Goal: Information Seeking & Learning: Find specific fact

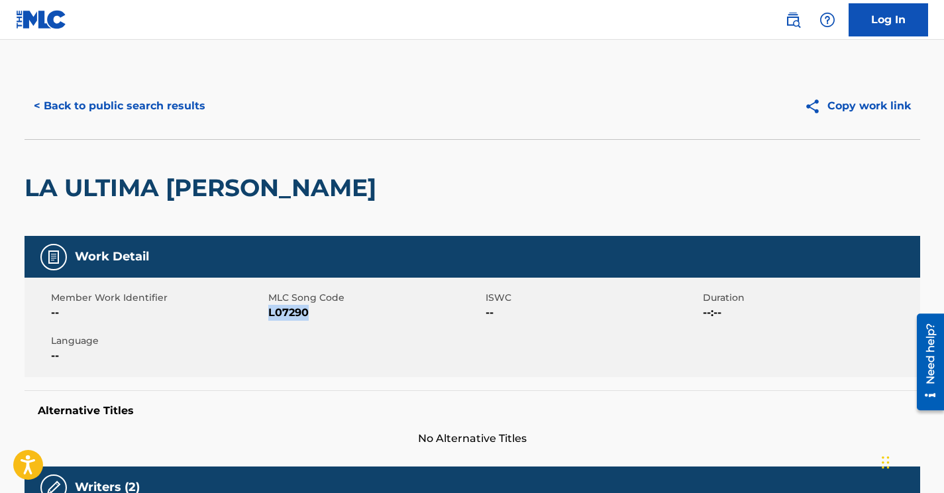
click at [190, 96] on button "< Back to public search results" at bounding box center [120, 105] width 190 height 33
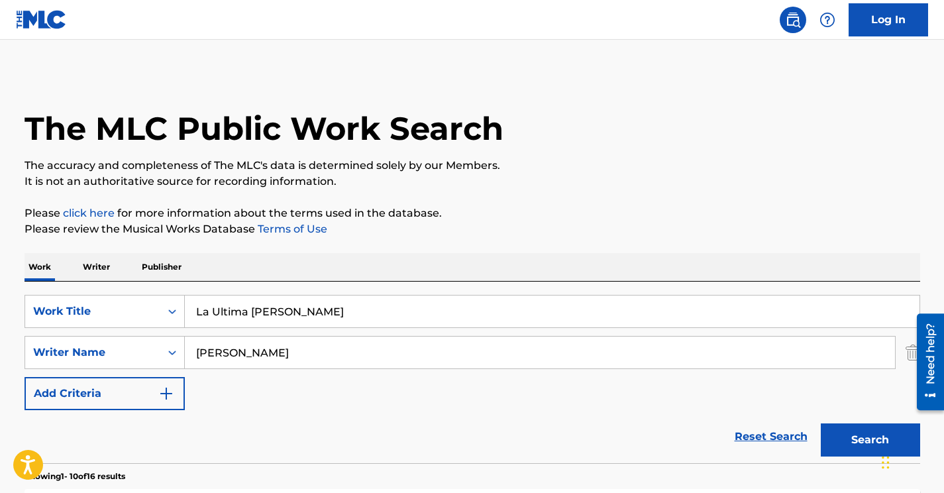
click at [268, 353] on input "Troilo" at bounding box center [540, 353] width 710 height 32
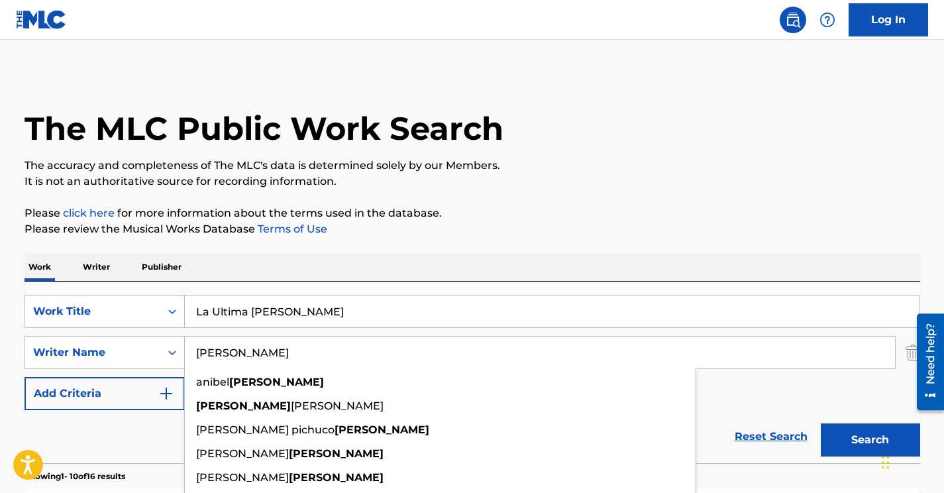
paste input "Sacchett"
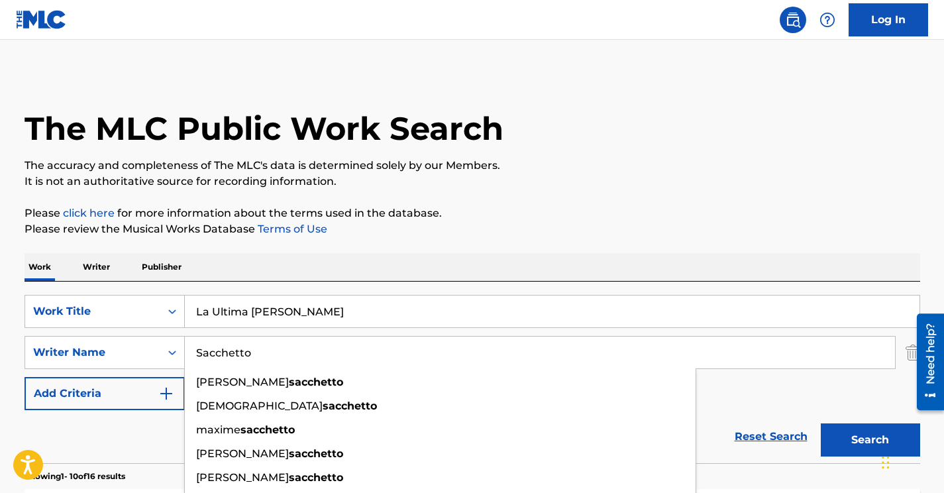
type input "Sacchetto"
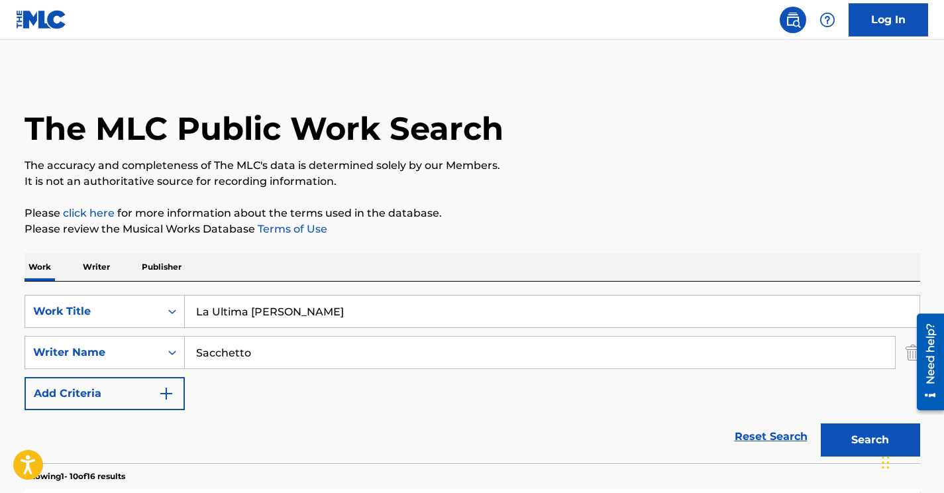
click at [270, 321] on input "La Ultima Curda" at bounding box center [552, 312] width 735 height 32
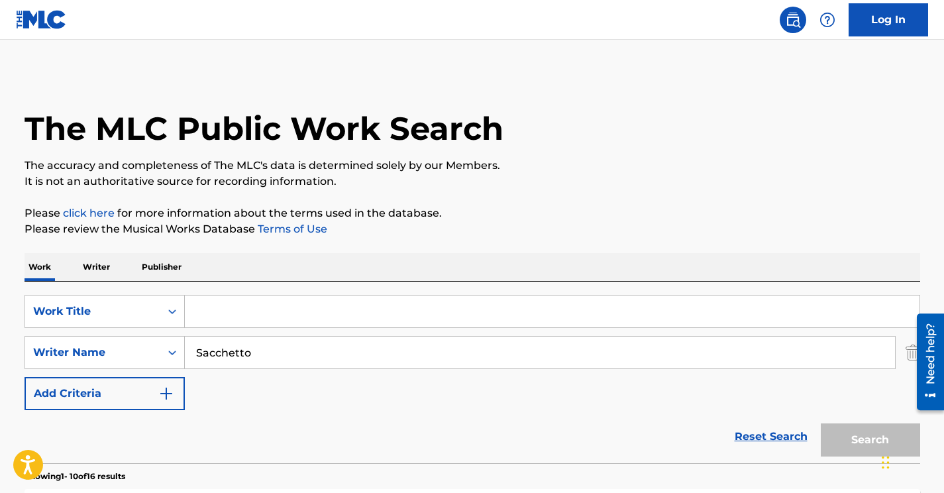
paste input "Best Friends Forever"
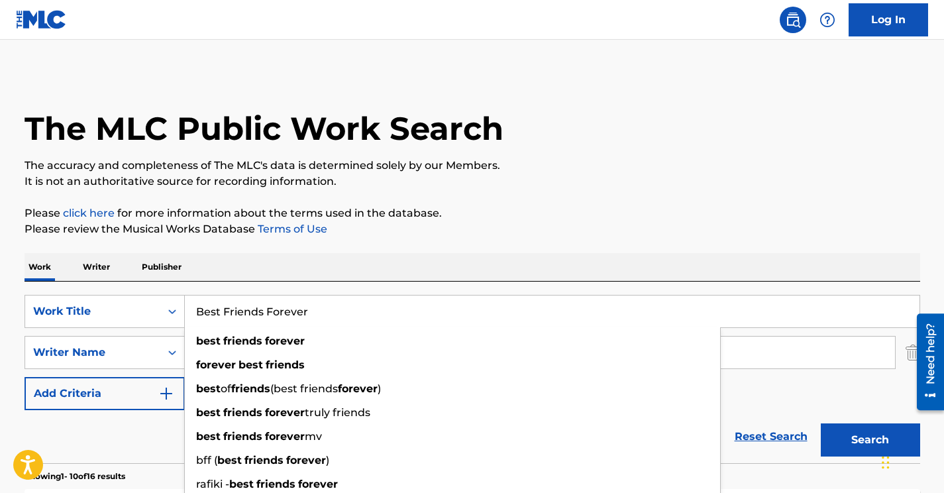
type input "Best Friends Forever"
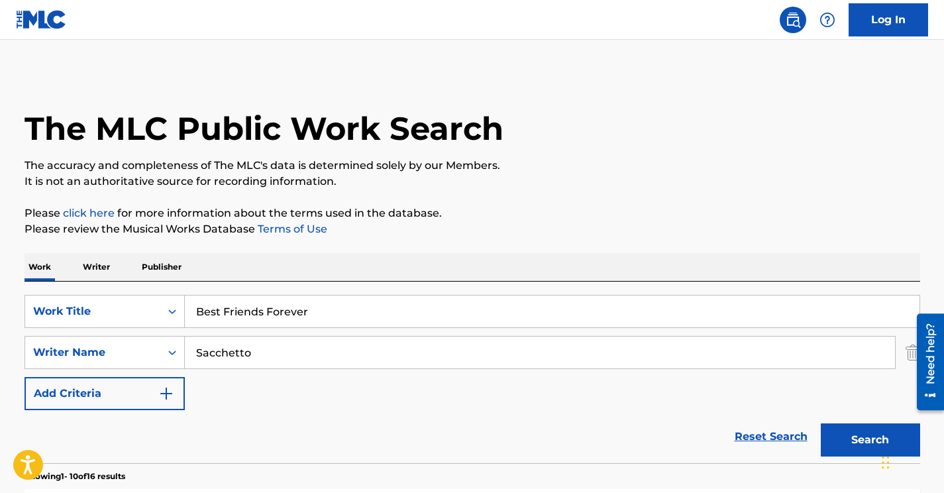
click at [417, 259] on div "Work Writer Publisher" at bounding box center [473, 267] width 896 height 28
click at [857, 431] on button "Search" at bounding box center [870, 439] width 99 height 33
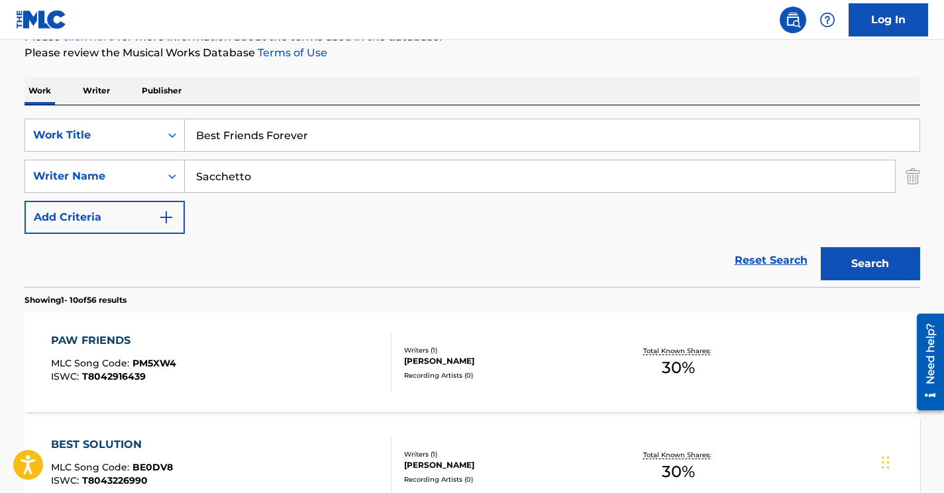
scroll to position [178, 0]
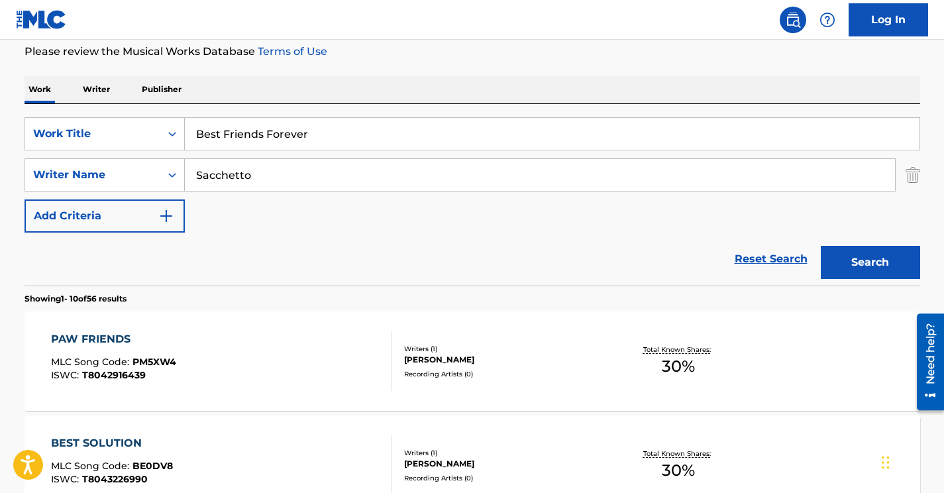
click at [881, 261] on button "Search" at bounding box center [870, 262] width 99 height 33
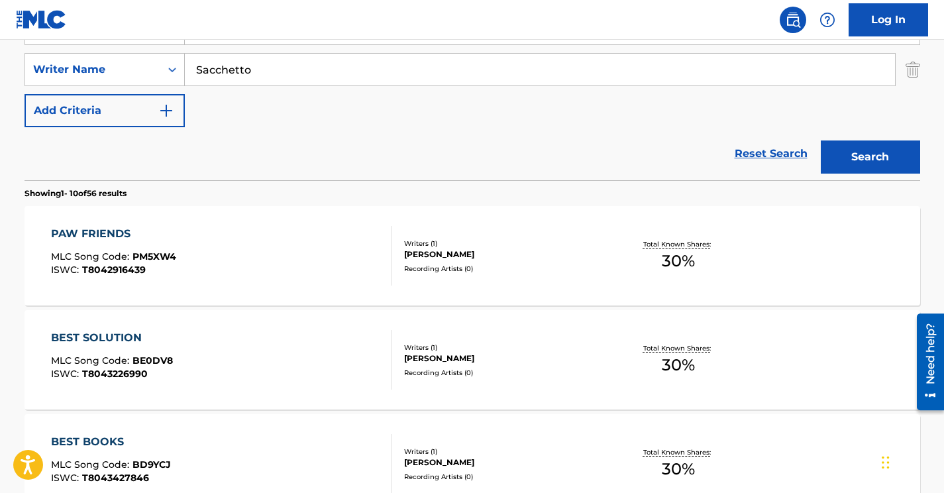
scroll to position [280, 0]
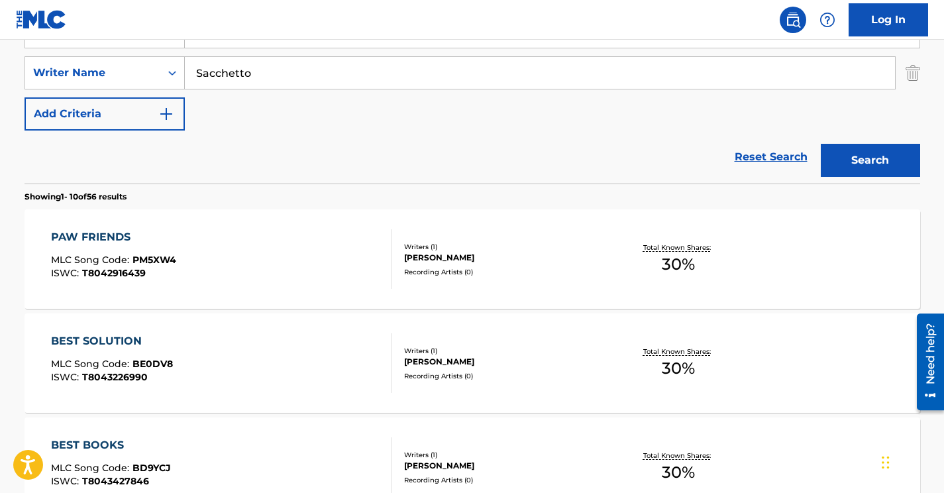
click at [254, 247] on div "PAW FRIENDS MLC Song Code : PM5XW4 ISWC : T8042916439" at bounding box center [221, 259] width 341 height 60
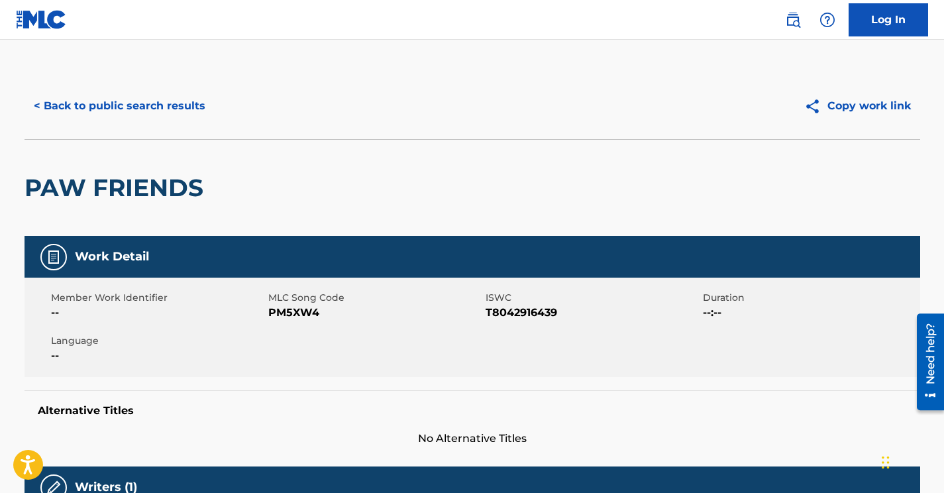
click at [123, 102] on button "< Back to public search results" at bounding box center [120, 105] width 190 height 33
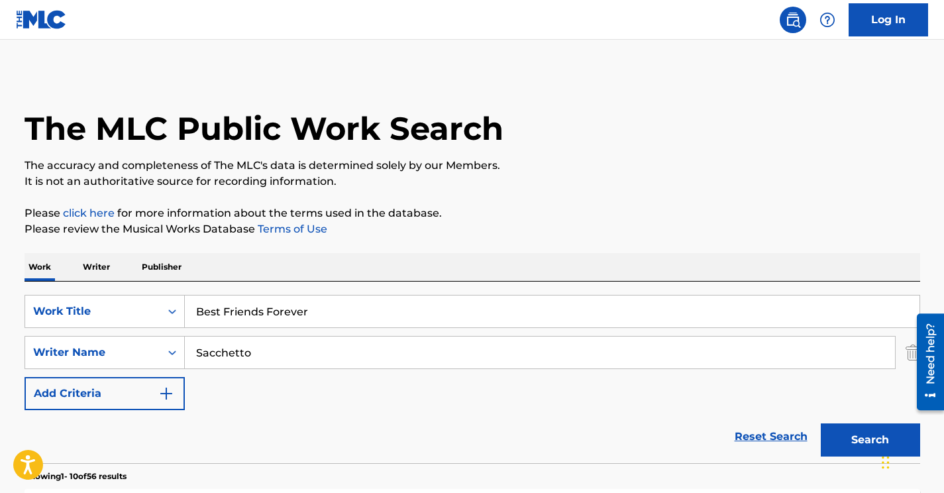
click at [910, 355] on div at bounding box center [925, 361] width 37 height 107
click at [910, 353] on div at bounding box center [925, 361] width 37 height 107
click at [907, 353] on div at bounding box center [925, 361] width 37 height 107
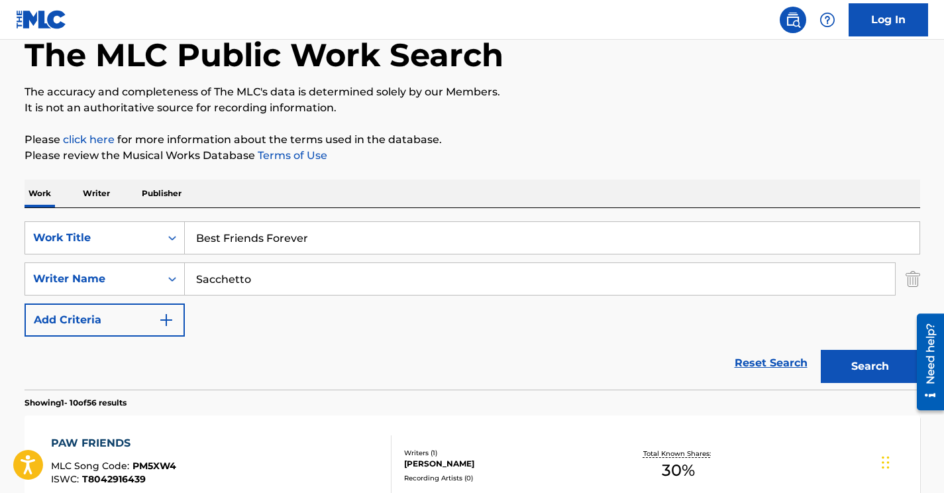
scroll to position [93, 0]
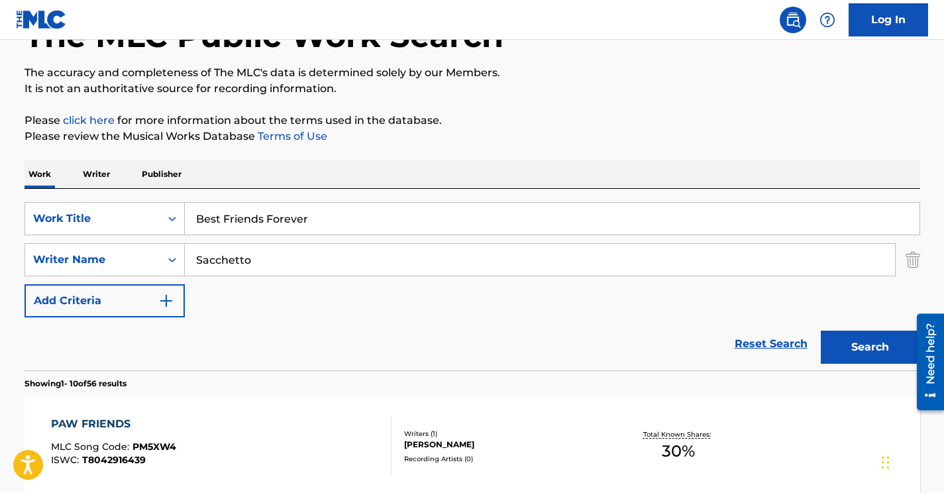
click at [917, 259] on img "Search Form" at bounding box center [913, 259] width 15 height 33
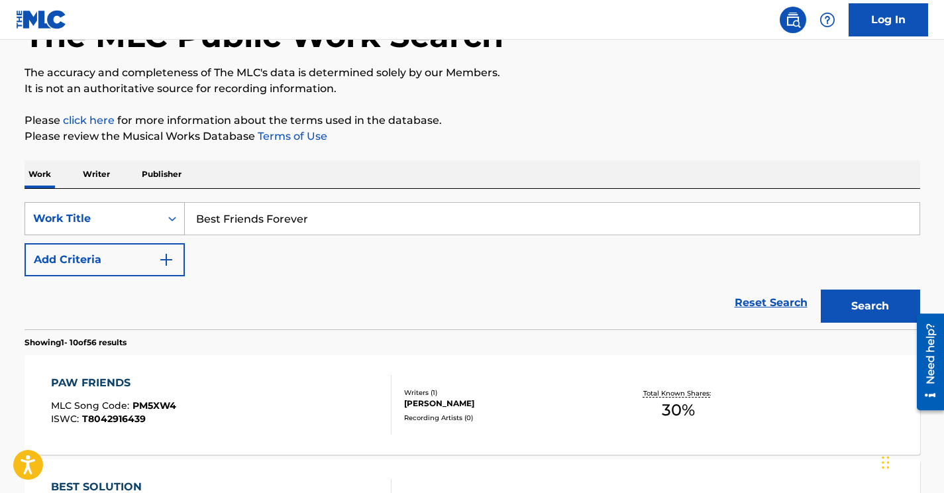
click at [99, 210] on div "Work Title" at bounding box center [92, 218] width 135 height 25
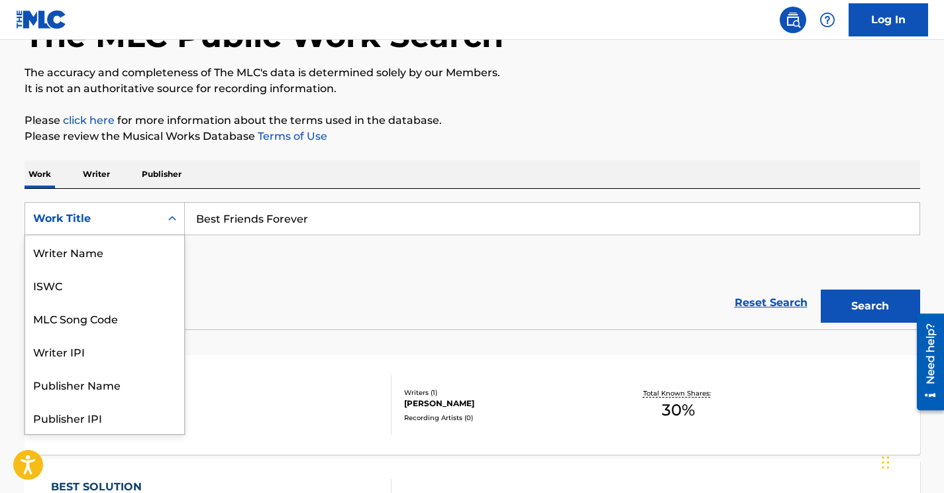
scroll to position [66, 0]
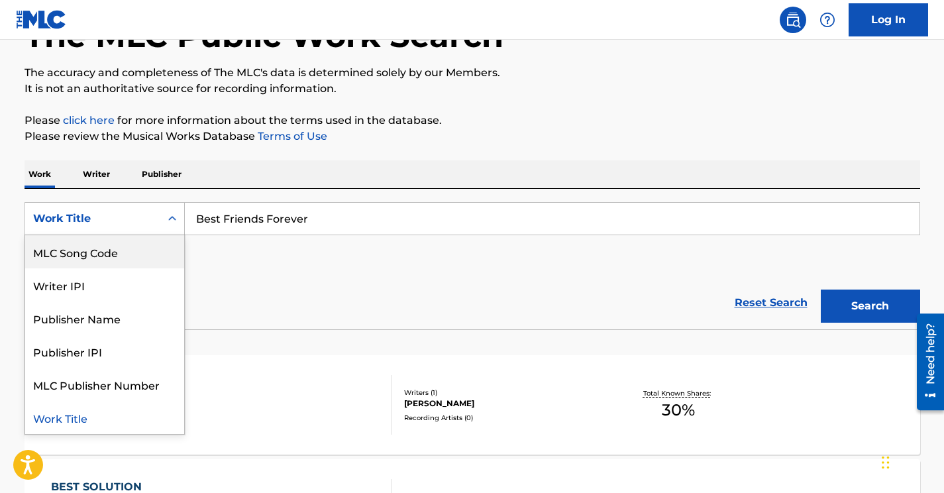
click at [105, 244] on div "MLC Song Code" at bounding box center [104, 251] width 159 height 33
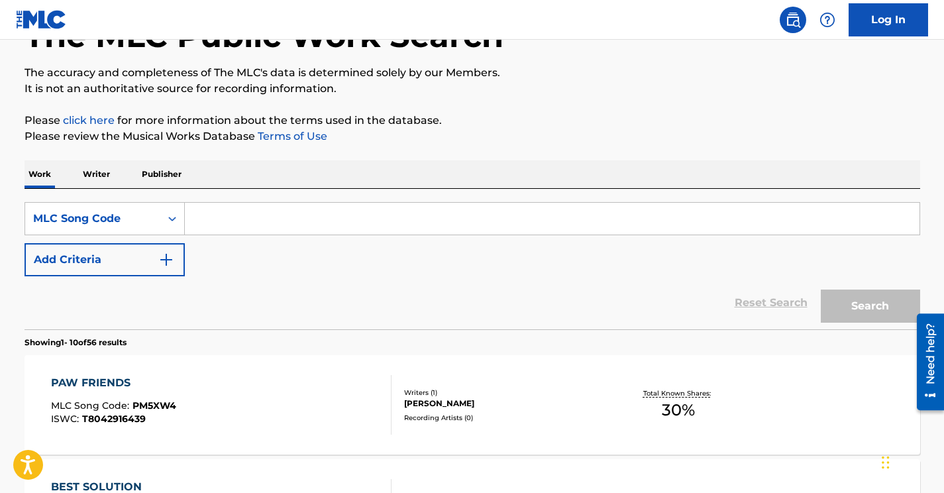
click at [235, 220] on input "Search Form" at bounding box center [552, 219] width 735 height 32
paste input "CC9F90"
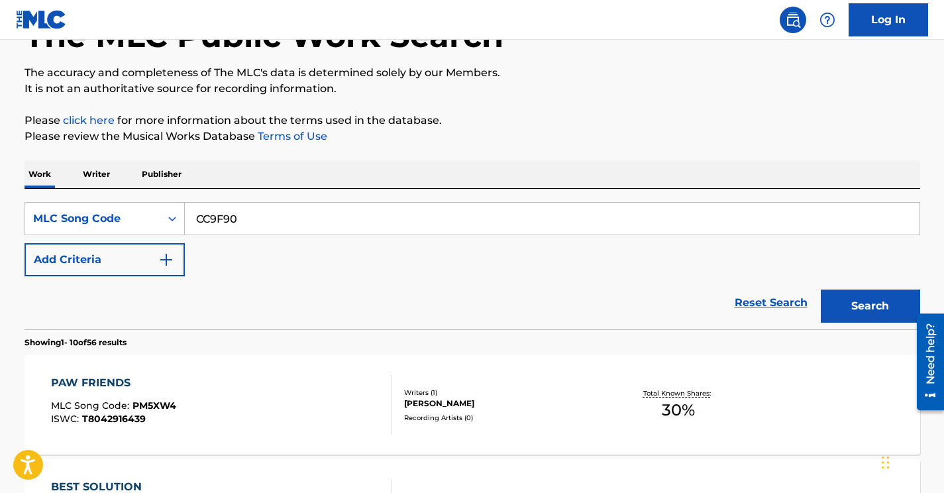
type input "CC9F90"
click at [480, 283] on div "Reset Search Search" at bounding box center [473, 302] width 896 height 53
click at [860, 297] on button "Search" at bounding box center [870, 306] width 99 height 33
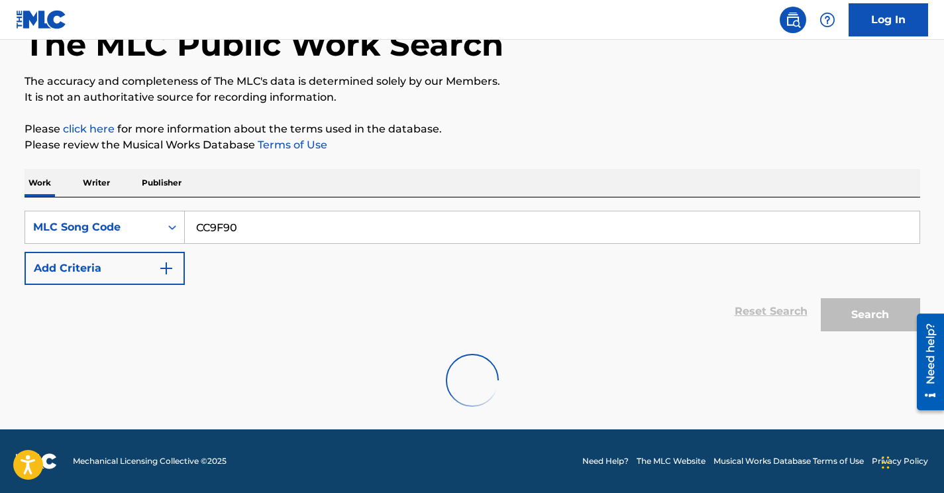
scroll to position [93, 0]
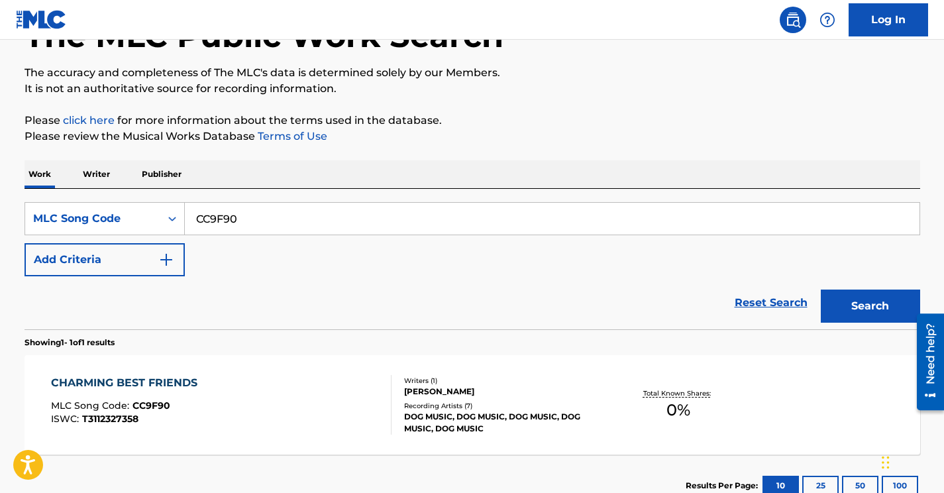
click at [277, 416] on div "CHARMING BEST FRIENDS MLC Song Code : CC9F90 ISWC : T3112327358" at bounding box center [221, 405] width 341 height 60
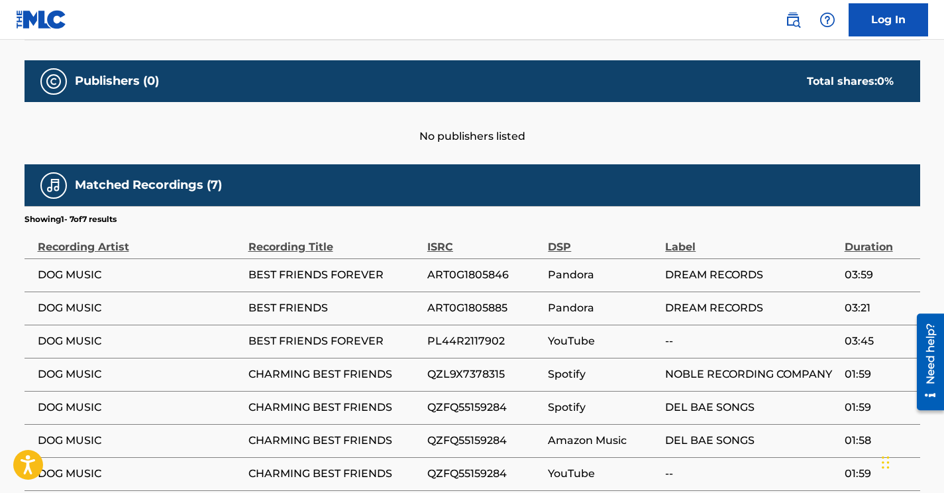
scroll to position [570, 0]
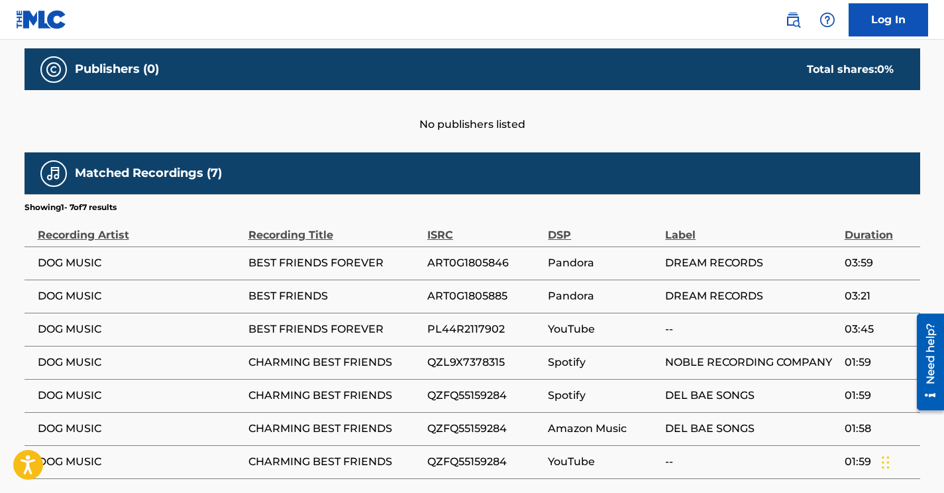
click at [81, 266] on span "DOG MUSIC" at bounding box center [140, 263] width 204 height 16
copy div "DOG MUSIC"
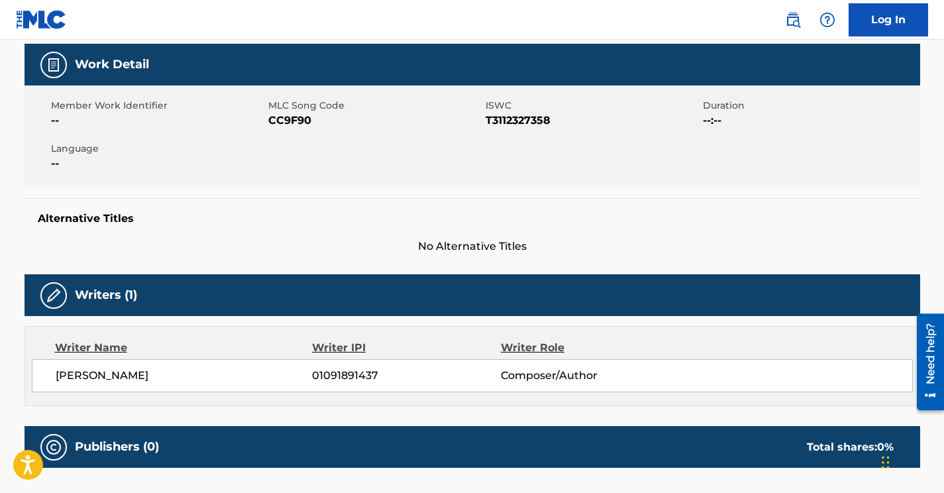
scroll to position [254, 0]
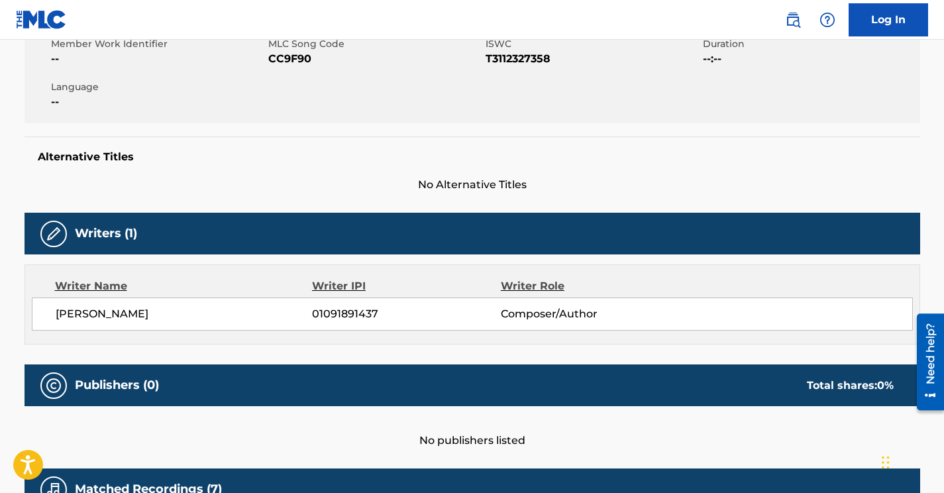
click at [72, 317] on span "EVAN WILLIS" at bounding box center [184, 314] width 257 height 16
copy div "EVAN WILLIS"
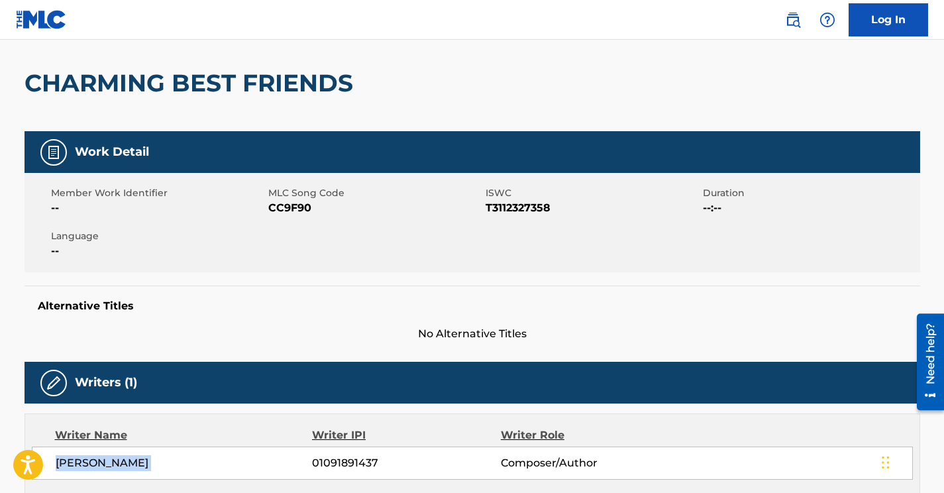
scroll to position [0, 0]
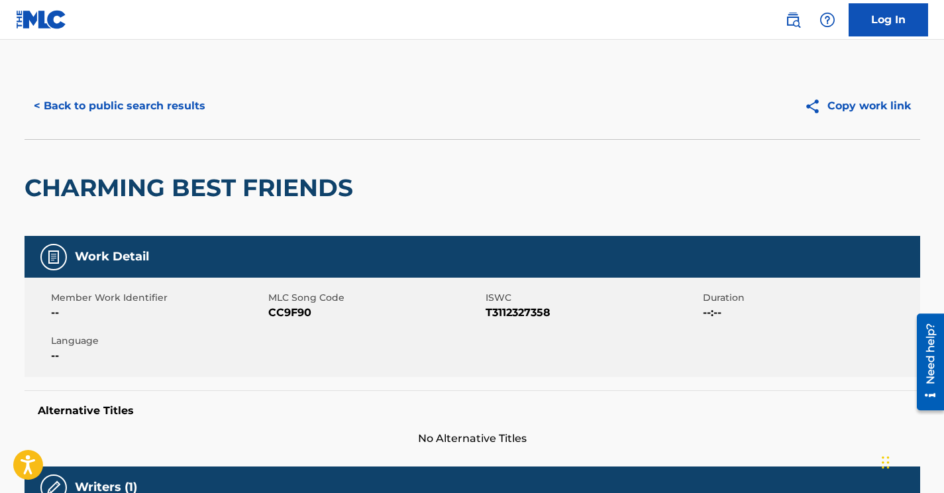
click at [126, 103] on button "< Back to public search results" at bounding box center [120, 105] width 190 height 33
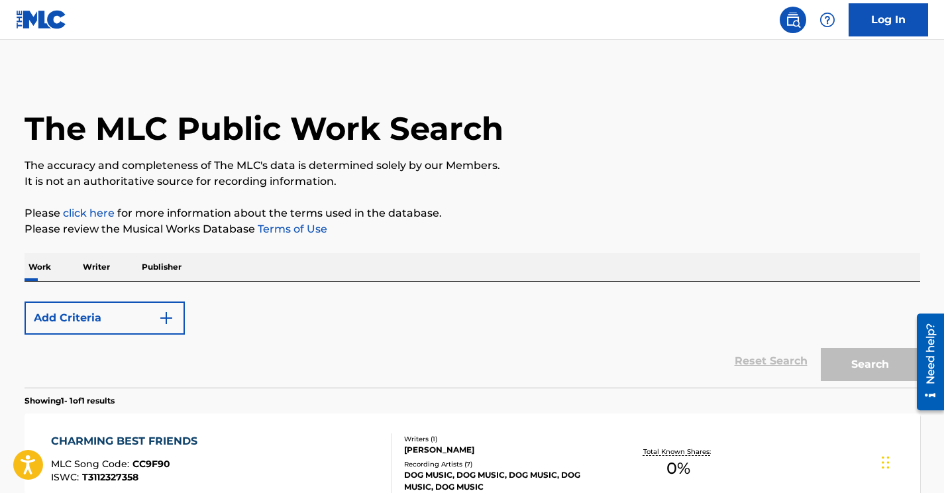
scroll to position [93, 0]
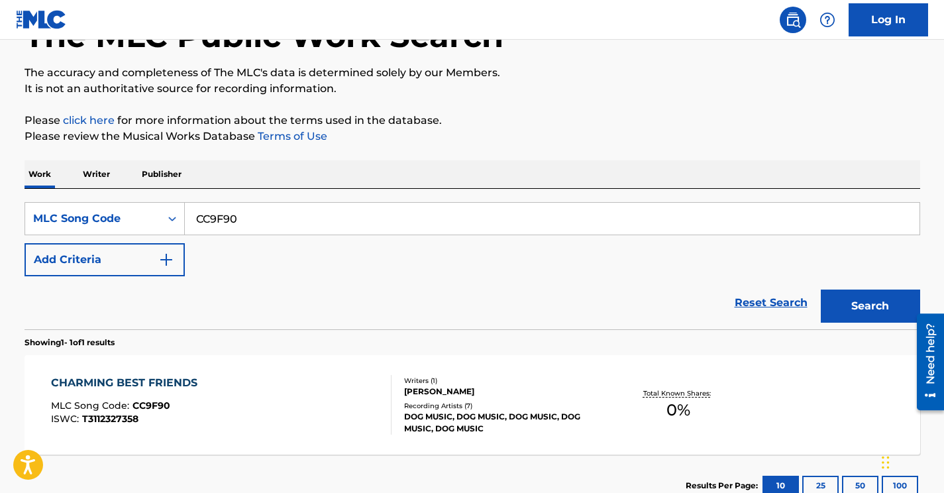
click at [173, 253] on img "Search Form" at bounding box center [166, 260] width 16 height 16
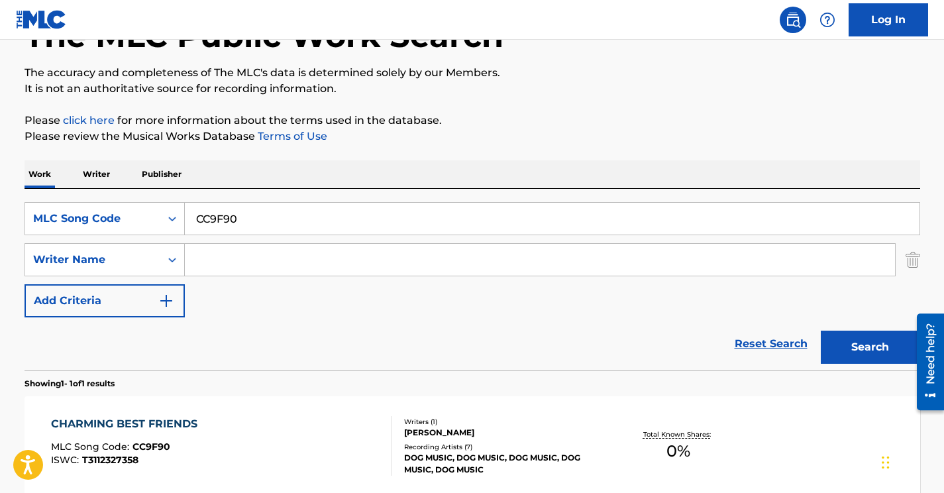
click at [223, 259] on input "Search Form" at bounding box center [540, 260] width 710 height 32
paste input "Witteveen"
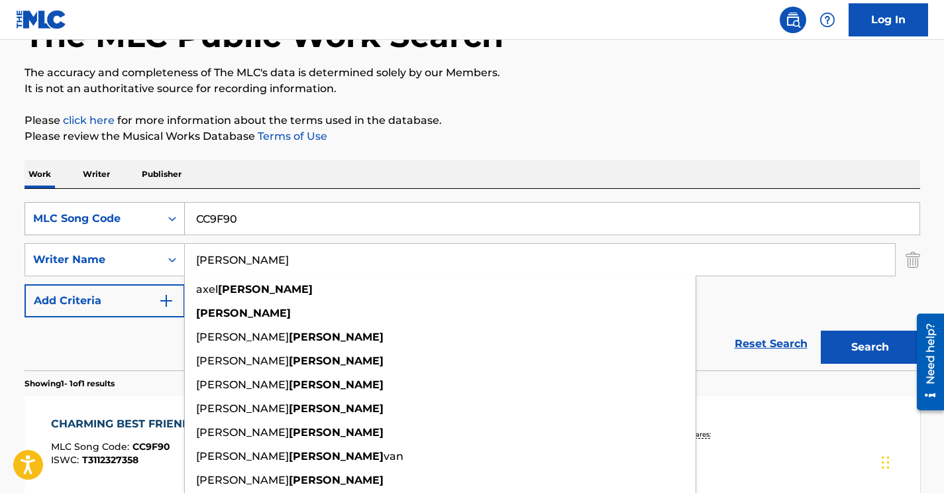
type input "Witteveen"
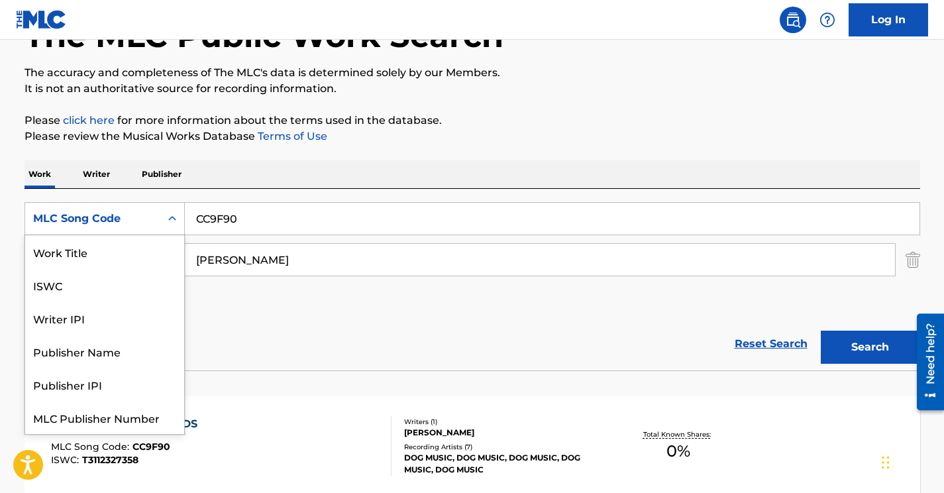
click at [103, 206] on div "MLC Song Code" at bounding box center [92, 218] width 135 height 25
click at [105, 210] on div "MLC Song Code" at bounding box center [92, 218] width 135 height 25
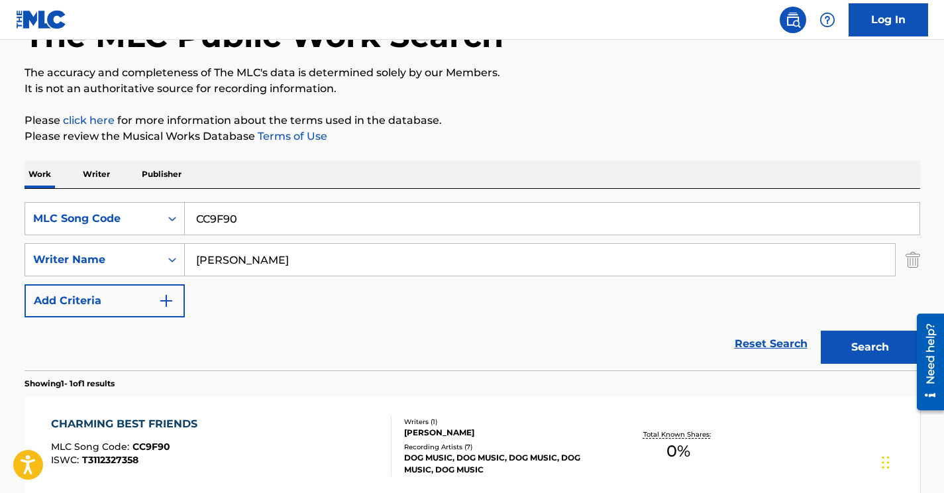
click at [105, 210] on div "MLC Song Code" at bounding box center [92, 218] width 135 height 25
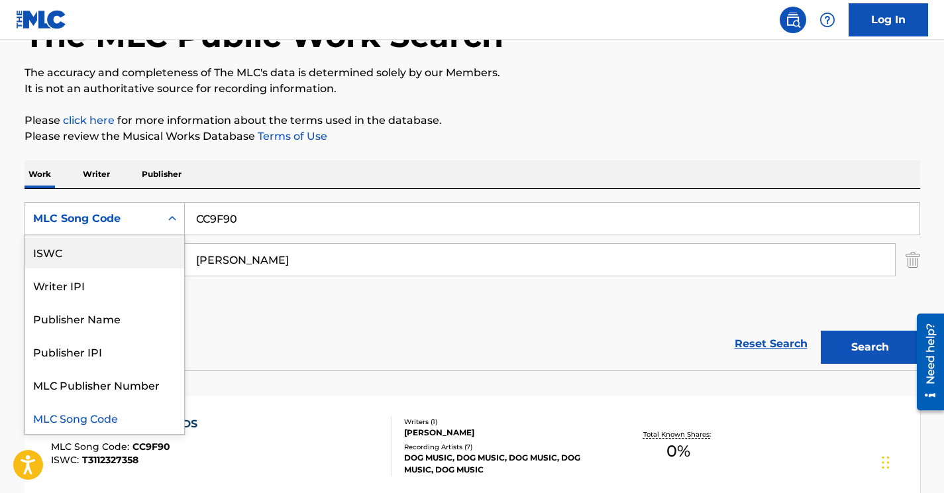
scroll to position [0, 0]
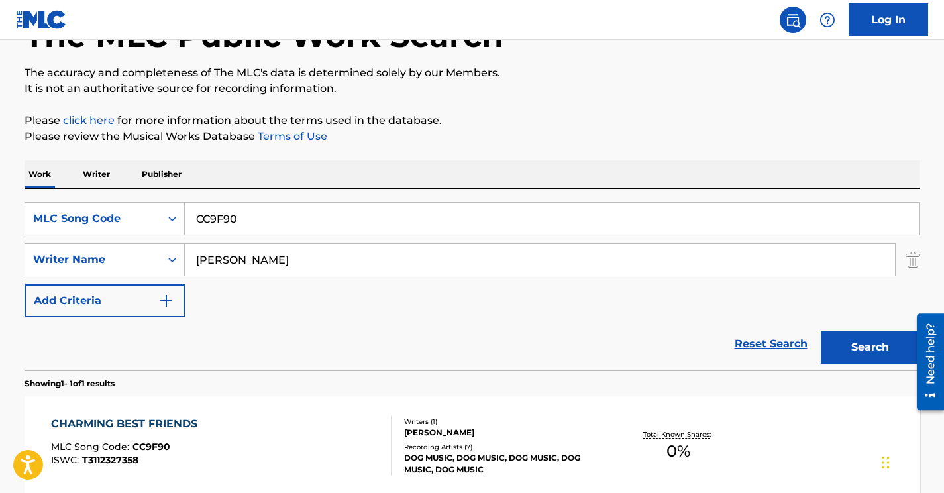
click at [228, 216] on input "CC9F90" at bounding box center [552, 219] width 735 height 32
click at [135, 219] on div "MLC Song Code" at bounding box center [92, 219] width 119 height 16
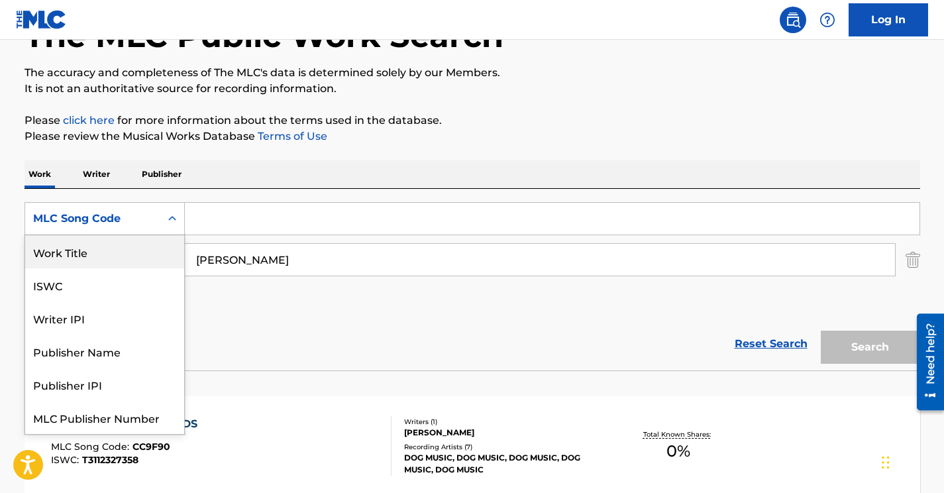
click at [108, 247] on div "Work Title" at bounding box center [104, 251] width 159 height 33
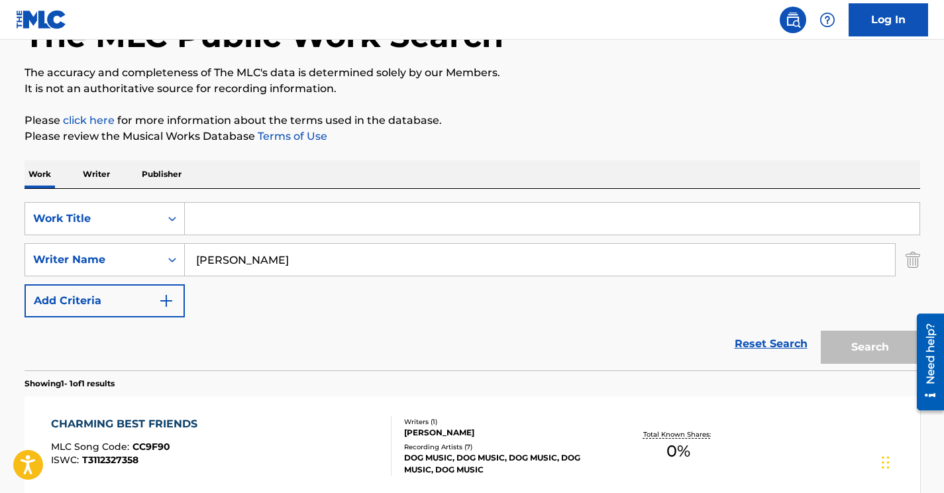
click at [274, 225] on input "Search Form" at bounding box center [552, 219] width 735 height 32
paste input "Te Voy A Amar"
click at [233, 217] on input "te voy a amar" at bounding box center [552, 219] width 735 height 32
paste input "Te Voy A A"
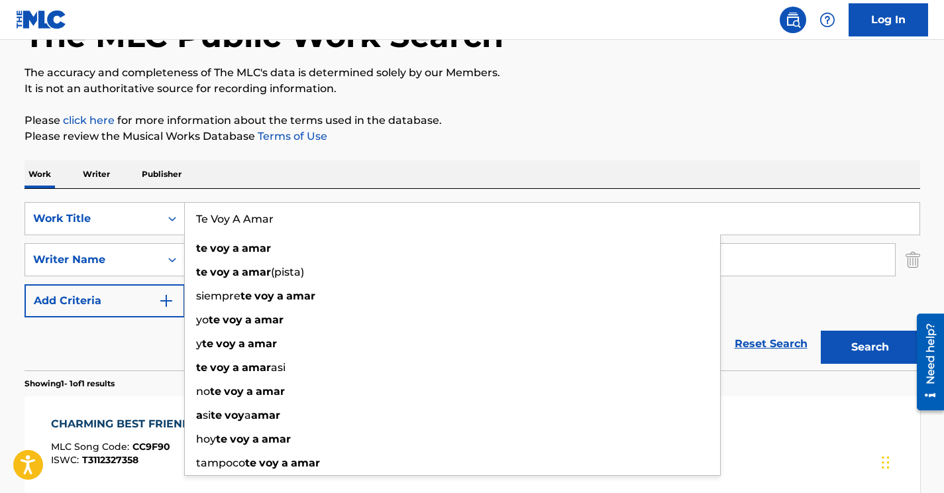
type input "Te Voy A Amar"
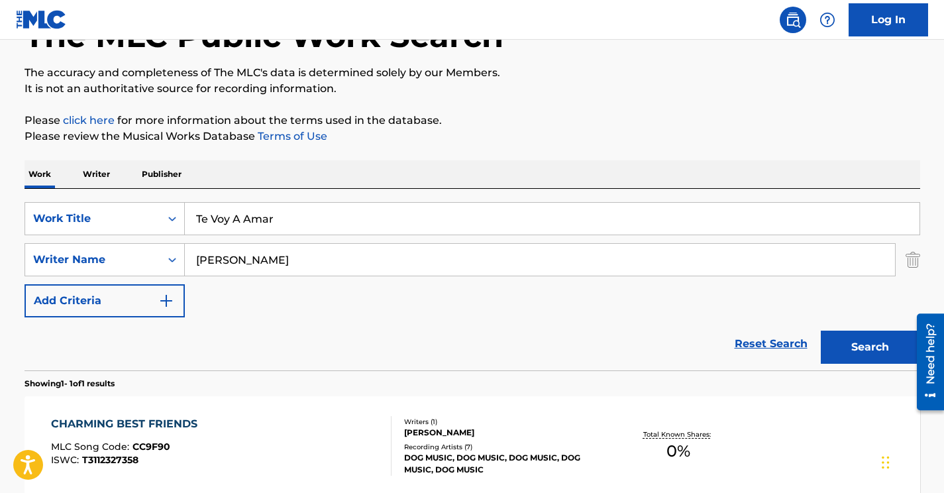
click at [863, 339] on button "Search" at bounding box center [870, 347] width 99 height 33
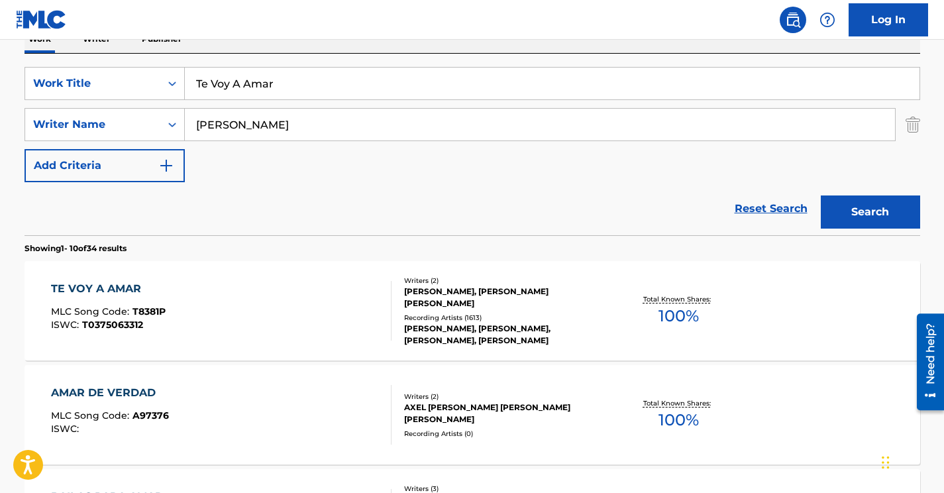
scroll to position [233, 0]
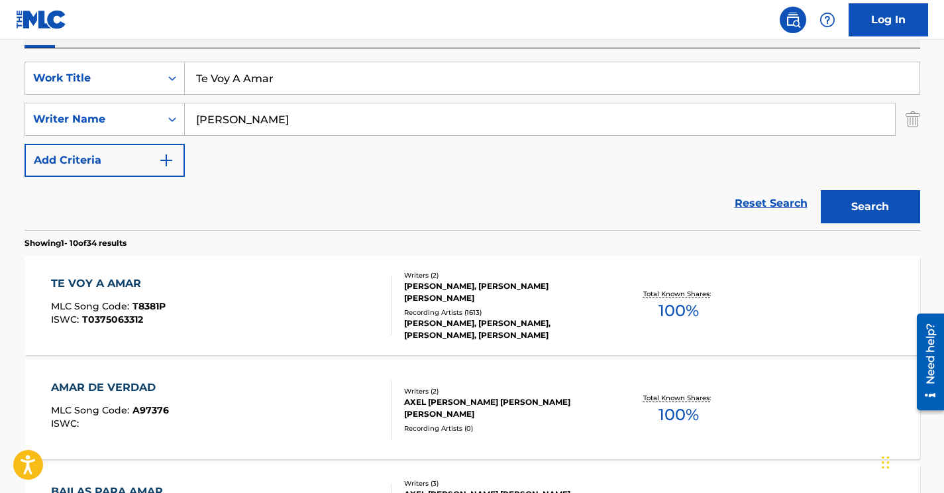
click at [209, 306] on div "TE VOY A AMAR MLC Song Code : T8381P ISWC : T0375063312" at bounding box center [221, 306] width 341 height 60
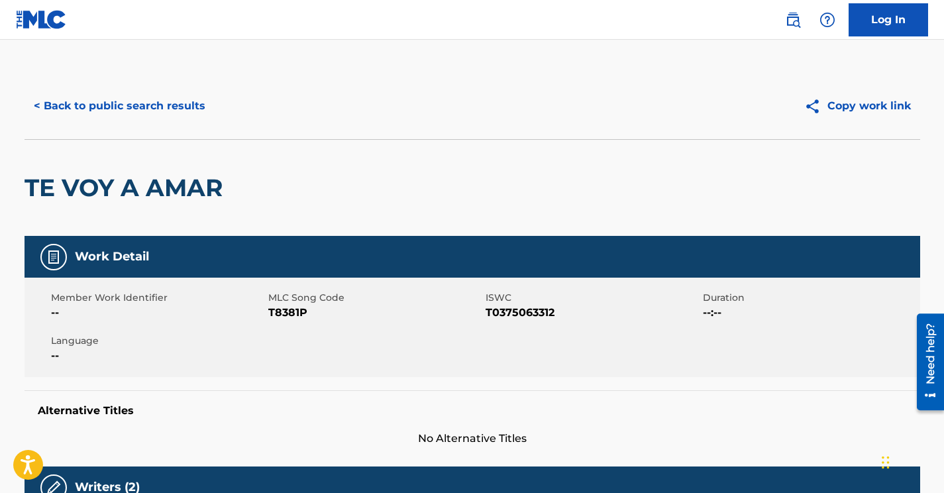
click at [292, 312] on span "T8381P" at bounding box center [375, 313] width 214 height 16
copy span "T8381P"
click at [172, 100] on button "< Back to public search results" at bounding box center [120, 105] width 190 height 33
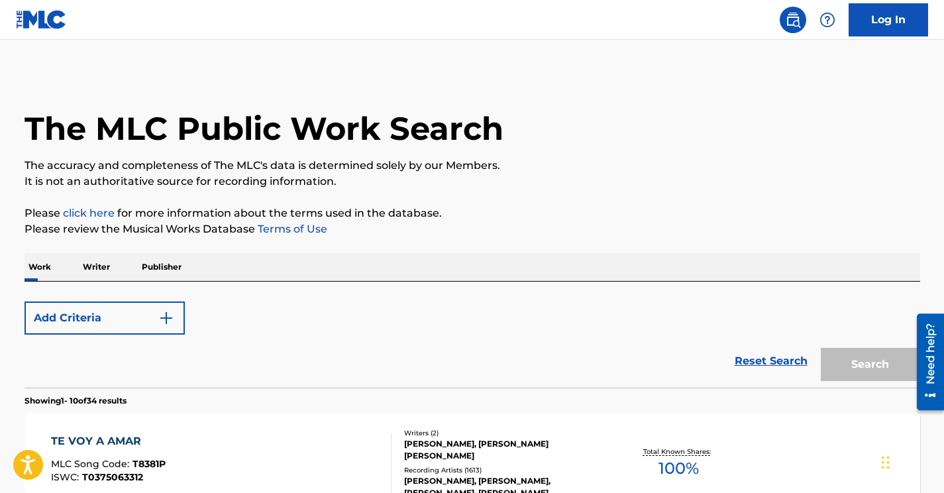
scroll to position [233, 0]
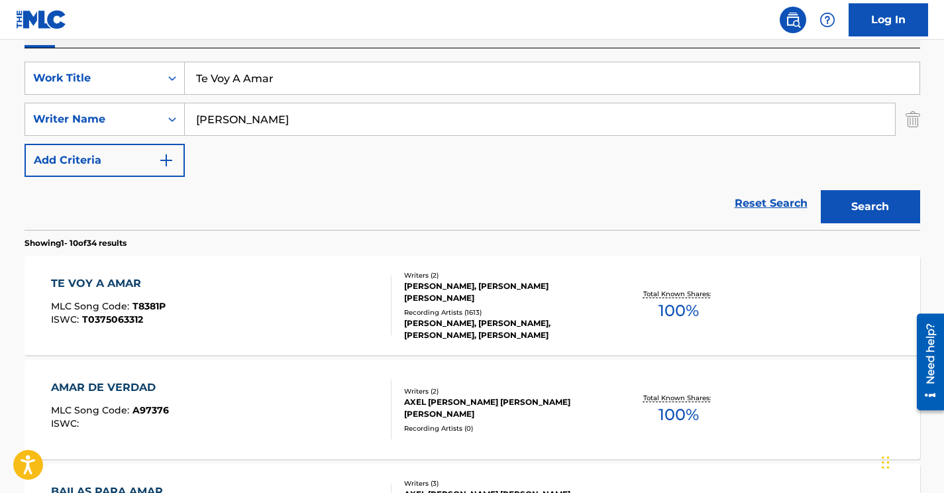
click at [240, 117] on input "Witteveen" at bounding box center [540, 119] width 710 height 32
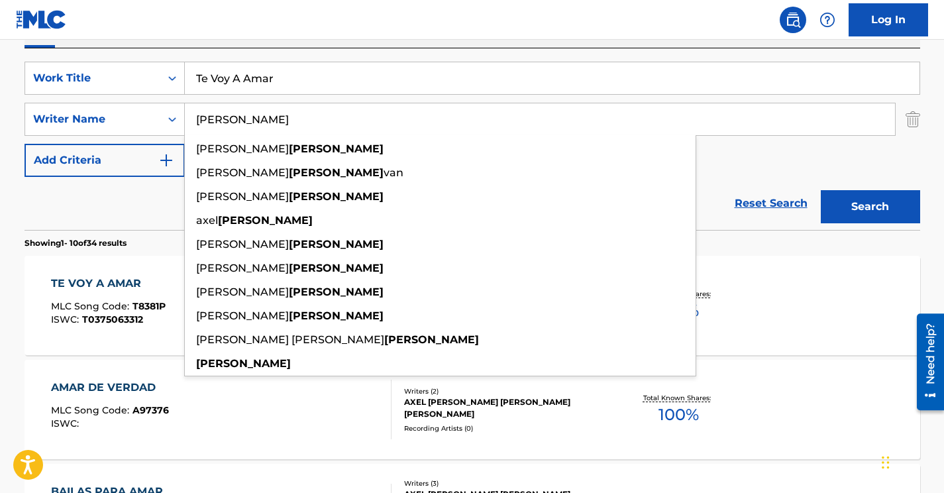
click at [240, 117] on input "Witteveen" at bounding box center [540, 119] width 710 height 32
paste input "Pereyra"
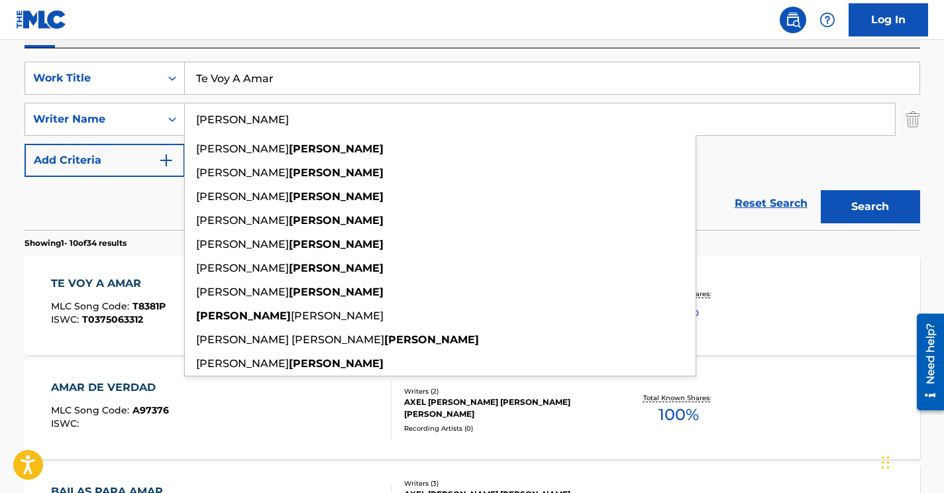
type input "Pereyra"
click at [259, 81] on input "Te Voy A Amar" at bounding box center [552, 78] width 735 height 32
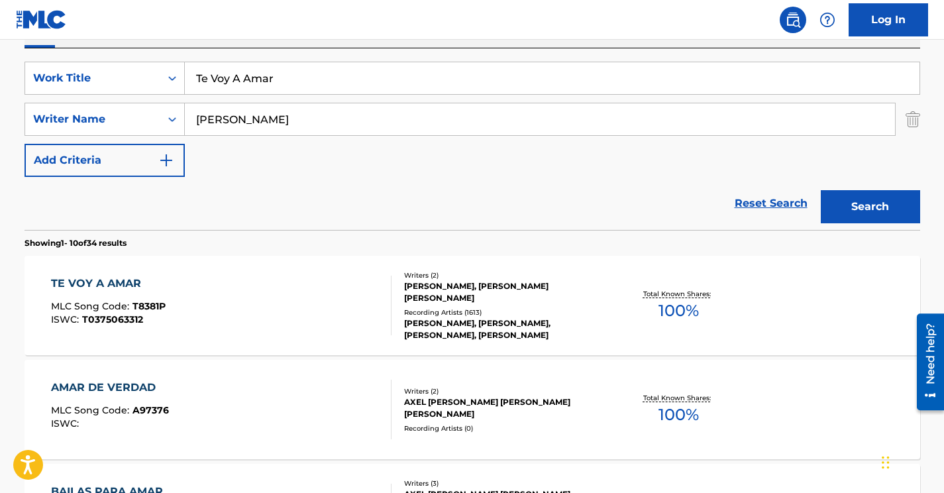
click at [259, 81] on input "Te Voy A Amar" at bounding box center [552, 78] width 735 height 32
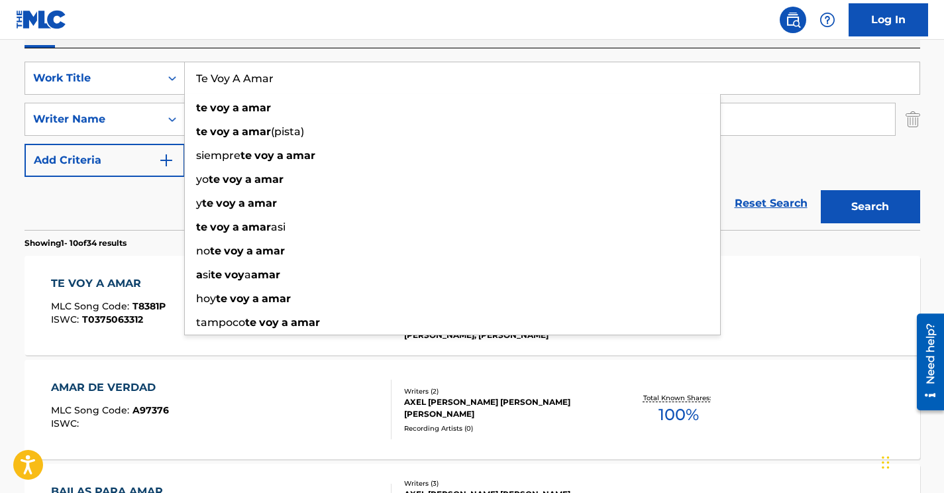
click at [259, 81] on input "Te Voy A Amar" at bounding box center [552, 78] width 735 height 32
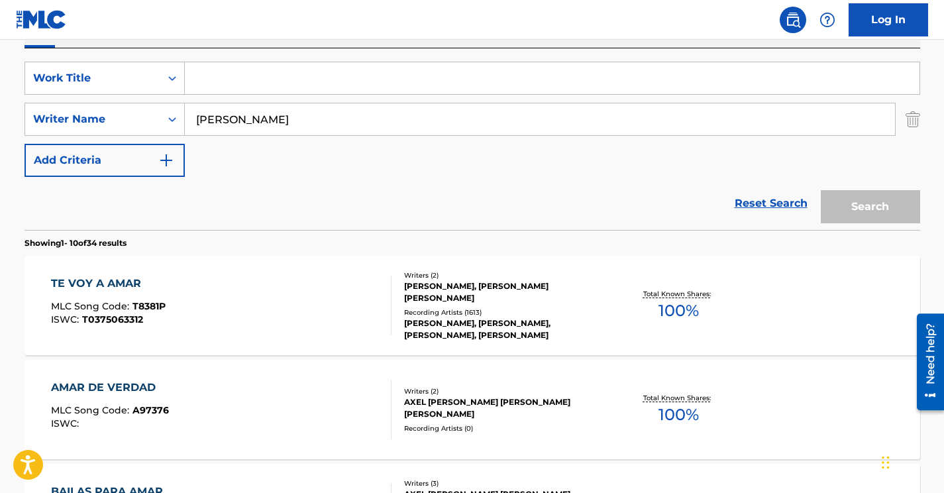
paste input "Como Tú"
type input "Como Tú"
click at [821, 190] on button "Search" at bounding box center [870, 206] width 99 height 33
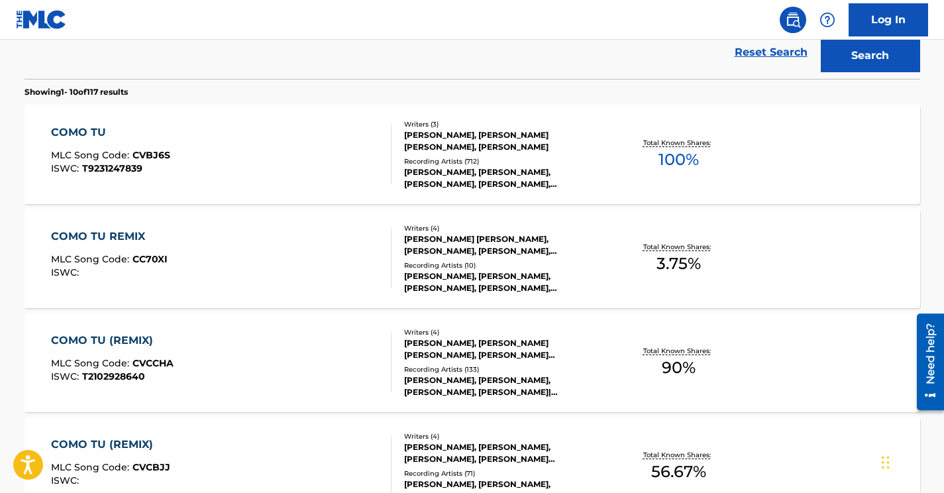
scroll to position [354, 0]
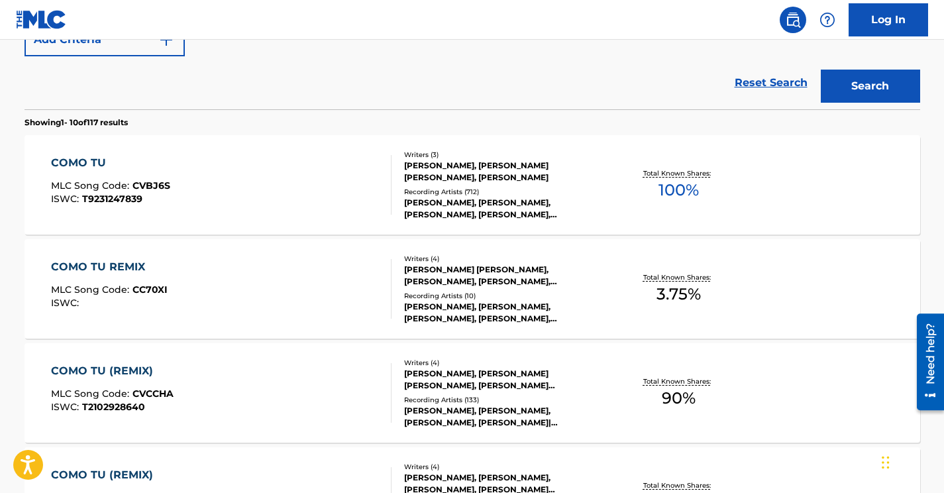
click at [292, 191] on div "COMO TU MLC Song Code : CVBJ6S ISWC : T9231247839" at bounding box center [221, 185] width 341 height 60
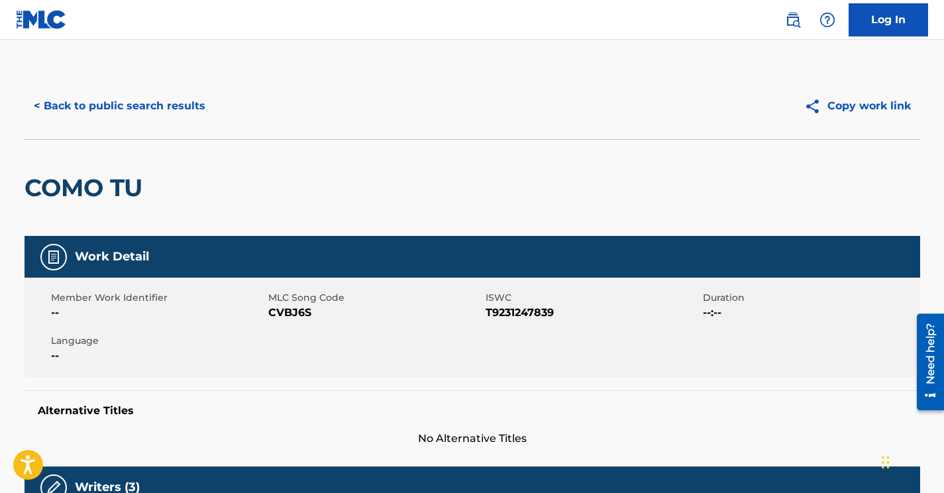
click at [309, 312] on span "CVBJ6S" at bounding box center [375, 313] width 214 height 16
click at [288, 312] on span "CVBJ6S" at bounding box center [375, 313] width 214 height 16
copy span "CVBJ6S"
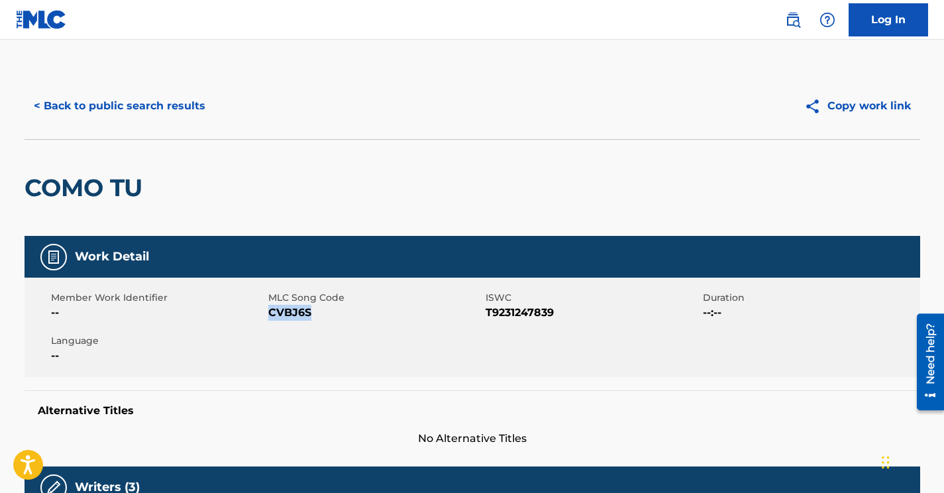
click at [166, 103] on button "< Back to public search results" at bounding box center [120, 105] width 190 height 33
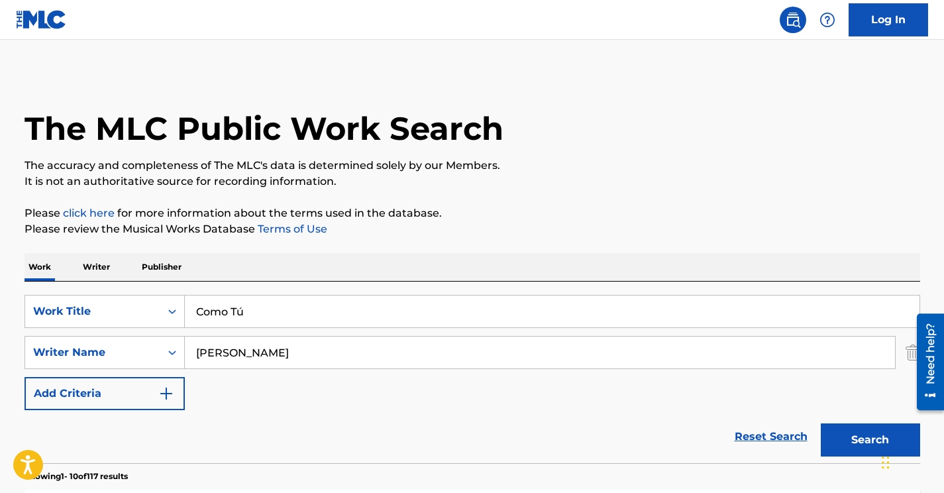
click at [235, 313] on input "Como Tú" at bounding box center [552, 312] width 735 height 32
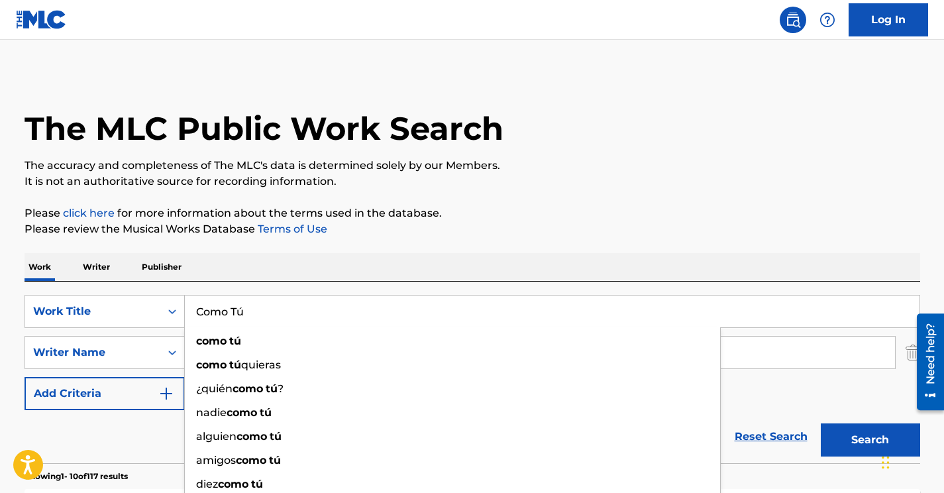
click at [235, 313] on input "Como Tú" at bounding box center [552, 312] width 735 height 32
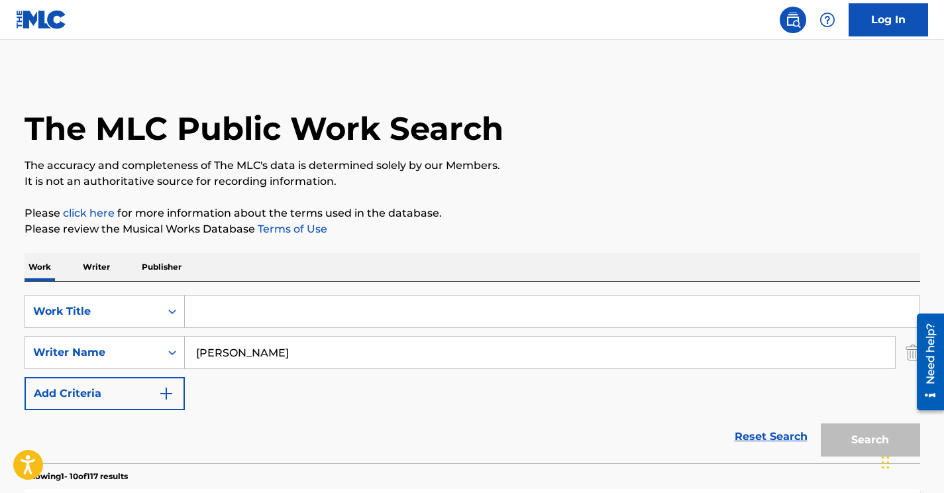
paste input "Te Estás Enamorando de Mí"
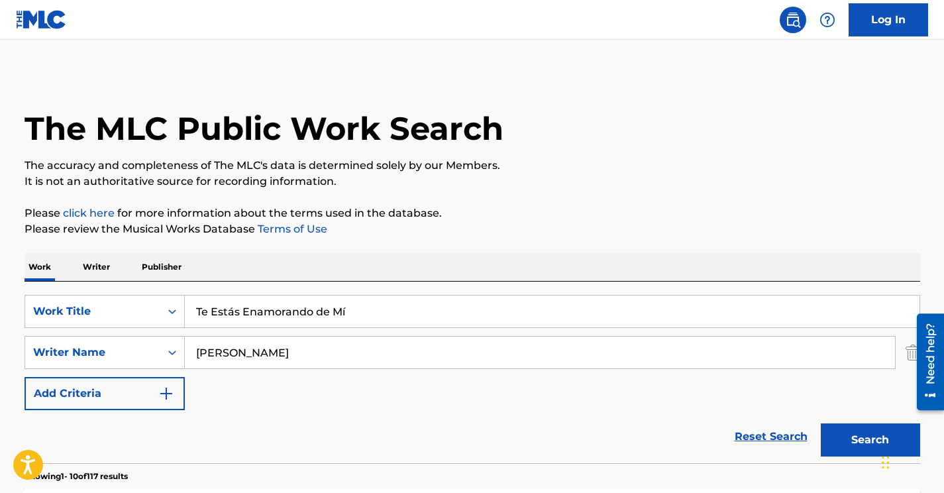
type input "Te Estás Enamorando de Mí"
click at [821, 423] on button "Search" at bounding box center [870, 439] width 99 height 33
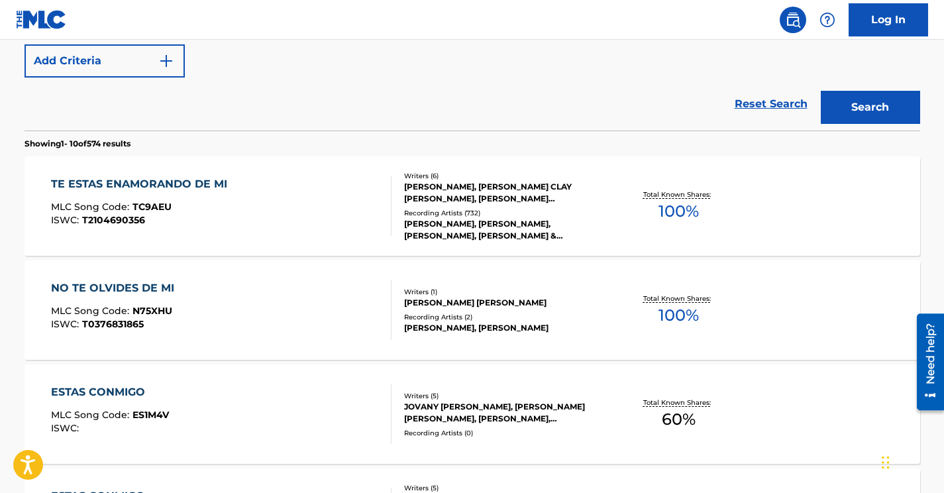
scroll to position [333, 0]
click at [319, 201] on div "TE ESTAS ENAMORANDO DE MI MLC Song Code : TC9AEU ISWC : T2104690356" at bounding box center [221, 206] width 341 height 60
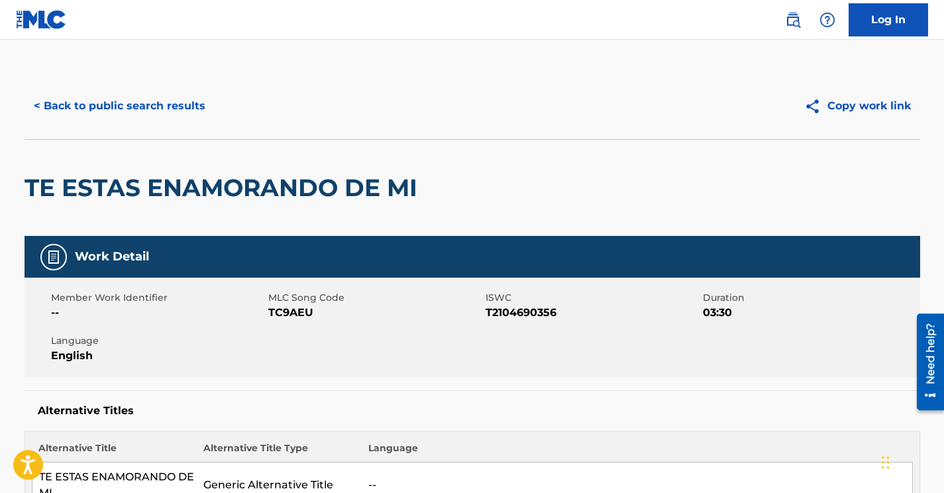
click at [293, 310] on span "TC9AEU" at bounding box center [375, 313] width 214 height 16
copy span "TC9AEU"
click at [160, 101] on button "< Back to public search results" at bounding box center [120, 105] width 190 height 33
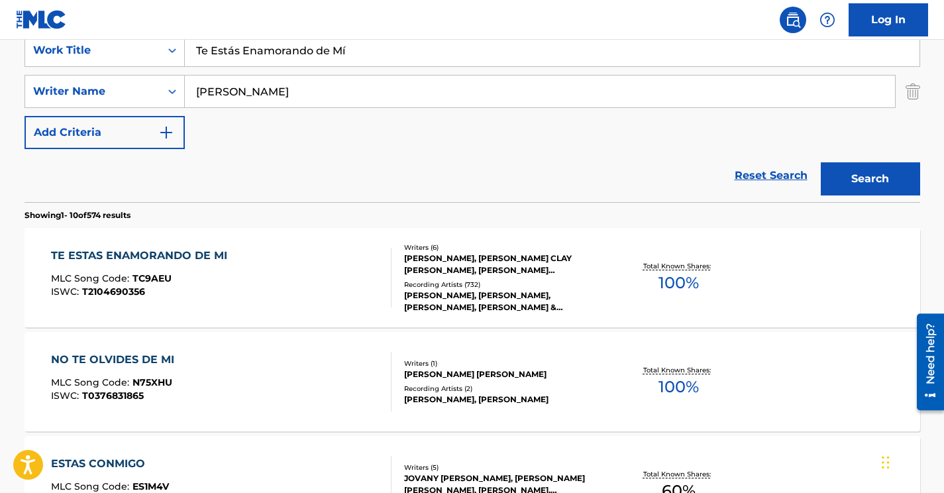
scroll to position [237, 0]
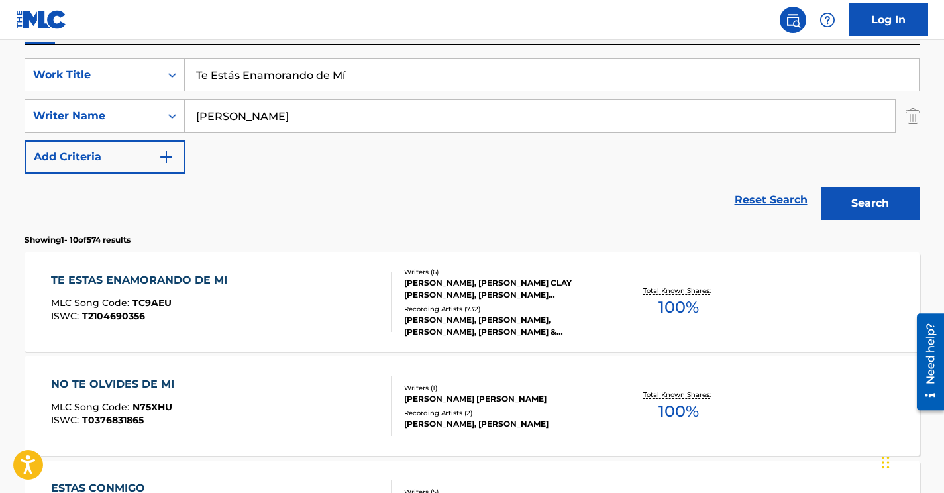
click at [231, 124] on input "Pereyra" at bounding box center [540, 116] width 710 height 32
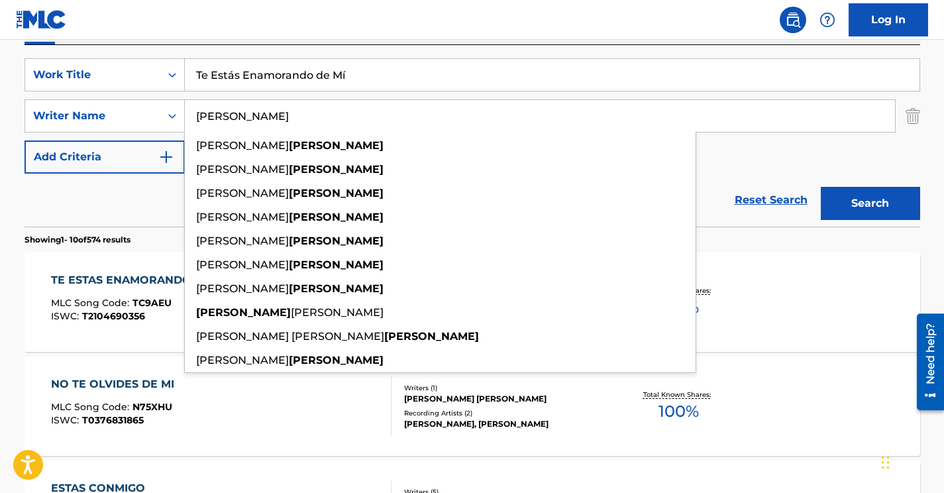
paste input "Luciani"
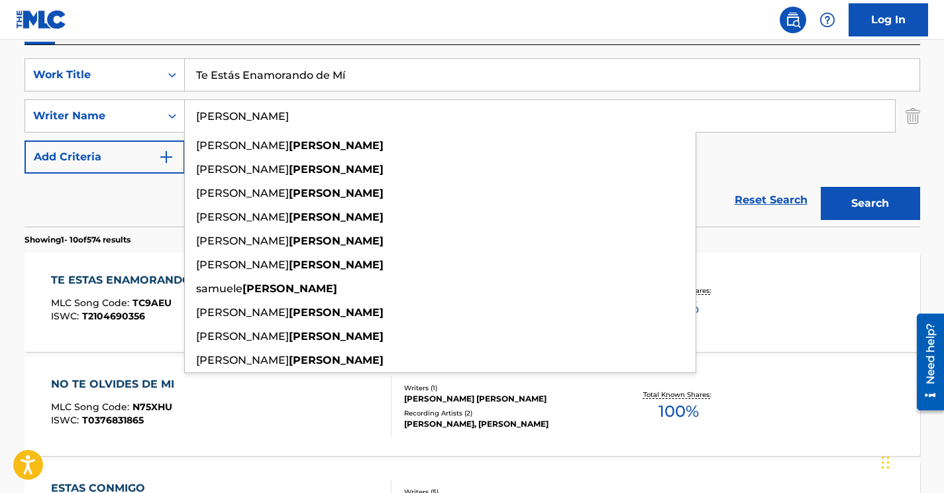
type input "Luciani"
click at [376, 73] on input "Te Estás Enamorando de Mí" at bounding box center [552, 75] width 735 height 32
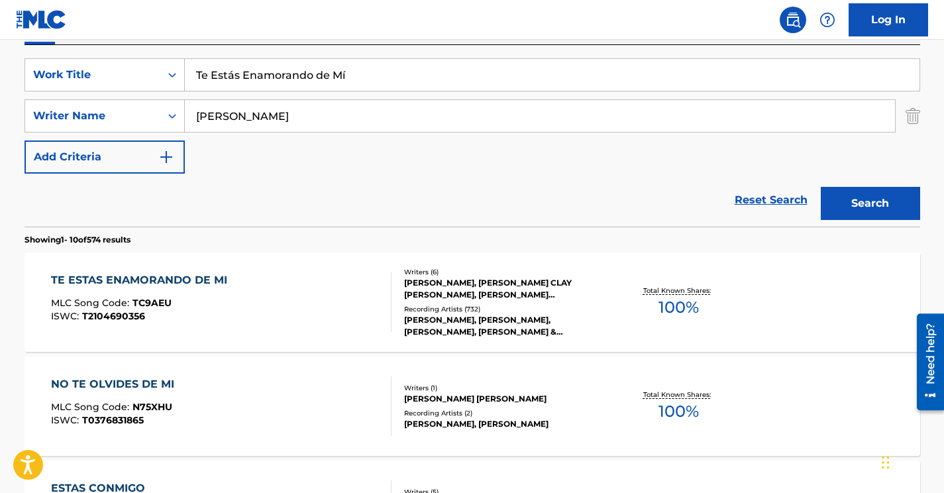
click at [376, 73] on input "Te Estás Enamorando de Mí" at bounding box center [552, 75] width 735 height 32
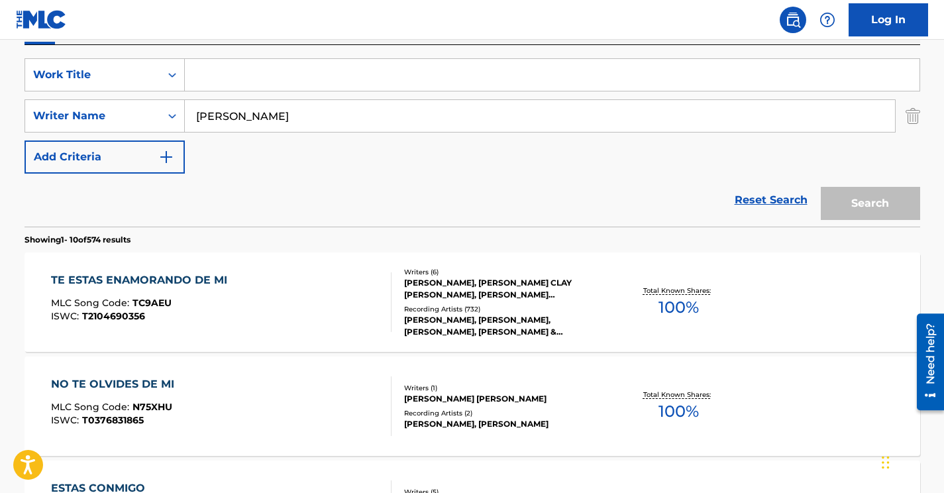
paste input "La Puñalada"
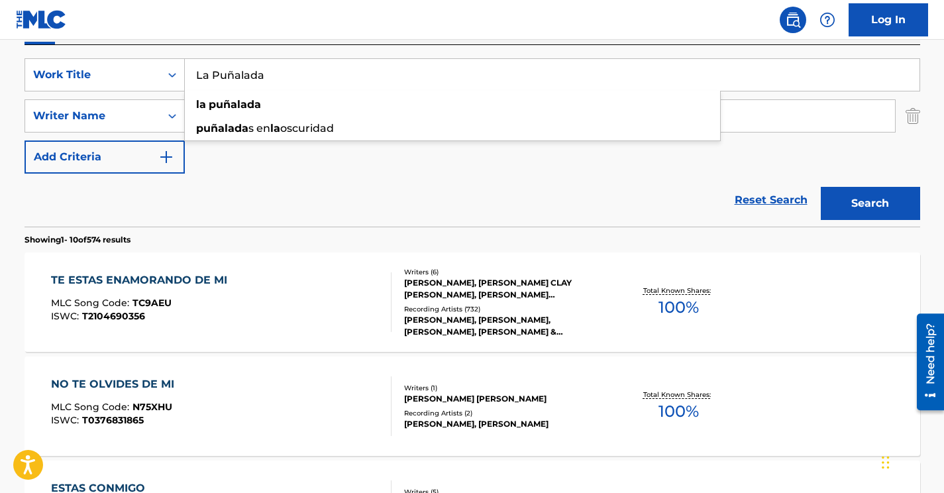
type input "La Puñalada"
click at [821, 187] on button "Search" at bounding box center [870, 203] width 99 height 33
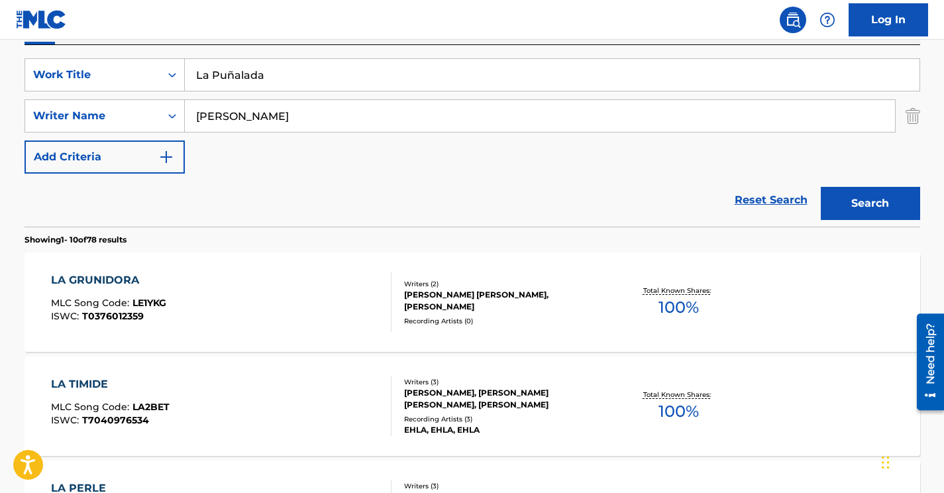
click at [437, 66] on input "La Puñalada" at bounding box center [552, 75] width 735 height 32
click at [590, 171] on div "SearchWithCriteria6648689b-e203-4fbd-8302-b2a7b11d5039 Work Title La Puñalada S…" at bounding box center [473, 115] width 896 height 115
click at [876, 185] on div "Search" at bounding box center [867, 200] width 106 height 53
click at [873, 203] on button "Search" at bounding box center [870, 203] width 99 height 33
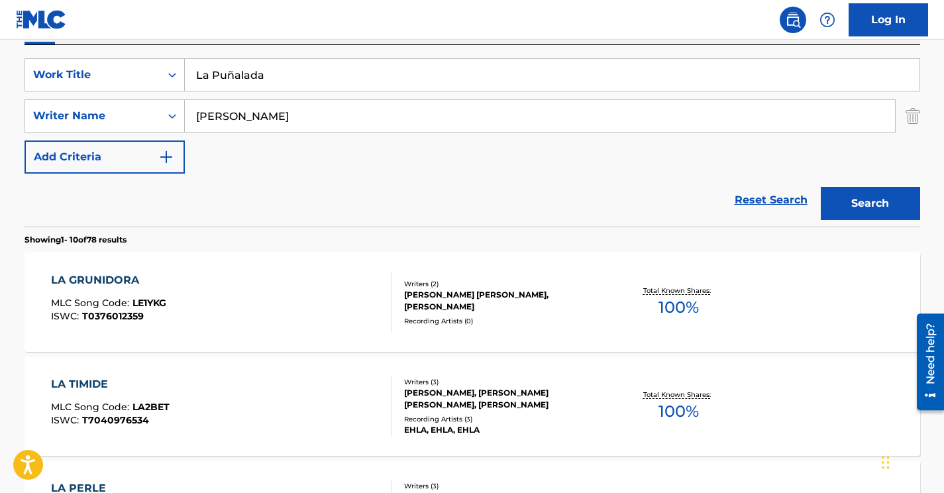
click at [911, 125] on img "Search Form" at bounding box center [913, 115] width 15 height 33
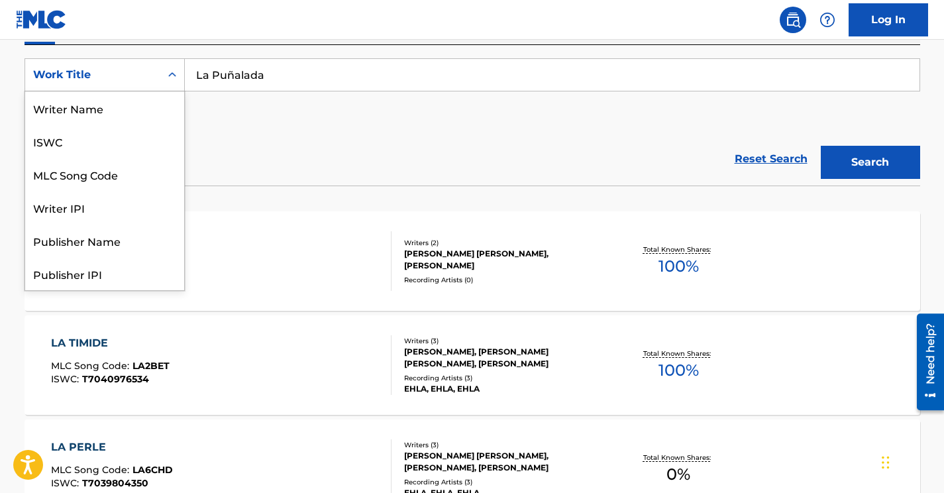
click at [156, 72] on div "Work Title" at bounding box center [92, 74] width 135 height 25
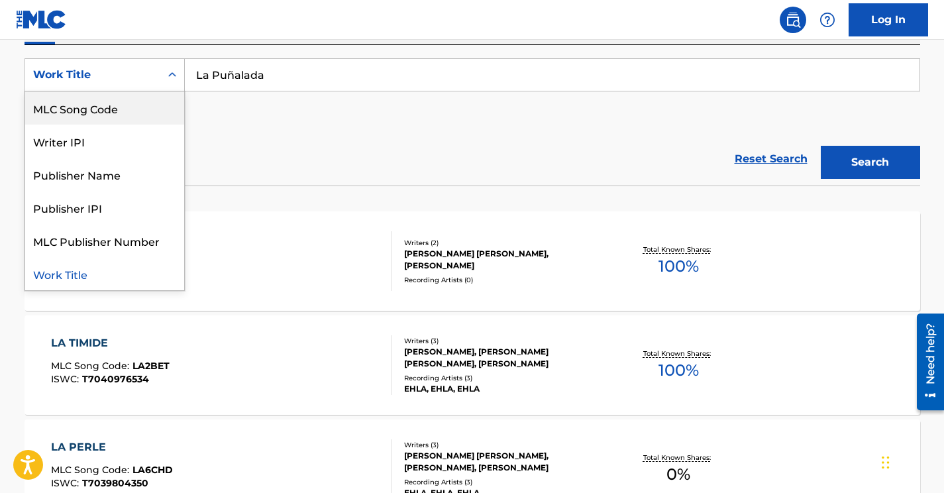
click at [125, 102] on div "MLC Song Code" at bounding box center [104, 107] width 159 height 33
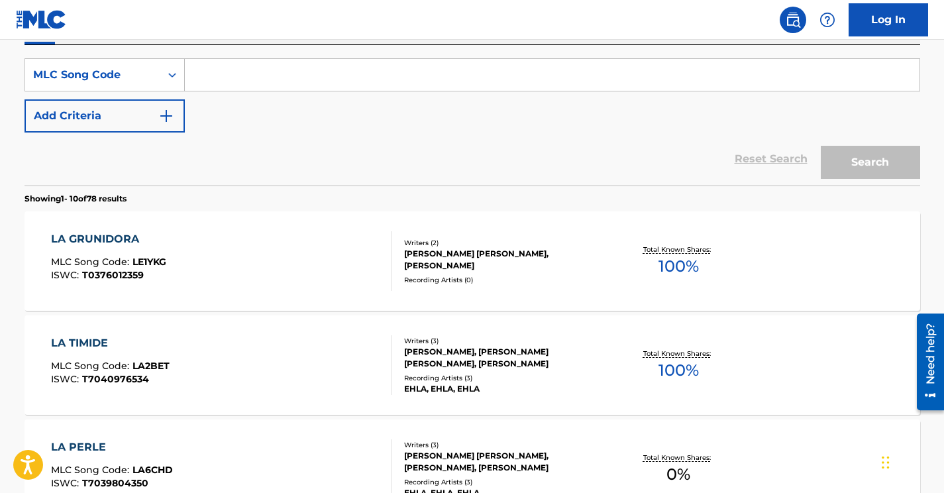
click at [230, 81] on input "Search Form" at bounding box center [552, 75] width 735 height 32
paste input "L06644"
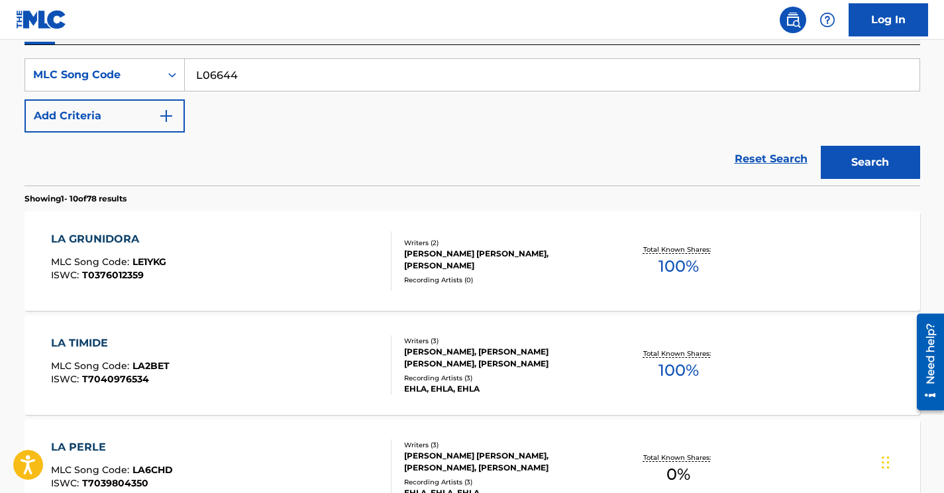
type input "L06644"
click at [821, 146] on button "Search" at bounding box center [870, 162] width 99 height 33
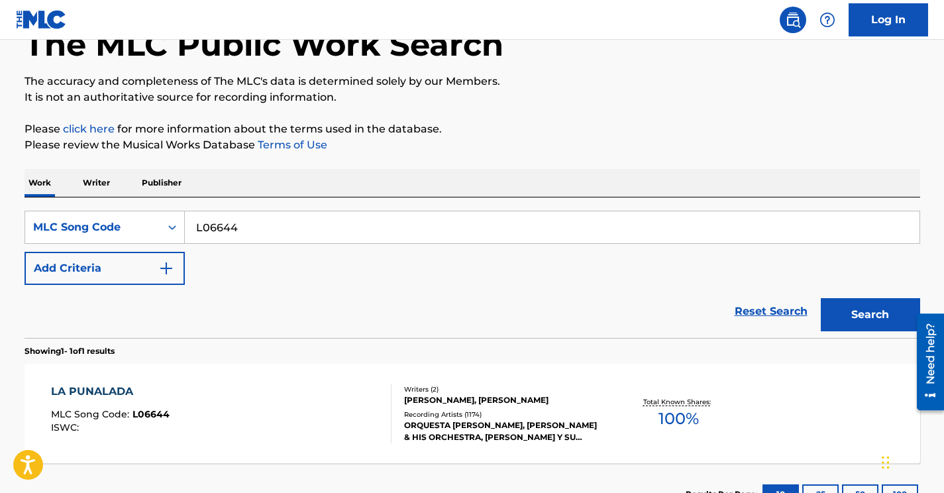
scroll to position [187, 0]
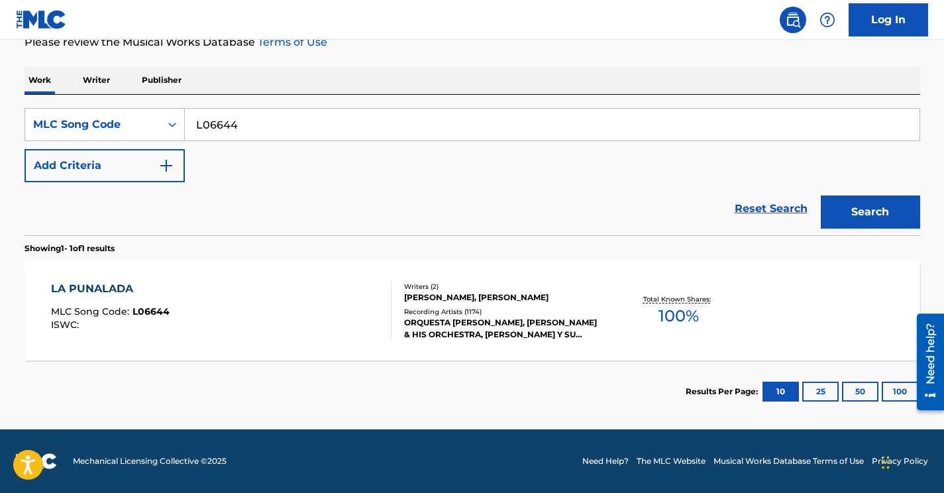
click at [288, 311] on div "LA PUNALADA MLC Song Code : L06644 ISWC :" at bounding box center [221, 311] width 341 height 60
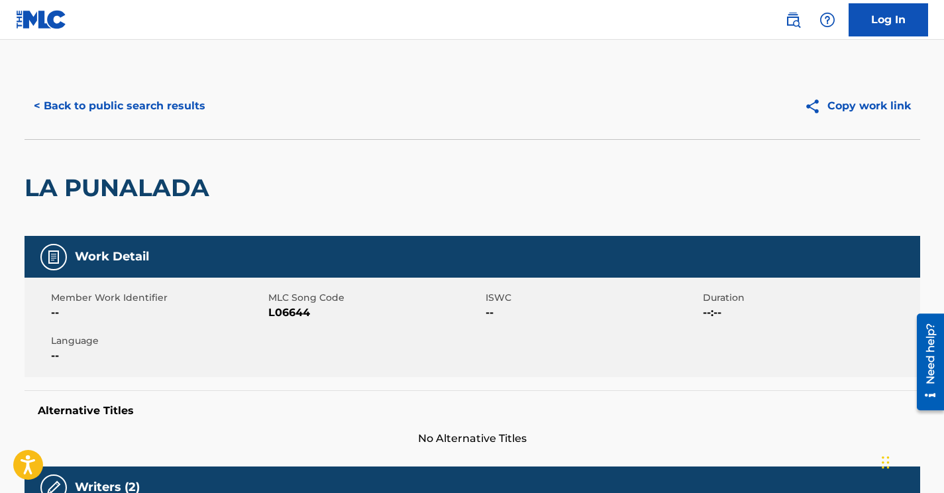
click at [177, 103] on button "< Back to public search results" at bounding box center [120, 105] width 190 height 33
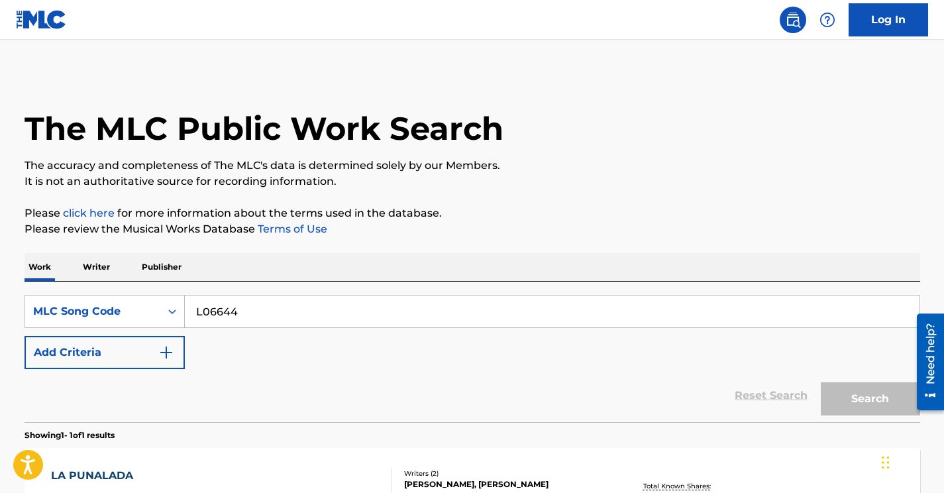
scroll to position [152, 0]
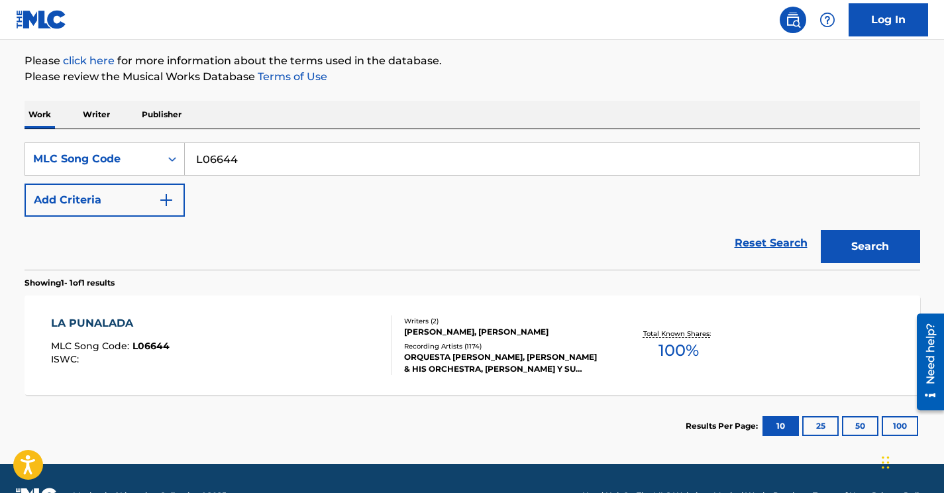
click at [171, 190] on button "Add Criteria" at bounding box center [105, 200] width 160 height 33
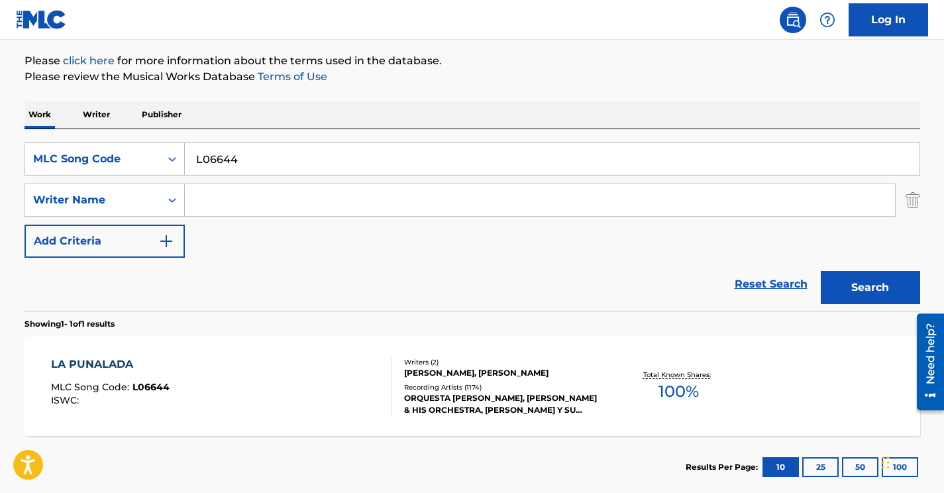
click at [207, 197] on input "Search Form" at bounding box center [540, 200] width 710 height 32
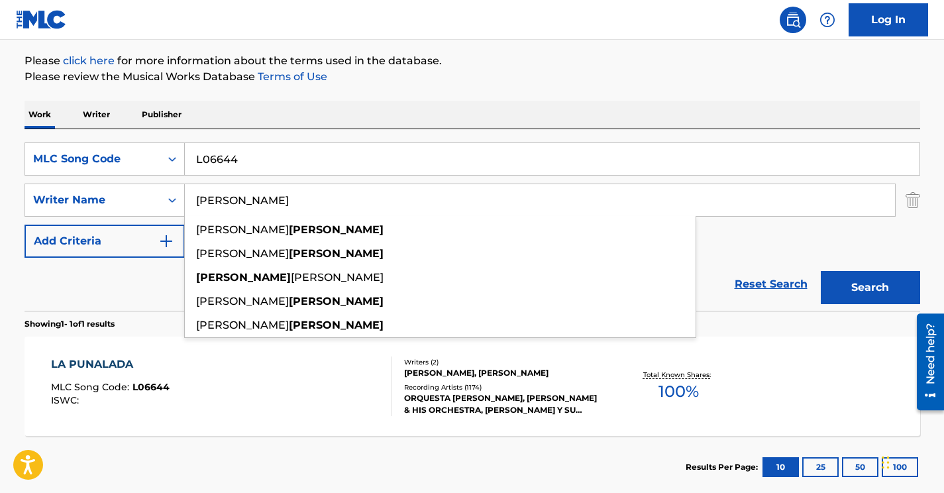
type input "godfrid"
click at [412, 109] on div "Work Writer Publisher" at bounding box center [473, 115] width 896 height 28
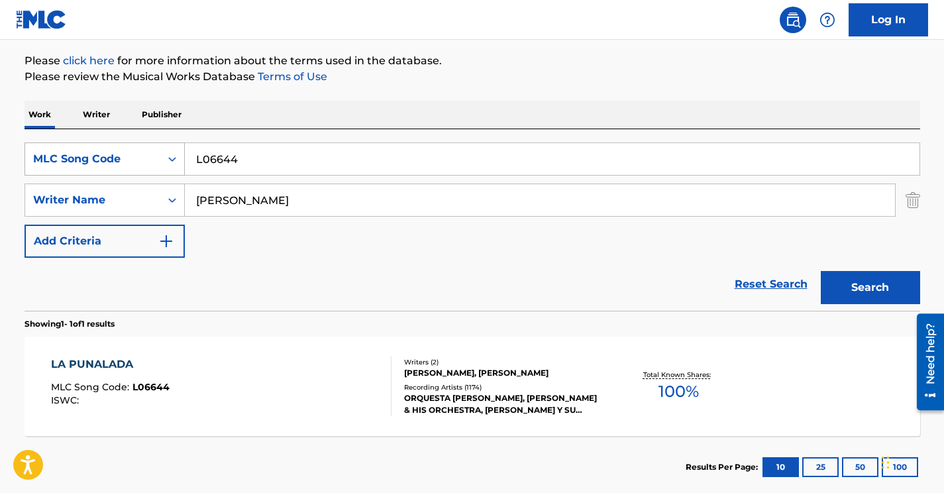
click at [147, 157] on div "MLC Song Code" at bounding box center [92, 159] width 119 height 16
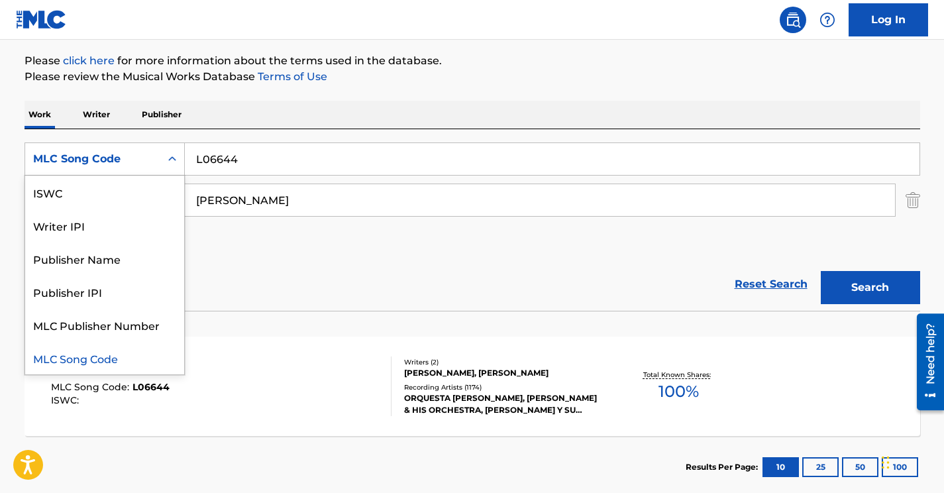
scroll to position [0, 0]
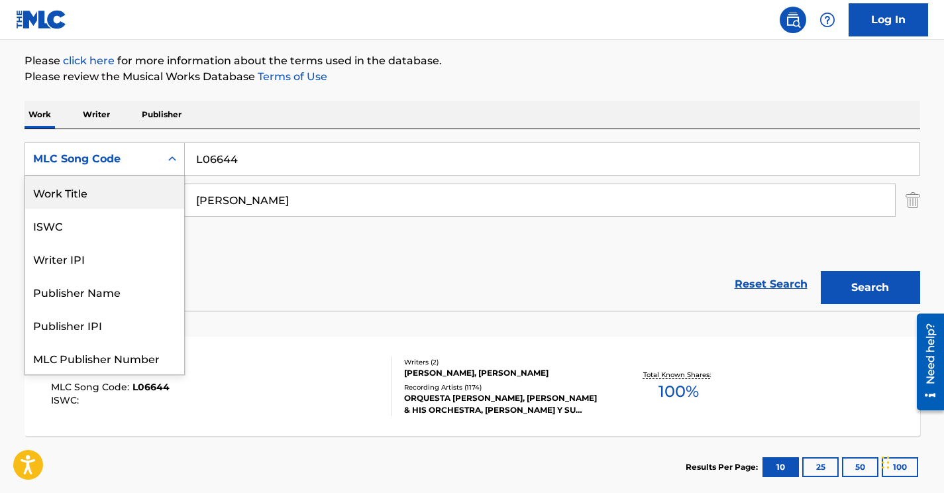
click at [104, 188] on div "Work Title" at bounding box center [104, 192] width 159 height 33
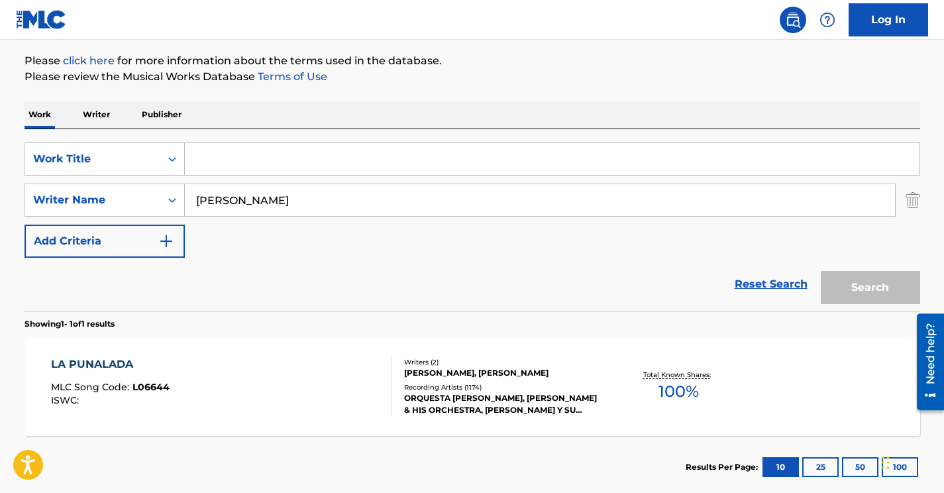
click at [219, 162] on input "Search Form" at bounding box center [552, 159] width 735 height 32
paste input "La Puñalada"
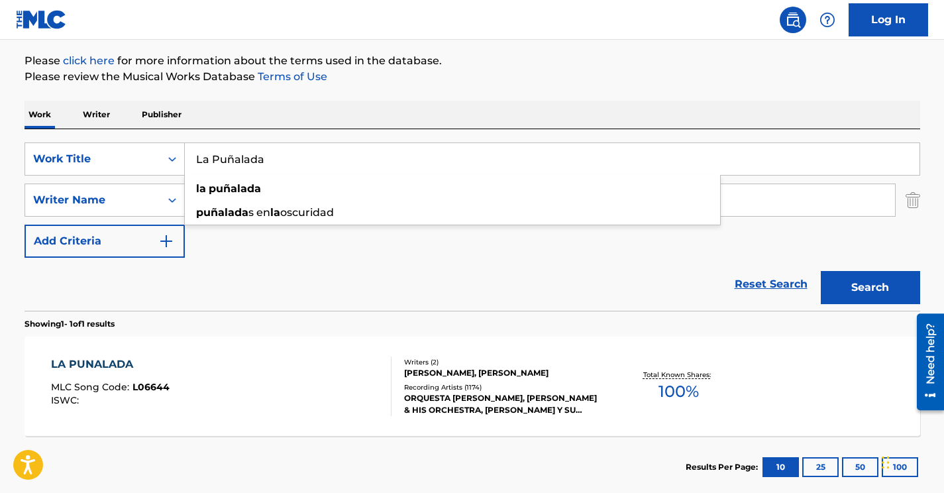
type input "La Puñalada"
click at [461, 102] on div "Work Writer Publisher" at bounding box center [473, 115] width 896 height 28
click at [866, 289] on button "Search" at bounding box center [870, 287] width 99 height 33
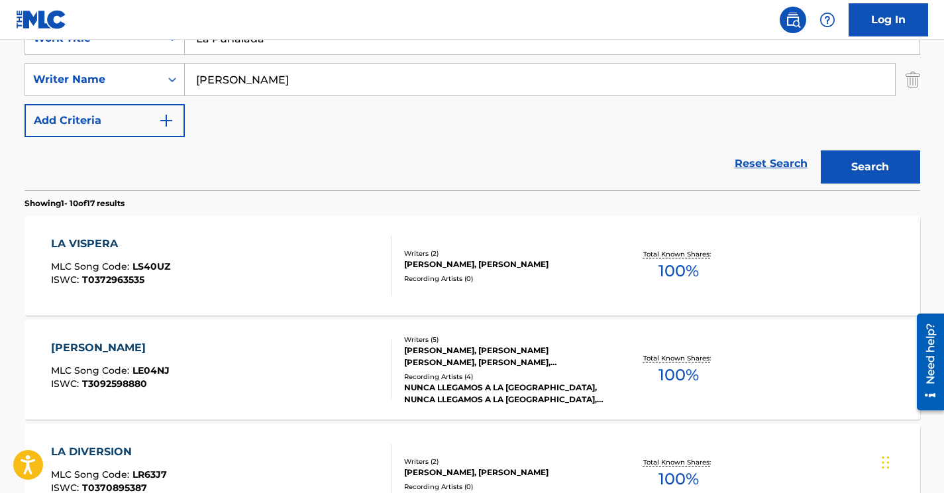
scroll to position [260, 0]
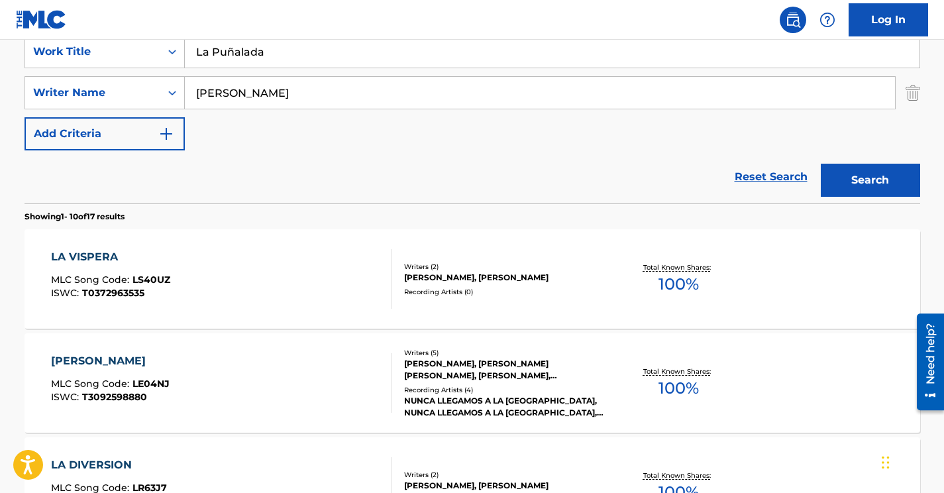
click at [229, 92] on input "godfrid" at bounding box center [540, 93] width 710 height 32
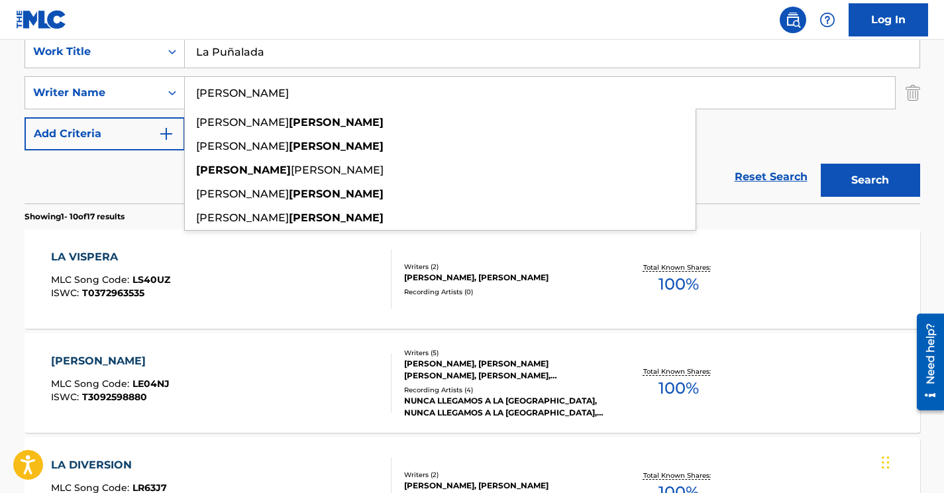
click at [229, 92] on input "godfrid" at bounding box center [540, 93] width 710 height 32
paste input "Stanojevic"
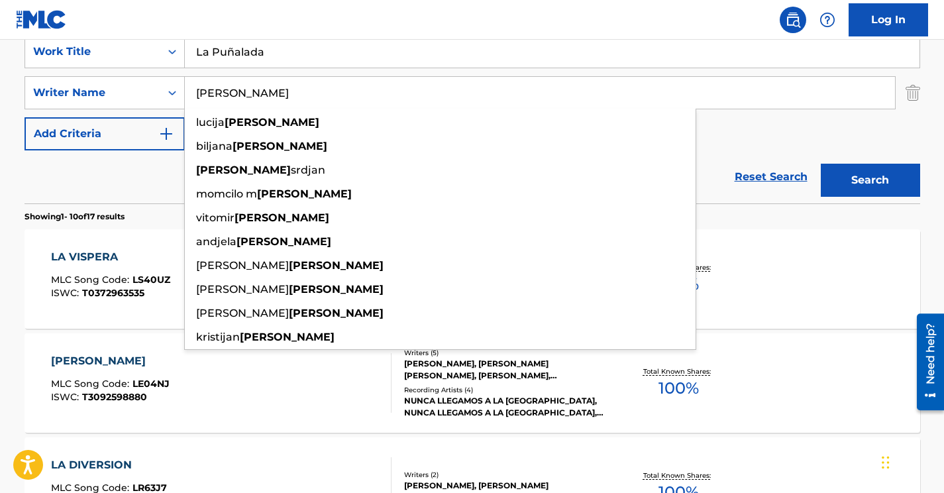
type input "Stanojevic"
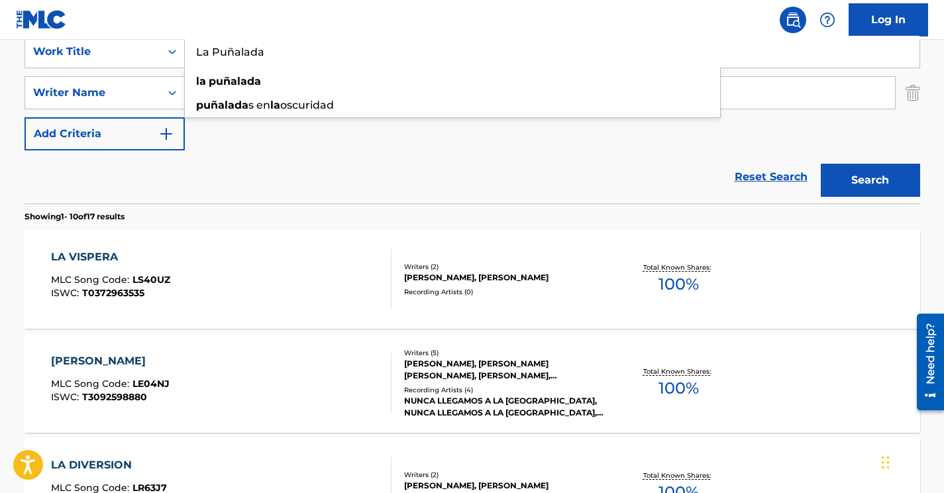
click at [264, 46] on input "La Puñalada" at bounding box center [552, 52] width 735 height 32
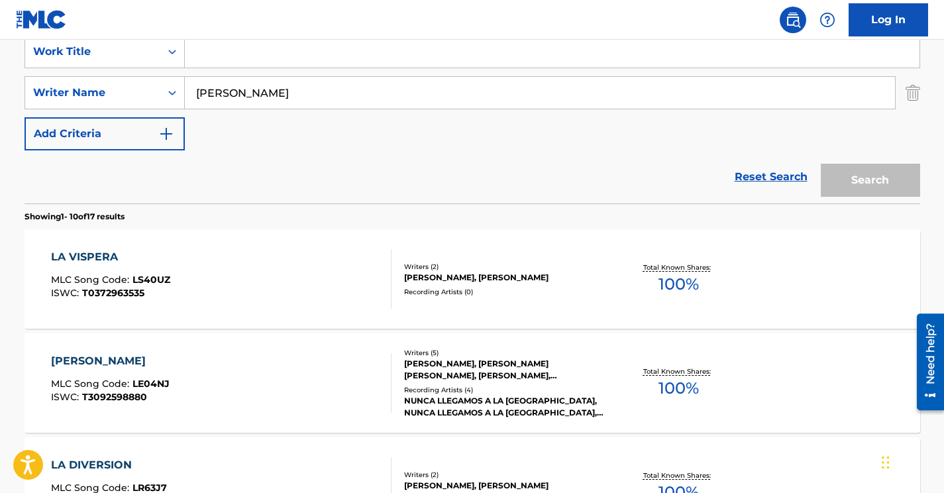
click at [246, 50] on input "Search Form" at bounding box center [552, 52] width 735 height 32
paste input "DISCO INFERNO"
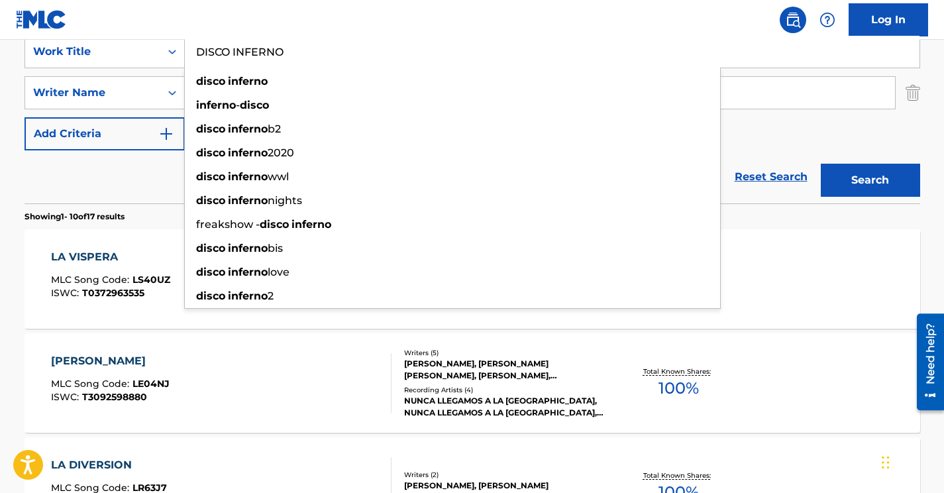
type input "DISCO INFERNO"
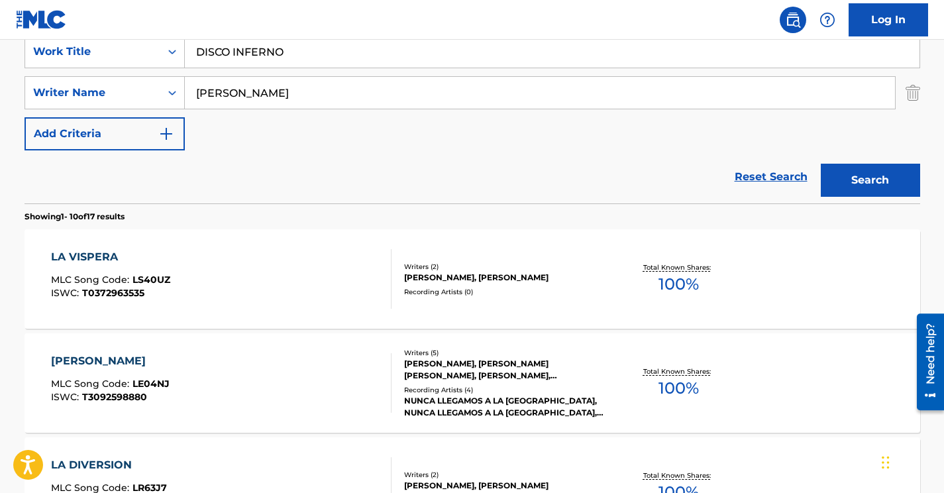
click at [791, 134] on div "SearchWithCriteria42e31bfc-dcb0-4040-9482-15cddc606f7a Work Title DISCO INFERNO…" at bounding box center [473, 92] width 896 height 115
click at [875, 177] on button "Search" at bounding box center [870, 180] width 99 height 33
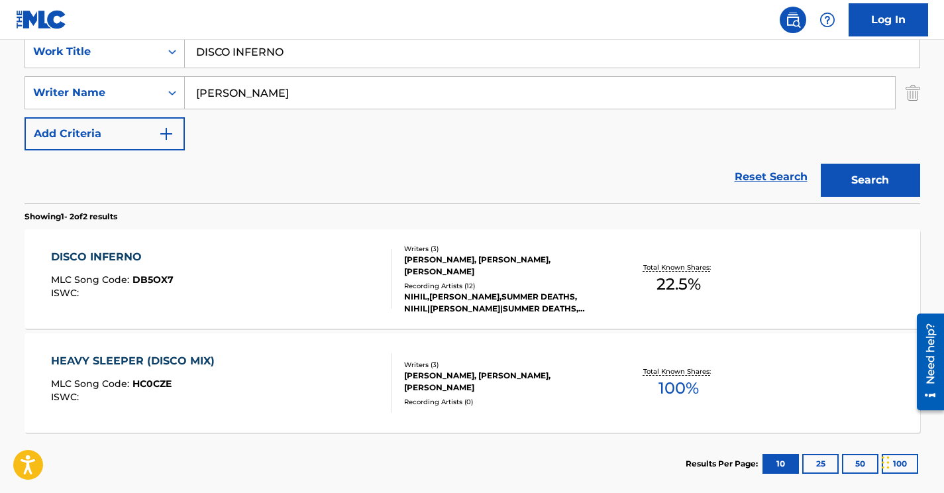
click at [222, 280] on div "DISCO INFERNO MLC Song Code : DB5OX7 ISWC :" at bounding box center [221, 279] width 341 height 60
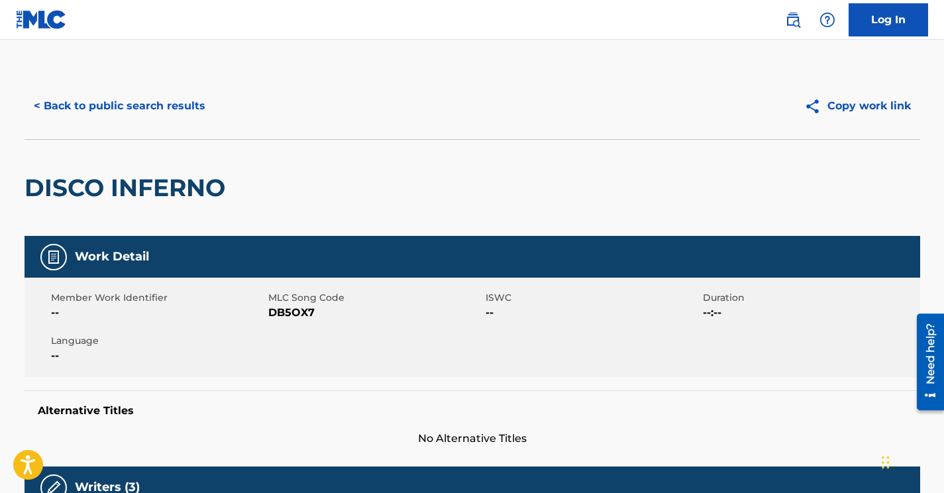
click at [292, 312] on span "DB5OX7" at bounding box center [375, 313] width 214 height 16
copy span "DB5OX7"
click at [162, 111] on button "< Back to public search results" at bounding box center [120, 105] width 190 height 33
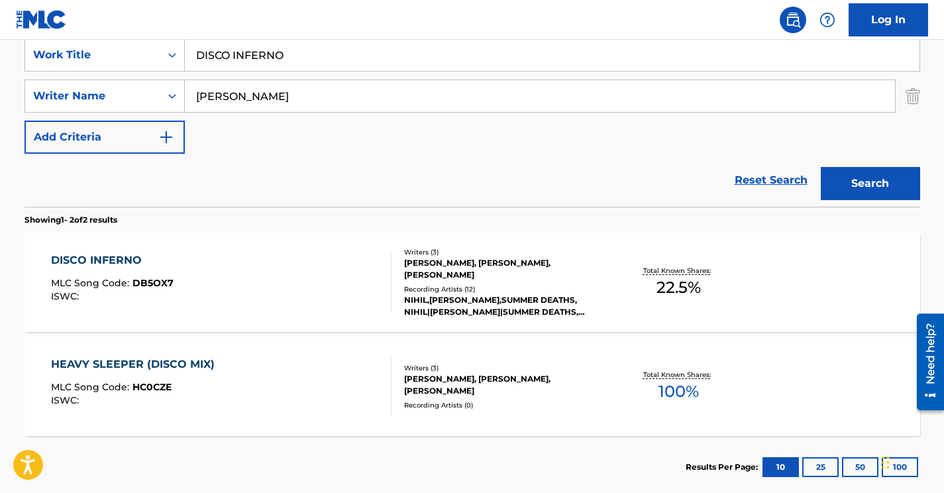
click at [233, 93] on input "Stanojevic" at bounding box center [540, 96] width 710 height 32
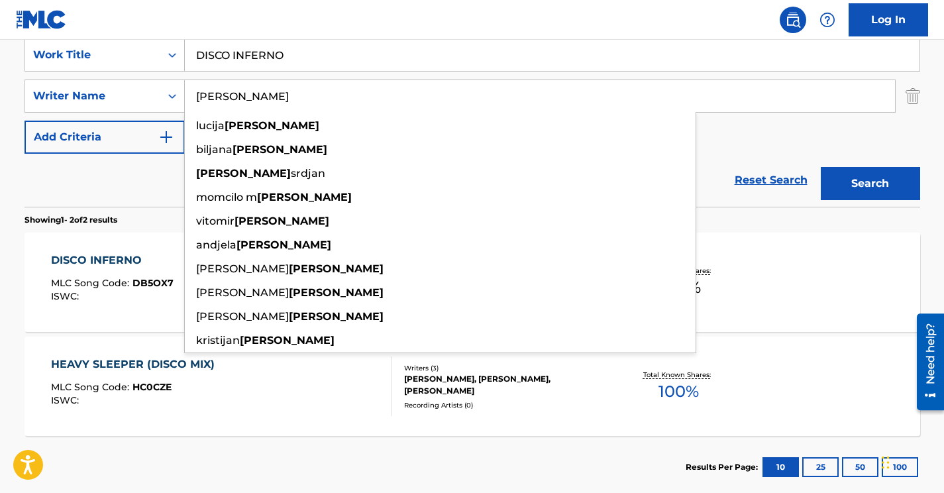
paste input "Search Form"
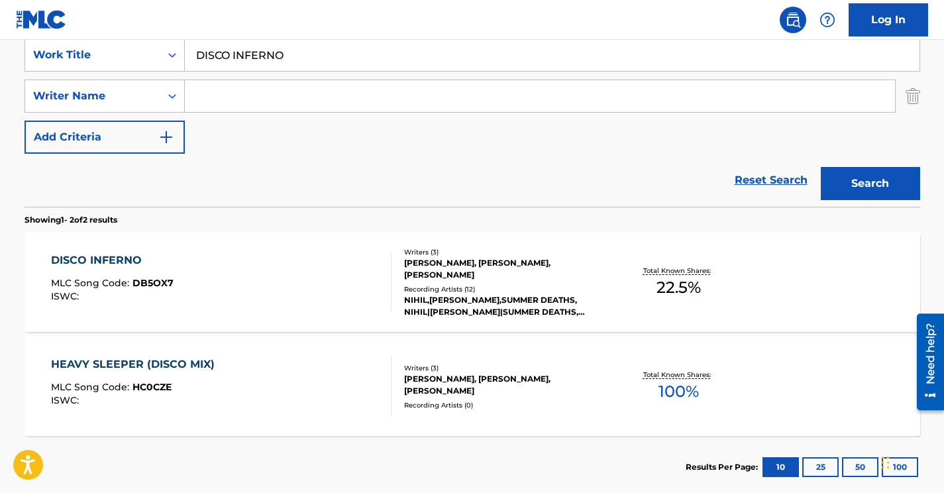
paste input "Bacher"
click at [239, 93] on input "Bacher" at bounding box center [540, 96] width 710 height 32
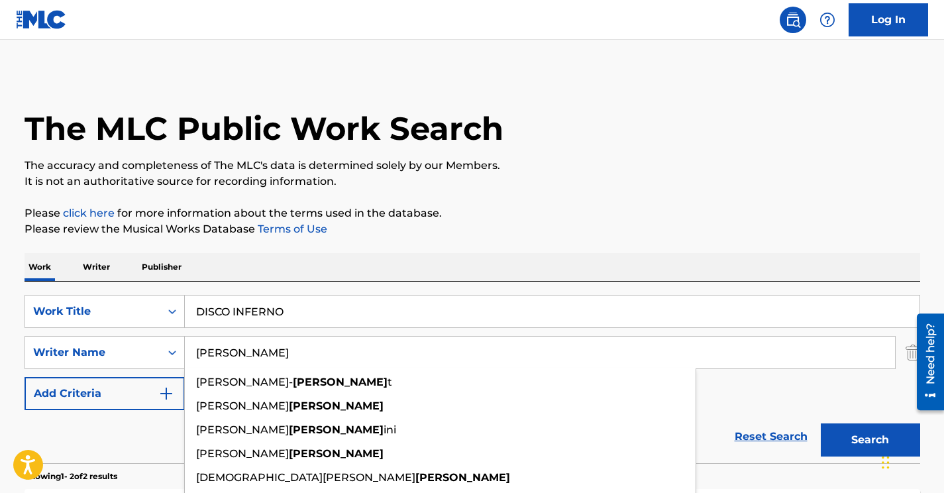
type input "Bacher"
click at [255, 313] on input "DISCO INFERNO" at bounding box center [552, 312] width 735 height 32
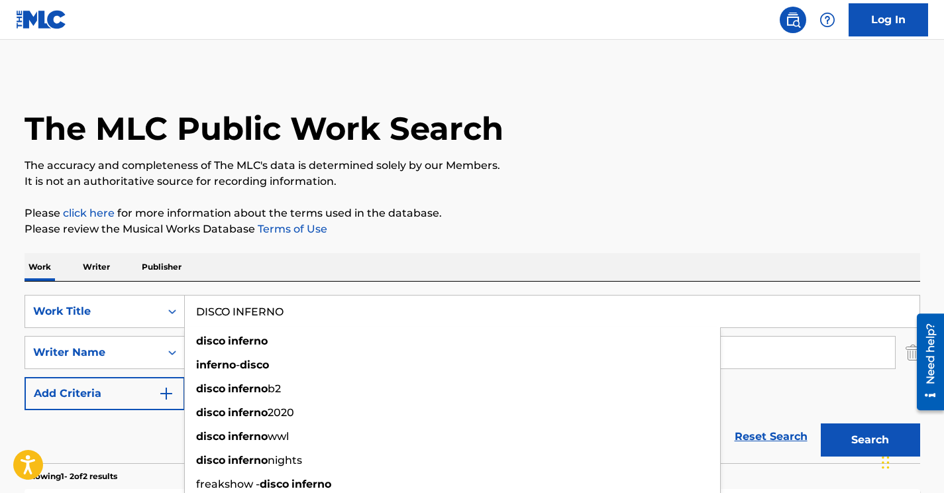
click at [255, 313] on input "DISCO INFERNO" at bounding box center [552, 312] width 735 height 32
paste input "GO 4 GOLD"
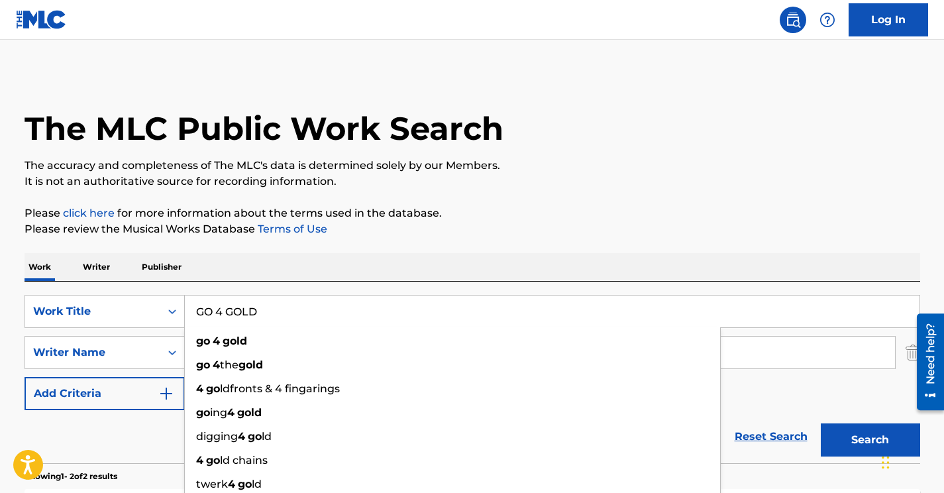
type input "GO 4 GOLD"
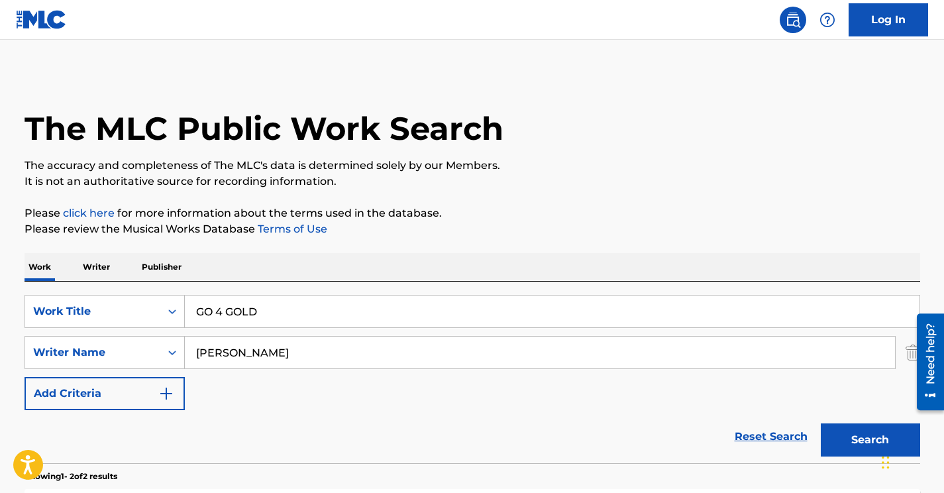
click at [814, 183] on p "It is not an authoritative source for recording information." at bounding box center [473, 182] width 896 height 16
click at [851, 447] on button "Search" at bounding box center [870, 439] width 99 height 33
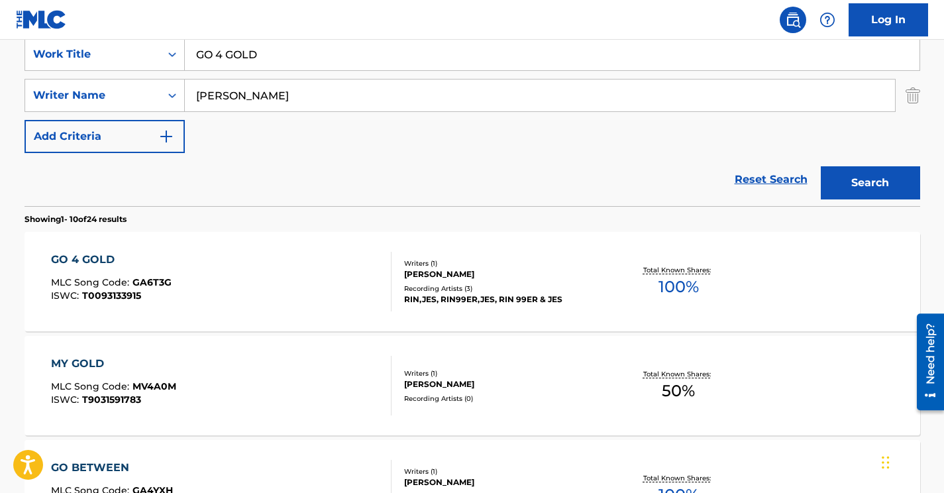
scroll to position [258, 0]
click at [234, 269] on div "GO 4 GOLD MLC Song Code : GA6T3G ISWC : T0093133915" at bounding box center [221, 281] width 341 height 60
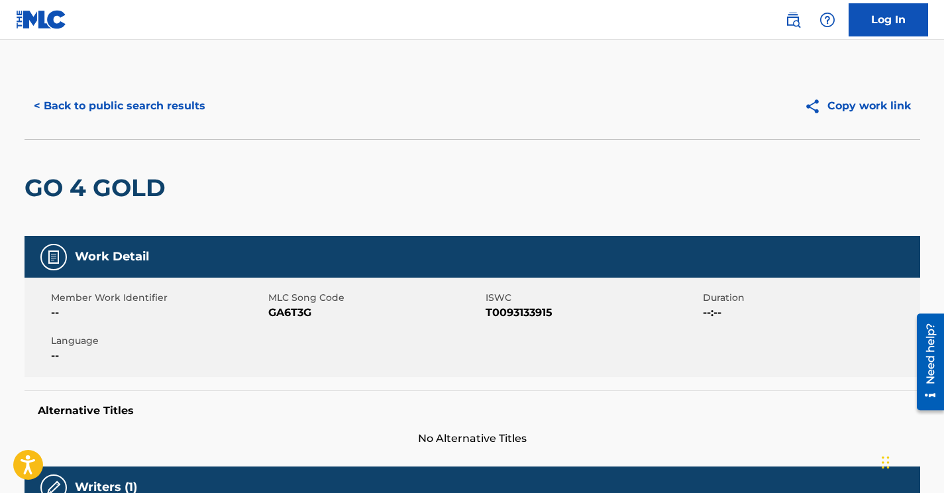
click at [306, 319] on span "GA6T3G" at bounding box center [375, 313] width 214 height 16
copy span "GA6T3G"
click at [164, 97] on button "< Back to public search results" at bounding box center [120, 105] width 190 height 33
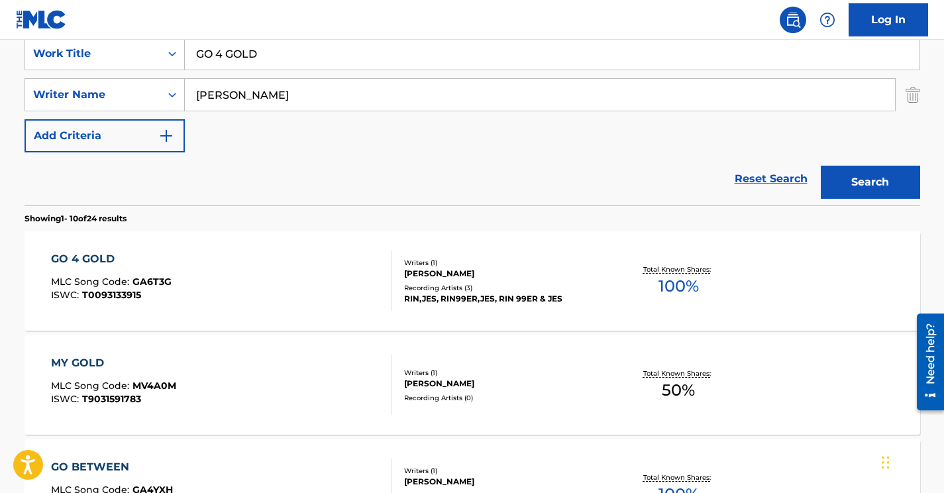
click at [243, 98] on input "Bacher" at bounding box center [540, 95] width 710 height 32
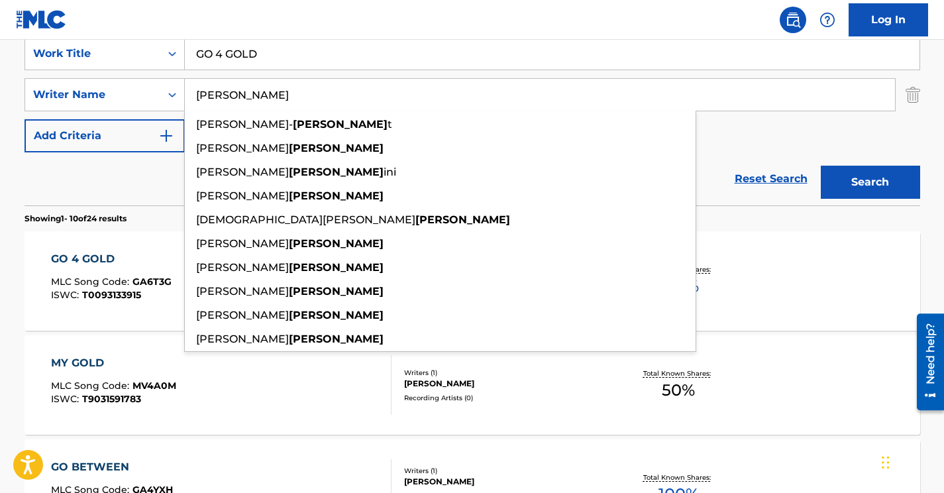
click at [243, 98] on input "Bacher" at bounding box center [540, 95] width 710 height 32
paste input "Pong"
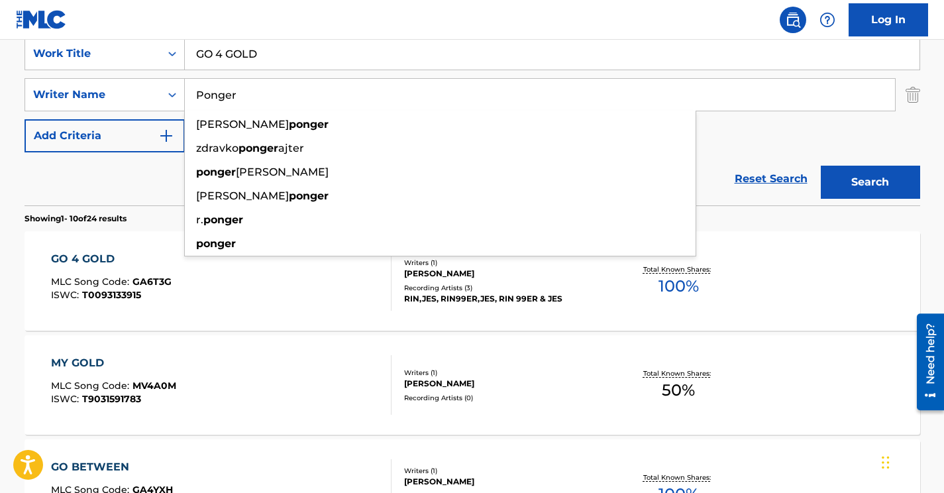
type input "Ponger"
click at [270, 57] on input "GO 4 GOLD" at bounding box center [552, 54] width 735 height 32
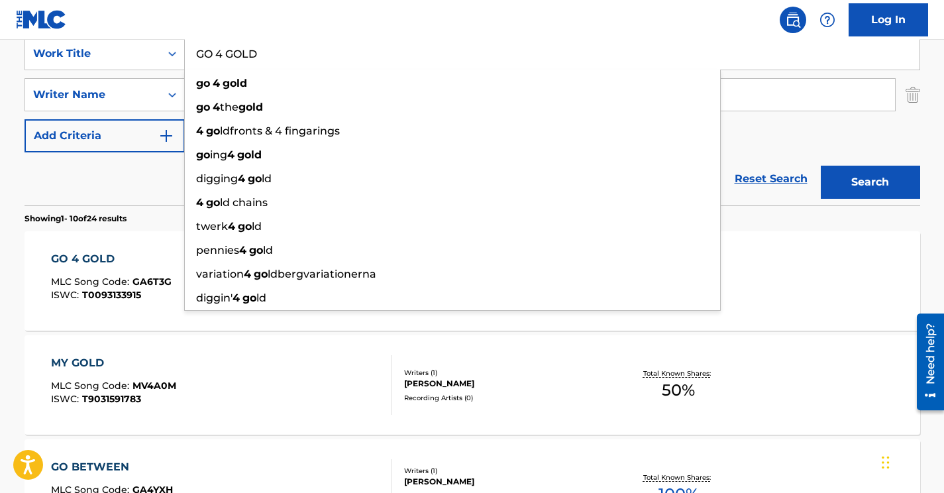
click at [270, 57] on input "GO 4 GOLD" at bounding box center [552, 54] width 735 height 32
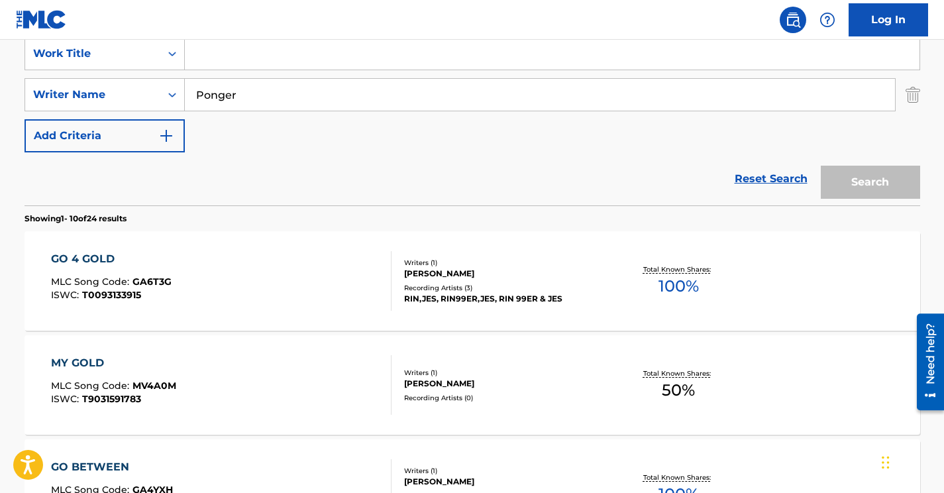
click at [233, 89] on input "Ponger" at bounding box center [540, 95] width 710 height 32
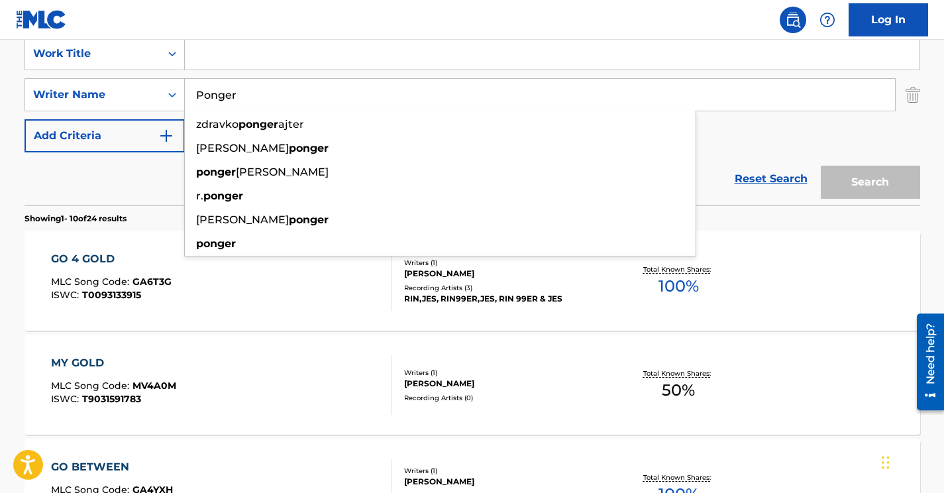
click at [233, 89] on input "Ponger" at bounding box center [540, 95] width 710 height 32
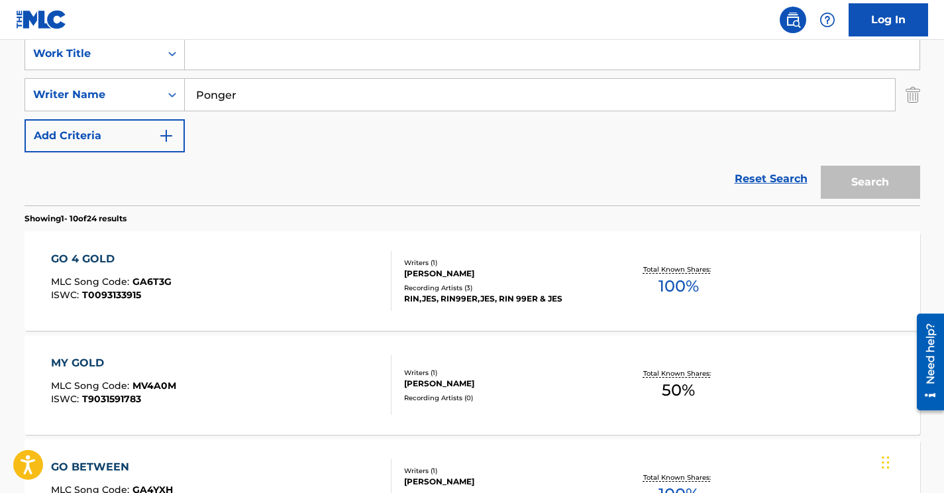
click at [225, 58] on input "Search Form" at bounding box center [552, 54] width 735 height 32
paste input "Auf der Flucht"
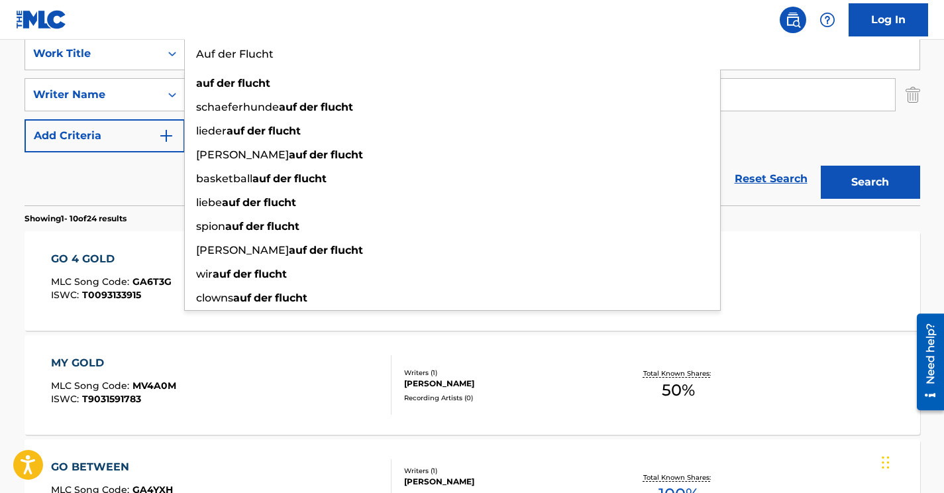
type input "Auf der Flucht"
click at [873, 143] on div "SearchWithCriteria42e31bfc-dcb0-4040-9482-15cddc606f7a Work Title Auf der Fluch…" at bounding box center [473, 94] width 896 height 115
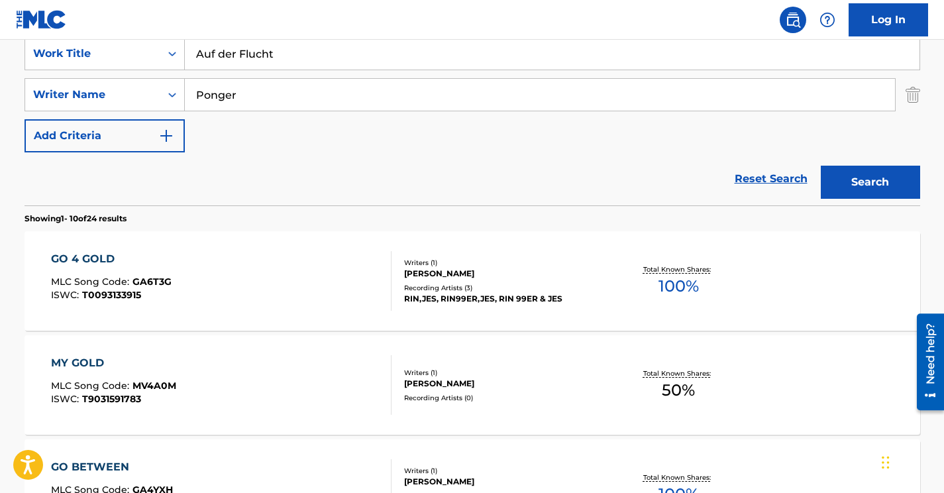
click at [871, 170] on button "Search" at bounding box center [870, 182] width 99 height 33
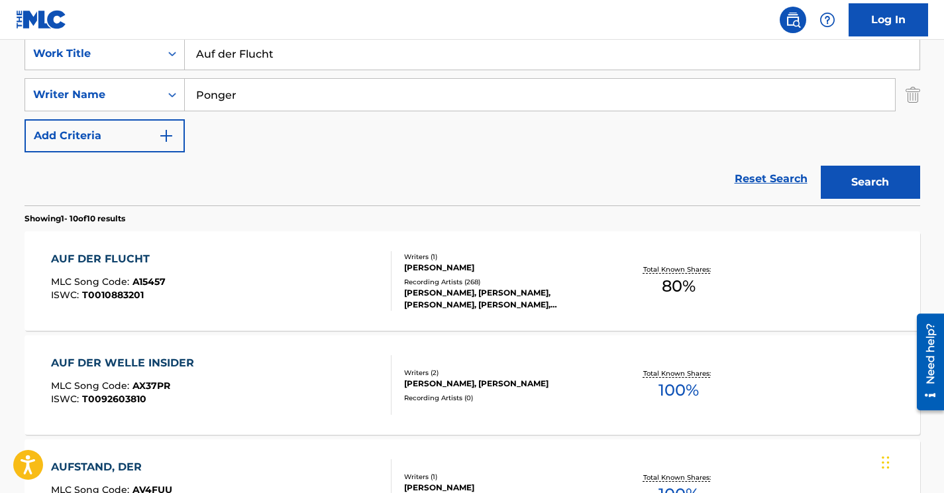
click at [339, 280] on div "AUF DER FLUCHT MLC Song Code : A15457 ISWC : T0010883201" at bounding box center [221, 281] width 341 height 60
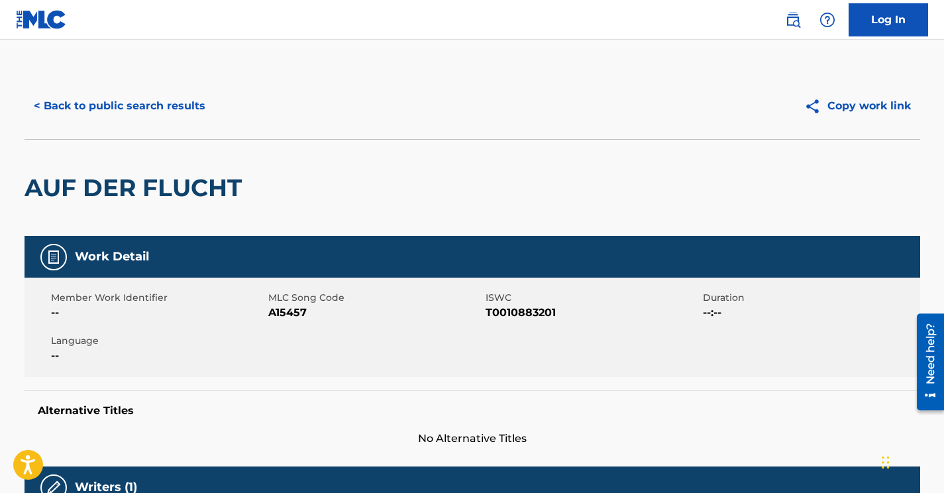
click at [299, 316] on span "A15457" at bounding box center [375, 313] width 214 height 16
copy span "A15457"
click at [174, 103] on button "< Back to public search results" at bounding box center [120, 105] width 190 height 33
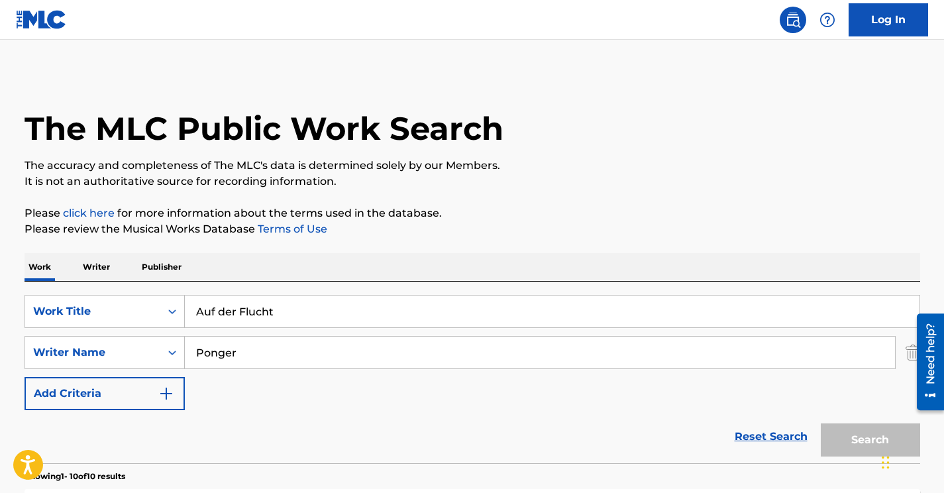
scroll to position [258, 0]
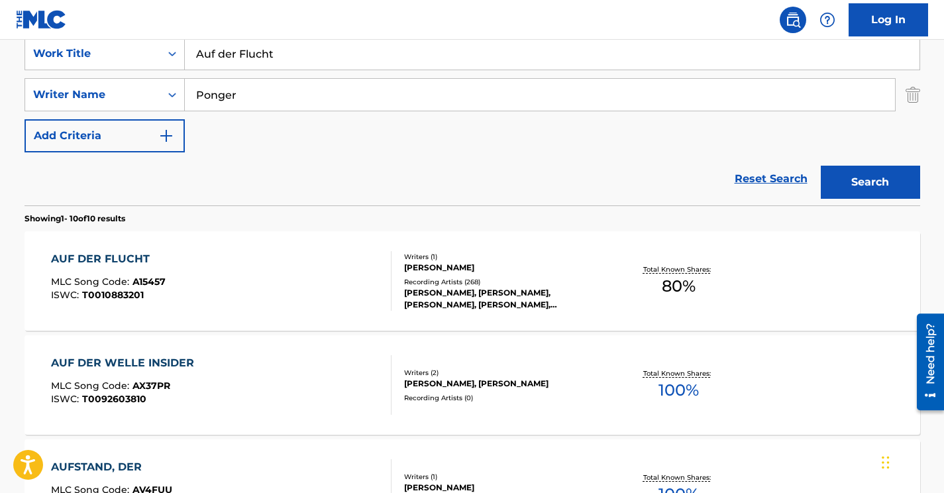
click at [227, 91] on input "Ponger" at bounding box center [540, 95] width 710 height 32
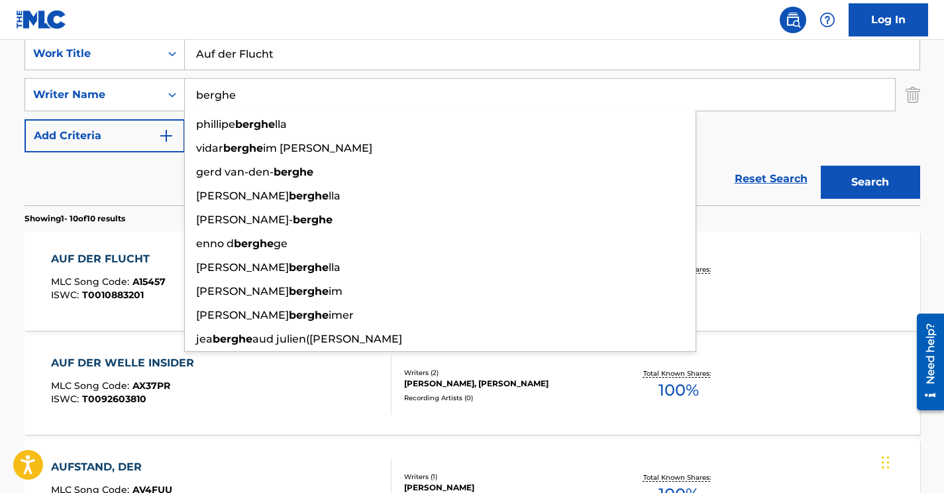
type input "berghe"
click at [276, 46] on input "Auf der Flucht" at bounding box center [552, 54] width 735 height 32
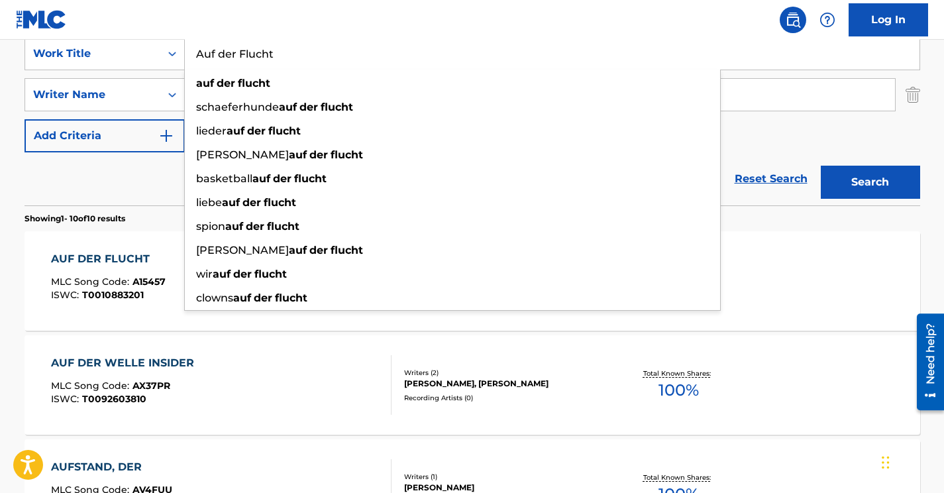
click at [276, 46] on input "Auf der Flucht" at bounding box center [552, 54] width 735 height 32
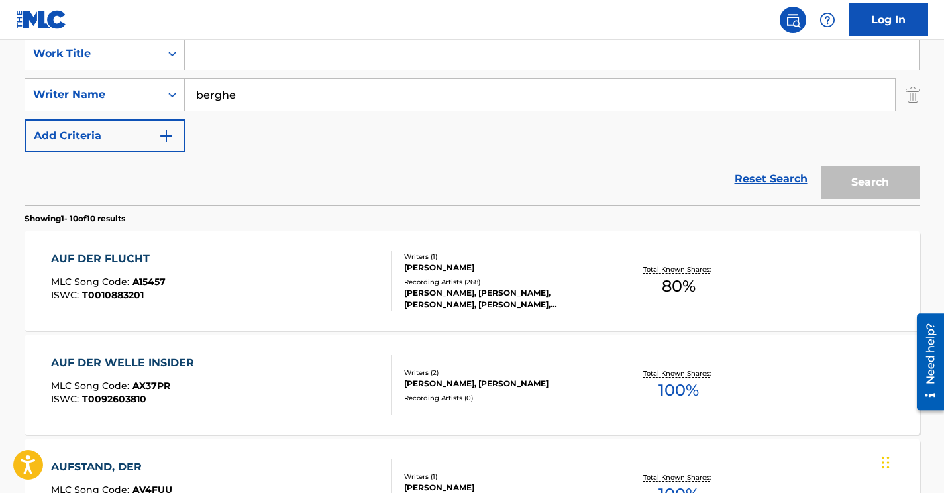
paste input "PROGRAM OF THE SECOND PART"
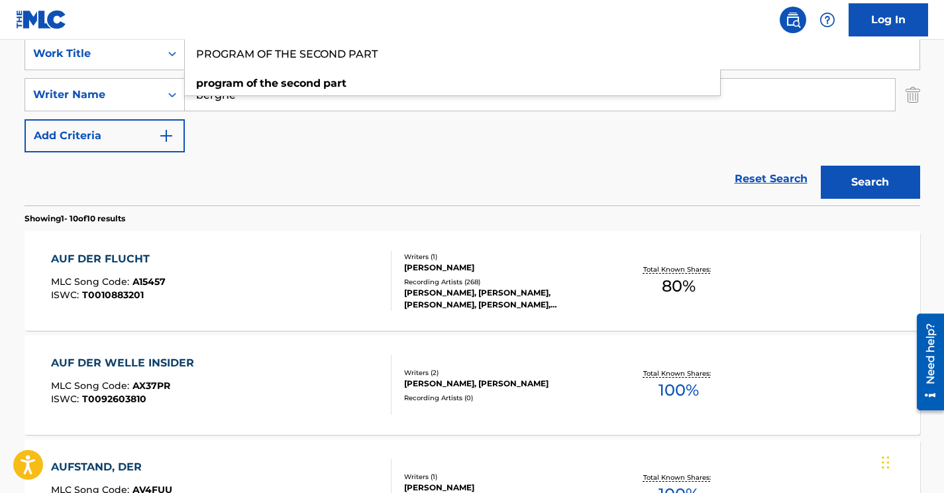
type input "PROGRAM OF THE SECOND PART"
click at [327, 176] on div "Reset Search Search" at bounding box center [473, 178] width 896 height 53
click at [847, 172] on button "Search" at bounding box center [870, 182] width 99 height 33
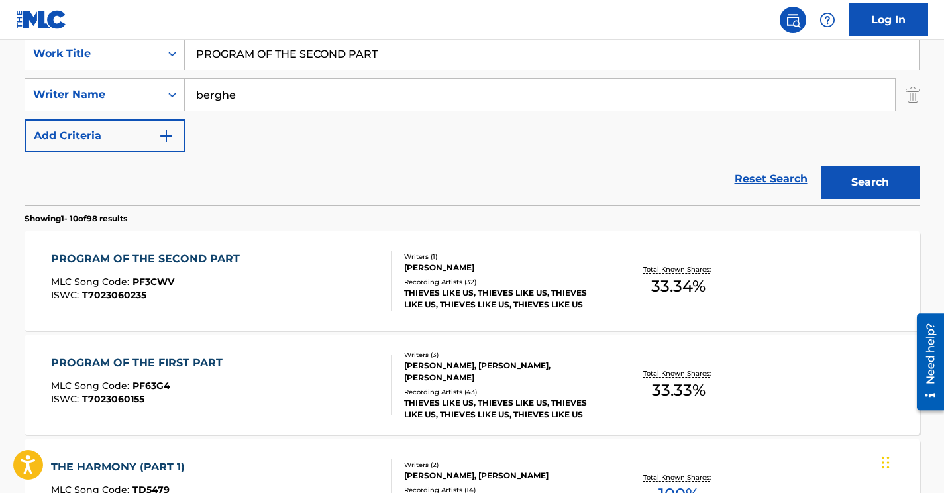
click at [339, 280] on div "PROGRAM OF THE SECOND PART MLC Song Code : PF3CWV ISWC : T7023060235" at bounding box center [221, 281] width 341 height 60
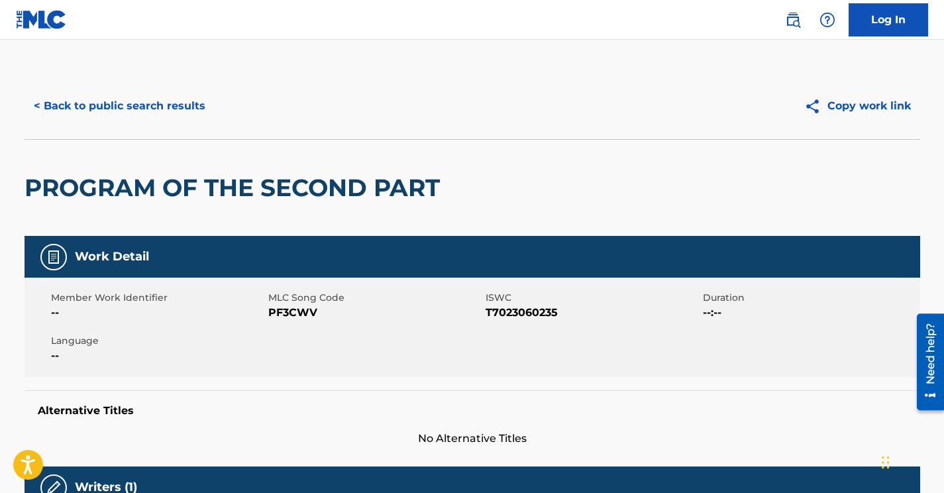
click at [288, 316] on span "PF3CWV" at bounding box center [375, 313] width 214 height 16
copy span "PF3CWV"
click at [195, 116] on button "< Back to public search results" at bounding box center [120, 105] width 190 height 33
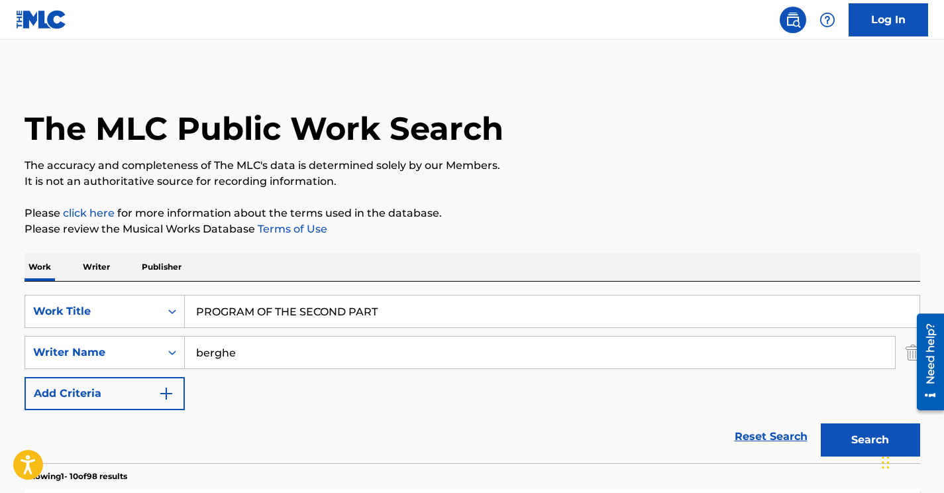
scroll to position [258, 0]
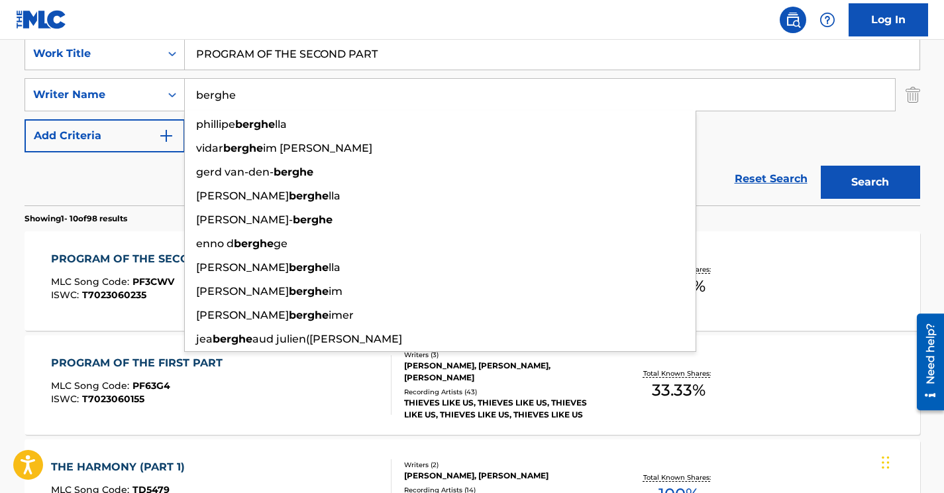
click at [247, 85] on input "berghe" at bounding box center [540, 95] width 710 height 32
paste input "McGuir"
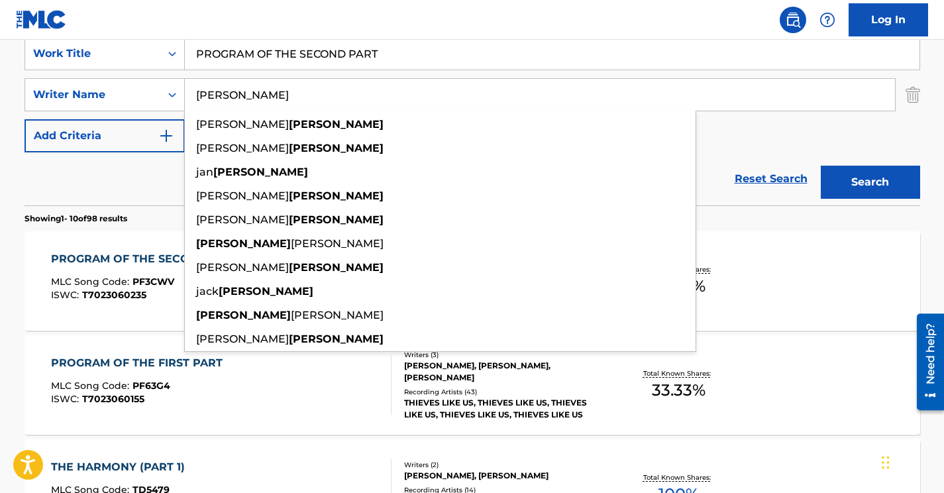
type input "[PERSON_NAME]"
click at [284, 52] on input "PROGRAM OF THE SECOND PART" at bounding box center [552, 54] width 735 height 32
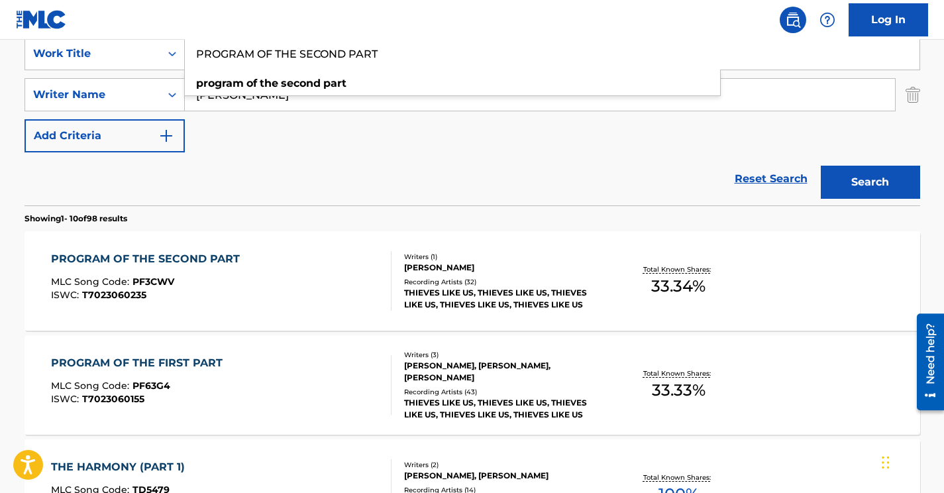
click at [284, 52] on input "PROGRAM OF THE SECOND PART" at bounding box center [552, 54] width 735 height 32
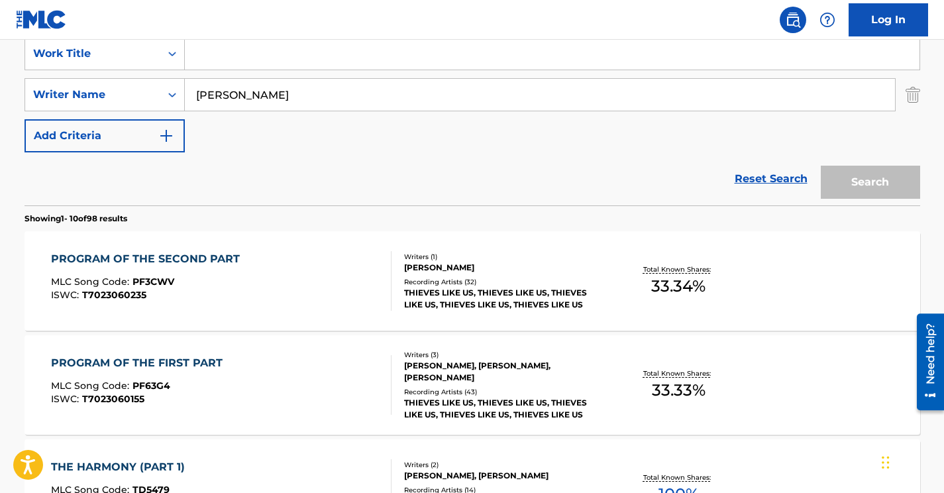
paste input "CANDY SHOPPE"
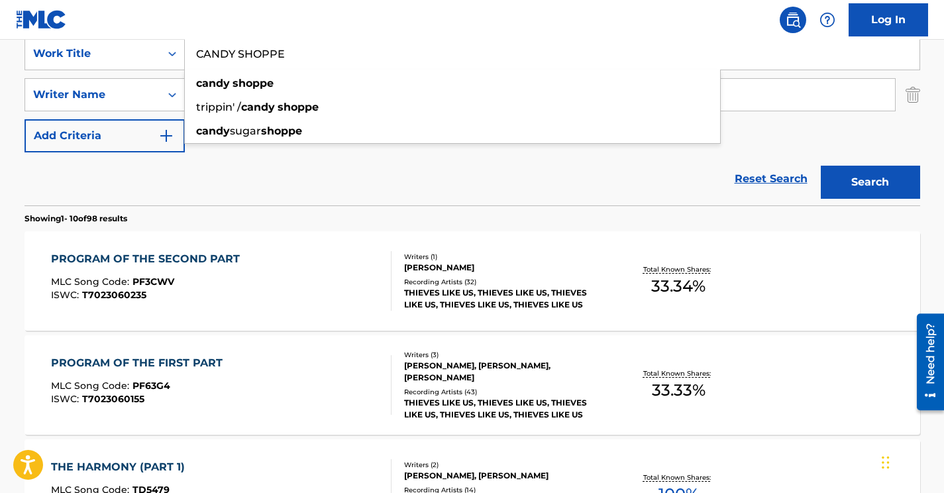
type input "CANDY SHOPPE"
click at [579, 166] on div "Reset Search Search" at bounding box center [473, 178] width 896 height 53
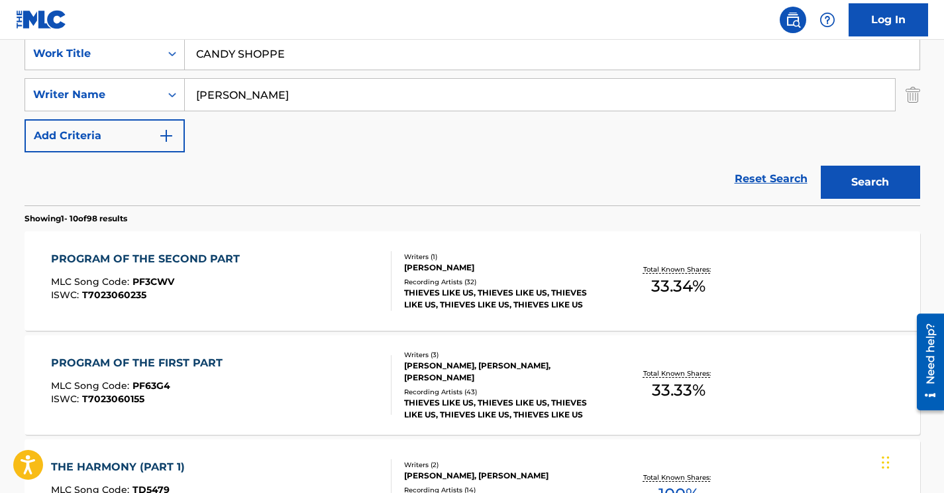
click at [857, 172] on button "Search" at bounding box center [870, 182] width 99 height 33
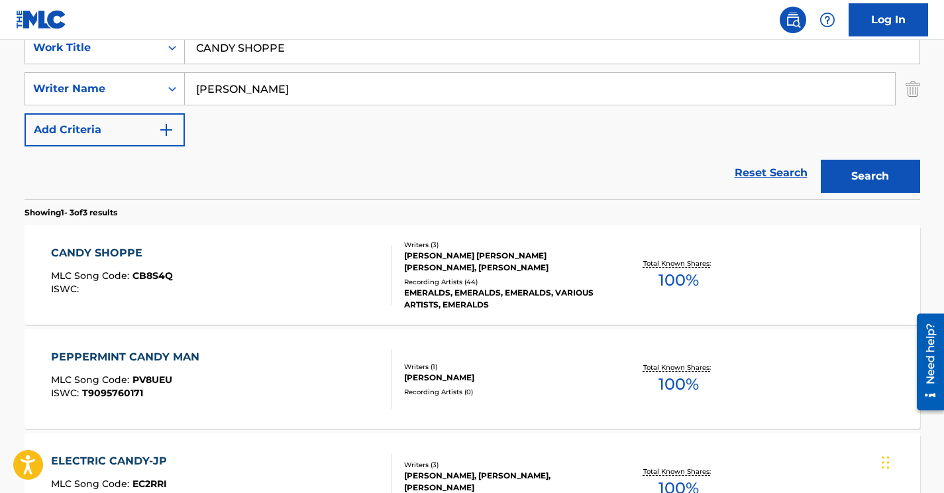
scroll to position [270, 0]
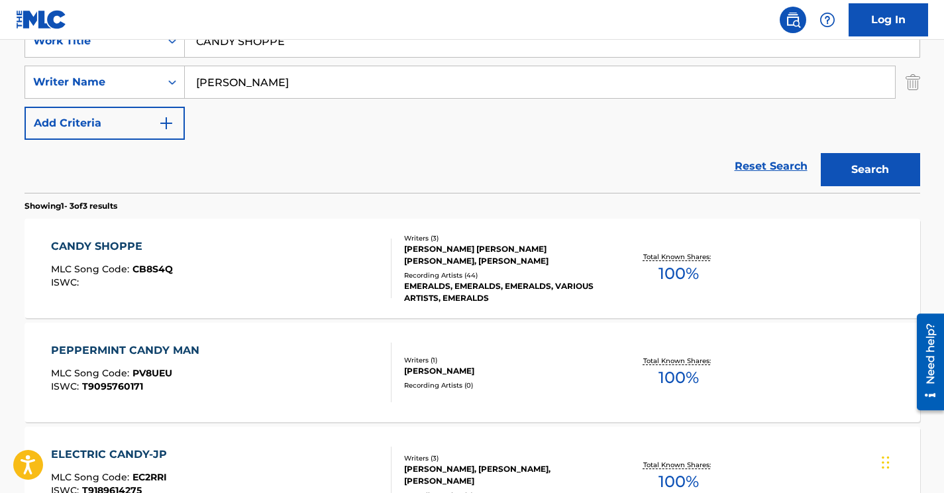
click at [299, 248] on div "CANDY SHOPPE MLC Song Code : CB8S4Q ISWC :" at bounding box center [221, 269] width 341 height 60
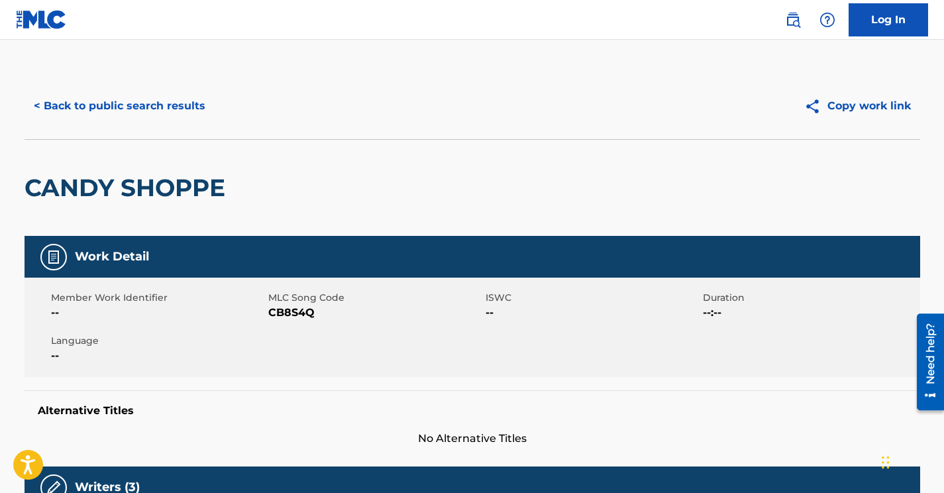
click at [278, 318] on span "CB8S4Q" at bounding box center [375, 313] width 214 height 16
copy span "CB8S4Q"
click at [186, 96] on button "< Back to public search results" at bounding box center [120, 105] width 190 height 33
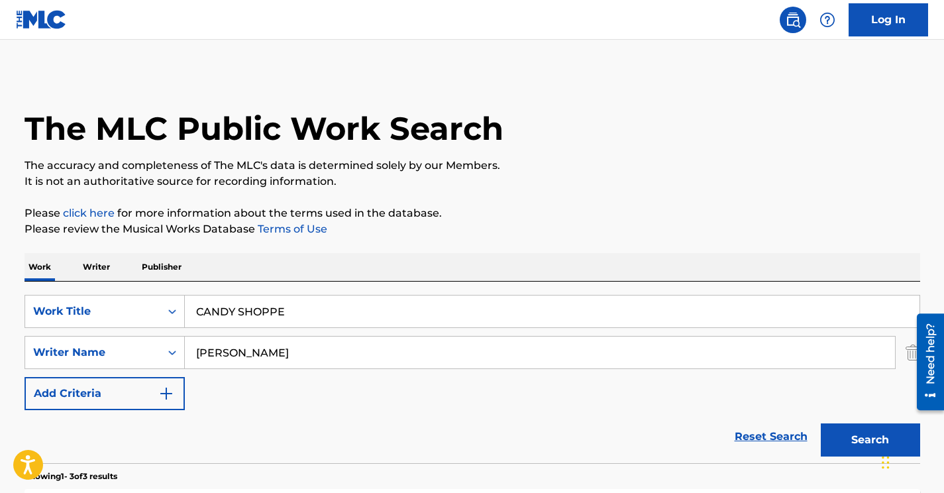
scroll to position [270, 0]
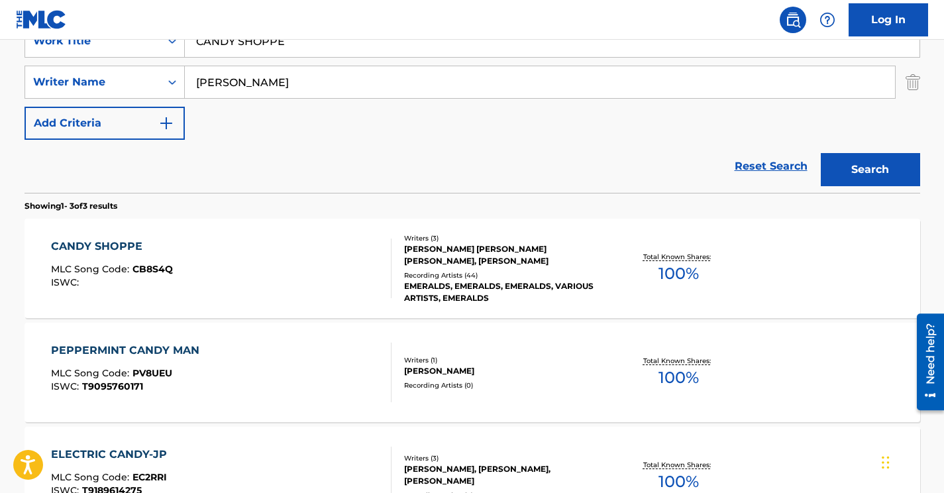
click at [241, 80] on input "[PERSON_NAME]" at bounding box center [540, 82] width 710 height 32
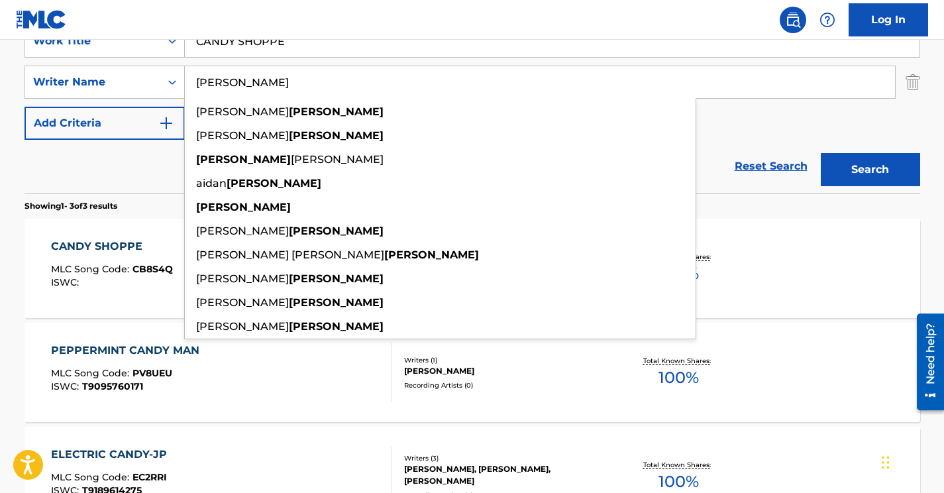
click at [241, 80] on input "[PERSON_NAME]" at bounding box center [540, 82] width 710 height 32
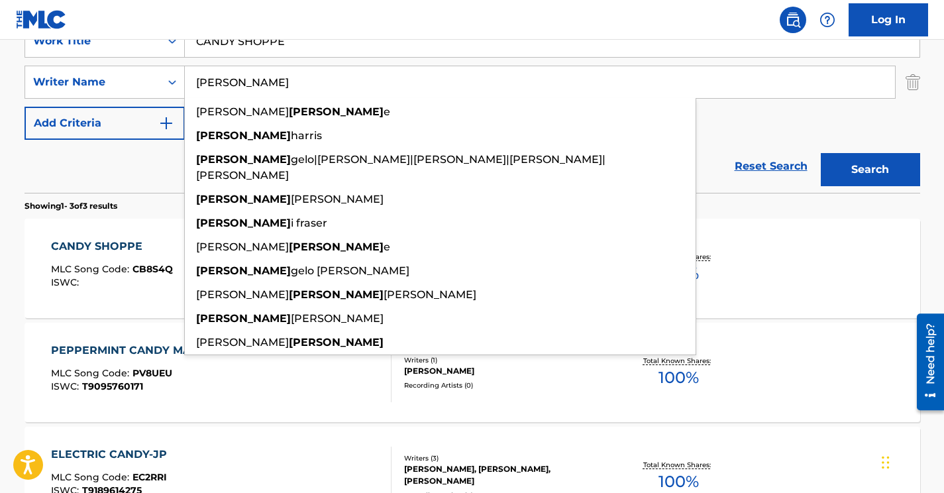
type input "dean"
click at [259, 45] on input "CANDY SHOPPE" at bounding box center [552, 41] width 735 height 32
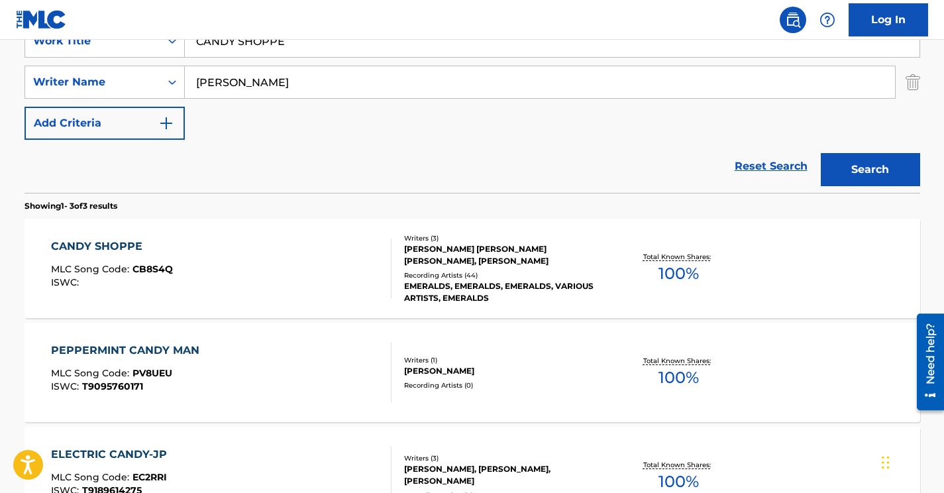
click at [259, 45] on input "CANDY SHOPPE" at bounding box center [552, 41] width 735 height 32
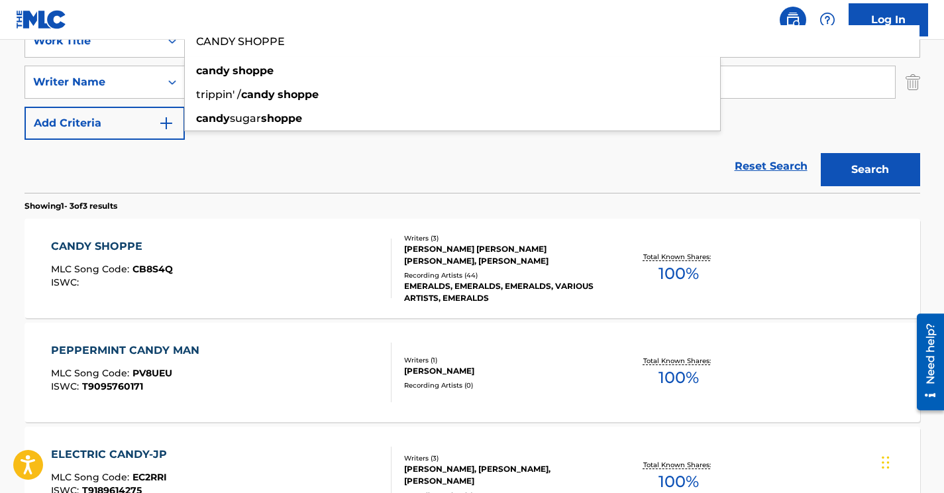
click at [259, 45] on input "CANDY SHOPPE" at bounding box center [552, 41] width 735 height 32
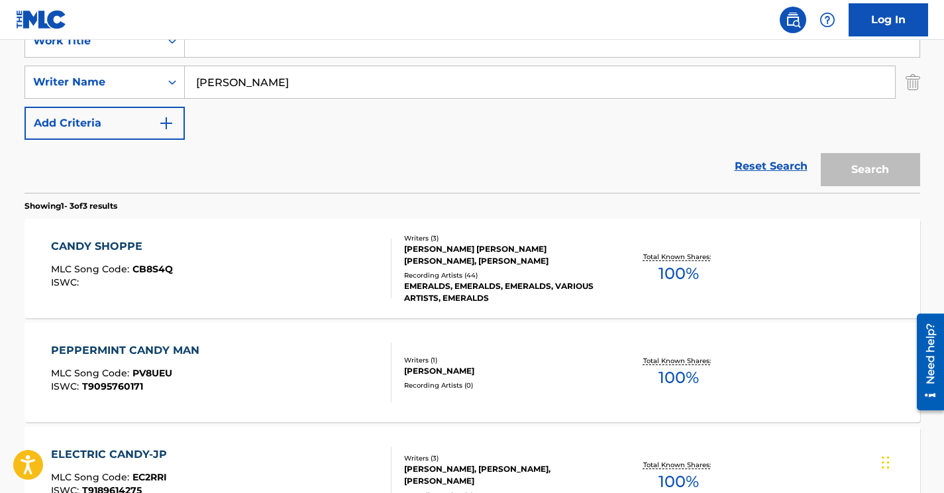
paste input "Where Have You Been"
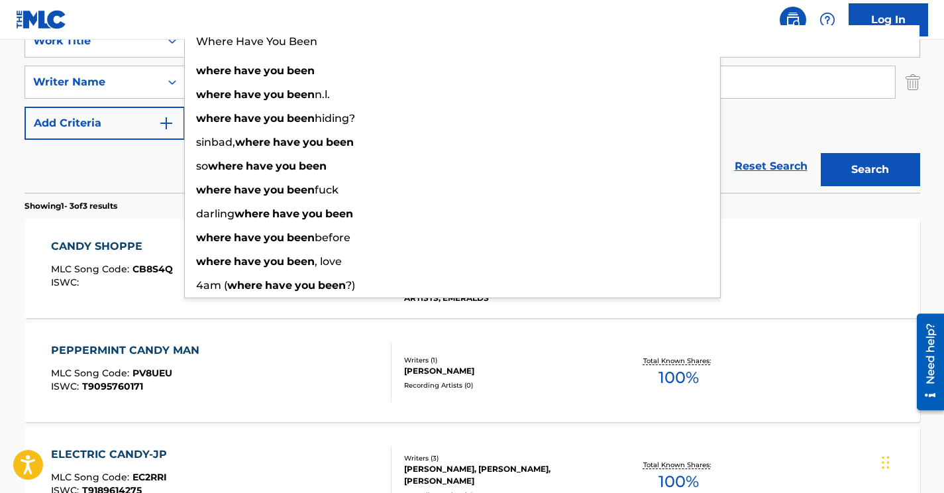
type input "Where Have You Been"
click at [846, 116] on div "SearchWithCriteria42e31bfc-dcb0-4040-9482-15cddc606f7a Work Title Where Have Yo…" at bounding box center [473, 82] width 896 height 115
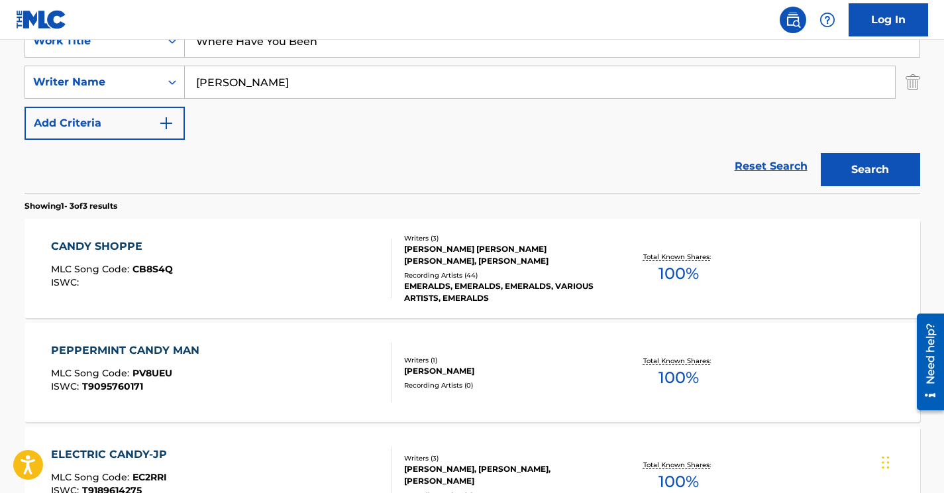
click at [856, 158] on button "Search" at bounding box center [870, 169] width 99 height 33
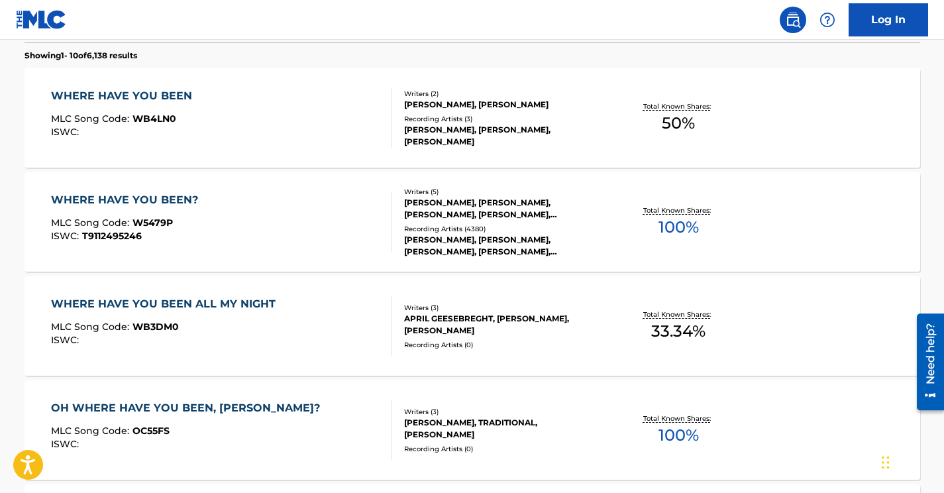
scroll to position [433, 0]
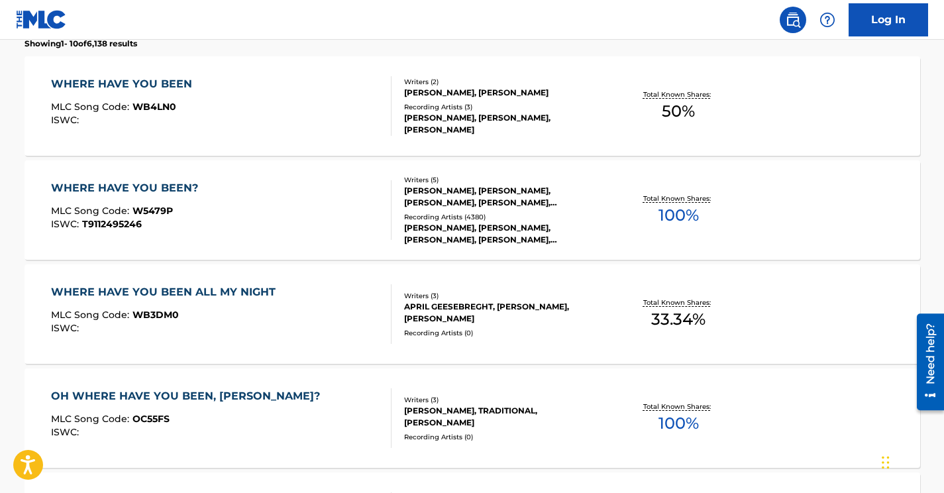
click at [319, 194] on div "WHERE HAVE YOU BEEN? MLC Song Code : W5479P ISWC : T9112495246" at bounding box center [221, 210] width 341 height 60
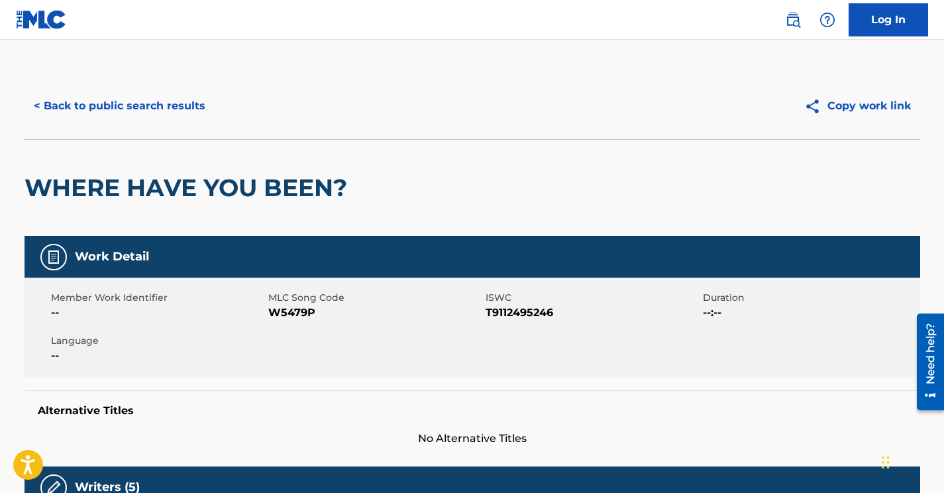
click at [288, 317] on span "W5479P" at bounding box center [375, 313] width 214 height 16
click at [173, 111] on button "< Back to public search results" at bounding box center [120, 105] width 190 height 33
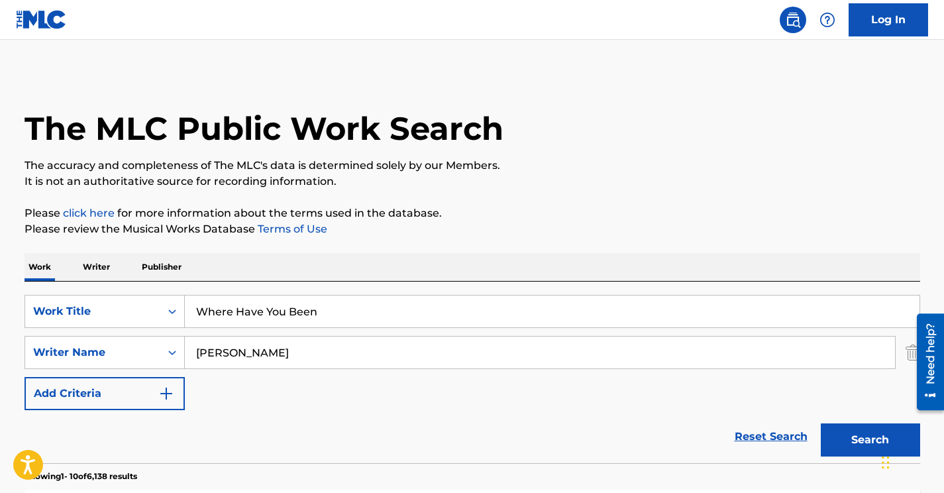
click at [208, 307] on input "Where Have You Been" at bounding box center [552, 312] width 735 height 32
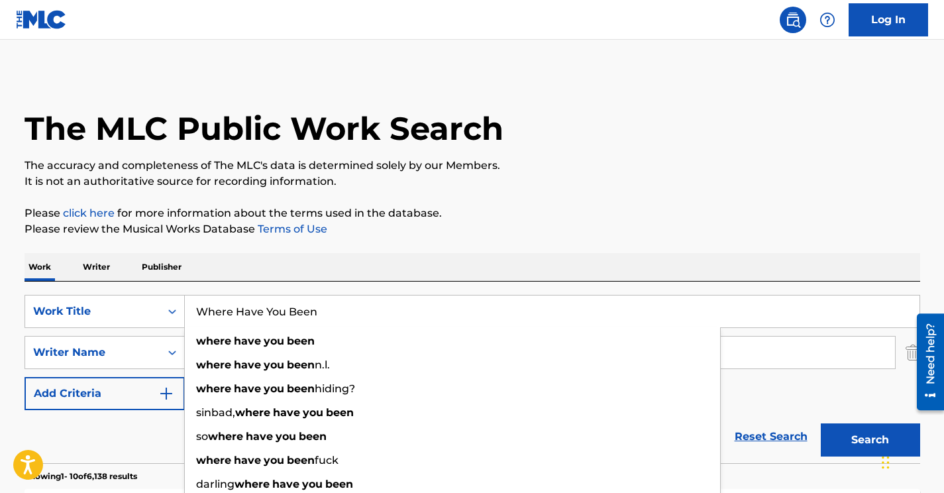
click at [208, 307] on input "Where Have You Been" at bounding box center [552, 312] width 735 height 32
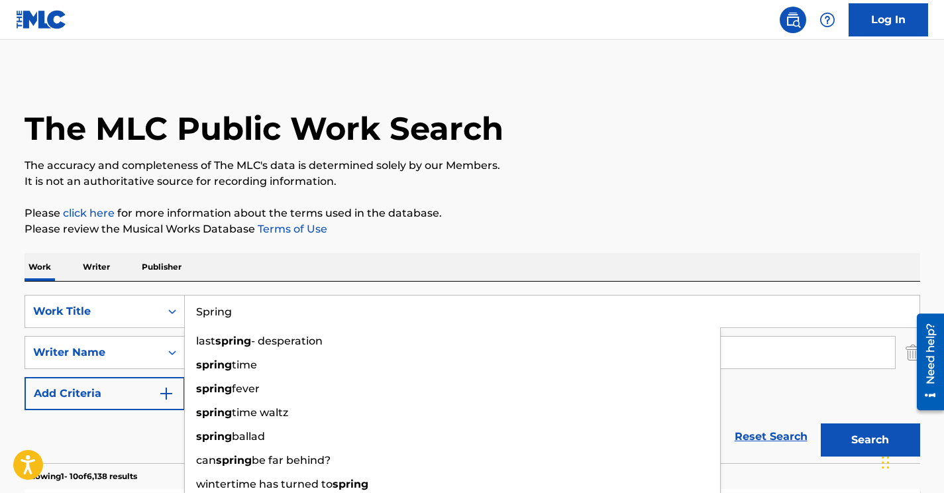
type input "Spring"
click at [363, 275] on div "Work Writer Publisher" at bounding box center [473, 267] width 896 height 28
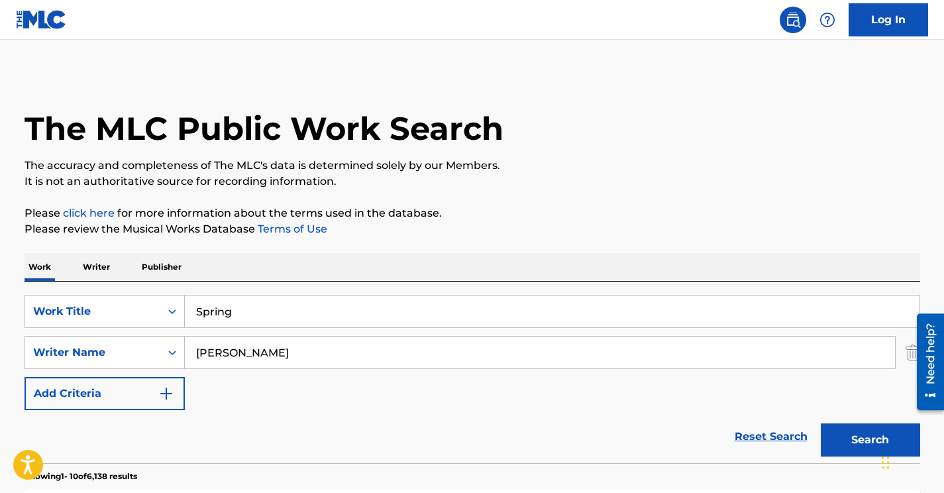
click at [250, 361] on input "dean" at bounding box center [540, 353] width 710 height 32
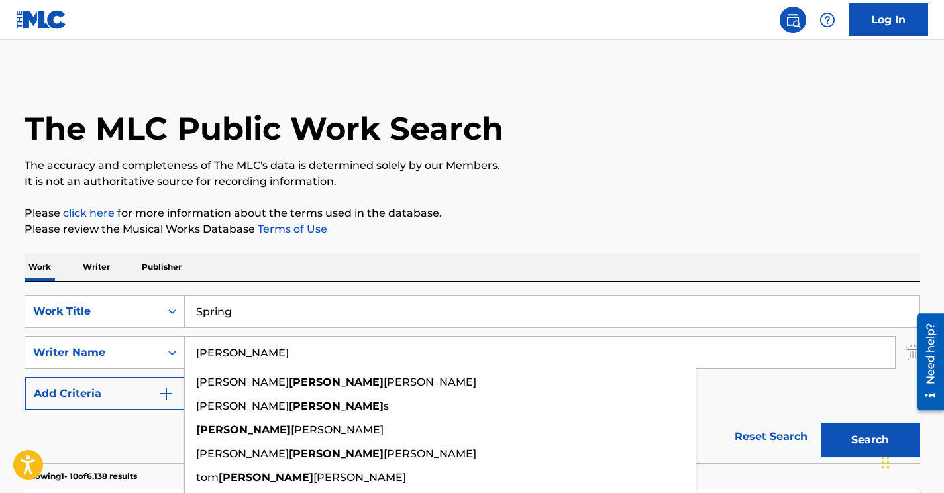
click at [250, 361] on input "dean" at bounding box center [540, 353] width 710 height 32
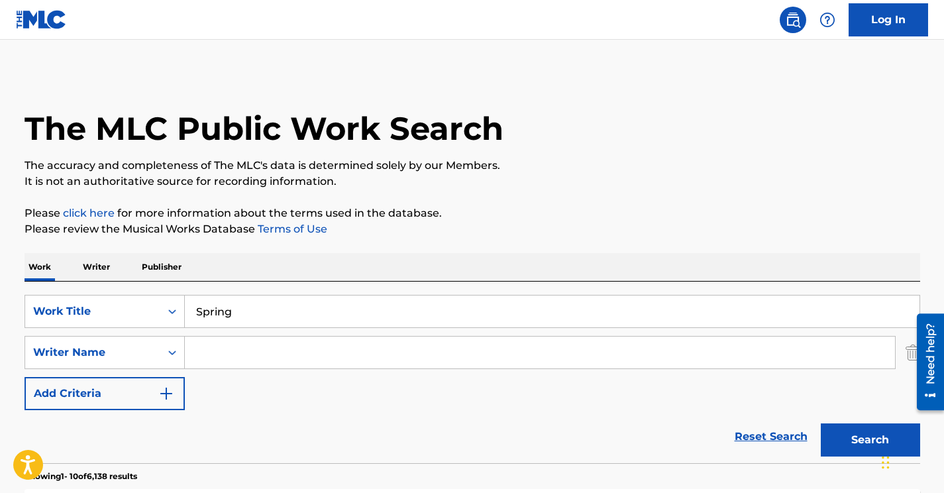
paste input "Kruder"
click at [655, 257] on div "Work Writer Publisher" at bounding box center [473, 267] width 896 height 28
click at [849, 443] on button "Search" at bounding box center [870, 439] width 99 height 33
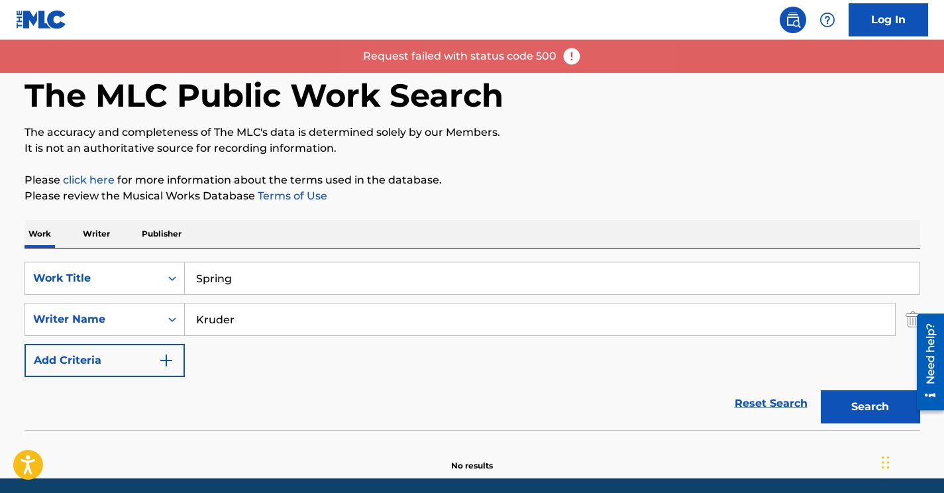
scroll to position [56, 0]
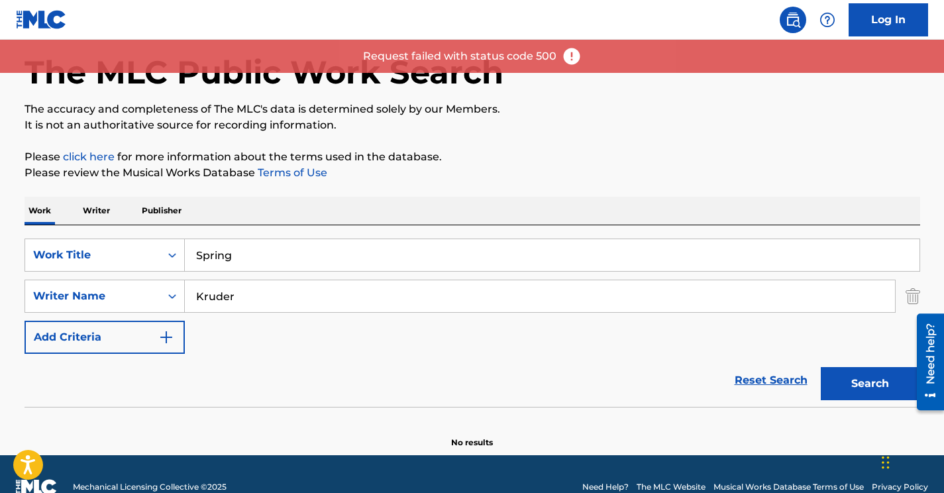
click at [850, 384] on button "Search" at bounding box center [870, 383] width 99 height 33
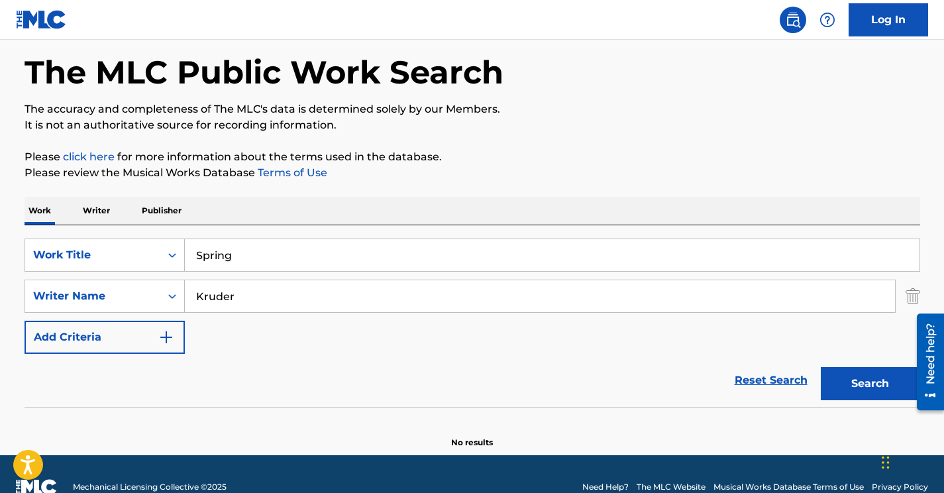
click at [220, 290] on input "Kruder" at bounding box center [540, 296] width 710 height 32
paste input "Dorfmeist"
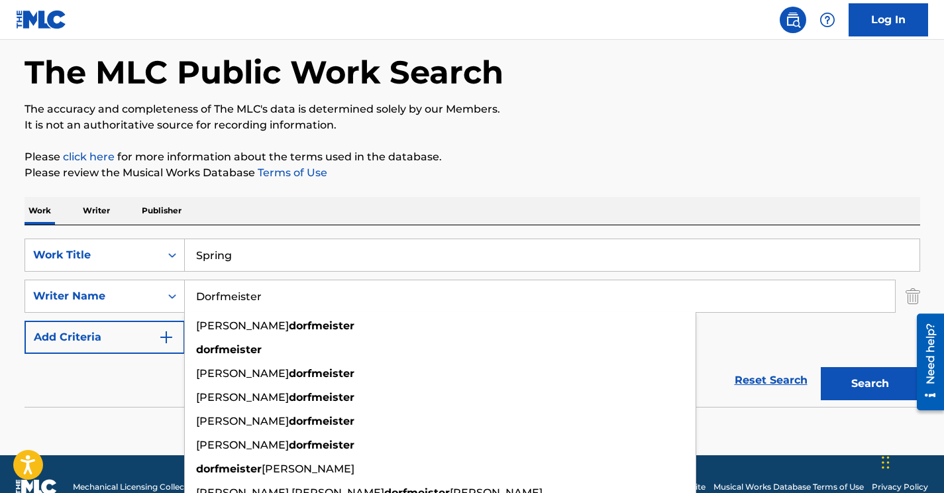
type input "Dorfmeister"
click at [703, 201] on div "Work Writer Publisher" at bounding box center [473, 211] width 896 height 28
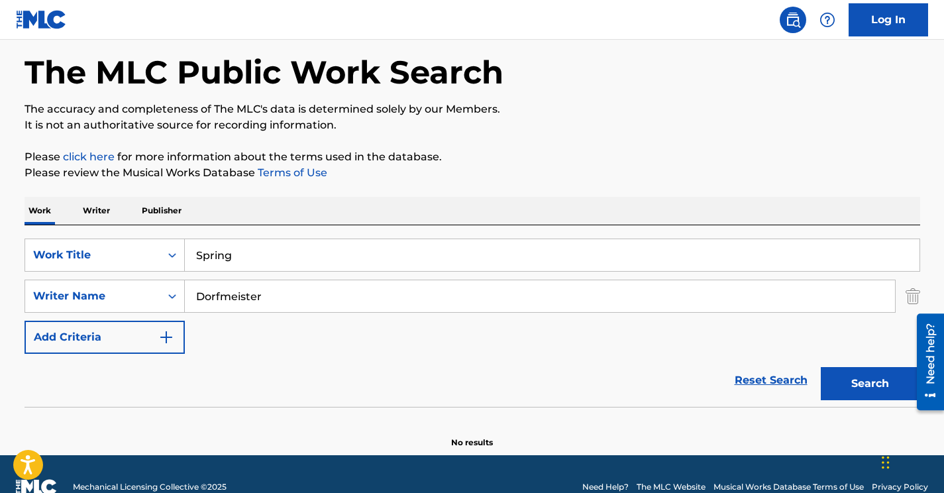
click at [863, 382] on button "Search" at bounding box center [870, 383] width 99 height 33
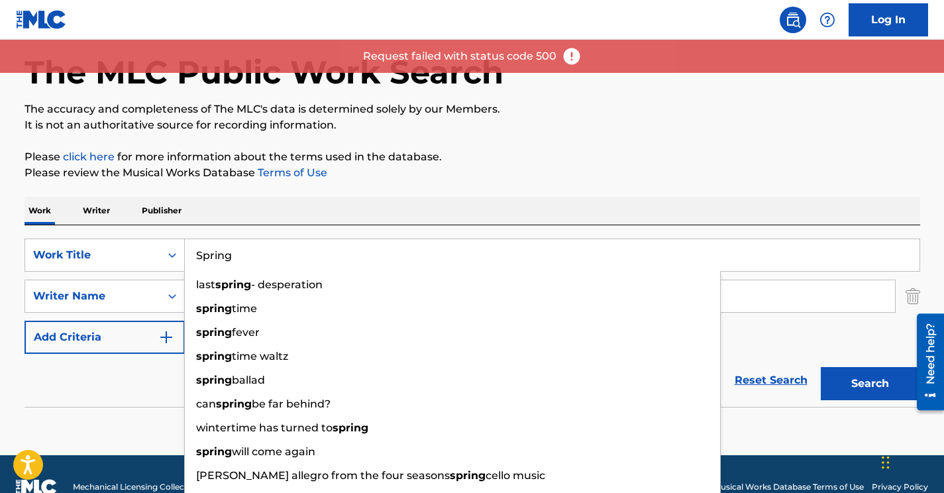
click at [192, 263] on input "Spring" at bounding box center [552, 255] width 735 height 32
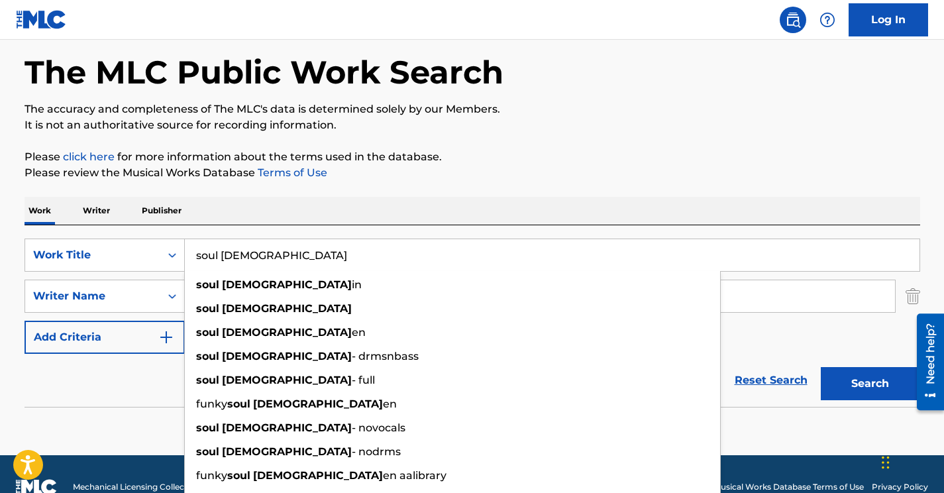
type input "soul chick"
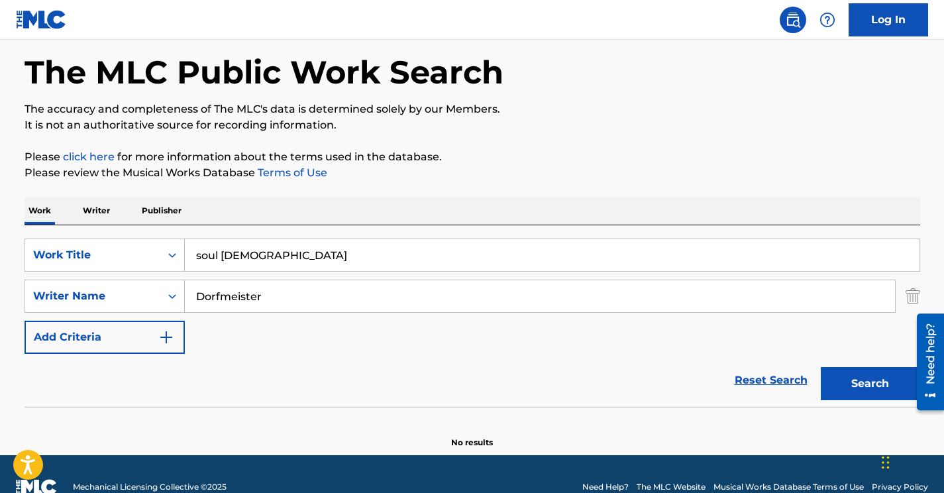
click at [432, 216] on div "Work Writer Publisher" at bounding box center [473, 211] width 896 height 28
click at [238, 306] on input "Dorfmeister" at bounding box center [540, 296] width 710 height 32
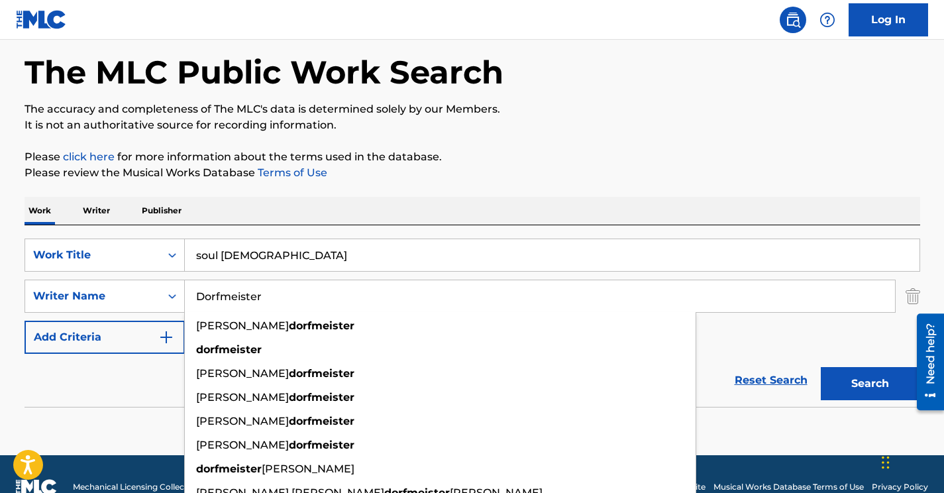
click at [238, 306] on input "Dorfmeister" at bounding box center [540, 296] width 710 height 32
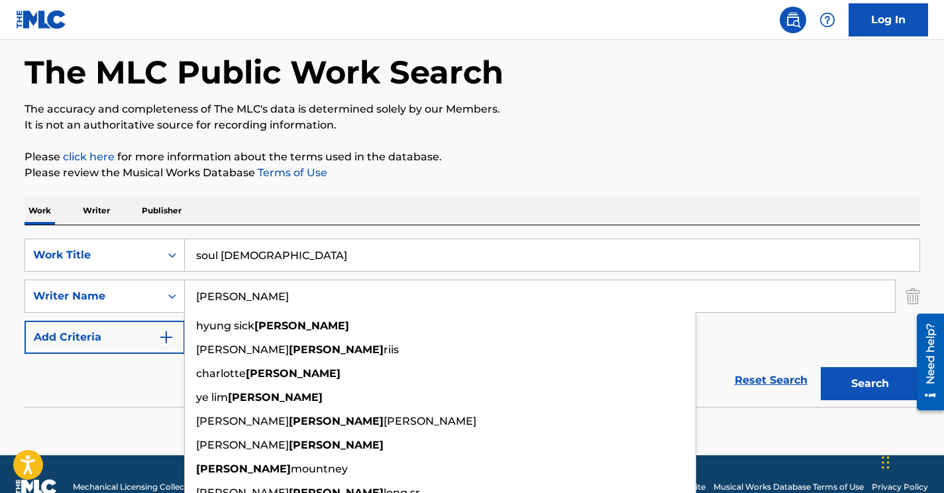
type input "lee"
click at [821, 367] on button "Search" at bounding box center [870, 383] width 99 height 33
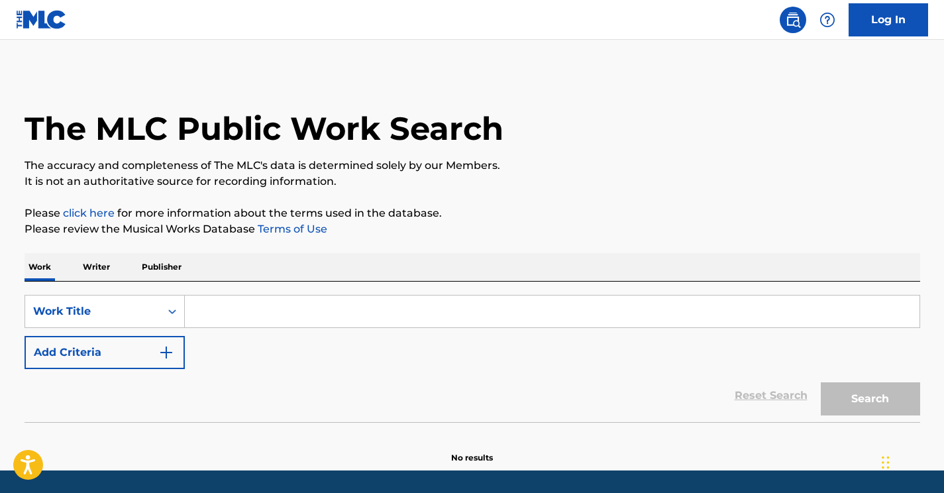
click at [164, 345] on img "Search Form" at bounding box center [166, 353] width 16 height 16
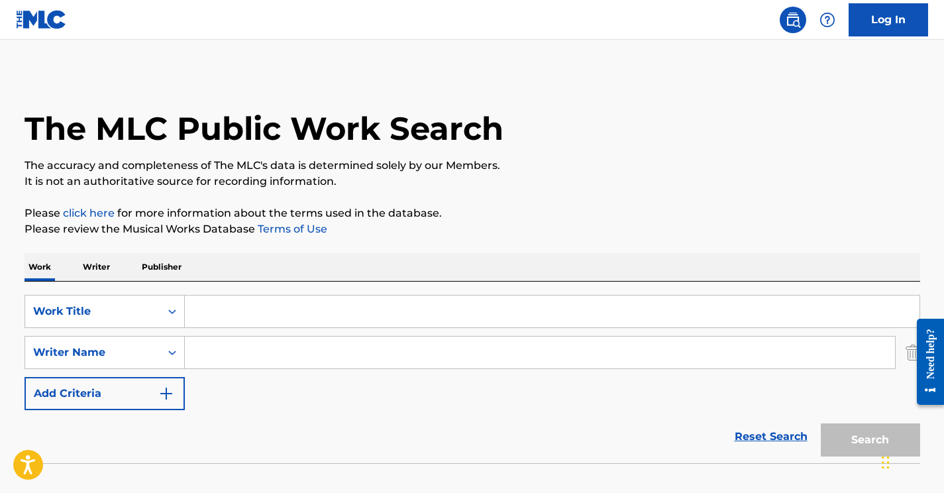
click at [217, 307] on input "Search Form" at bounding box center [552, 312] width 735 height 32
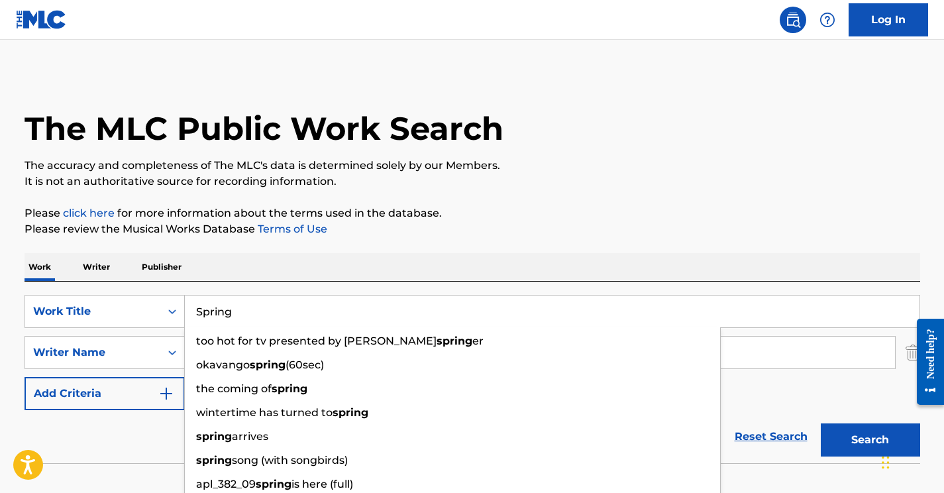
type input "Spring"
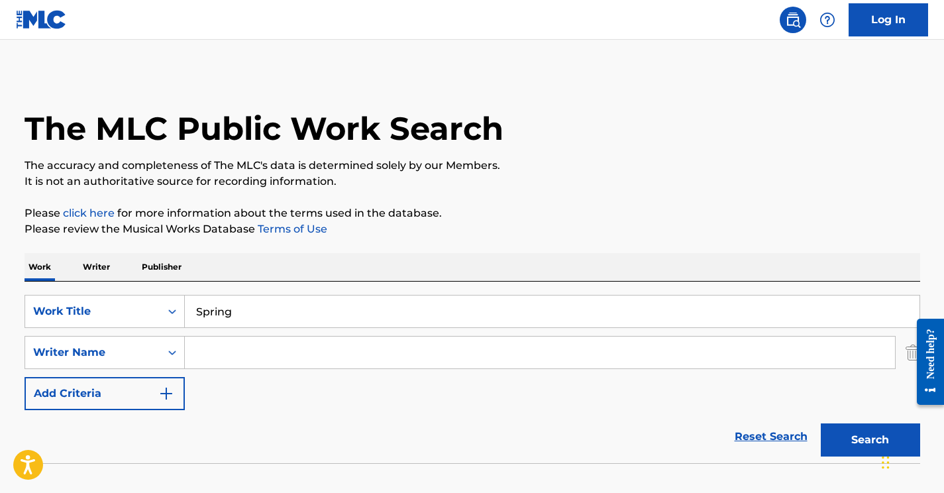
click at [390, 231] on p "Please review the Musical Works Database Terms of Use" at bounding box center [473, 229] width 896 height 16
click at [208, 355] on input "Search Form" at bounding box center [540, 353] width 710 height 32
paste input "Dorfmeister"
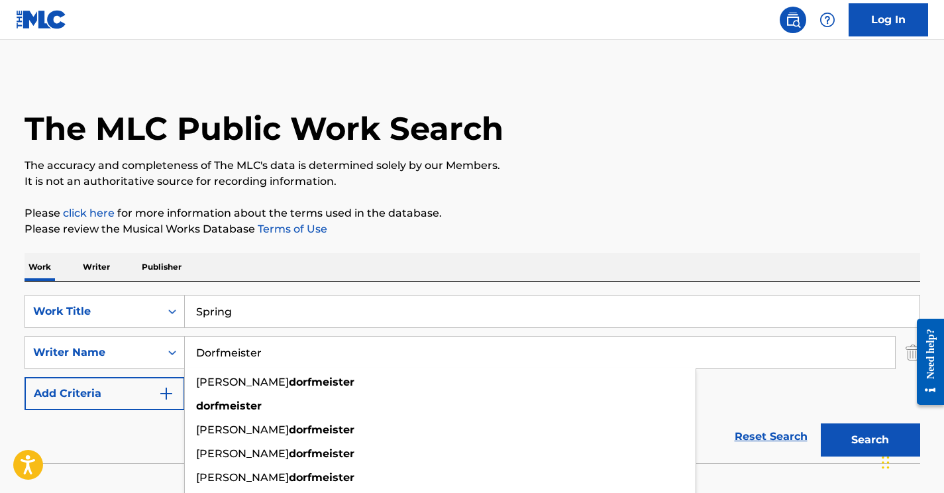
type input "Dorfmeister"
click at [541, 236] on p "Please review the Musical Works Database Terms of Use" at bounding box center [473, 229] width 896 height 16
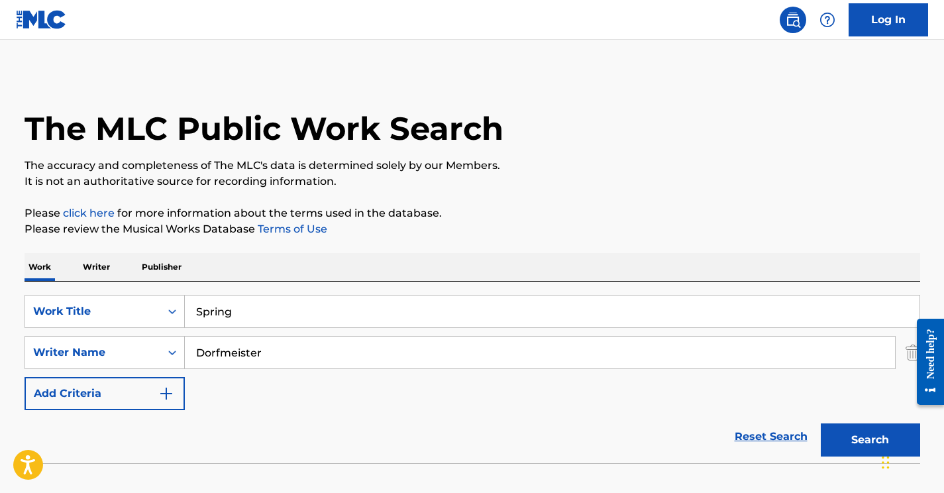
click at [841, 431] on button "Search" at bounding box center [870, 439] width 99 height 33
click at [860, 437] on button "Search" at bounding box center [870, 439] width 99 height 33
click at [851, 432] on button "Search" at bounding box center [870, 439] width 99 height 33
click at [844, 429] on button "Search" at bounding box center [870, 439] width 99 height 33
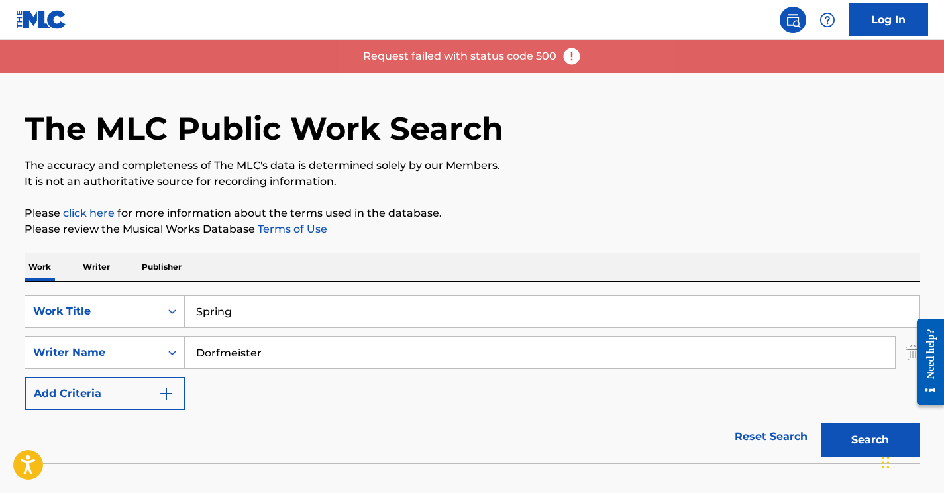
click at [457, 309] on input "Spring" at bounding box center [552, 312] width 735 height 32
click at [850, 449] on button "Search" at bounding box center [870, 439] width 99 height 33
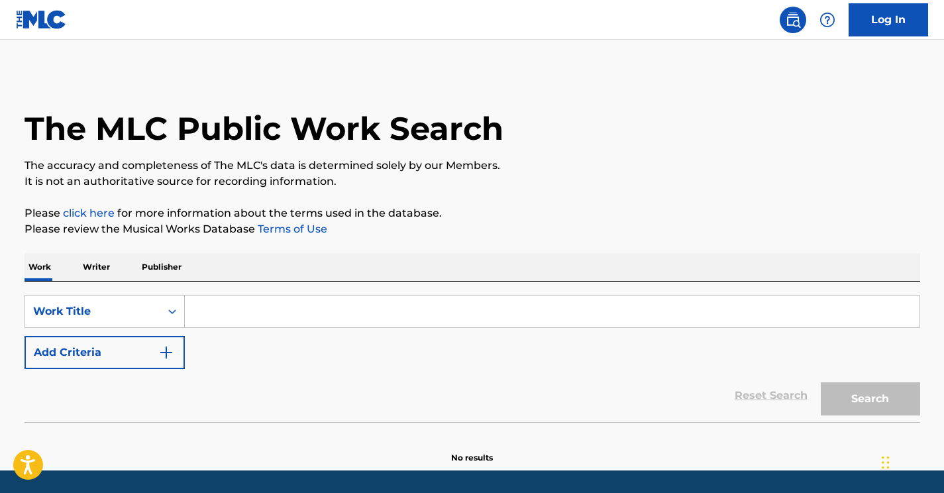
click at [139, 362] on button "Add Criteria" at bounding box center [105, 352] width 160 height 33
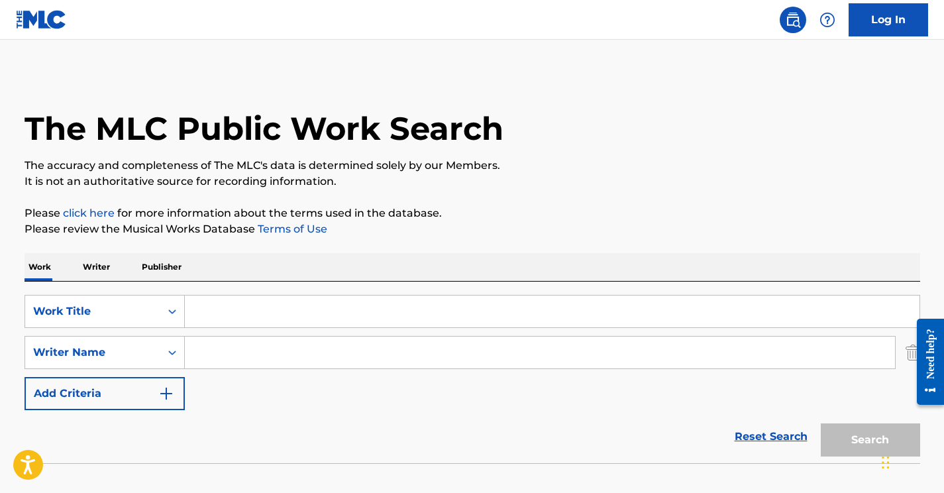
click at [203, 356] on input "Search Form" at bounding box center [540, 353] width 710 height 32
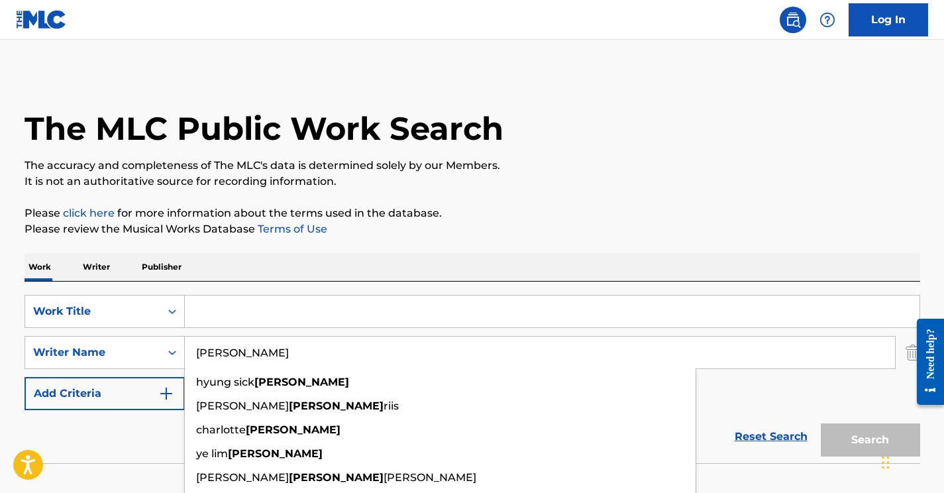
type input "[PERSON_NAME]"
click at [219, 311] on input "Search Form" at bounding box center [552, 312] width 735 height 32
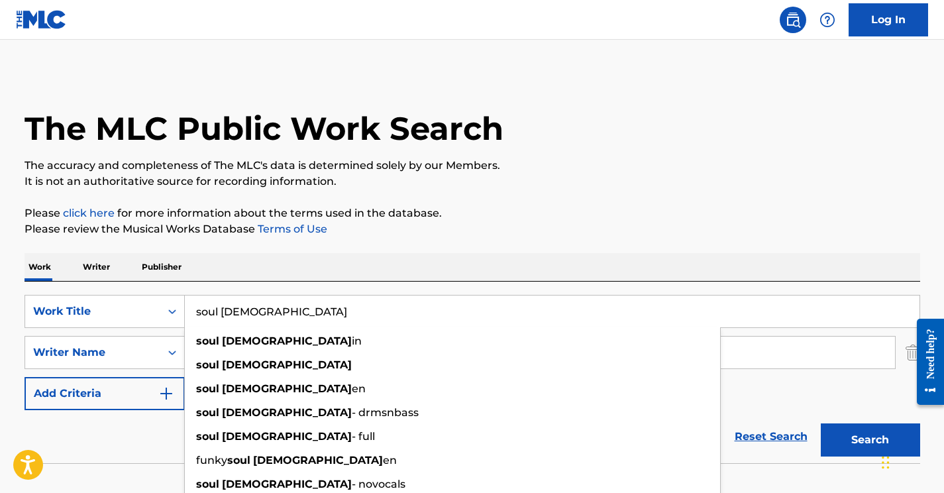
type input "soul chick"
click at [818, 393] on div "SearchWithCriteria0fd0a8e2-d8d6-4a9d-a5b8-995af19dddbb Work Title soul chick so…" at bounding box center [473, 352] width 896 height 115
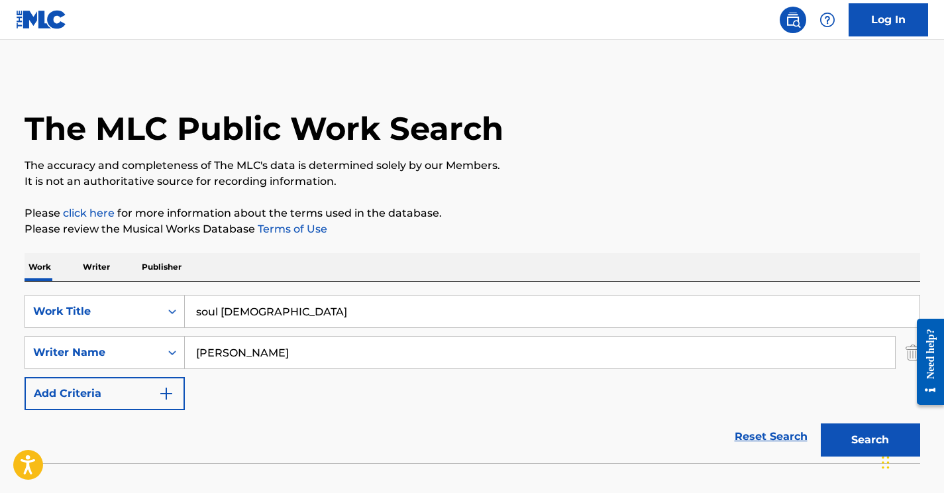
click at [844, 454] on button "Search" at bounding box center [870, 439] width 99 height 33
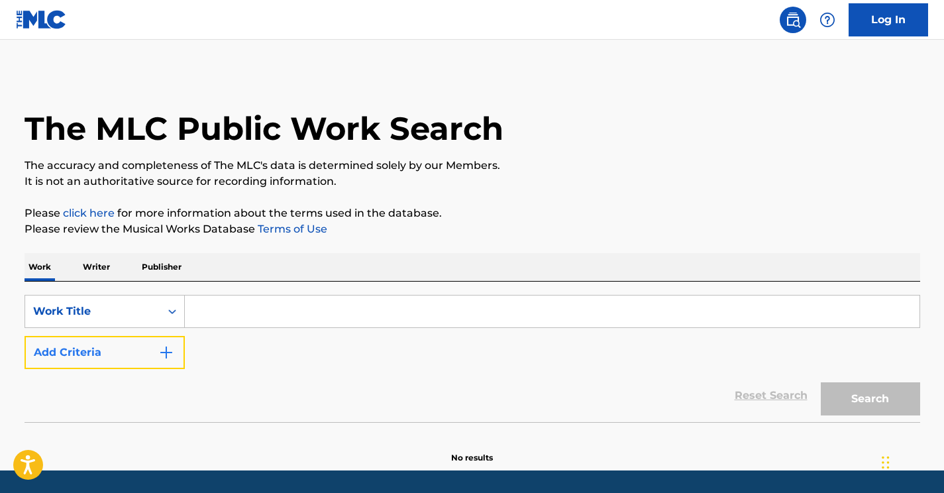
click at [119, 358] on button "Add Criteria" at bounding box center [105, 352] width 160 height 33
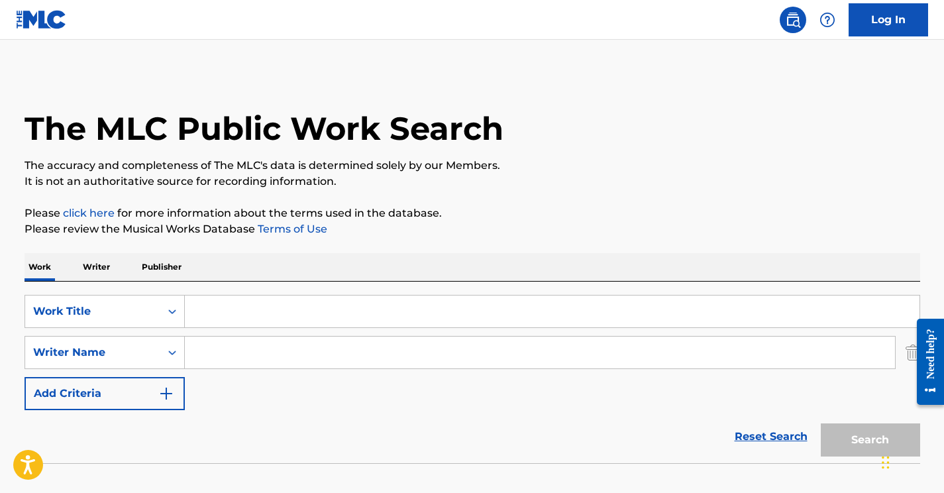
click at [225, 372] on div "SearchWithCriteria6bd9b245-bf6a-4f4e-b12d-8005d24e7450 Work Title SearchWithCri…" at bounding box center [473, 352] width 896 height 115
click at [221, 357] on input "Search Form" at bounding box center [540, 353] width 710 height 32
paste input "Dorfmeister"
type input "Dorfmeister"
click at [227, 319] on input "Search Form" at bounding box center [552, 312] width 735 height 32
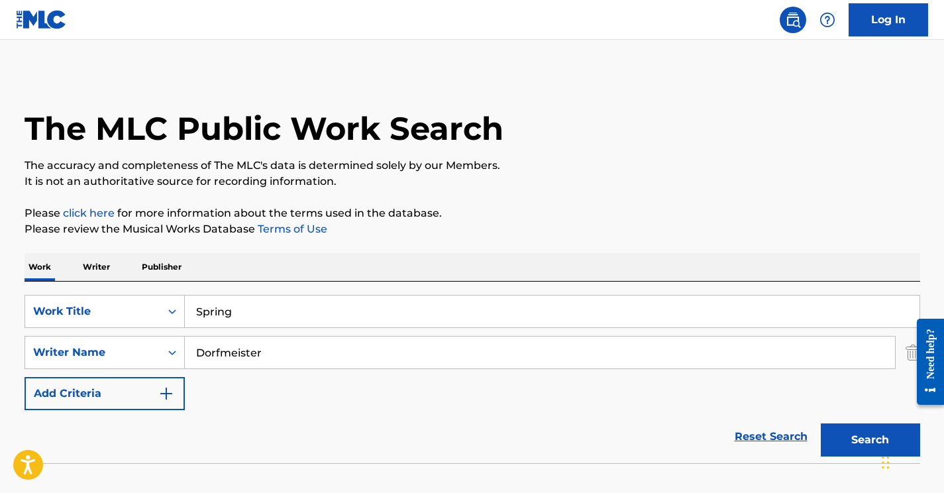
type input "Spring"
click at [579, 243] on div "The MLC Public Work Search The accuracy and completeness of The MLC's data is d…" at bounding box center [473, 289] width 928 height 432
click at [857, 435] on button "Search" at bounding box center [870, 439] width 99 height 33
click at [867, 439] on button "Search" at bounding box center [870, 439] width 99 height 33
click at [856, 441] on button "Search" at bounding box center [870, 439] width 99 height 33
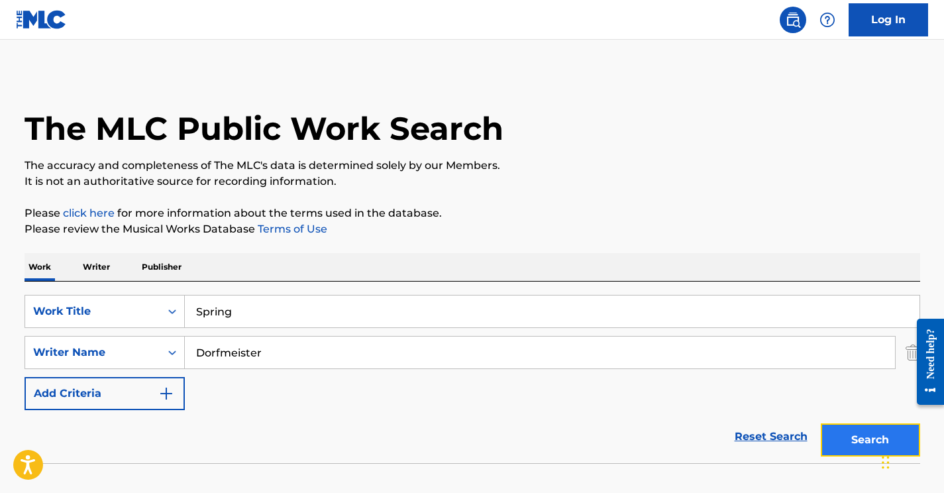
click at [856, 438] on button "Search" at bounding box center [870, 439] width 99 height 33
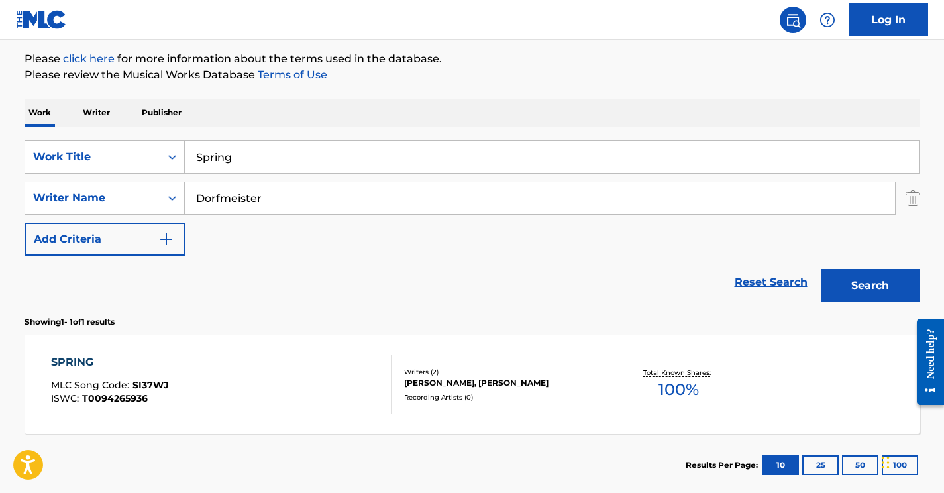
scroll to position [156, 0]
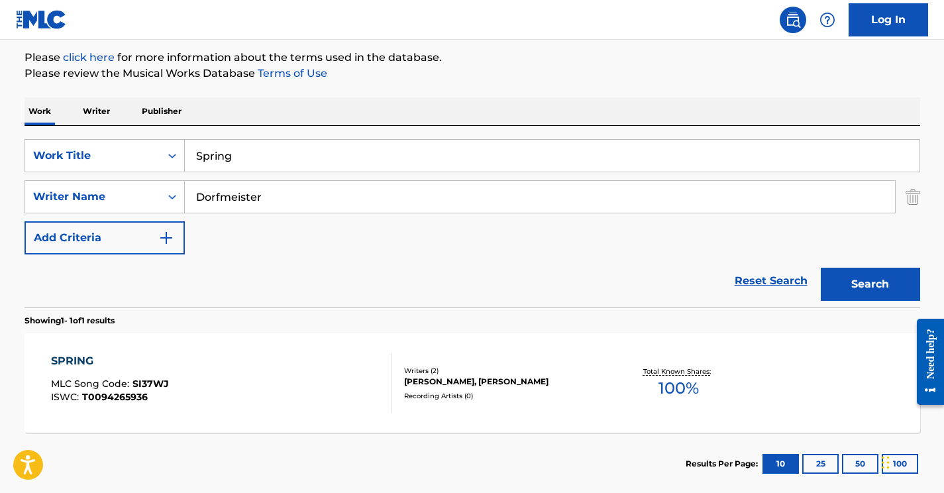
click at [194, 366] on div "SPRING MLC Song Code : SI37WJ ISWC : T0094265936" at bounding box center [221, 383] width 341 height 60
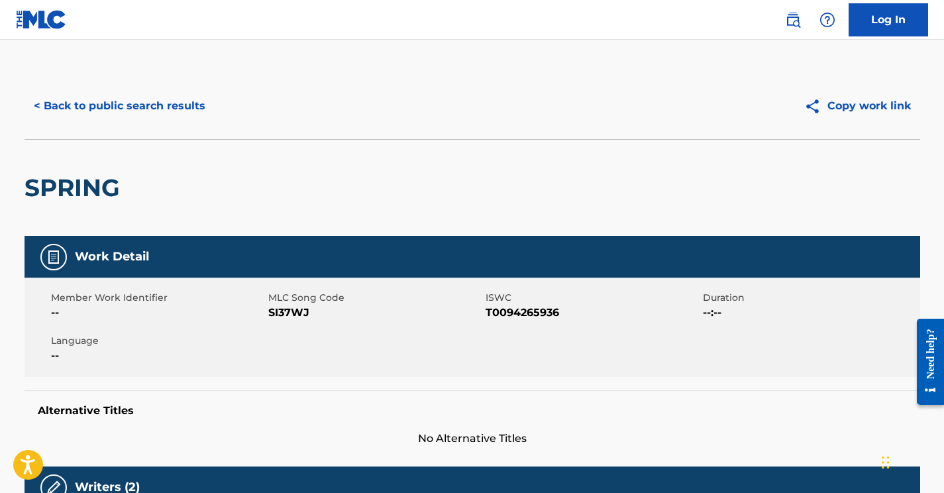
click at [270, 312] on span "SI37WJ" at bounding box center [375, 313] width 214 height 16
copy span "SI37WJ"
click at [181, 115] on button "< Back to public search results" at bounding box center [120, 105] width 190 height 33
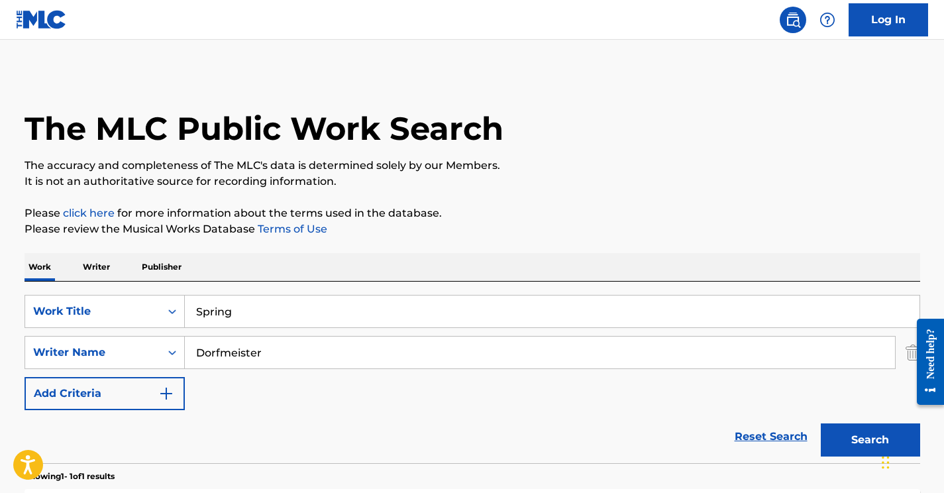
scroll to position [152, 0]
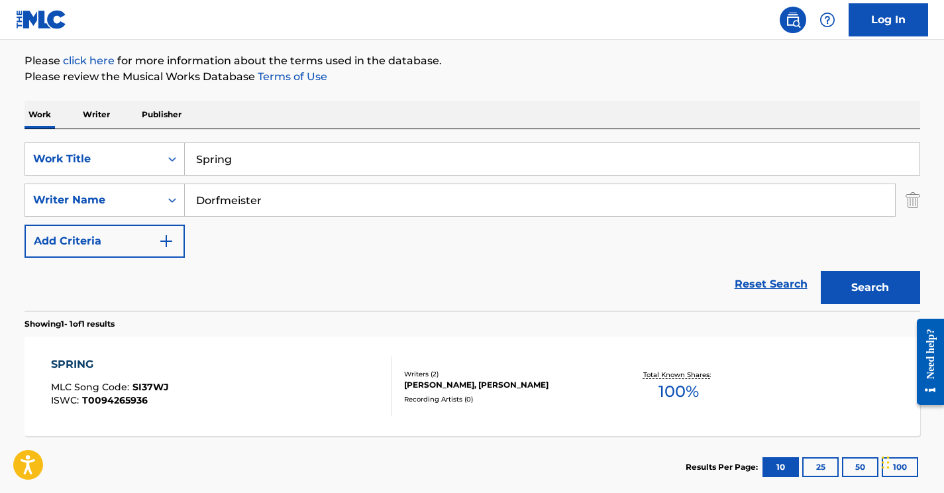
click at [227, 195] on input "Dorfmeister" at bounding box center [540, 200] width 710 height 32
paste input "Hammerl"
type input "Hammerl"
click at [248, 159] on input "Spring" at bounding box center [552, 159] width 735 height 32
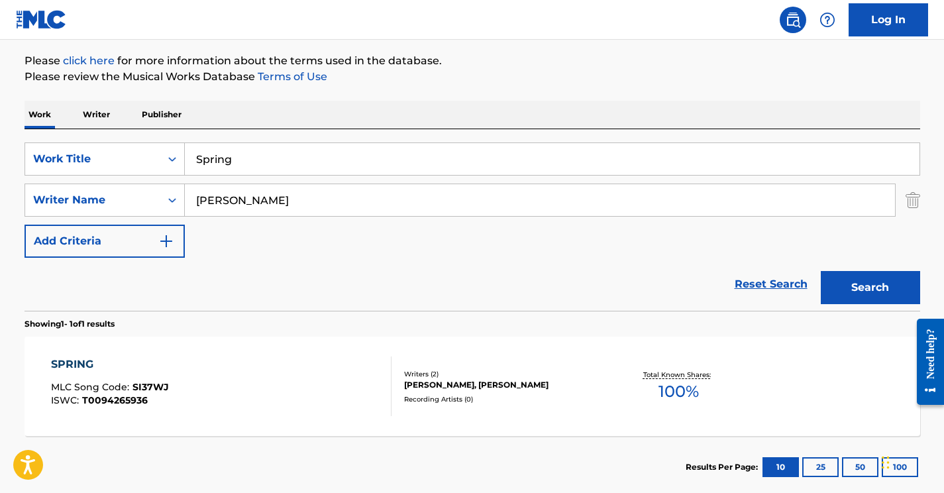
click at [248, 159] on input "Spring" at bounding box center [552, 159] width 735 height 32
paste input "Der Weg ins Glück"
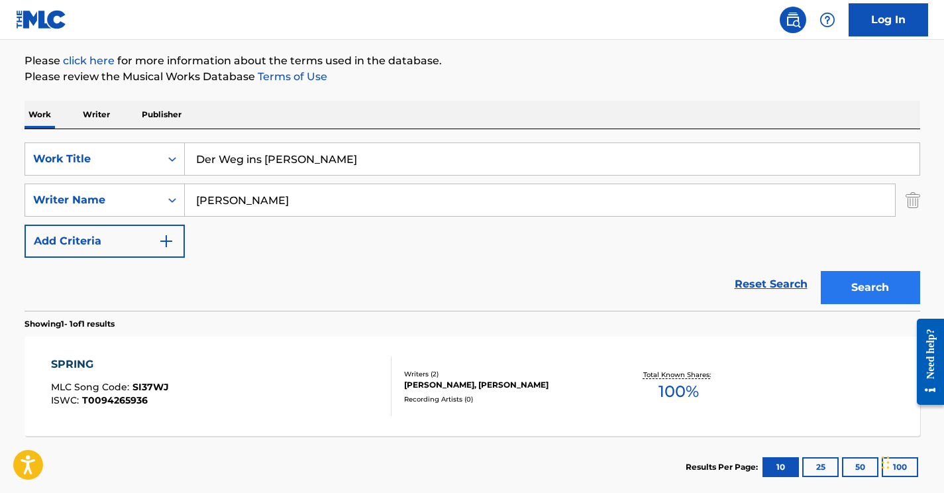
type input "Der Weg ins Glück"
click at [863, 290] on button "Search" at bounding box center [870, 287] width 99 height 33
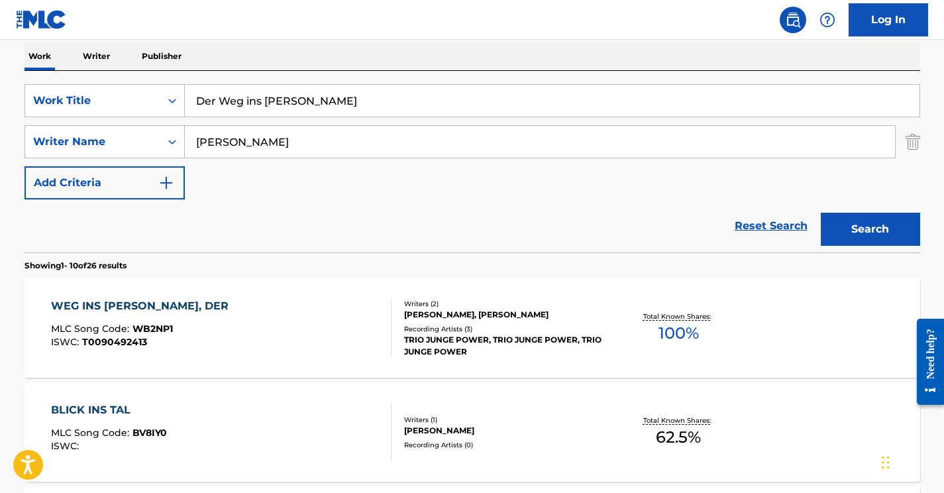
scroll to position [214, 0]
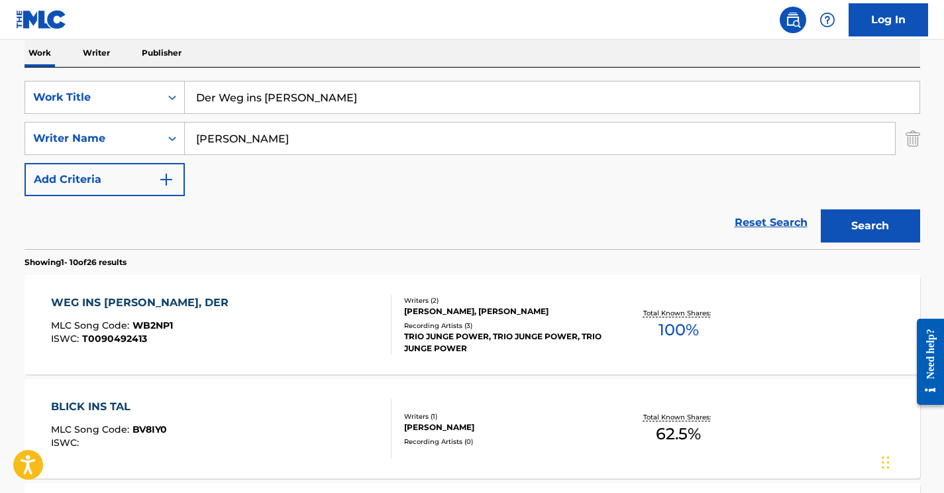
click at [293, 321] on div "WEG INS GLUECK, DER MLC Song Code : WB2NP1 ISWC : T0090492413" at bounding box center [221, 325] width 341 height 60
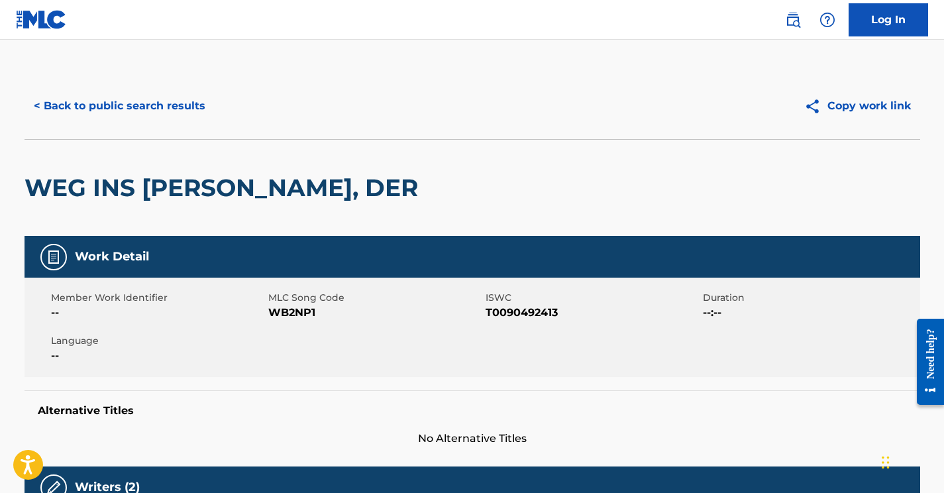
click at [296, 319] on span "WB2NP1" at bounding box center [375, 313] width 214 height 16
copy span "WB2NP1"
click at [141, 107] on button "< Back to public search results" at bounding box center [120, 105] width 190 height 33
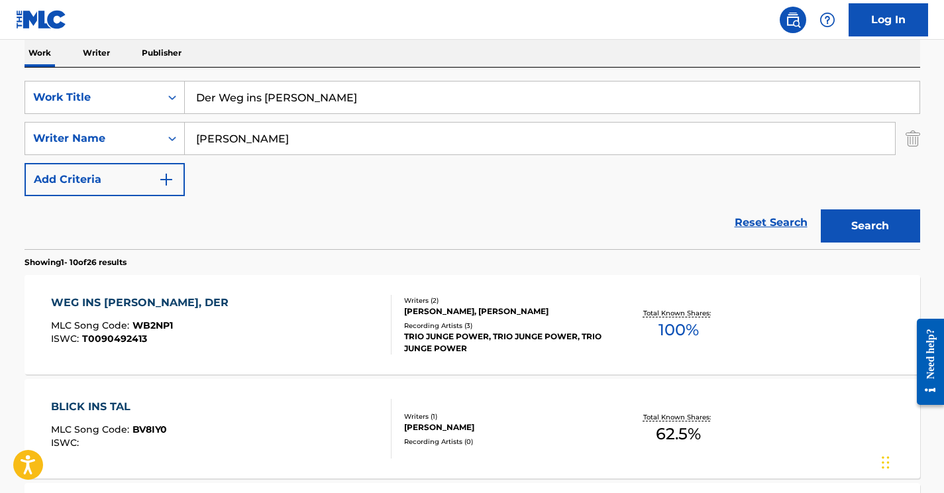
click at [276, 103] on input "Der Weg ins Glück" at bounding box center [552, 98] width 735 height 32
paste input "WINNER"
type input "WINNER"
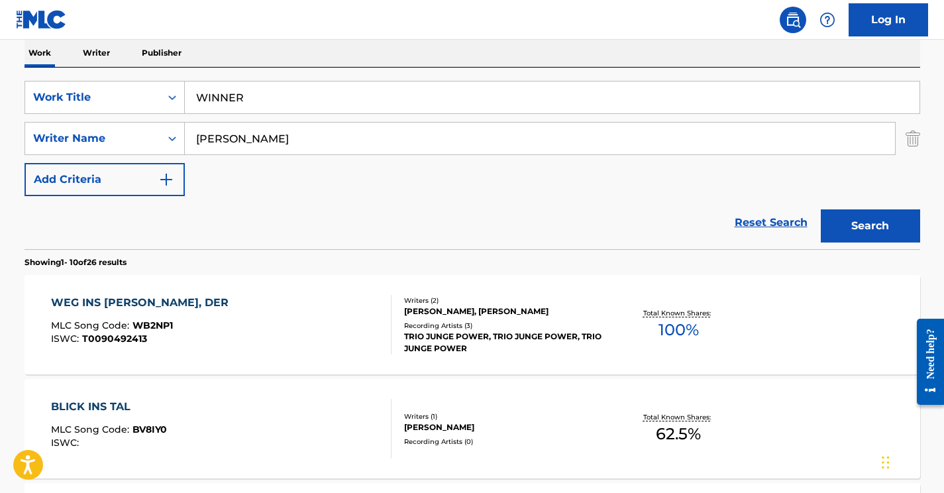
click at [252, 142] on input "Hammerl" at bounding box center [540, 139] width 710 height 32
paste input "HITPROOF"
click at [234, 136] on input "HITPROOF" at bounding box center [540, 139] width 710 height 32
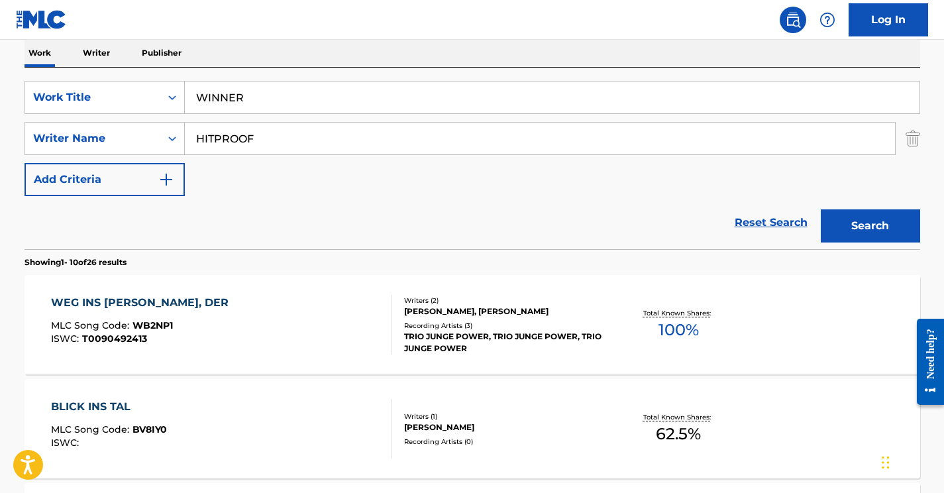
click at [234, 136] on input "HITPROOF" at bounding box center [540, 139] width 710 height 32
paste input "Search Form"
type input "H"
click at [908, 144] on img "Search Form" at bounding box center [913, 138] width 15 height 33
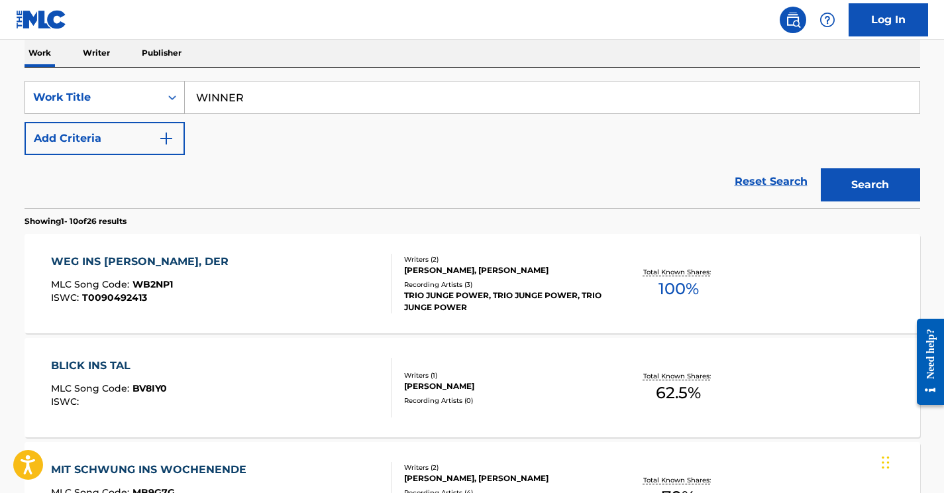
click at [148, 91] on div "Work Title" at bounding box center [92, 97] width 119 height 16
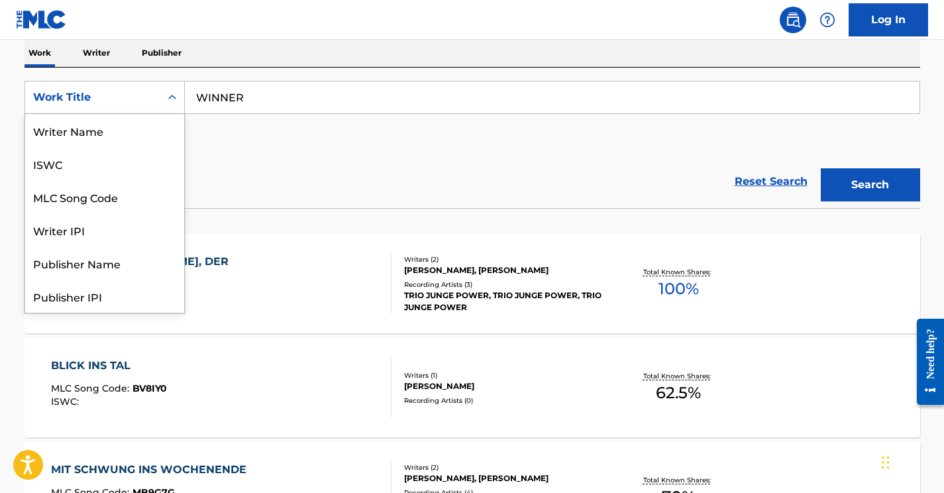
scroll to position [66, 0]
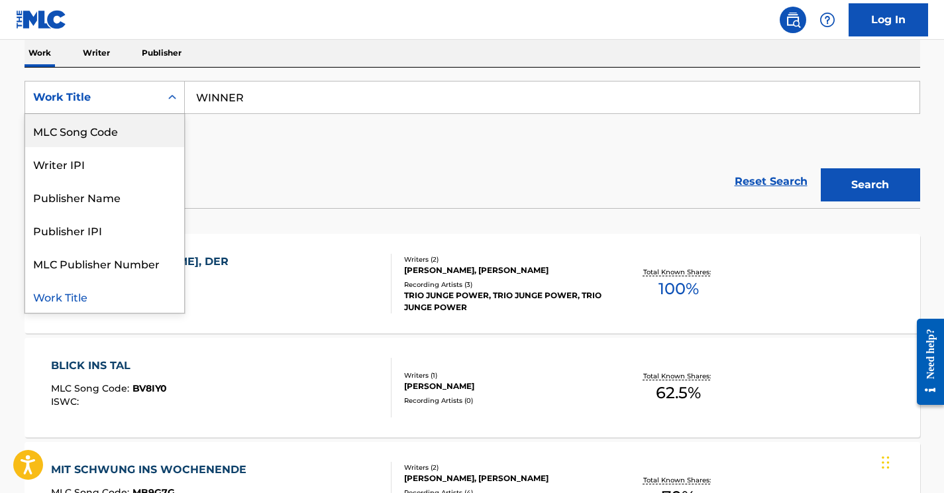
click at [132, 127] on div "MLC Song Code" at bounding box center [104, 130] width 159 height 33
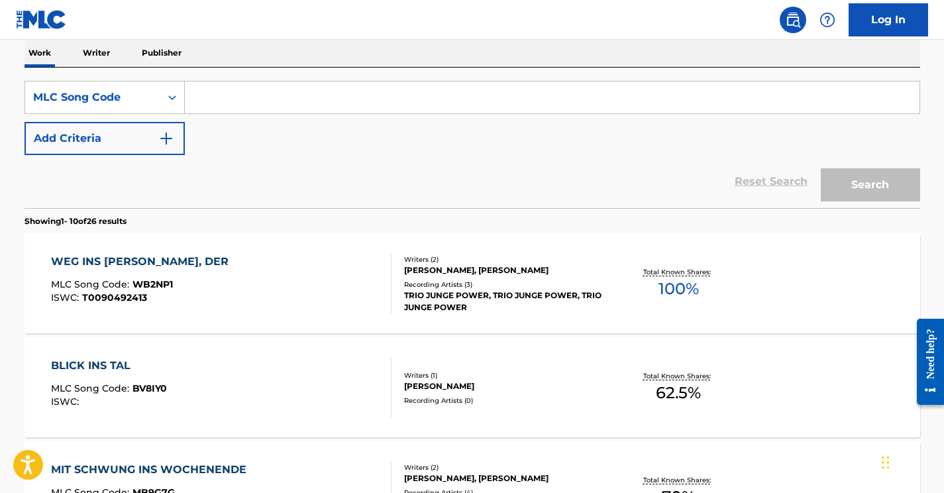
click at [211, 103] on input "Search Form" at bounding box center [552, 98] width 735 height 32
paste input "WVA8TP"
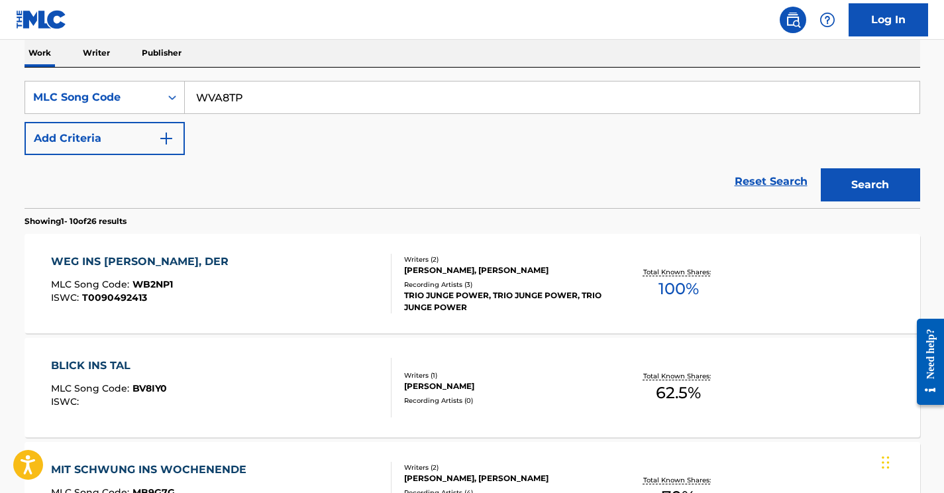
type input "WVA8TP"
click at [821, 168] on button "Search" at bounding box center [870, 184] width 99 height 33
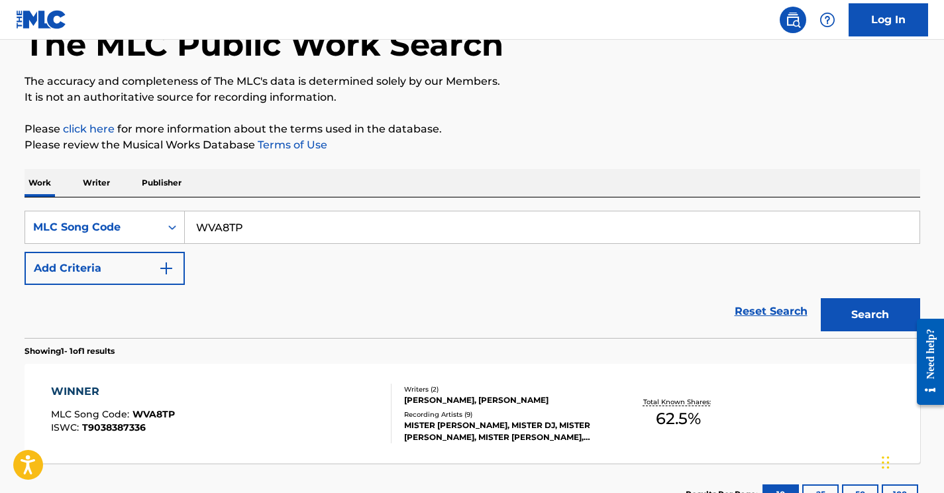
scroll to position [187, 0]
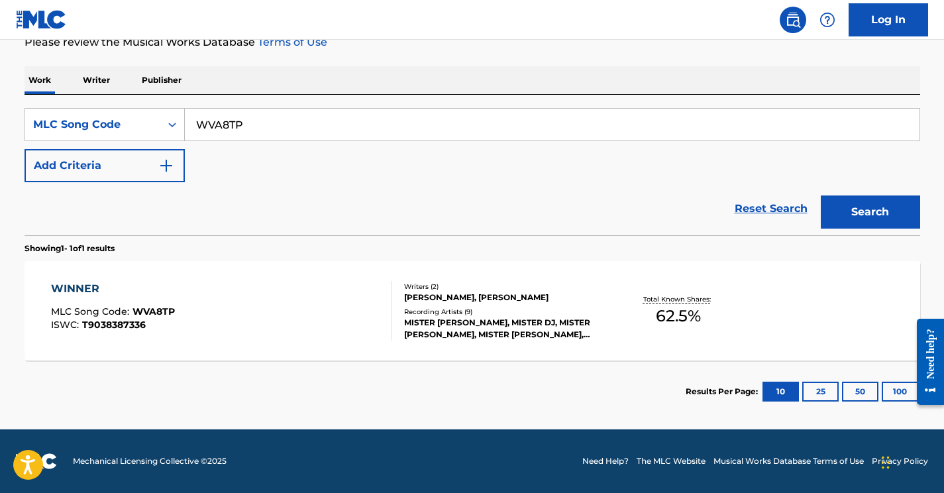
click at [231, 321] on div "WINNER MLC Song Code : WVA8TP ISWC : T9038387336" at bounding box center [221, 311] width 341 height 60
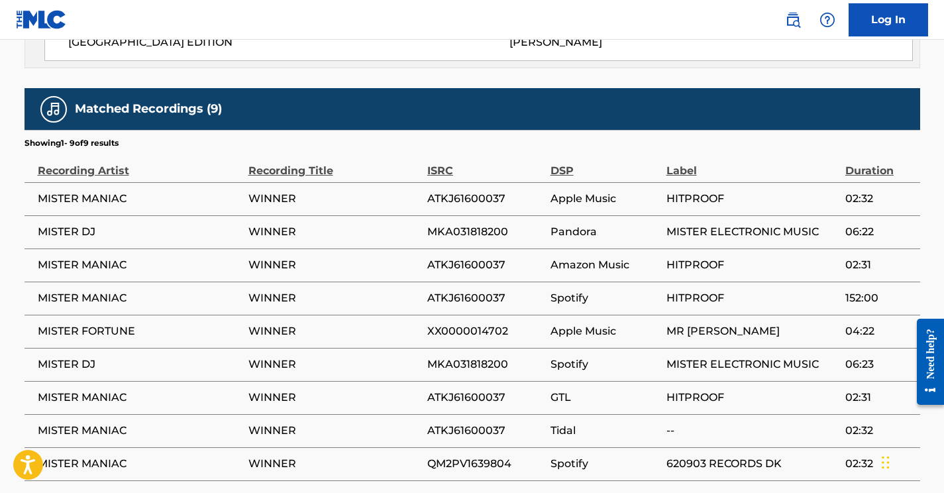
scroll to position [881, 0]
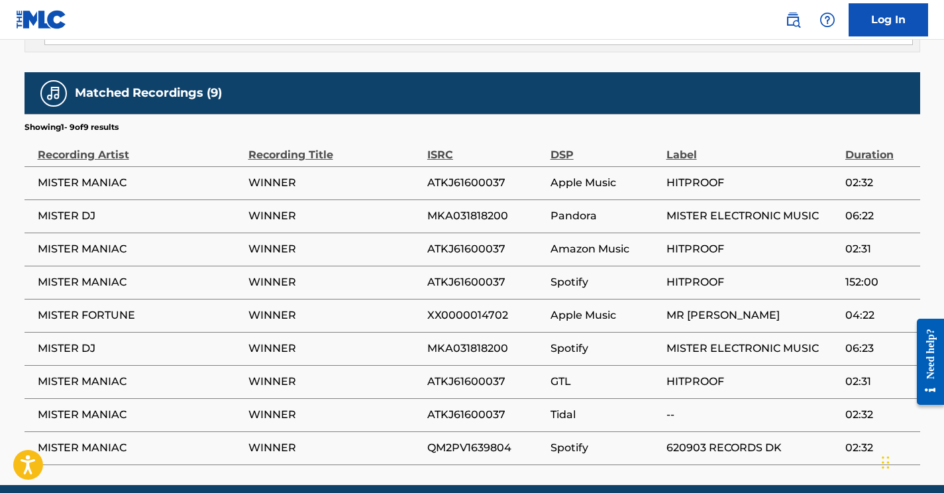
click at [471, 175] on span "ATKJ61600037" at bounding box center [485, 183] width 117 height 16
copy span "ATKJ61600037"
click at [468, 307] on span "XX0000014702" at bounding box center [485, 315] width 117 height 16
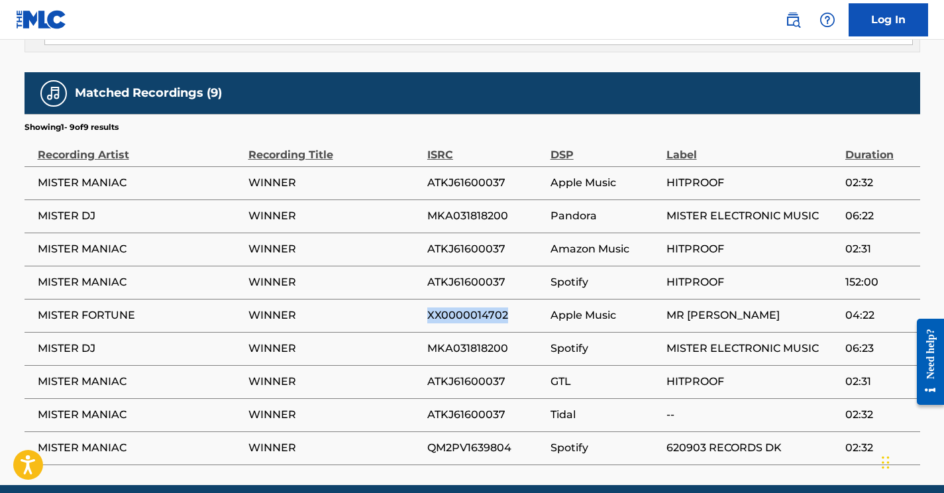
copy span "XX0000014702"
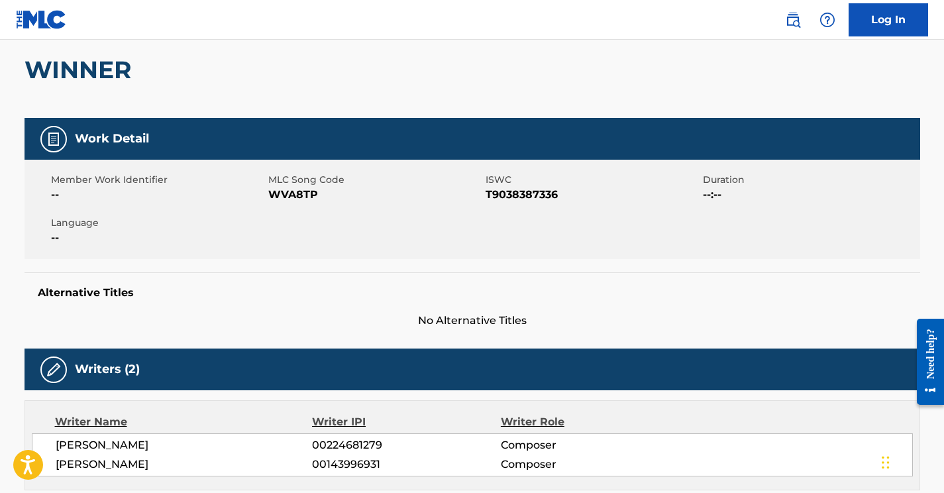
scroll to position [0, 0]
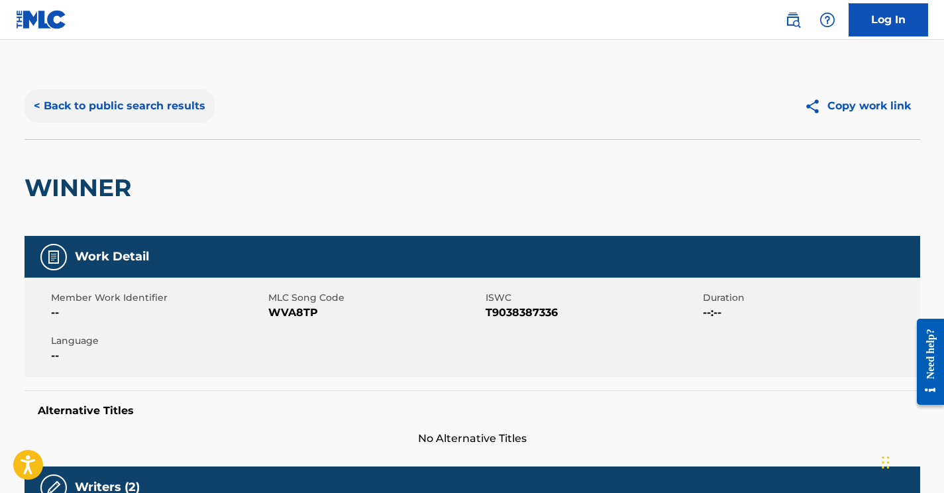
click at [139, 105] on button "< Back to public search results" at bounding box center [120, 105] width 190 height 33
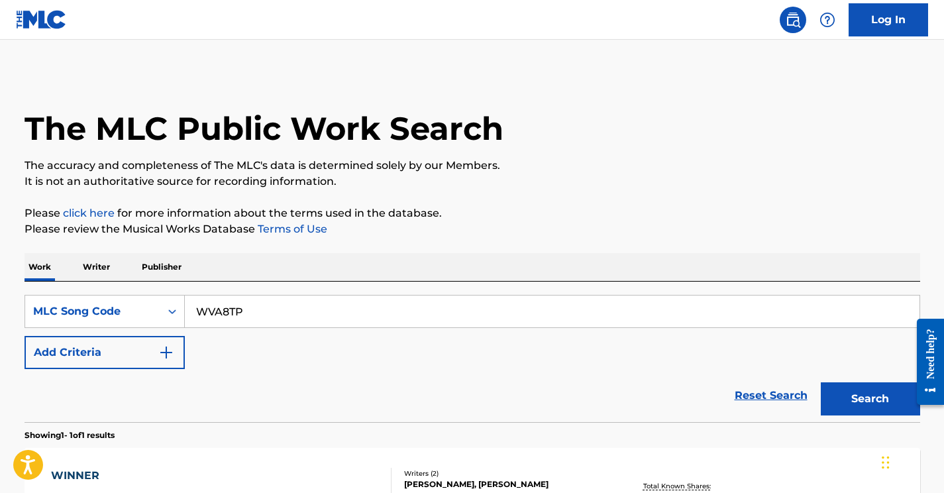
scroll to position [152, 0]
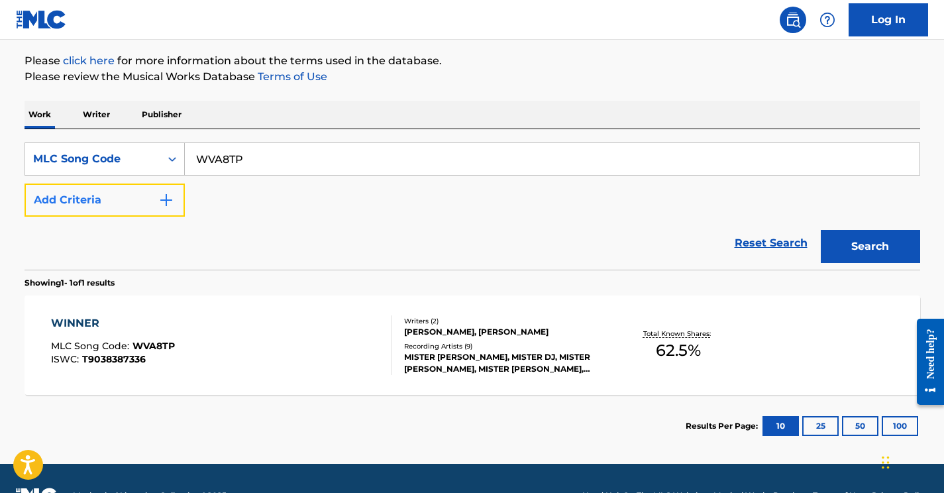
click at [128, 198] on button "Add Criteria" at bounding box center [105, 200] width 160 height 33
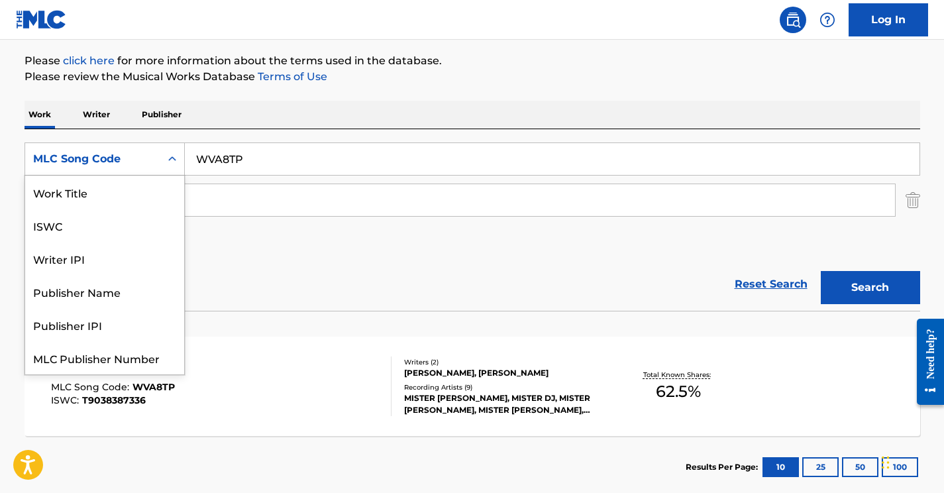
click at [135, 159] on div "MLC Song Code" at bounding box center [92, 159] width 119 height 16
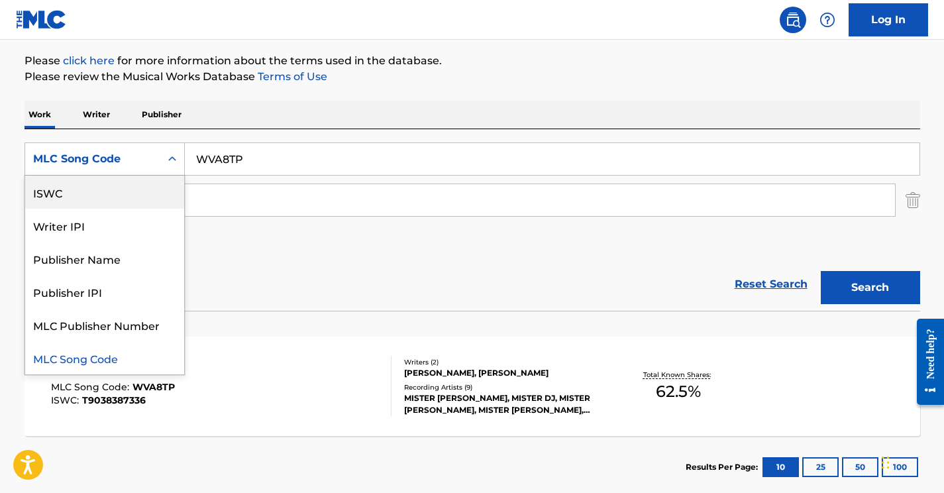
scroll to position [0, 0]
click at [115, 194] on div "Work Title" at bounding box center [104, 192] width 159 height 33
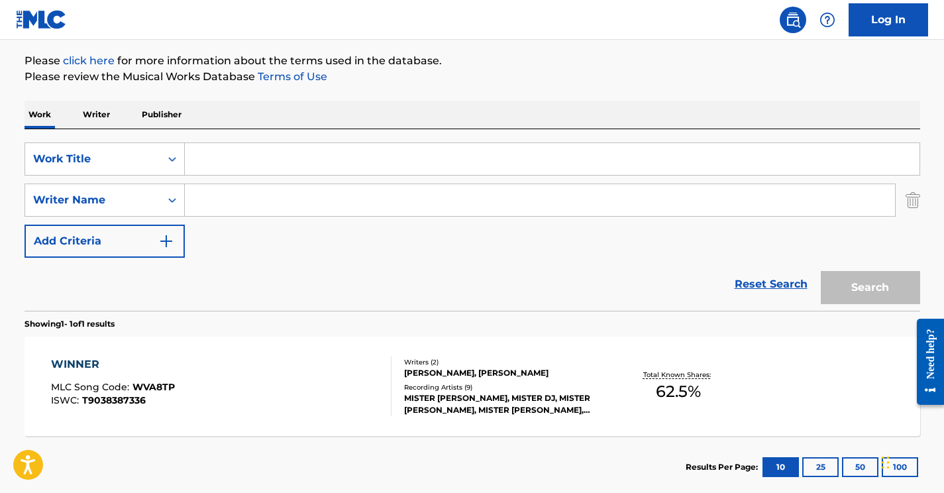
click at [245, 156] on input "Search Form" at bounding box center [552, 159] width 735 height 32
type input "winner"
click at [211, 194] on input "Search Form" at bounding box center [540, 200] width 710 height 32
paste input "KAHR"
type input "KAHR"
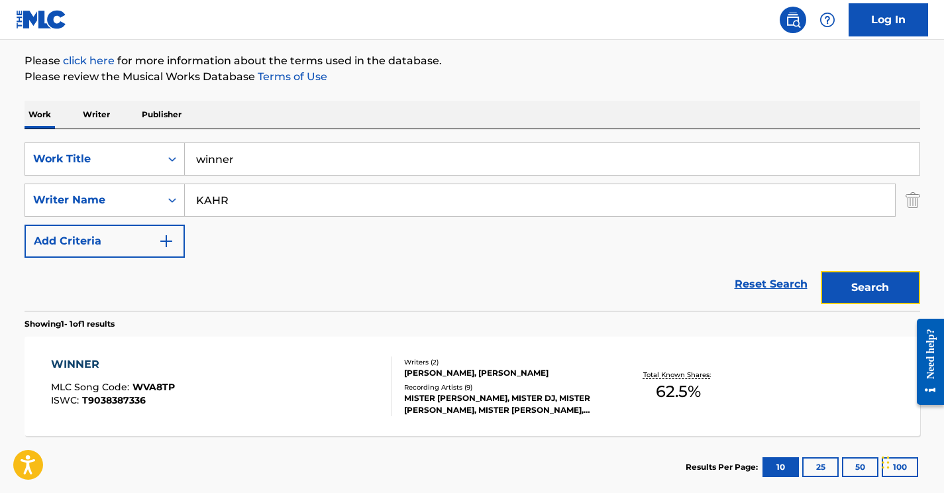
click at [850, 282] on button "Search" at bounding box center [870, 287] width 99 height 33
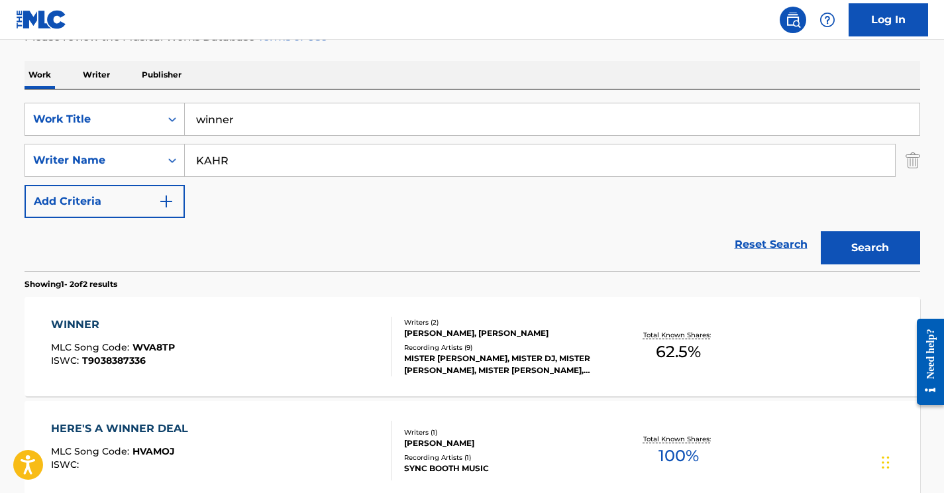
scroll to position [205, 0]
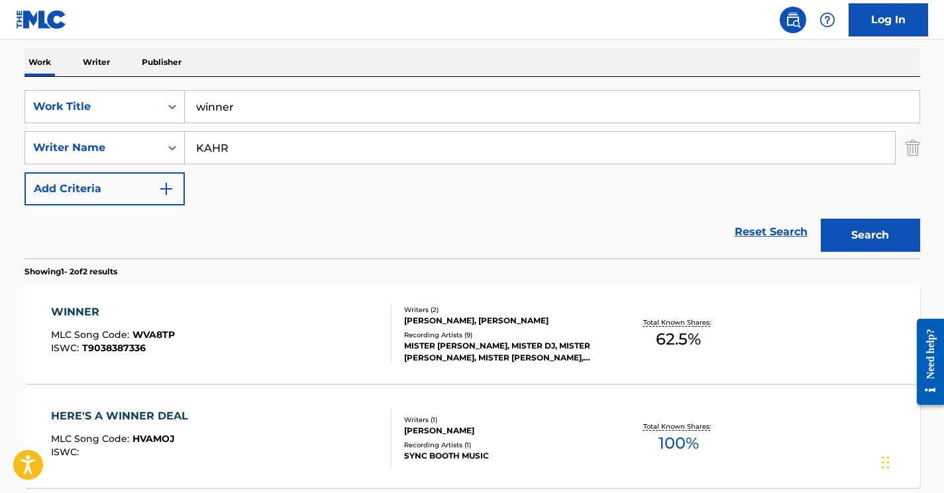
click at [245, 335] on div "WINNER MLC Song Code : WVA8TP ISWC : T9038387336" at bounding box center [221, 334] width 341 height 60
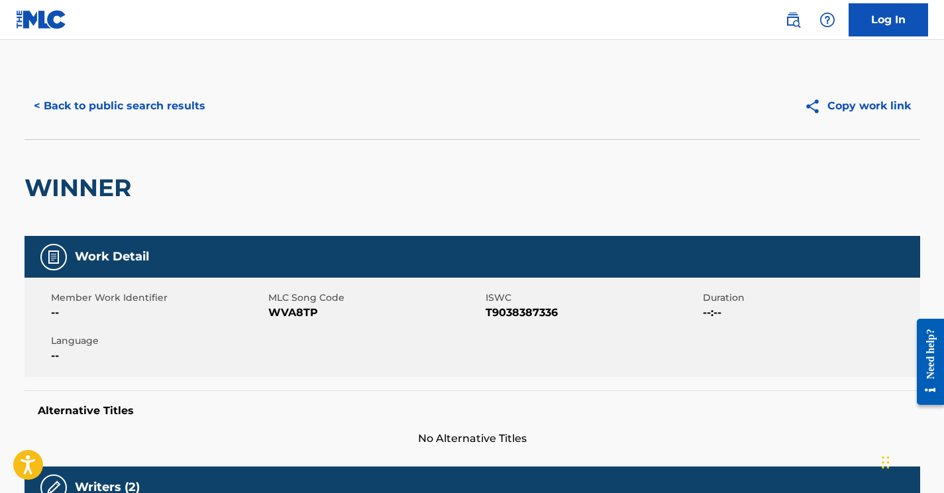
click at [277, 314] on span "WVA8TP" at bounding box center [375, 313] width 214 height 16
copy span "WVA8TP"
click at [175, 103] on button "< Back to public search results" at bounding box center [120, 105] width 190 height 33
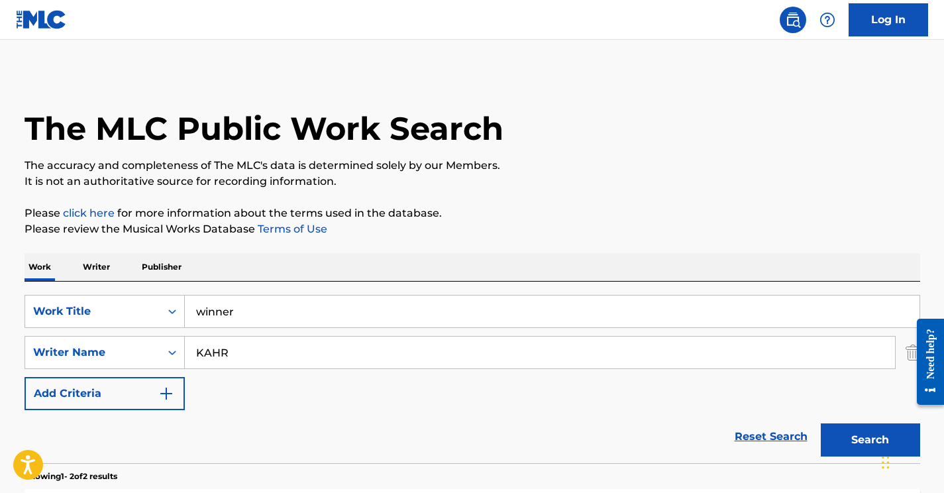
scroll to position [205, 0]
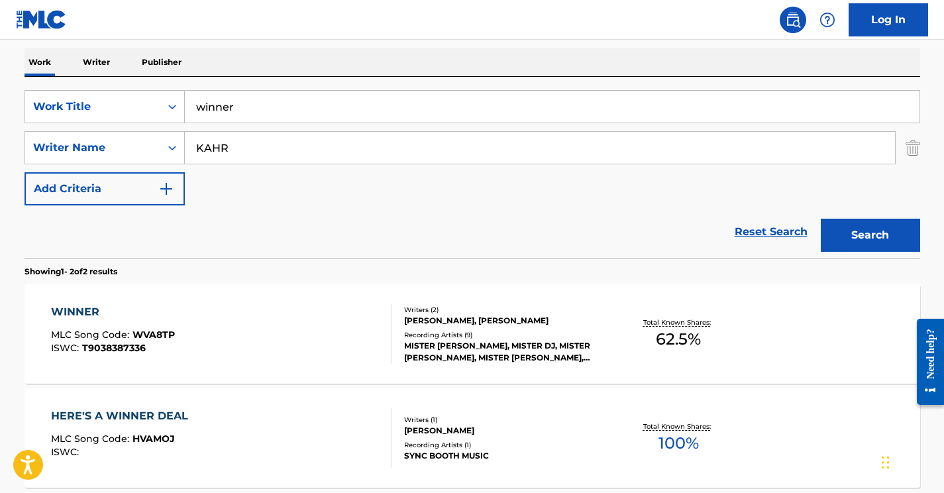
click at [245, 161] on input "KAHR" at bounding box center [540, 148] width 710 height 32
paste input "Wimmer"
click at [225, 152] on input "KAHRWimmer" at bounding box center [540, 148] width 710 height 32
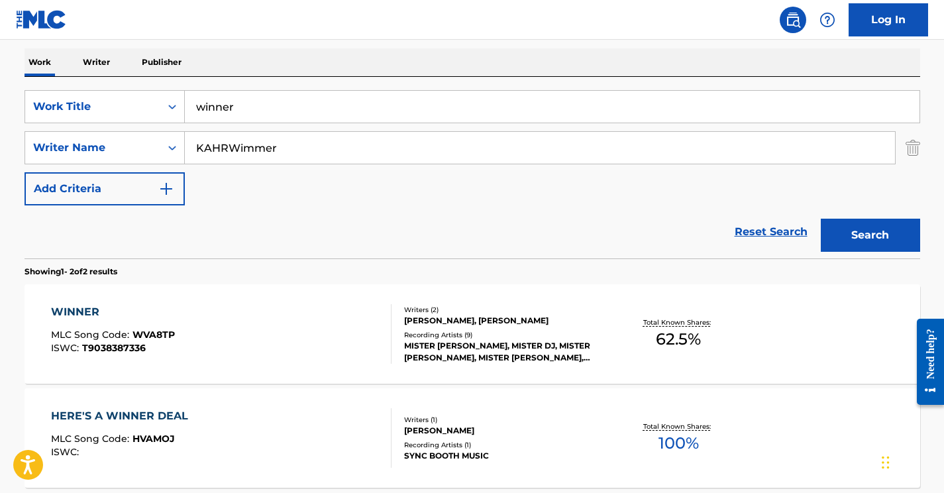
paste input "Search Form"
type input "Wimmer"
click at [229, 113] on input "winner" at bounding box center [552, 107] width 735 height 32
click at [230, 101] on input "Search Form" at bounding box center [552, 107] width 735 height 32
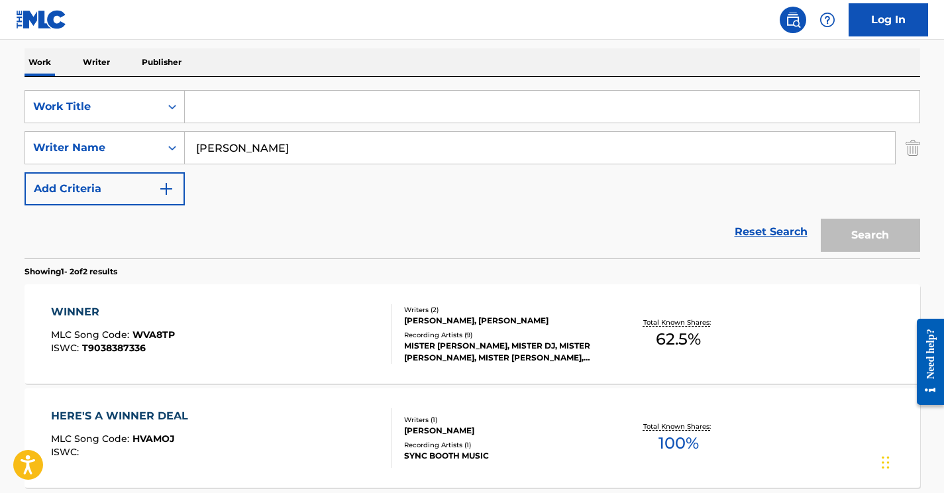
paste input "BEATING BETTER"
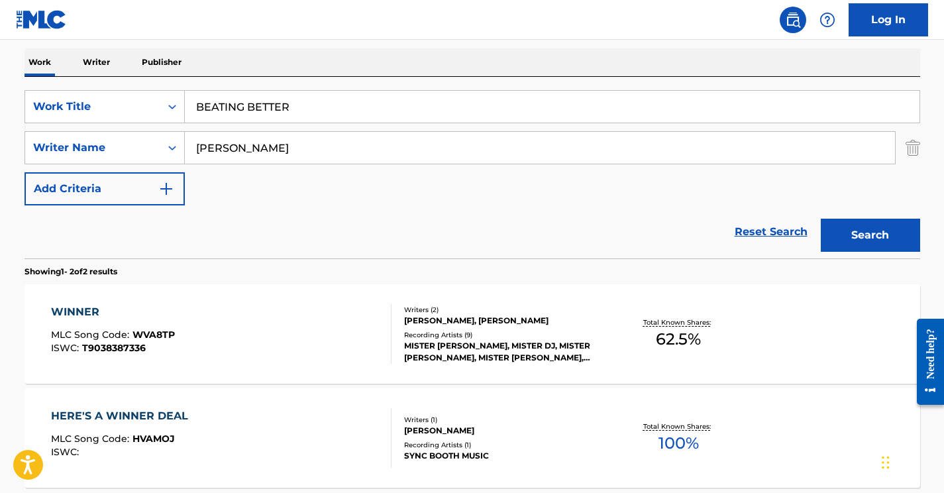
type input "BEATING BETTER"
click at [821, 219] on button "Search" at bounding box center [870, 235] width 99 height 33
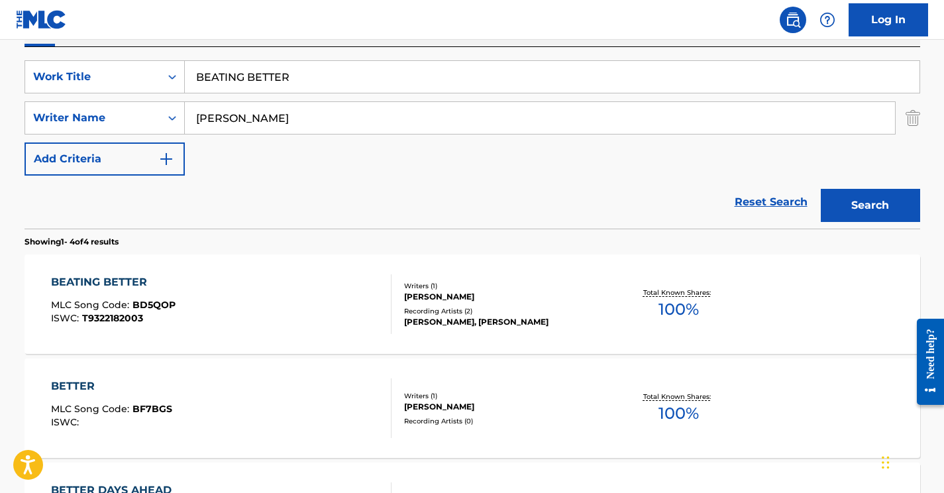
scroll to position [280, 0]
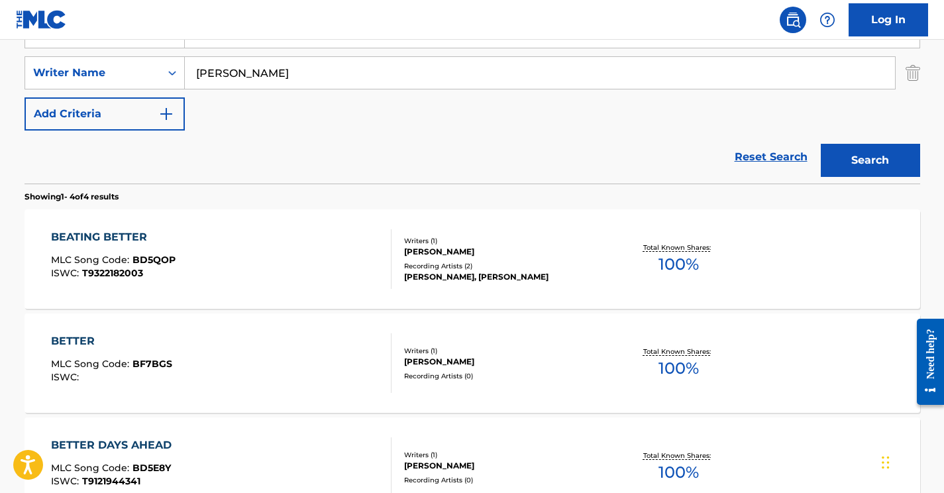
click at [296, 268] on div "BEATING BETTER MLC Song Code : BD5QOP ISWC : T9322182003" at bounding box center [221, 259] width 341 height 60
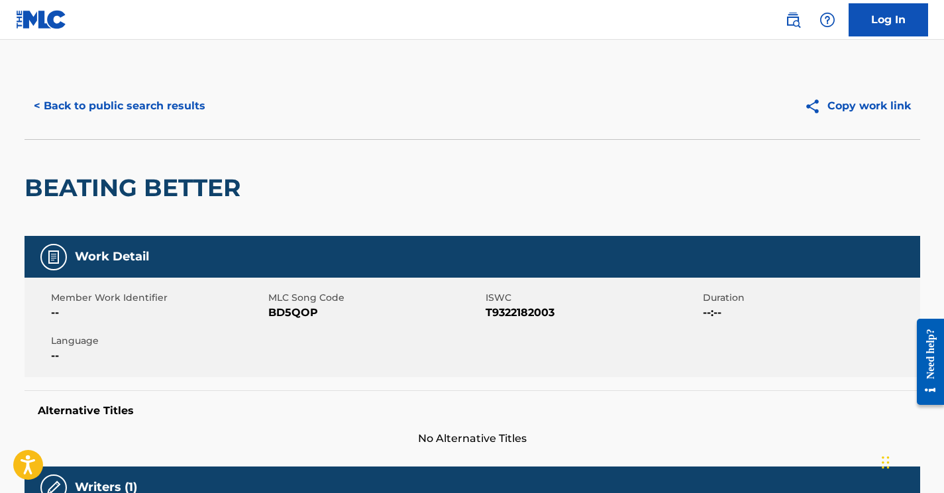
click at [302, 311] on span "BD5QOP" at bounding box center [375, 313] width 214 height 16
copy span "BD5QOP"
click at [143, 104] on button "< Back to public search results" at bounding box center [120, 105] width 190 height 33
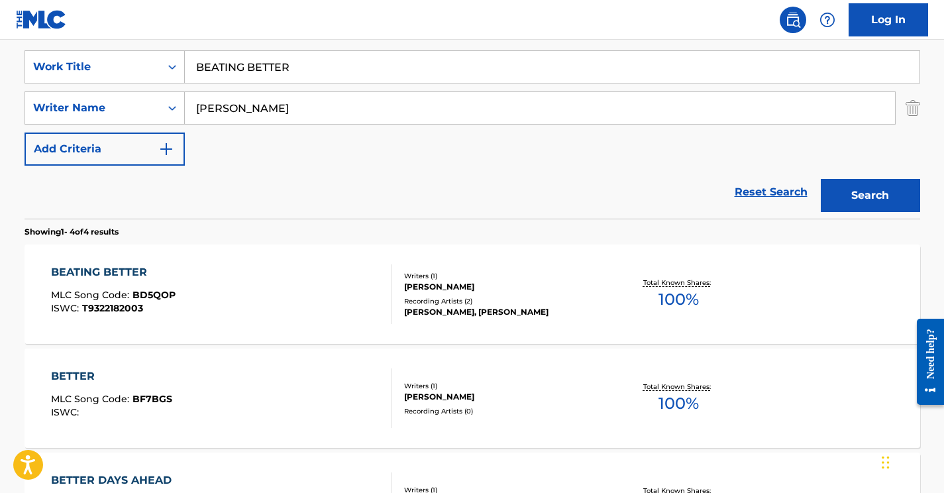
scroll to position [230, 0]
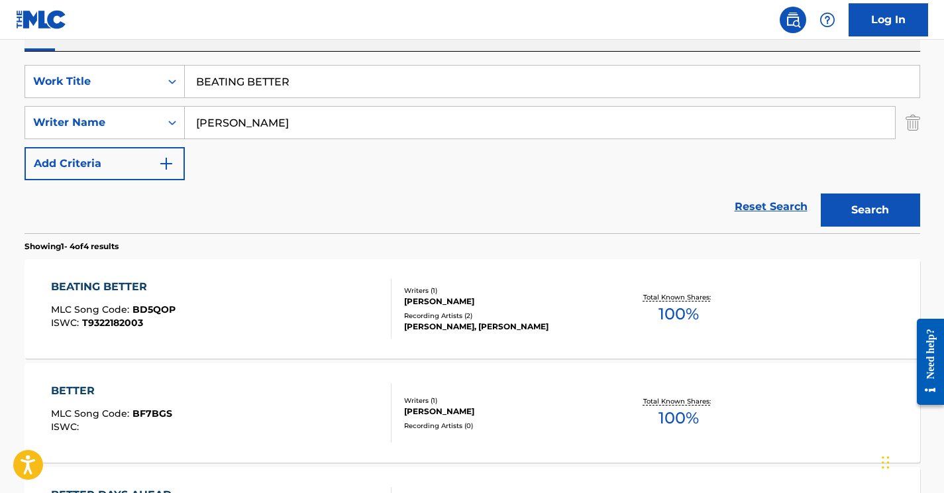
click at [223, 119] on input "Wimmer" at bounding box center [540, 123] width 710 height 32
paste input "Clausen"
type input "Clausen"
click at [256, 89] on input "BEATING BETTER" at bounding box center [552, 82] width 735 height 32
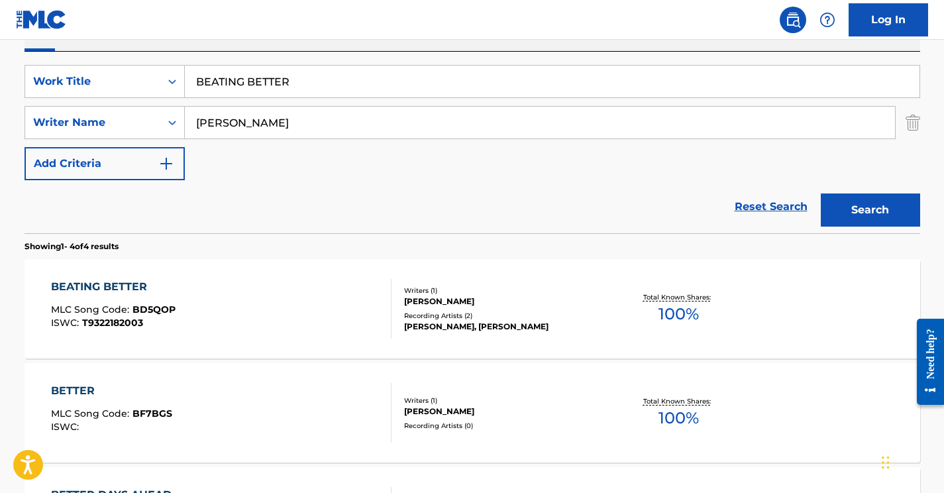
click at [256, 89] on input "BEATING BETTER" at bounding box center [552, 82] width 735 height 32
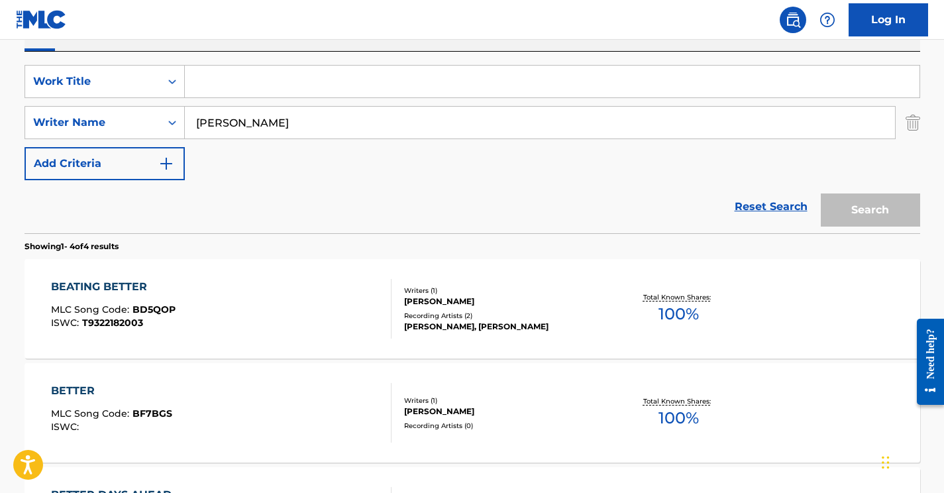
paste input "Peace I Leave With You"
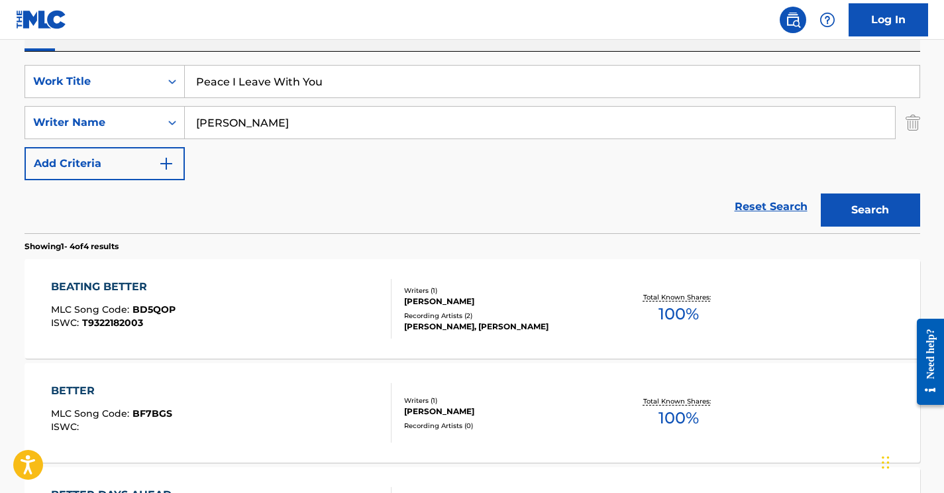
type input "Peace I Leave With You"
click at [821, 194] on button "Search" at bounding box center [870, 210] width 99 height 33
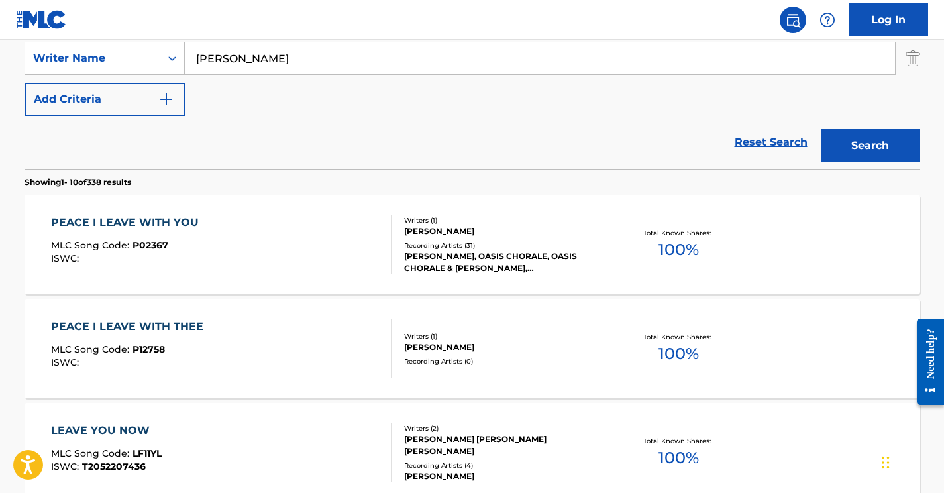
scroll to position [309, 0]
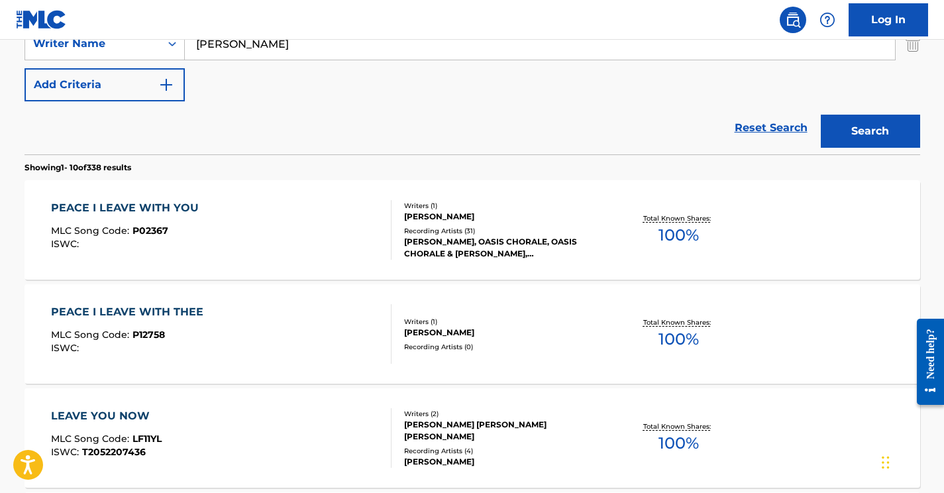
click at [277, 331] on div "PEACE I LEAVE WITH THEE MLC Song Code : P12758 ISWC :" at bounding box center [221, 334] width 341 height 60
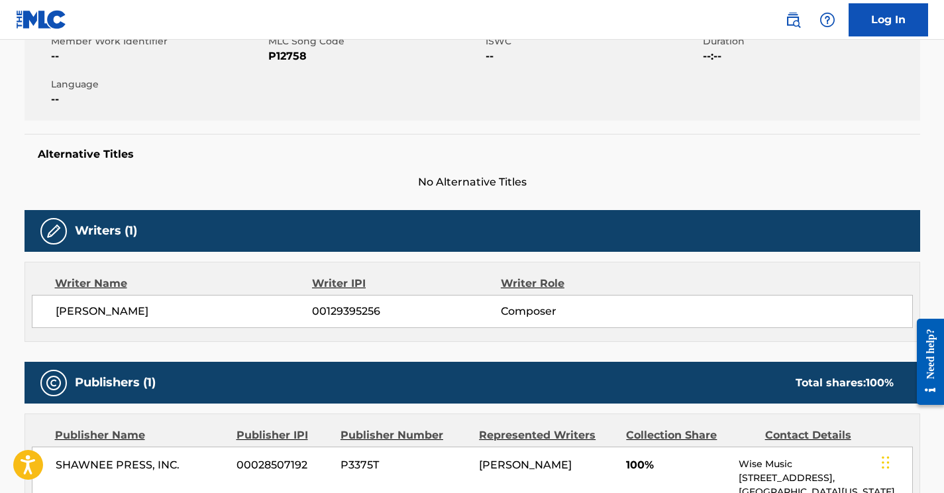
scroll to position [137, 0]
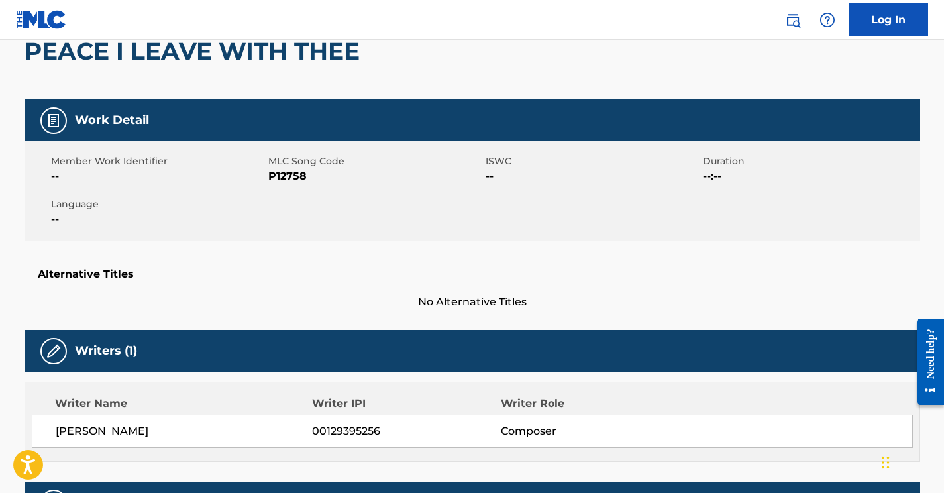
click at [295, 175] on span "P12758" at bounding box center [375, 176] width 214 height 16
copy span "P12758"
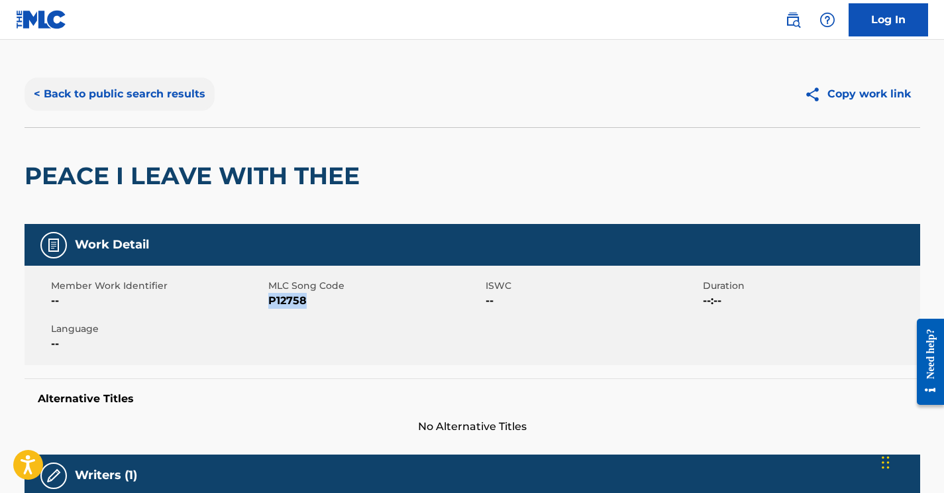
click at [133, 87] on button "< Back to public search results" at bounding box center [120, 94] width 190 height 33
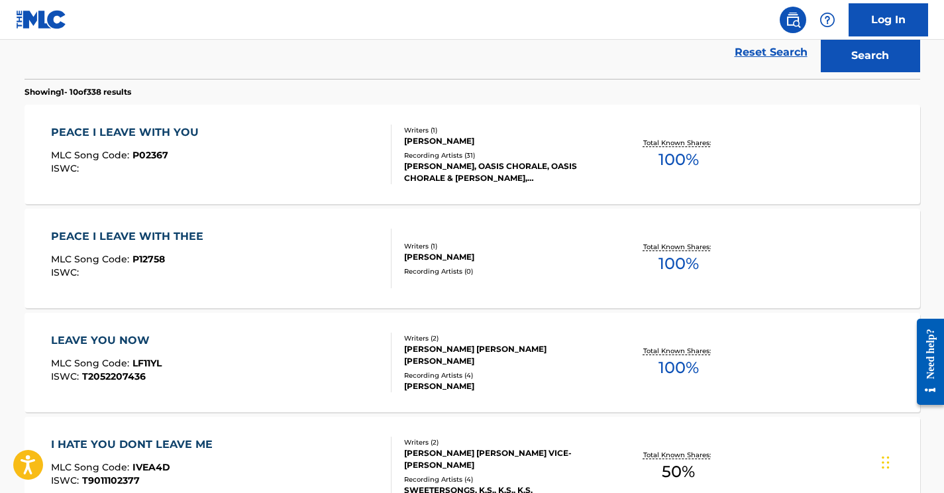
click at [216, 169] on div "PEACE I LEAVE WITH YOU MLC Song Code : P02367 ISWC :" at bounding box center [221, 155] width 341 height 60
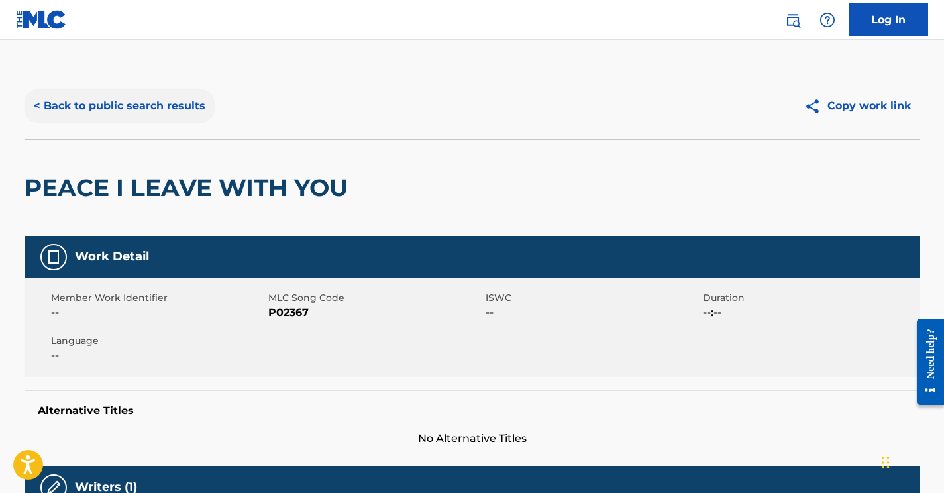
click at [139, 103] on button "< Back to public search results" at bounding box center [120, 105] width 190 height 33
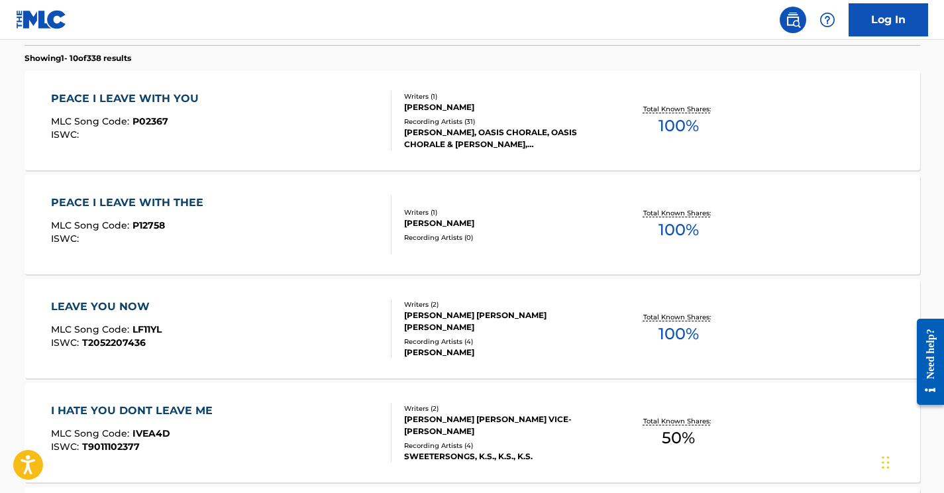
scroll to position [199, 0]
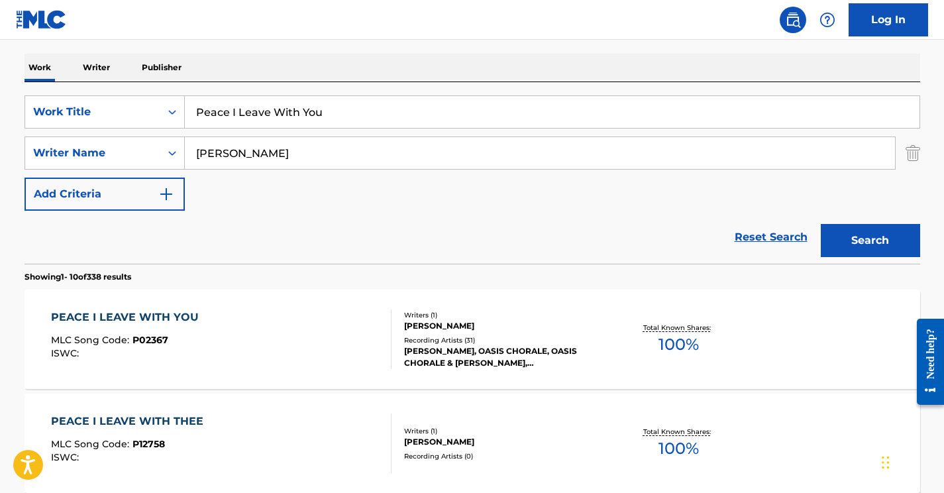
click at [283, 331] on div "PEACE I LEAVE WITH YOU MLC Song Code : P02367 ISWC :" at bounding box center [221, 339] width 341 height 60
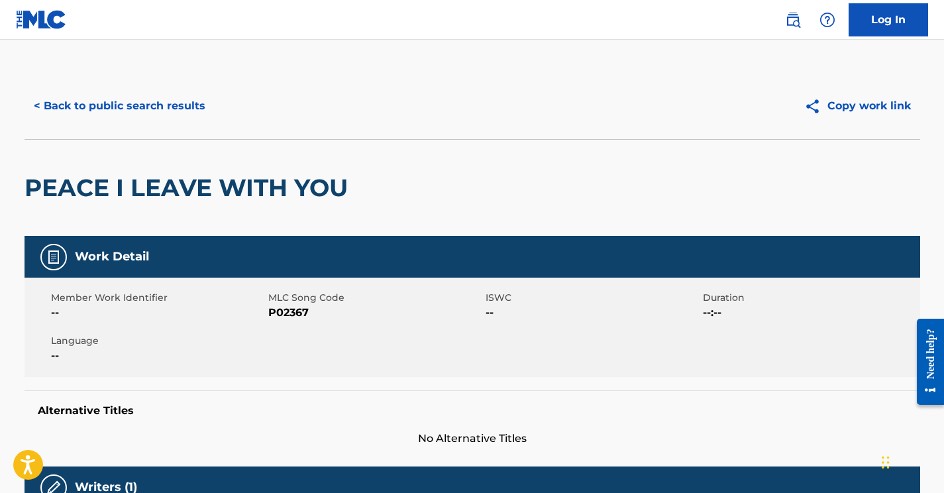
click at [296, 315] on span "P02367" at bounding box center [375, 313] width 214 height 16
copy span "P02367"
click at [164, 111] on button "< Back to public search results" at bounding box center [120, 105] width 190 height 33
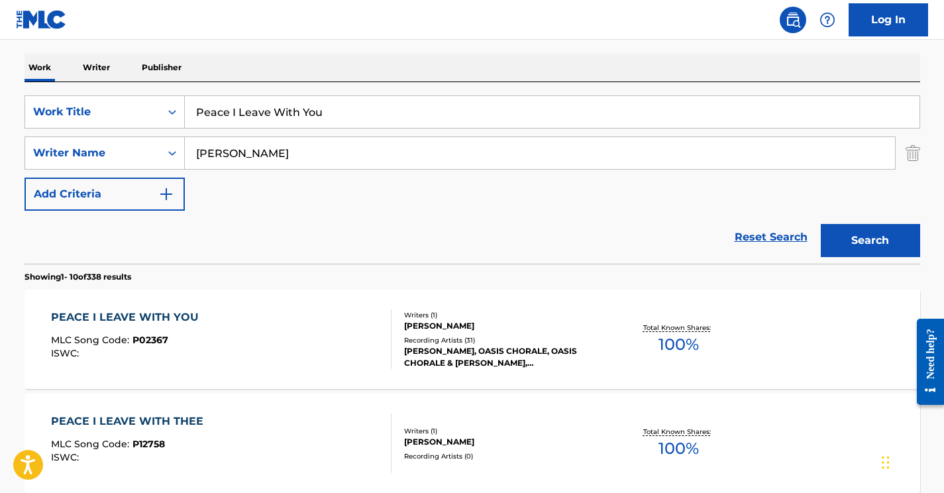
click at [235, 154] on input "Clausen" at bounding box center [540, 153] width 710 height 32
paste input "Schmidt"
type input "Schmidt"
click at [292, 108] on input "Peace I Leave With You" at bounding box center [552, 112] width 735 height 32
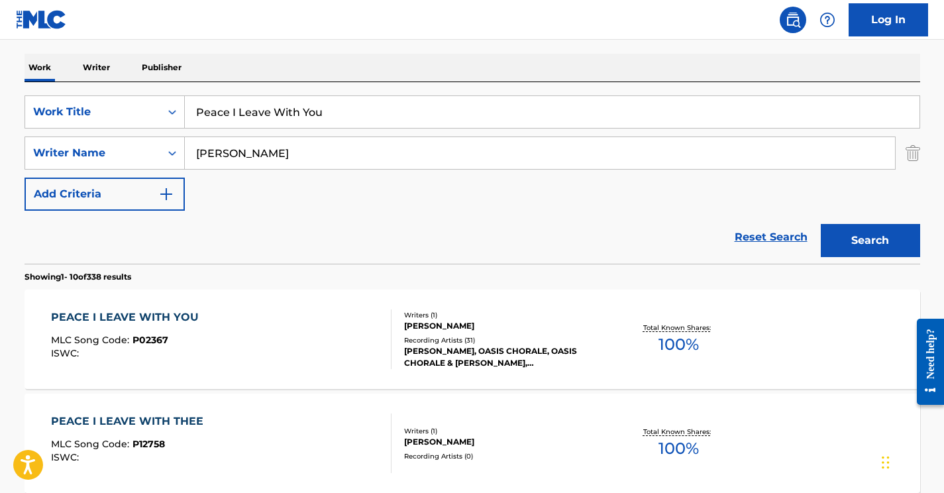
click at [292, 108] on input "Peace I Leave With You" at bounding box center [552, 112] width 735 height 32
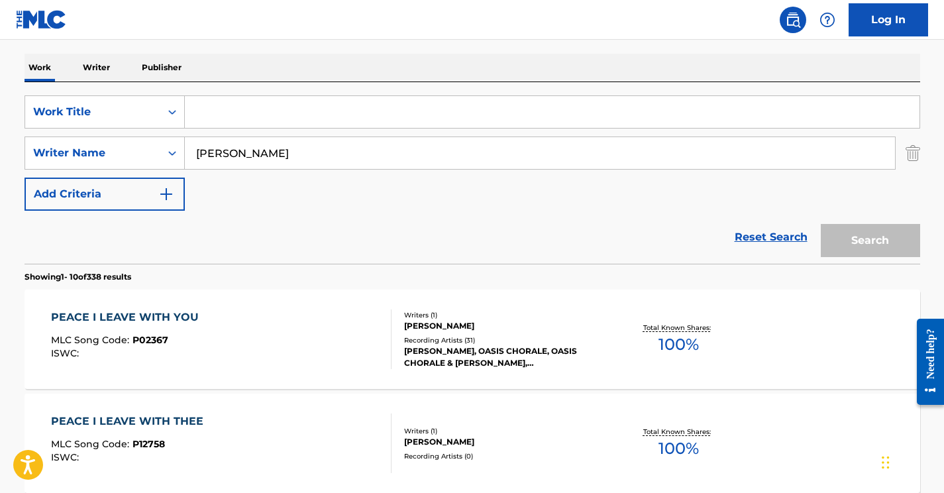
paste input "NEUER WIND"
type input "NEUER WIND"
click at [855, 241] on button "Search" at bounding box center [870, 240] width 99 height 33
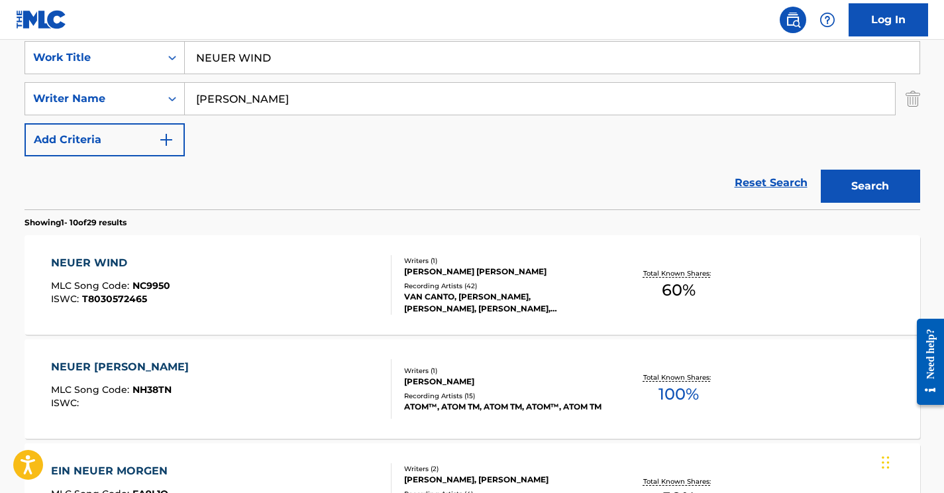
scroll to position [255, 0]
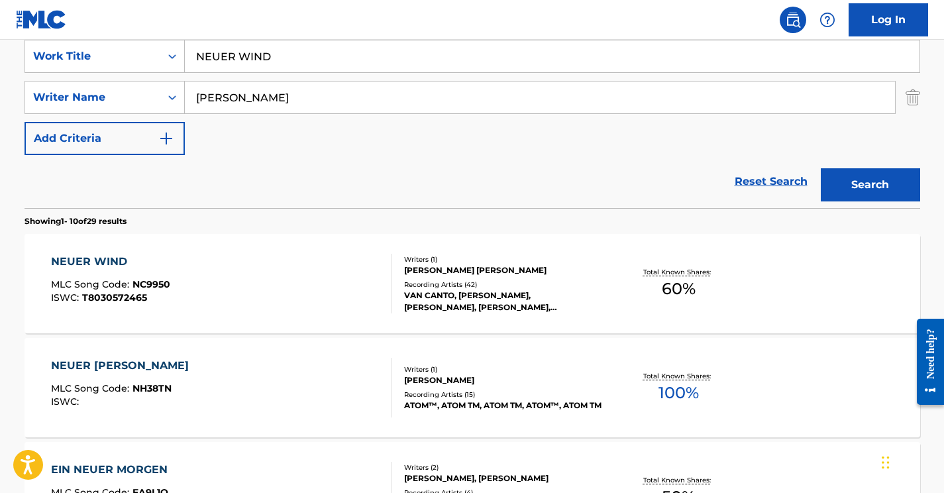
click at [287, 282] on div "NEUER WIND MLC Song Code : NC9950 ISWC : T8030572465" at bounding box center [221, 284] width 341 height 60
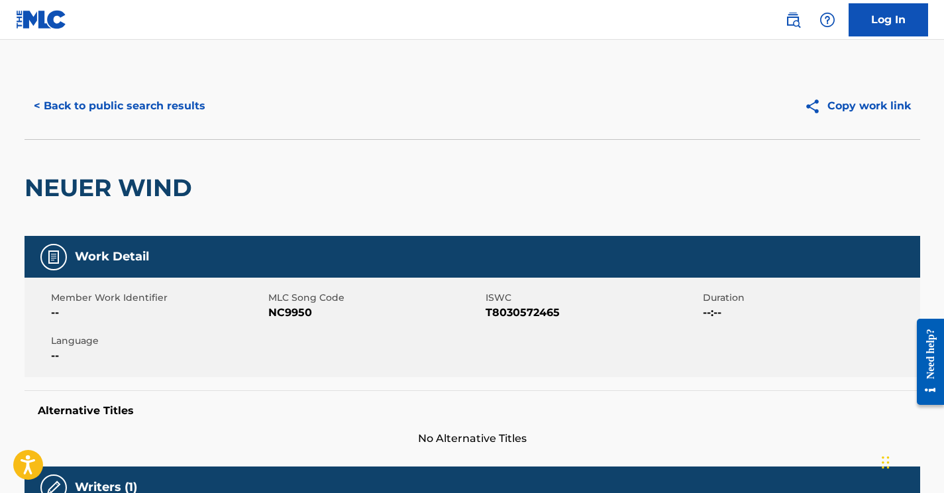
click at [295, 314] on span "NC9950" at bounding box center [375, 313] width 214 height 16
copy span "NC9950"
click at [170, 100] on button "< Back to public search results" at bounding box center [120, 105] width 190 height 33
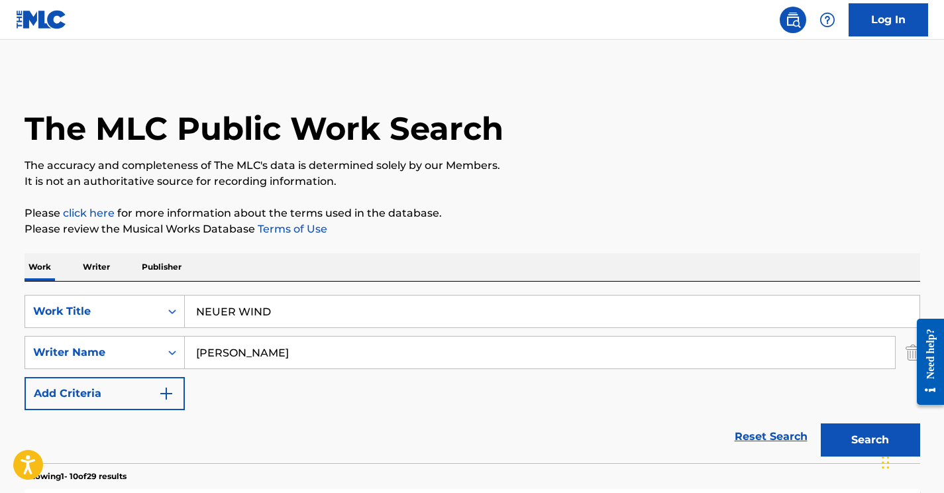
scroll to position [255, 0]
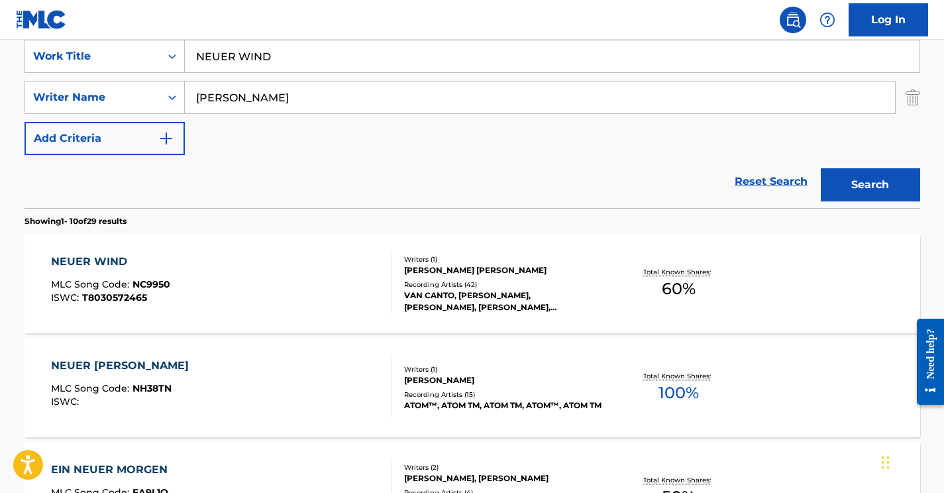
click at [232, 92] on input "Schmidt" at bounding box center [540, 98] width 710 height 32
paste input "Gill"
type input "Gill"
click at [291, 63] on input "NEUER WIND" at bounding box center [552, 56] width 735 height 32
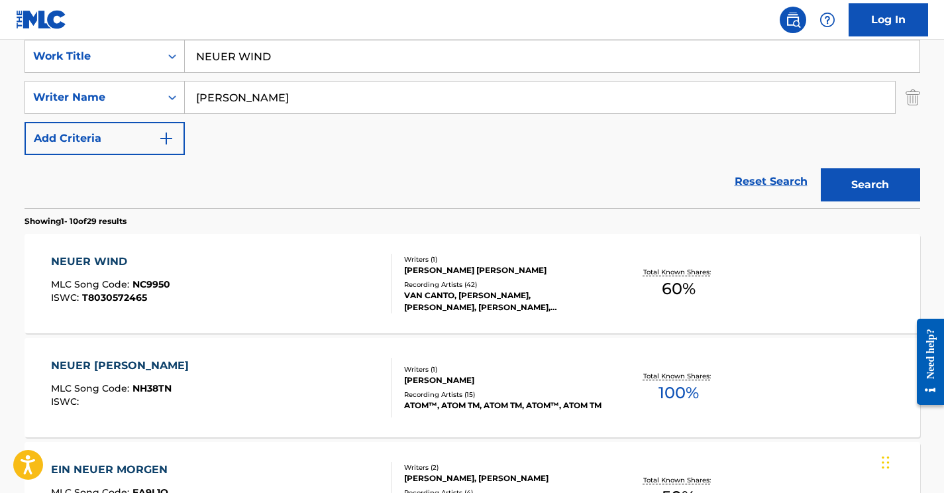
click at [291, 62] on input "NEUER WIND" at bounding box center [552, 56] width 735 height 32
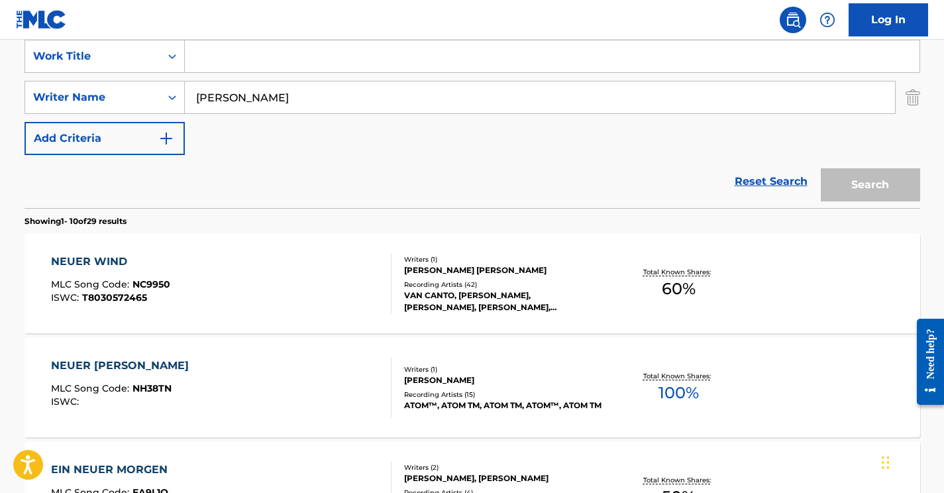
paste input "RAGE HARD"
type input "RAGE HARD"
click at [861, 176] on button "Search" at bounding box center [870, 184] width 99 height 33
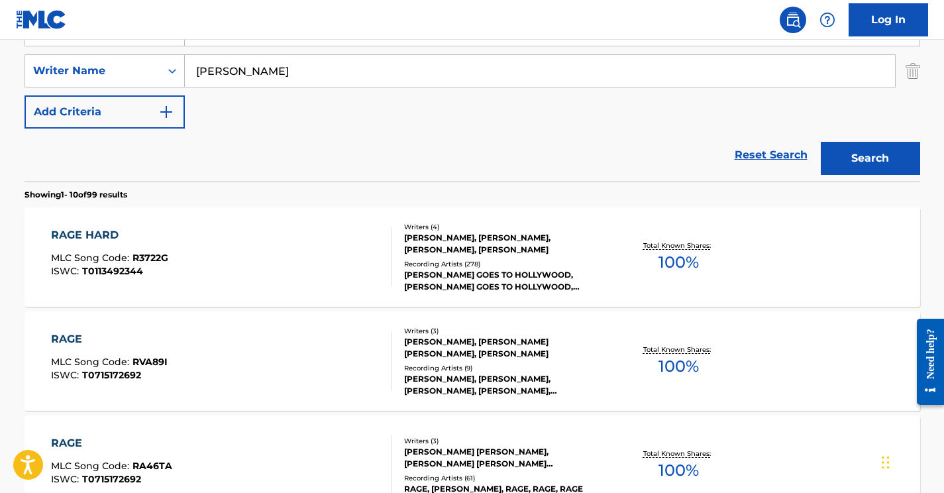
scroll to position [300, 0]
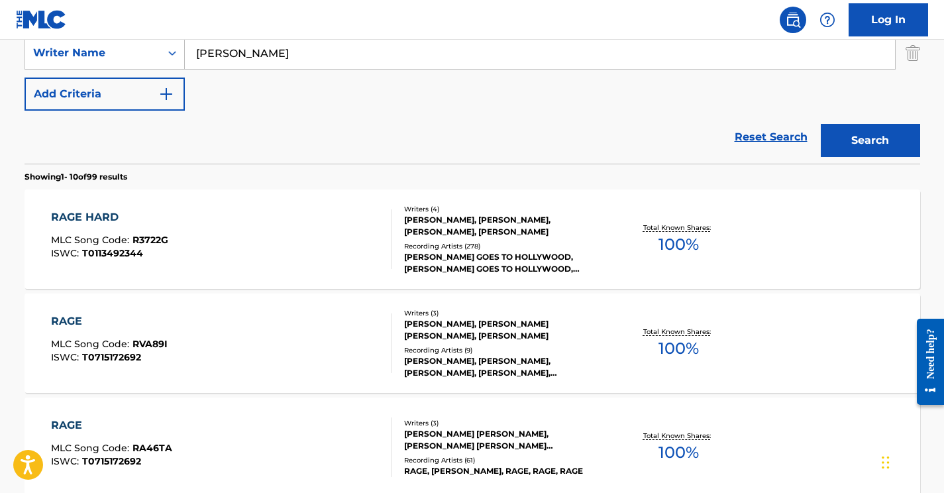
click at [255, 228] on div "RAGE HARD MLC Song Code : R3722G ISWC : T0113492344" at bounding box center [221, 239] width 341 height 60
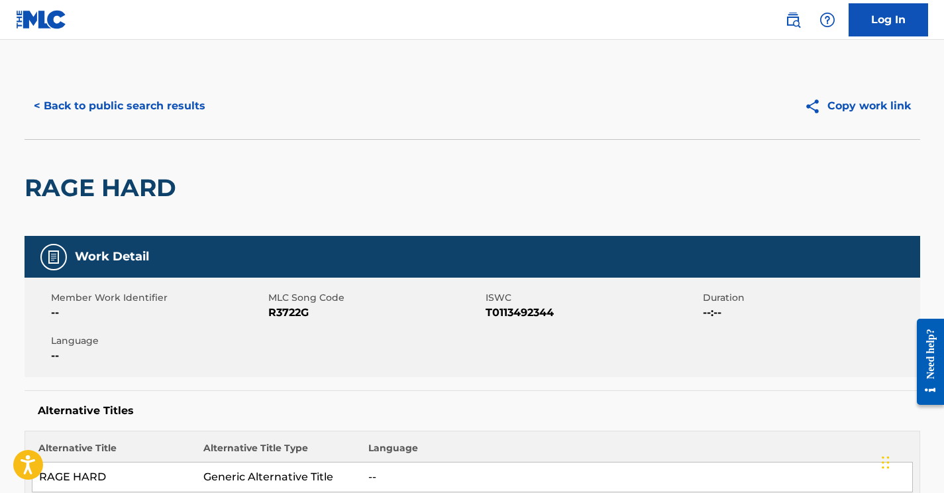
click at [287, 311] on span "R3722G" at bounding box center [375, 313] width 214 height 16
copy span "R3722G"
click at [167, 108] on button "< Back to public search results" at bounding box center [120, 105] width 190 height 33
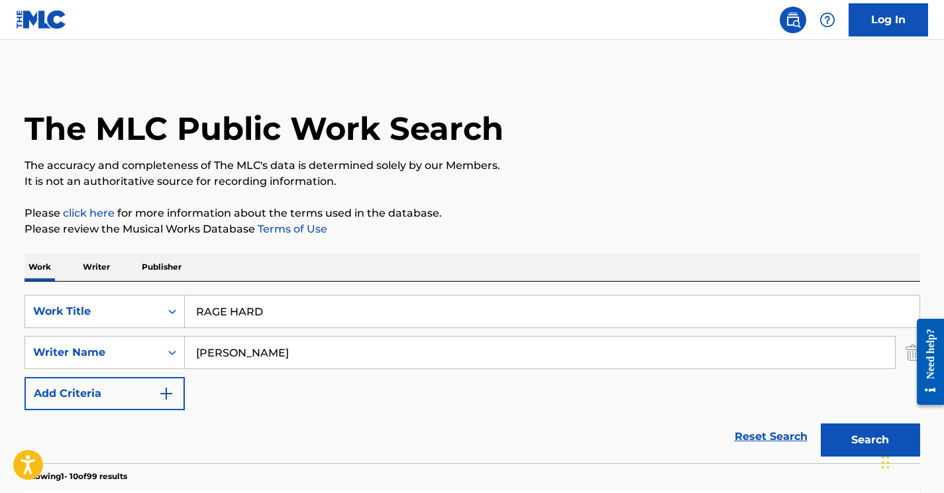
scroll to position [293, 0]
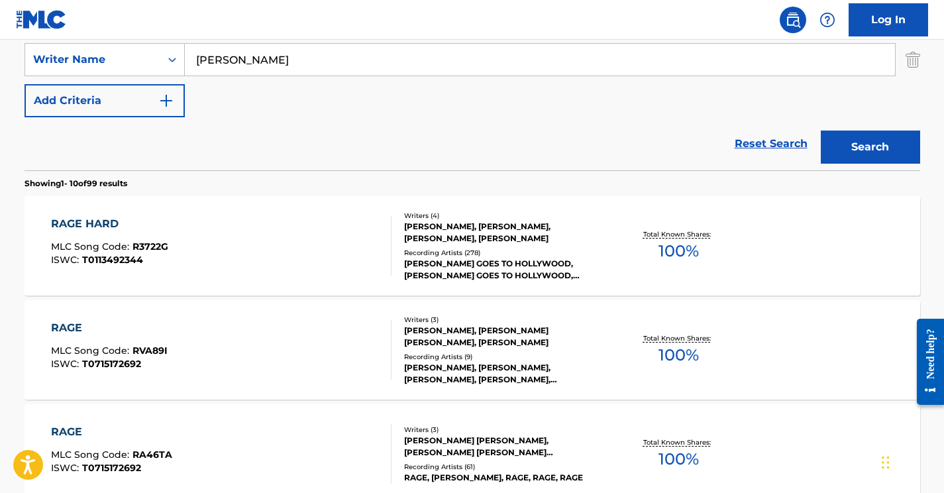
click at [221, 64] on input "Gill" at bounding box center [540, 60] width 710 height 32
paste input "Bowes"
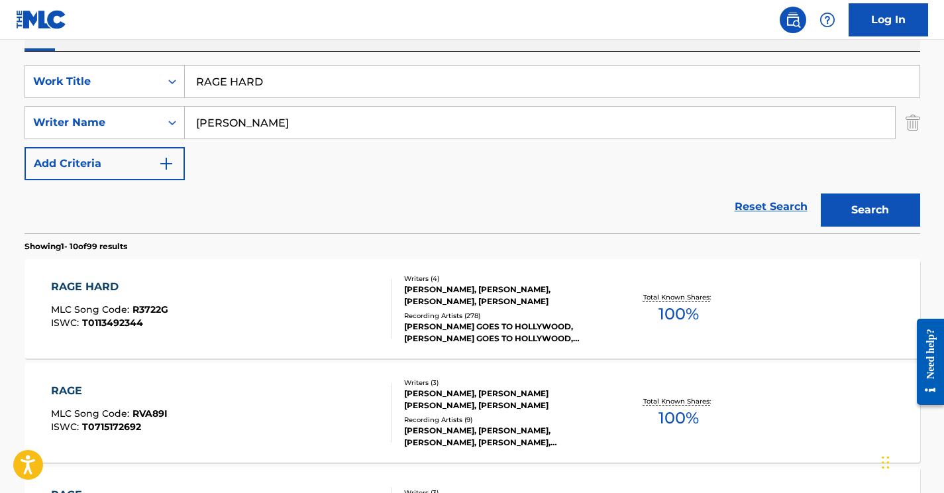
scroll to position [139, 0]
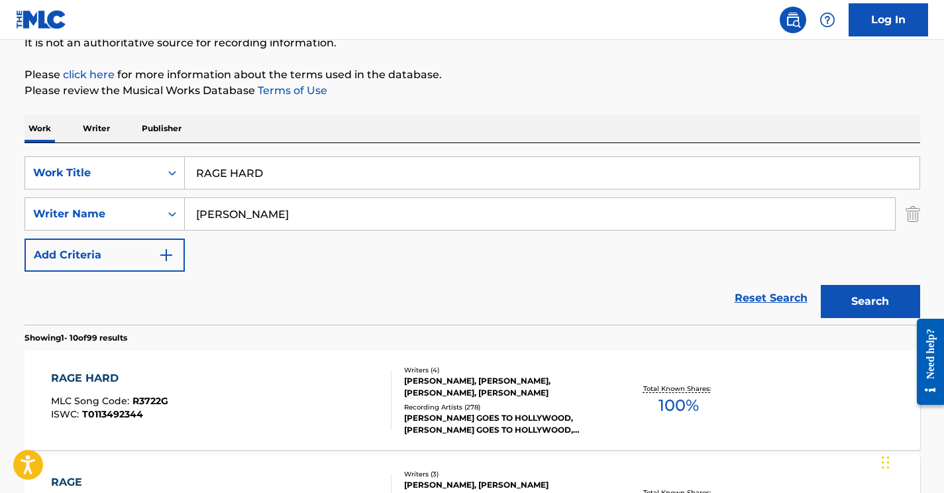
type input "Bowes"
click at [239, 176] on input "RAGE HARD" at bounding box center [552, 173] width 735 height 32
paste input "To the End of the World"
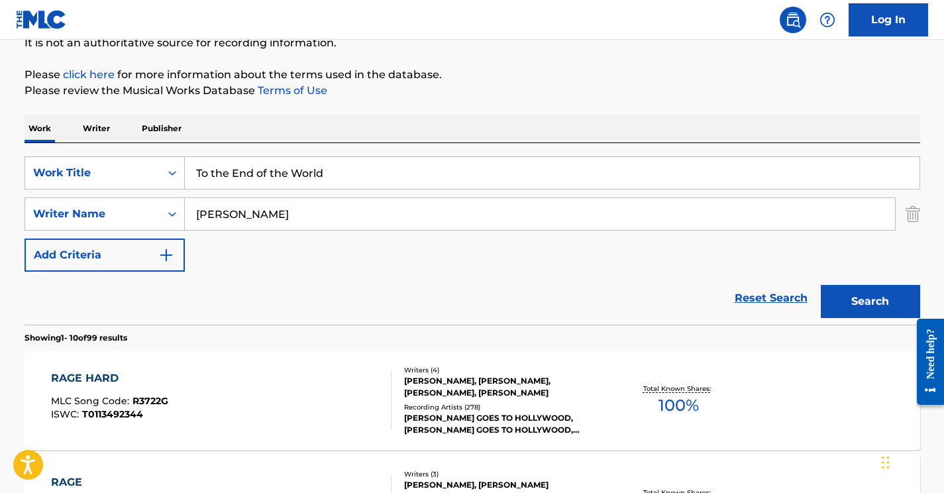
type input "To the End of the World"
click at [821, 285] on button "Search" at bounding box center [870, 301] width 99 height 33
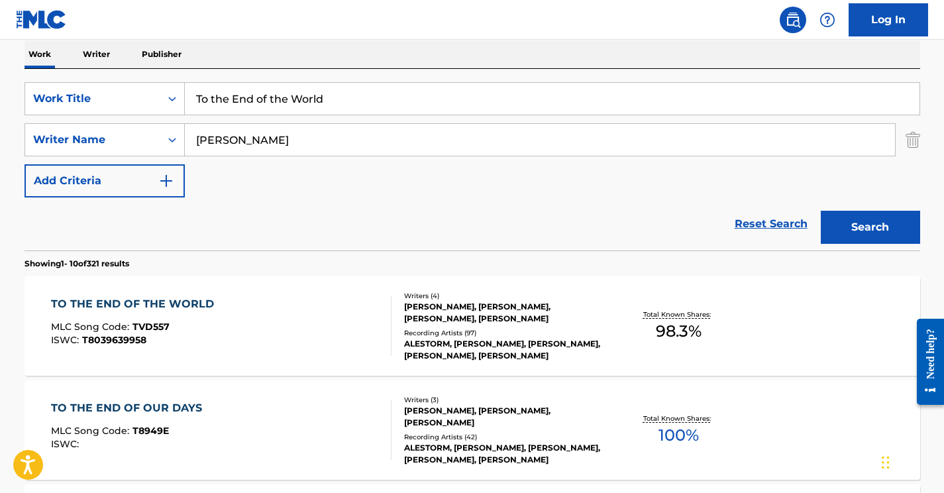
scroll to position [240, 0]
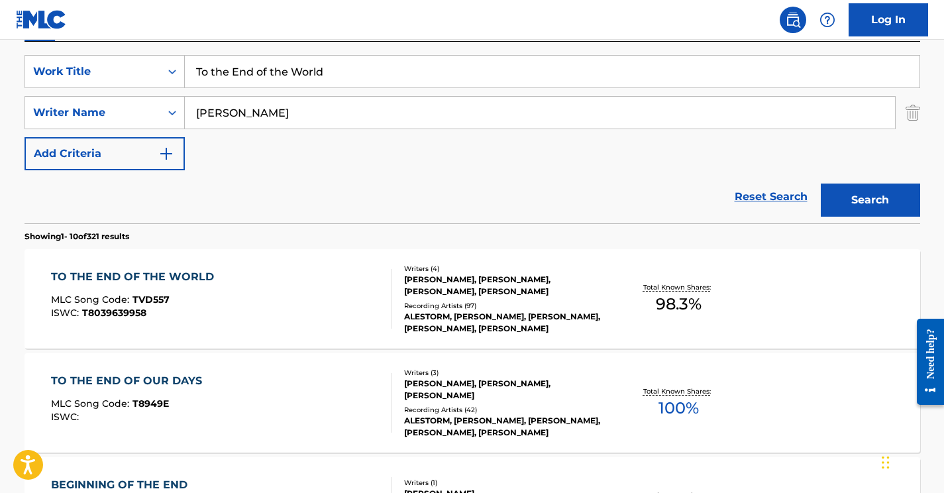
click at [321, 288] on div "TO THE END OF THE WORLD MLC Song Code : TVD557 ISWC : T8039639958" at bounding box center [221, 299] width 341 height 60
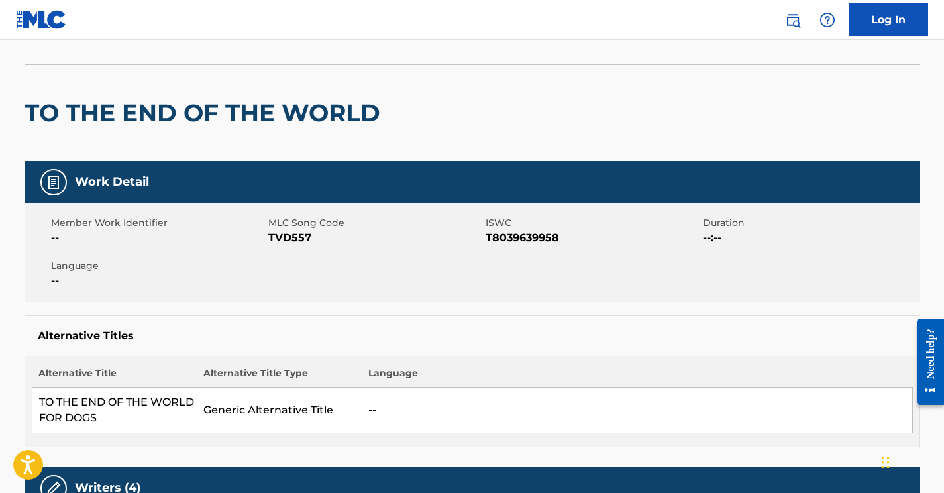
scroll to position [78, 0]
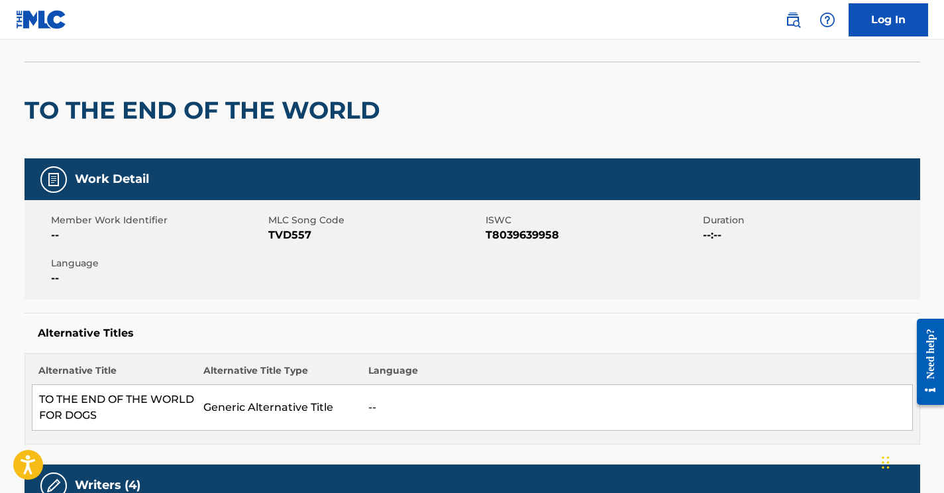
click at [287, 231] on span "TVD557" at bounding box center [375, 235] width 214 height 16
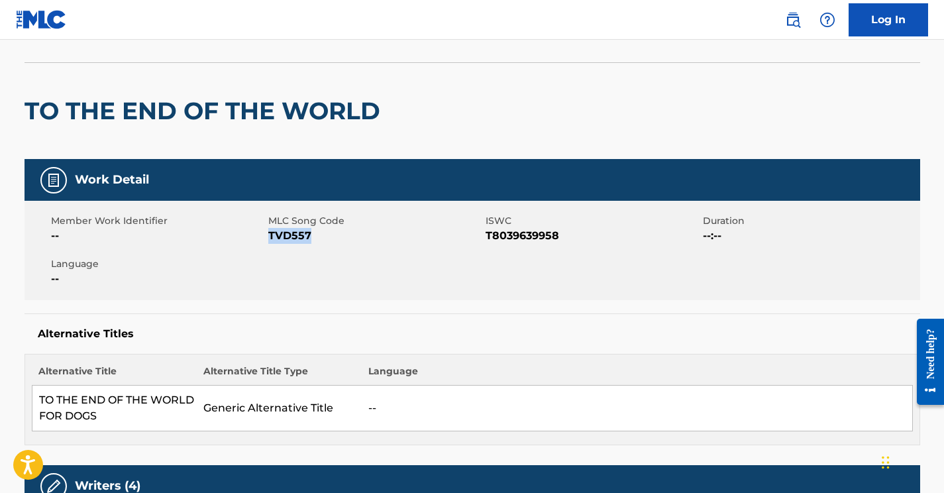
scroll to position [0, 0]
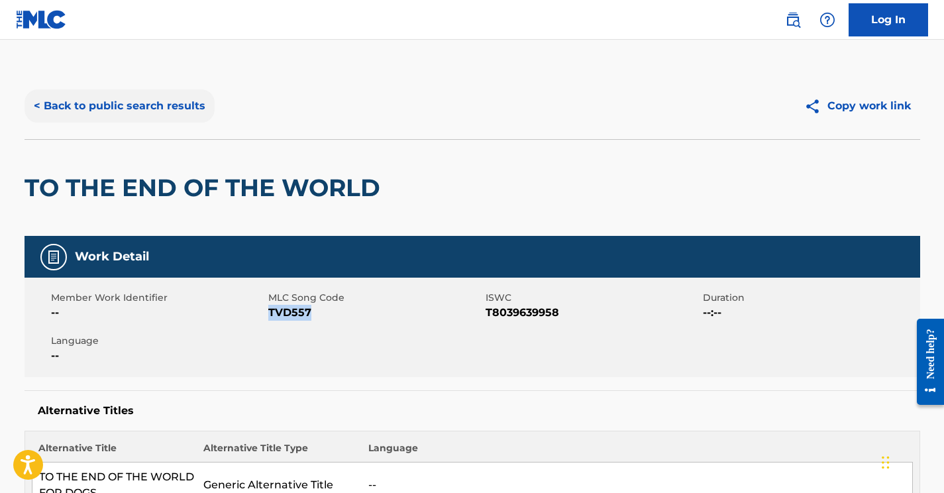
click at [116, 108] on button "< Back to public search results" at bounding box center [120, 105] width 190 height 33
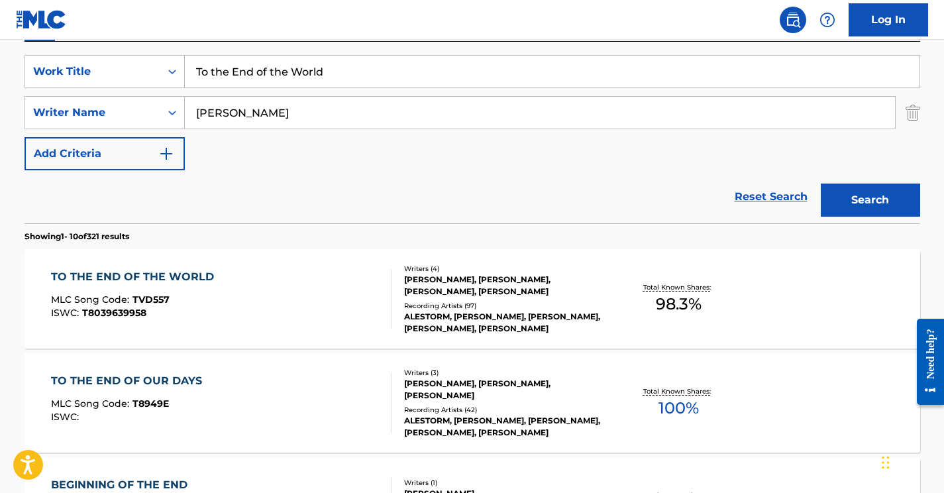
click at [261, 116] on input "Bowes" at bounding box center [540, 113] width 710 height 32
click at [233, 75] on input "To the End of the World" at bounding box center [552, 72] width 735 height 32
paste input "Hootsforce"
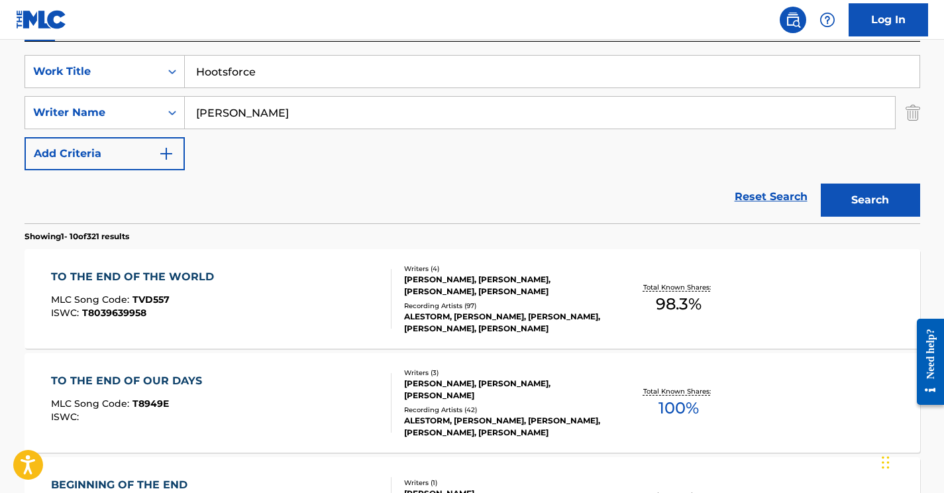
type input "Hootsforce"
click at [821, 184] on button "Search" at bounding box center [870, 200] width 99 height 33
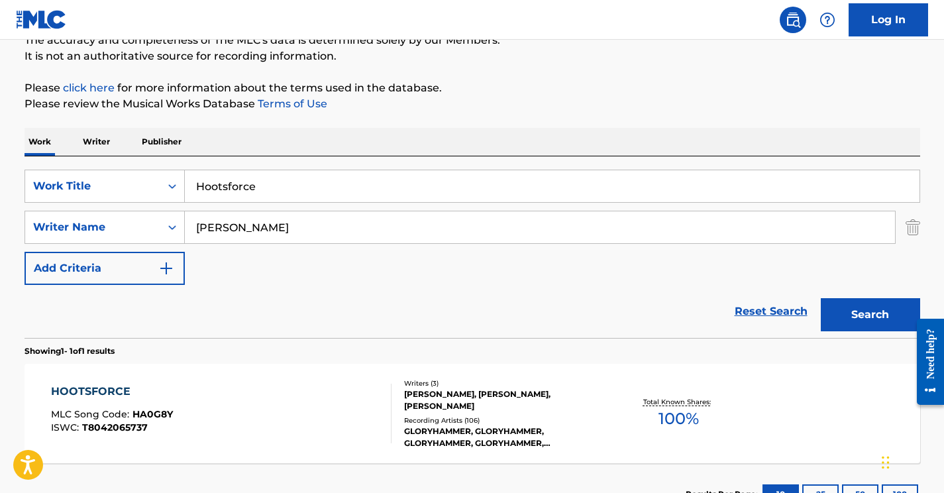
scroll to position [228, 0]
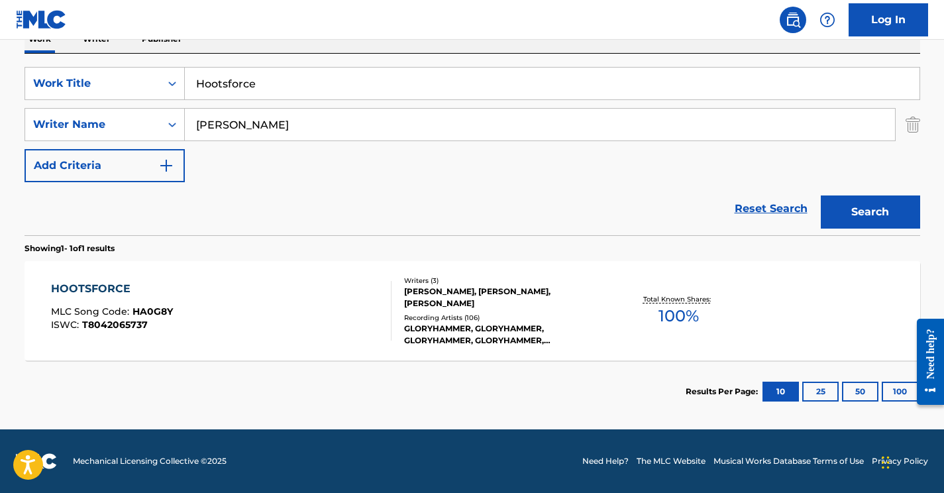
click at [250, 331] on div "HOOTSFORCE MLC Song Code : HA0G8Y ISWC : T8042065737" at bounding box center [221, 311] width 341 height 60
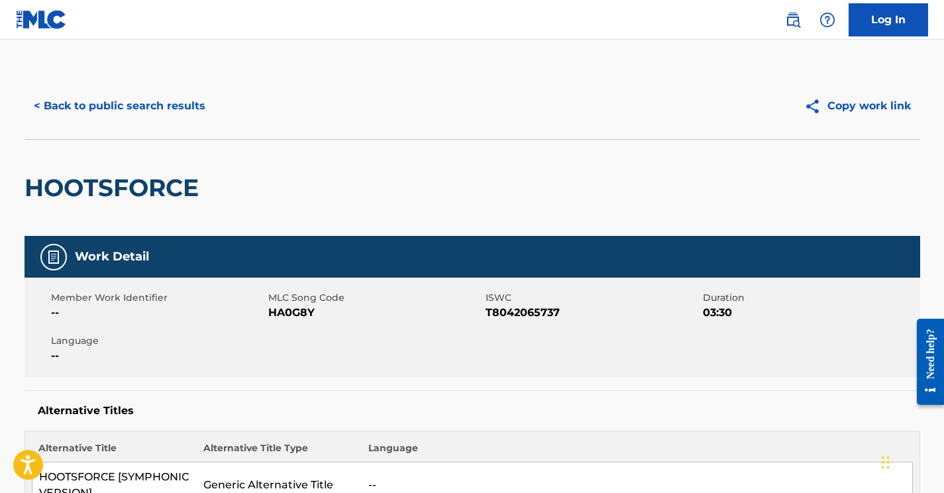
click at [286, 315] on span "HA0G8Y" at bounding box center [375, 313] width 214 height 16
click at [158, 103] on button "< Back to public search results" at bounding box center [120, 105] width 190 height 33
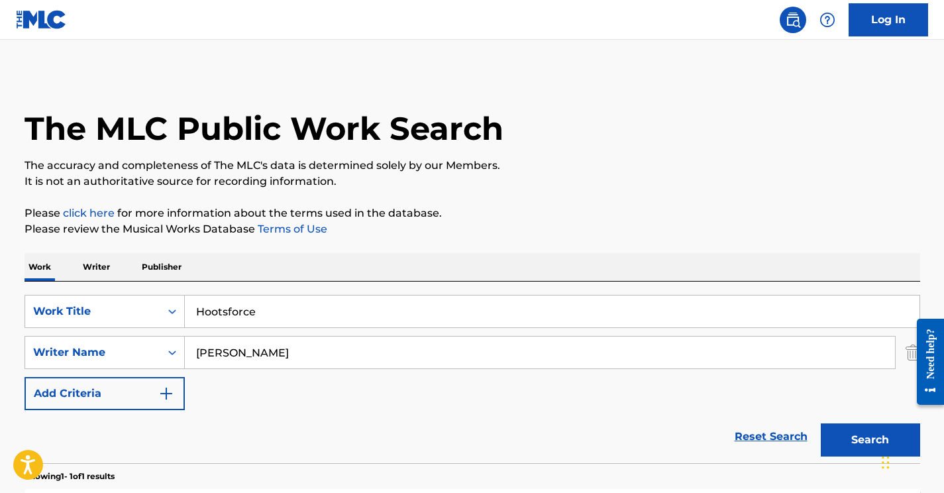
scroll to position [152, 0]
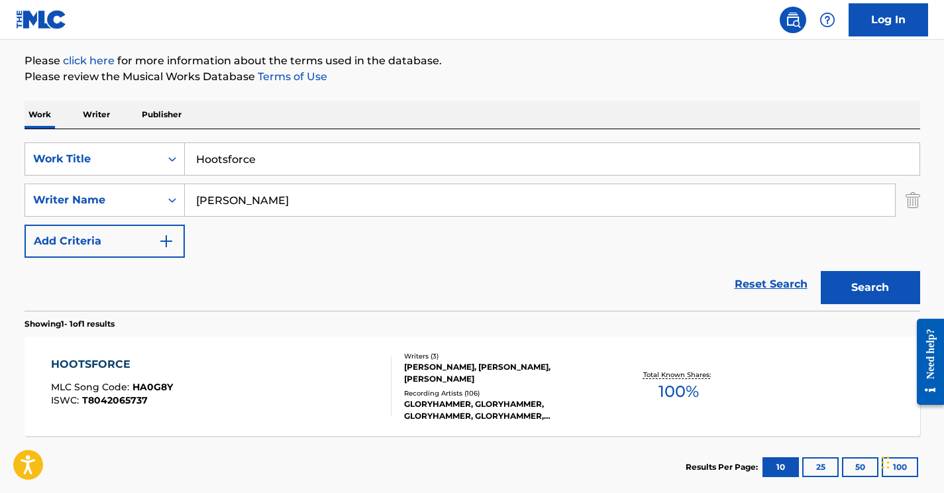
click at [223, 205] on input "Bowes" at bounding box center [540, 200] width 710 height 32
paste input "runner"
type input "Brunner"
click at [260, 168] on input "Hootsforce" at bounding box center [552, 159] width 735 height 32
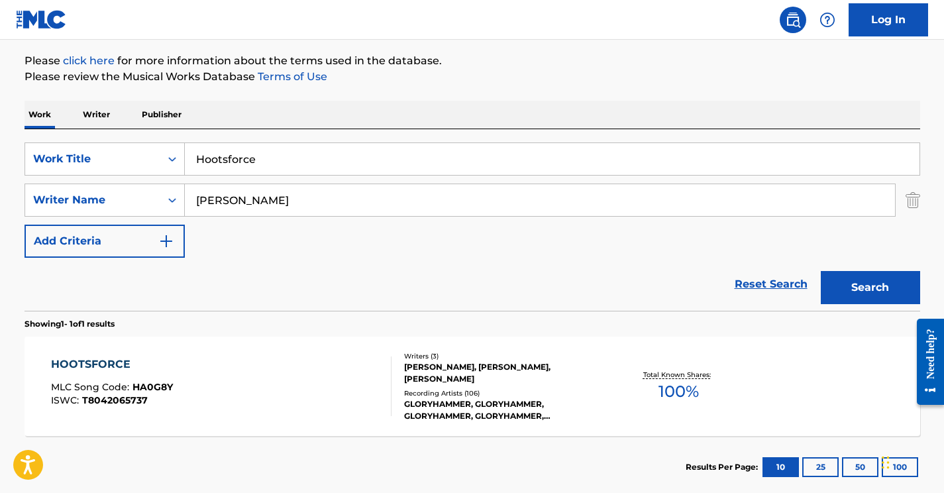
click at [260, 168] on input "Hootsforce" at bounding box center [552, 159] width 735 height 32
paste input "In Our DNA (feat. Cypecore)"
type input "In Our DNA (feat. Cypecore)"
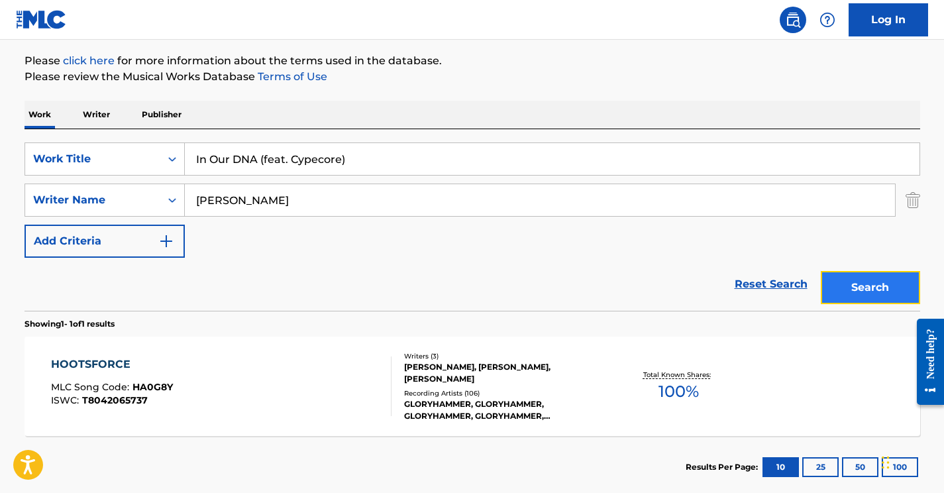
click at [861, 283] on button "Search" at bounding box center [870, 287] width 99 height 33
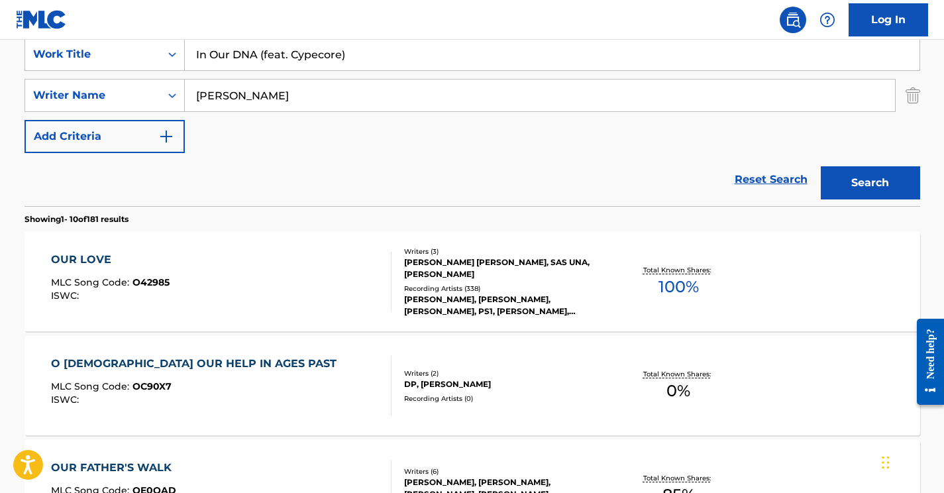
scroll to position [244, 0]
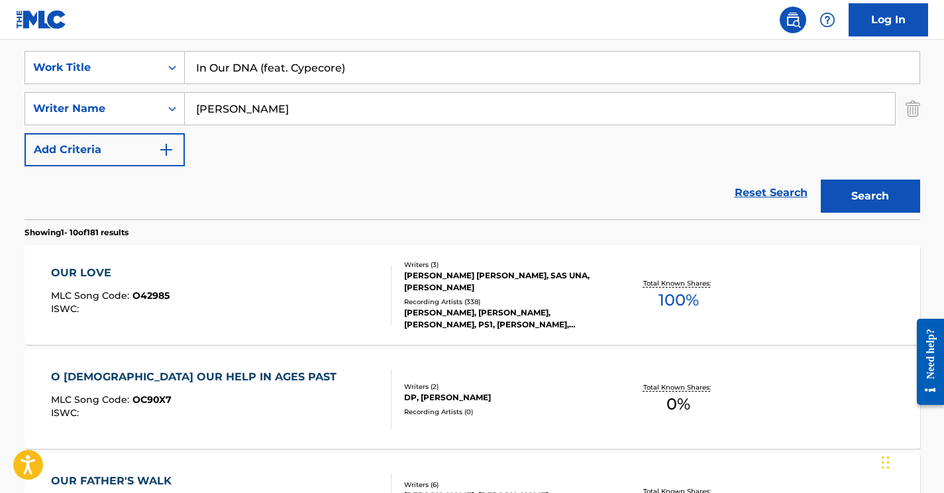
click at [229, 112] on input "Brunner" at bounding box center [540, 109] width 710 height 32
paste input "Müll"
click at [821, 180] on button "Search" at bounding box center [870, 196] width 99 height 33
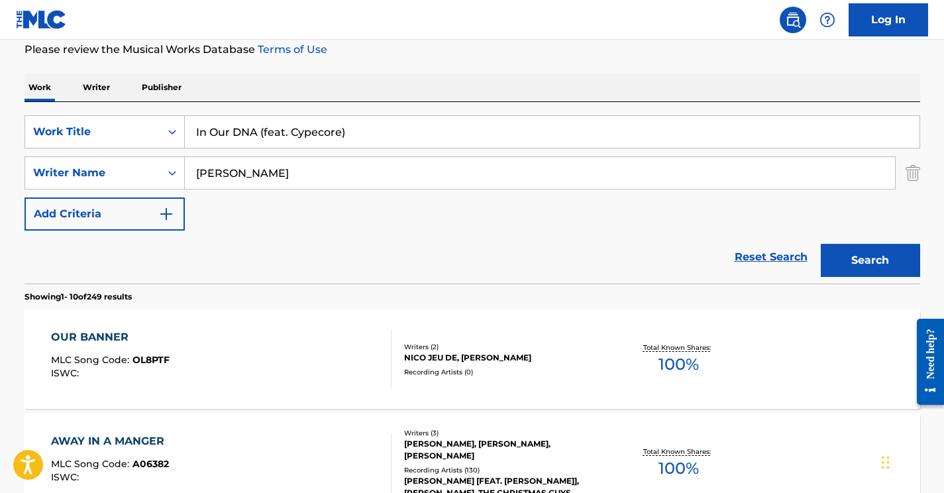
scroll to position [156, 0]
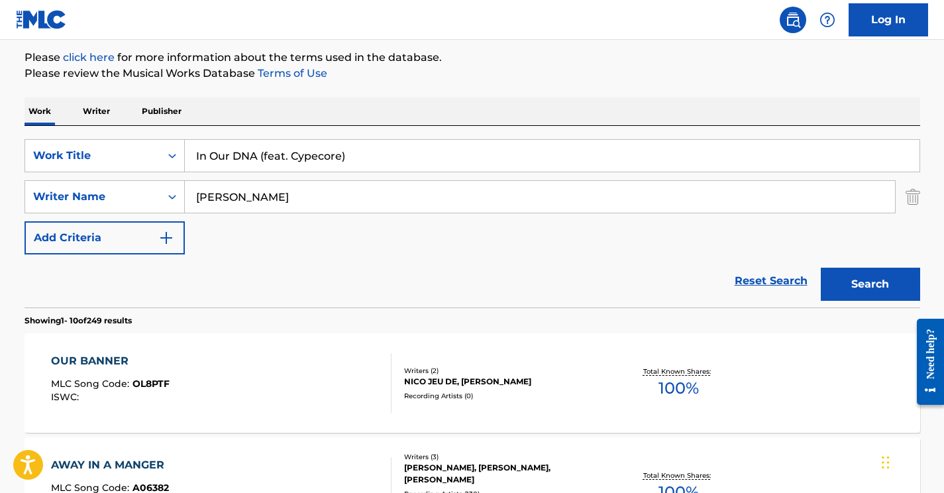
click at [229, 198] on input "[PERSON_NAME]" at bounding box center [540, 197] width 710 height 32
paste input "Less"
click at [821, 268] on button "Search" at bounding box center [870, 284] width 99 height 33
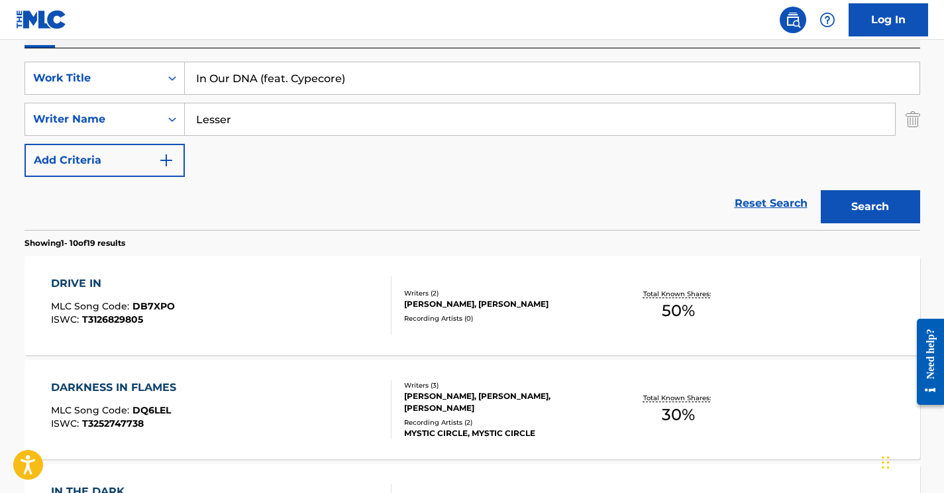
scroll to position [241, 0]
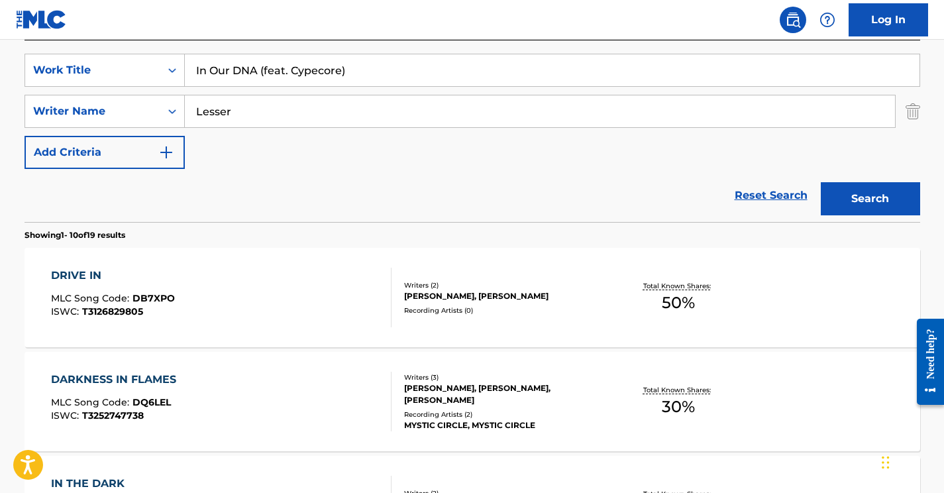
click at [227, 114] on input "Lesser" at bounding box center [540, 111] width 710 height 32
paste input "Braun"
click at [821, 182] on button "Search" at bounding box center [870, 198] width 99 height 33
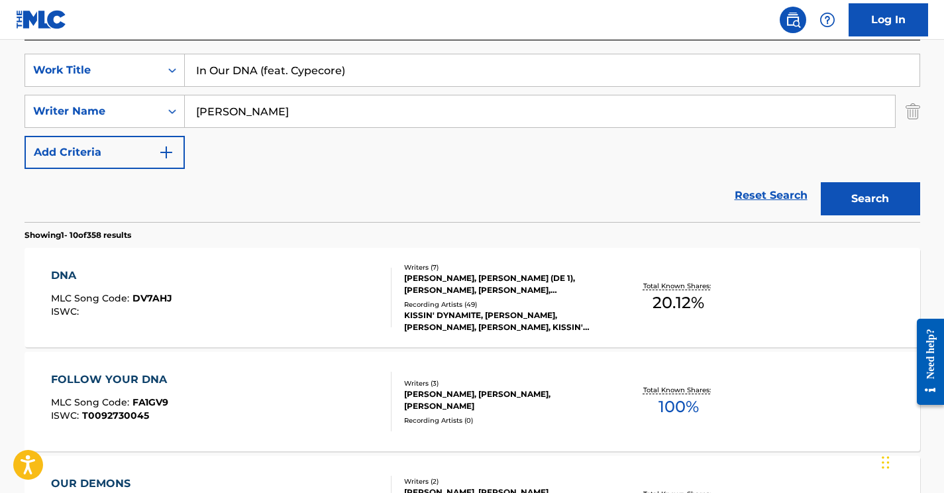
click at [218, 113] on input "Braun" at bounding box center [540, 111] width 710 height 32
paste input "[PERSON_NAME]"
type input "[PERSON_NAME]"
click at [821, 182] on button "Search" at bounding box center [870, 198] width 99 height 33
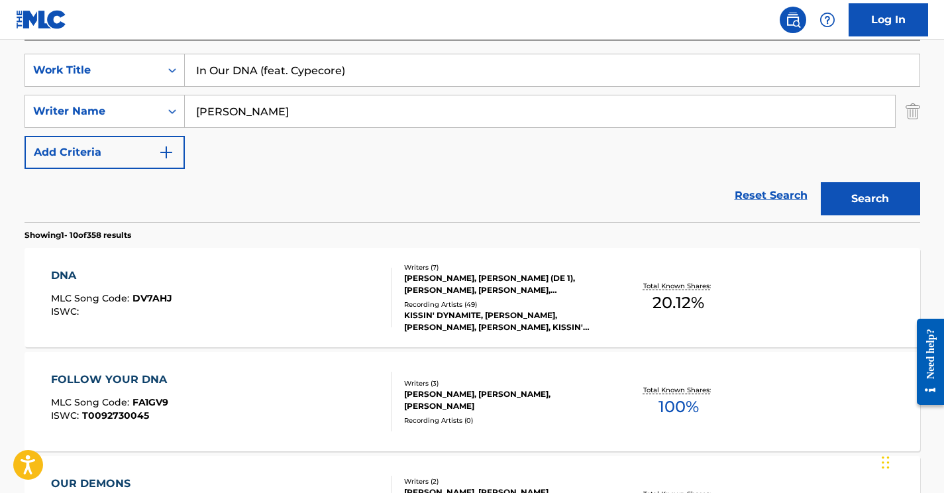
scroll to position [125, 0]
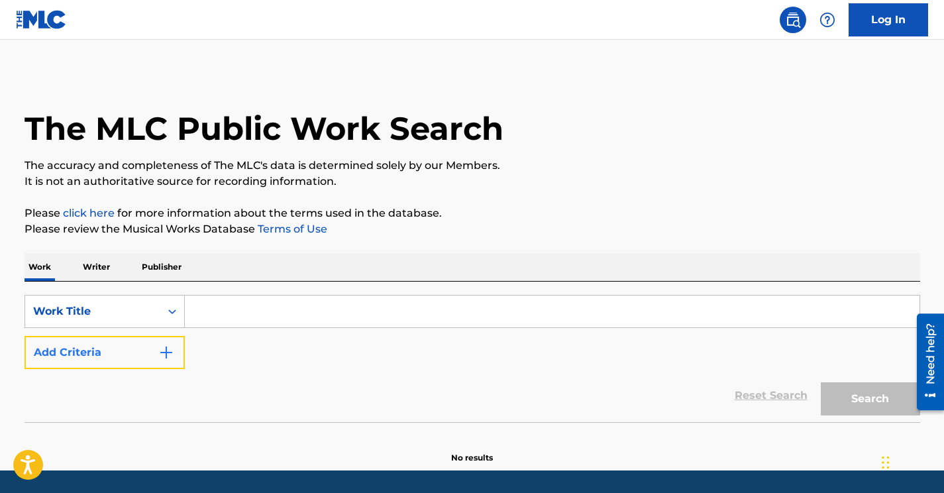
click at [152, 345] on button "Add Criteria" at bounding box center [105, 352] width 160 height 33
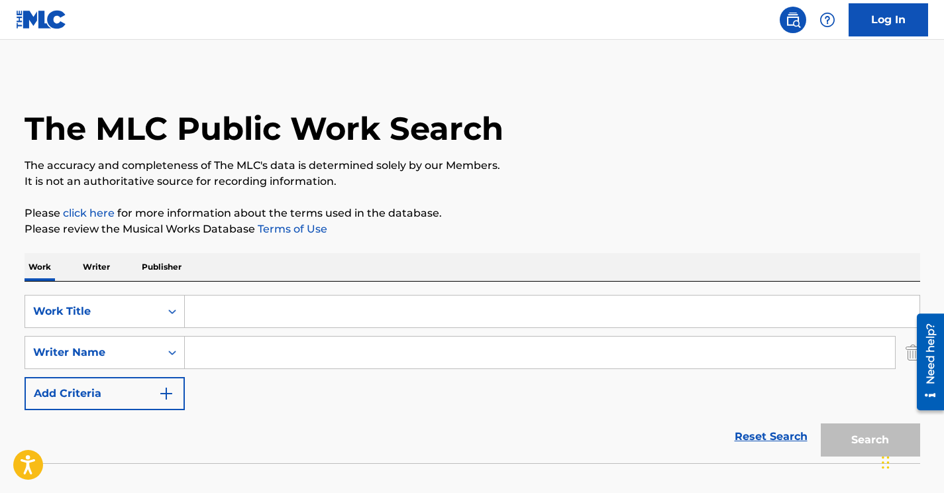
click at [221, 364] on input "Search Form" at bounding box center [540, 353] width 710 height 32
paste input "[PERSON_NAME]"
type input "C"
paste input "[PERSON_NAME]"
type input "[PERSON_NAME]"
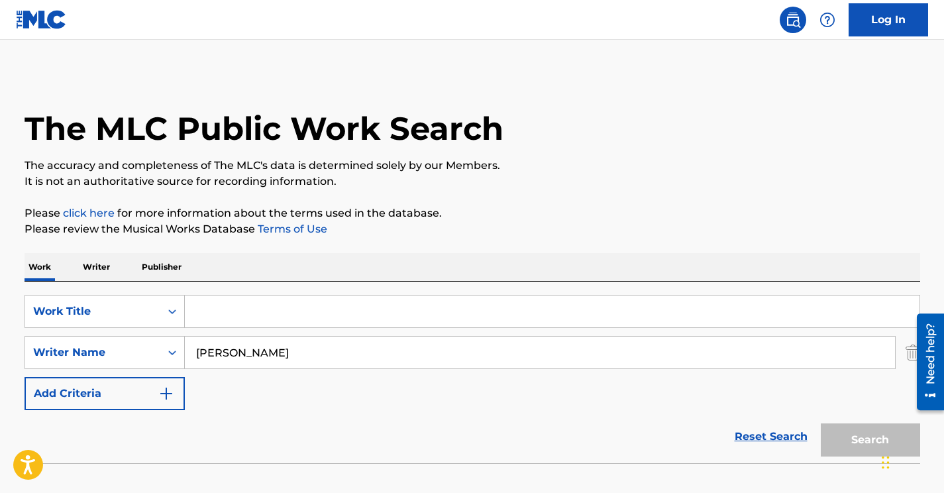
click at [237, 318] on input "Search Form" at bounding box center [552, 312] width 735 height 32
click at [477, 243] on div "The MLC Public Work Search The accuracy and completeness of The MLC's data is d…" at bounding box center [473, 289] width 928 height 432
click at [219, 313] on input "Search Form" at bounding box center [552, 312] width 735 height 32
paste input "In Our DNA (feat. Cypecore)"
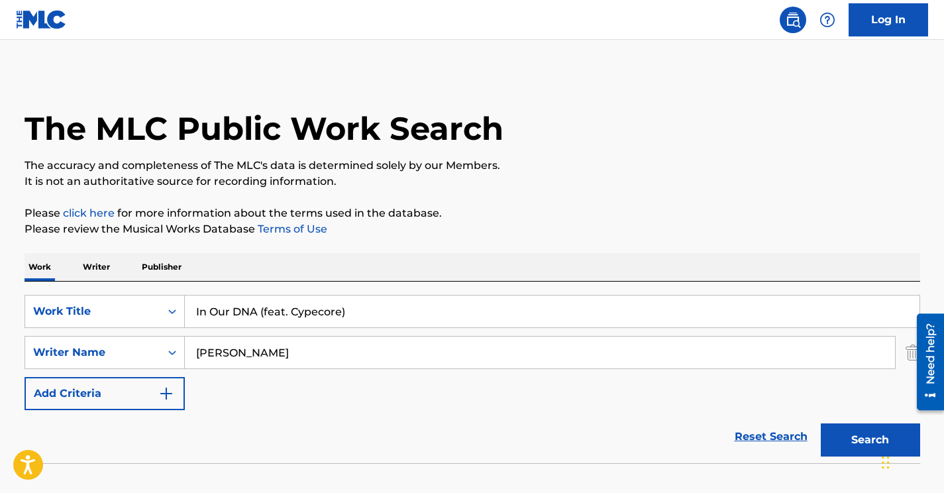
type input "In Our DNA (feat. Cypecore)"
click at [821, 423] on button "Search" at bounding box center [870, 439] width 99 height 33
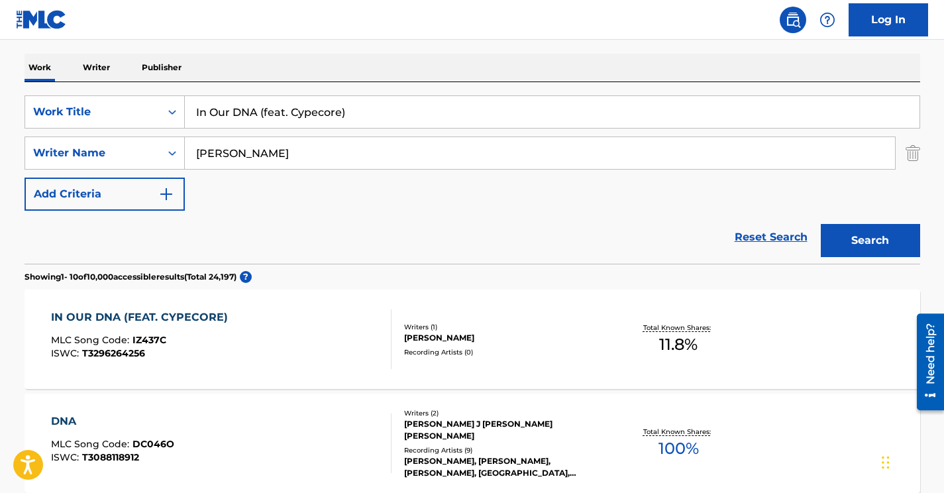
scroll to position [201, 0]
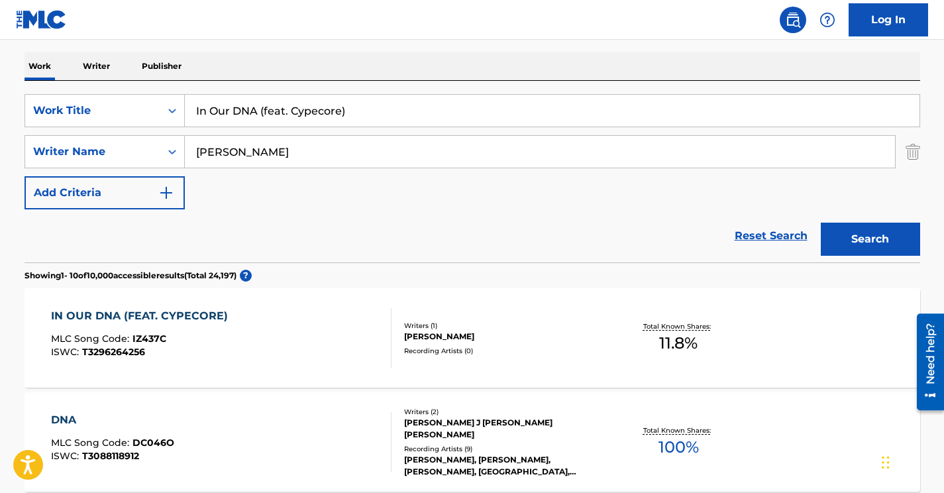
click at [287, 339] on div "IN OUR DNA (FEAT. CYPECORE) MLC Song Code : IZ437C ISWC : T3296264256" at bounding box center [221, 338] width 341 height 60
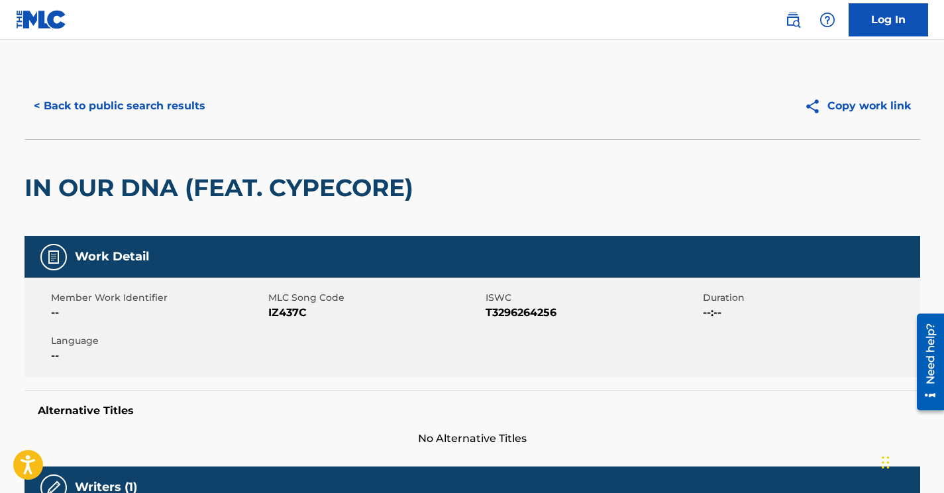
click at [282, 313] on span "IZ437C" at bounding box center [375, 313] width 214 height 16
copy span "IZ437C"
click at [156, 106] on button "< Back to public search results" at bounding box center [120, 105] width 190 height 33
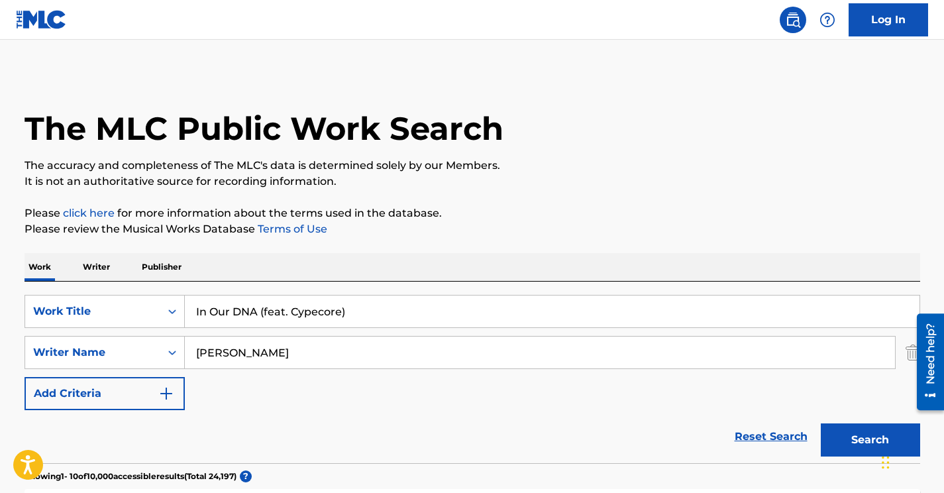
scroll to position [201, 0]
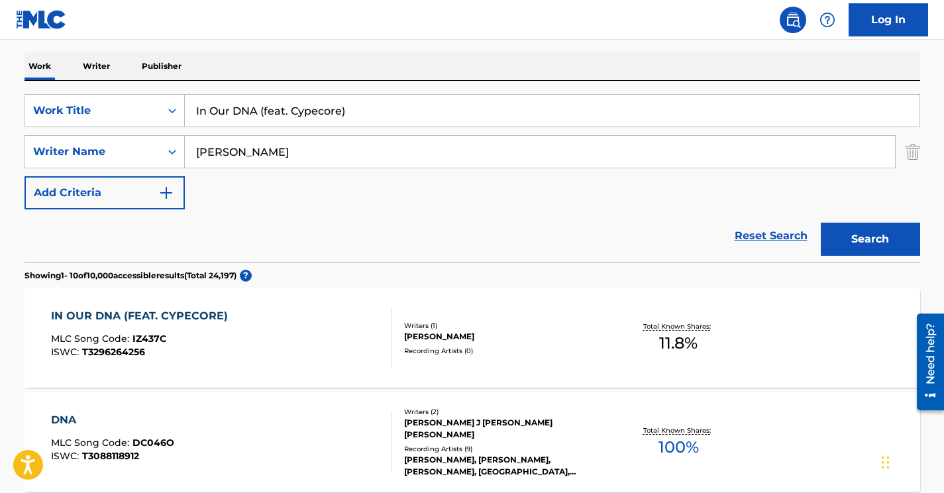
click at [235, 160] on input "[PERSON_NAME]" at bounding box center [540, 152] width 710 height 32
paste input "Tümmers"
type input "Tümmers"
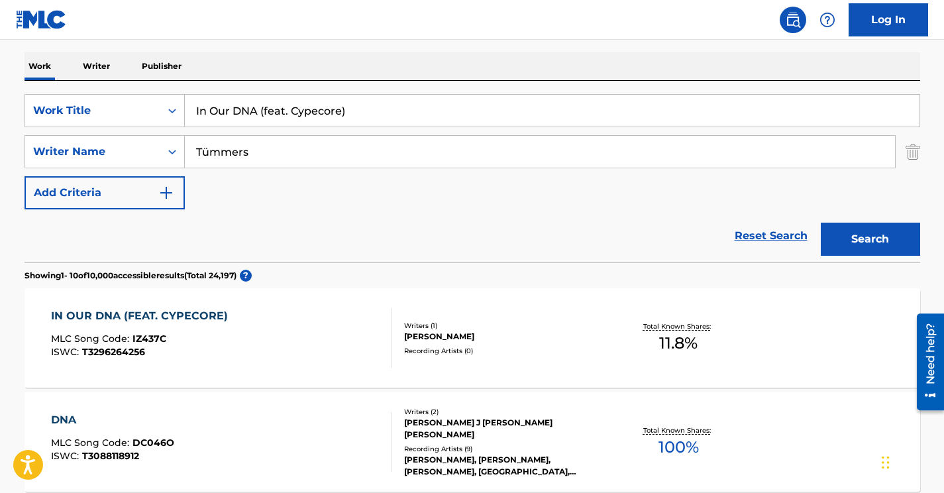
click at [264, 109] on input "In Our DNA (feat. Cypecore)" at bounding box center [552, 111] width 735 height 32
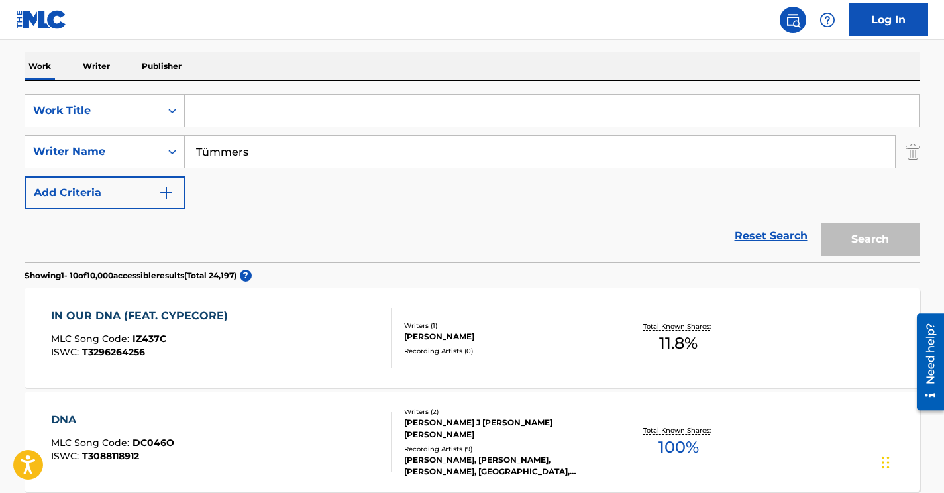
paste input "The [DEMOGRAPHIC_DATA] Foray"
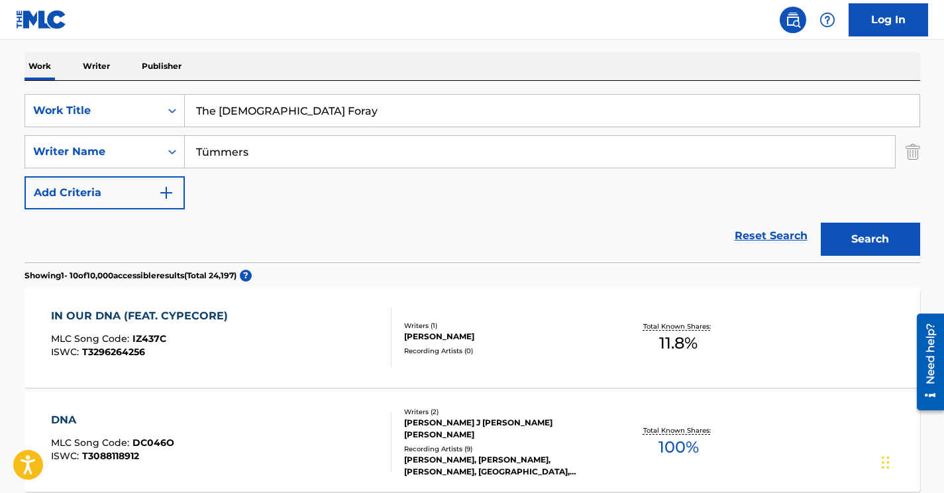
type input "The [DEMOGRAPHIC_DATA] Foray"
click at [821, 223] on button "Search" at bounding box center [870, 239] width 99 height 33
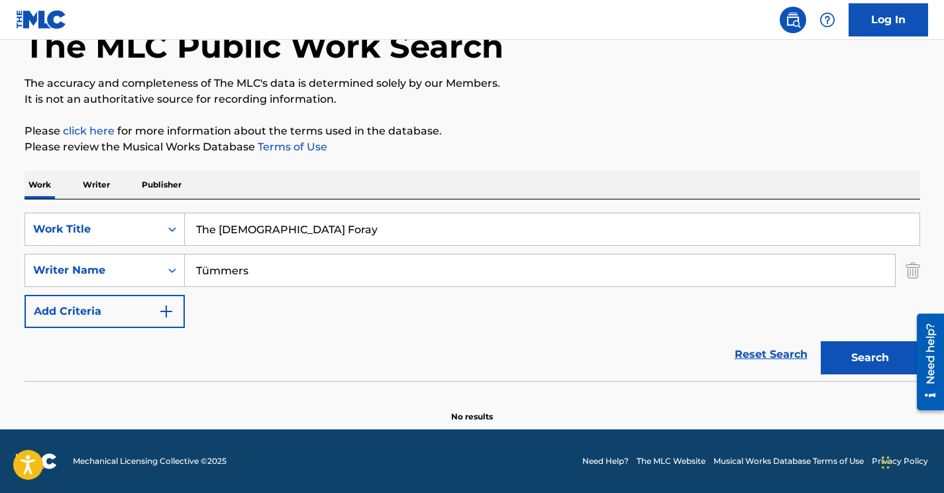
scroll to position [82, 0]
type input "Tummers"
click at [821, 341] on button "Search" at bounding box center [870, 357] width 99 height 33
click at [915, 270] on img "Search Form" at bounding box center [913, 270] width 15 height 33
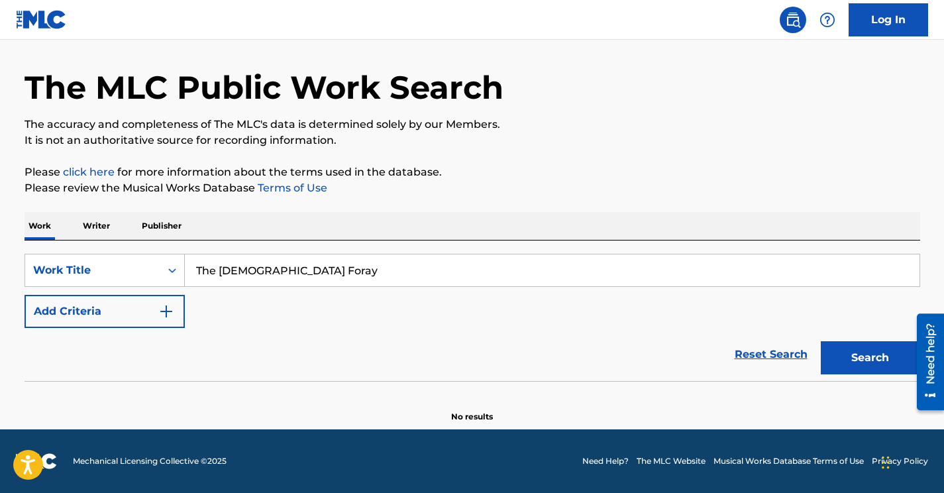
scroll to position [41, 0]
click at [140, 274] on div "Work Title" at bounding box center [92, 270] width 119 height 16
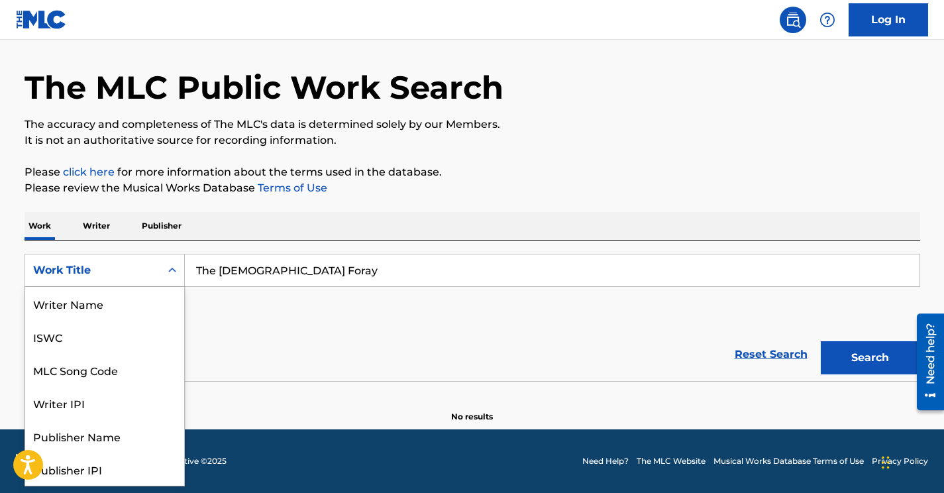
scroll to position [66, 0]
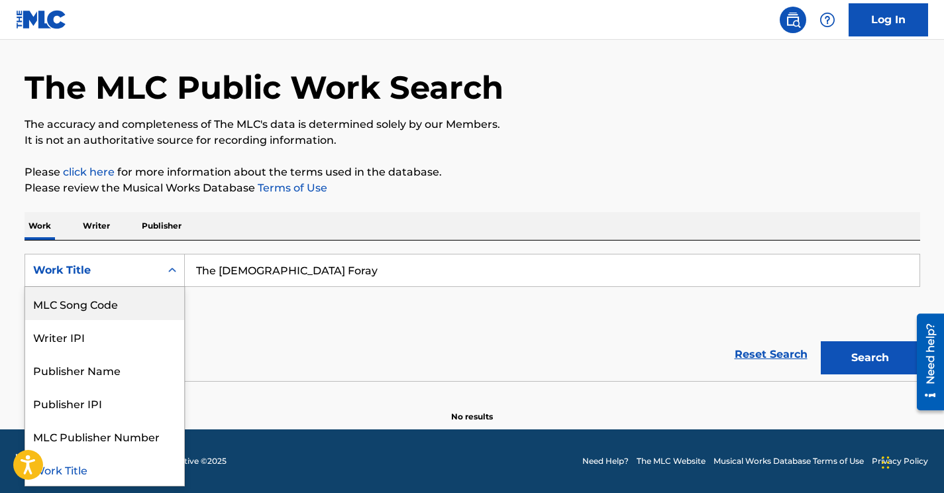
click at [110, 306] on div "MLC Song Code" at bounding box center [104, 303] width 159 height 33
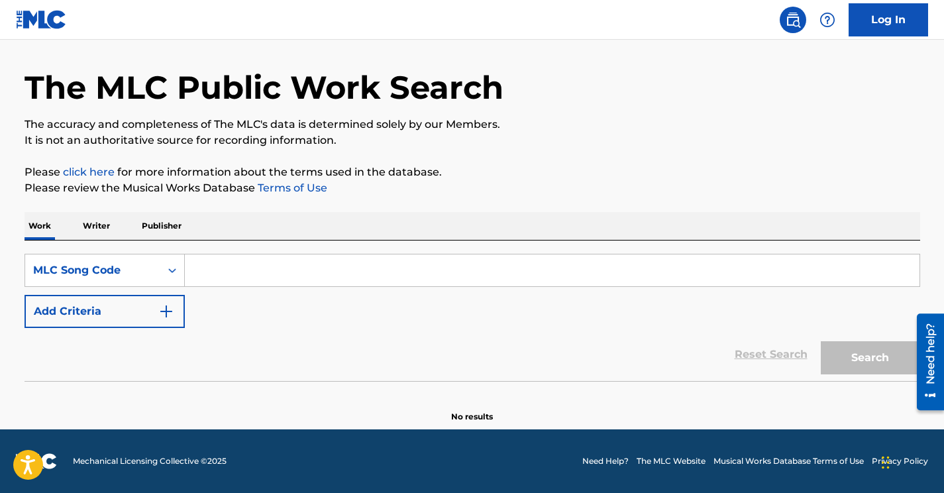
click at [249, 266] on input "Search Form" at bounding box center [552, 270] width 735 height 32
paste input "H5676G"
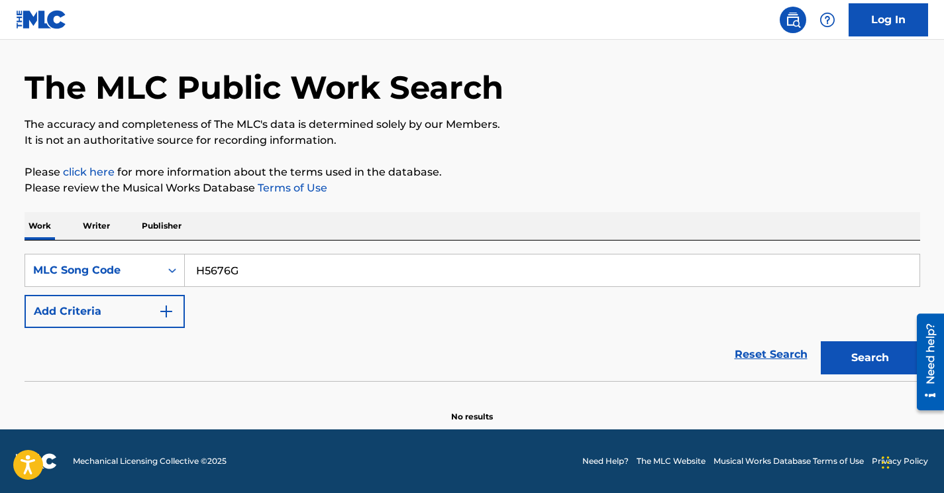
type input "H5676G"
click at [821, 341] on button "Search" at bounding box center [870, 357] width 99 height 33
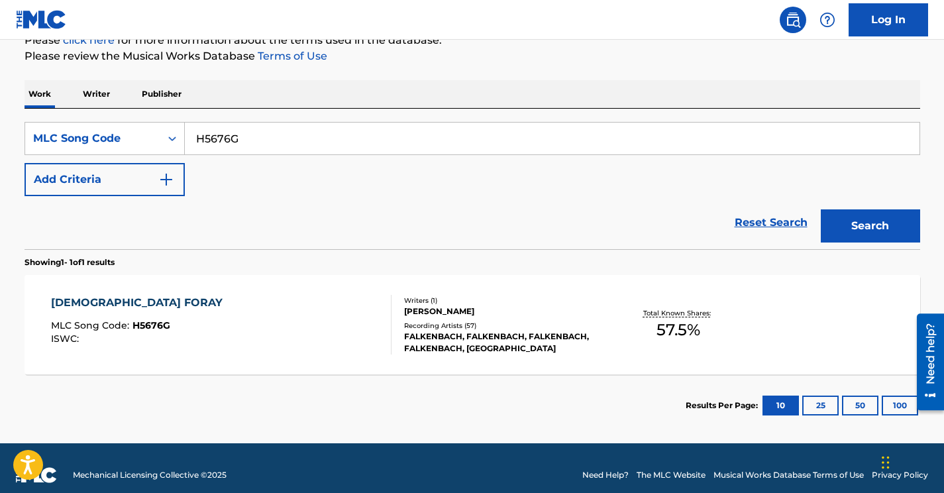
scroll to position [187, 0]
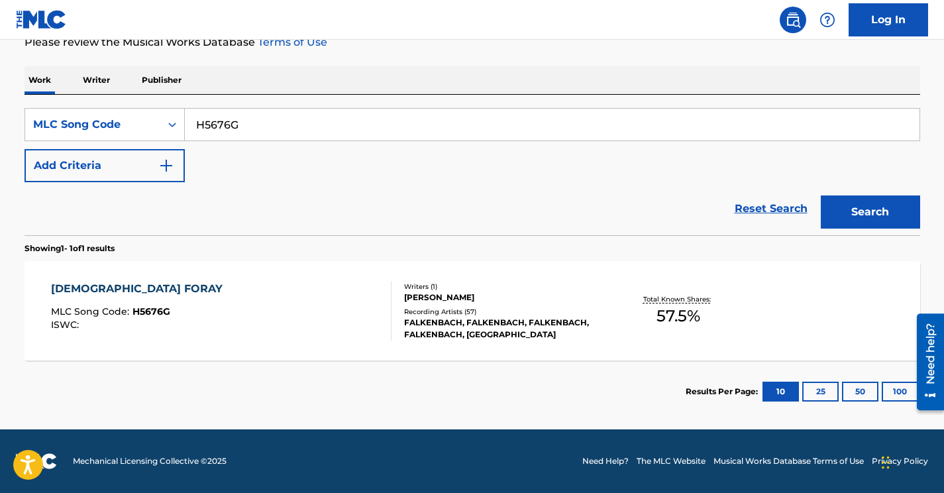
click at [280, 295] on div "[DEMOGRAPHIC_DATA] FORAY MLC Song Code : H5676G ISWC :" at bounding box center [221, 311] width 341 height 60
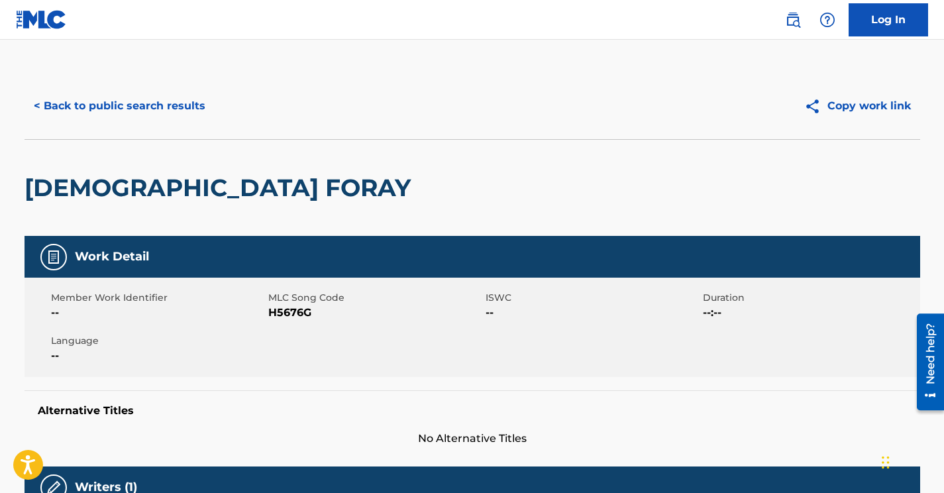
click at [287, 311] on span "H5676G" at bounding box center [375, 313] width 214 height 16
copy span "H5676G"
click at [159, 103] on button "< Back to public search results" at bounding box center [120, 105] width 190 height 33
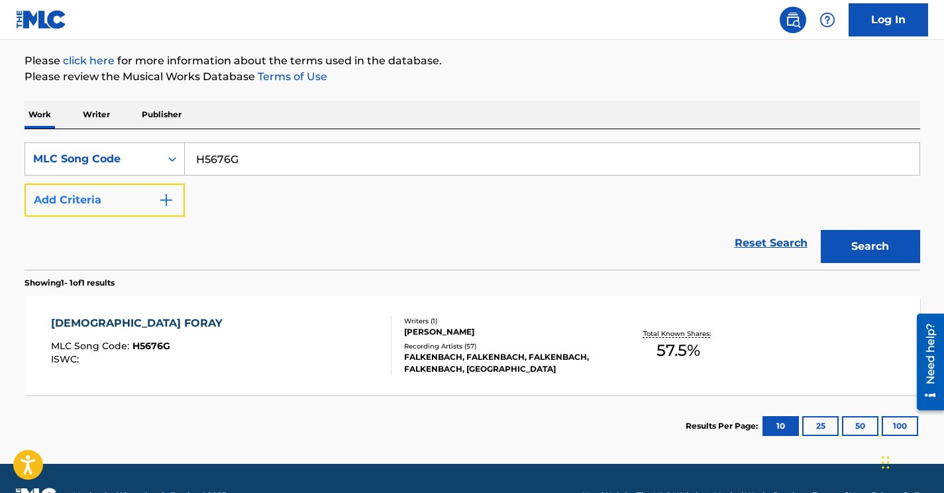
click at [149, 197] on button "Add Criteria" at bounding box center [105, 200] width 160 height 33
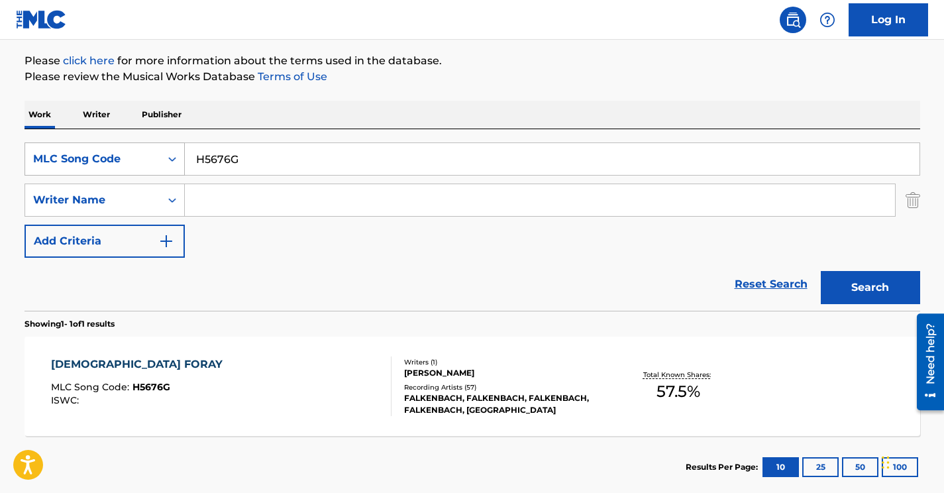
click at [134, 159] on div "MLC Song Code" at bounding box center [92, 159] width 119 height 16
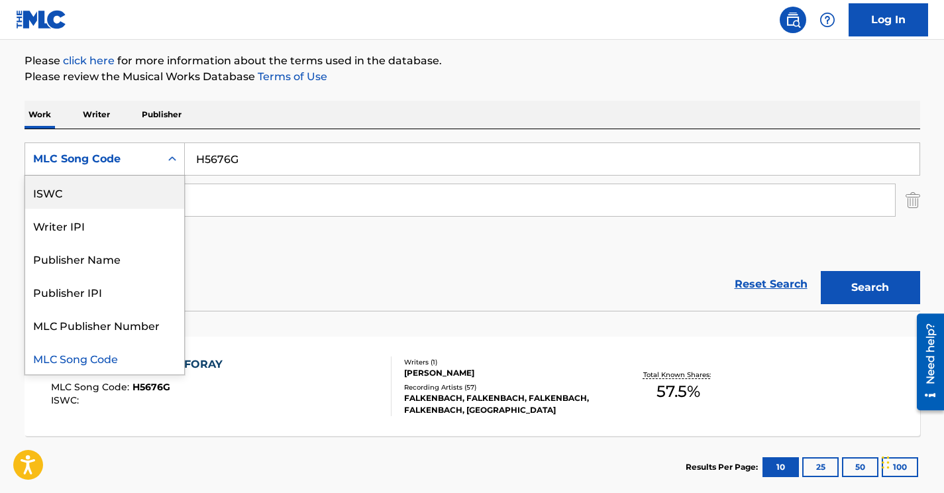
scroll to position [0, 0]
click at [117, 189] on div "Work Title" at bounding box center [104, 192] width 159 height 33
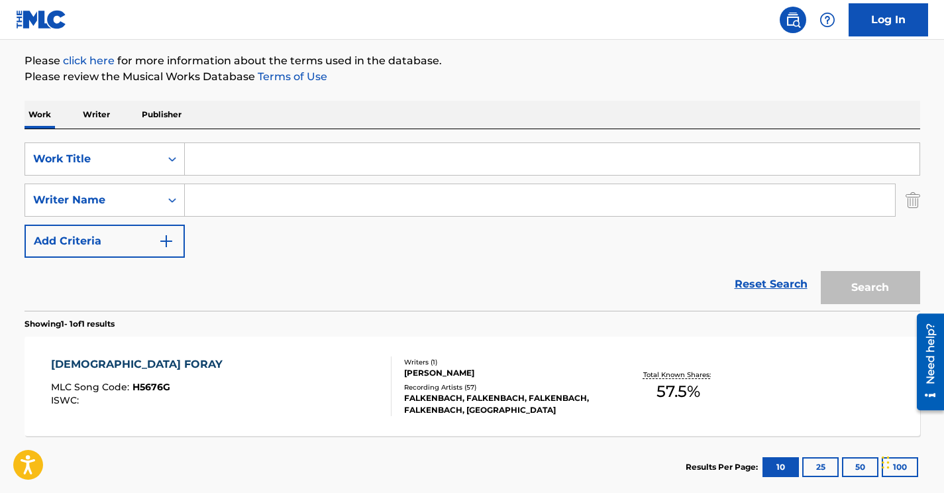
click at [217, 201] on input "Search Form" at bounding box center [540, 200] width 710 height 32
paste input "[PERSON_NAME]"
type input "[PERSON_NAME]"
click at [221, 161] on input "Search Form" at bounding box center [552, 159] width 735 height 32
paste input "Ja, ich bekenne! Ich bin Leukippos! ([PERSON_NAME])"
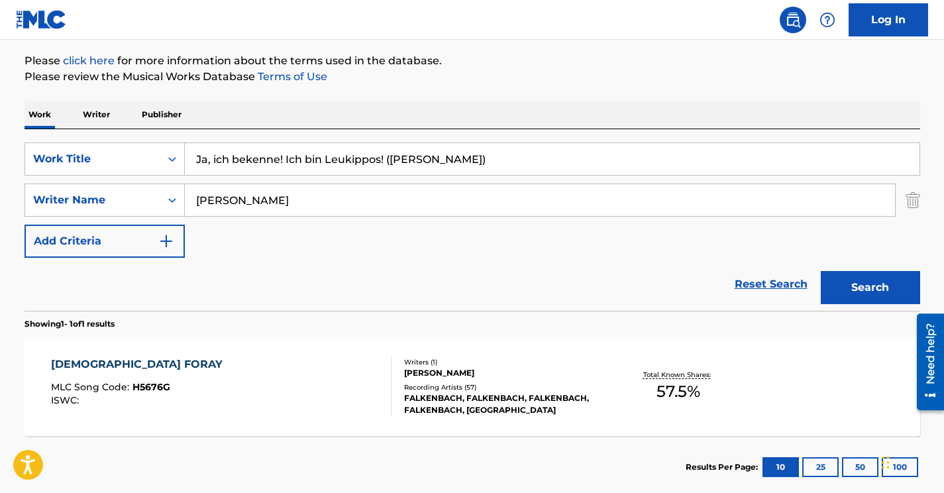
click at [821, 271] on button "Search" at bounding box center [870, 287] width 99 height 33
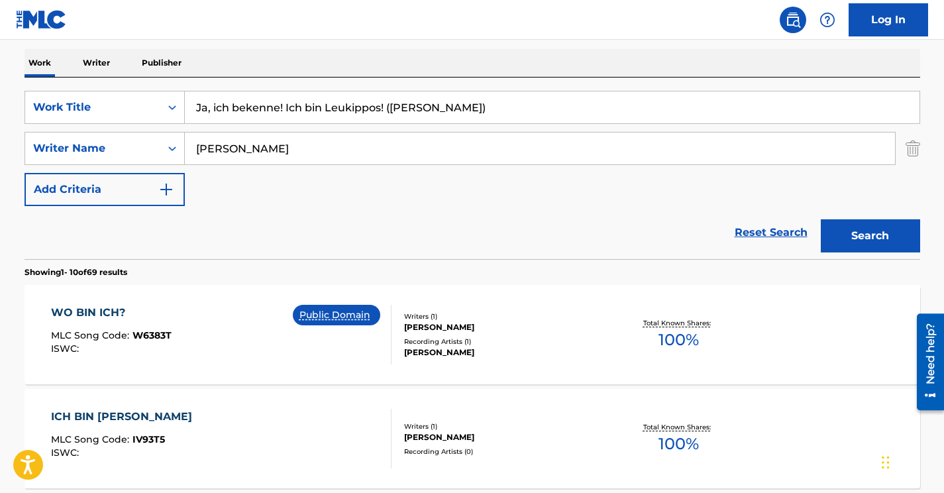
scroll to position [205, 0]
click at [390, 106] on input "Ja, ich bekenne! Ich bin Leukippos! ([PERSON_NAME])" at bounding box center [552, 107] width 735 height 32
drag, startPoint x: 390, startPoint y: 106, endPoint x: 111, endPoint y: 95, distance: 279.9
click at [111, 93] on div "SearchWithCriteria8bc27372-454e-4243-a058-27ae2fa519de Work Title Ja, ich beken…" at bounding box center [473, 106] width 896 height 33
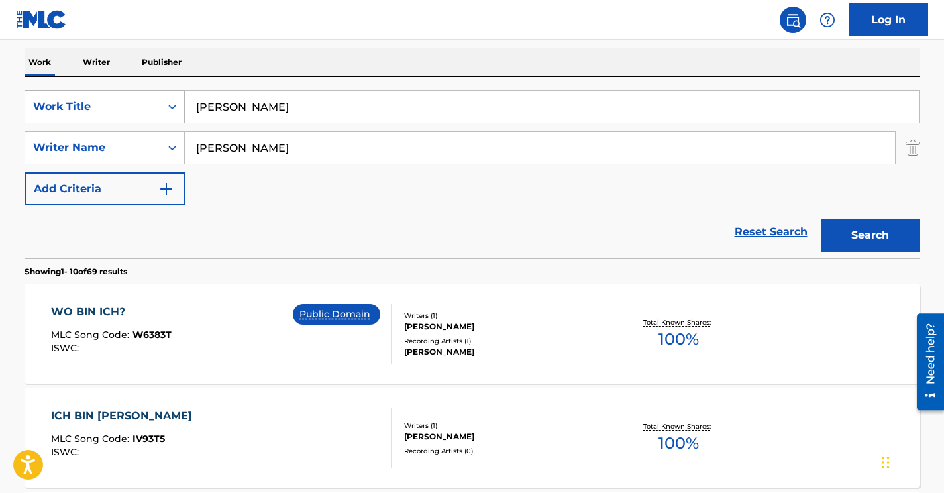
type input "[PERSON_NAME]"
click at [821, 219] on button "Search" at bounding box center [870, 235] width 99 height 33
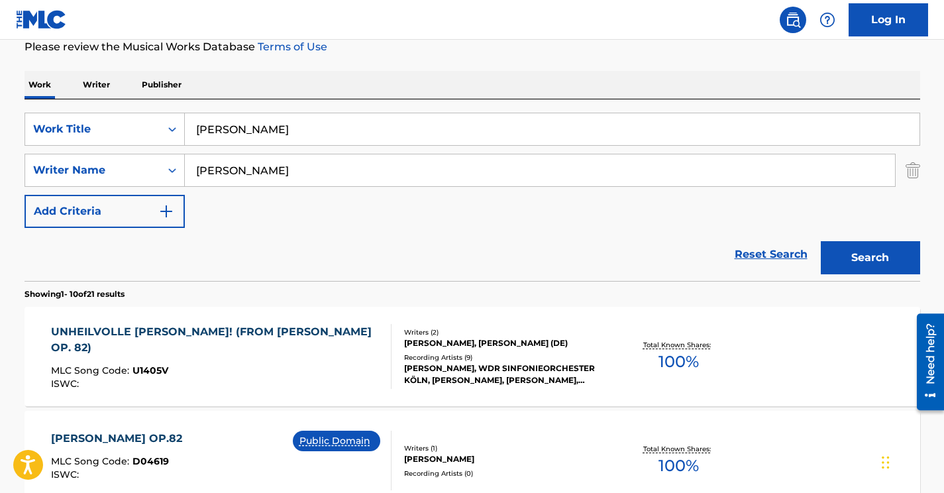
scroll to position [0, 0]
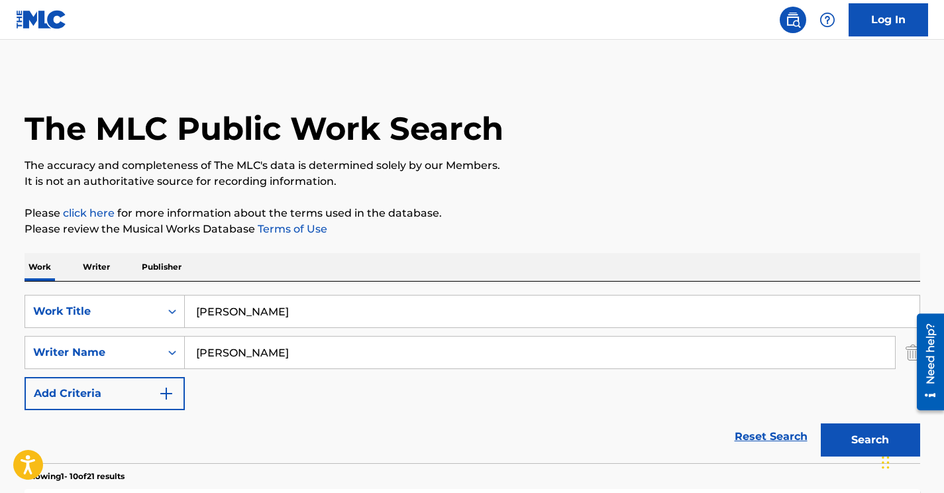
click at [909, 353] on div at bounding box center [925, 361] width 37 height 107
click at [643, 389] on div "SearchWithCriteria8bc27372-454e-4243-a058-27ae2fa519de Work Title [PERSON_NAME]…" at bounding box center [473, 352] width 896 height 115
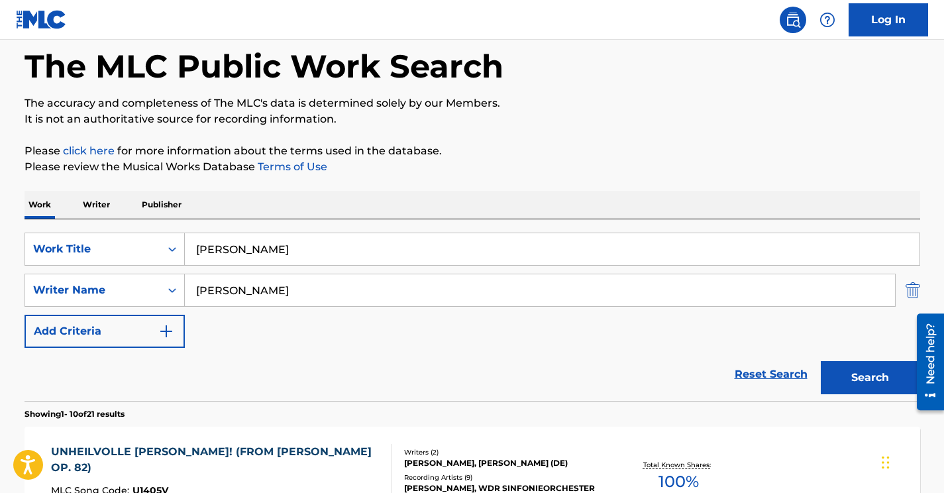
scroll to position [127, 0]
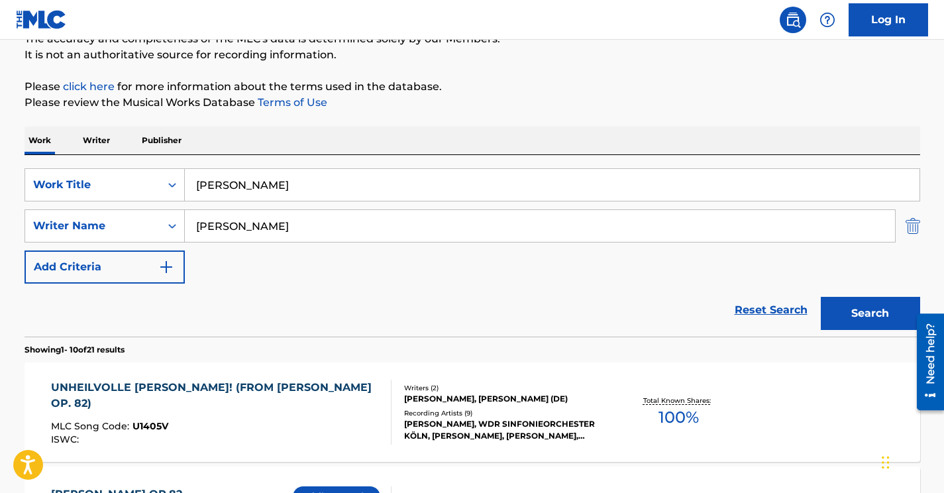
click at [913, 225] on img "Search Form" at bounding box center [913, 225] width 15 height 33
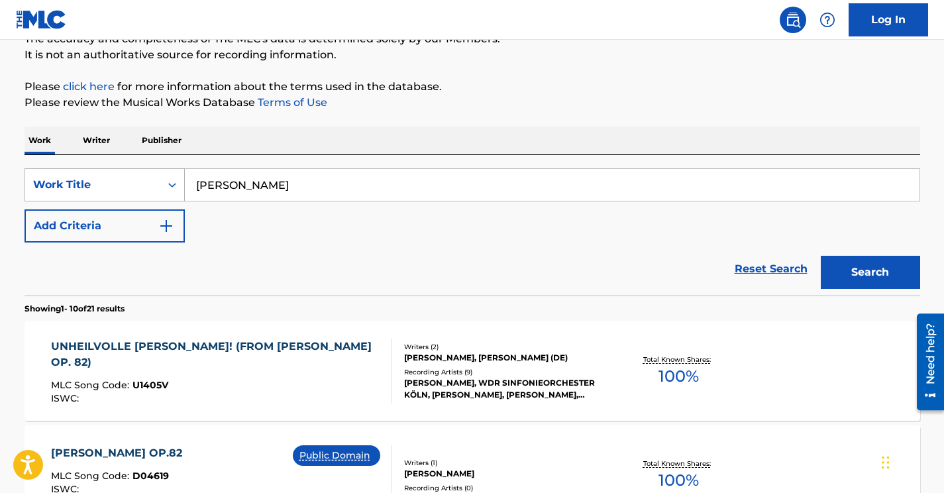
click at [123, 186] on div "Work Title" at bounding box center [92, 185] width 119 height 16
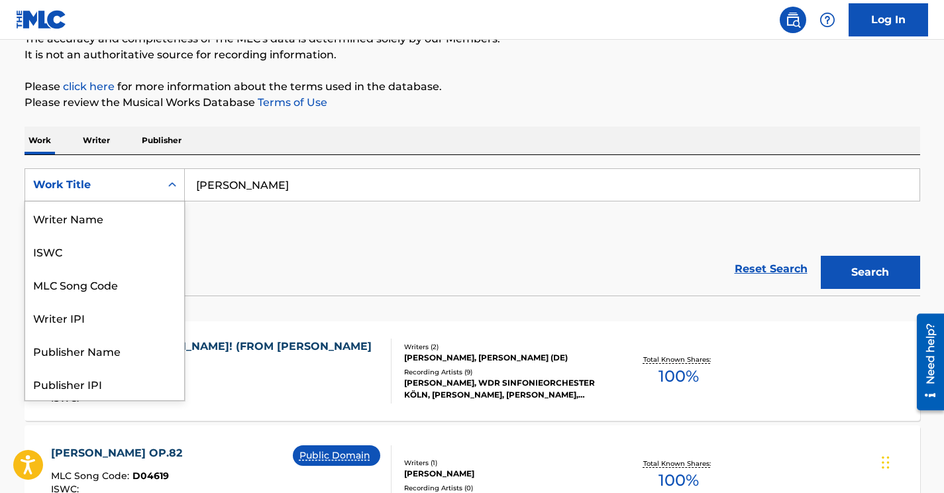
scroll to position [66, 0]
click at [106, 214] on div "MLC Song Code" at bounding box center [104, 217] width 159 height 33
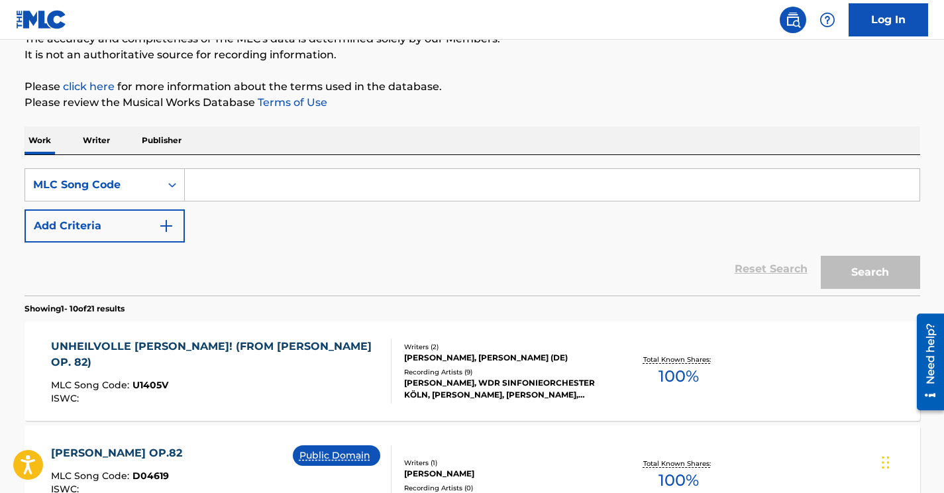
click at [228, 182] on input "Search Form" at bounding box center [552, 185] width 735 height 32
paste input "D2480T"
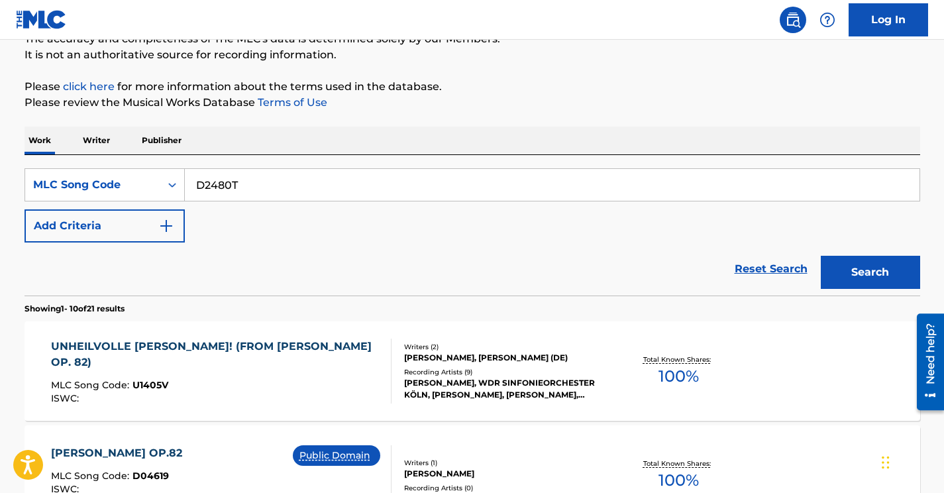
type input "D2480T"
click at [821, 256] on button "Search" at bounding box center [870, 272] width 99 height 33
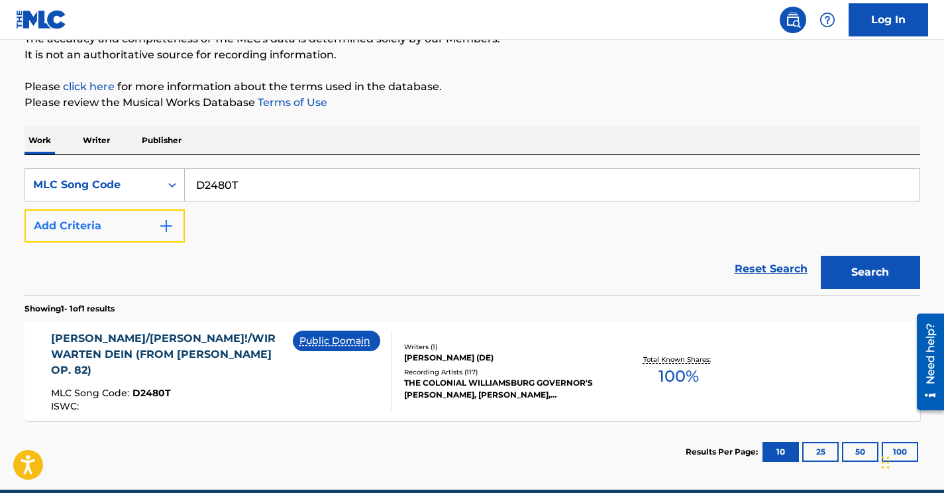
click at [127, 227] on button "Add Criteria" at bounding box center [105, 225] width 160 height 33
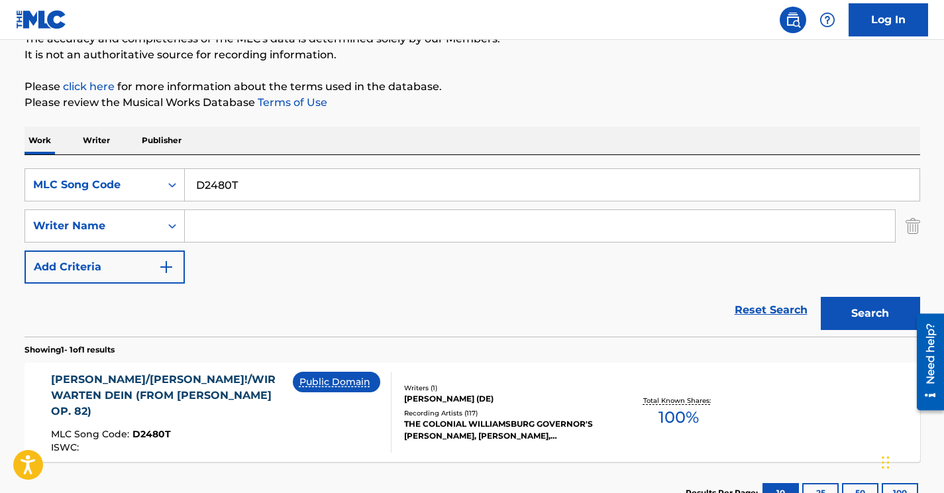
click at [249, 230] on input "Search Form" at bounding box center [540, 226] width 710 height 32
paste input "[PERSON_NAME]"
type input "[PERSON_NAME]"
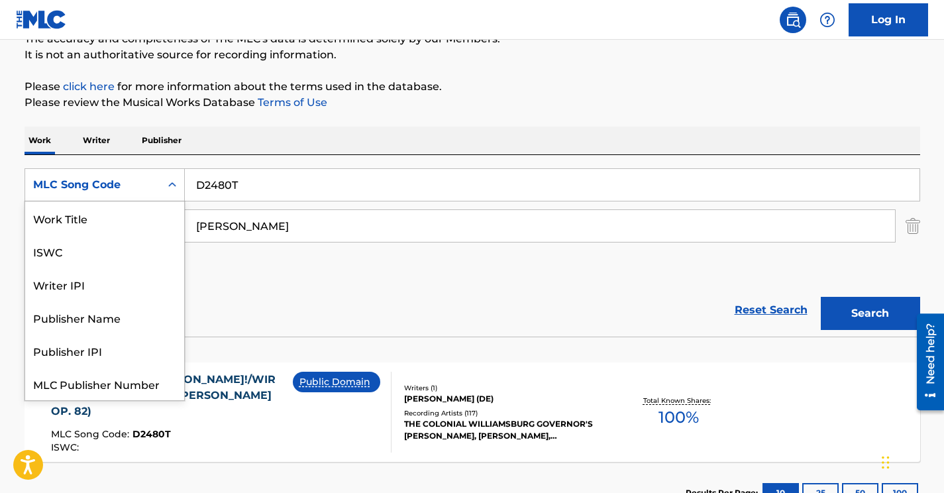
click at [126, 184] on div "MLC Song Code" at bounding box center [92, 185] width 119 height 16
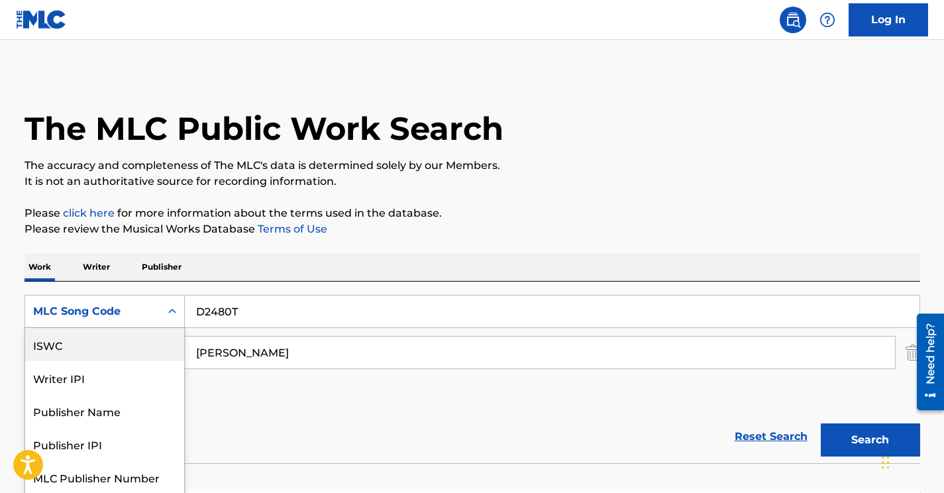
scroll to position [0, 0]
click at [113, 347] on div "Work Title" at bounding box center [104, 344] width 159 height 33
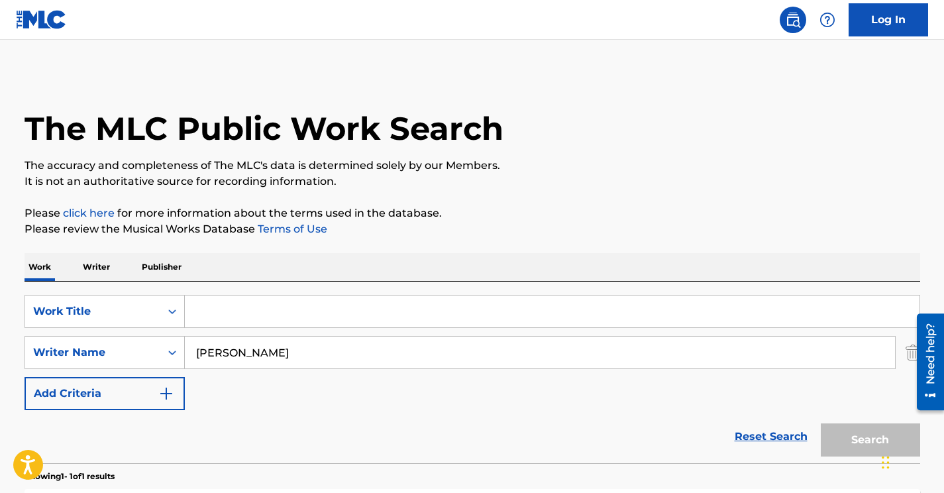
click at [216, 319] on input "Search Form" at bounding box center [552, 312] width 735 height 32
paste input "Teardrops"
type input "Teardrops"
click at [821, 423] on button "Search" at bounding box center [870, 439] width 99 height 33
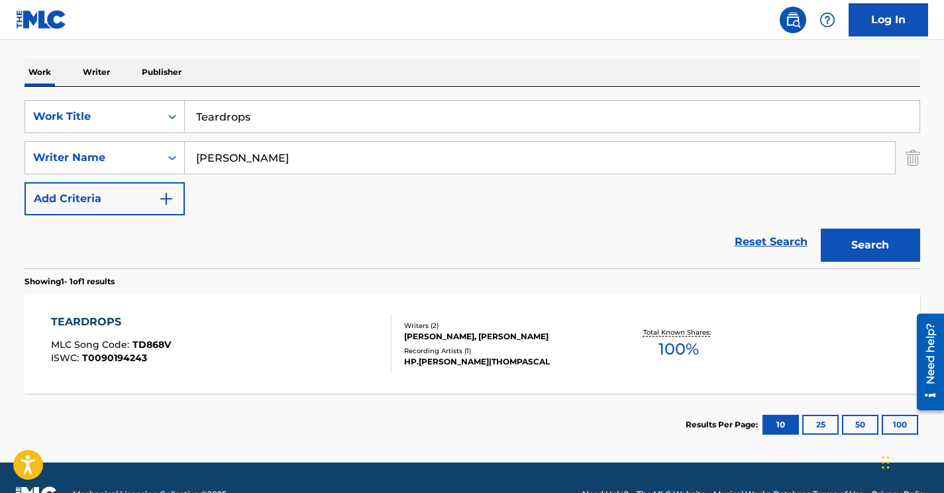
scroll to position [228, 0]
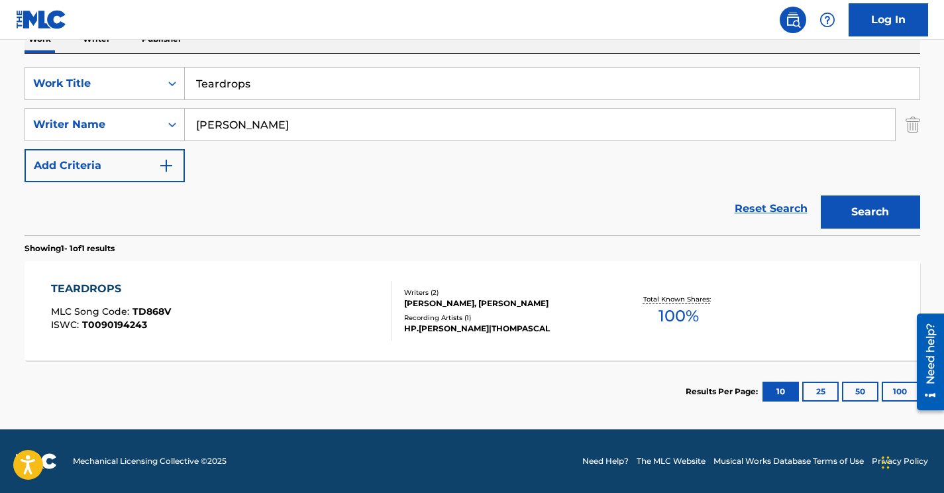
click at [306, 336] on div "TEARDROPS MLC Song Code : TD868V ISWC : T0090194243" at bounding box center [221, 311] width 341 height 60
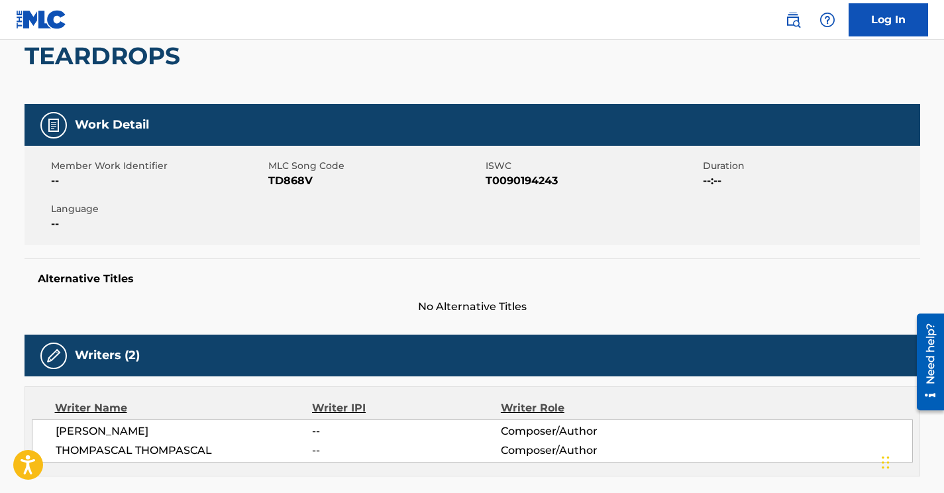
scroll to position [72, 0]
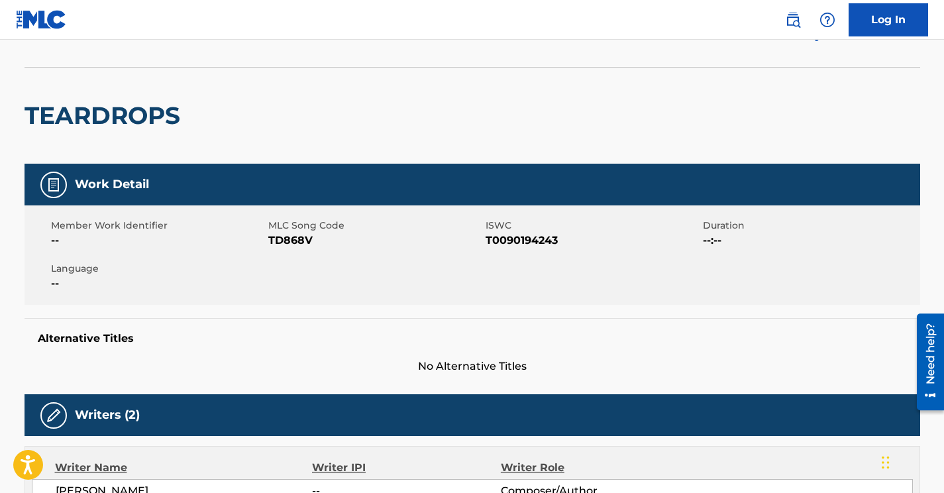
click at [290, 237] on span "TD868V" at bounding box center [375, 241] width 214 height 16
copy span "TD868V"
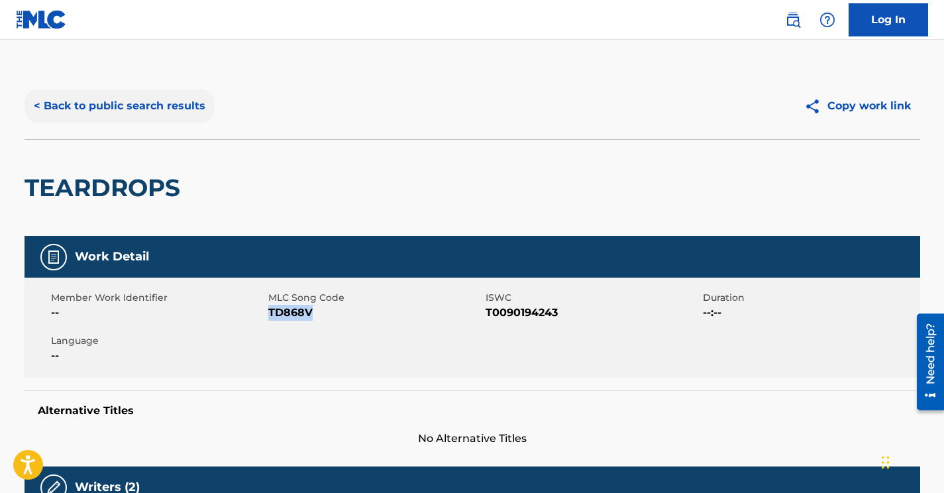
click at [135, 109] on button "< Back to public search results" at bounding box center [120, 105] width 190 height 33
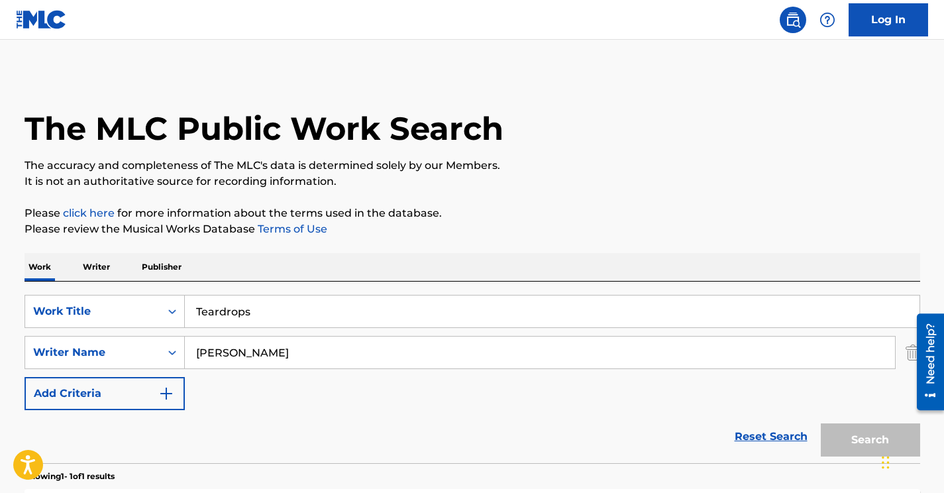
scroll to position [152, 0]
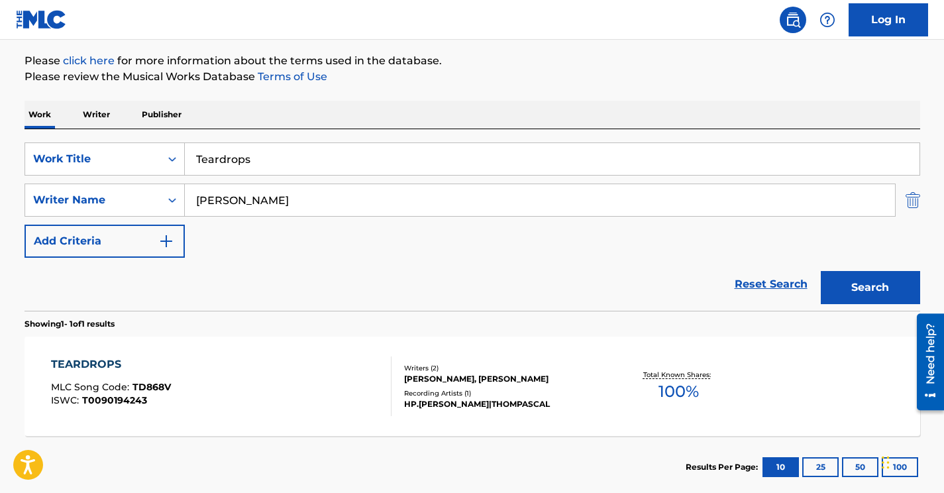
click at [912, 197] on img "Search Form" at bounding box center [913, 200] width 15 height 33
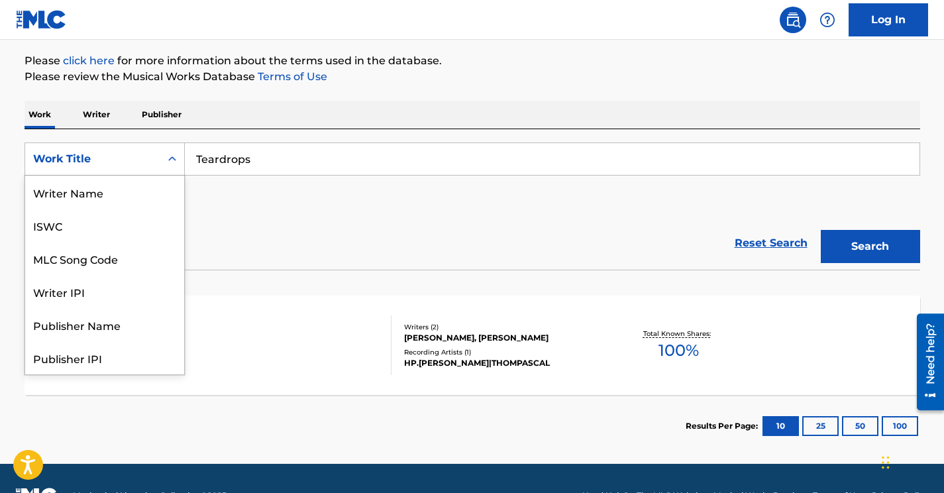
click at [151, 160] on div "Work Title" at bounding box center [92, 159] width 119 height 16
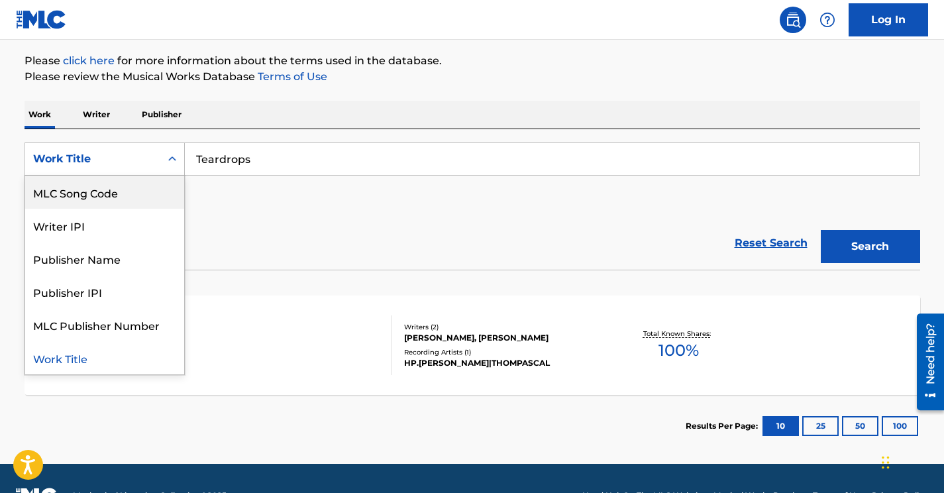
click at [135, 186] on div "MLC Song Code" at bounding box center [104, 192] width 159 height 33
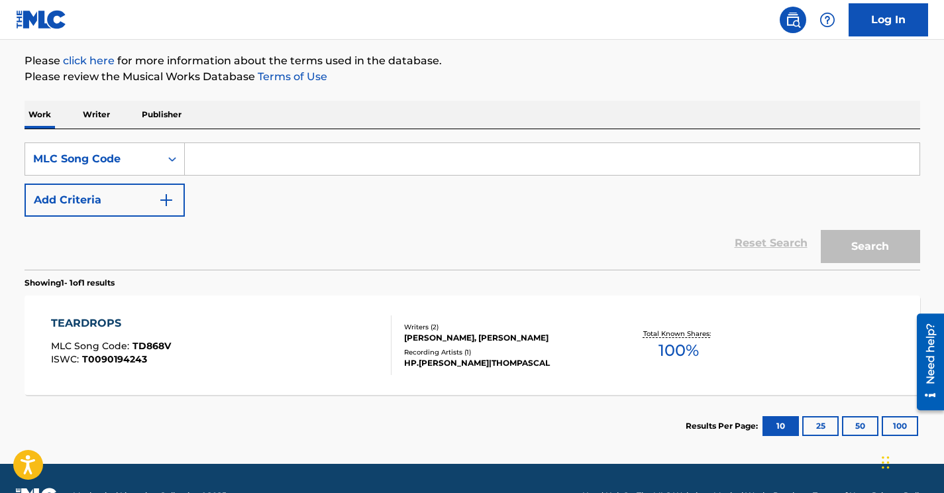
click at [224, 160] on input "Search Form" at bounding box center [552, 159] width 735 height 32
paste input "TVBTB5"
click at [821, 230] on button "Search" at bounding box center [870, 246] width 99 height 33
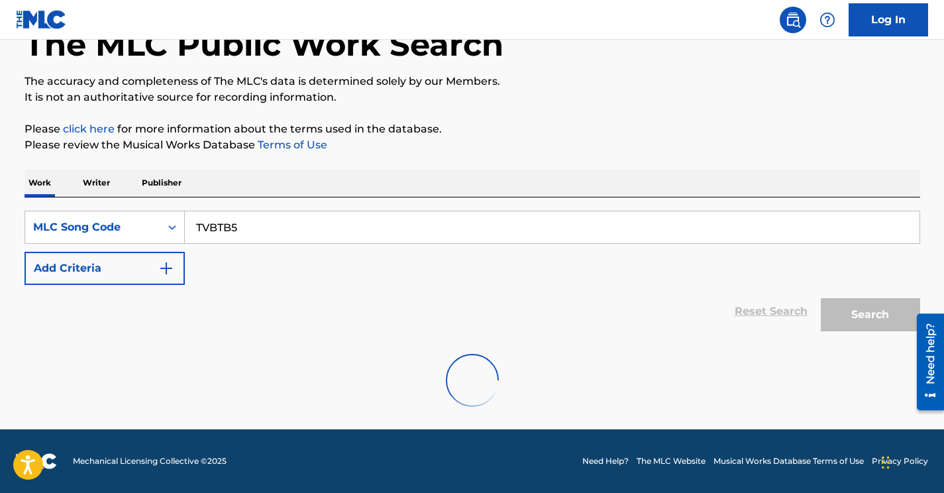
scroll to position [152, 0]
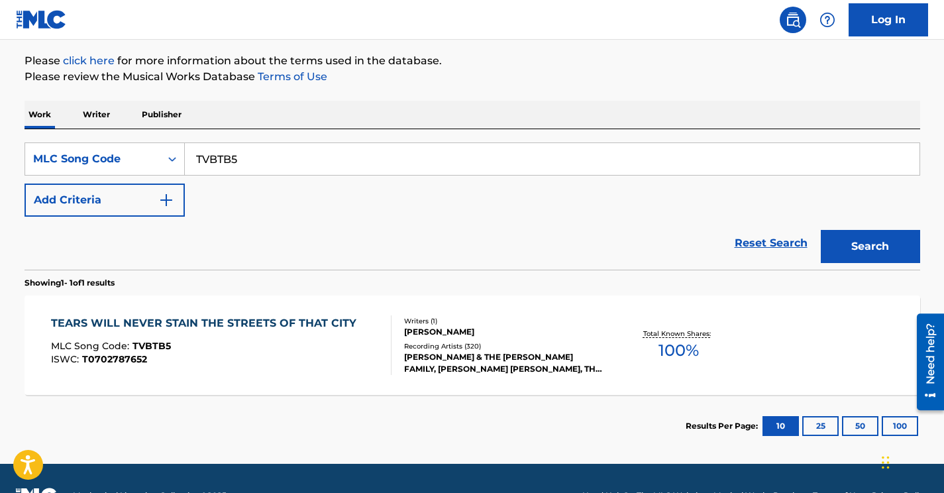
click at [213, 158] on input "TVBTB5" at bounding box center [552, 159] width 735 height 32
paste input "PVAQW"
type input "PVAQW5"
click at [821, 230] on button "Search" at bounding box center [870, 246] width 99 height 33
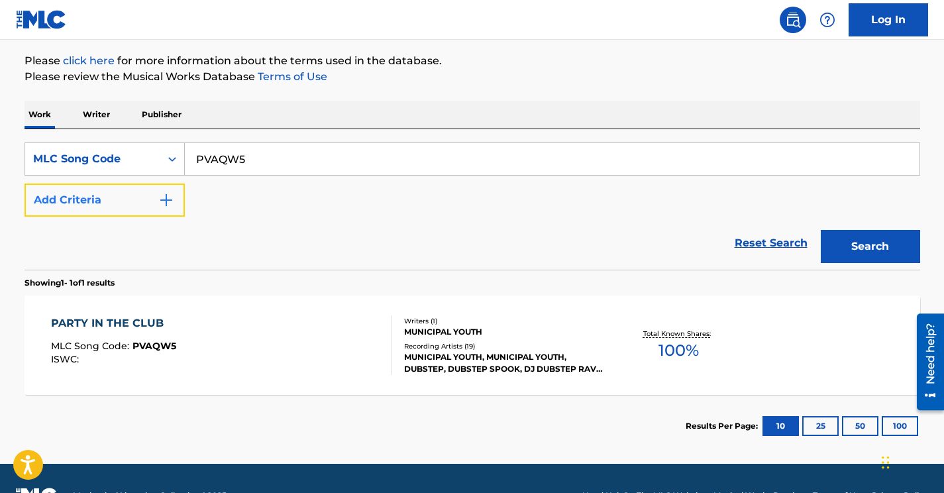
click at [166, 196] on img "Search Form" at bounding box center [166, 200] width 16 height 16
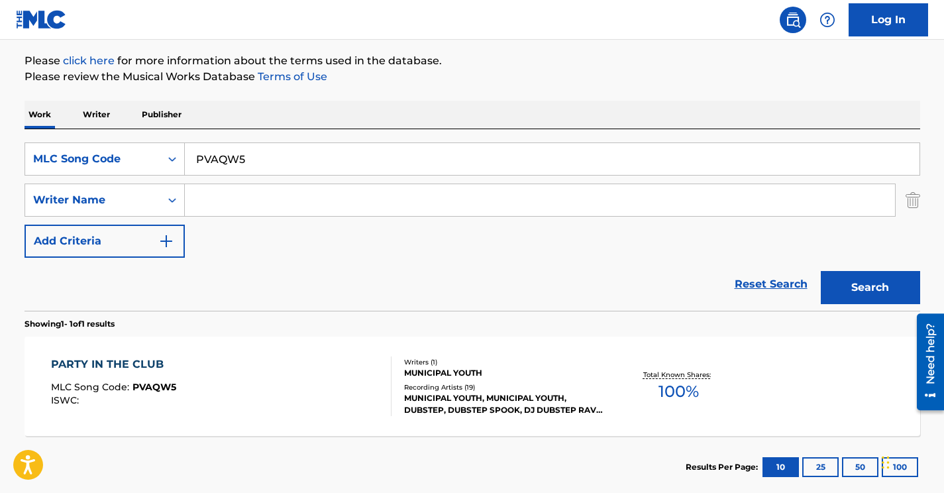
click at [223, 202] on input "Search Form" at bounding box center [540, 200] width 710 height 32
paste input "Bacic"
type input "Bacic"
click at [216, 158] on input "PVAQW5" at bounding box center [552, 159] width 735 height 32
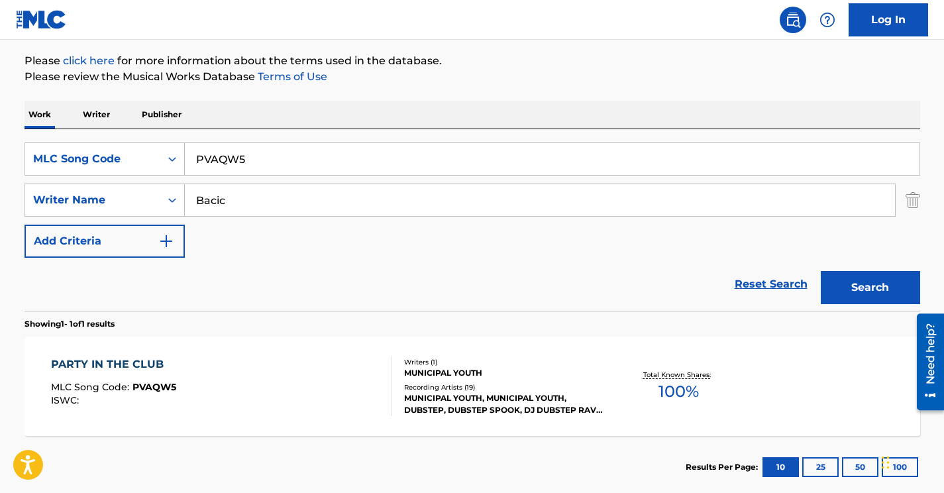
click at [216, 158] on input "PVAQW5" at bounding box center [552, 159] width 735 height 32
click at [174, 157] on icon "Search Form" at bounding box center [172, 158] width 13 height 13
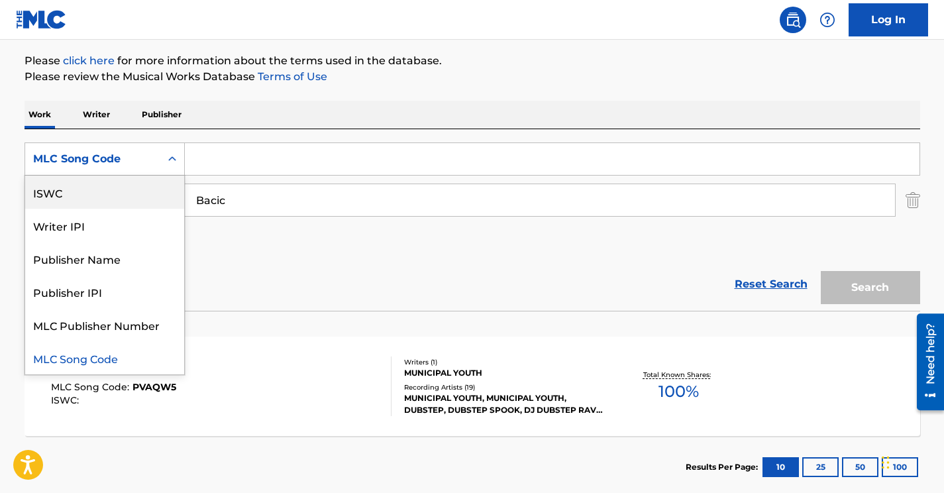
scroll to position [0, 0]
click at [123, 187] on div "Work Title" at bounding box center [104, 192] width 159 height 33
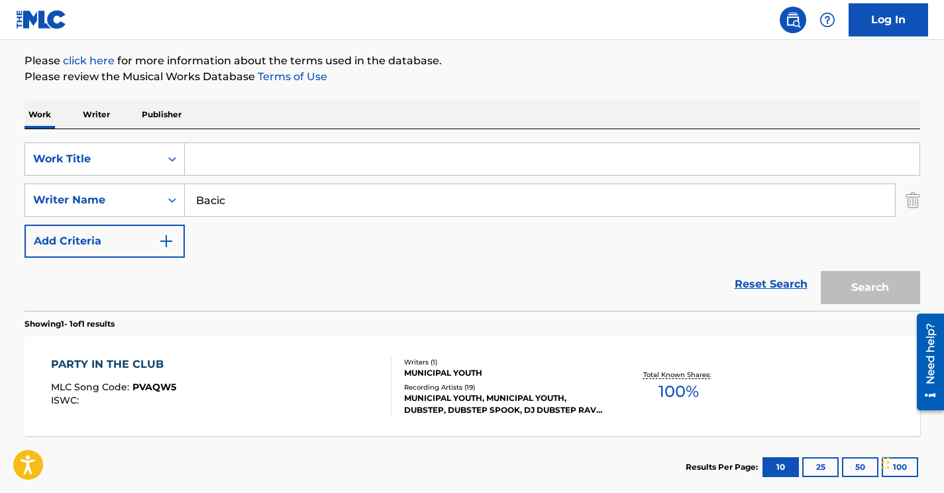
click at [216, 166] on input "Search Form" at bounding box center [552, 159] width 735 height 32
paste input "TECH SOUNDS SEVEN 12"
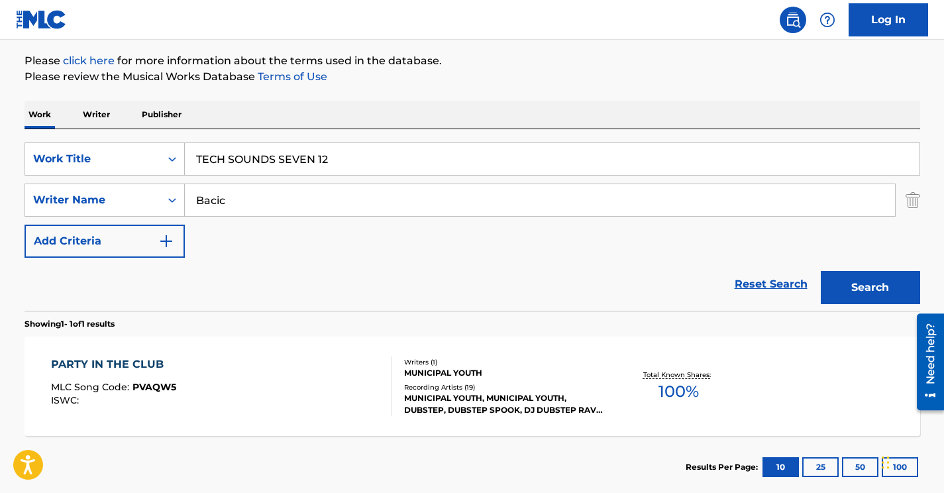
type input "TECH SOUNDS SEVEN 12"
click at [821, 271] on button "Search" at bounding box center [870, 287] width 99 height 33
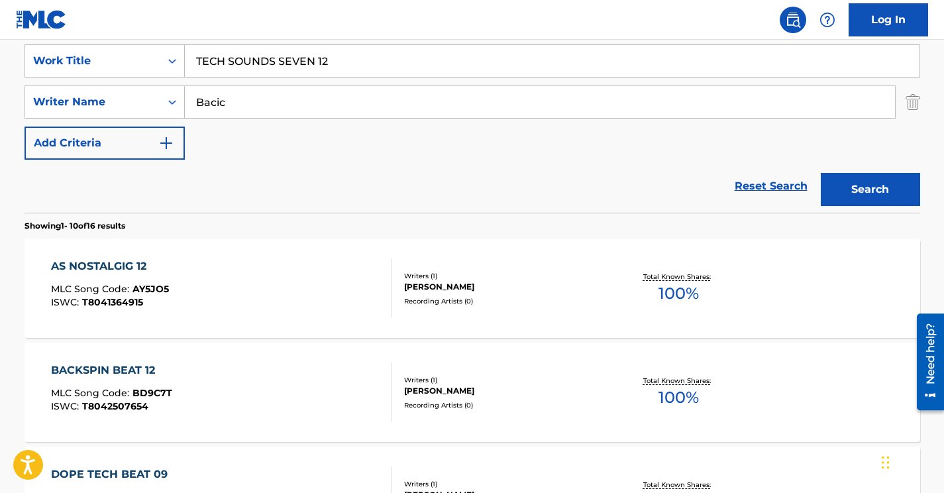
scroll to position [258, 0]
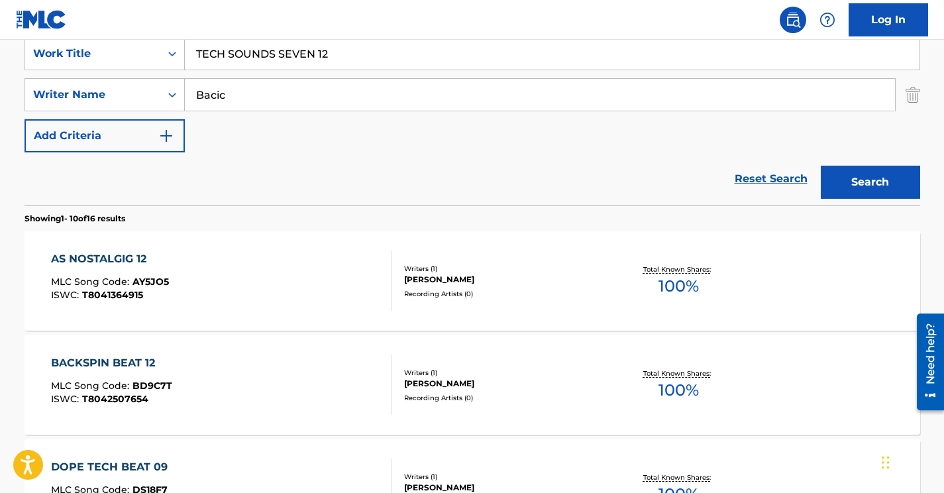
click at [223, 85] on input "Bacic" at bounding box center [540, 95] width 710 height 32
paste input "Cudan"
type input "Cudan"
click at [313, 55] on input "TECH SOUNDS SEVEN 12" at bounding box center [552, 54] width 735 height 32
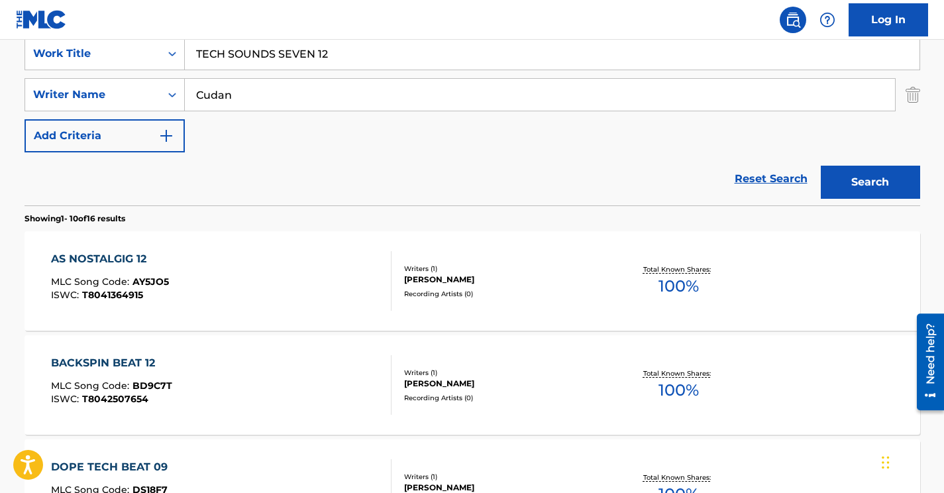
click at [313, 55] on input "TECH SOUNDS SEVEN 12" at bounding box center [552, 54] width 735 height 32
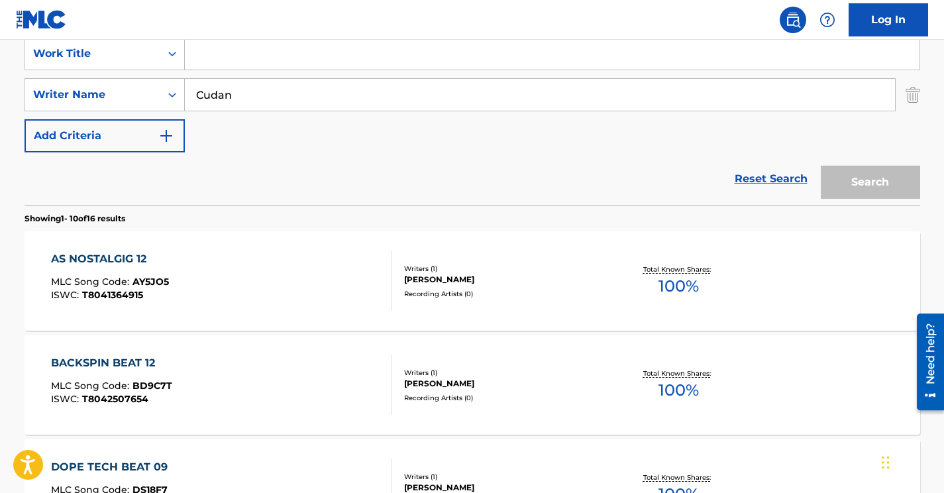
paste input "Across the Sky"
type input "Across the Sky"
click at [891, 184] on button "Search" at bounding box center [870, 182] width 99 height 33
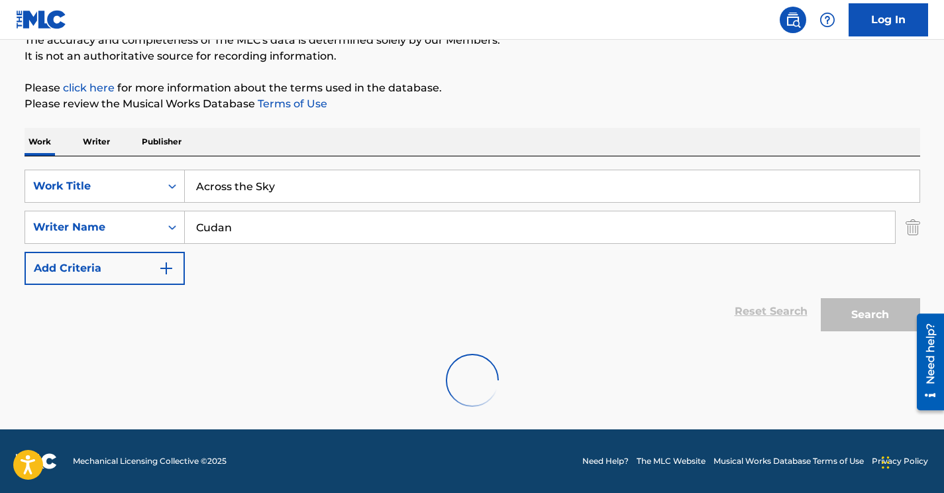
scroll to position [82, 0]
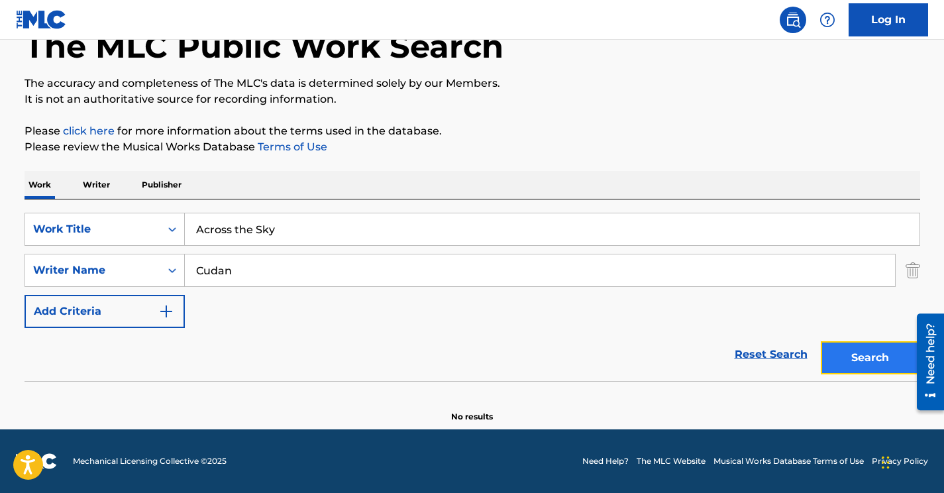
click at [874, 351] on button "Search" at bounding box center [870, 357] width 99 height 33
click at [201, 281] on input "Cudan" at bounding box center [540, 270] width 710 height 32
paste input "Frankli"
click at [864, 351] on button "Search" at bounding box center [870, 357] width 99 height 33
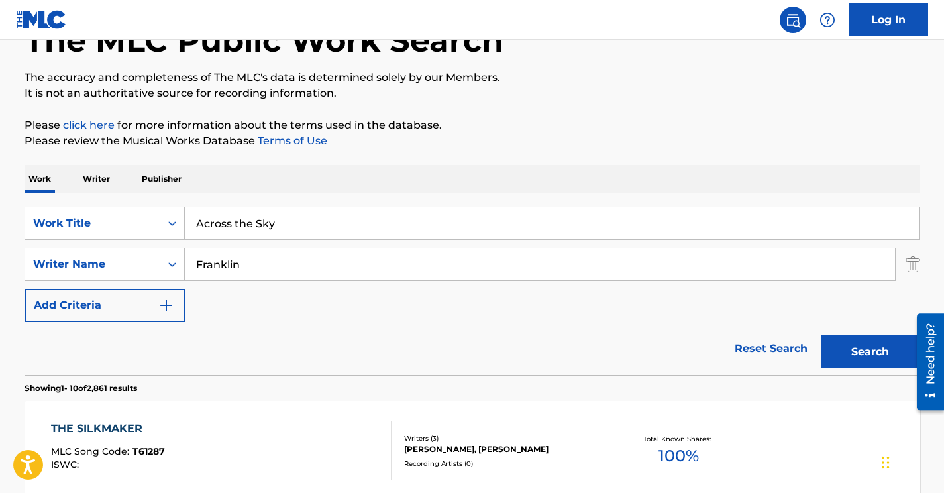
scroll to position [69, 0]
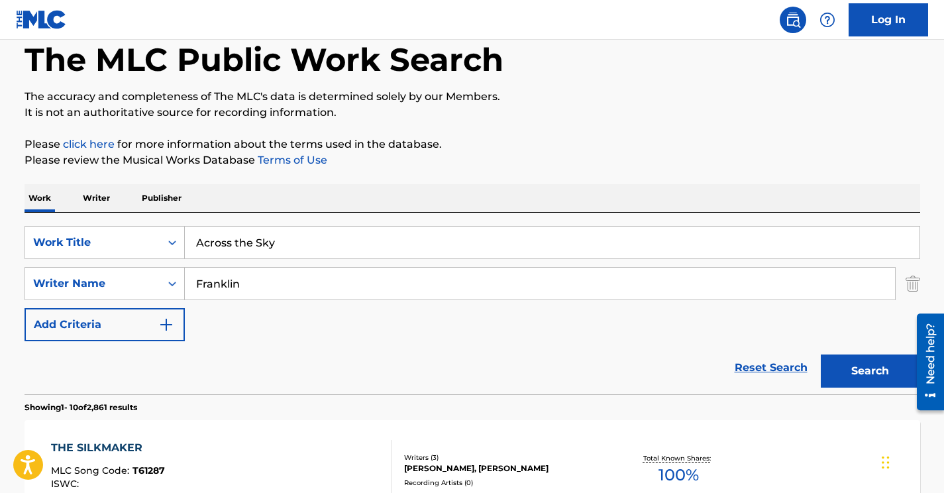
click at [233, 287] on input "Franklin" at bounding box center [540, 284] width 710 height 32
paste input "[PERSON_NAME]"
type input "[PERSON_NAME]"
click at [850, 369] on button "Search" at bounding box center [870, 371] width 99 height 33
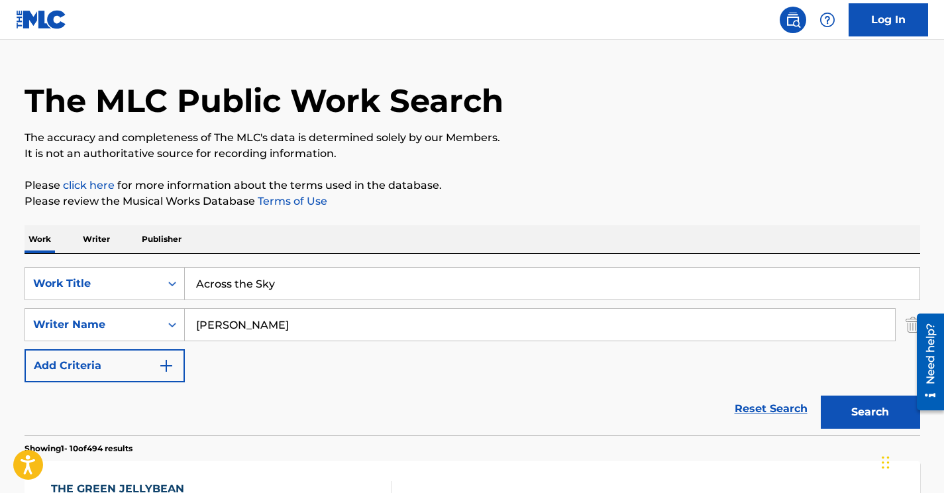
scroll to position [23, 0]
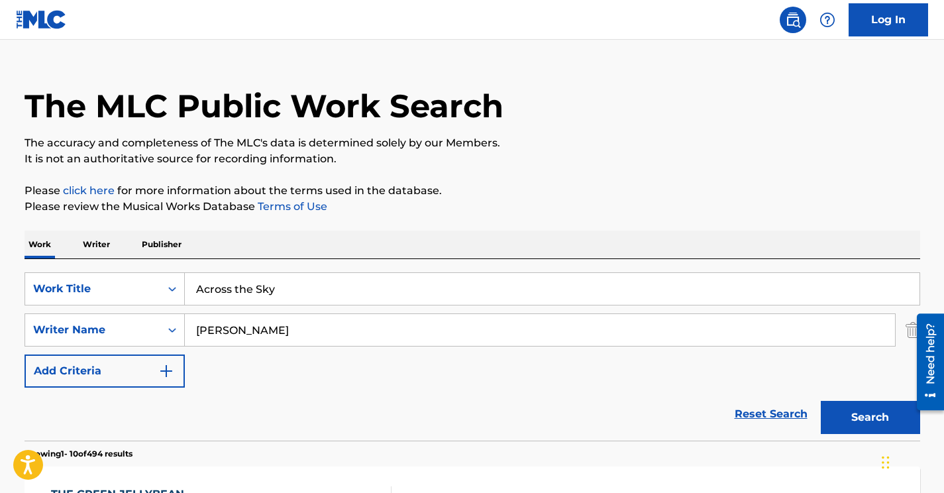
click at [907, 327] on div at bounding box center [925, 361] width 37 height 107
click at [913, 328] on div at bounding box center [925, 361] width 37 height 107
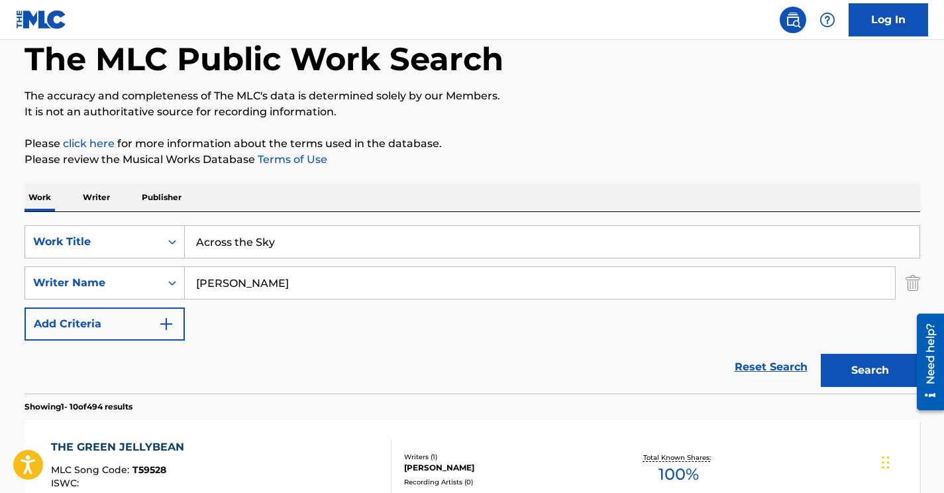
scroll to position [89, 0]
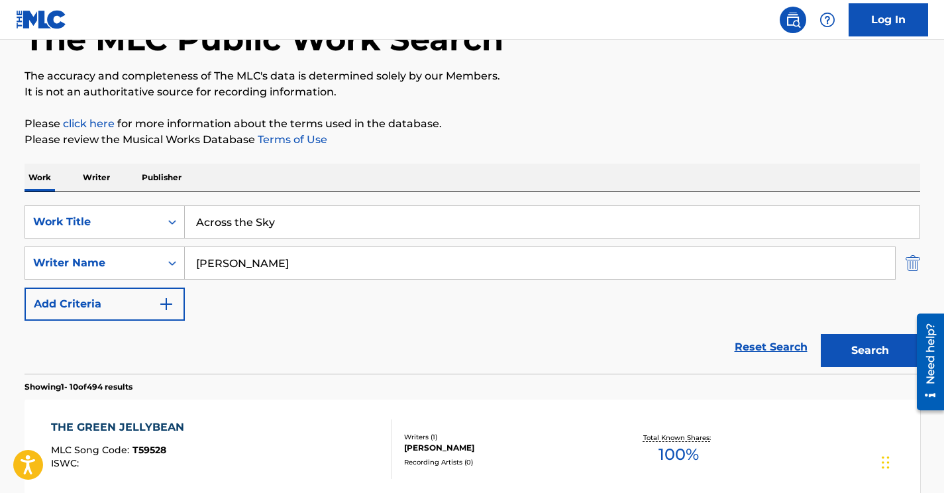
click at [911, 262] on img "Search Form" at bounding box center [913, 263] width 15 height 33
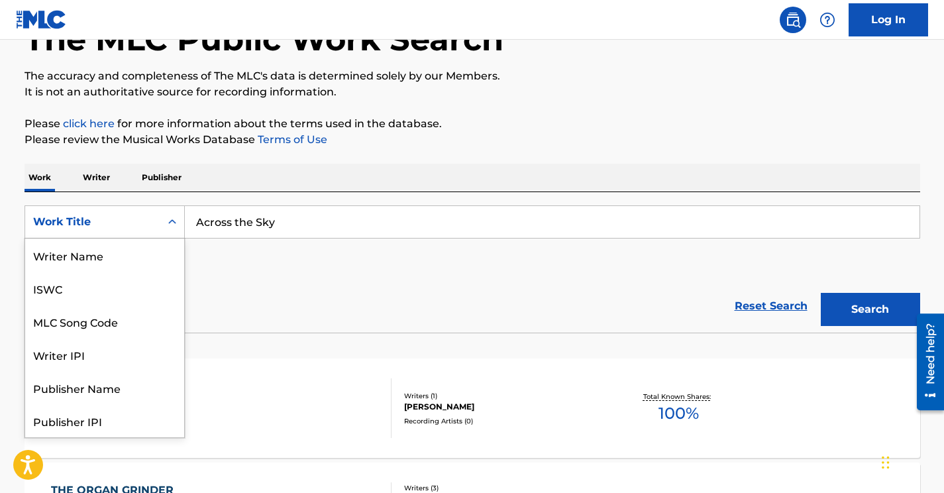
click at [95, 217] on div "Work Title" at bounding box center [92, 222] width 119 height 16
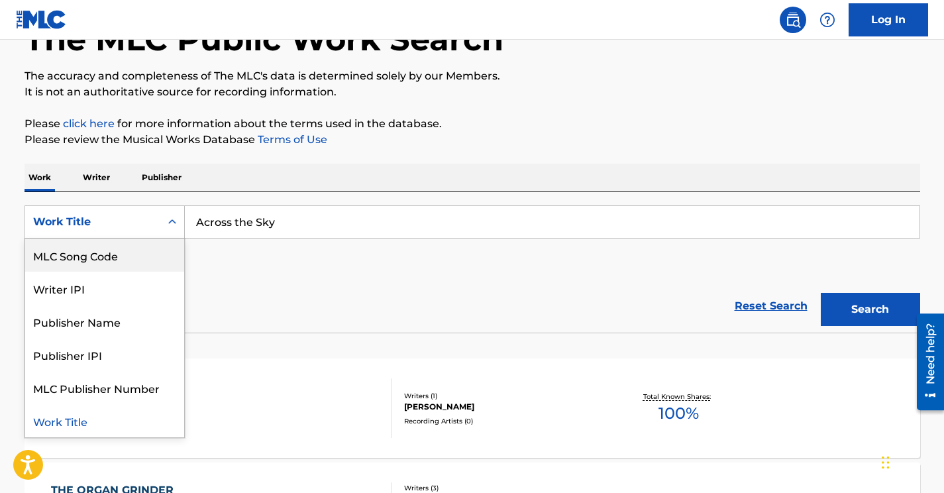
click at [86, 263] on div "MLC Song Code" at bounding box center [104, 255] width 159 height 33
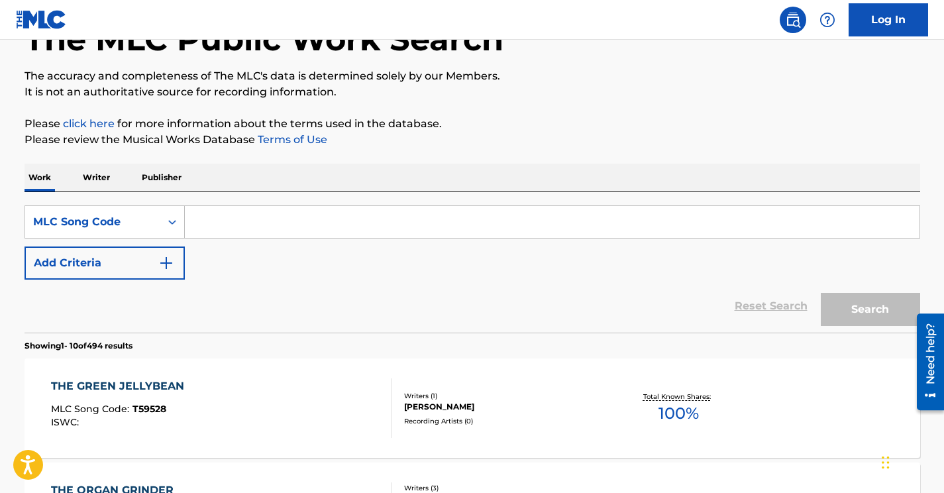
click at [219, 217] on input "Search Form" at bounding box center [552, 222] width 735 height 32
paste input "LA5GOG"
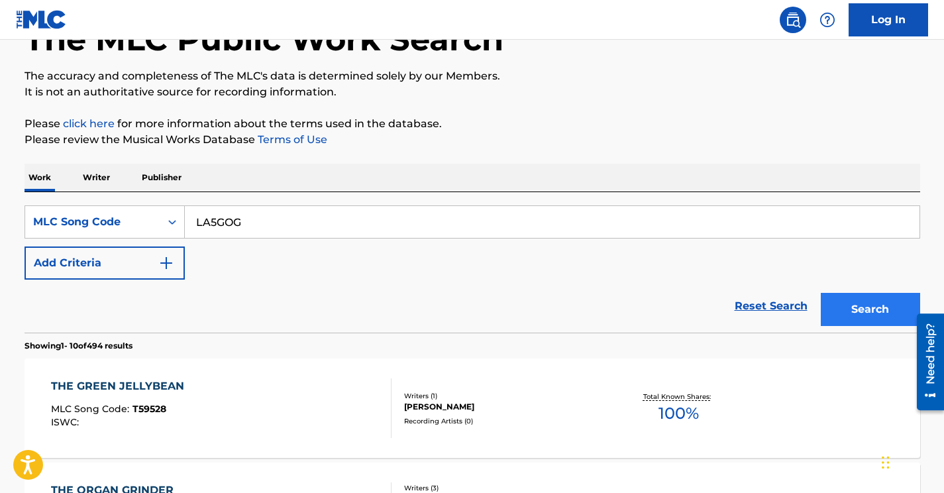
type input "LA5GOG"
click at [856, 305] on button "Search" at bounding box center [870, 309] width 99 height 33
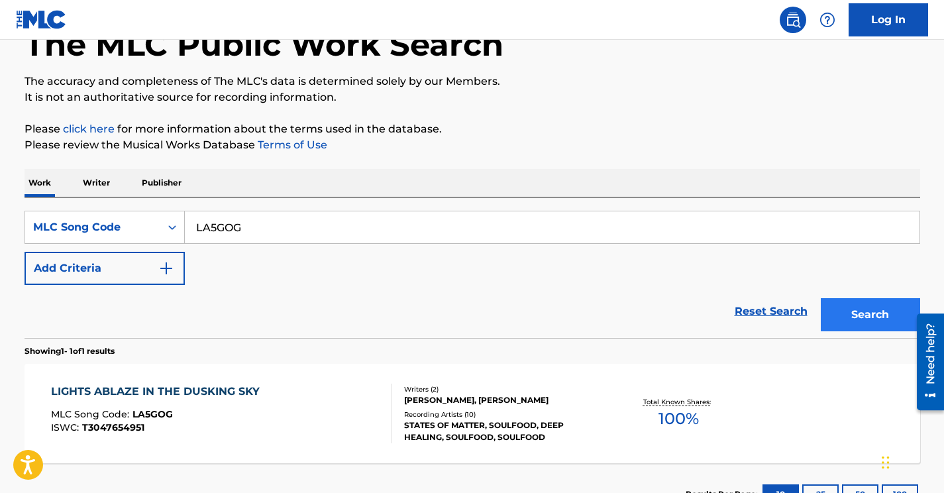
scroll to position [89, 0]
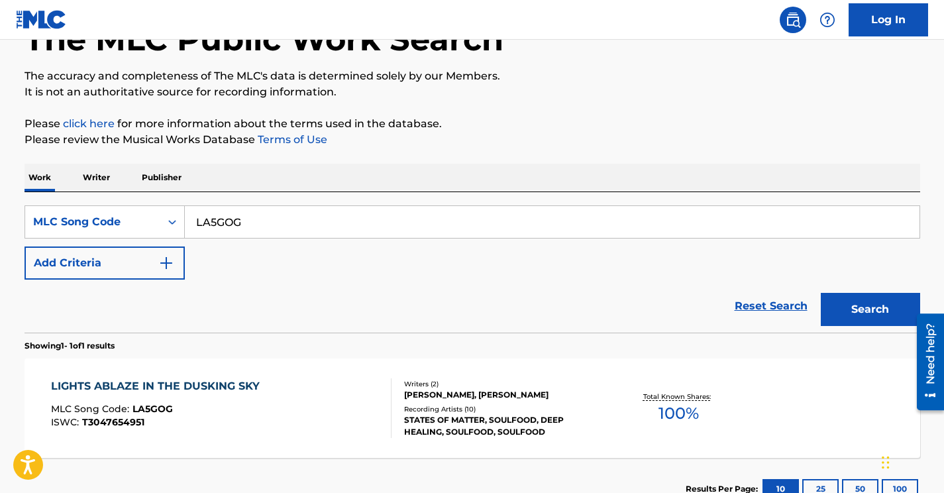
click at [285, 414] on div "LIGHTS ABLAZE IN THE DUSKING SKY MLC Song Code : LA5GOG ISWC : T3047654951" at bounding box center [221, 408] width 341 height 60
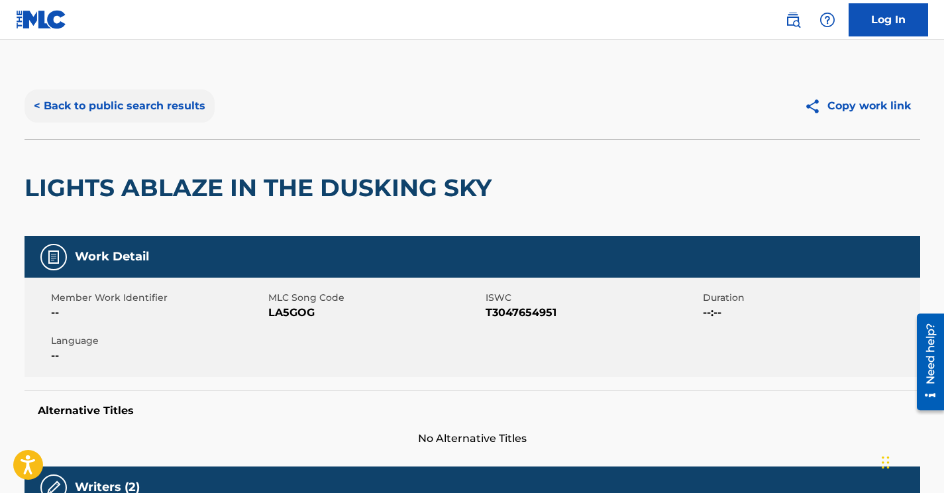
click at [154, 107] on button "< Back to public search results" at bounding box center [120, 105] width 190 height 33
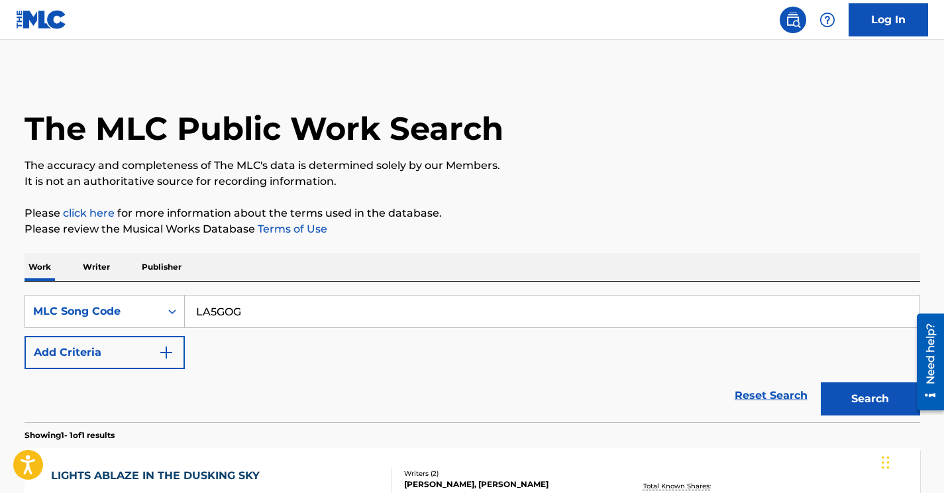
scroll to position [89, 0]
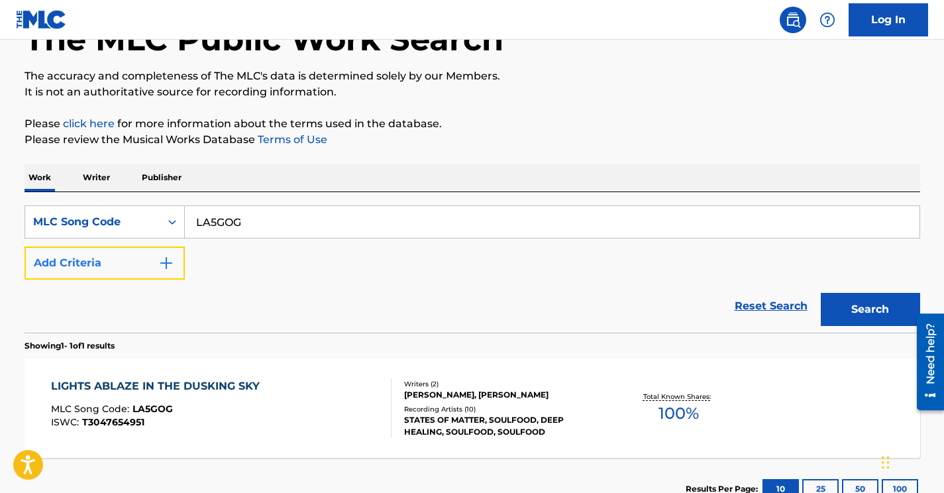
click at [170, 266] on img "Search Form" at bounding box center [166, 263] width 16 height 16
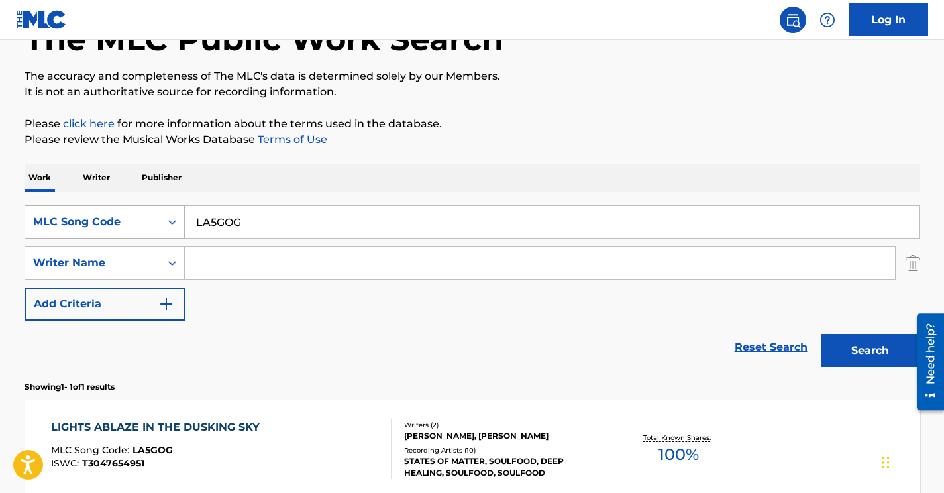
click at [152, 222] on div "MLC Song Code" at bounding box center [92, 222] width 119 height 16
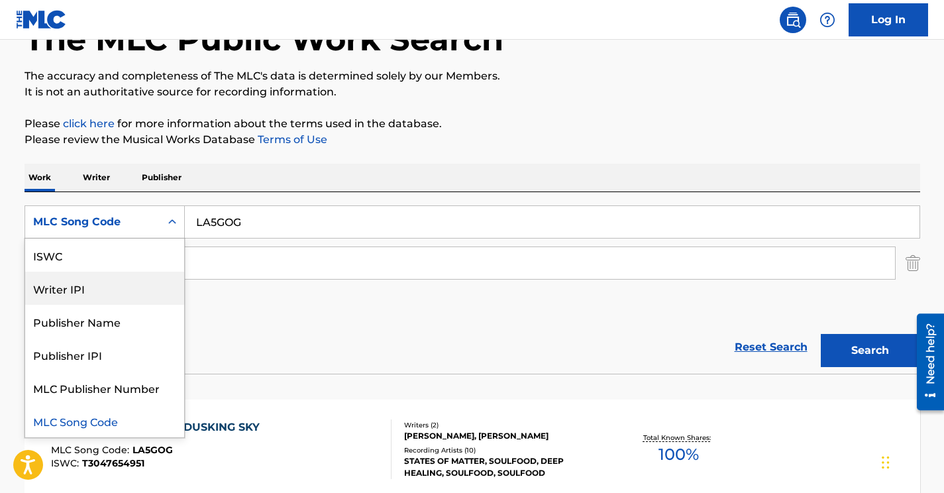
scroll to position [0, 0]
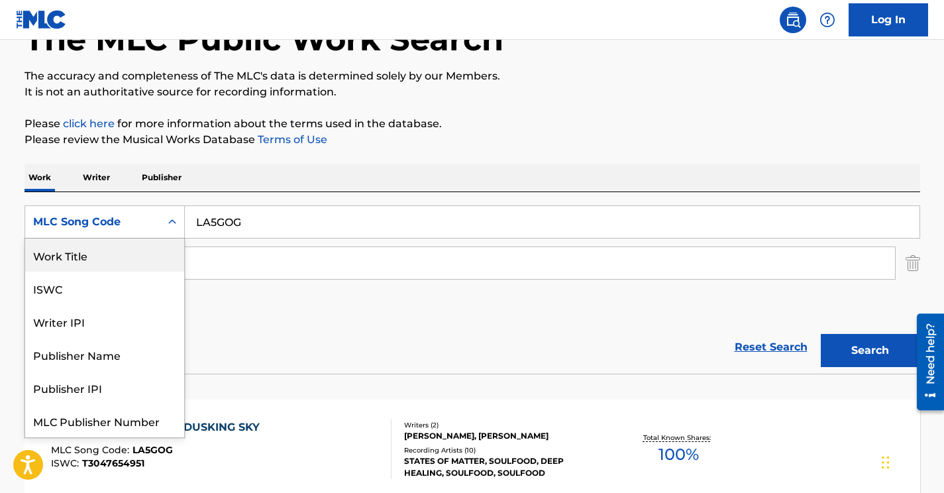
click at [107, 258] on div "Work Title" at bounding box center [104, 255] width 159 height 33
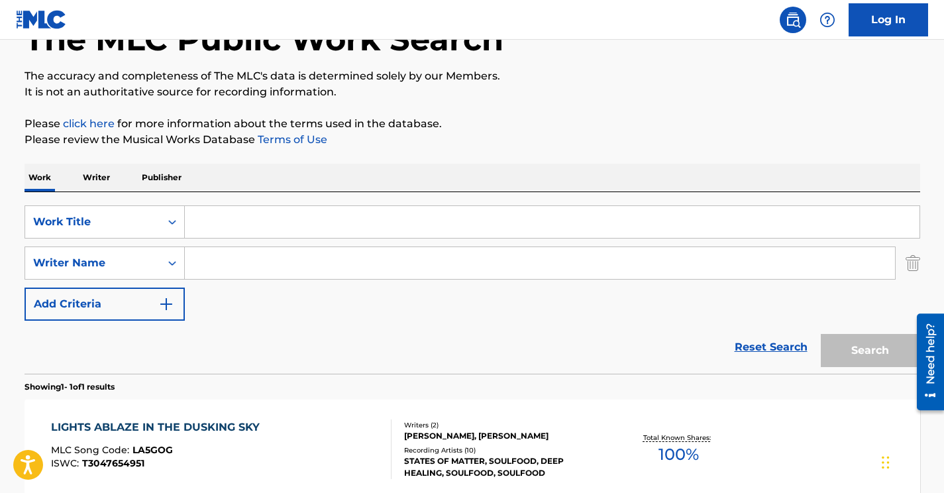
click at [217, 222] on input "Search Form" at bounding box center [552, 222] width 735 height 32
paste input "[PERSON_NAME]"
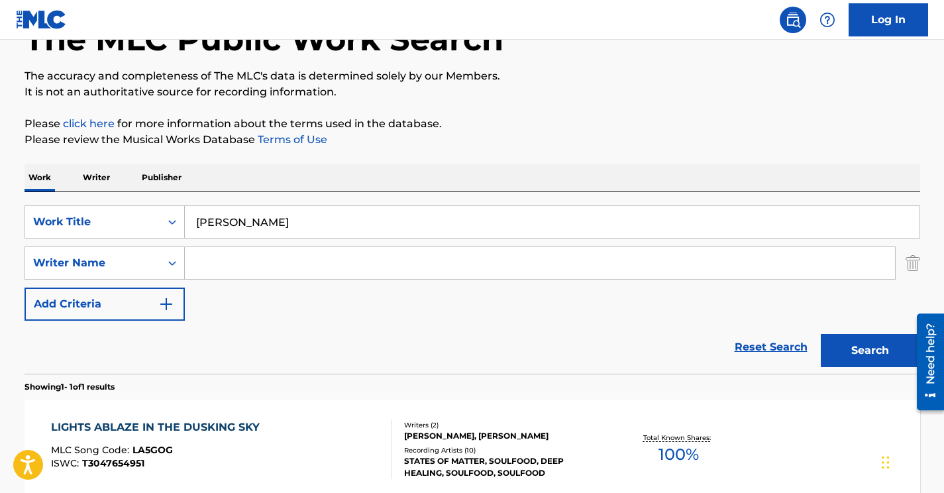
type input "[PERSON_NAME]"
click at [245, 266] on input "Search Form" at bounding box center [540, 263] width 710 height 32
paste input "[PERSON_NAME]"
type input "[PERSON_NAME]"
click at [240, 229] on input "[PERSON_NAME]" at bounding box center [552, 222] width 735 height 32
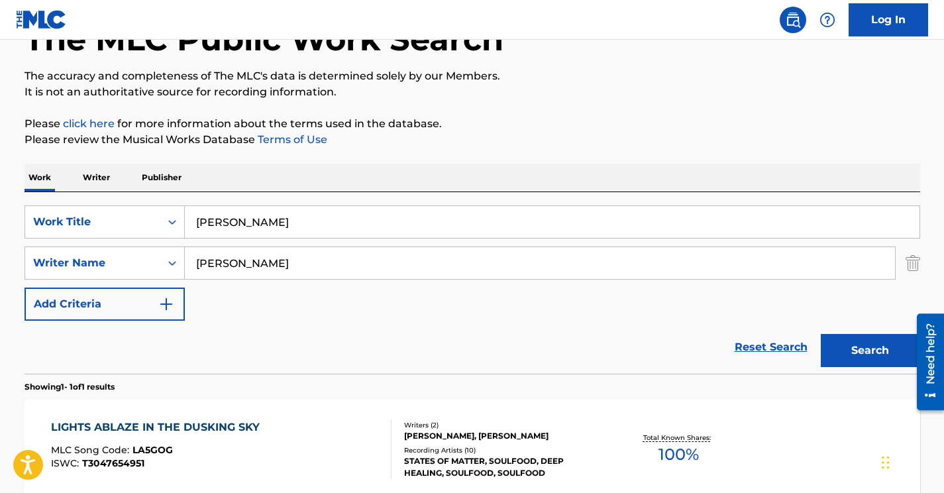
click at [240, 229] on input "[PERSON_NAME]" at bounding box center [552, 222] width 735 height 32
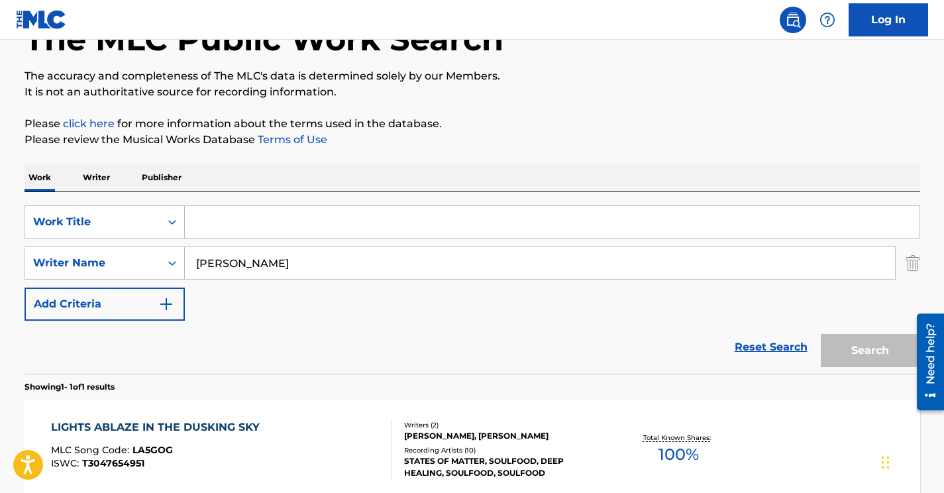
paste input "[PERSON_NAME] vs. Wos - Final - Live"
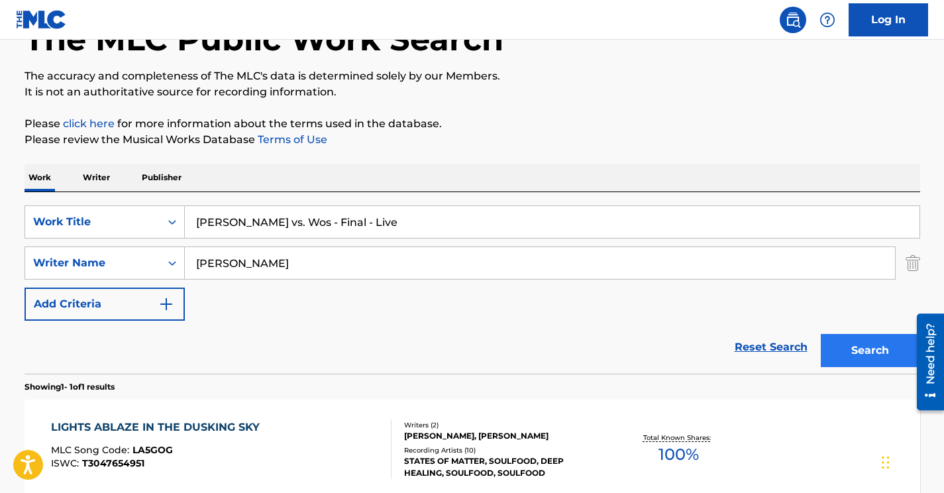
type input "[PERSON_NAME] vs. Wos - Final - Live"
click at [879, 349] on button "Search" at bounding box center [870, 350] width 99 height 33
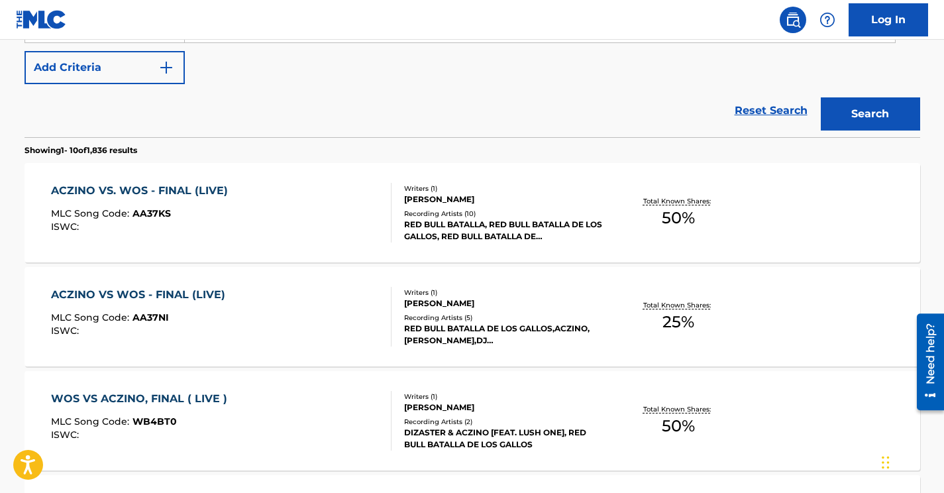
scroll to position [328, 0]
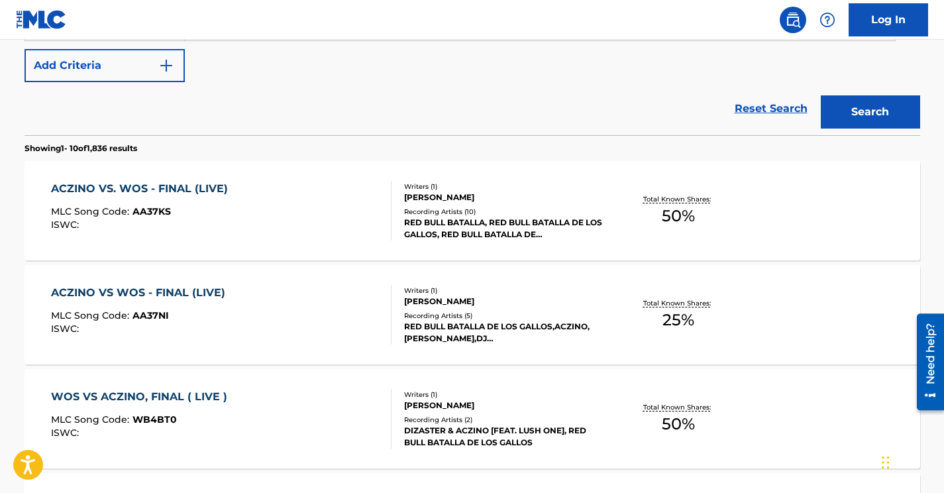
click at [255, 231] on div "ACZINO VS. WOS - FINAL (LIVE) MLC Song Code : AA37KS ISWC :" at bounding box center [221, 211] width 341 height 60
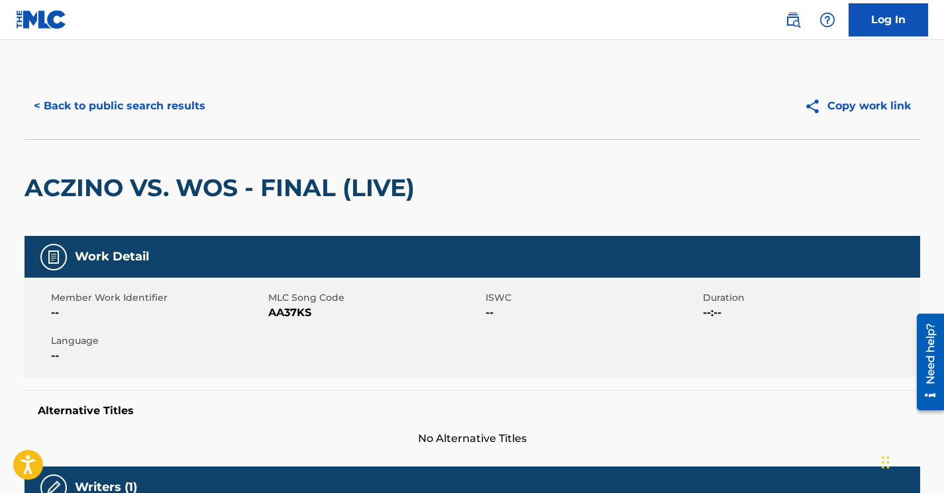
click at [284, 317] on span "AA37KS" at bounding box center [375, 313] width 214 height 16
copy span "AA37KS"
click at [131, 105] on button "< Back to public search results" at bounding box center [120, 105] width 190 height 33
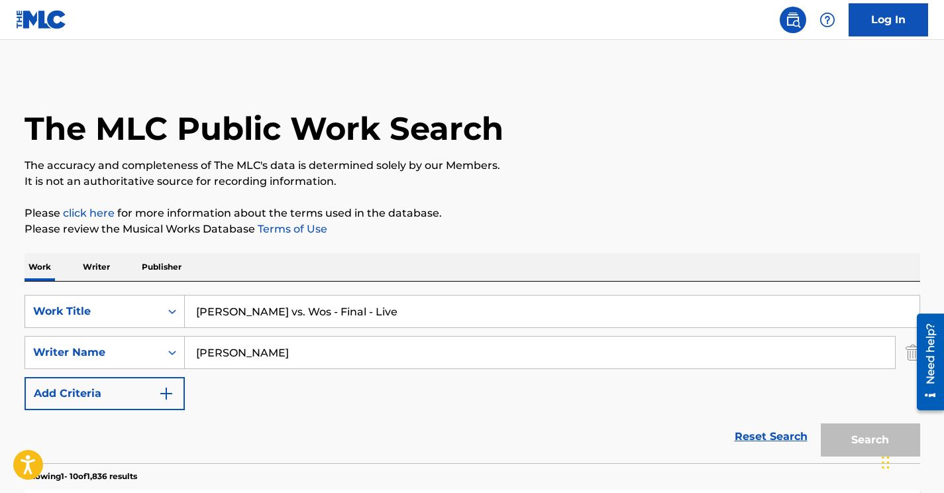
scroll to position [404, 0]
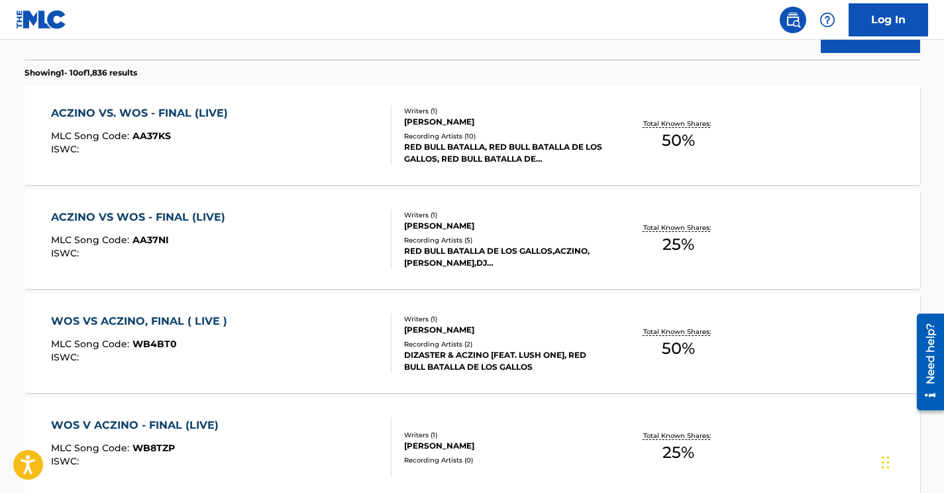
click at [246, 241] on div "ACZINO VS WOS - FINAL (LIVE) MLC Song Code : AA37NI ISWC :" at bounding box center [221, 239] width 341 height 60
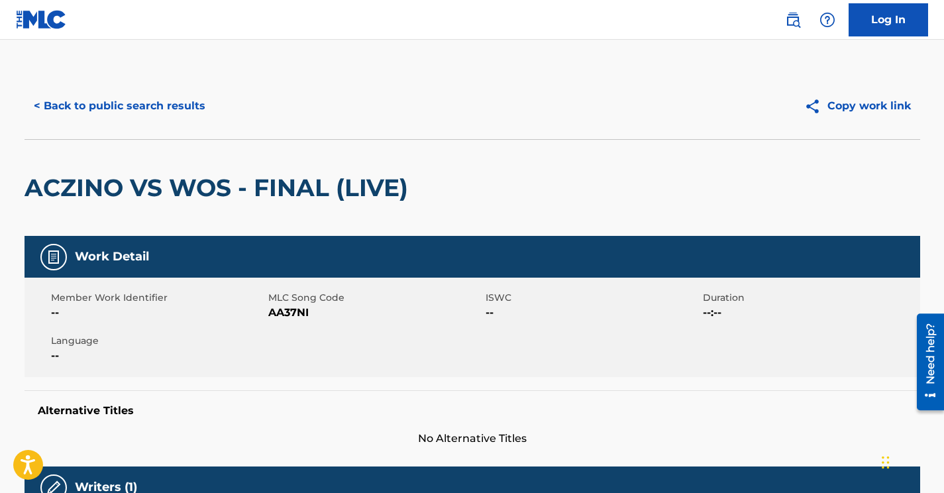
click at [302, 312] on span "AA37NI" at bounding box center [375, 313] width 214 height 16
copy span "AA37NI"
click at [130, 108] on button "< Back to public search results" at bounding box center [120, 105] width 190 height 33
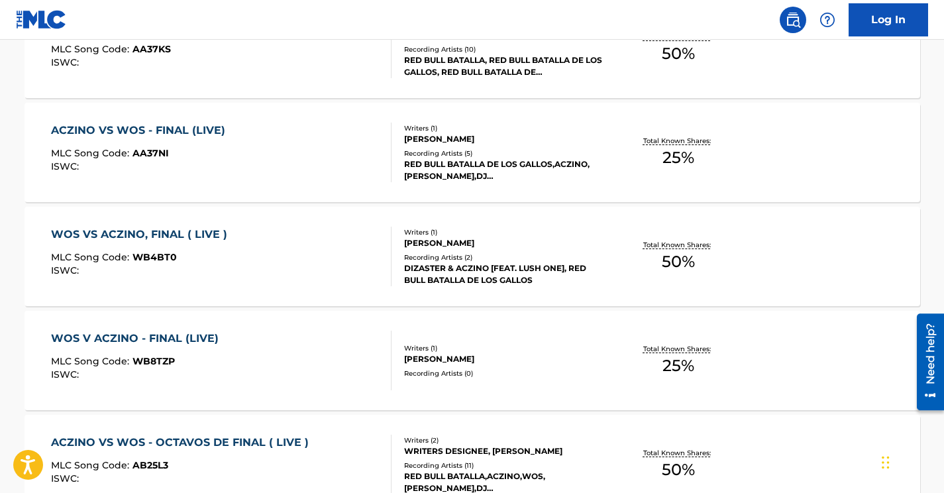
scroll to position [501, 0]
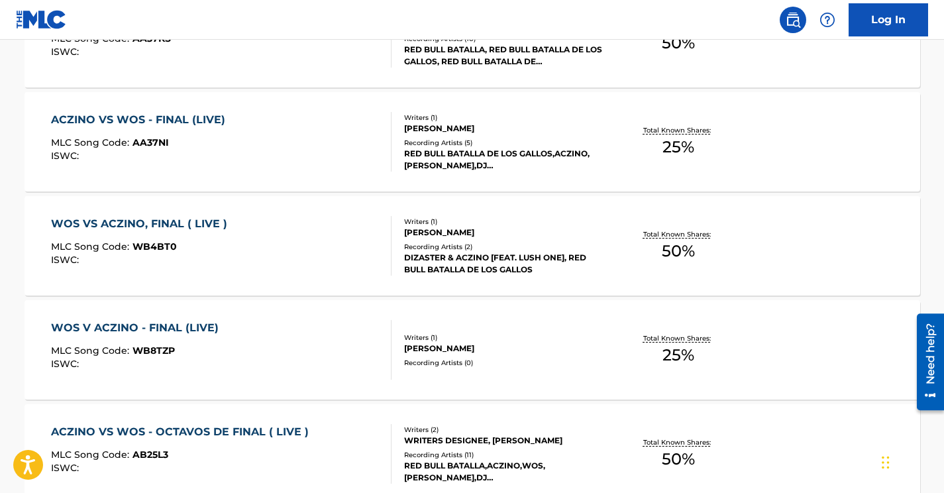
click at [278, 233] on div "WOS VS ACZINO, FINAL ( LIVE ) MLC Song Code : WB4BT0 ISWC :" at bounding box center [221, 246] width 341 height 60
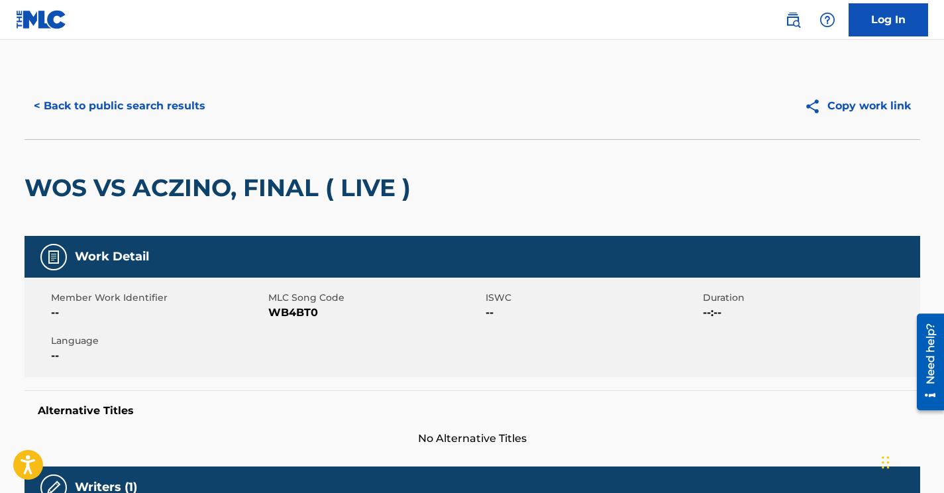
click at [289, 313] on span "WB4BT0" at bounding box center [375, 313] width 214 height 16
copy span "WB4BT0"
click at [111, 103] on button "< Back to public search results" at bounding box center [120, 105] width 190 height 33
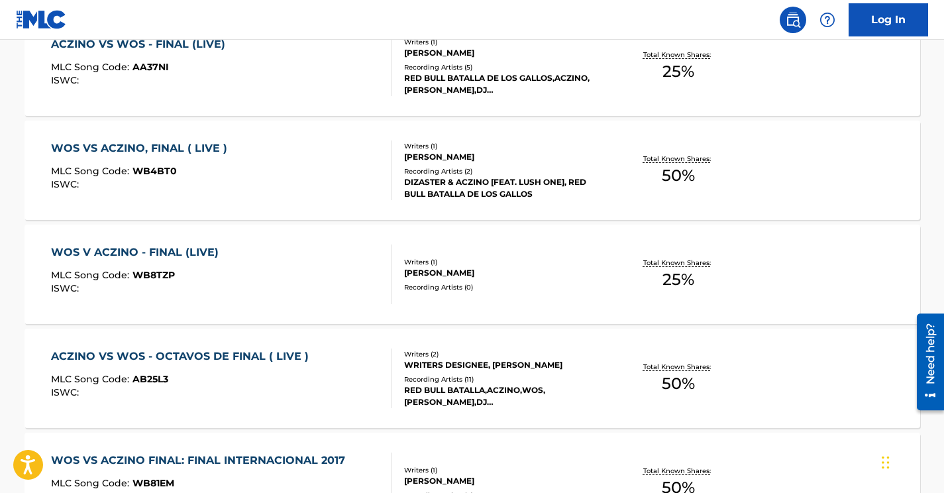
click at [272, 264] on div "WOS V ACZINO - FINAL (LIVE) MLC Song Code : WB8TZP ISWC :" at bounding box center [221, 275] width 341 height 60
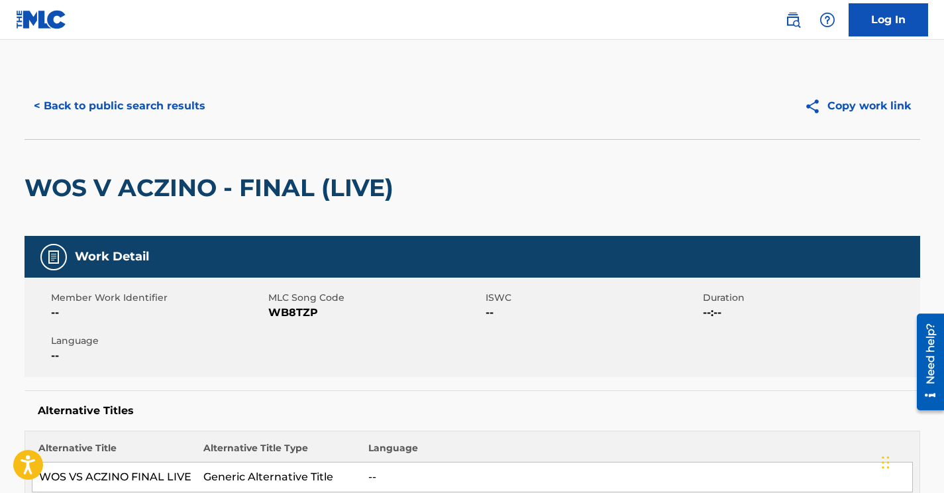
click at [284, 310] on span "WB8TZP" at bounding box center [375, 313] width 214 height 16
copy span "WB8TZP"
click at [72, 103] on button "< Back to public search results" at bounding box center [120, 105] width 190 height 33
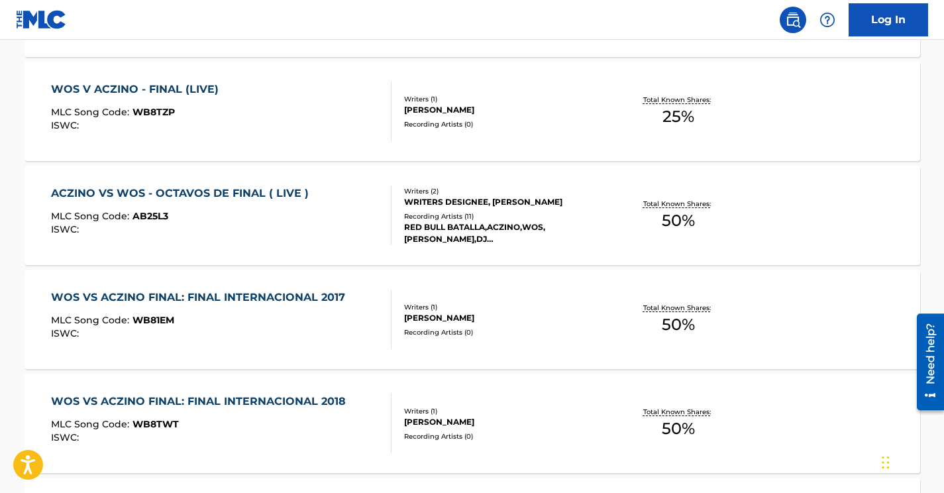
scroll to position [738, 0]
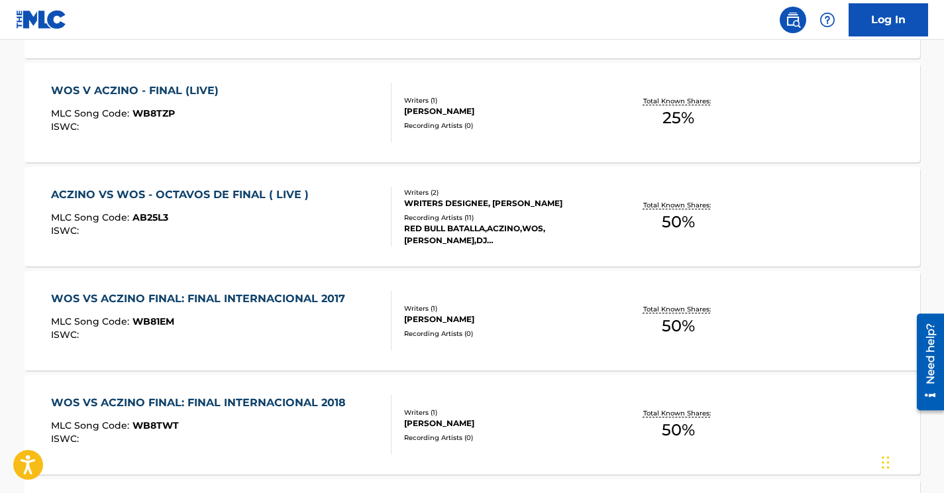
click at [321, 317] on div "MLC Song Code : WB81EM" at bounding box center [201, 323] width 301 height 13
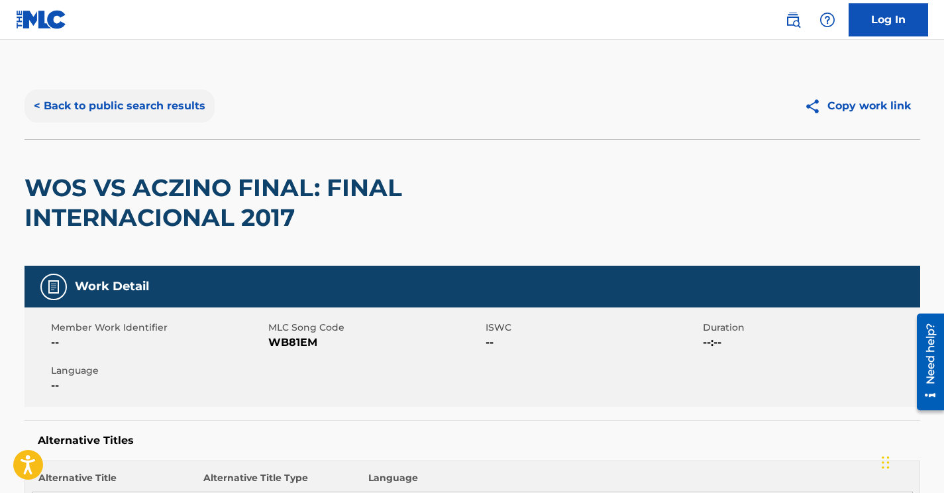
click at [119, 99] on button "< Back to public search results" at bounding box center [120, 105] width 190 height 33
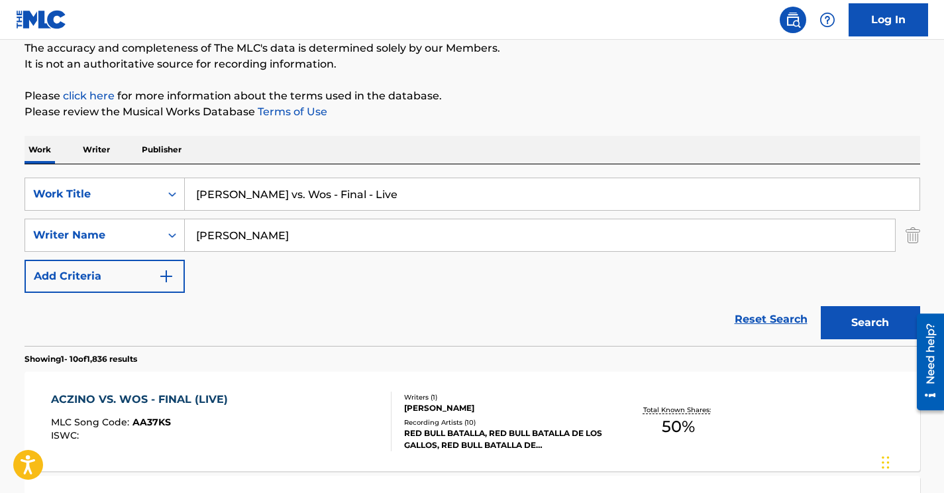
scroll to position [91, 0]
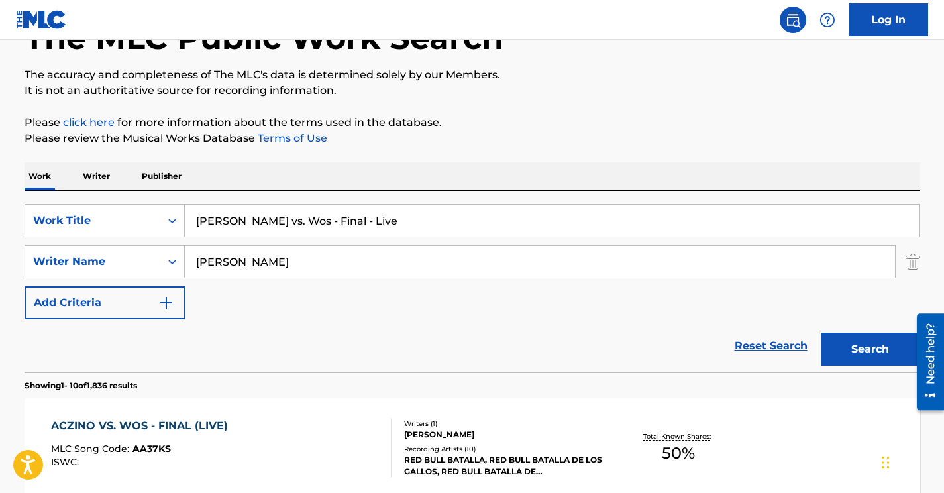
click at [239, 254] on input "[PERSON_NAME]" at bounding box center [540, 262] width 710 height 32
paste input "de Senneville"
type input "de Senneville"
click at [286, 219] on input "[PERSON_NAME] vs. Wos - Final - Live" at bounding box center [552, 221] width 735 height 32
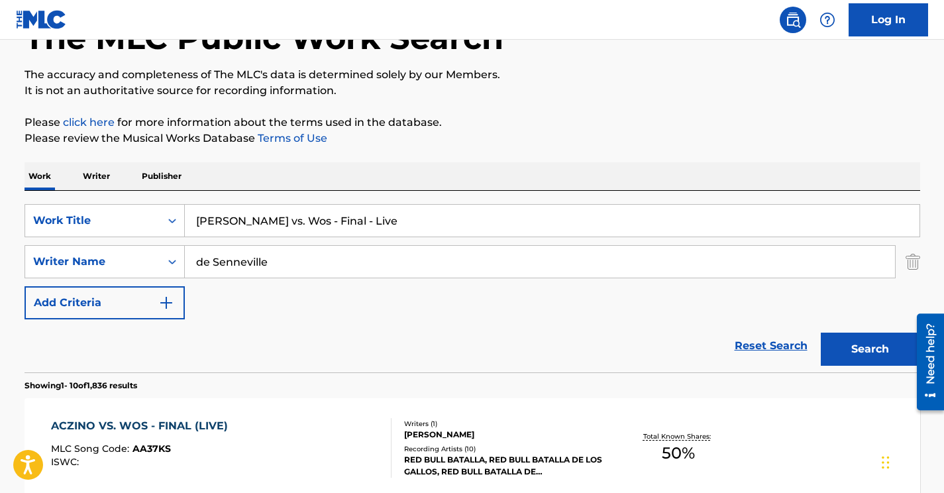
click at [286, 219] on input "[PERSON_NAME] vs. Wos - Final - Live" at bounding box center [552, 221] width 735 height 32
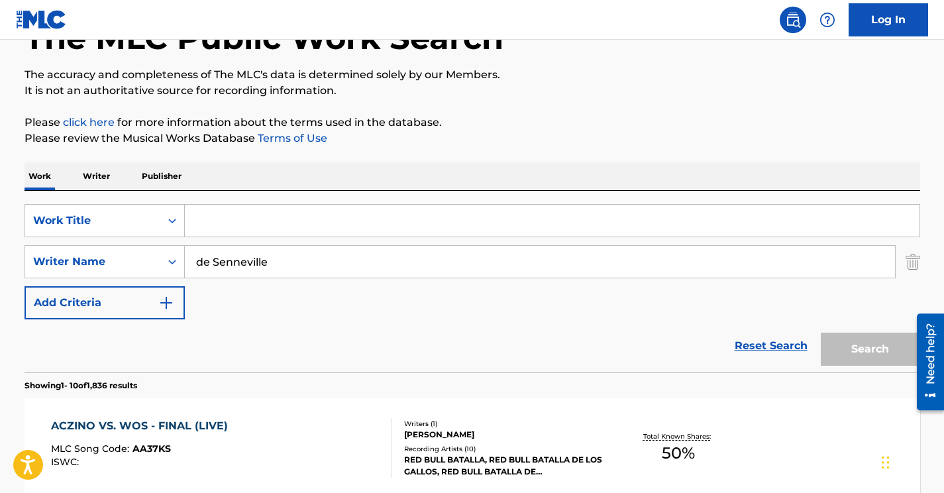
paste input "Ballade pour [PERSON_NAME]"
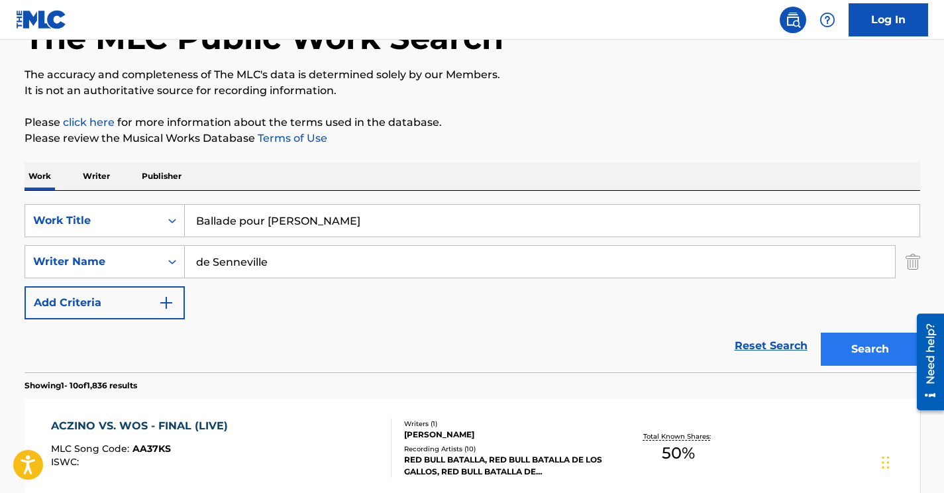
type input "Ballade pour [PERSON_NAME]"
click at [861, 352] on button "Search" at bounding box center [870, 349] width 99 height 33
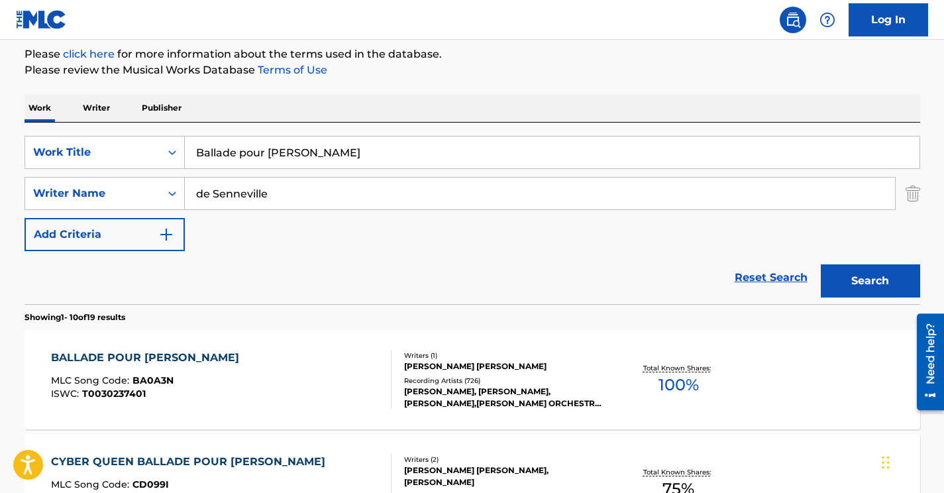
scroll to position [174, 0]
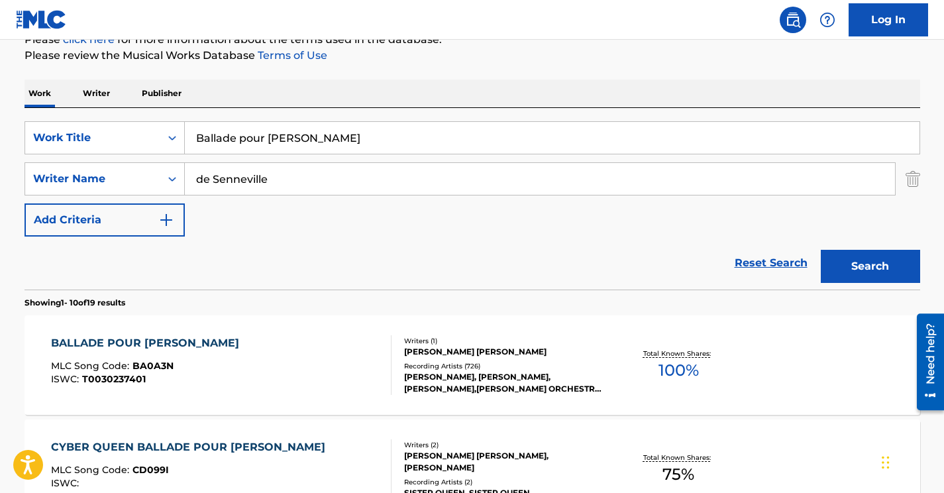
click at [260, 376] on div "BALLADE POUR [PERSON_NAME] MLC Song Code : BA0A3N ISWC : T0030237401" at bounding box center [221, 365] width 341 height 60
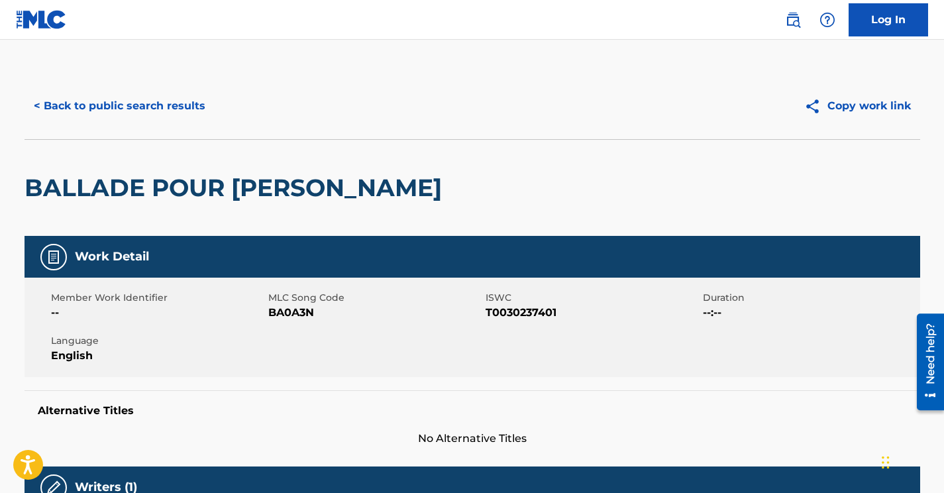
click at [296, 308] on span "BA0A3N" at bounding box center [375, 313] width 214 height 16
copy span "BA0A3N"
click at [145, 113] on button "< Back to public search results" at bounding box center [120, 105] width 190 height 33
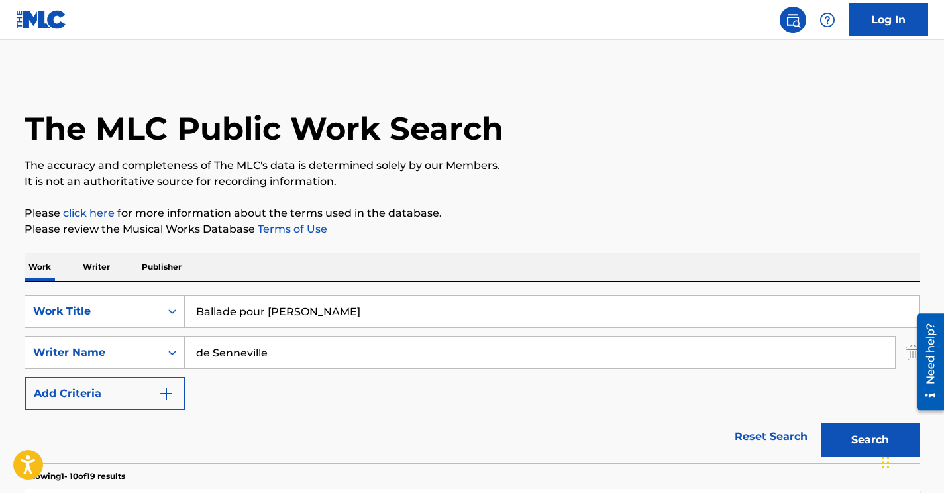
scroll to position [174, 0]
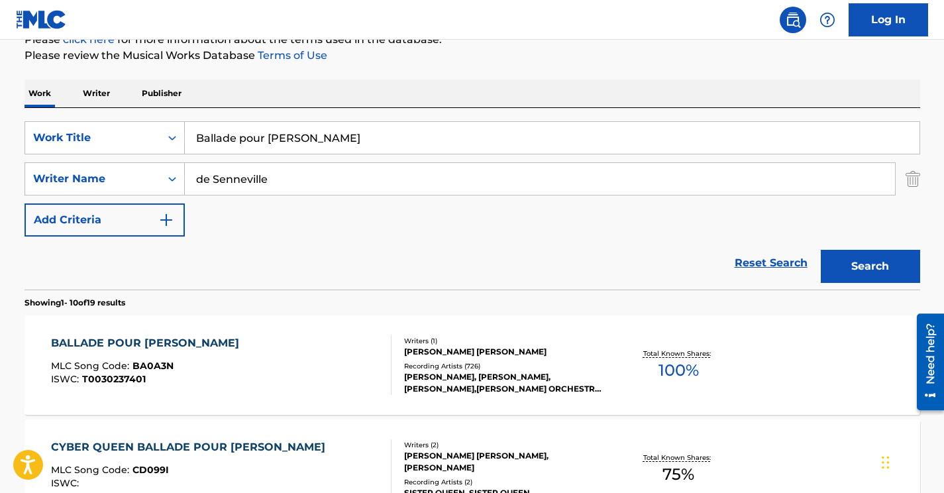
click at [242, 175] on input "de Senneville" at bounding box center [540, 179] width 710 height 32
paste input "[PERSON_NAME]"
type input "[PERSON_NAME]"
click at [272, 134] on input "Ballade pour [PERSON_NAME]" at bounding box center [552, 138] width 735 height 32
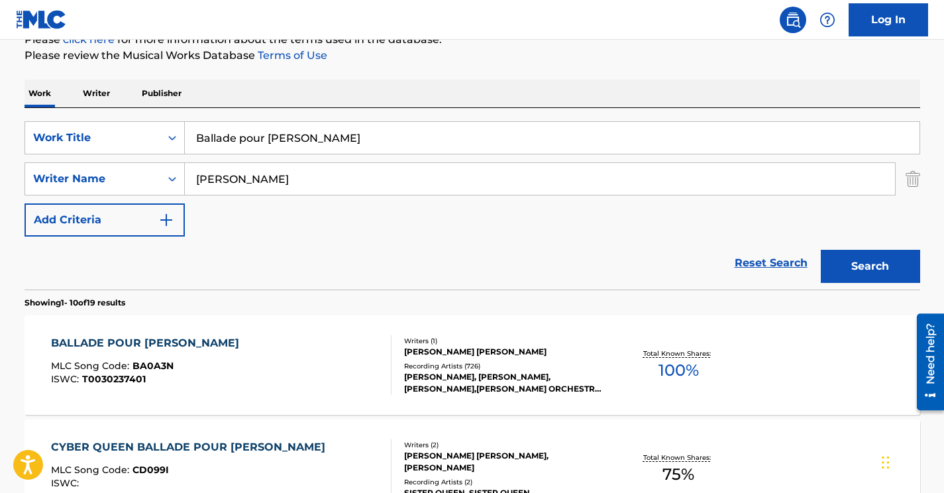
click at [272, 134] on input "Ballade pour [PERSON_NAME]" at bounding box center [552, 138] width 735 height 32
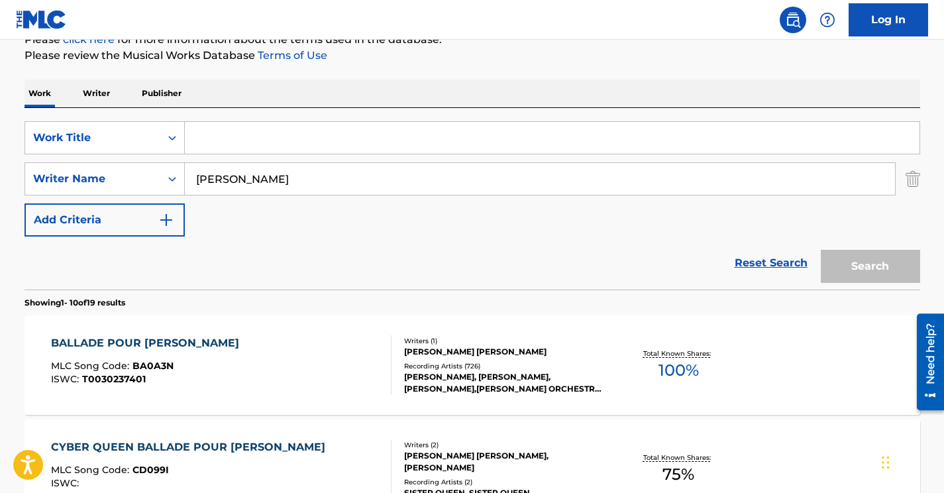
paste input "Fast wie früher"
type input "Fast wie früher"
click at [821, 250] on button "Search" at bounding box center [870, 266] width 99 height 33
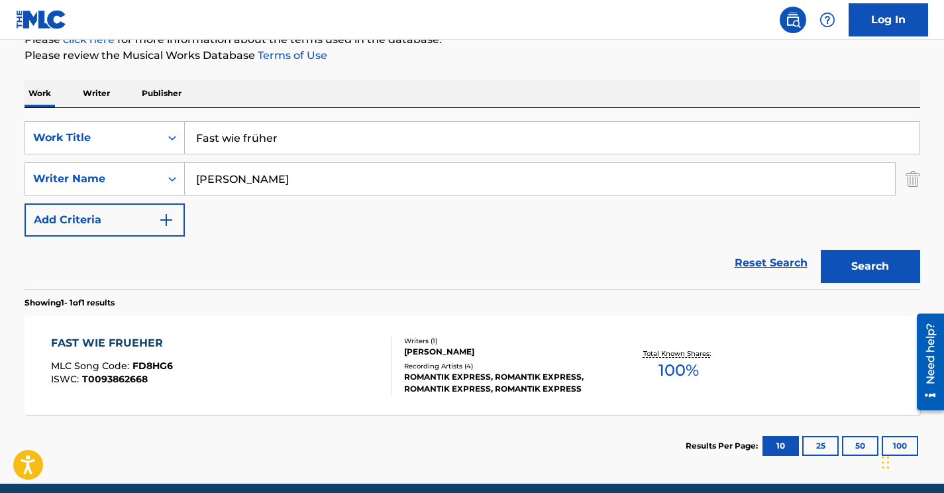
click at [327, 376] on div "FAST WIE FRUEHER MLC Song Code : FD8HG6 ISWC : T0093862668" at bounding box center [221, 365] width 341 height 60
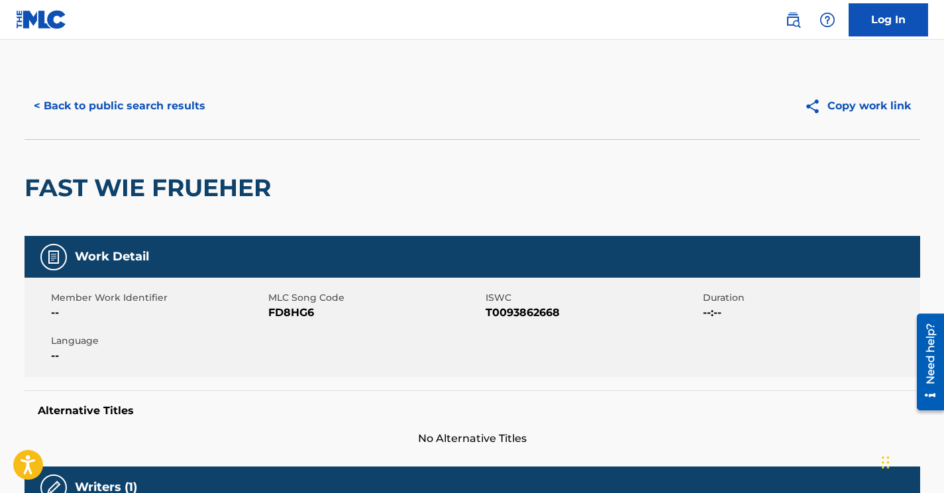
click at [300, 308] on span "FD8HG6" at bounding box center [375, 313] width 214 height 16
copy span "FD8HG6"
click at [172, 110] on button "< Back to public search results" at bounding box center [120, 105] width 190 height 33
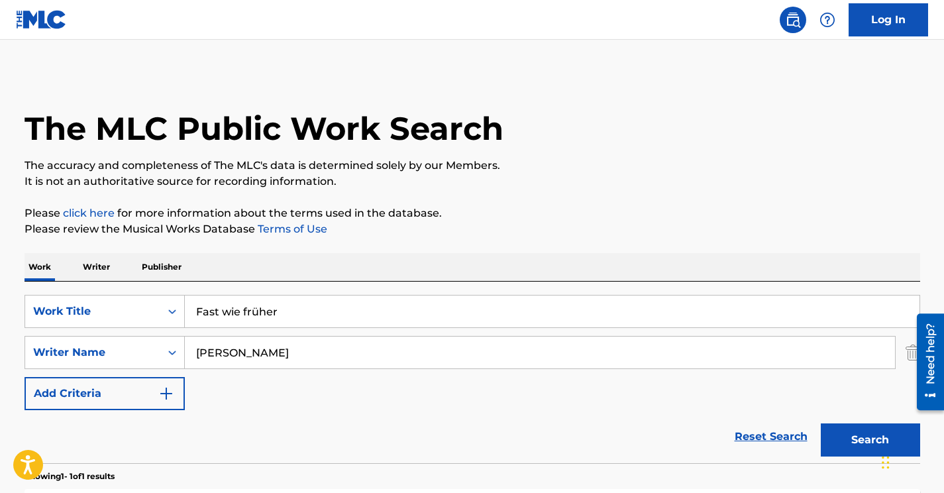
scroll to position [152, 0]
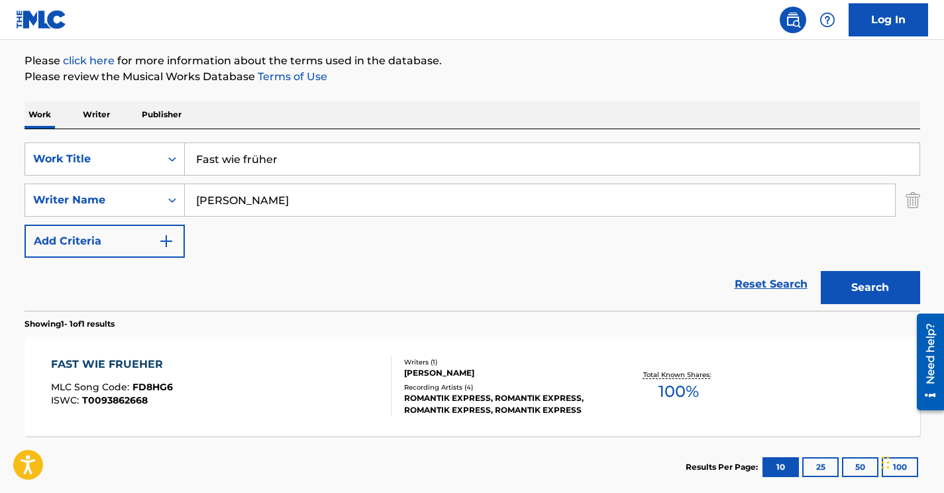
click at [307, 392] on div "FAST WIE FRUEHER MLC Song Code : FD8HG6 ISWC : T0093862668" at bounding box center [221, 387] width 341 height 60
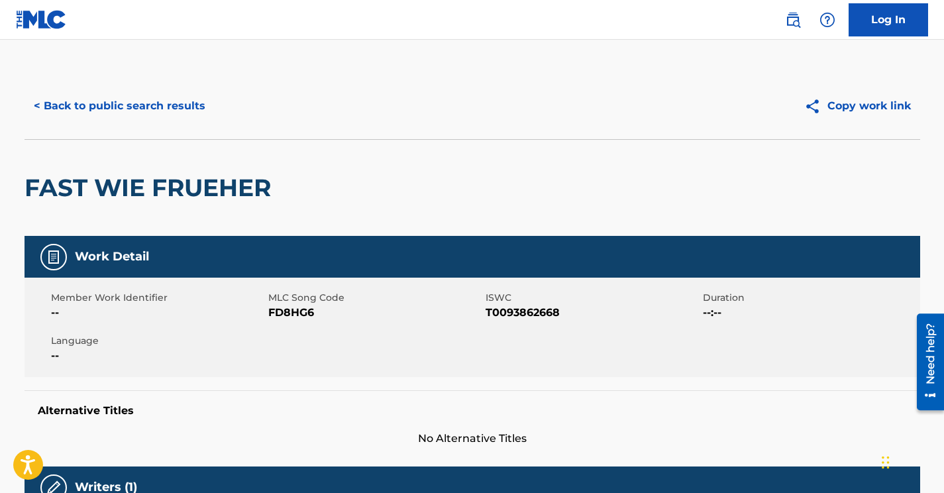
click at [304, 317] on span "FD8HG6" at bounding box center [375, 313] width 214 height 16
copy span "FD8HG6"
click at [164, 103] on button "< Back to public search results" at bounding box center [120, 105] width 190 height 33
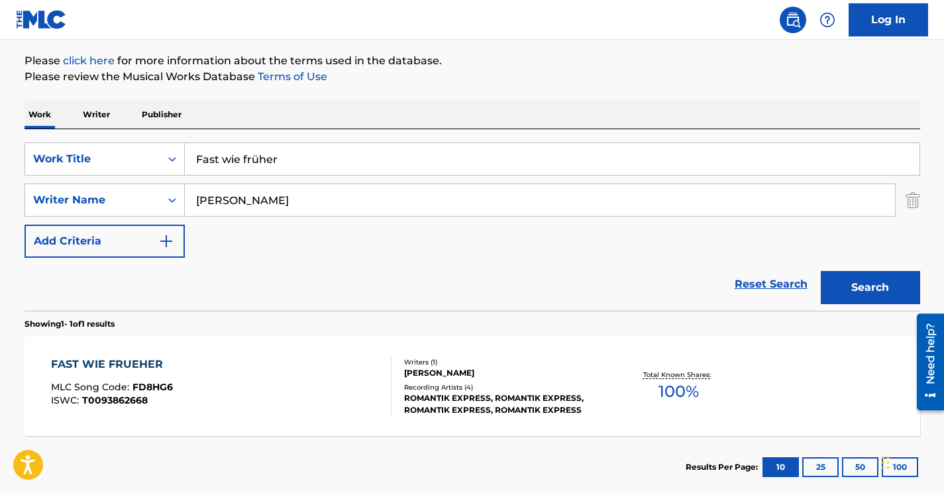
click at [235, 201] on input "[PERSON_NAME]" at bounding box center [540, 200] width 710 height 32
paste input "[PERSON_NAME]"
type input "[PERSON_NAME]"
click at [243, 156] on input "Fast wie früher" at bounding box center [552, 159] width 735 height 32
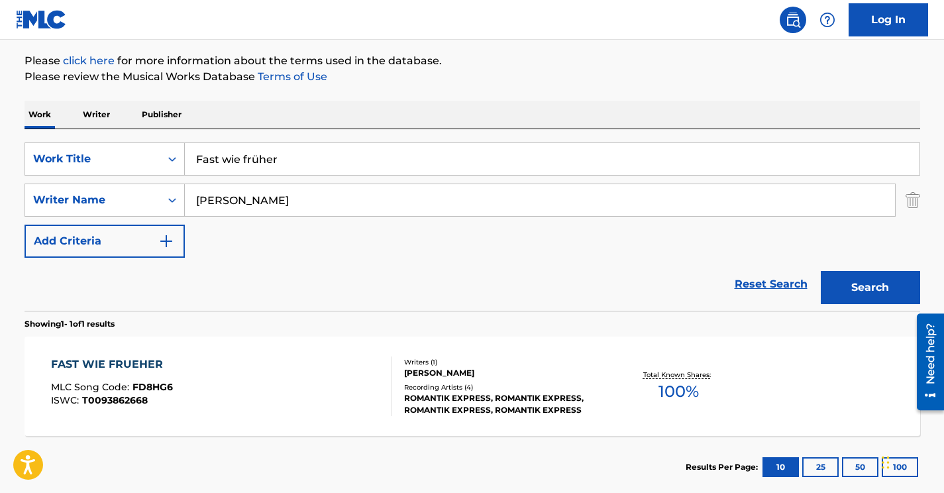
click at [243, 156] on input "Fast wie früher" at bounding box center [552, 159] width 735 height 32
paste input "Motherless [PERSON_NAME]"
type input "Motherless [PERSON_NAME]"
click at [821, 271] on button "Search" at bounding box center [870, 287] width 99 height 33
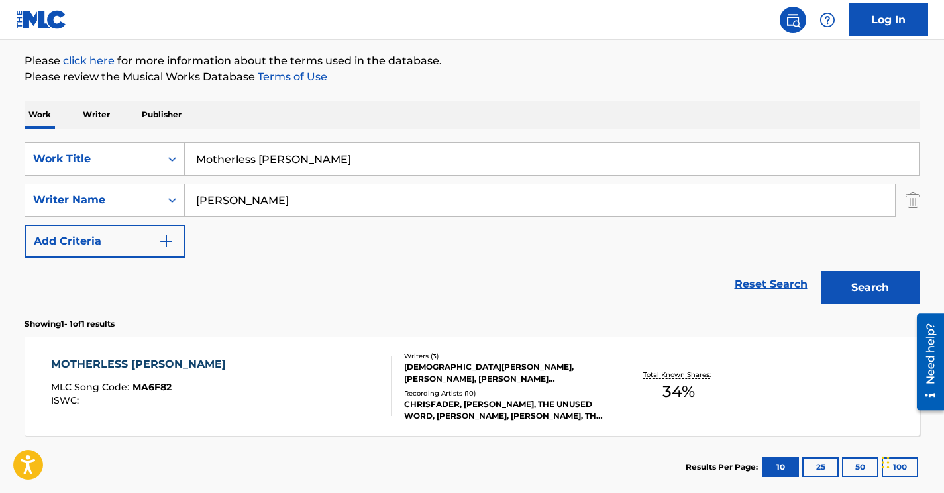
click at [302, 404] on div "MOTHERLESS [PERSON_NAME] MLC Song Code : MA6F82 ISWC :" at bounding box center [221, 387] width 341 height 60
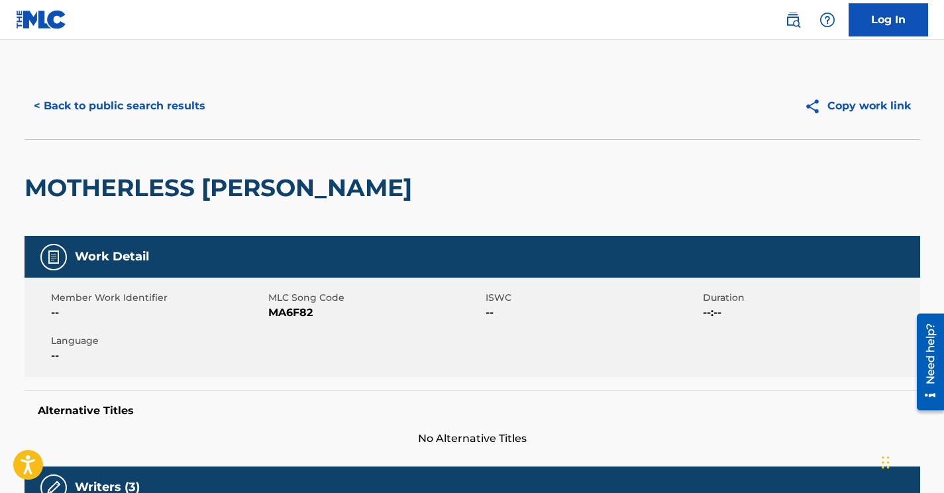
click at [296, 313] on span "MA6F82" at bounding box center [375, 313] width 214 height 16
click at [182, 103] on button "< Back to public search results" at bounding box center [120, 105] width 190 height 33
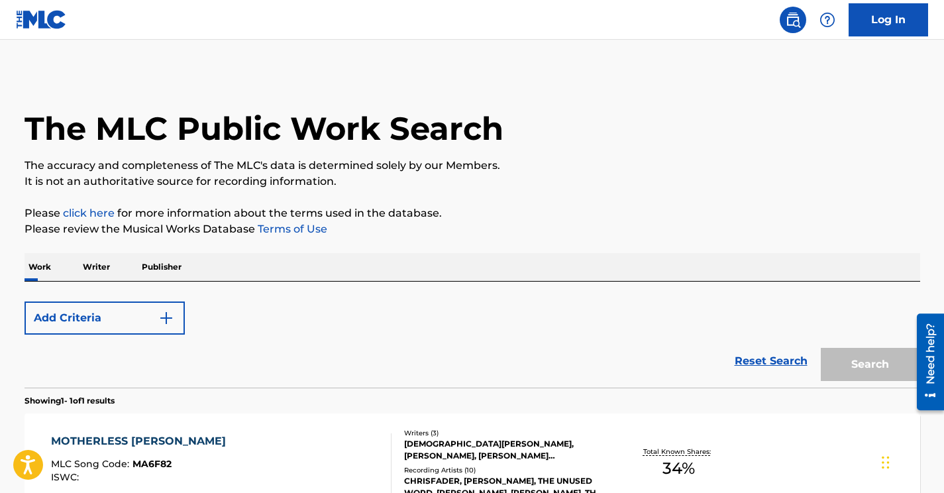
scroll to position [152, 0]
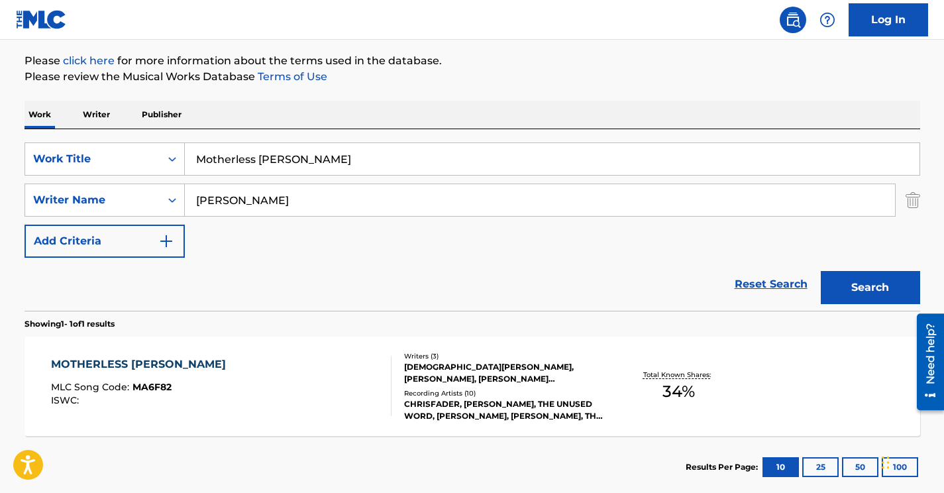
click at [254, 199] on input "[PERSON_NAME]" at bounding box center [540, 200] width 710 height 32
paste input "Sampso"
type input "[PERSON_NAME]"
click at [275, 167] on input "Motherless [PERSON_NAME]" at bounding box center [552, 159] width 735 height 32
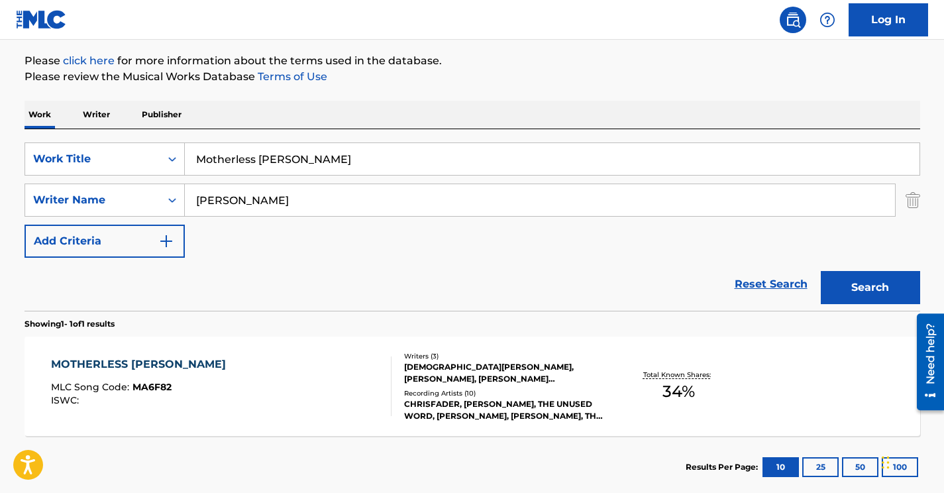
click at [275, 167] on input "Motherless [PERSON_NAME]" at bounding box center [552, 159] width 735 height 32
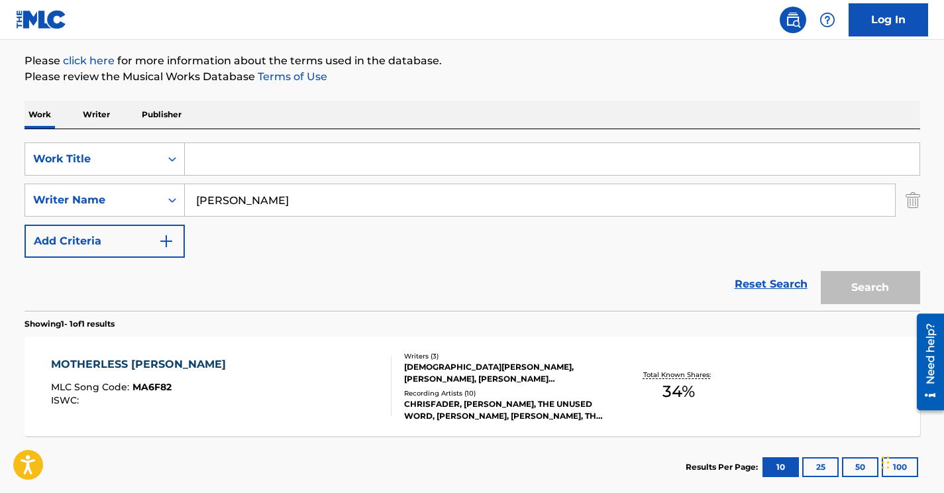
paste input "A Little Love"
type input "A Little Love"
click at [821, 271] on button "Search" at bounding box center [870, 287] width 99 height 33
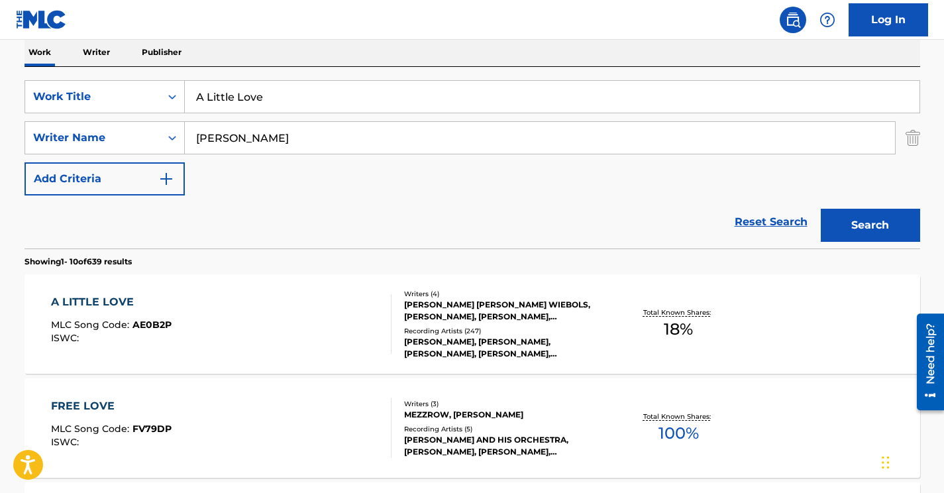
scroll to position [222, 0]
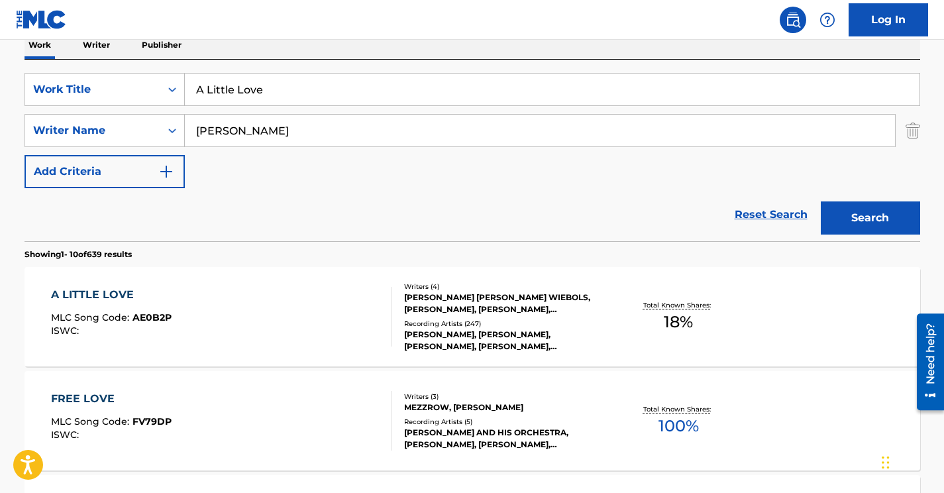
click at [248, 302] on div "A LITTLE LOVE MLC Song Code : AE0B2P ISWC :" at bounding box center [221, 317] width 341 height 60
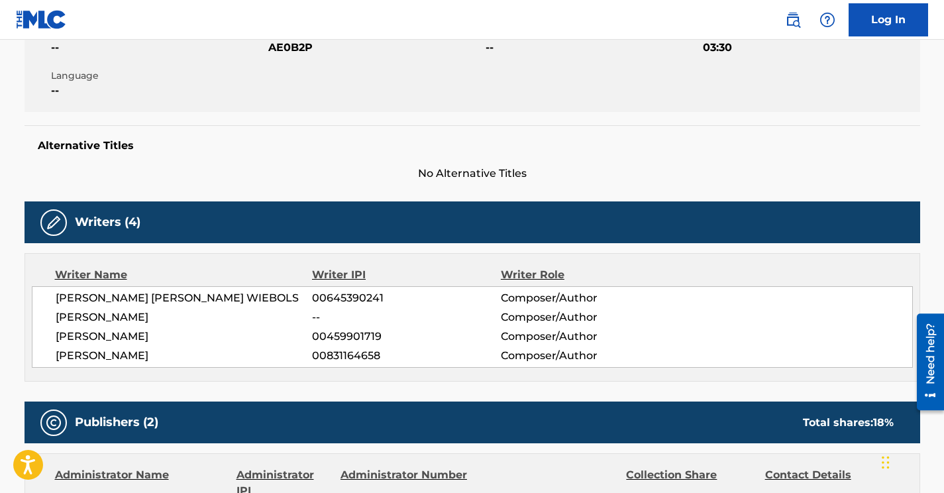
scroll to position [66, 0]
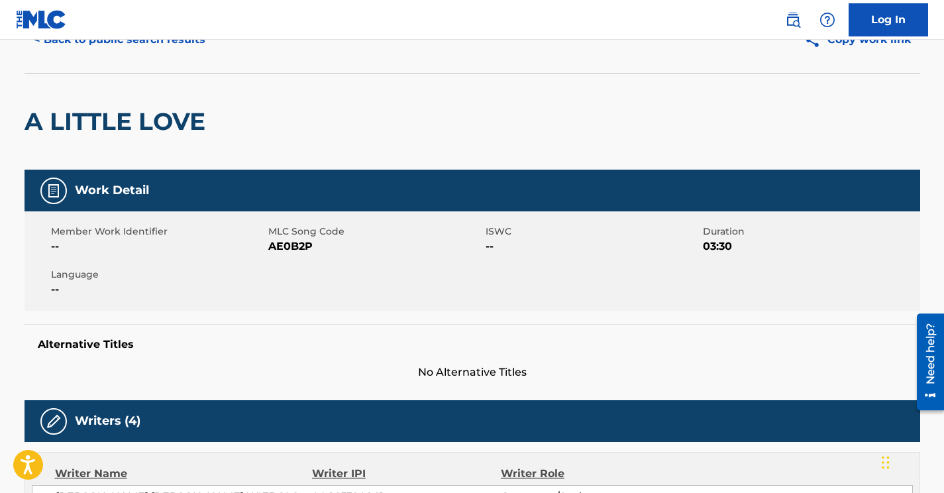
click at [296, 251] on span "AE0B2P" at bounding box center [375, 247] width 214 height 16
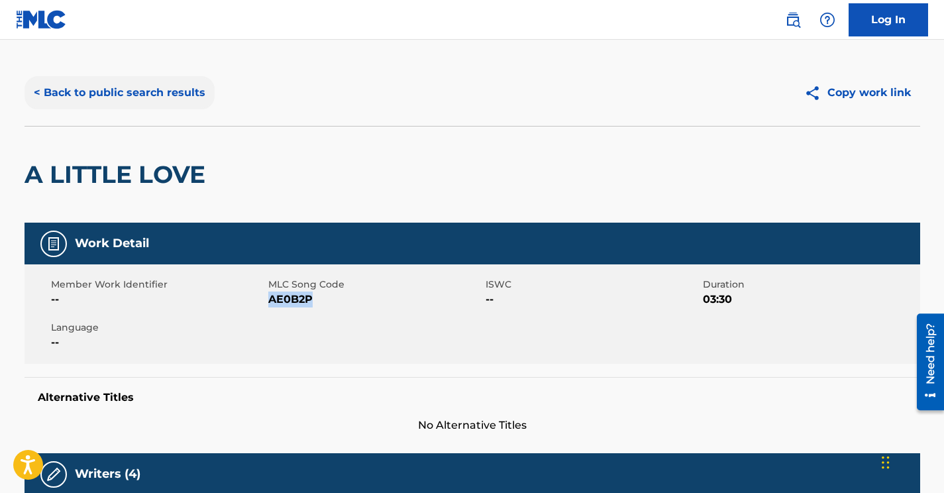
click at [154, 87] on button "< Back to public search results" at bounding box center [120, 92] width 190 height 33
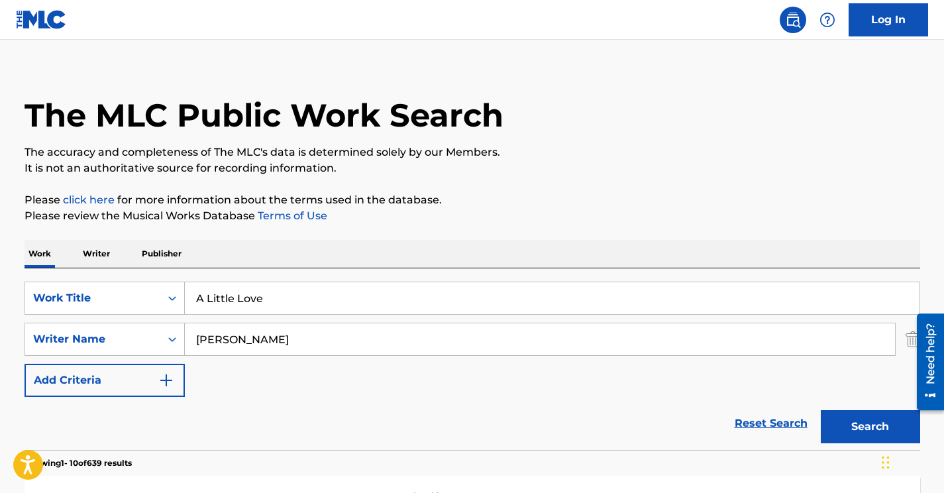
scroll to position [222, 0]
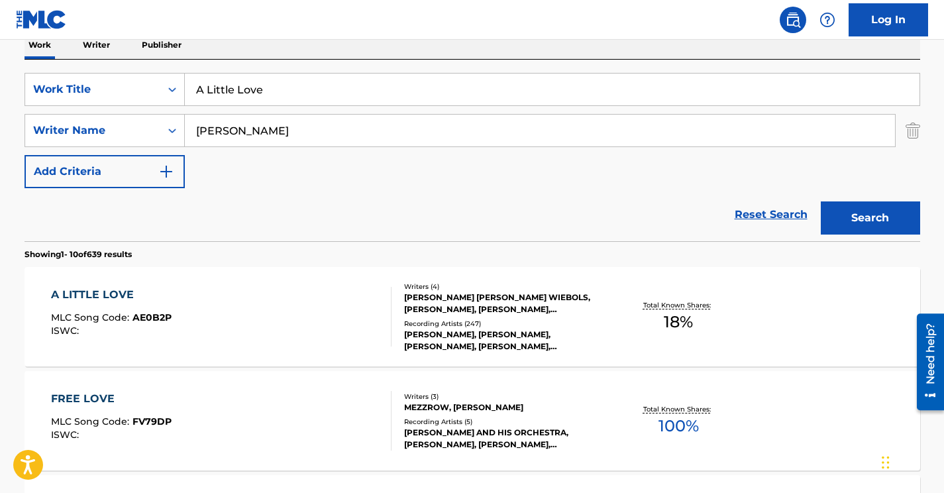
click at [237, 140] on input "[PERSON_NAME]" at bounding box center [540, 131] width 710 height 32
paste input "Germa"
type input "German"
click at [256, 94] on input "A Little Love" at bounding box center [552, 90] width 735 height 32
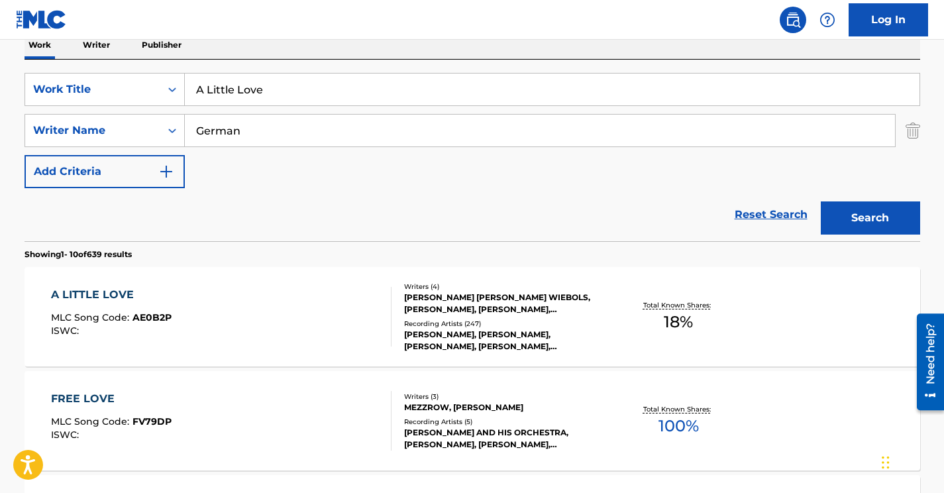
click at [256, 94] on input "A Little Love" at bounding box center [552, 90] width 735 height 32
paste input "[PERSON_NAME] Suite: Merrymakers' Dance"
type input "[PERSON_NAME] Suite: Merrymakers' Dance"
click at [821, 201] on button "Search" at bounding box center [870, 217] width 99 height 33
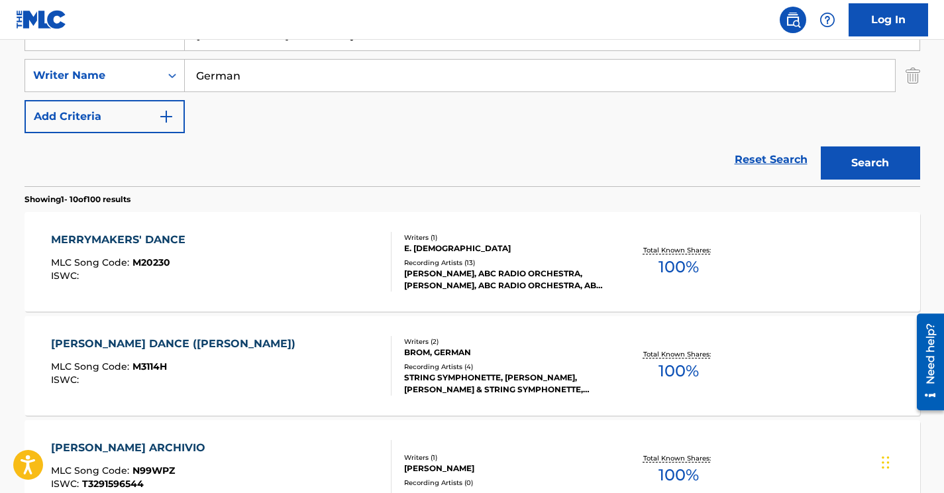
scroll to position [276, 0]
click at [258, 241] on div "MERRYMAKERS' DANCE MLC Song Code : M20230 ISWC :" at bounding box center [221, 263] width 341 height 60
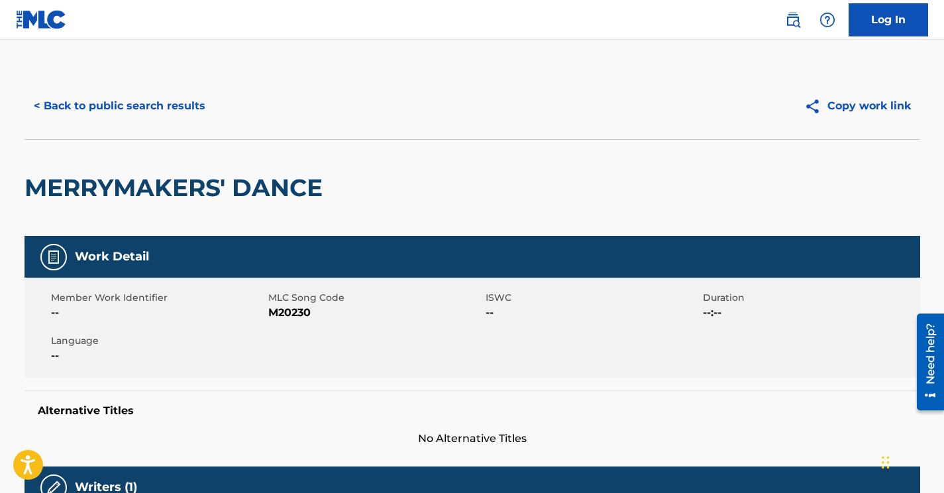
click at [288, 314] on span "M20230" at bounding box center [375, 313] width 214 height 16
click at [178, 107] on button "< Back to public search results" at bounding box center [120, 105] width 190 height 33
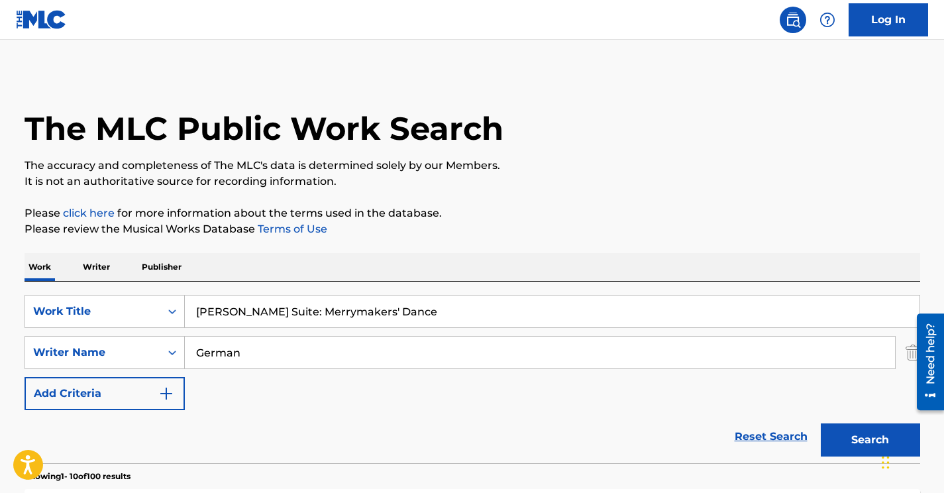
scroll to position [276, 0]
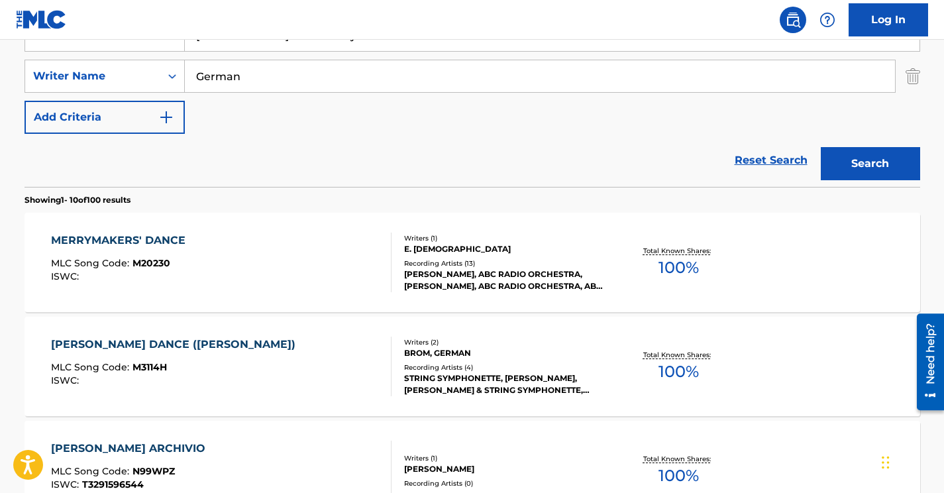
click at [228, 81] on input "German" at bounding box center [540, 76] width 710 height 32
paste input "[PERSON_NAME]"
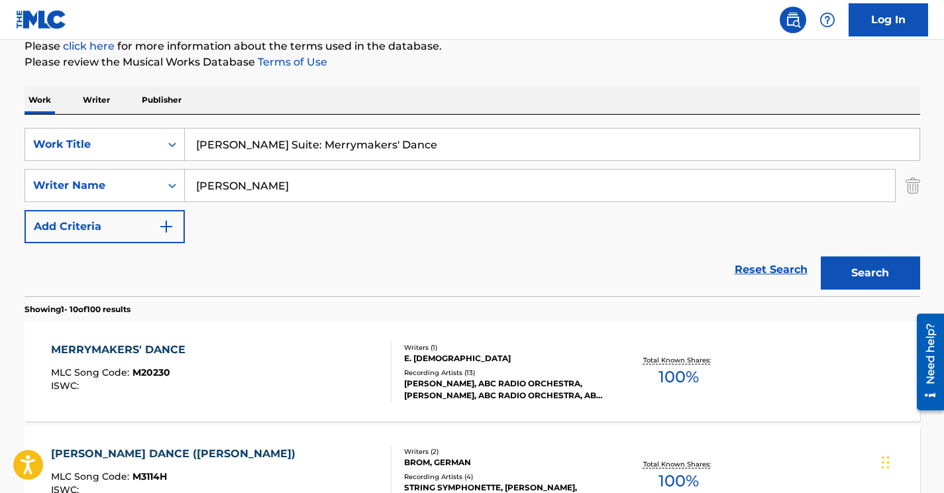
scroll to position [0, 0]
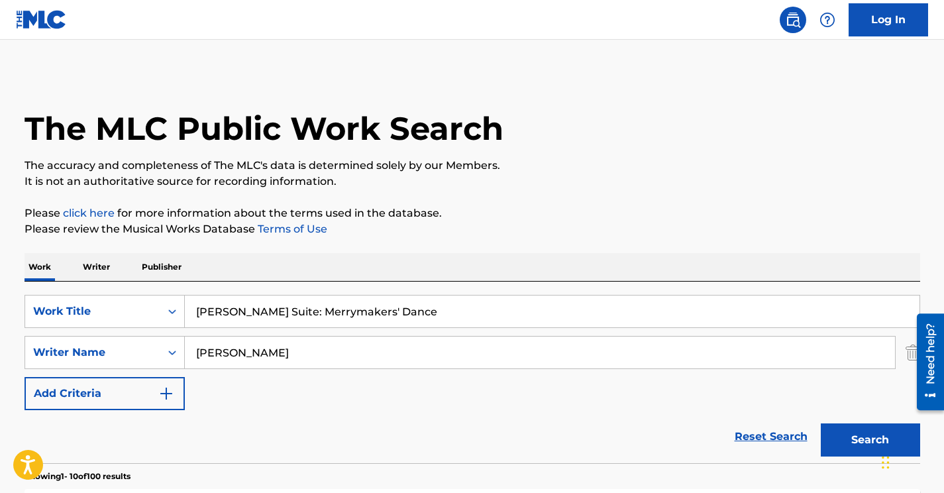
type input "[PERSON_NAME]"
click at [255, 306] on input "[PERSON_NAME] Suite: Merrymakers' Dance" at bounding box center [552, 312] width 735 height 32
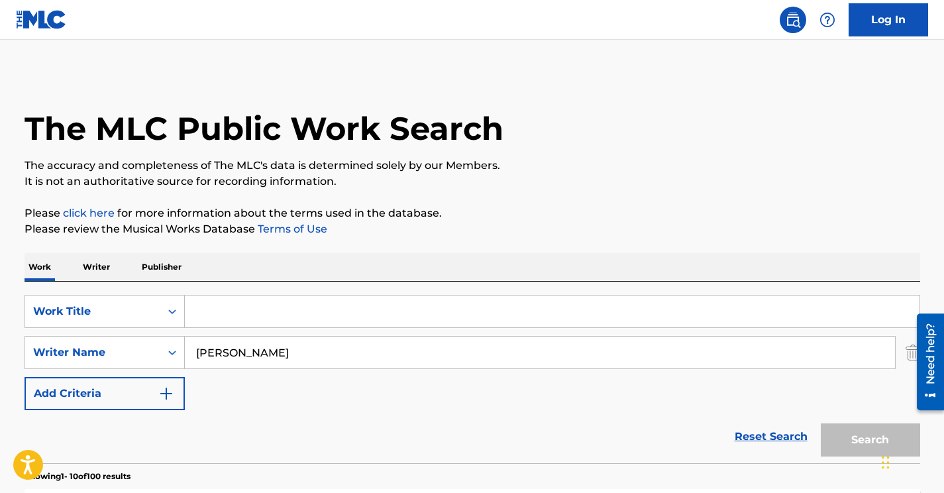
paste input "Fantasia on Greensleeves (Arr. [PERSON_NAME])"
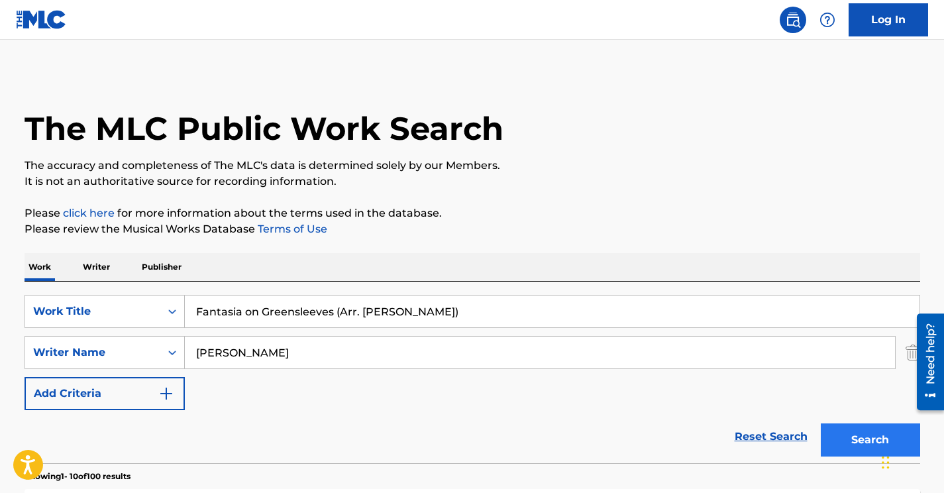
type input "Fantasia on Greensleeves (Arr. [PERSON_NAME])"
click at [848, 435] on button "Search" at bounding box center [870, 439] width 99 height 33
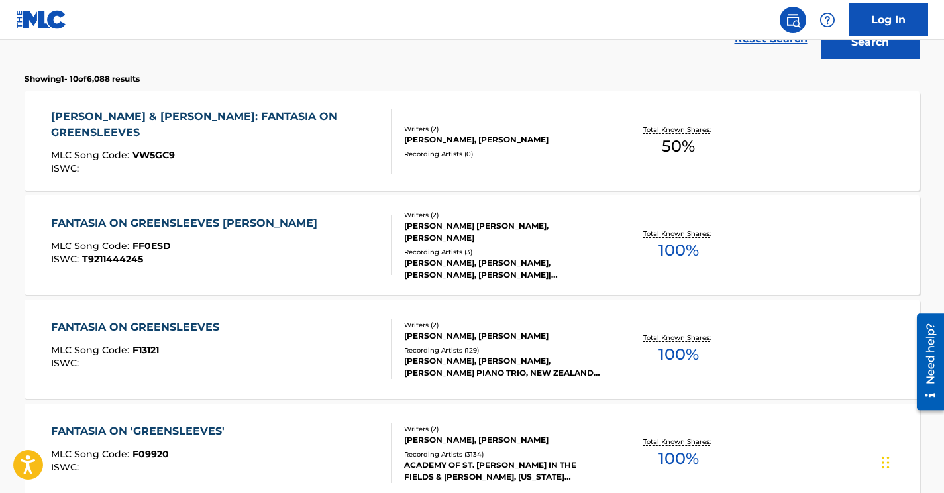
scroll to position [406, 0]
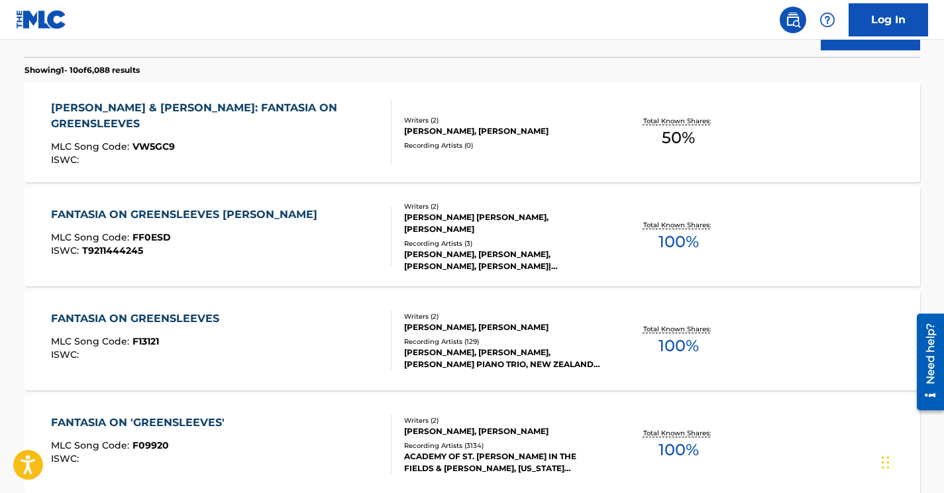
click at [300, 134] on div "[PERSON_NAME] & [PERSON_NAME]: FANTASIA ON GREENSLEEVES MLC Song Code : VW5GC9 …" at bounding box center [215, 132] width 329 height 65
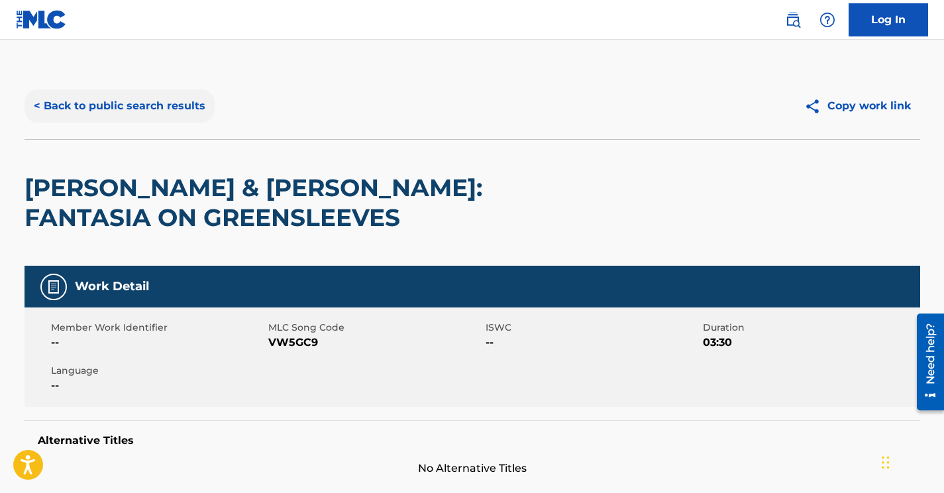
click at [181, 113] on button "< Back to public search results" at bounding box center [120, 105] width 190 height 33
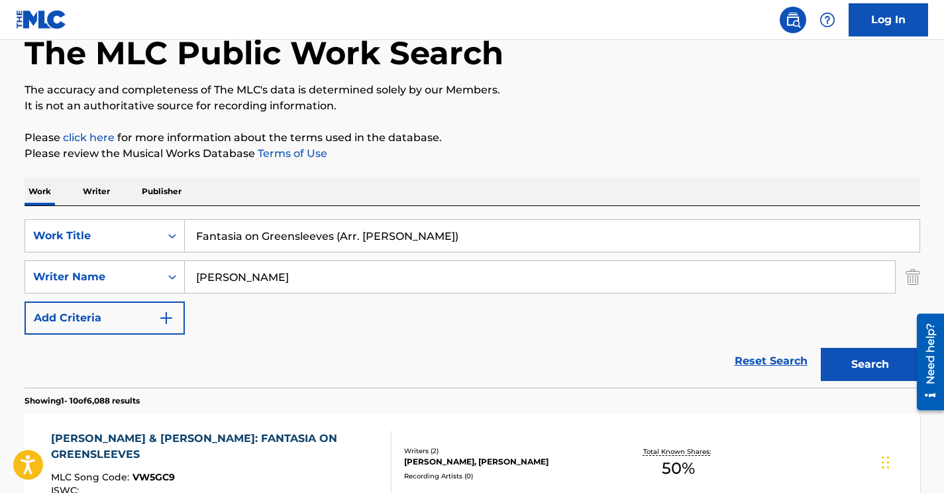
scroll to position [82, 0]
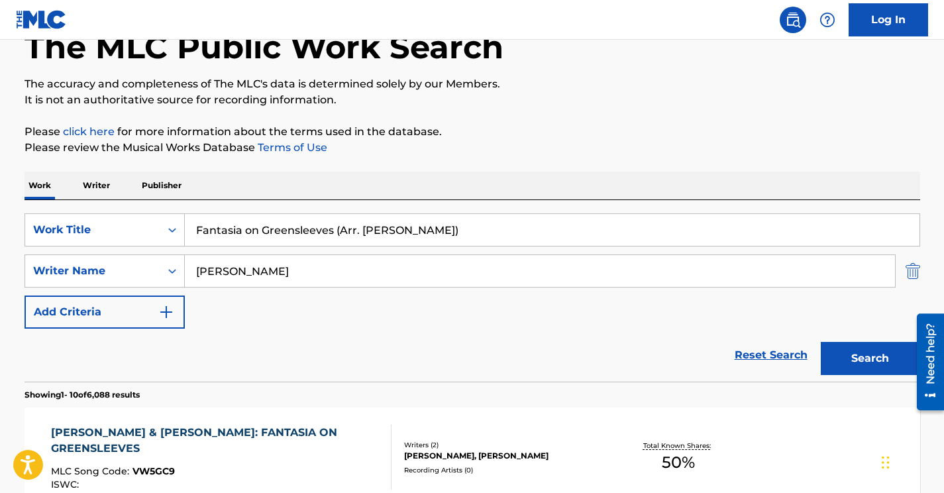
click at [911, 274] on img "Search Form" at bounding box center [913, 270] width 15 height 33
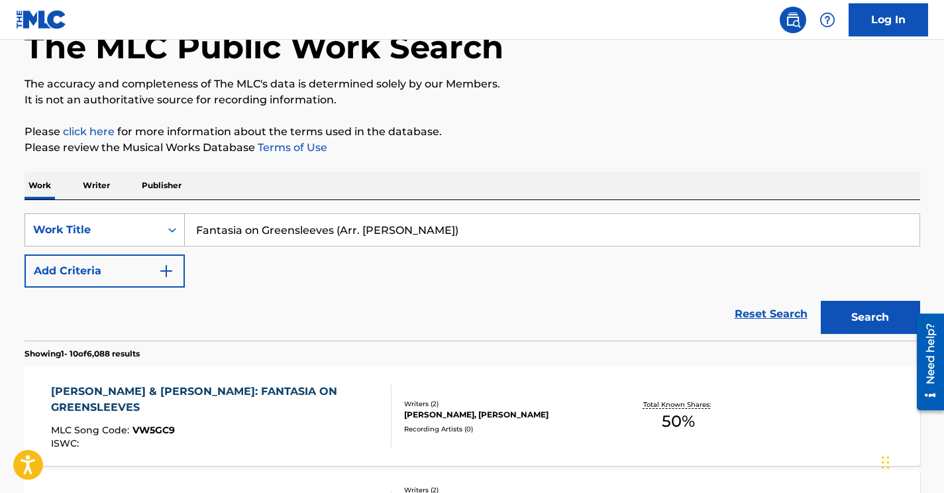
click at [144, 231] on div "Work Title" at bounding box center [92, 230] width 119 height 16
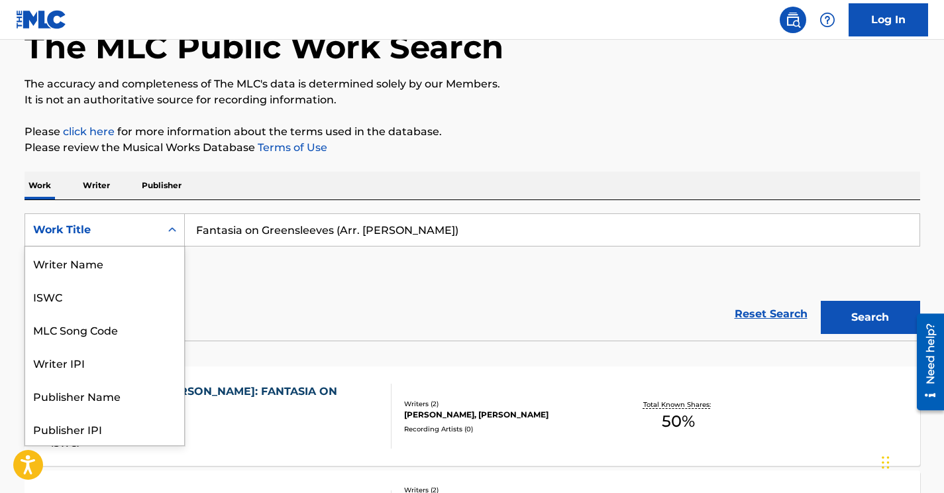
scroll to position [66, 0]
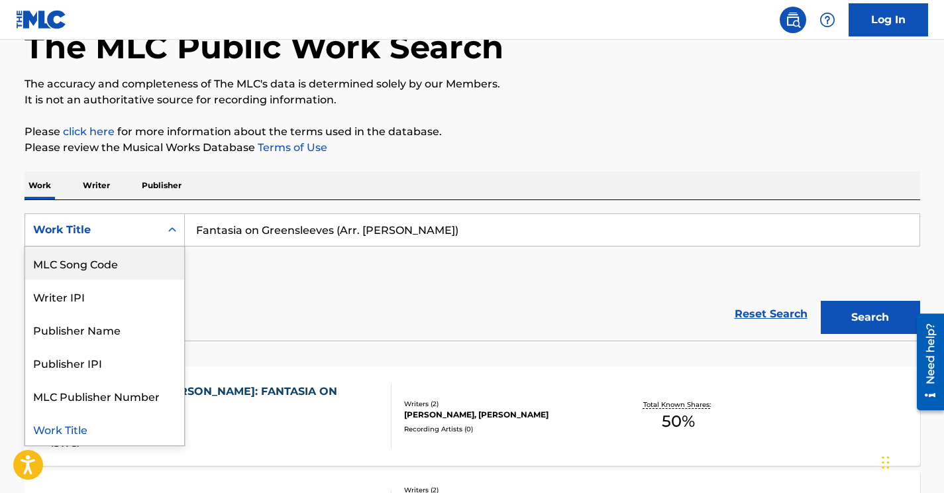
click at [121, 260] on div "MLC Song Code" at bounding box center [104, 263] width 159 height 33
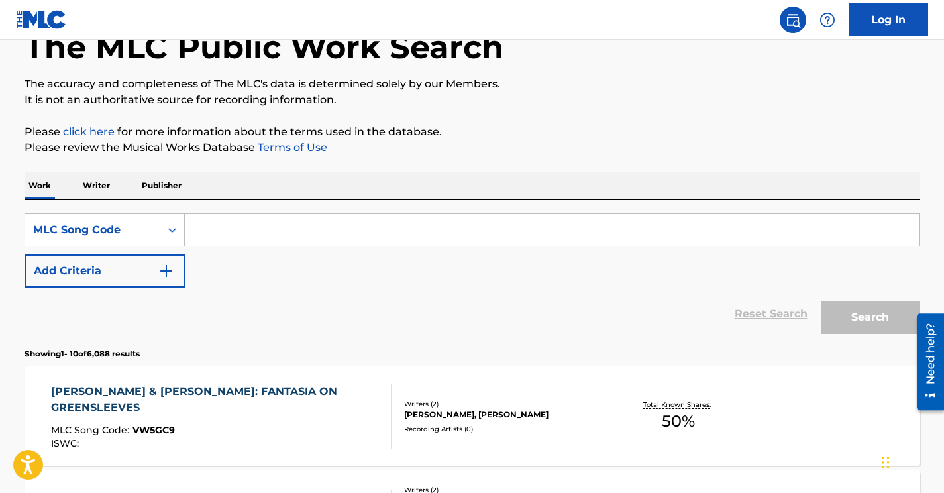
click at [204, 226] on input "Search Form" at bounding box center [552, 230] width 735 height 32
paste input "Retrieving data. Wait a few seconds and try to cut or copy again."
type input "Retrieving data. Wait a few seconds and try to cut or copy again."
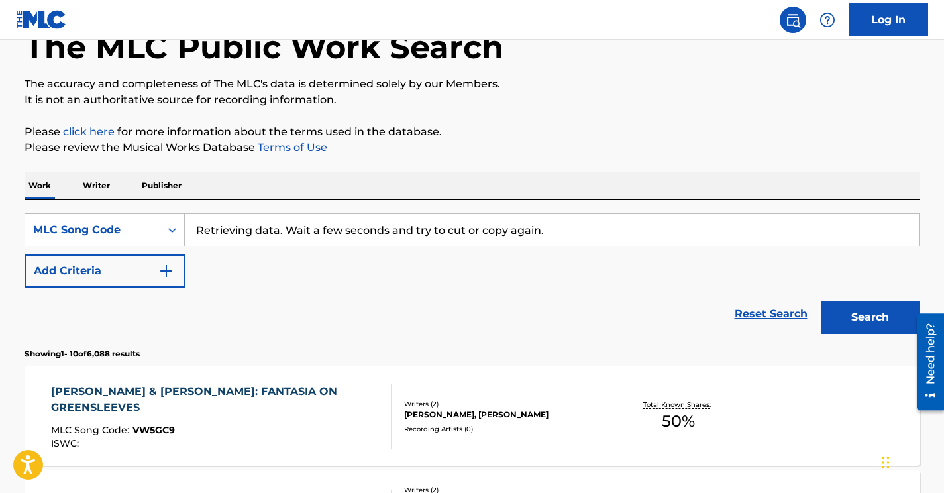
click at [364, 242] on input "Retrieving data. Wait a few seconds and try to cut or copy again." at bounding box center [552, 230] width 735 height 32
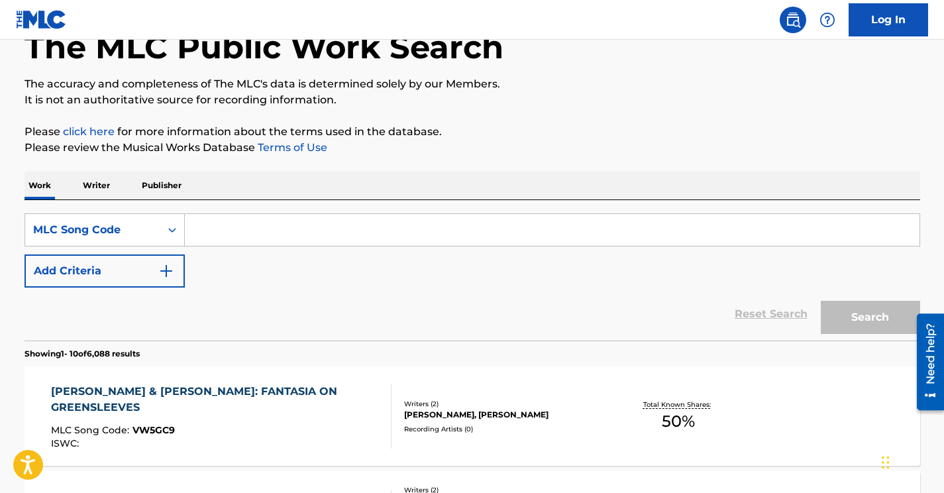
click at [220, 235] on input "Search Form" at bounding box center [552, 230] width 735 height 32
click at [216, 226] on input "Search Form" at bounding box center [552, 230] width 735 height 32
paste input "Retrieving data. Wait a few seconds and try to cut or copy again."
type input "Retrieving data. Wait a few seconds and try to cut or copy again."
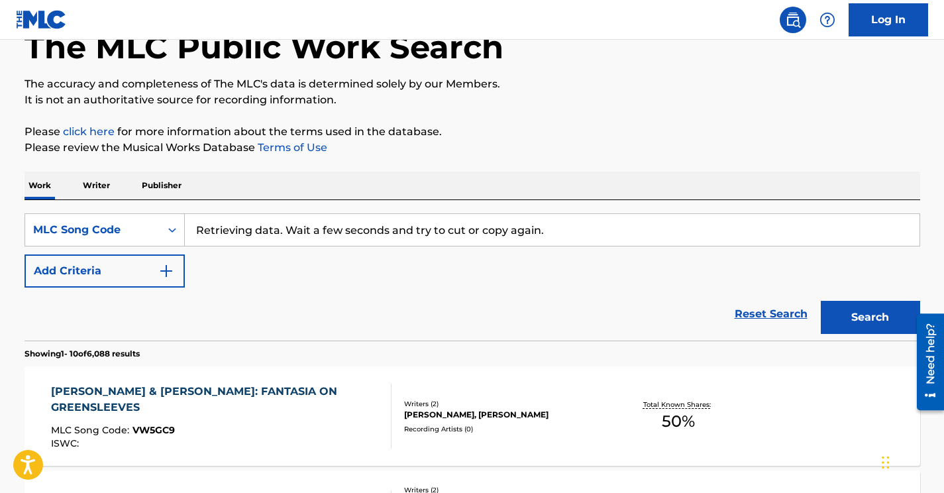
click at [537, 237] on input "Retrieving data. Wait a few seconds and try to cut or copy again." at bounding box center [552, 230] width 735 height 32
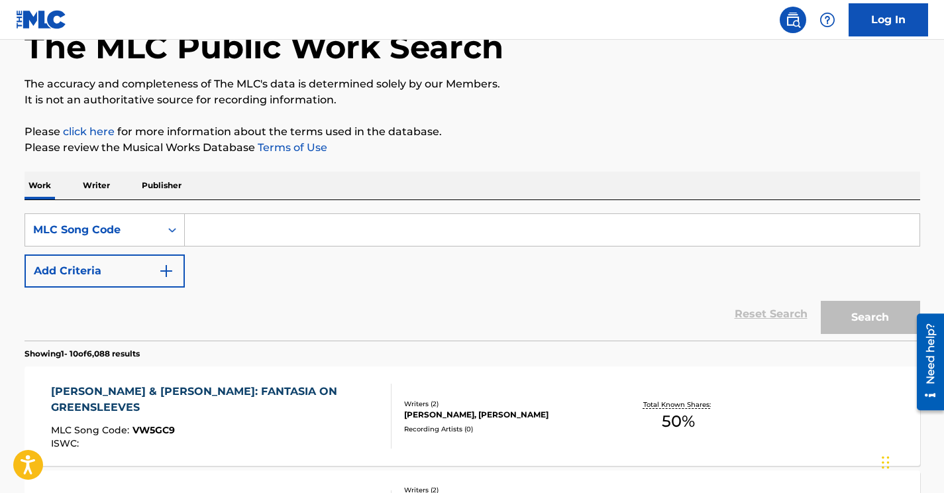
click at [212, 239] on input "Search Form" at bounding box center [552, 230] width 735 height 32
click at [201, 229] on input "Search Form" at bounding box center [552, 230] width 735 height 32
click at [211, 229] on input "Search Form" at bounding box center [552, 230] width 735 height 32
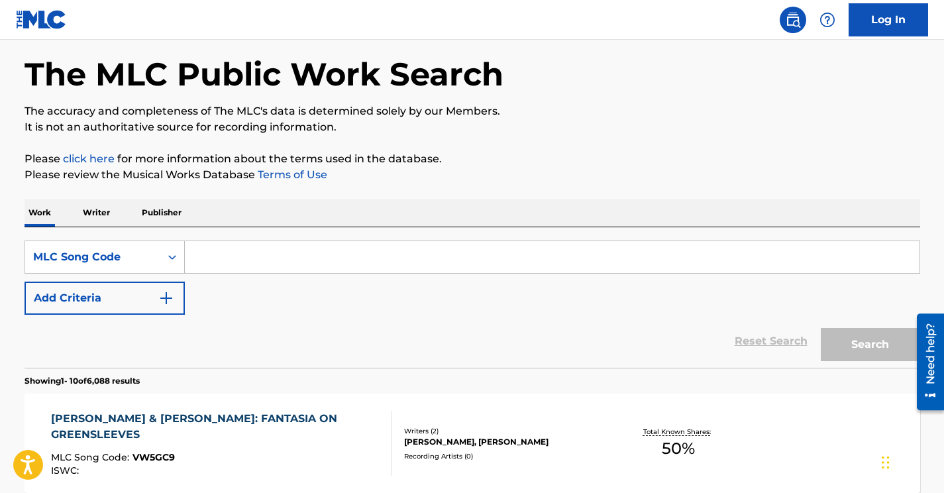
scroll to position [74, 0]
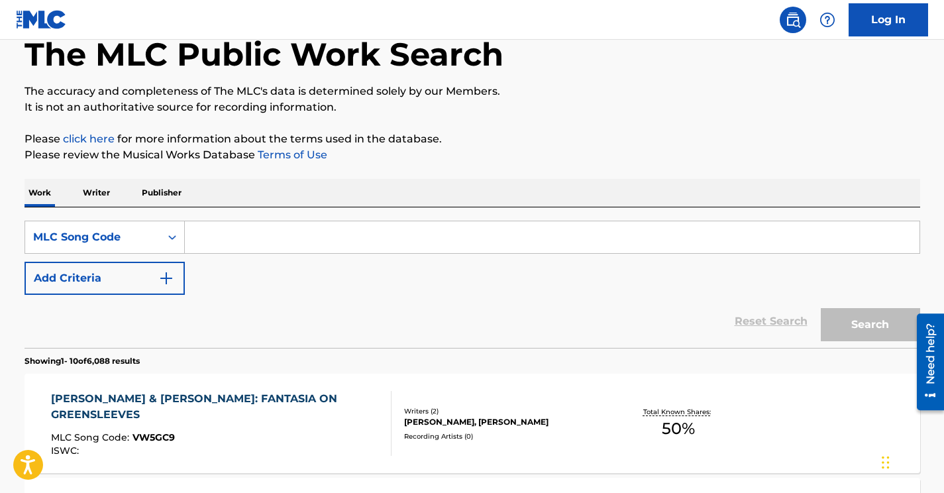
click at [206, 247] on input "Search Form" at bounding box center [552, 237] width 735 height 32
click at [209, 243] on input "Search Form" at bounding box center [552, 237] width 735 height 32
paste input "F09920"
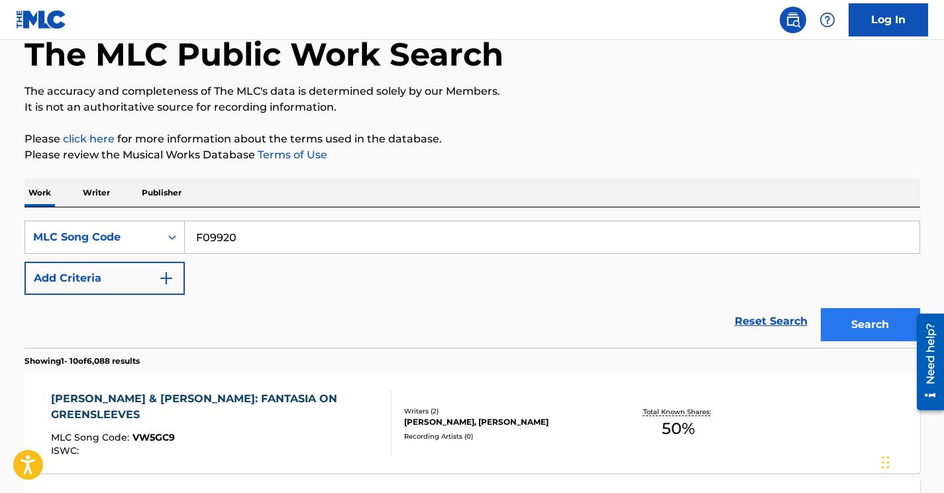
type input "F09920"
click at [861, 316] on button "Search" at bounding box center [870, 324] width 99 height 33
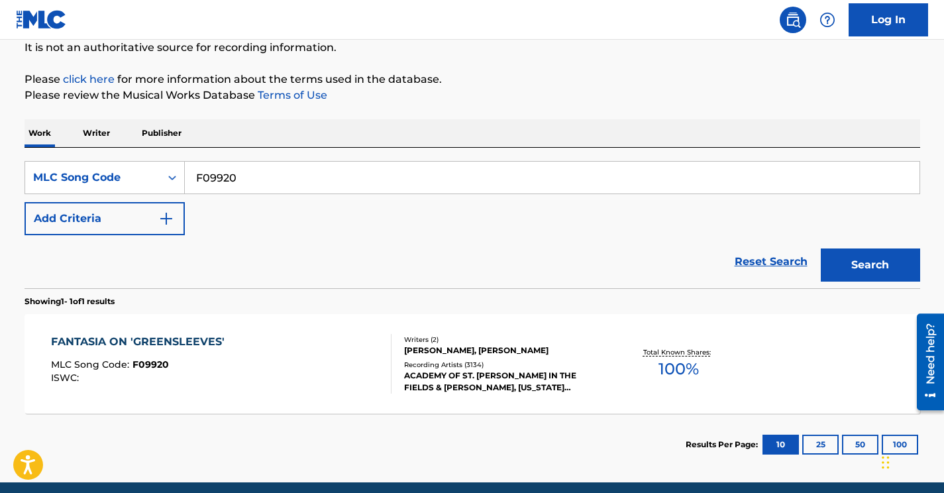
scroll to position [187, 0]
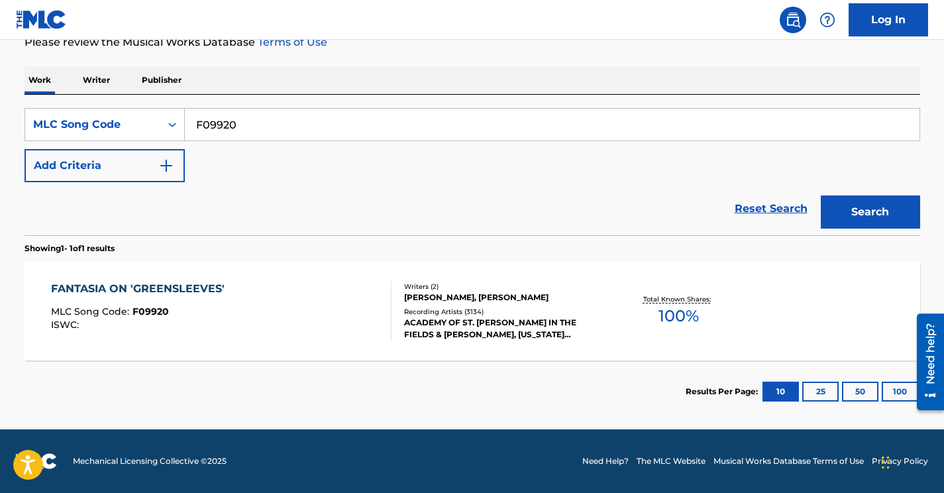
click at [249, 302] on div "FANTASIA ON 'GREENSLEEVES' MLC Song Code : F09920 ISWC :" at bounding box center [221, 311] width 341 height 60
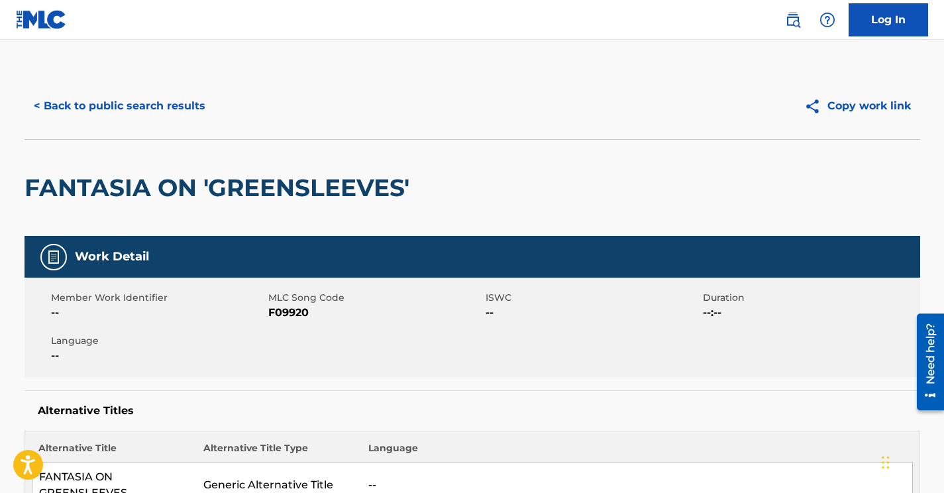
click at [290, 313] on span "F09920" at bounding box center [375, 313] width 214 height 16
click at [150, 111] on button "< Back to public search results" at bounding box center [120, 105] width 190 height 33
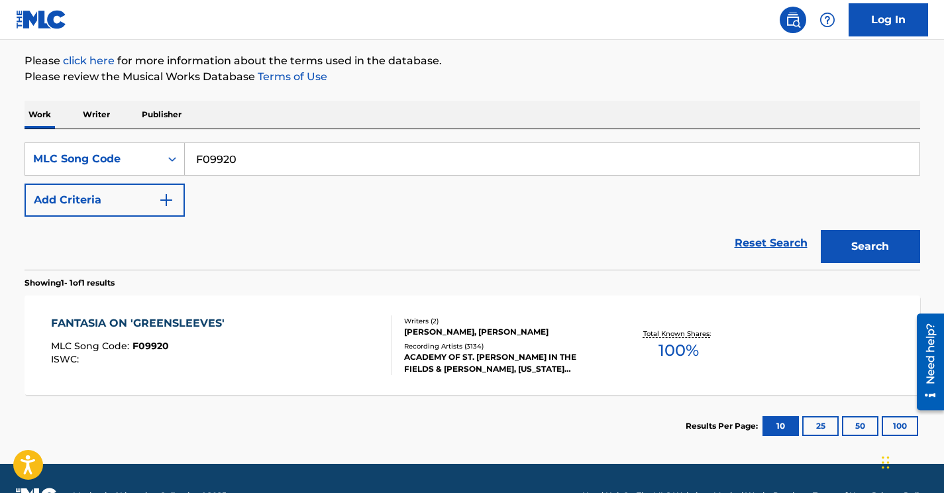
click at [209, 161] on input "F09920" at bounding box center [552, 159] width 735 height 32
paste input "13121"
type input "F13121"
click at [821, 230] on button "Search" at bounding box center [870, 246] width 99 height 33
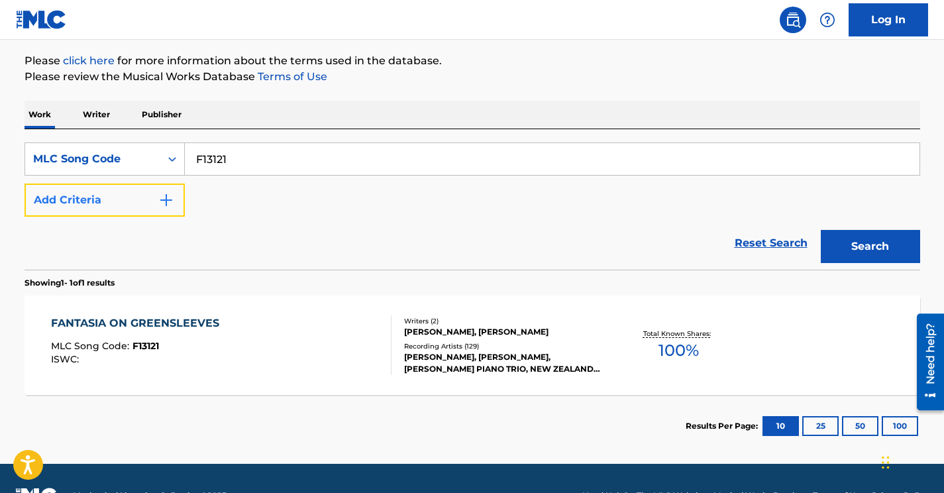
click at [139, 194] on button "Add Criteria" at bounding box center [105, 200] width 160 height 33
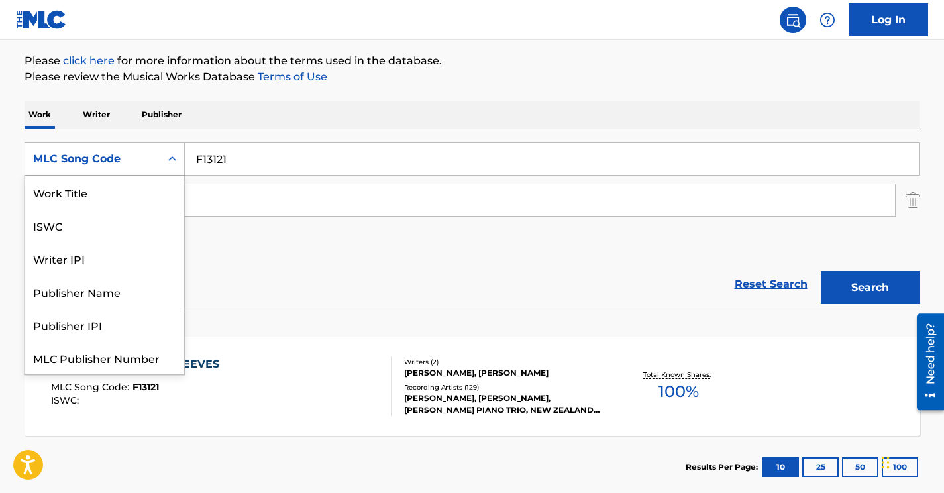
click at [137, 160] on div "MLC Song Code" at bounding box center [92, 159] width 119 height 16
click at [108, 194] on div "Work Title" at bounding box center [104, 192] width 159 height 33
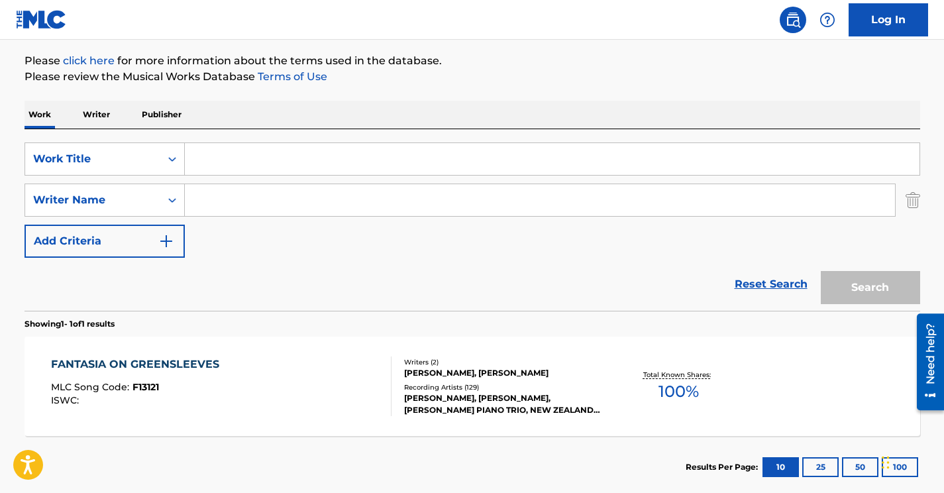
click at [225, 161] on input "Search Form" at bounding box center [552, 159] width 735 height 32
paste input "Offenbach"
type input "Offenbach"
click at [245, 193] on input "Search Form" at bounding box center [540, 200] width 710 height 32
paste input "Offenbach"
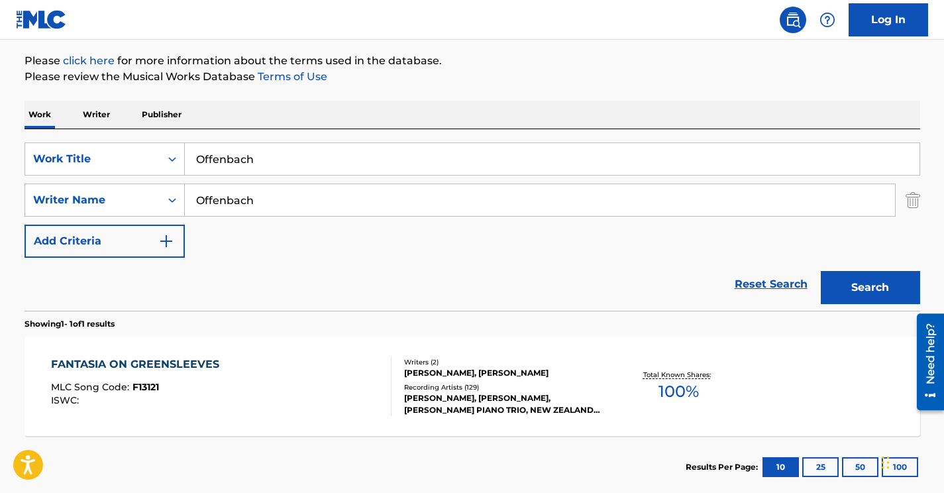
type input "Offenbach"
click at [231, 168] on input "Offenbach" at bounding box center [552, 159] width 735 height 32
paste input "The Tales of [PERSON_NAME]: Barcarolle"
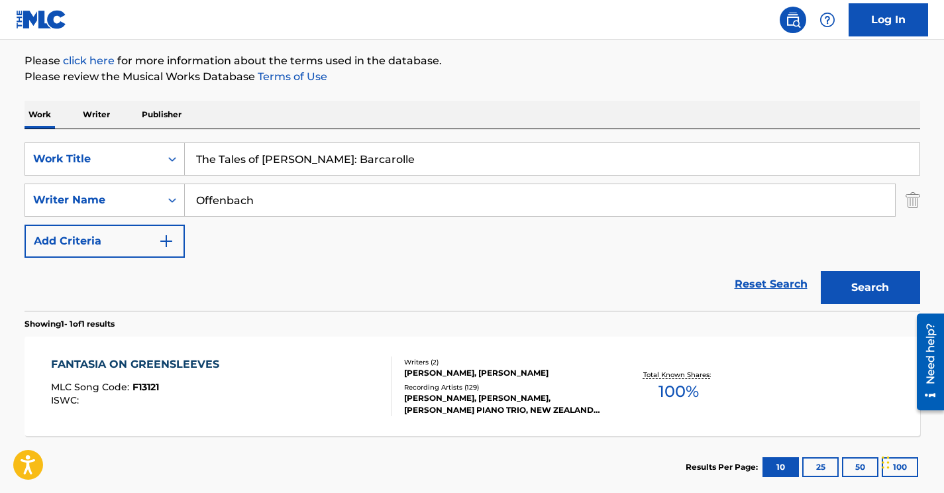
type input "The Tales of [PERSON_NAME]: Barcarolle"
click at [821, 271] on button "Search" at bounding box center [870, 287] width 99 height 33
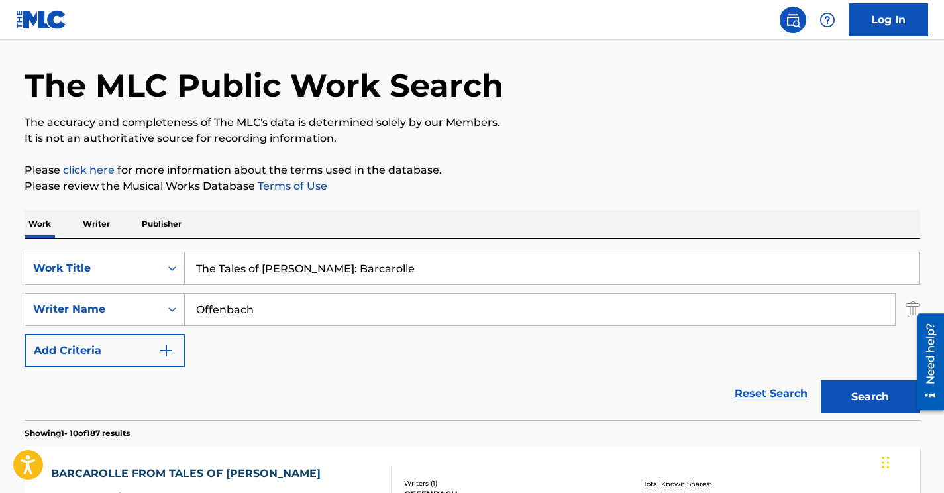
scroll to position [48, 0]
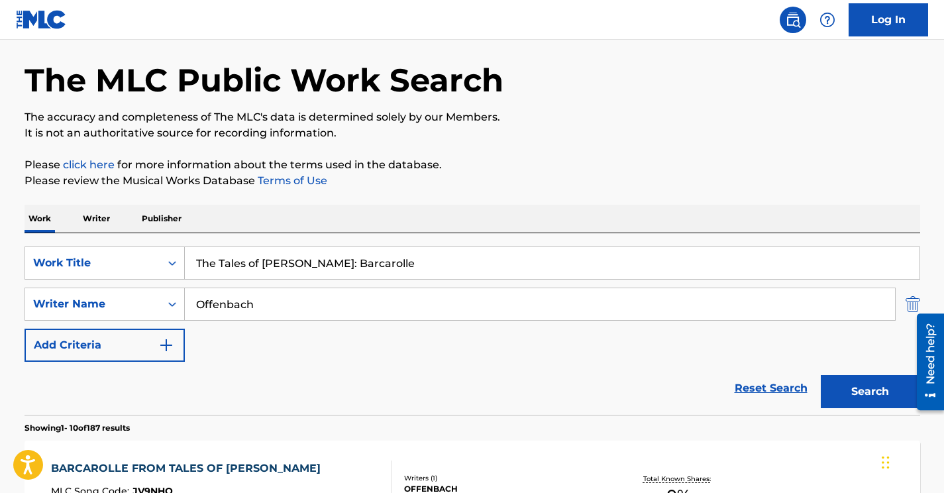
click at [909, 298] on img "Search Form" at bounding box center [913, 304] width 15 height 33
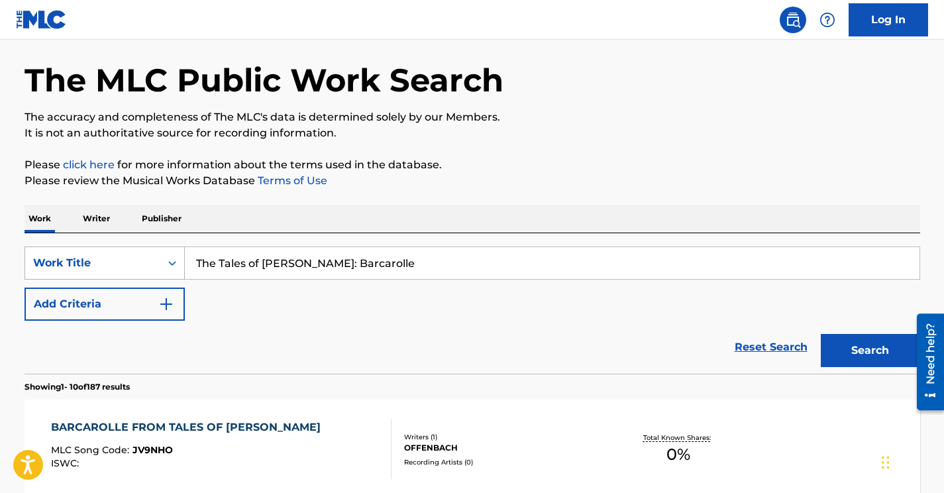
click at [123, 252] on div "Work Title" at bounding box center [92, 262] width 135 height 25
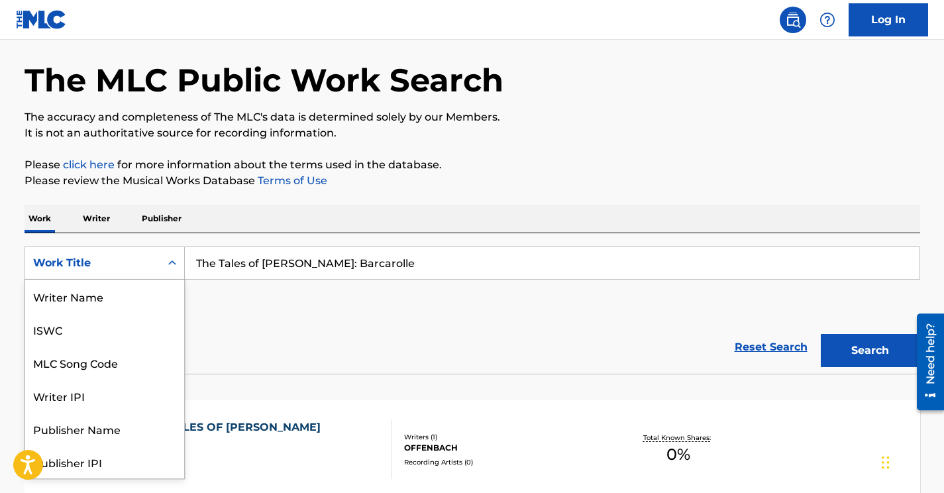
scroll to position [66, 0]
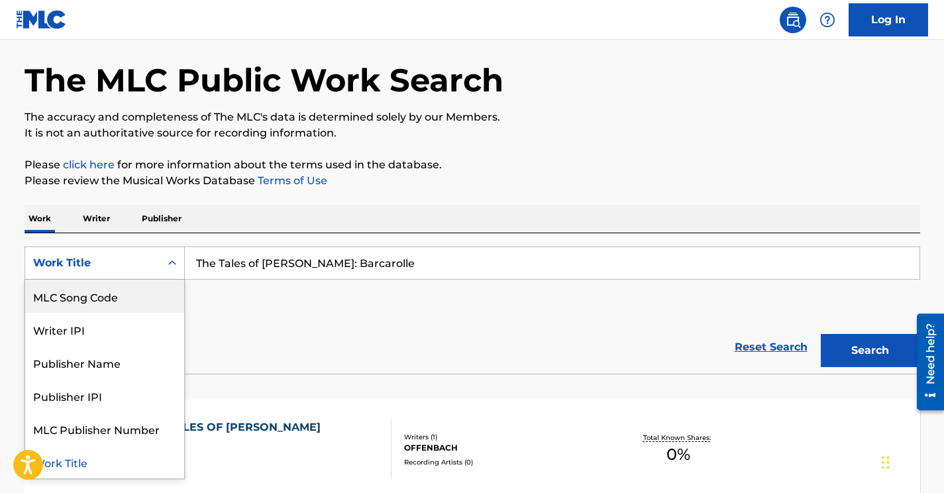
click at [131, 288] on div "MLC Song Code" at bounding box center [104, 296] width 159 height 33
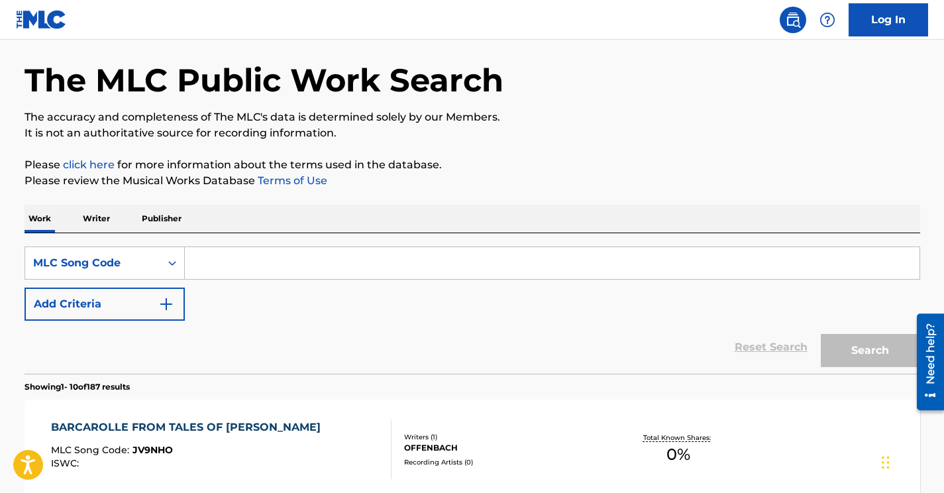
click at [223, 254] on input "Search Form" at bounding box center [552, 263] width 735 height 32
paste input "908252"
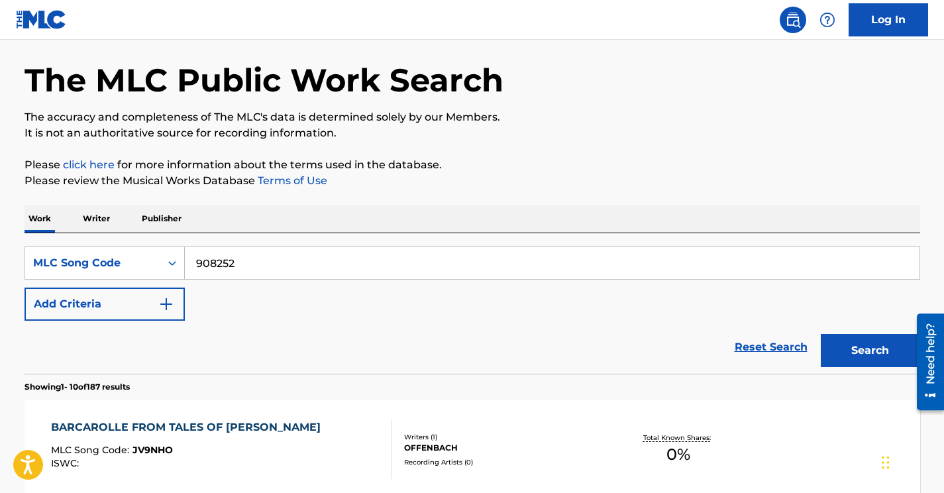
type input "908252"
click at [821, 334] on button "Search" at bounding box center [870, 350] width 99 height 33
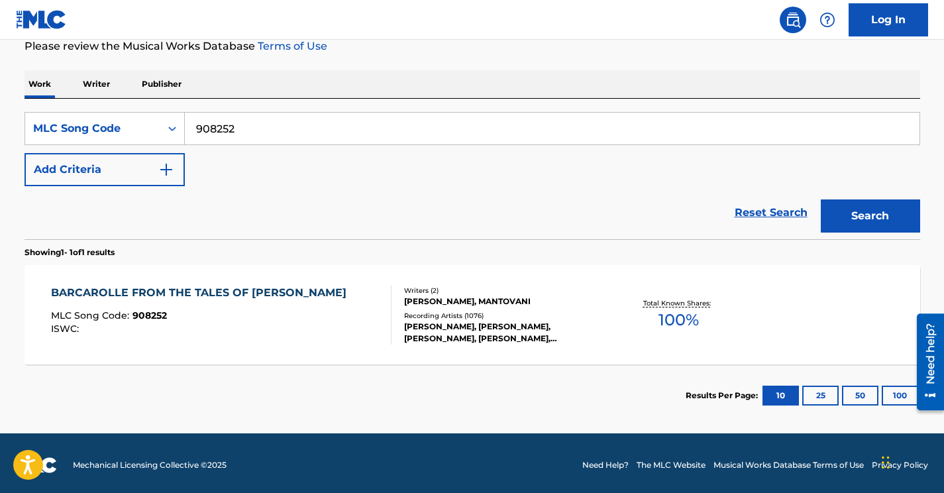
scroll to position [184, 0]
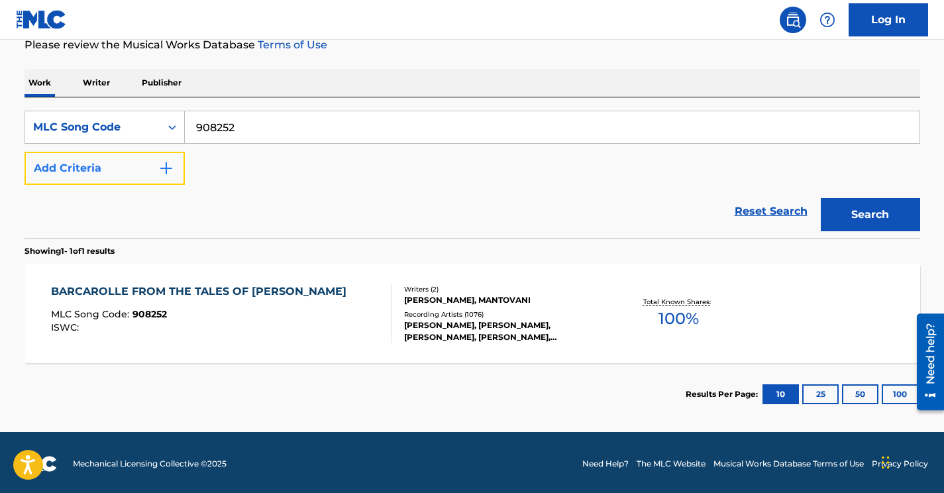
click at [150, 181] on button "Add Criteria" at bounding box center [105, 168] width 160 height 33
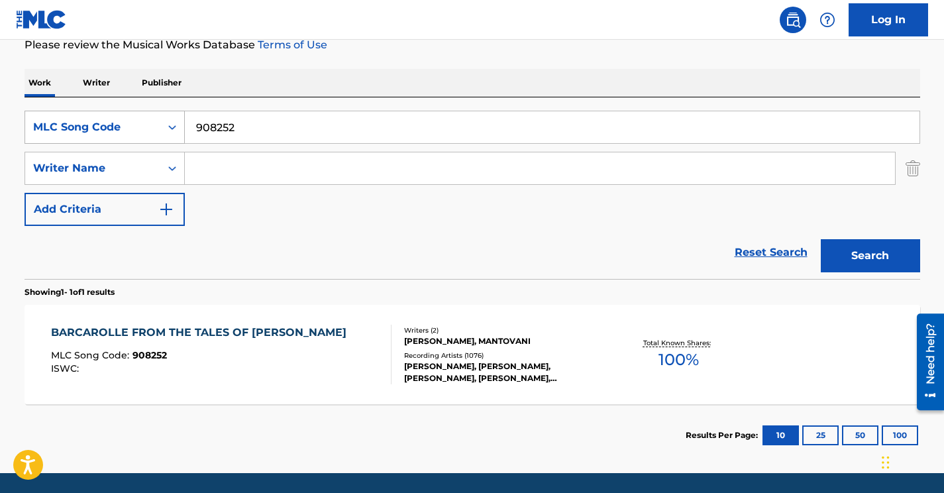
click at [155, 125] on div "MLC Song Code" at bounding box center [92, 127] width 135 height 25
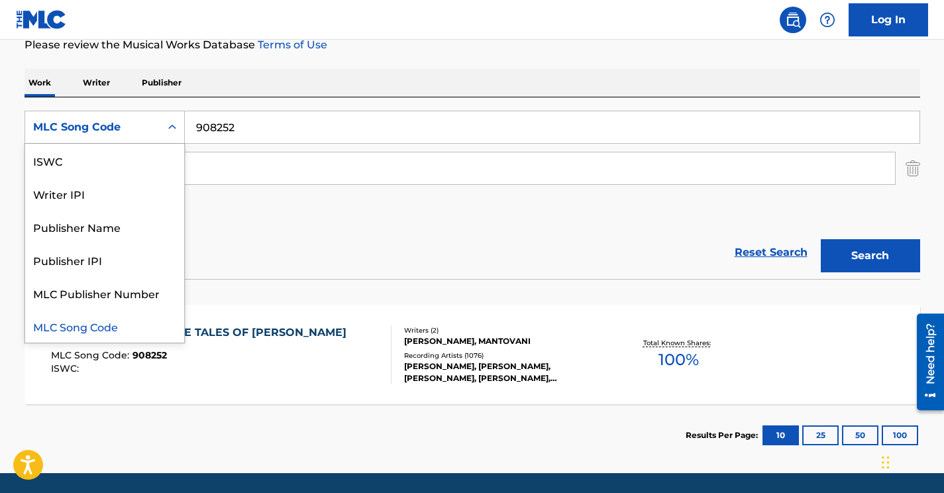
scroll to position [0, 0]
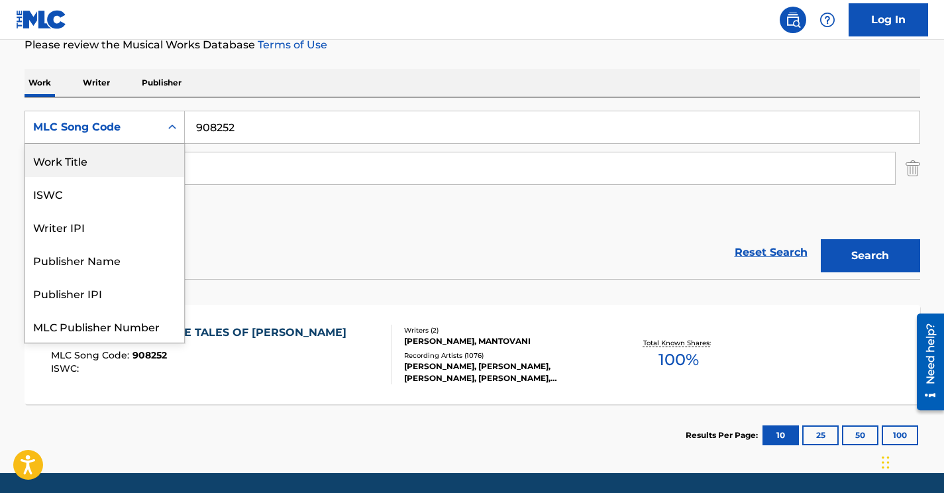
click at [117, 158] on div "Work Title" at bounding box center [104, 160] width 159 height 33
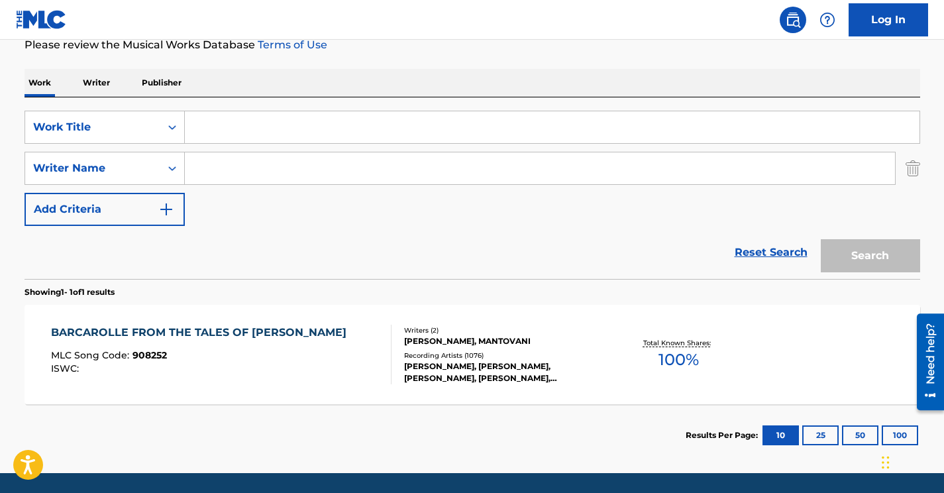
click at [197, 166] on input "Search Form" at bounding box center [540, 168] width 710 height 32
paste input "Offenbach"
type input "Offenbach"
click at [225, 127] on input "Search Form" at bounding box center [552, 127] width 735 height 32
paste input "The Tales of [PERSON_NAME]: Barcarolle"
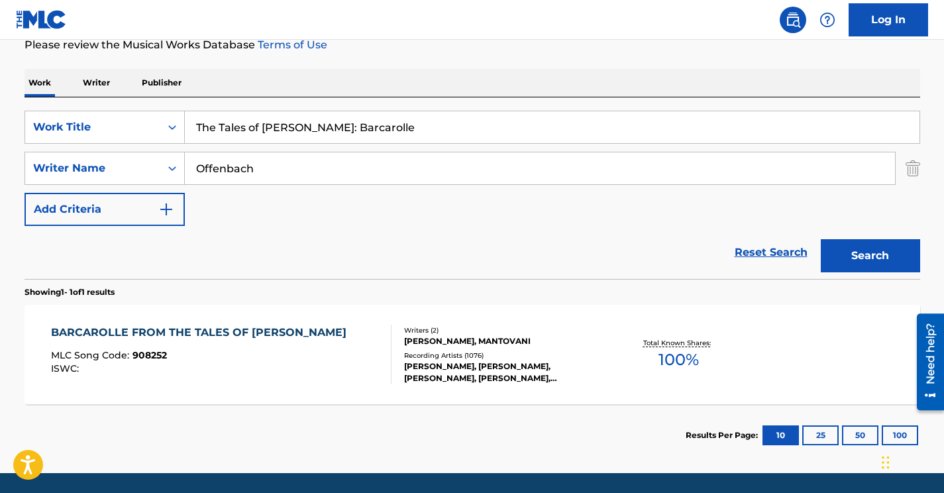
type input "The Tales of [PERSON_NAME]: Barcarolle"
click at [821, 239] on button "Search" at bounding box center [870, 255] width 99 height 33
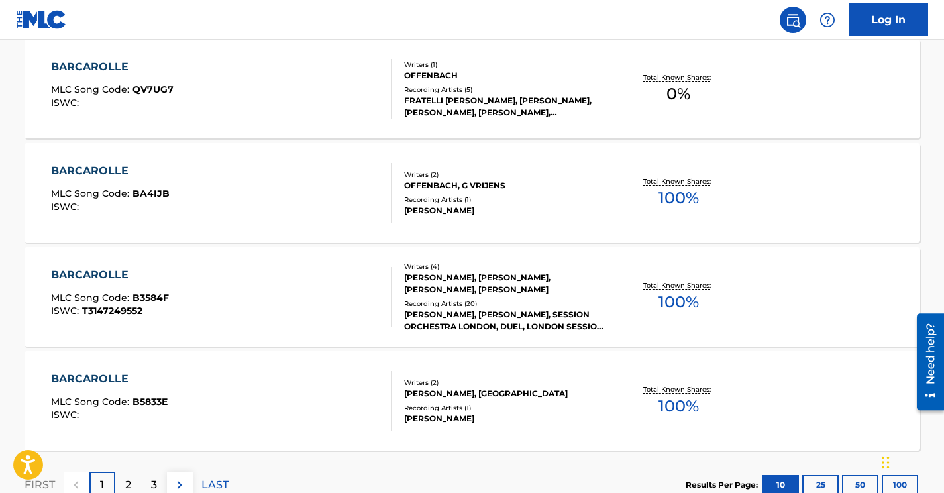
scroll to position [1076, 0]
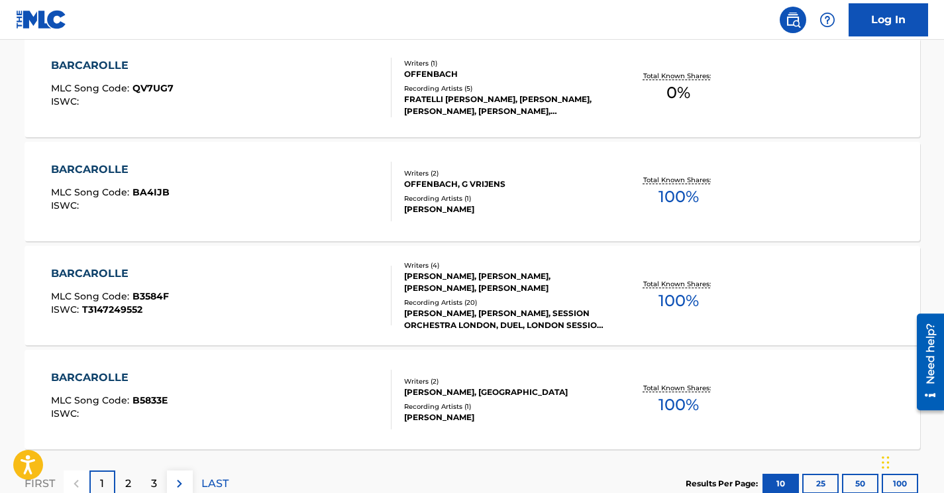
click at [283, 300] on div "BARCAROLLE MLC Song Code : B3584F ISWC : T3147249552" at bounding box center [221, 296] width 341 height 60
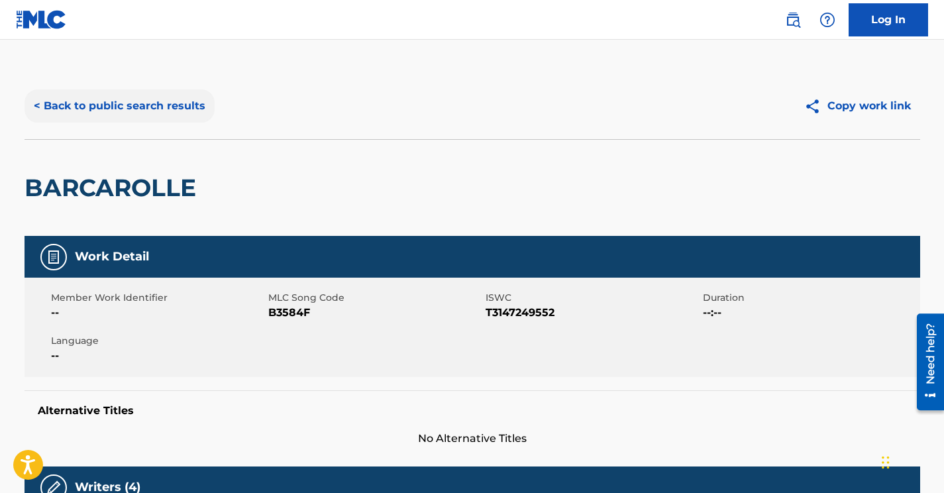
click at [95, 100] on button "< Back to public search results" at bounding box center [120, 105] width 190 height 33
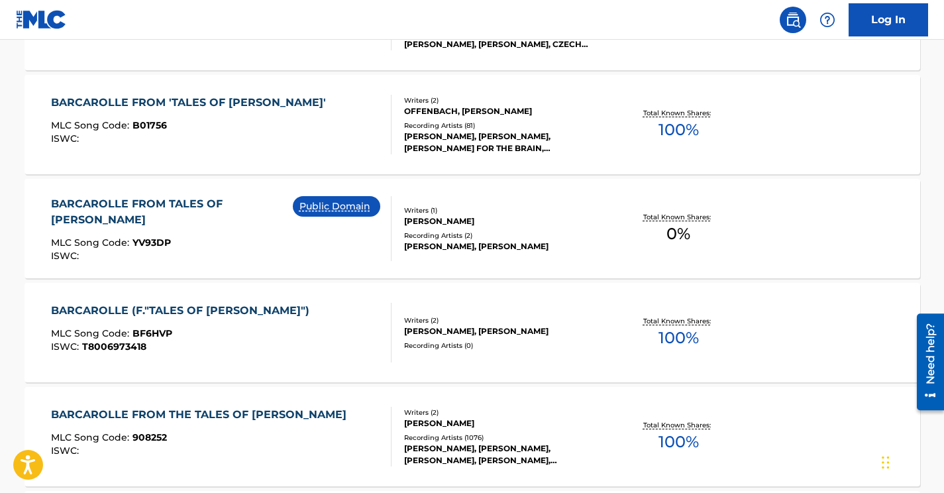
scroll to position [185, 0]
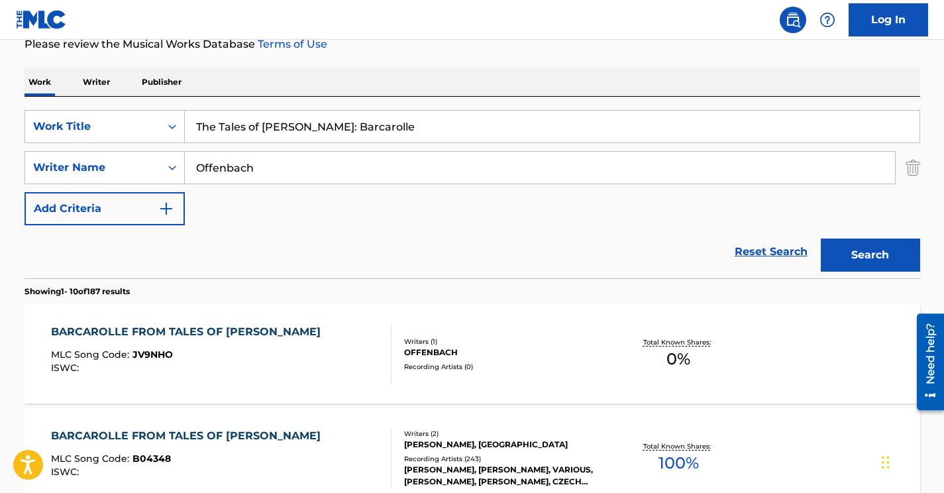
click at [229, 164] on input "Offenbach" at bounding box center [540, 168] width 710 height 32
paste input "[PERSON_NAME]"
type input "[PERSON_NAME]"
click at [264, 123] on input "The Tales of [PERSON_NAME]: Barcarolle" at bounding box center [552, 127] width 735 height 32
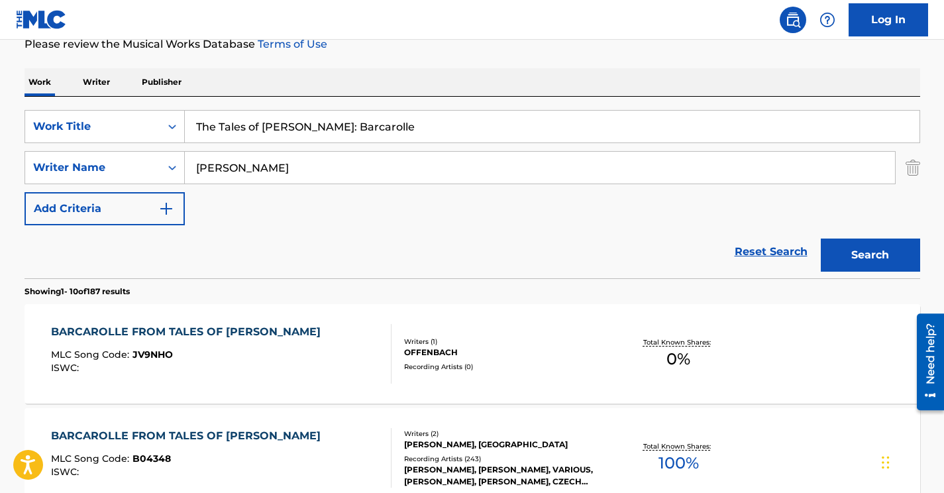
click at [264, 123] on input "The Tales of [PERSON_NAME]: Barcarolle" at bounding box center [552, 127] width 735 height 32
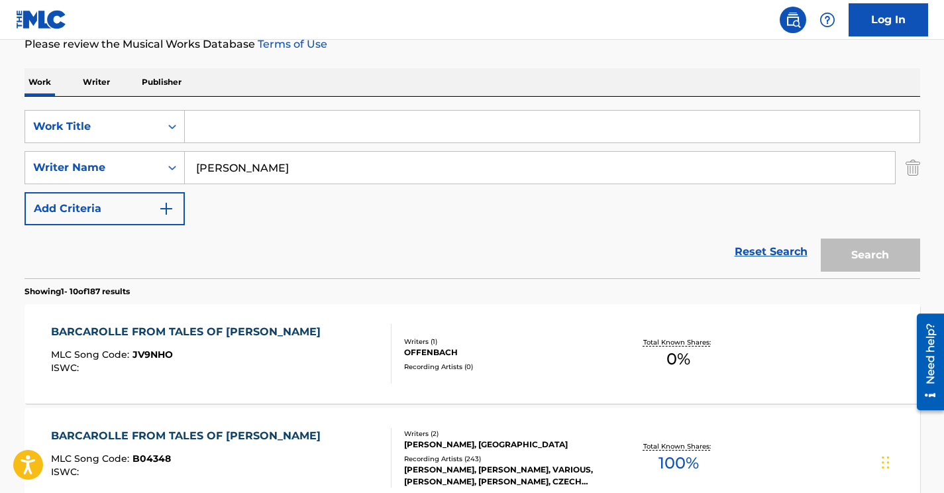
paste input "Zwölf Ländler samt Coda (Twelve Dances with Coda), Op. 75: No. 3"
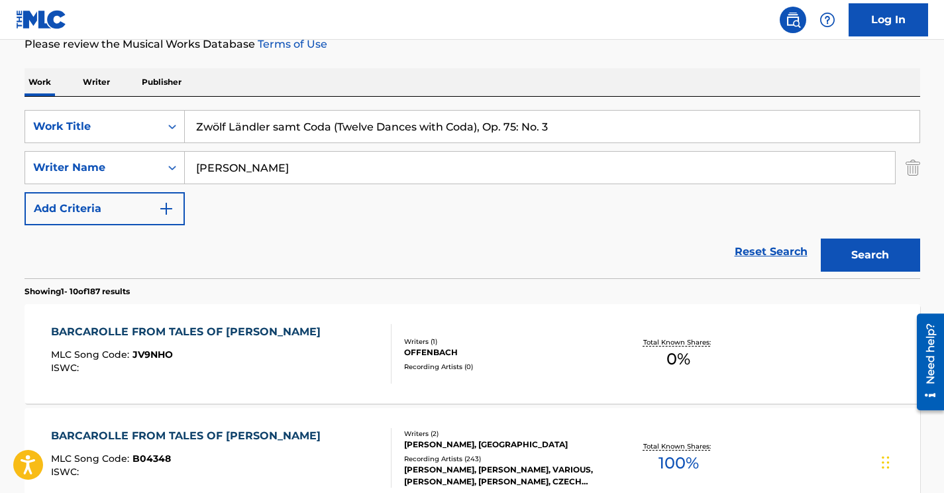
type input "Zwölf Ländler samt Coda (Twelve Dances with Coda), Op. 75: No. 3"
click at [821, 239] on button "Search" at bounding box center [870, 255] width 99 height 33
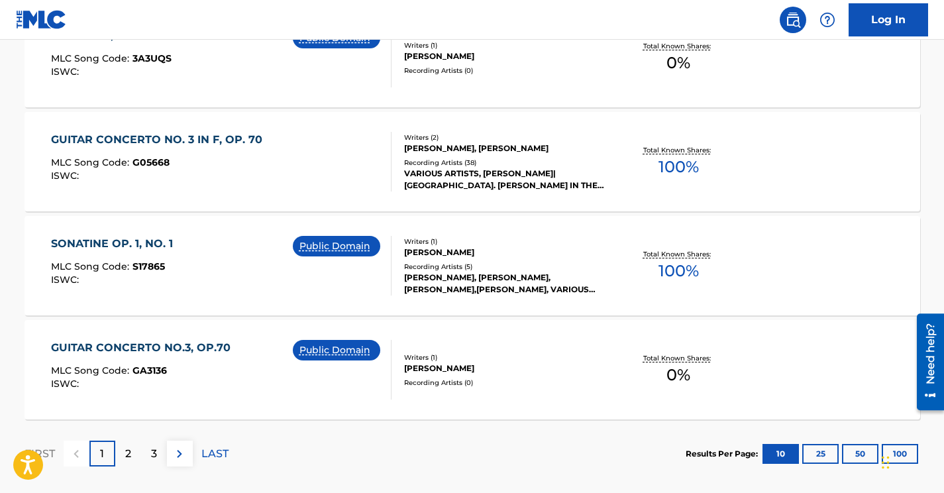
scroll to position [1170, 0]
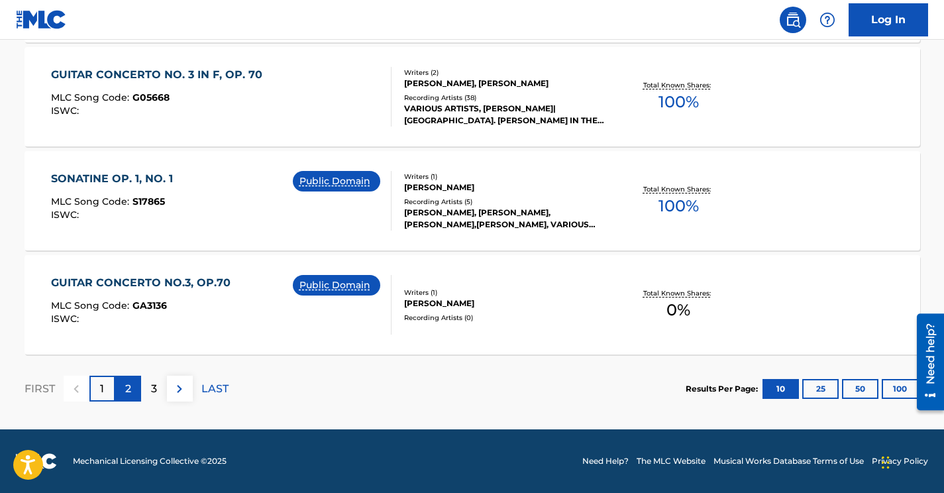
click at [129, 387] on p "2" at bounding box center [128, 389] width 6 height 16
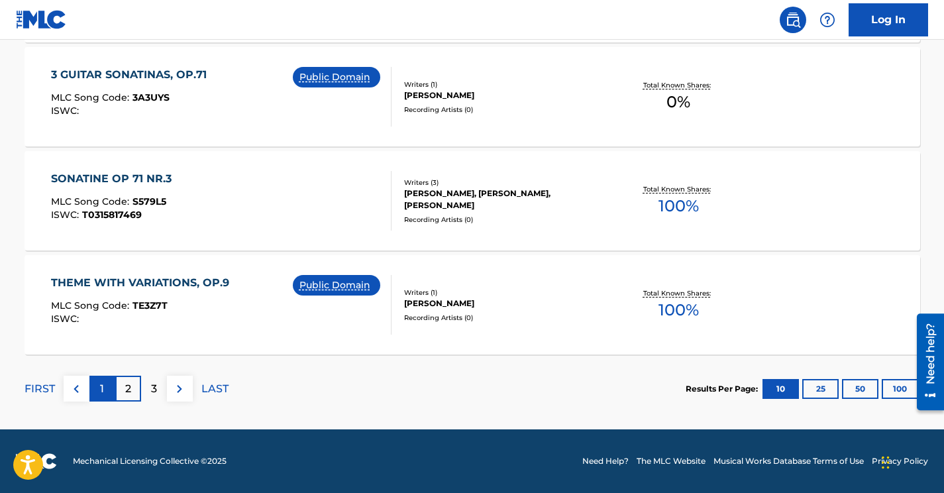
click at [105, 388] on div "1" at bounding box center [102, 389] width 26 height 26
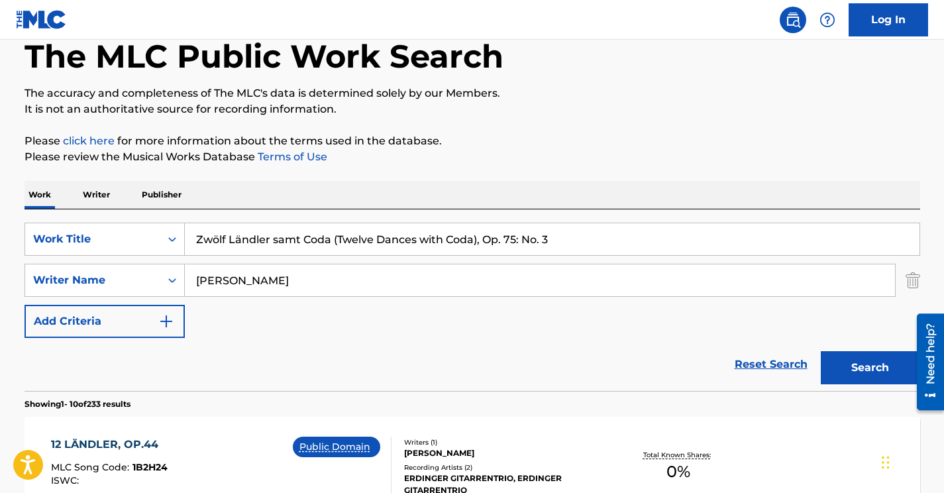
scroll to position [104, 0]
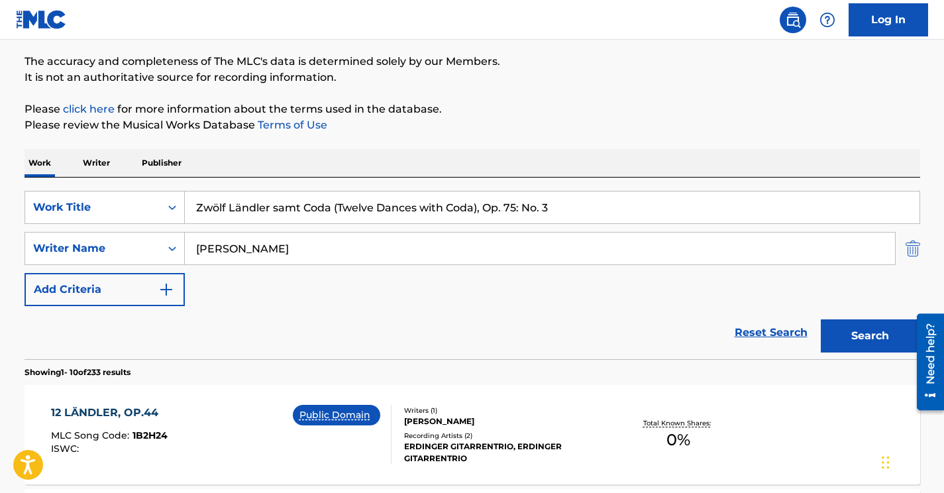
click at [909, 247] on img "Search Form" at bounding box center [913, 248] width 15 height 33
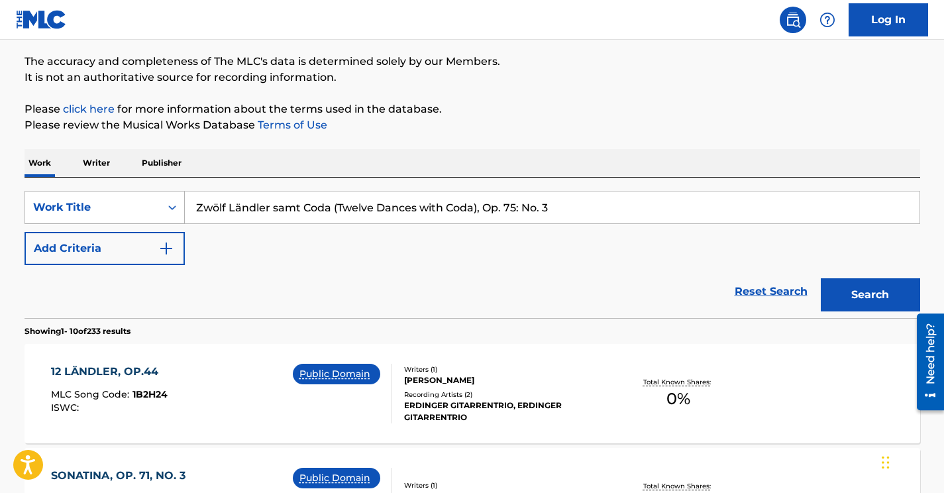
click at [105, 206] on div "Work Title" at bounding box center [92, 207] width 119 height 16
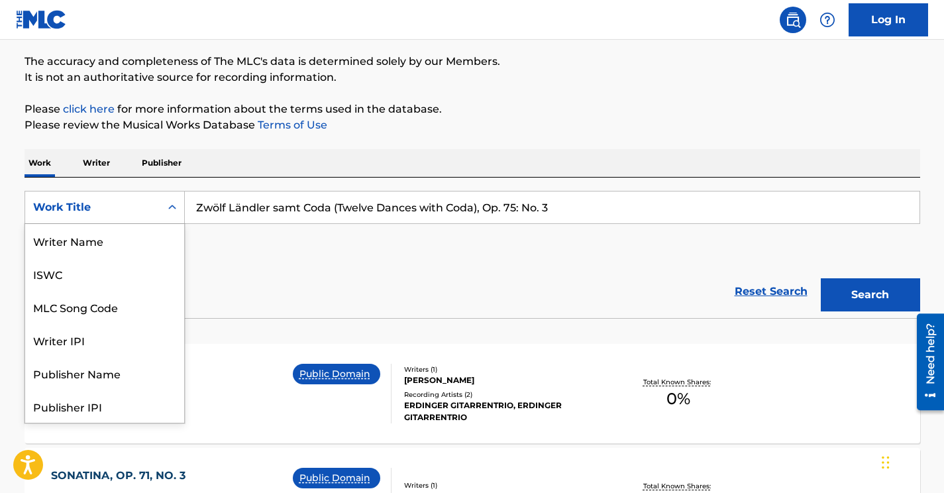
scroll to position [66, 0]
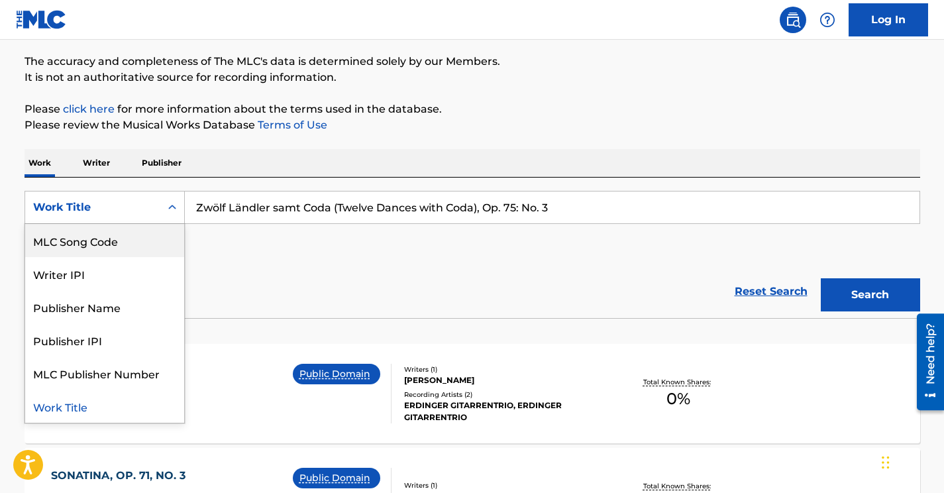
click at [115, 235] on div "MLC Song Code" at bounding box center [104, 240] width 159 height 33
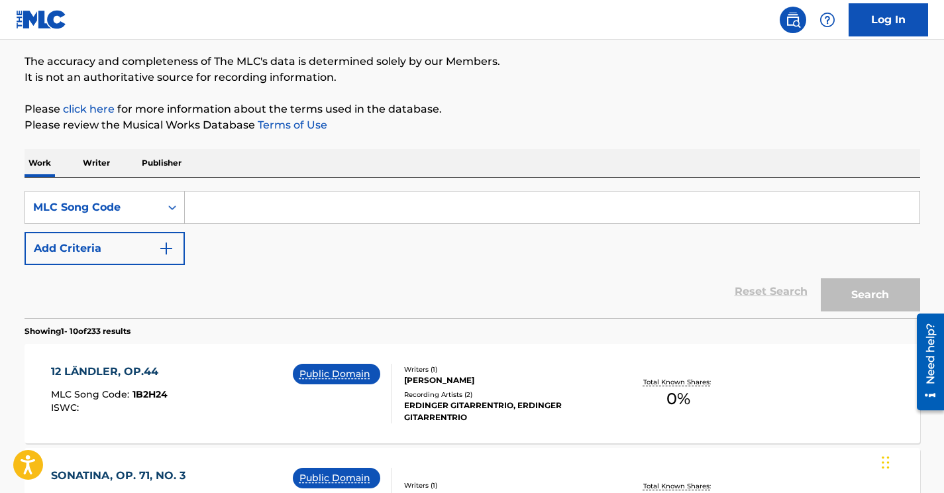
click at [227, 209] on input "Search Form" at bounding box center [552, 208] width 735 height 32
paste input "TE4PI8"
type input "TE4PI8"
click at [865, 289] on button "Search" at bounding box center [870, 294] width 99 height 33
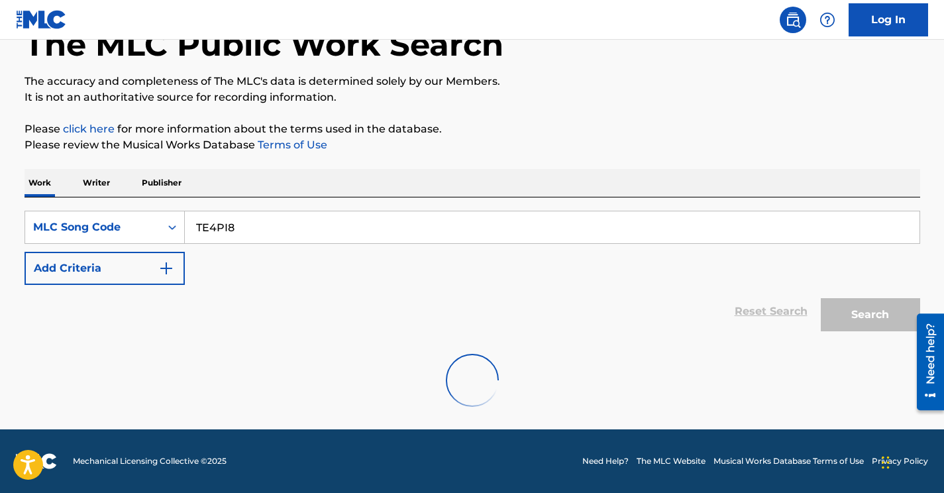
scroll to position [104, 0]
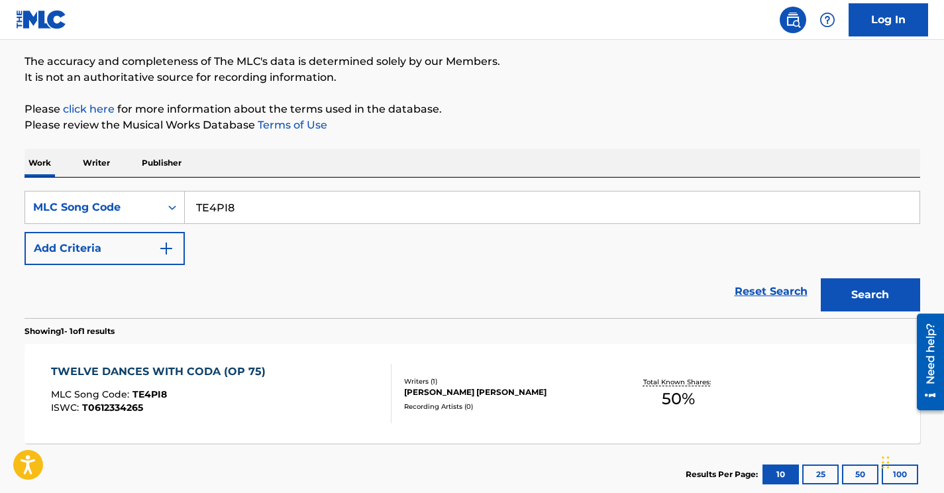
click at [222, 209] on input "TE4PI8" at bounding box center [552, 208] width 735 height 32
click at [140, 251] on button "Add Criteria" at bounding box center [105, 248] width 160 height 33
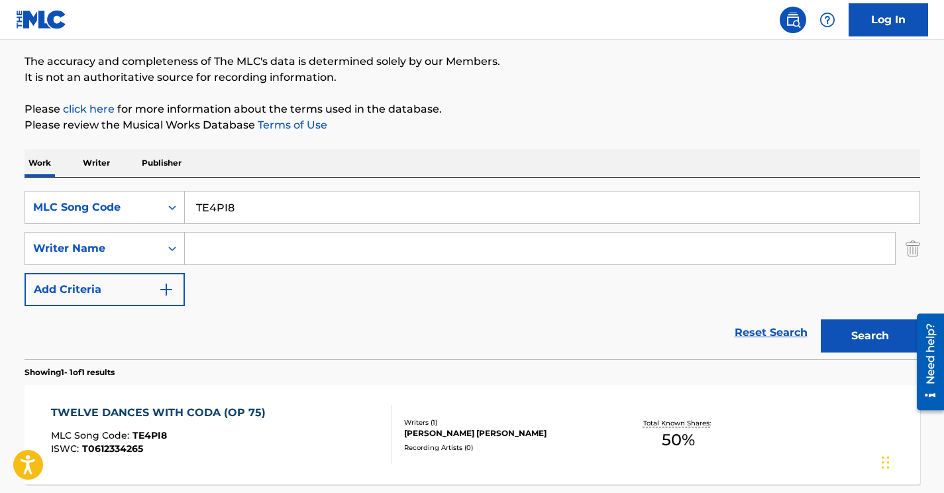
click at [206, 248] on input "Search Form" at bounding box center [540, 249] width 710 height 32
paste input "Field"
type input "Field"
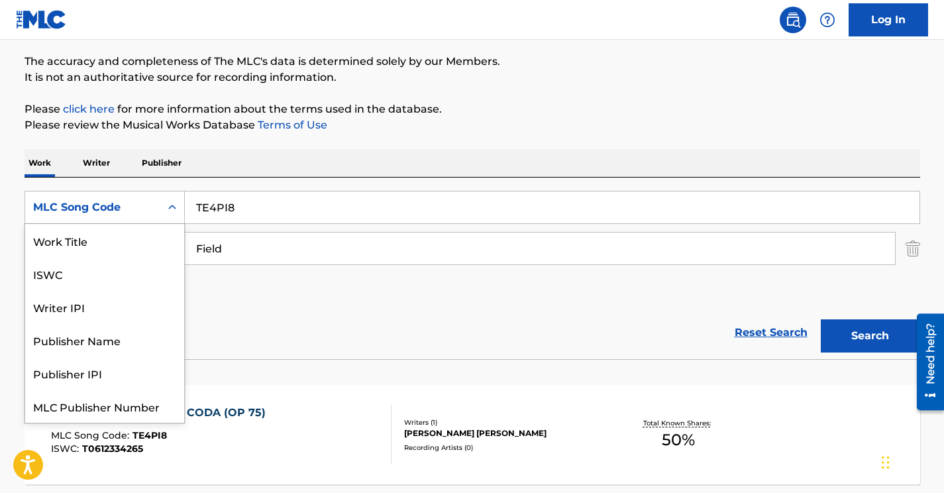
click at [128, 201] on div "MLC Song Code" at bounding box center [92, 207] width 119 height 16
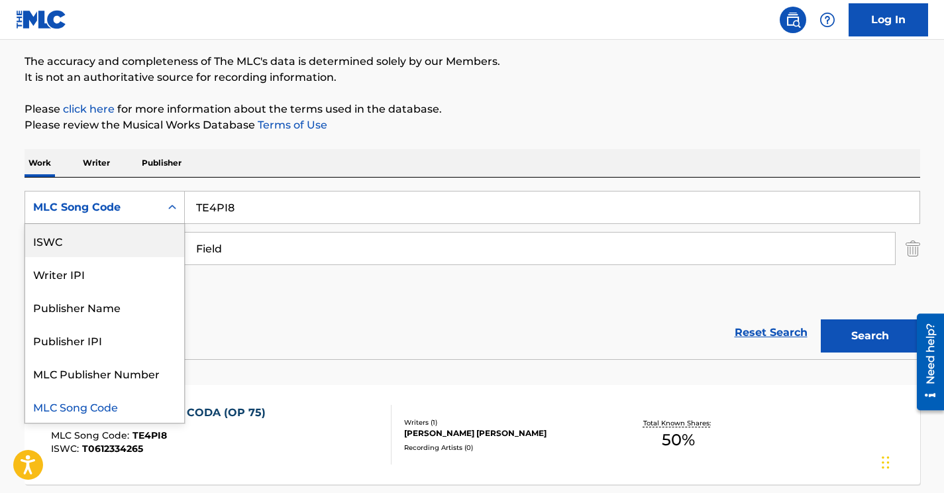
scroll to position [0, 0]
click at [110, 240] on div "Work Title" at bounding box center [104, 240] width 159 height 33
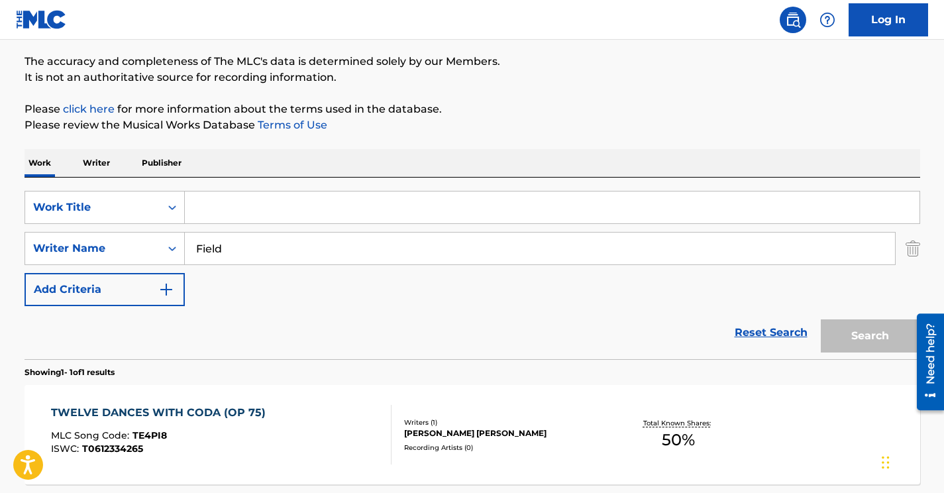
click at [209, 210] on input "Search Form" at bounding box center [552, 208] width 735 height 32
paste input "Fruit Salad"
type input "Fruit Salad"
click at [850, 333] on button "Search" at bounding box center [870, 335] width 99 height 33
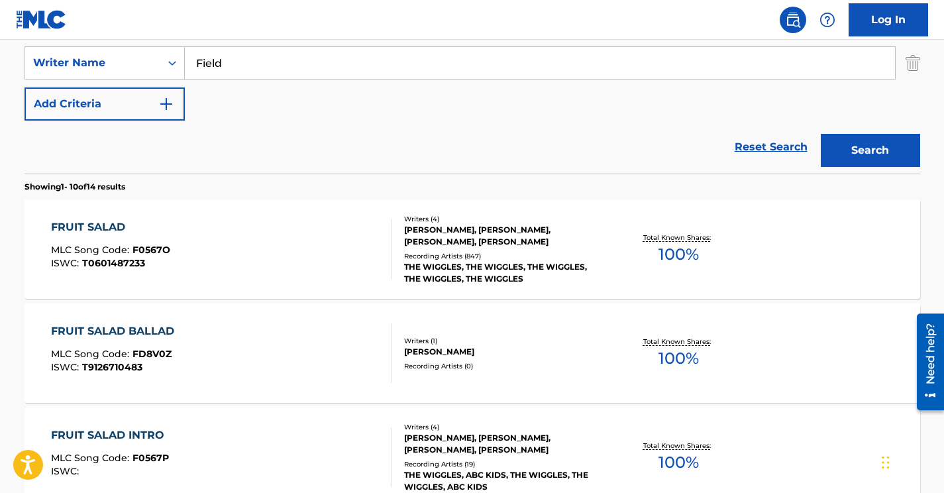
scroll to position [292, 0]
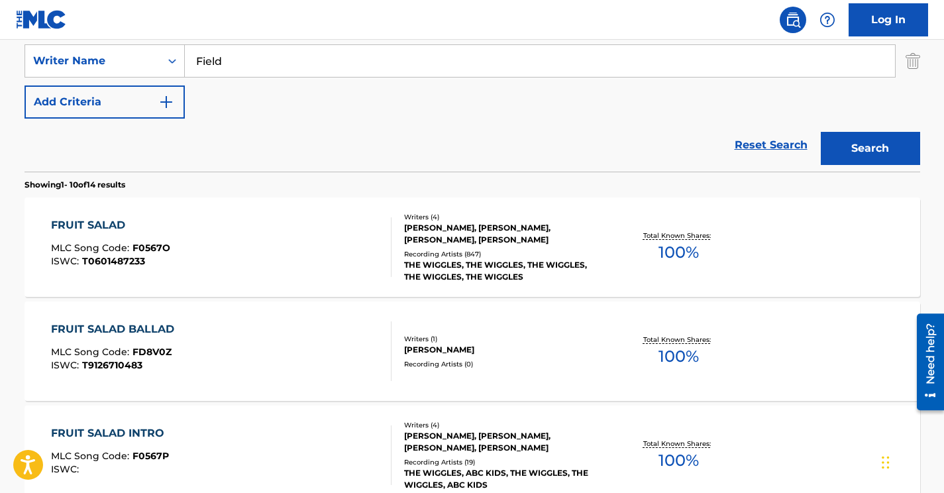
click at [325, 256] on div "FRUIT SALAD MLC Song Code : F0567O ISWC : T0601487233" at bounding box center [221, 247] width 341 height 60
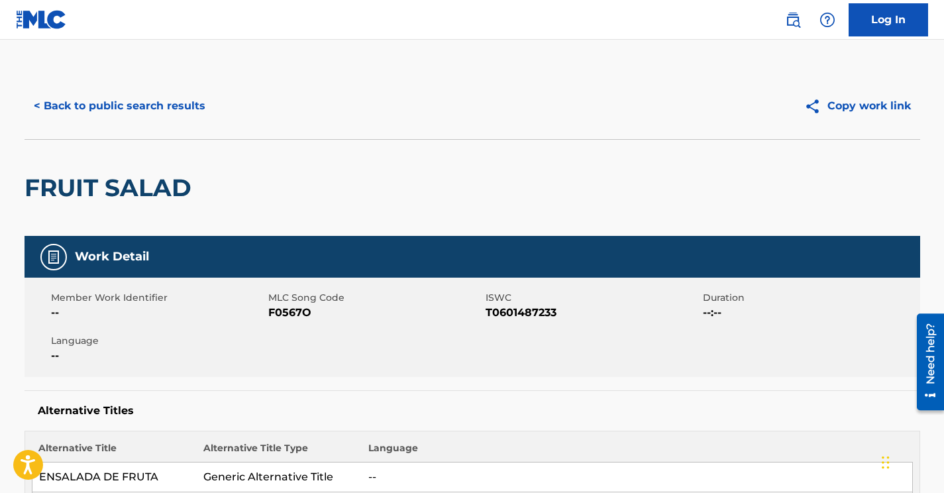
click at [298, 315] on span "F0567O" at bounding box center [375, 313] width 214 height 16
click at [181, 93] on button "< Back to public search results" at bounding box center [120, 105] width 190 height 33
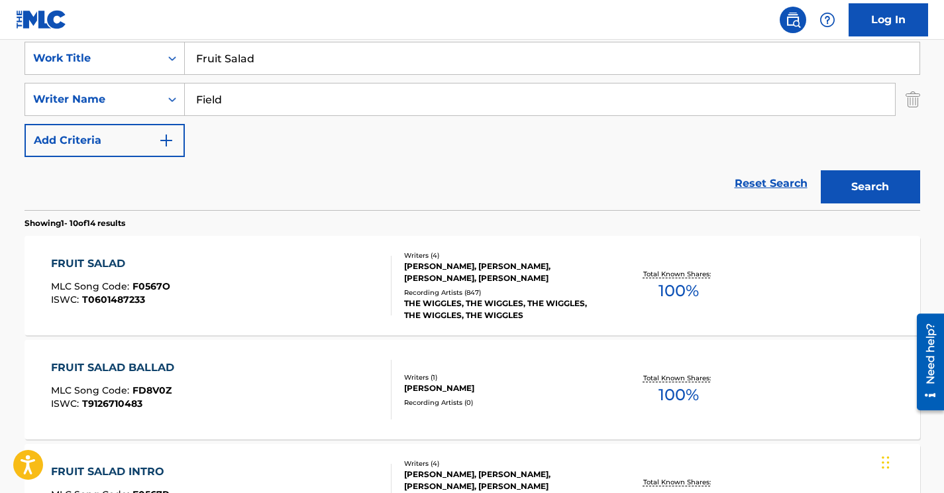
scroll to position [217, 0]
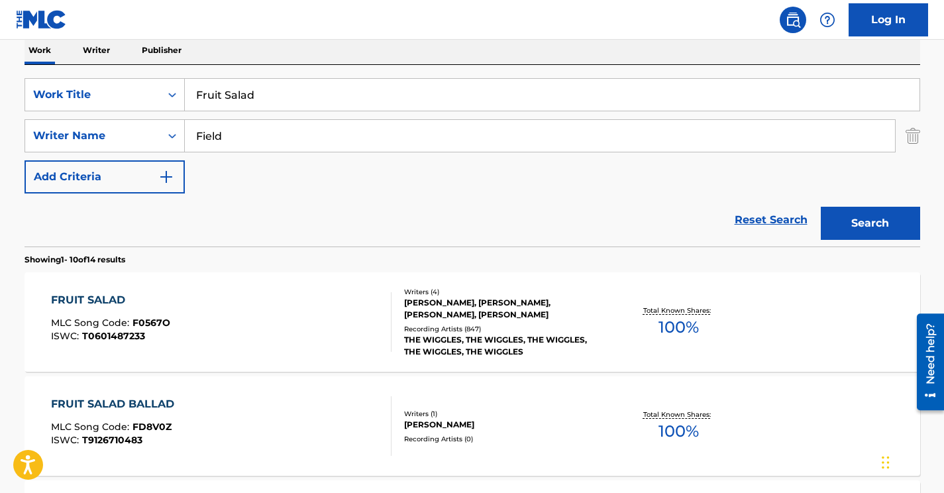
click at [229, 101] on input "Fruit Salad" at bounding box center [552, 95] width 735 height 32
paste input "The Monkey Dance"
type input "The Monkey Dance"
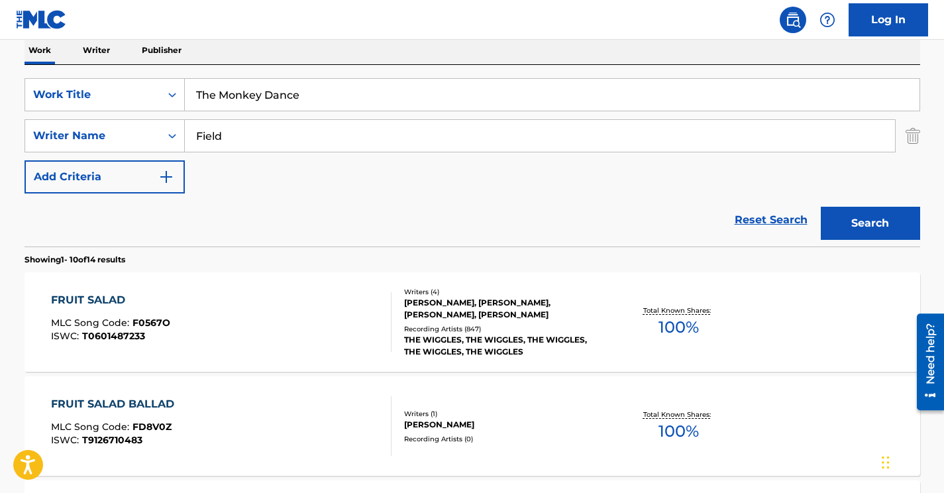
click at [821, 207] on button "Search" at bounding box center [870, 223] width 99 height 33
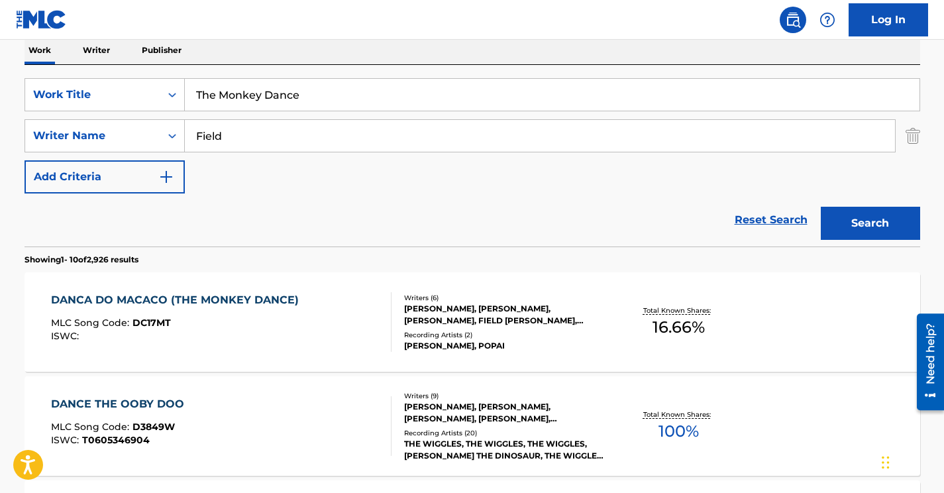
click at [207, 137] on input "Field" at bounding box center [540, 136] width 710 height 32
type input "cook"
click at [821, 207] on button "Search" at bounding box center [870, 223] width 99 height 33
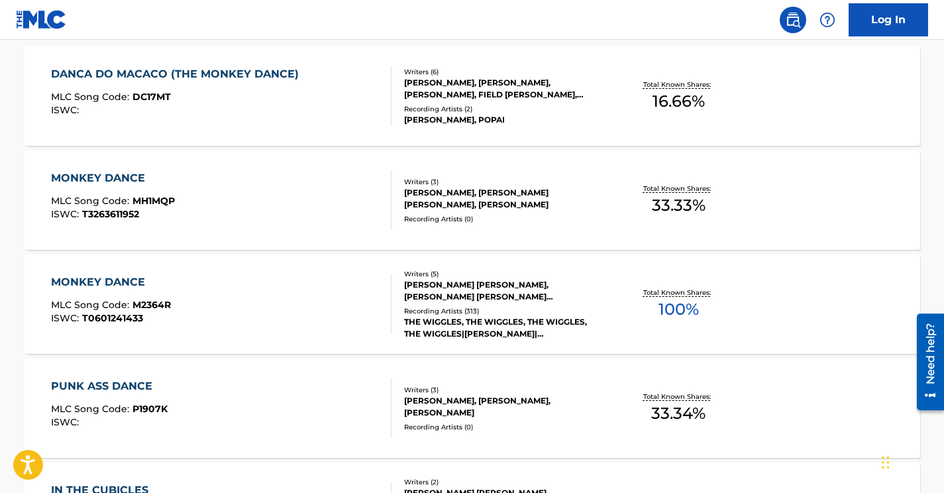
scroll to position [451, 0]
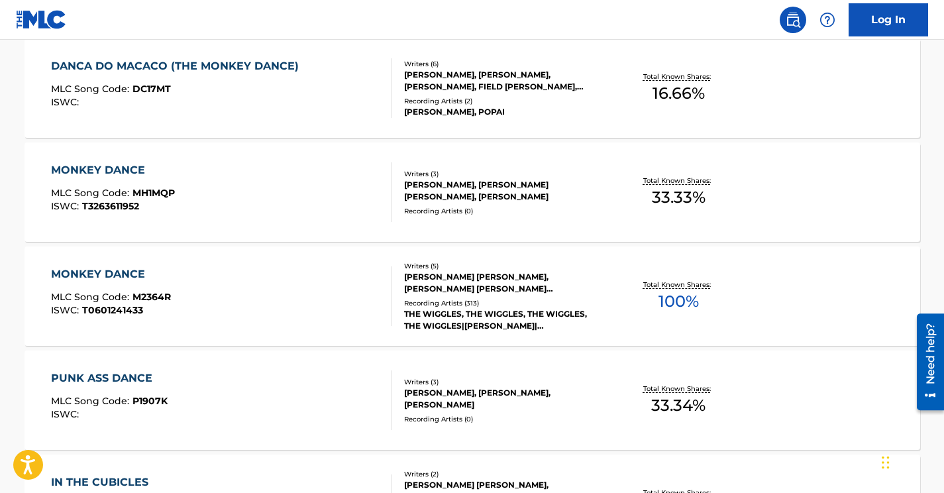
click at [219, 306] on div "MONKEY DANCE MLC Song Code : M2364R ISWC : T0601241433" at bounding box center [221, 296] width 341 height 60
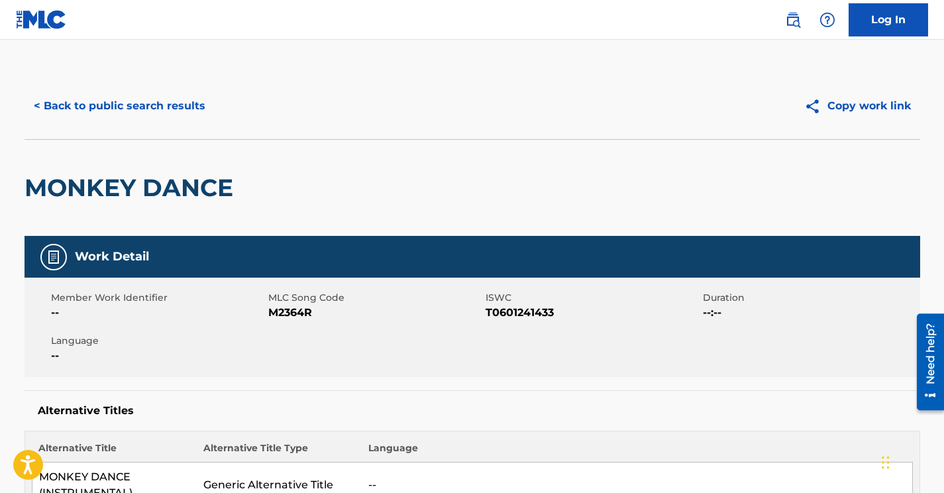
click at [292, 307] on span "M2364R" at bounding box center [375, 313] width 214 height 16
click at [193, 100] on button "< Back to public search results" at bounding box center [120, 105] width 190 height 33
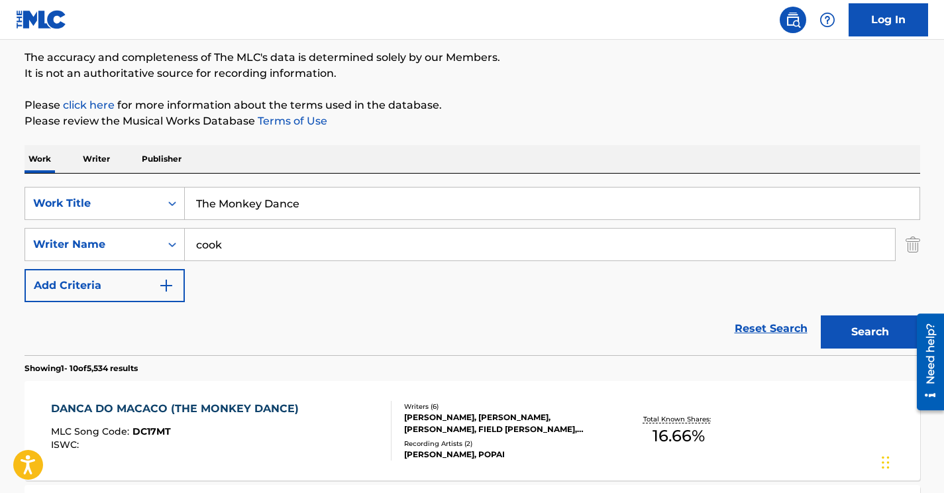
scroll to position [113, 0]
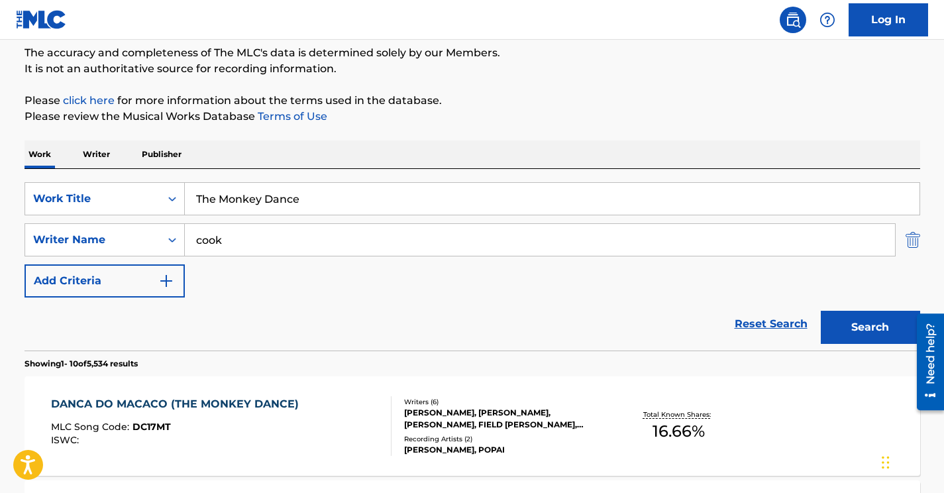
click at [911, 237] on img "Search Form" at bounding box center [913, 239] width 15 height 33
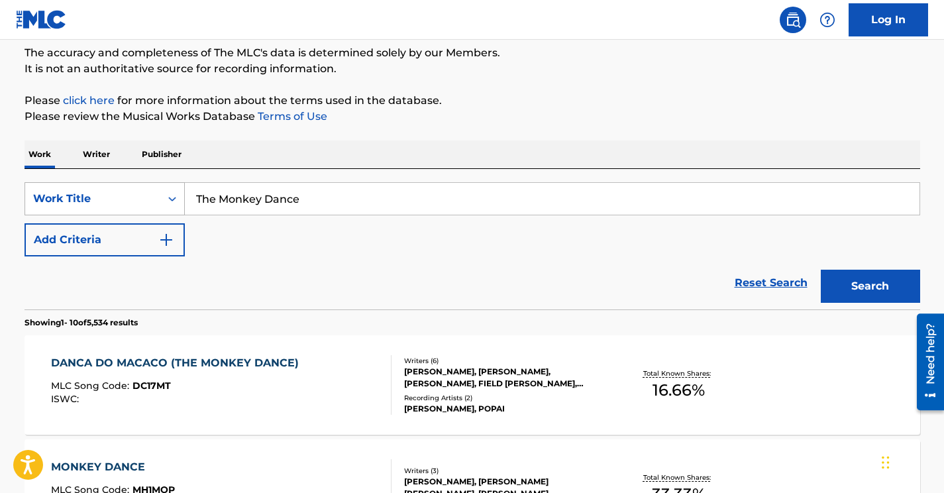
click at [142, 196] on div "Work Title" at bounding box center [92, 199] width 119 height 16
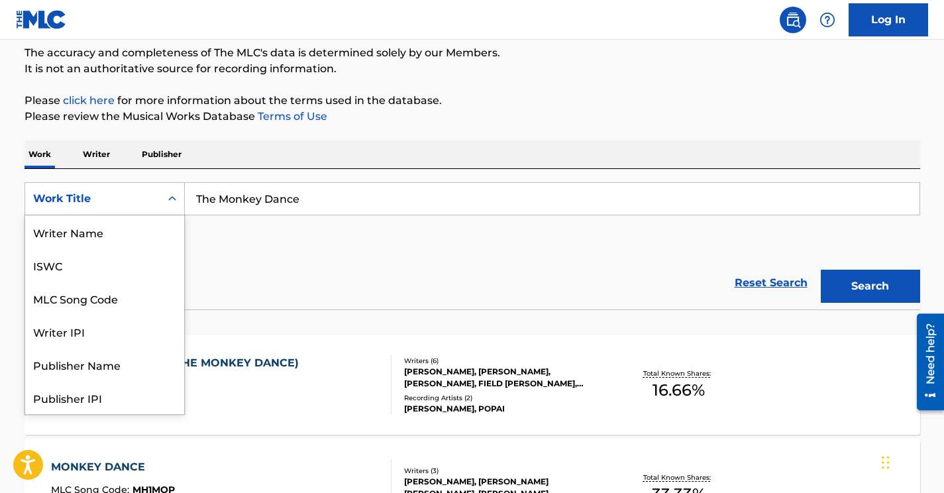
scroll to position [66, 0]
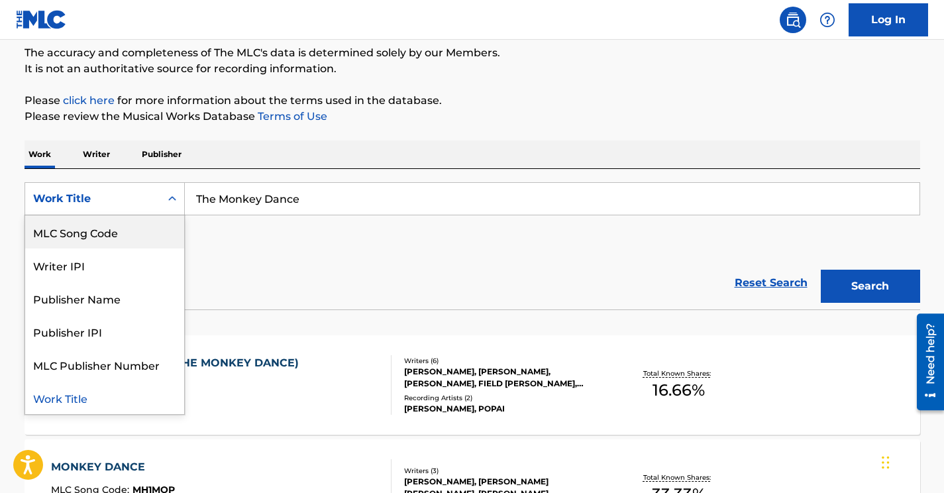
click at [123, 228] on div "MLC Song Code" at bounding box center [104, 231] width 159 height 33
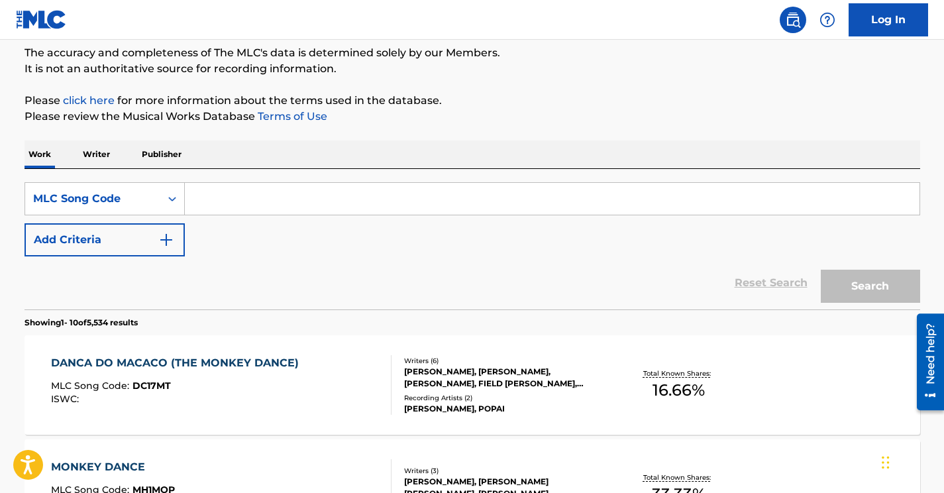
click at [226, 197] on input "Search Form" at bounding box center [552, 199] width 735 height 32
paste input "B2427P"
type input "B2427P"
click at [855, 287] on button "Search" at bounding box center [870, 286] width 99 height 33
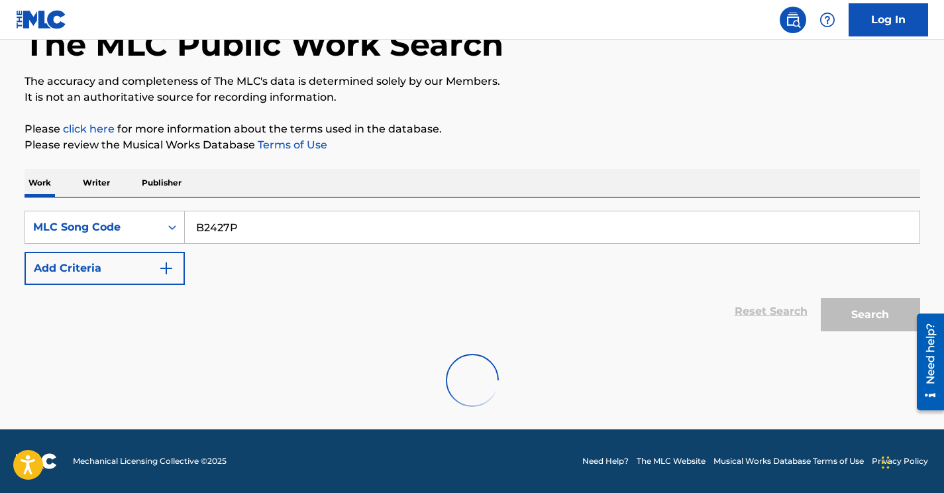
scroll to position [113, 0]
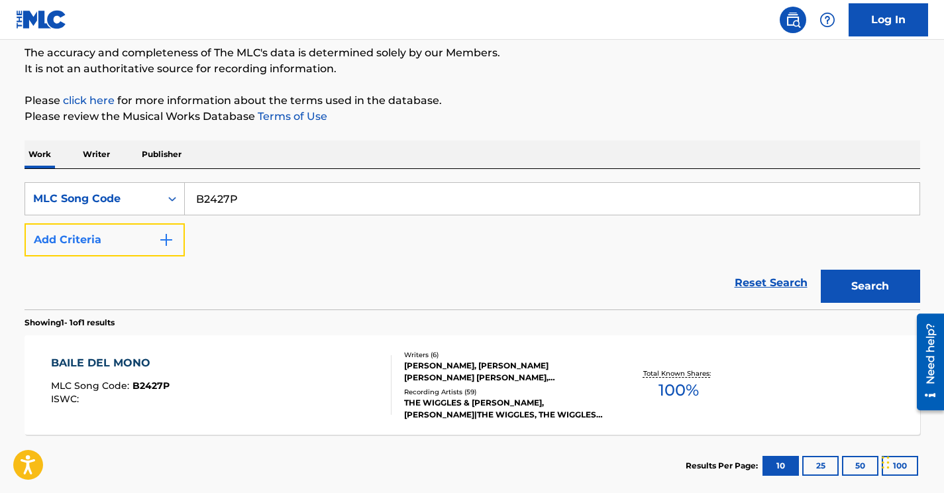
click at [167, 227] on button "Add Criteria" at bounding box center [105, 239] width 160 height 33
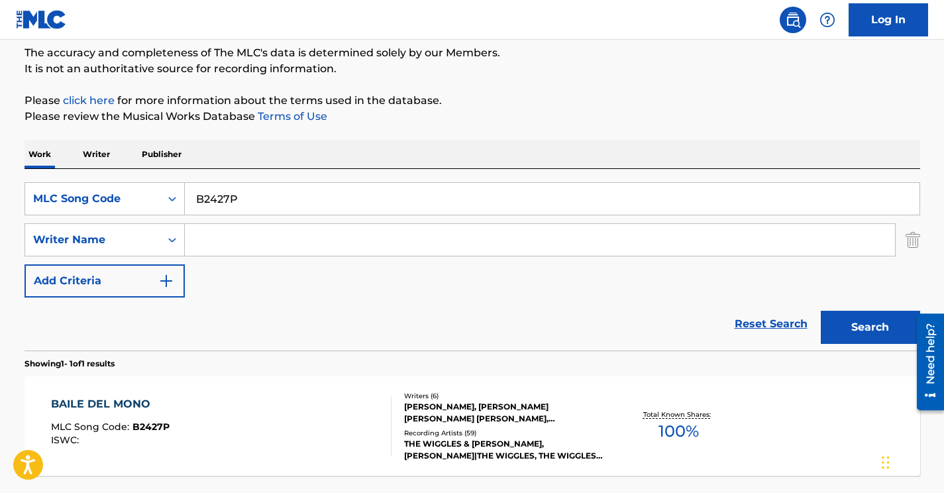
click at [217, 236] on input "Search Form" at bounding box center [540, 240] width 710 height 32
paste input "Knopfler"
type input "Knopfler"
click at [127, 194] on div "MLC Song Code" at bounding box center [92, 199] width 119 height 16
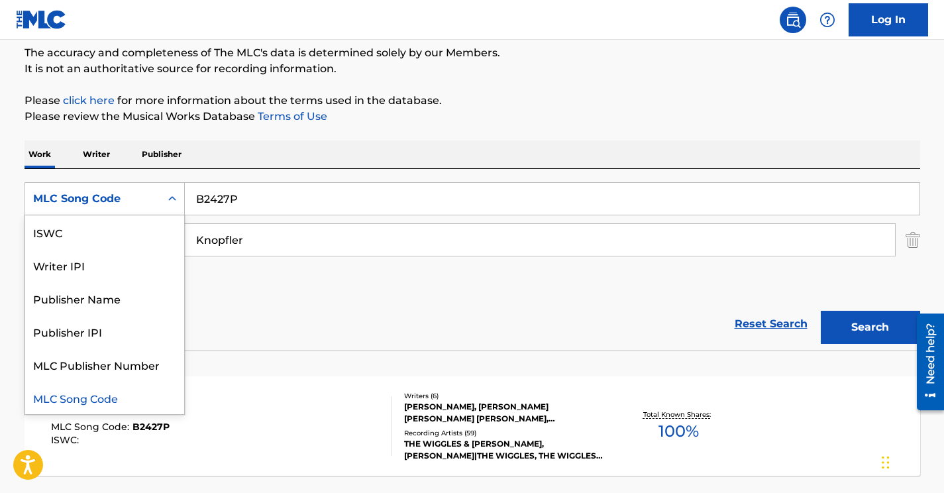
scroll to position [0, 0]
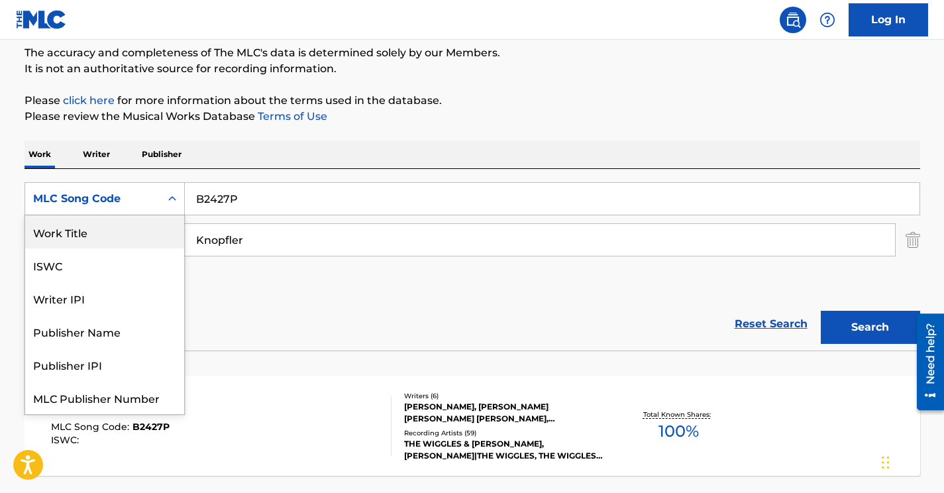
click at [114, 233] on div "Work Title" at bounding box center [104, 231] width 159 height 33
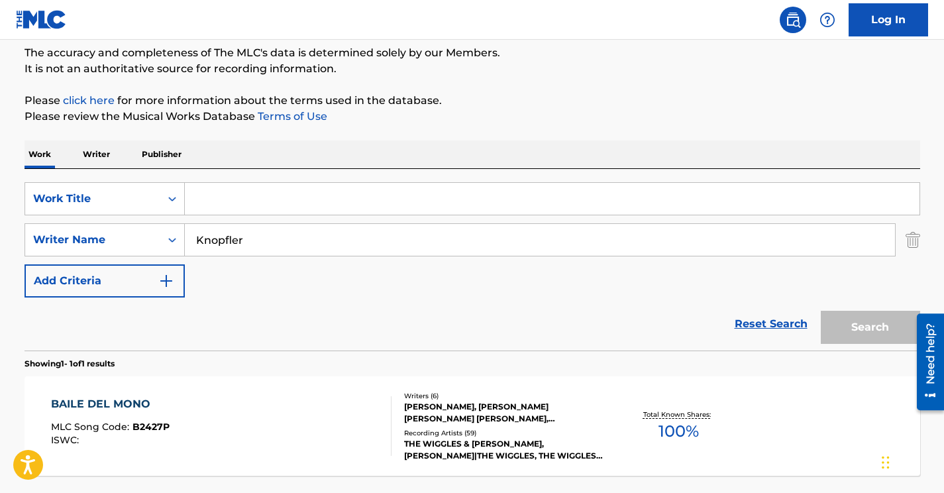
click at [218, 203] on input "Search Form" at bounding box center [552, 199] width 735 height 32
click at [203, 213] on input "Search Form" at bounding box center [552, 199] width 735 height 32
paste input "Local Hero Saxophone Concerto: 2. [GEOGRAPHIC_DATA]"
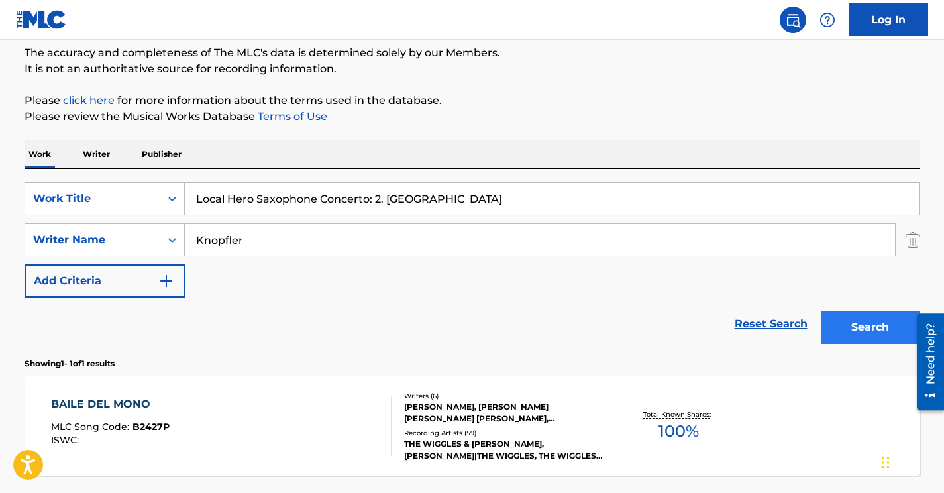
type input "Local Hero Saxophone Concerto: 2. [GEOGRAPHIC_DATA]"
click at [848, 315] on button "Search" at bounding box center [870, 327] width 99 height 33
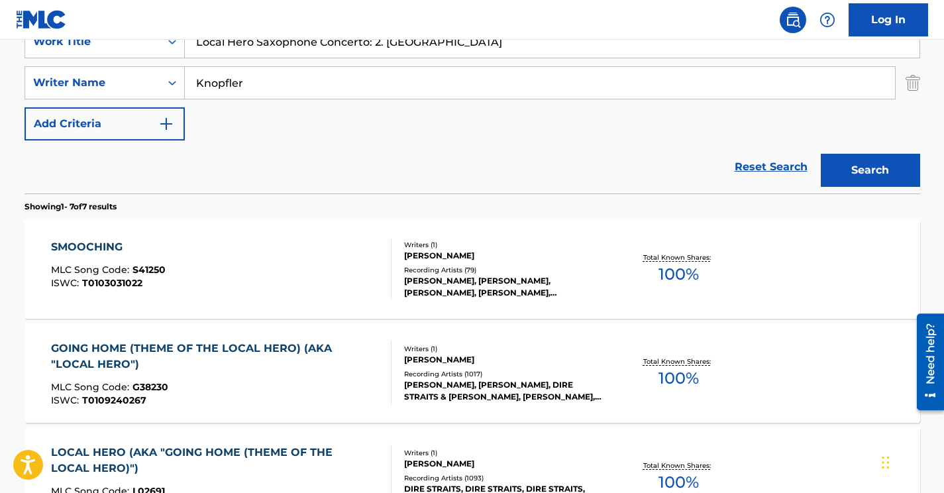
scroll to position [267, 0]
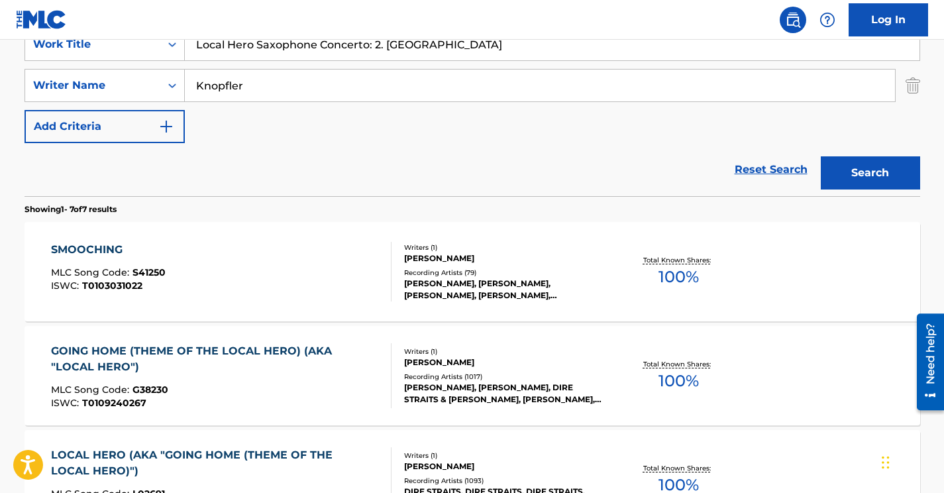
click at [260, 269] on div "SMOOCHING MLC Song Code : S41250 ISWC : T0103031022" at bounding box center [221, 272] width 341 height 60
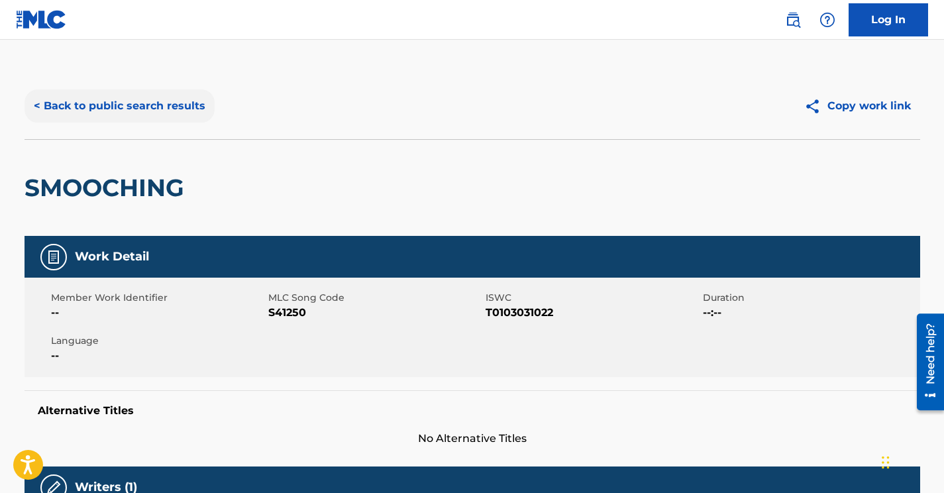
click at [125, 99] on button "< Back to public search results" at bounding box center [120, 105] width 190 height 33
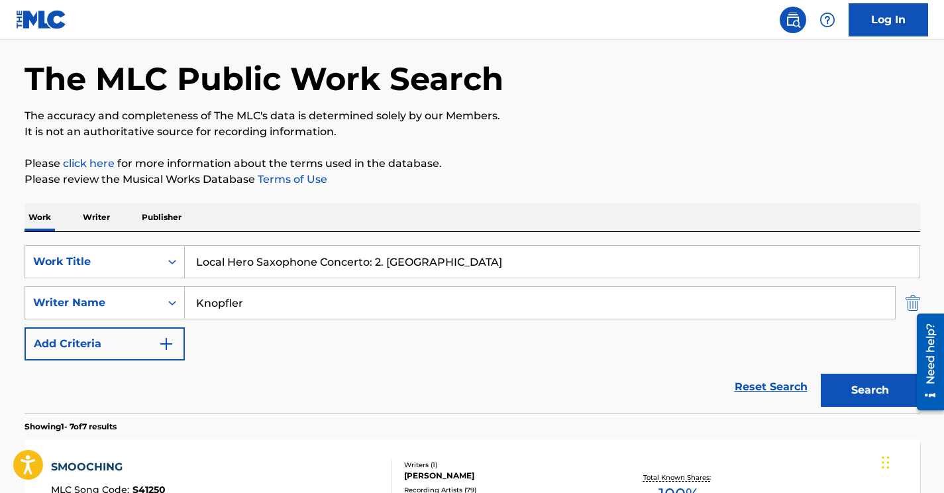
scroll to position [62, 0]
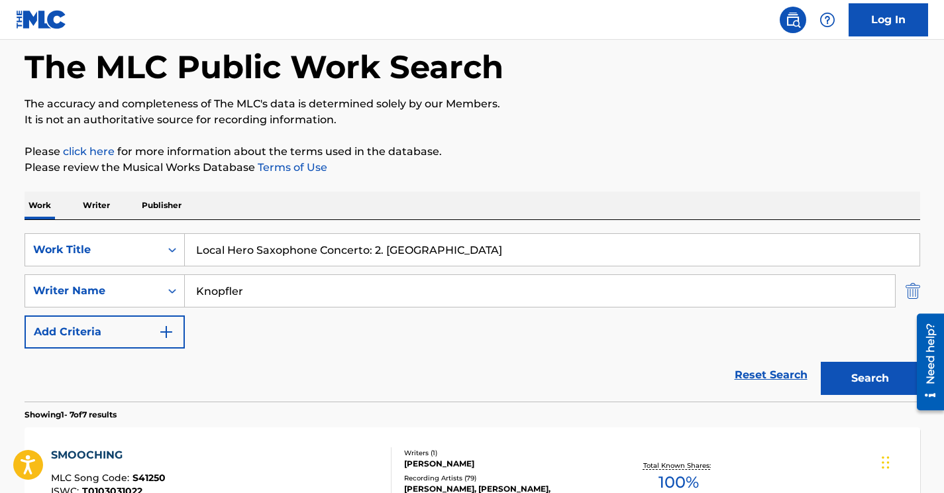
click at [911, 286] on img "Search Form" at bounding box center [913, 290] width 15 height 33
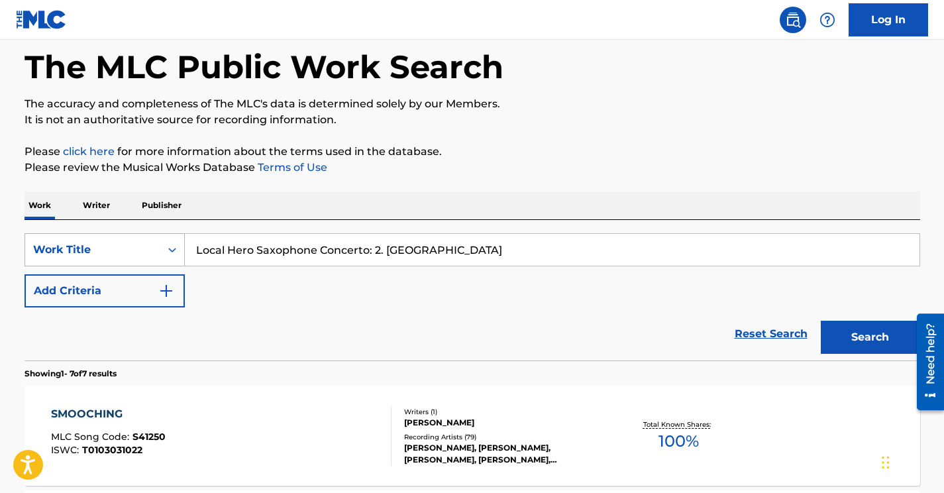
click at [109, 254] on div "Work Title" at bounding box center [92, 250] width 119 height 16
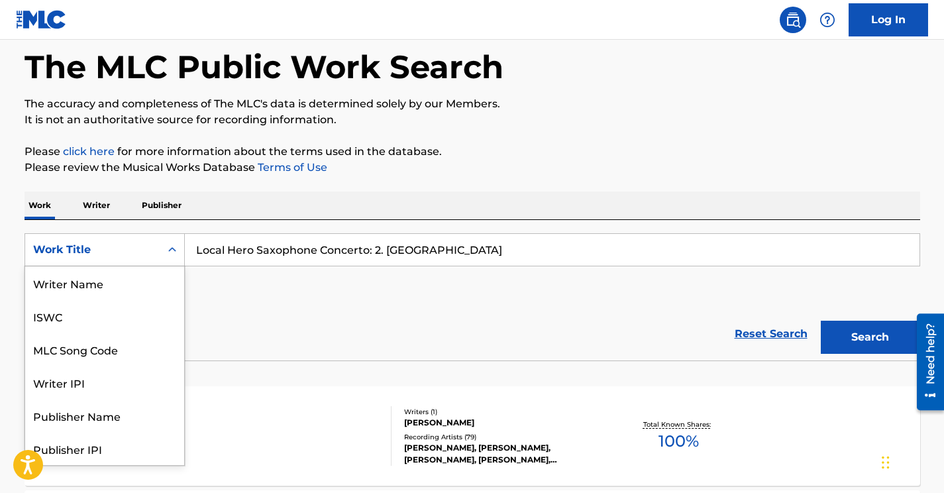
scroll to position [66, 0]
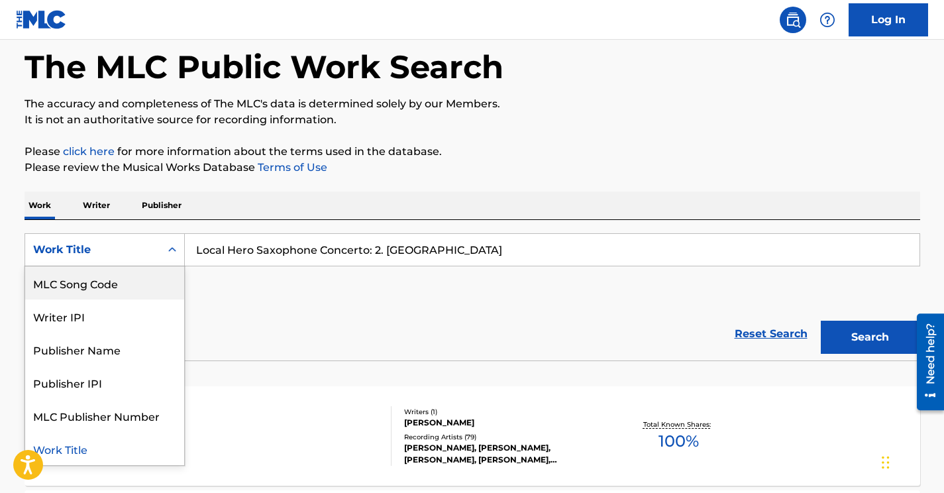
click at [101, 282] on div "MLC Song Code" at bounding box center [104, 282] width 159 height 33
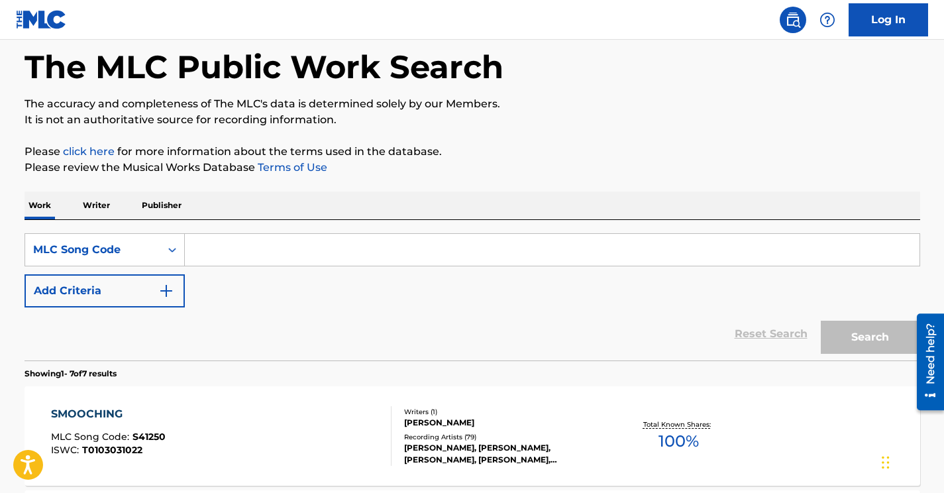
click at [243, 255] on input "Search Form" at bounding box center [552, 250] width 735 height 32
paste input "S41250"
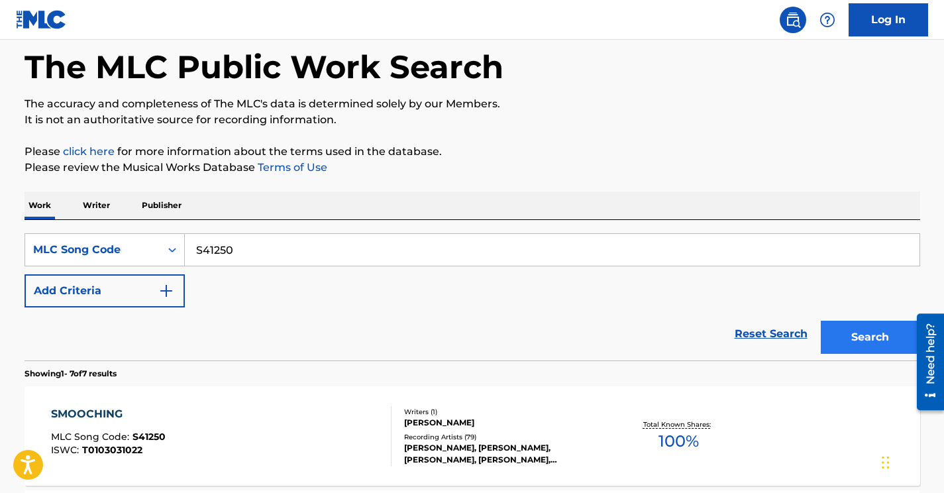
type input "S41250"
click at [868, 343] on button "Search" at bounding box center [870, 337] width 99 height 33
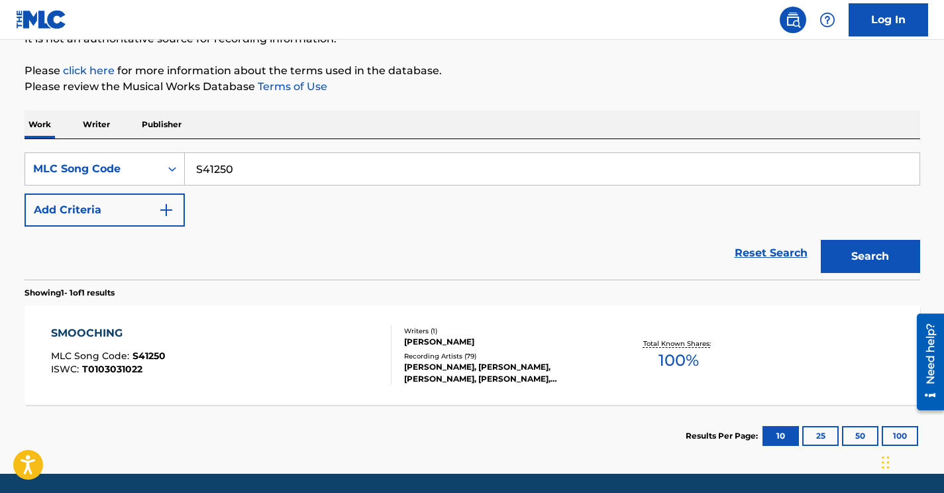
scroll to position [148, 0]
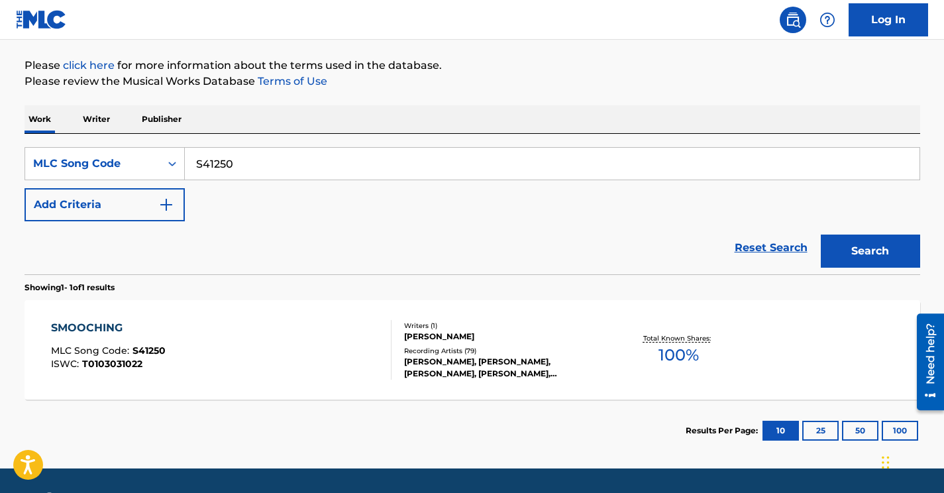
click at [249, 359] on div "SMOOCHING MLC Song Code : S41250 ISWC : T0103031022" at bounding box center [221, 350] width 341 height 60
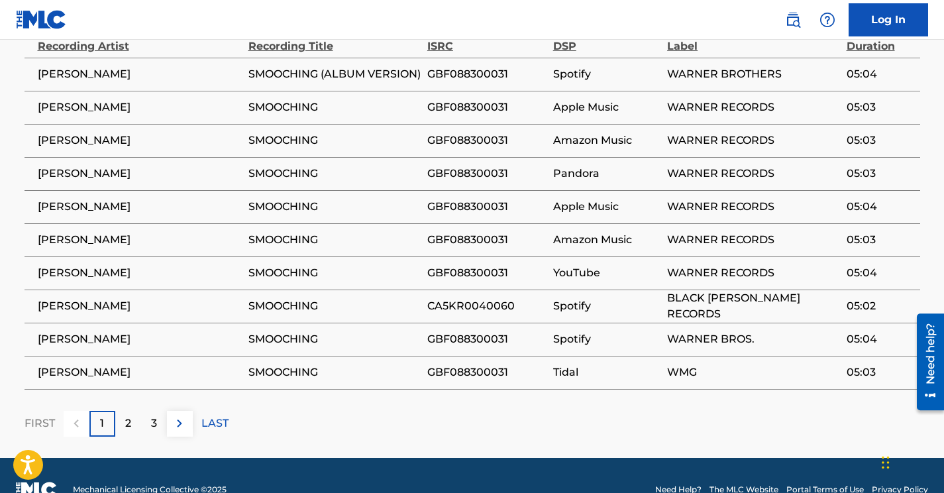
click at [223, 411] on div "LAST" at bounding box center [214, 424] width 27 height 26
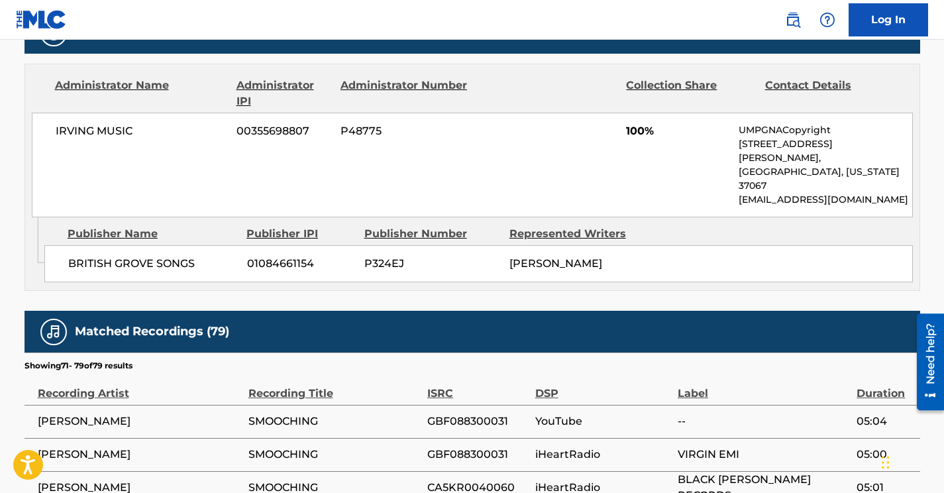
scroll to position [954, 0]
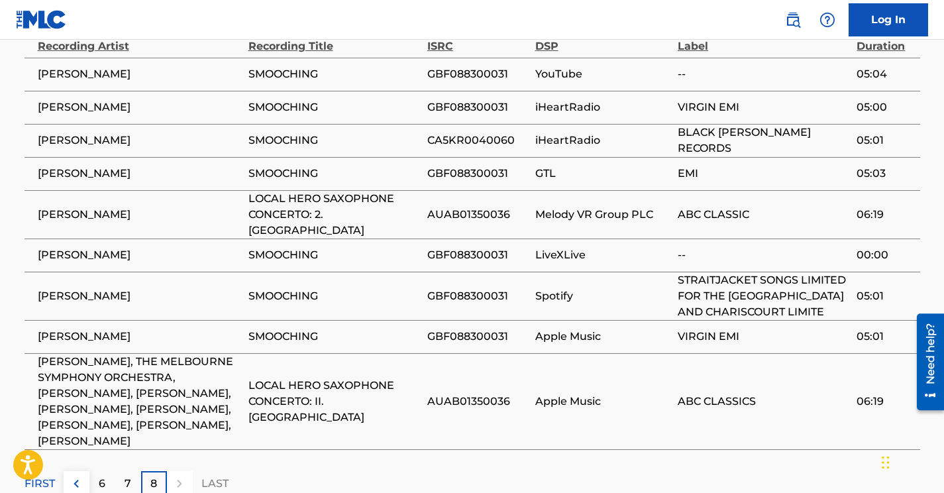
click at [218, 476] on p "LAST" at bounding box center [214, 484] width 27 height 16
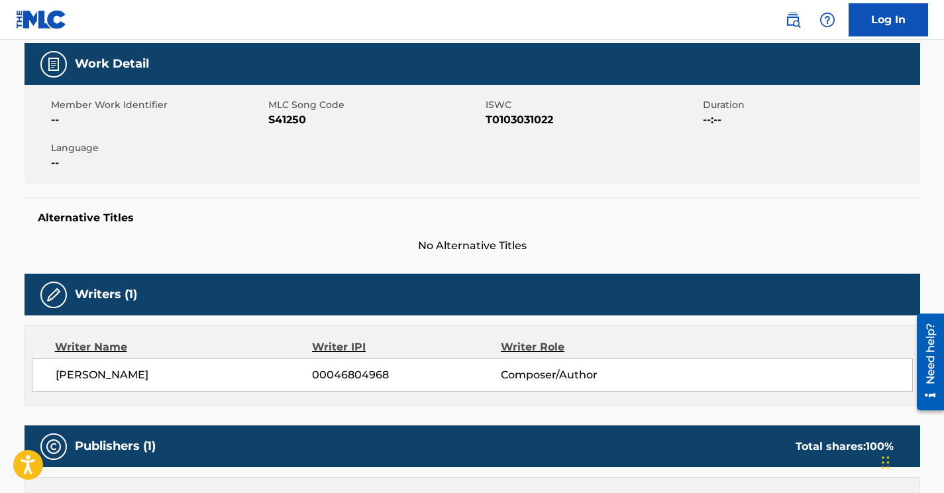
scroll to position [0, 0]
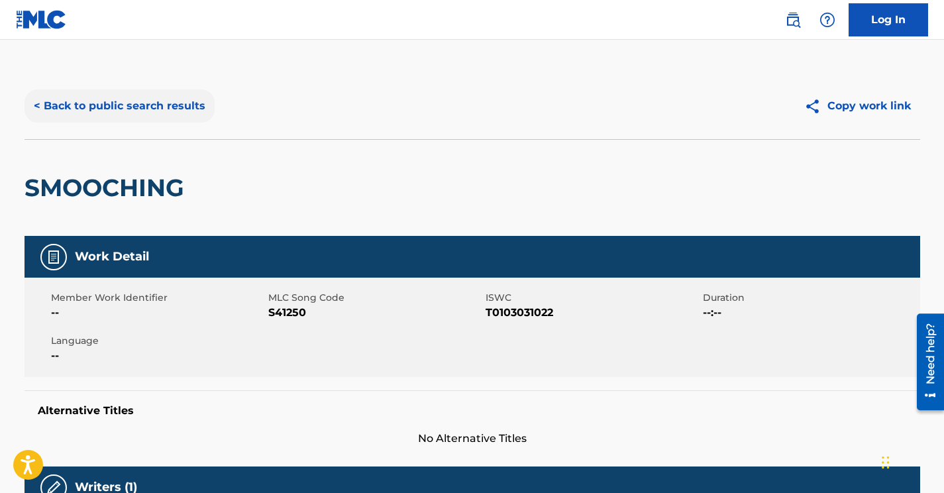
click at [145, 109] on button "< Back to public search results" at bounding box center [120, 105] width 190 height 33
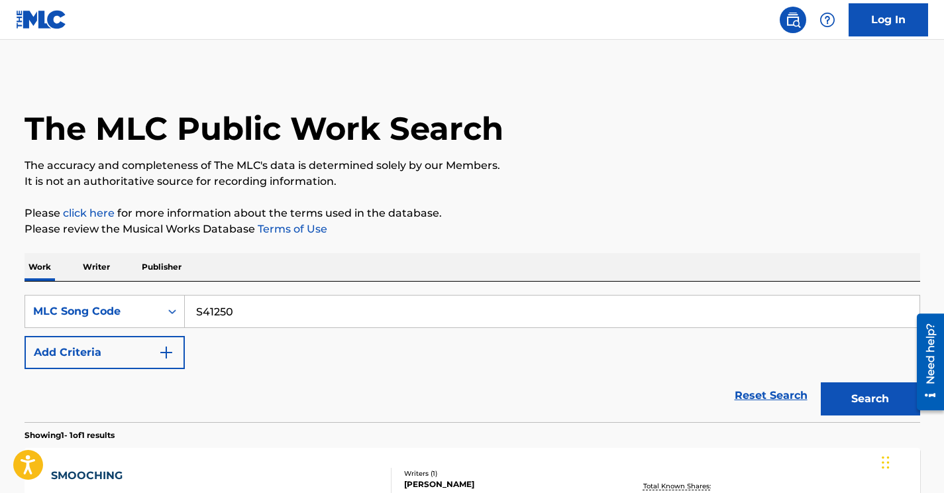
scroll to position [148, 0]
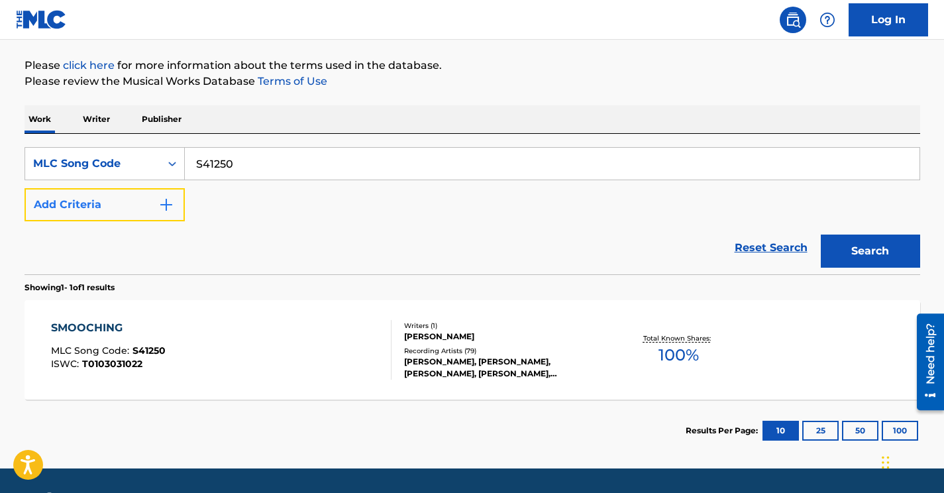
click at [154, 207] on button "Add Criteria" at bounding box center [105, 204] width 160 height 33
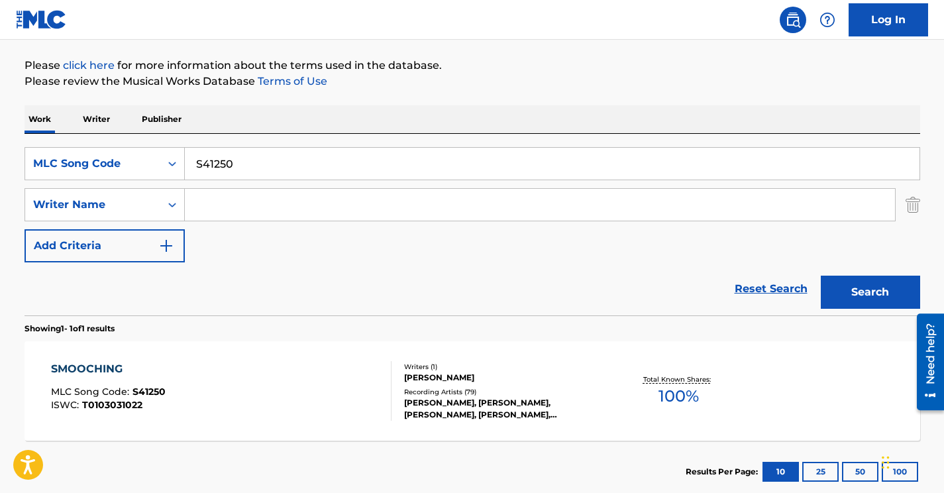
click at [220, 204] on input "Search Form" at bounding box center [540, 205] width 710 height 32
paste input "[PERSON_NAME]"
type input "[PERSON_NAME]"
click at [139, 162] on div "MLC Song Code" at bounding box center [92, 164] width 119 height 16
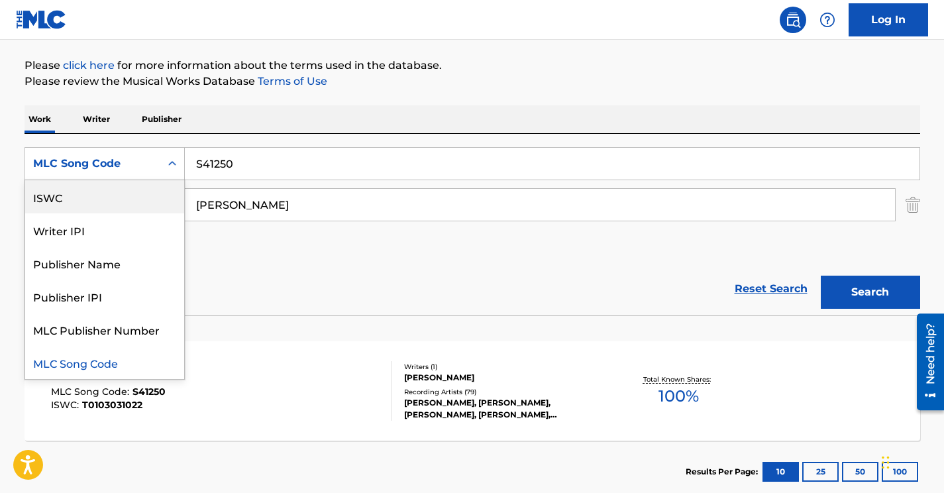
scroll to position [0, 0]
click at [87, 202] on div "Work Title" at bounding box center [104, 196] width 159 height 33
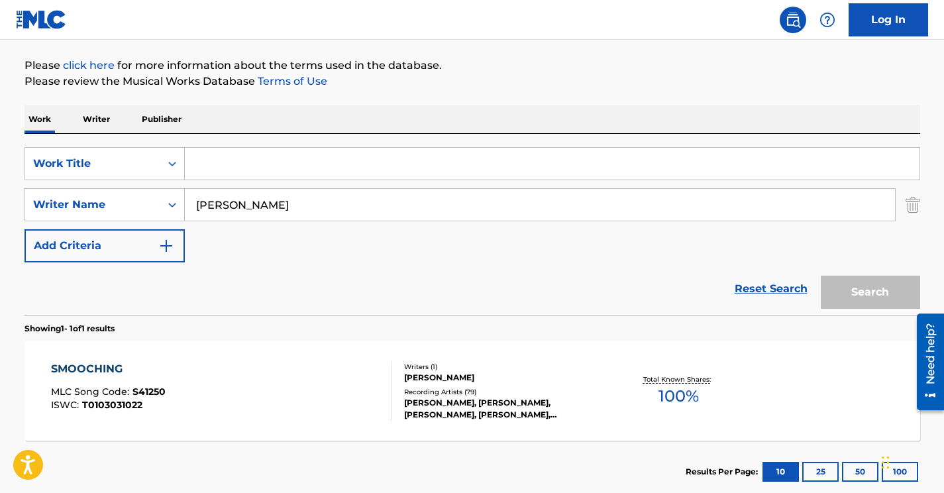
click at [217, 170] on input "Search Form" at bounding box center [552, 164] width 735 height 32
paste input "This Is Who I Am in Love"
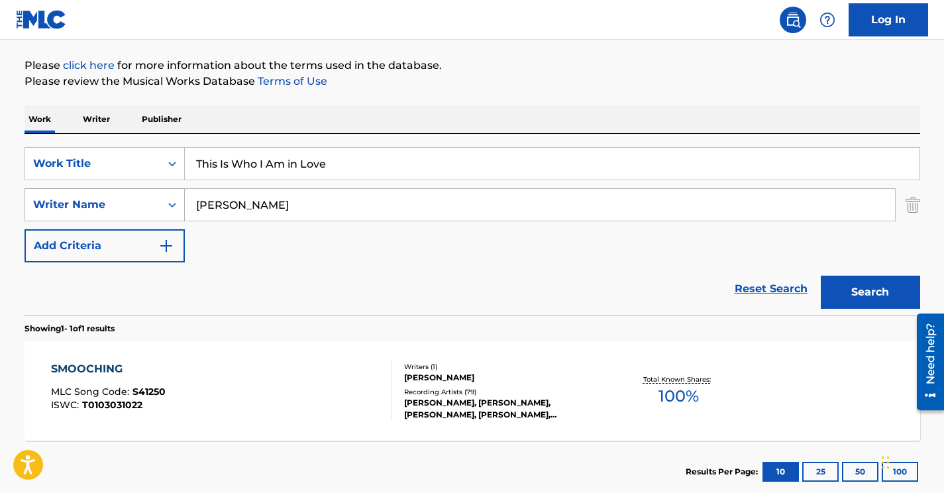
type input "This Is Who I Am in Love"
click at [821, 276] on button "Search" at bounding box center [870, 292] width 99 height 33
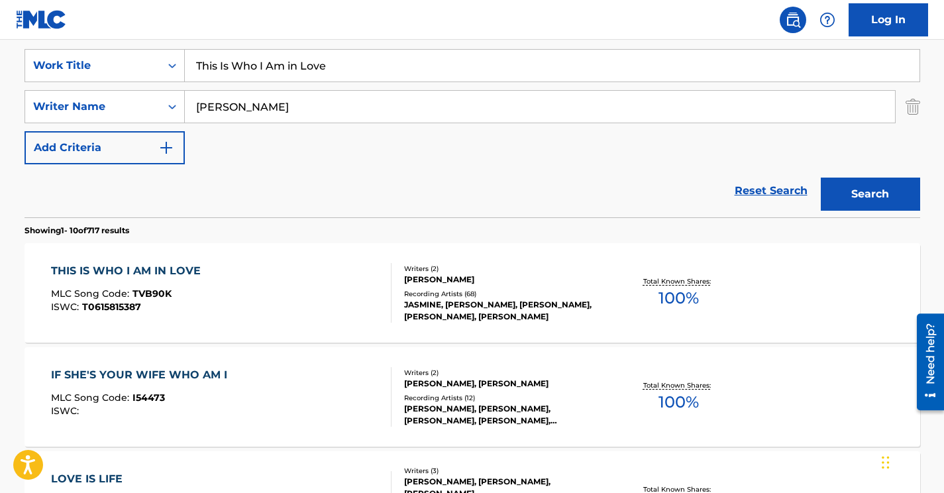
scroll to position [251, 0]
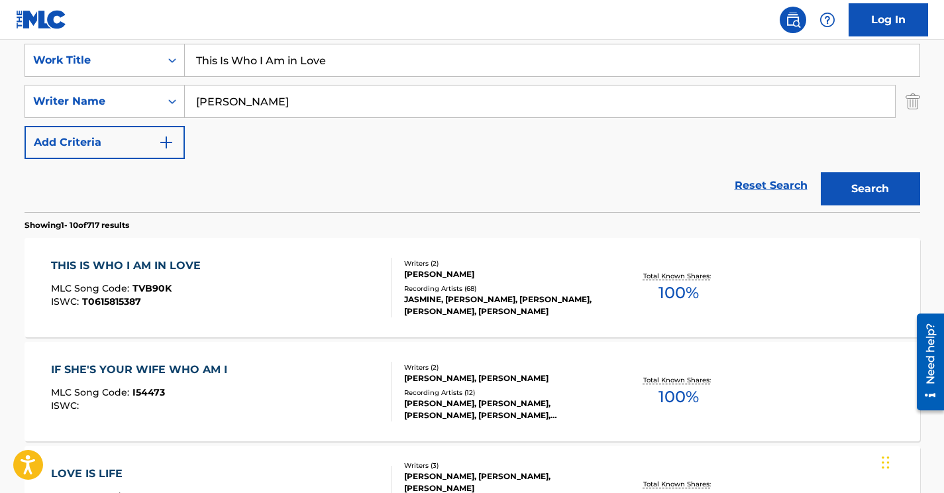
click at [311, 293] on div "THIS IS WHO I AM IN LOVE MLC Song Code : TVB90K ISWC : T0615815387" at bounding box center [221, 288] width 341 height 60
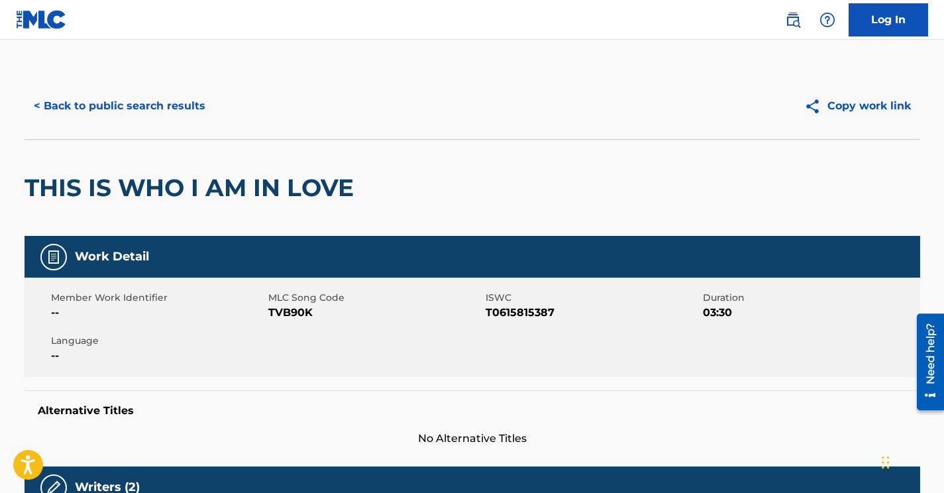
click at [298, 309] on span "TVB90K" at bounding box center [375, 313] width 214 height 16
click at [170, 109] on button "< Back to public search results" at bounding box center [120, 105] width 190 height 33
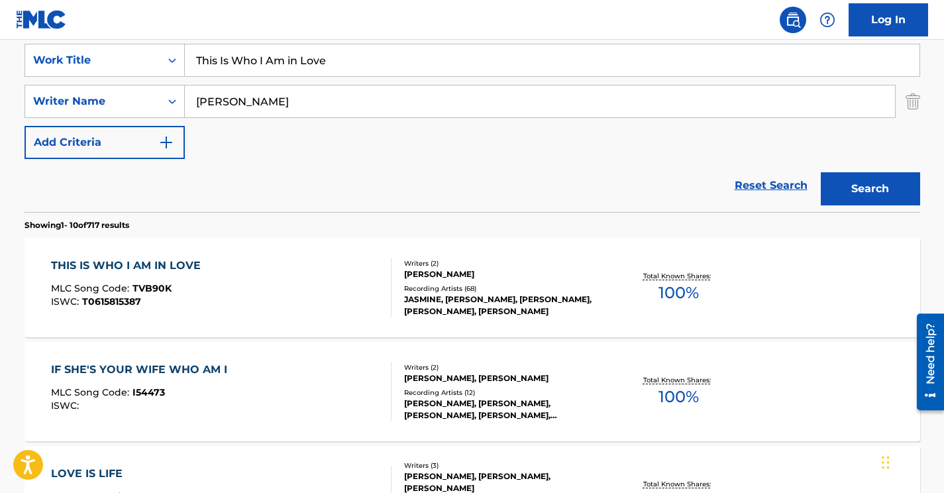
click at [243, 107] on input "[PERSON_NAME]" at bounding box center [540, 101] width 710 height 32
paste input "Fiel"
type input "Field"
click at [297, 59] on input "This Is Who I Am in Love" at bounding box center [552, 60] width 735 height 32
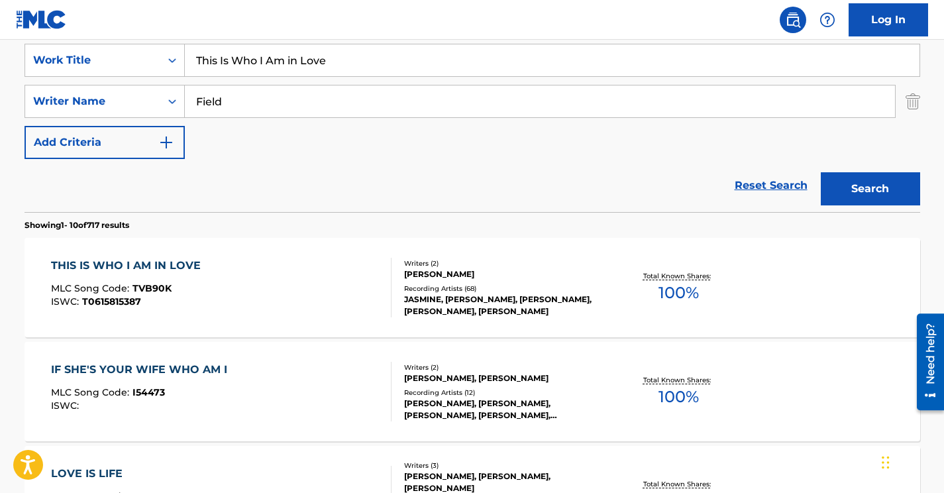
click at [297, 59] on input "This Is Who I Am in Love" at bounding box center [552, 60] width 735 height 32
type input "\"
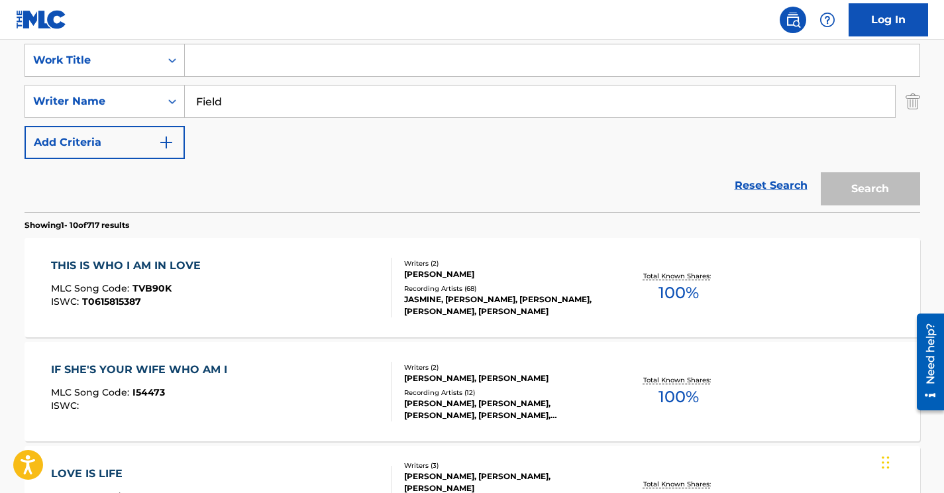
paste input "Old [PERSON_NAME] Had a Farm"
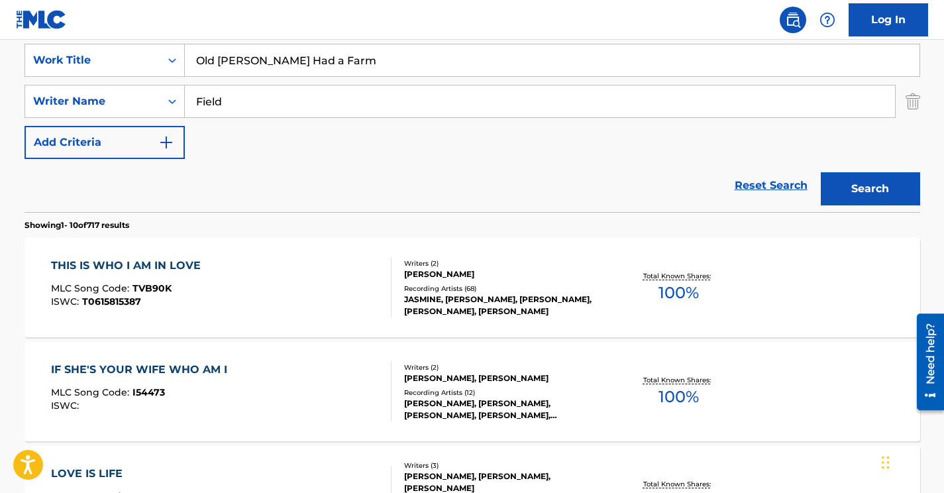
type input "Old [PERSON_NAME] Had a Farm"
click at [821, 172] on button "Search" at bounding box center [870, 188] width 99 height 33
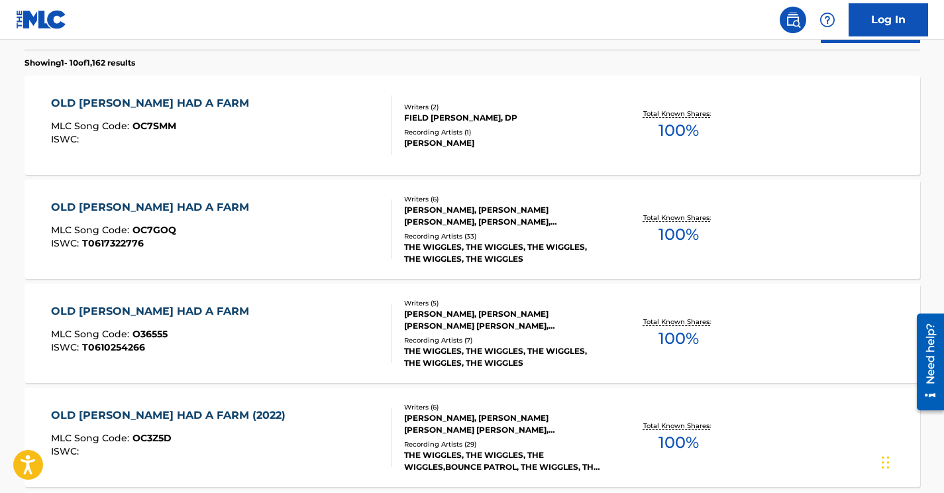
scroll to position [412, 0]
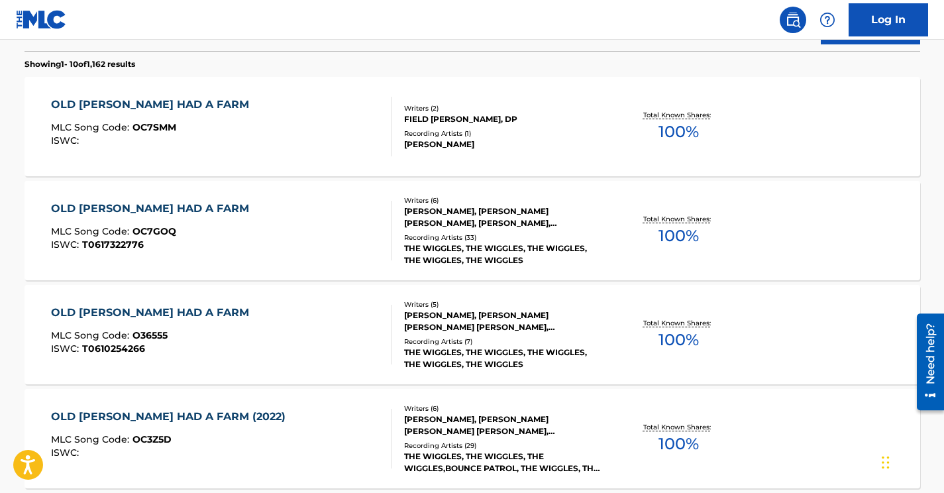
click at [276, 221] on div "OLD [PERSON_NAME] HAD A FARM MLC Song Code : OC7GOQ ISWC : T0617322776" at bounding box center [221, 231] width 341 height 60
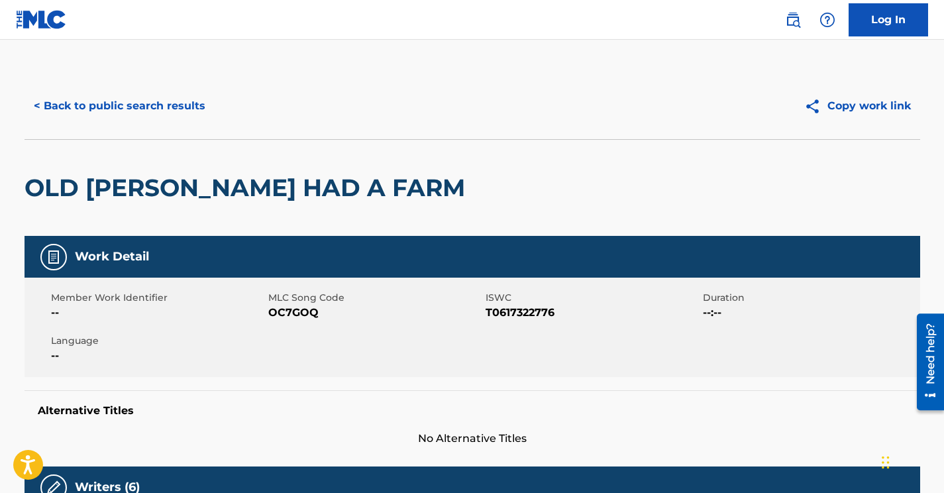
click at [294, 311] on span "OC7GOQ" at bounding box center [375, 313] width 214 height 16
click at [164, 112] on button "< Back to public search results" at bounding box center [120, 105] width 190 height 33
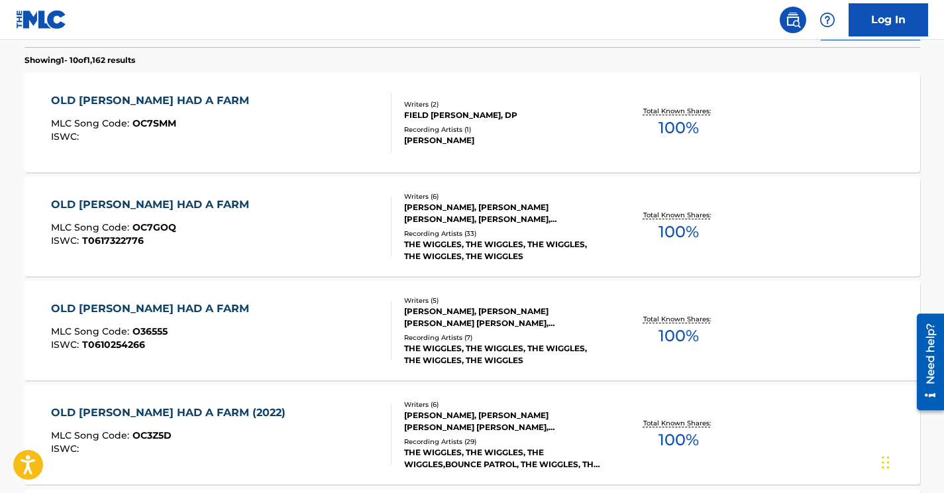
scroll to position [433, 0]
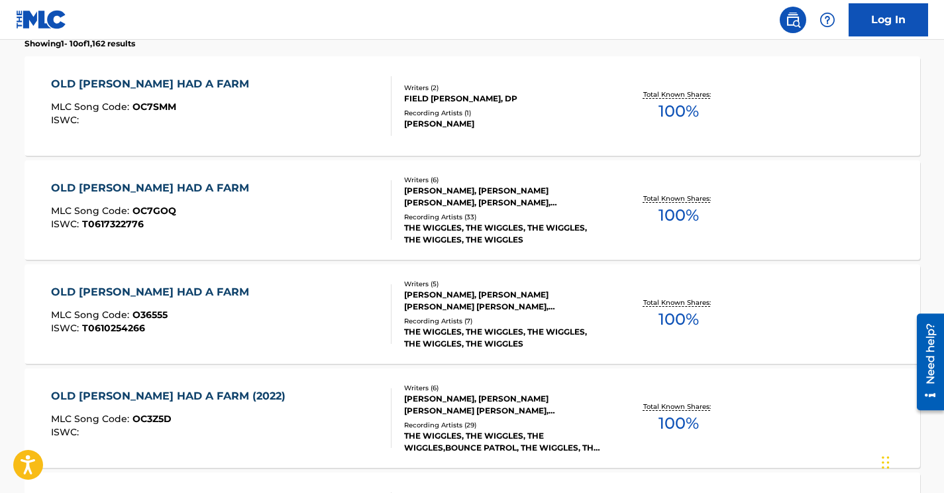
click at [290, 321] on div "OLD [PERSON_NAME] HAD A FARM MLC Song Code : O36555 ISWC : T0610254266" at bounding box center [221, 314] width 341 height 60
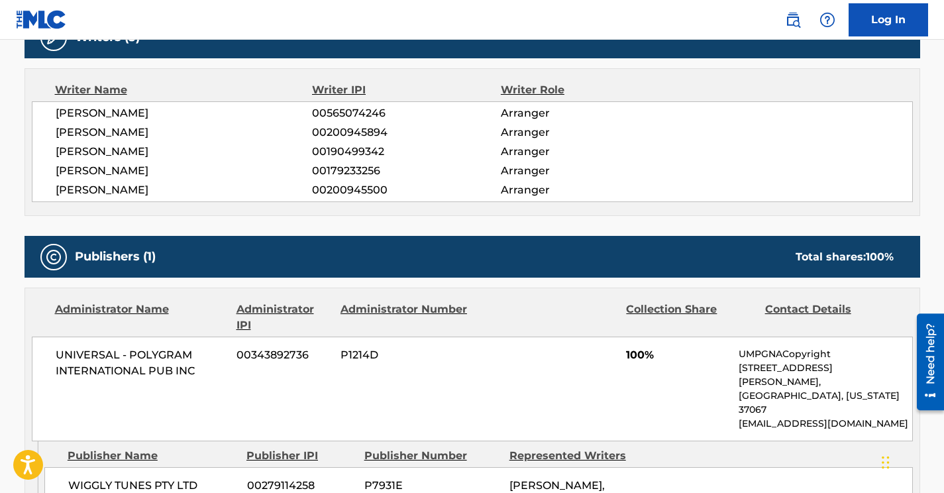
scroll to position [439, 0]
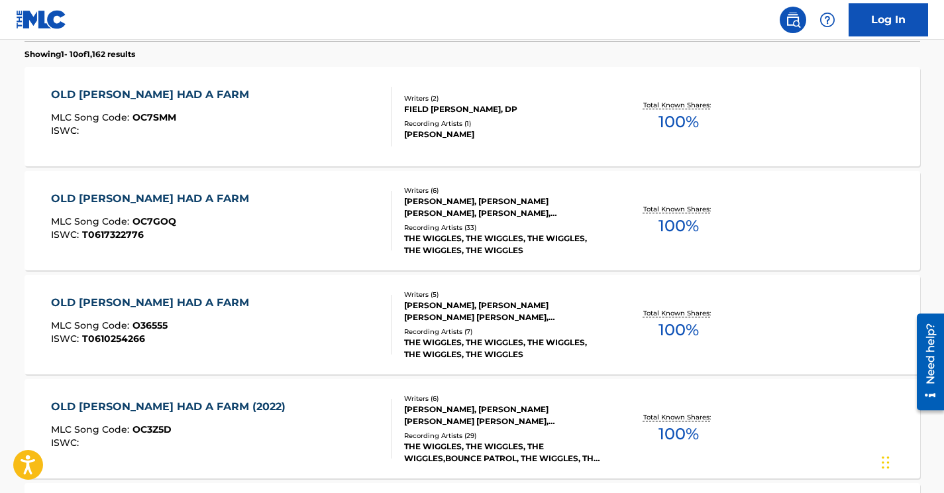
scroll to position [419, 0]
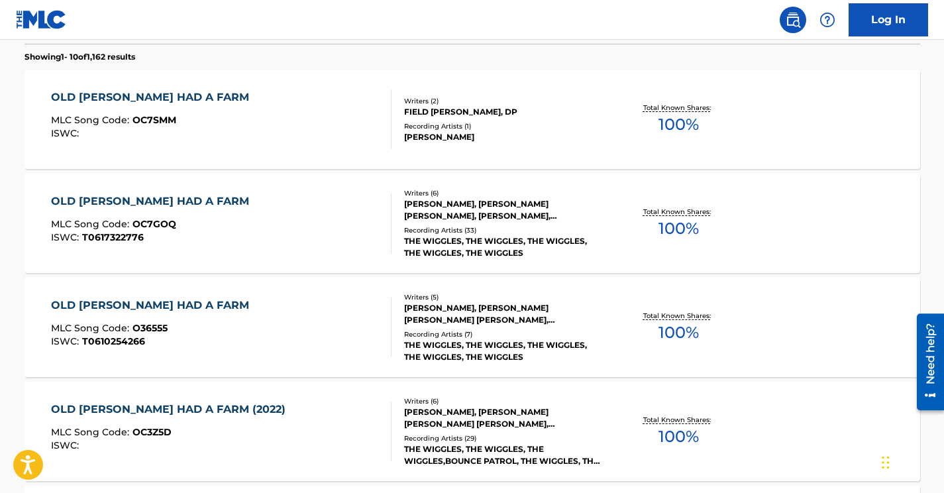
click at [239, 225] on div "OLD [PERSON_NAME] HAD A FARM MLC Song Code : OC7GOQ ISWC : T0617322776" at bounding box center [221, 224] width 341 height 60
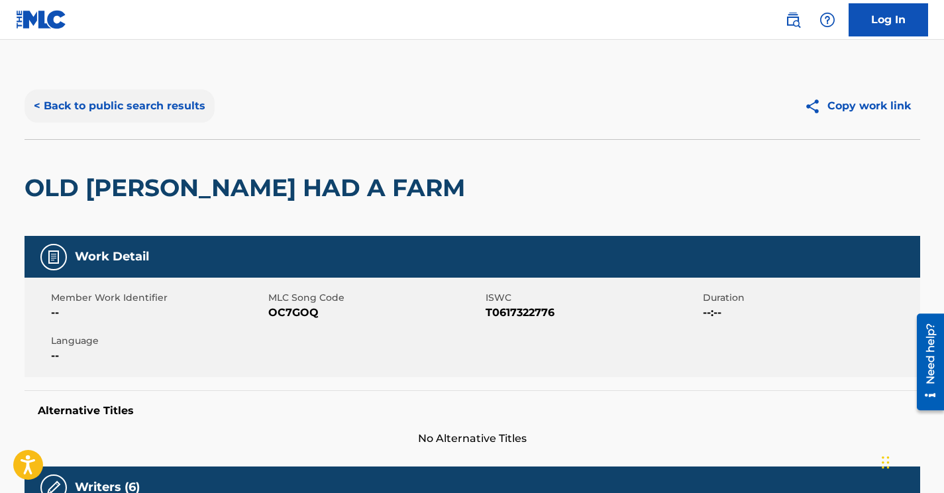
click at [79, 98] on button "< Back to public search results" at bounding box center [120, 105] width 190 height 33
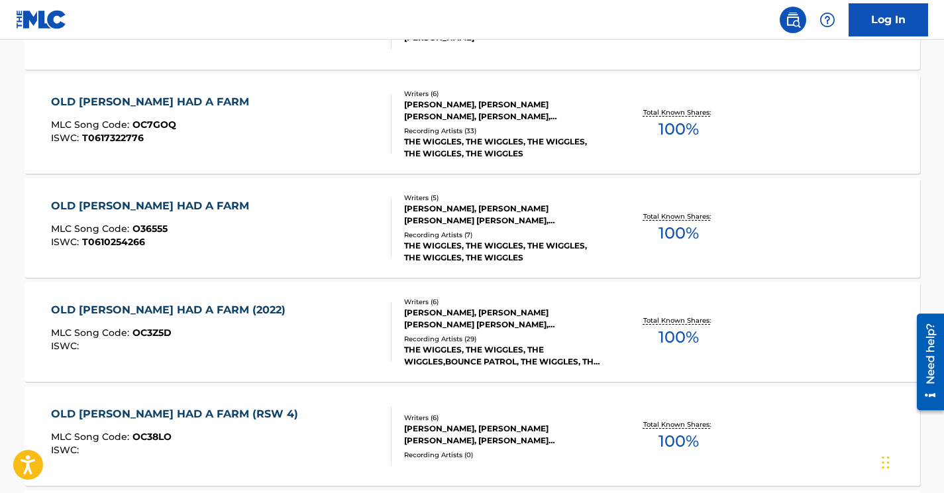
scroll to position [527, 0]
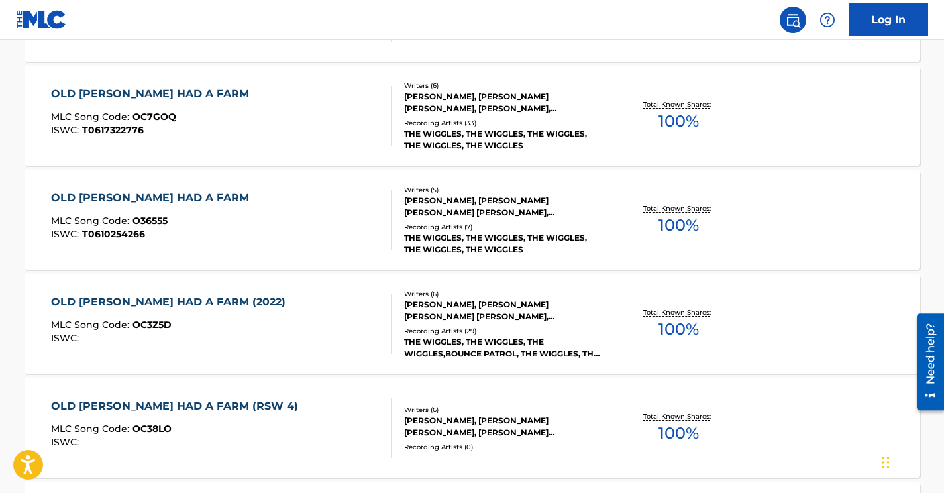
click at [255, 323] on div "MLC Song Code : OC3Z5D" at bounding box center [171, 326] width 241 height 13
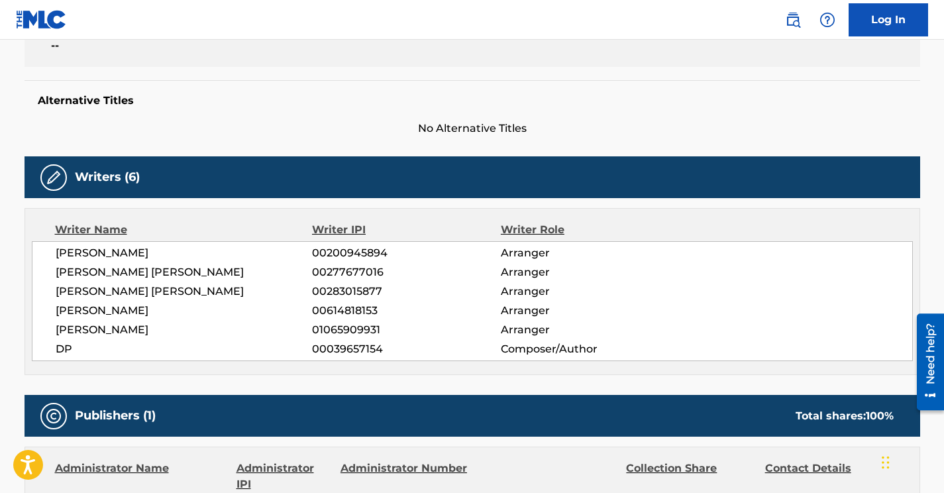
scroll to position [311, 0]
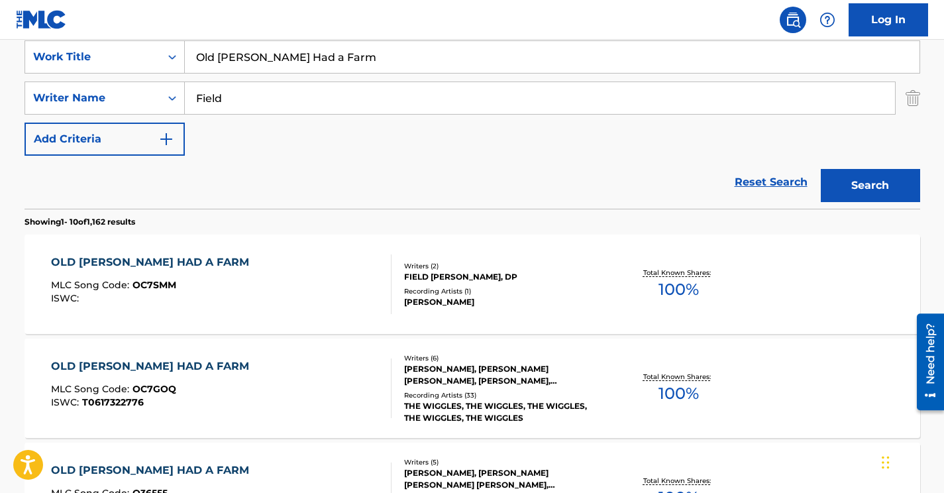
scroll to position [165, 0]
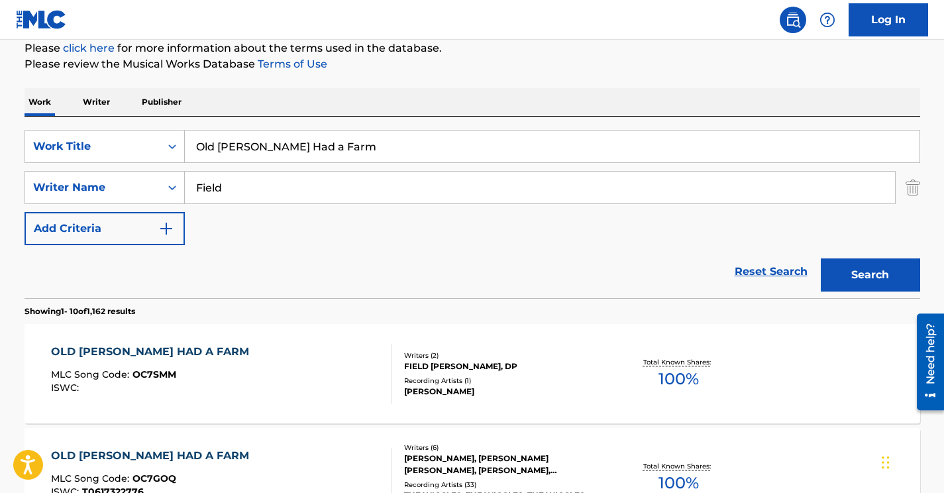
click at [233, 191] on input "Field" at bounding box center [540, 188] width 710 height 32
paste input "Sultan"
type input "Sultan"
click at [279, 144] on input "Old [PERSON_NAME] Had a Farm" at bounding box center [552, 147] width 735 height 32
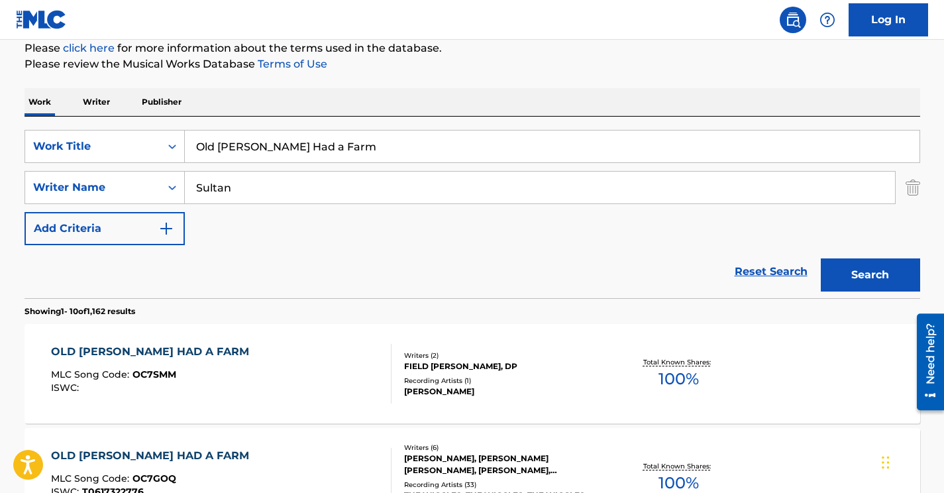
click at [279, 144] on input "Old [PERSON_NAME] Had a Farm" at bounding box center [552, 147] width 735 height 32
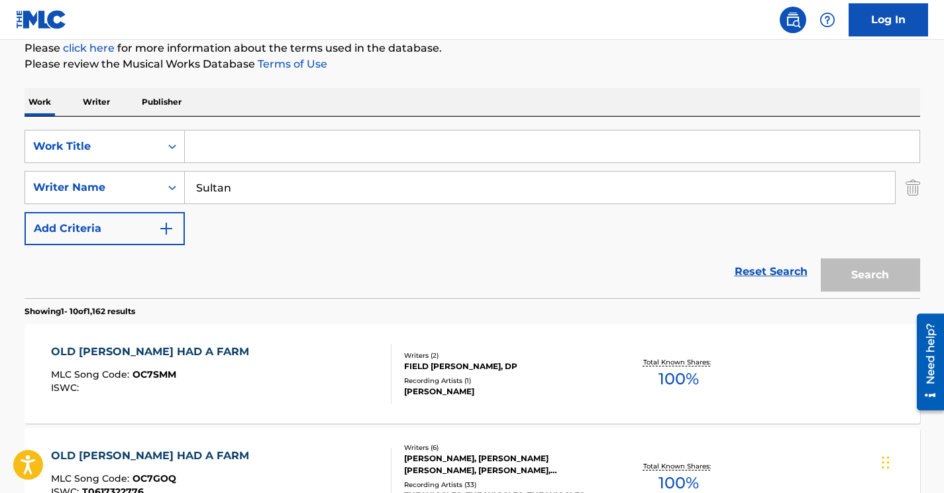
paste input "The Frozen Land"
type input "The Frozen Land"
click at [821, 258] on button "Search" at bounding box center [870, 274] width 99 height 33
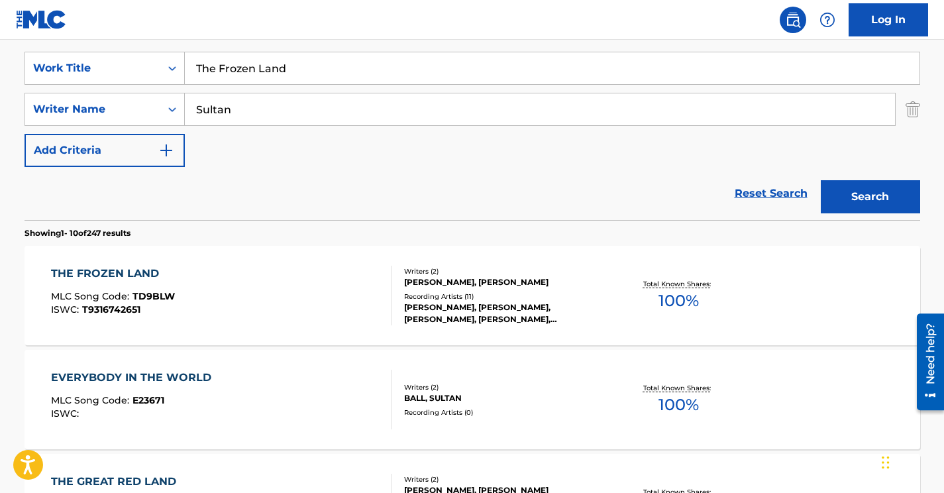
scroll to position [258, 0]
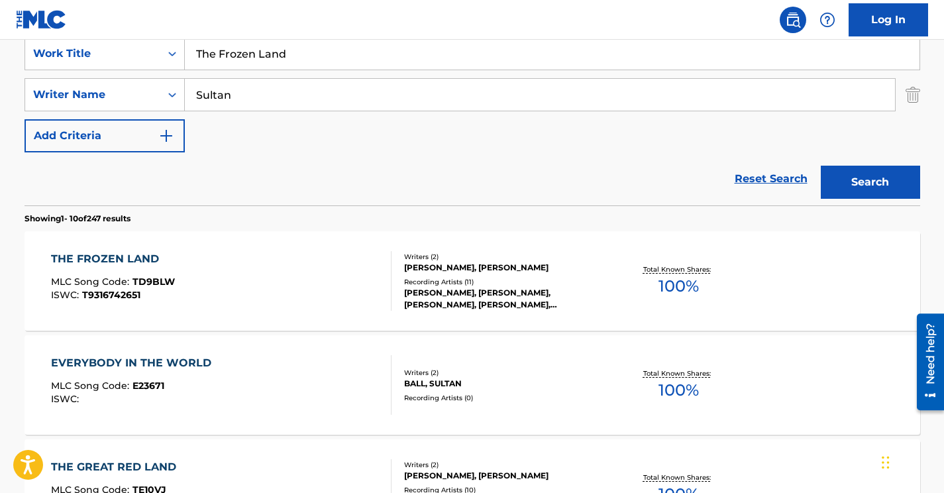
click at [278, 276] on div "THE FROZEN LAND MLC Song Code : TD9BLW ISWC : T9316742651" at bounding box center [221, 281] width 341 height 60
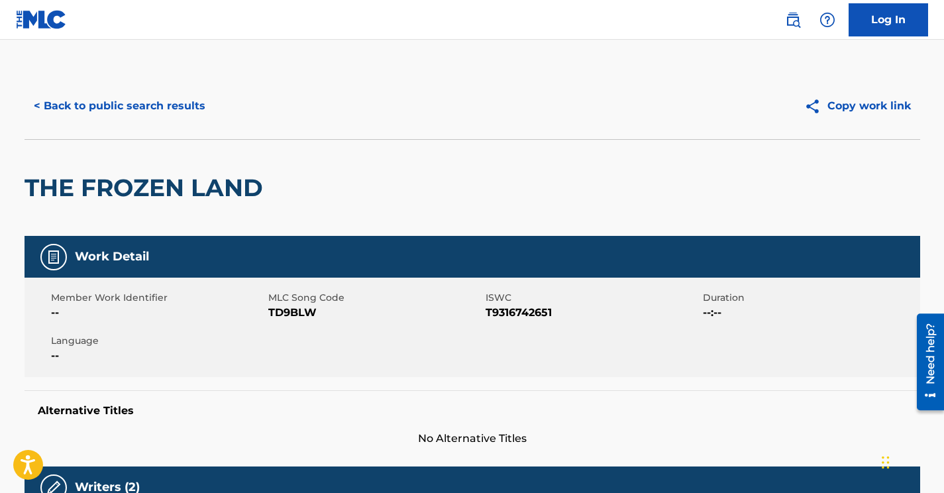
click at [309, 315] on span "TD9BLW" at bounding box center [375, 313] width 214 height 16
click at [198, 101] on button "< Back to public search results" at bounding box center [120, 105] width 190 height 33
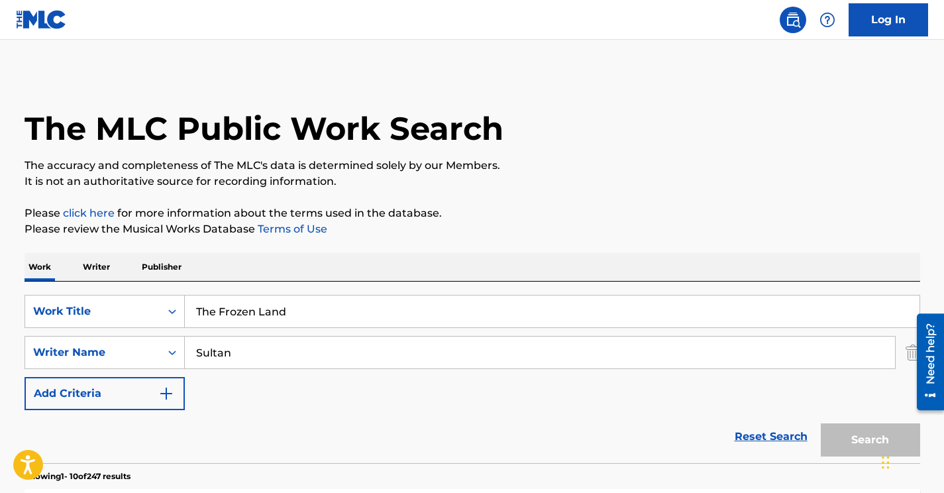
scroll to position [258, 0]
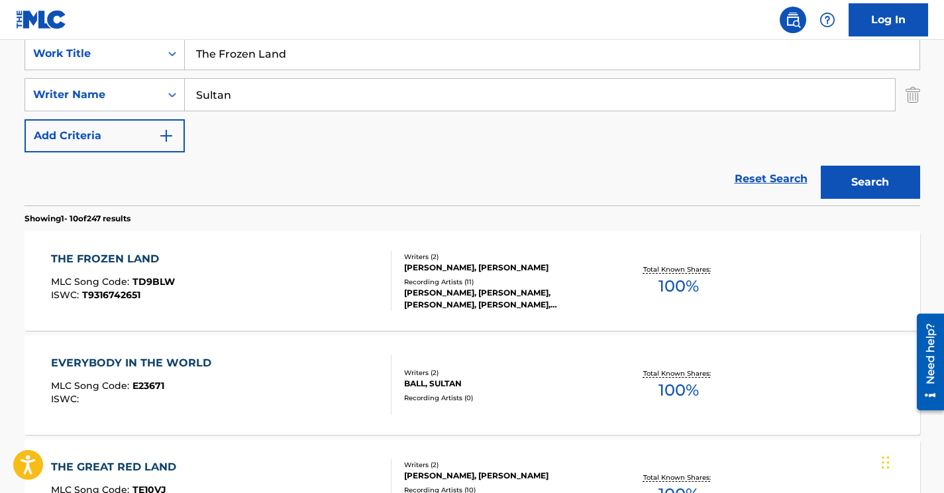
click at [246, 102] on input "Sultan" at bounding box center [540, 95] width 710 height 32
paste input "Kernagh"
type input "[PERSON_NAME]"
click at [310, 44] on input "The Frozen Land" at bounding box center [552, 54] width 735 height 32
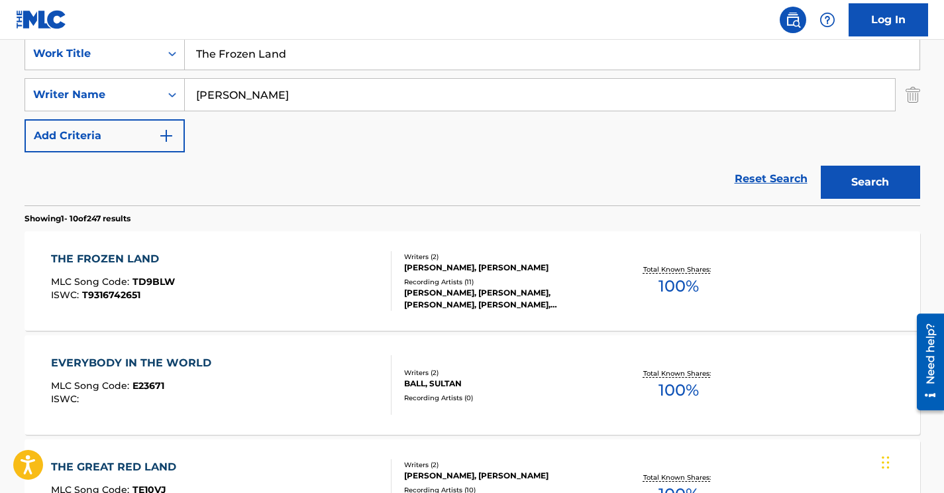
click at [310, 44] on input "The Frozen Land" at bounding box center [552, 54] width 735 height 32
paste input "Merry Merry Christmas"
type input "Merry Merry Christmas"
click at [821, 166] on button "Search" at bounding box center [870, 182] width 99 height 33
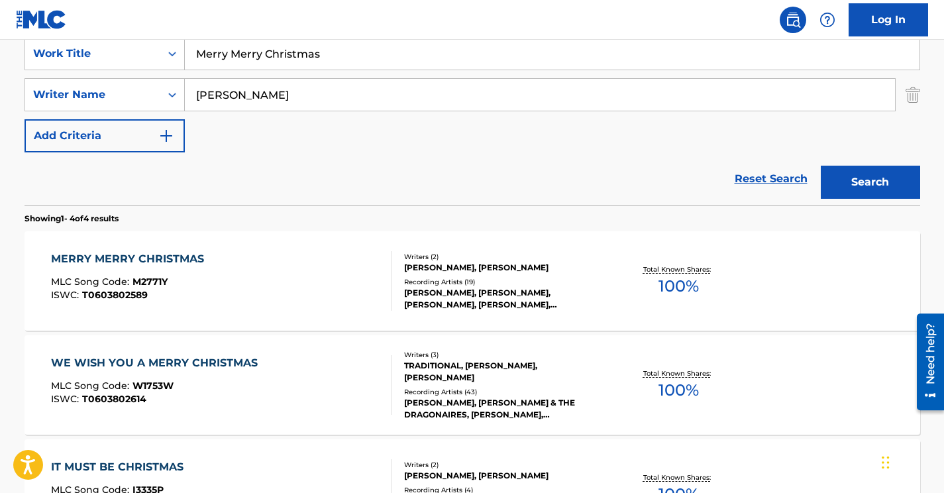
click at [273, 261] on div "MERRY MERRY CHRISTMAS MLC Song Code : M2771Y ISWC : T0603802589" at bounding box center [221, 281] width 341 height 60
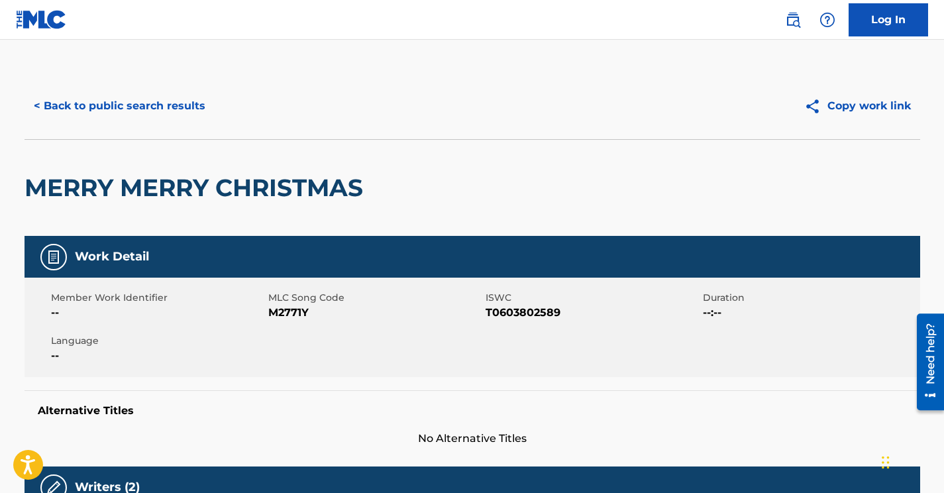
click at [297, 311] on span "M2771Y" at bounding box center [375, 313] width 214 height 16
click at [190, 105] on button "< Back to public search results" at bounding box center [120, 105] width 190 height 33
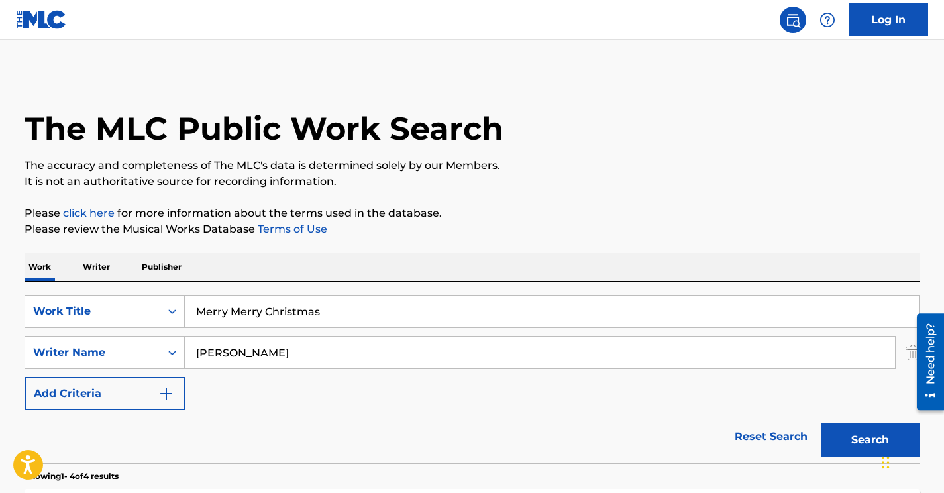
scroll to position [258, 0]
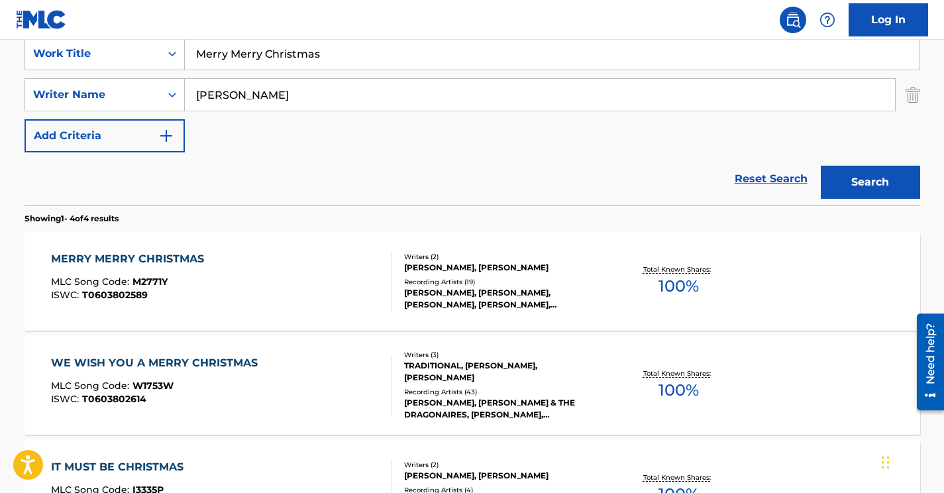
click at [232, 94] on input "[PERSON_NAME]" at bounding box center [540, 95] width 710 height 32
paste input "Johnso"
type input "[PERSON_NAME]"
click at [215, 57] on input "Merry Merry Christmas" at bounding box center [552, 54] width 735 height 32
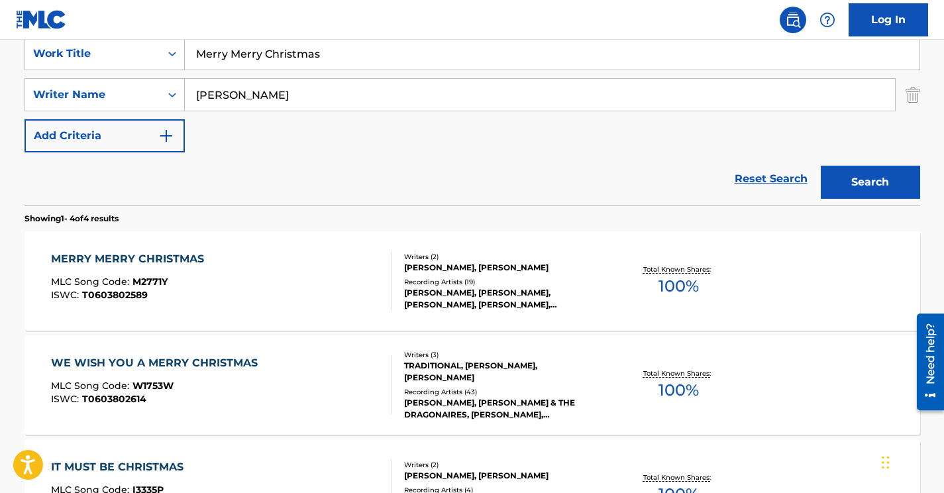
click at [215, 57] on input "Merry Merry Christmas" at bounding box center [552, 54] width 735 height 32
paste input "Full Fathom Five"
type input "Full Fathom Five"
click at [863, 184] on button "Search" at bounding box center [870, 182] width 99 height 33
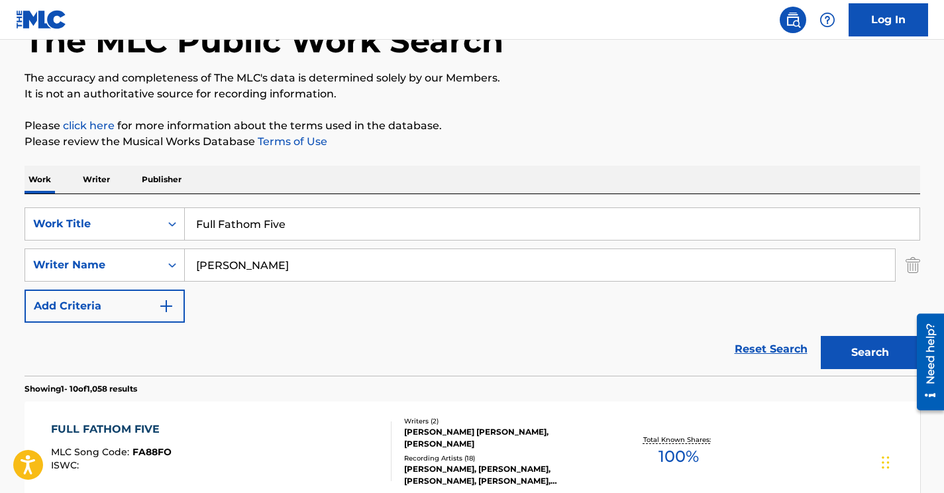
scroll to position [121, 0]
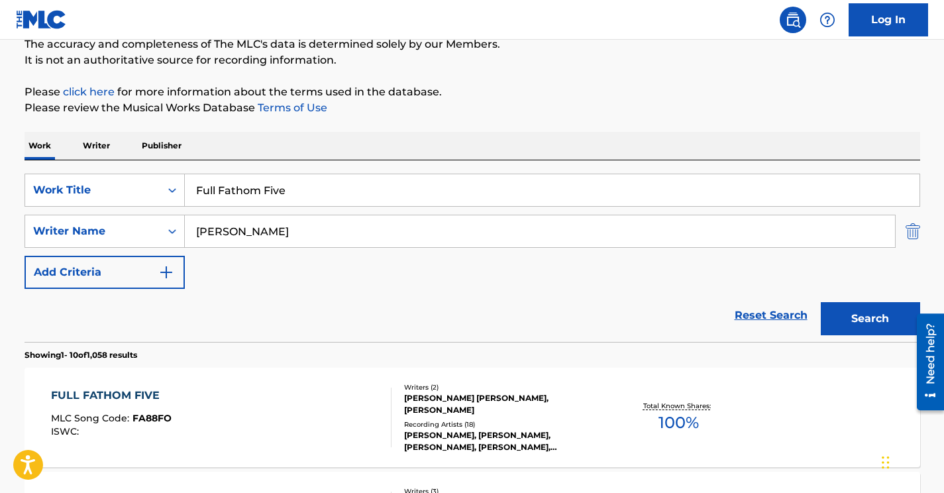
click at [914, 229] on img "Search Form" at bounding box center [913, 231] width 15 height 33
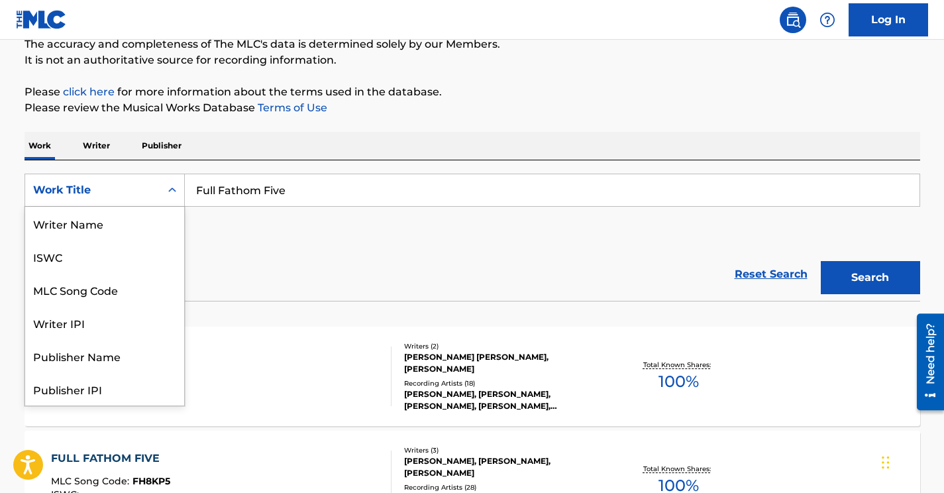
click at [104, 184] on div "Work Title" at bounding box center [92, 190] width 119 height 16
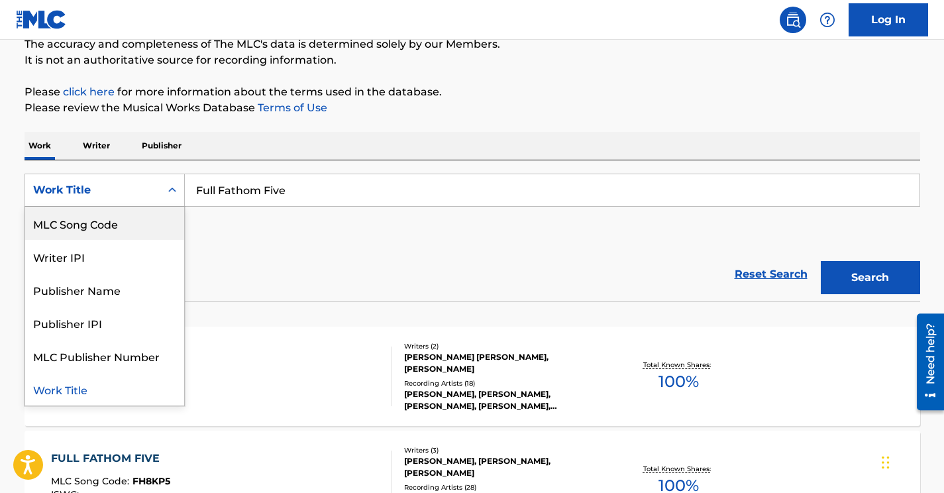
click at [103, 217] on div "MLC Song Code" at bounding box center [104, 223] width 159 height 33
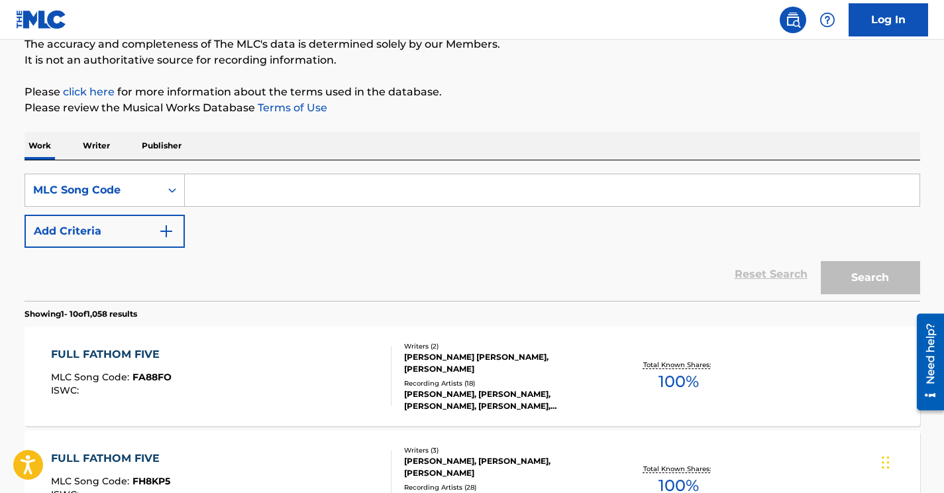
click at [248, 181] on input "Search Form" at bounding box center [552, 190] width 735 height 32
click at [271, 192] on input "Search Form" at bounding box center [552, 190] width 735 height 32
paste input "F2543N"
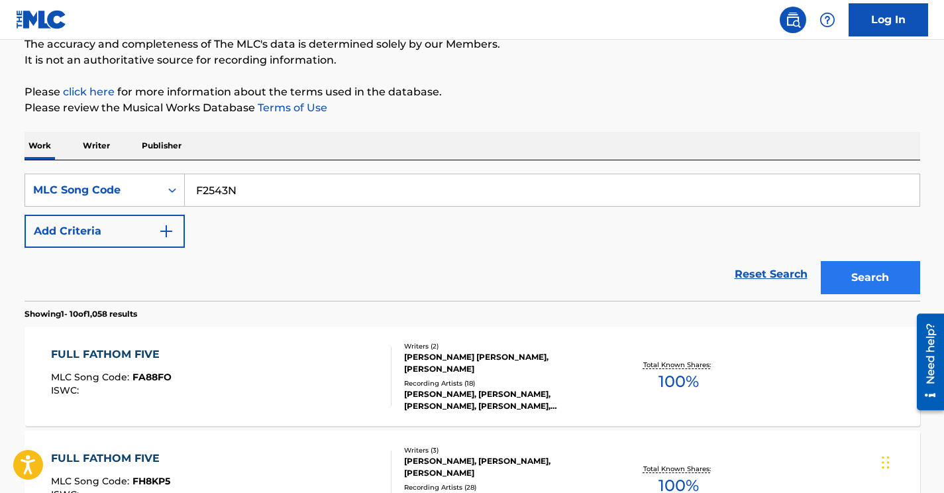
type input "F2543N"
click at [889, 275] on button "Search" at bounding box center [870, 277] width 99 height 33
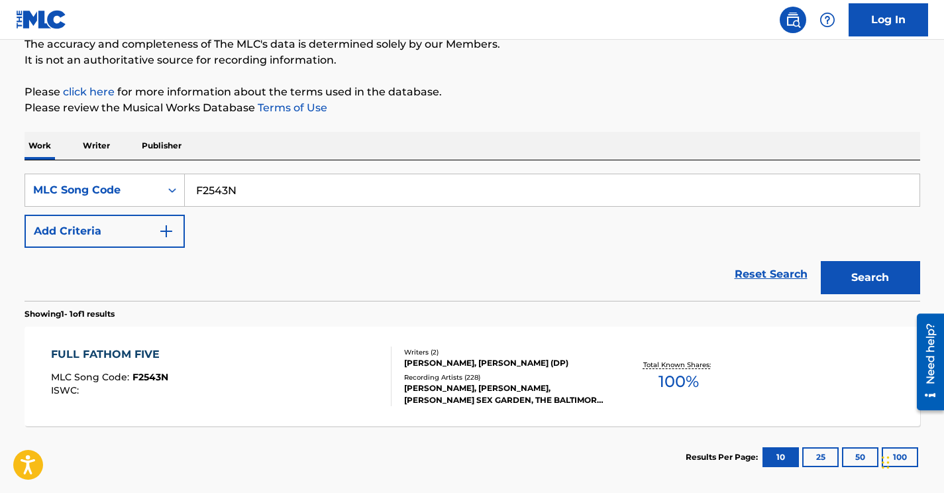
click at [208, 398] on div "FULL FATHOM FIVE MLC Song Code : F2543N ISWC :" at bounding box center [221, 377] width 341 height 60
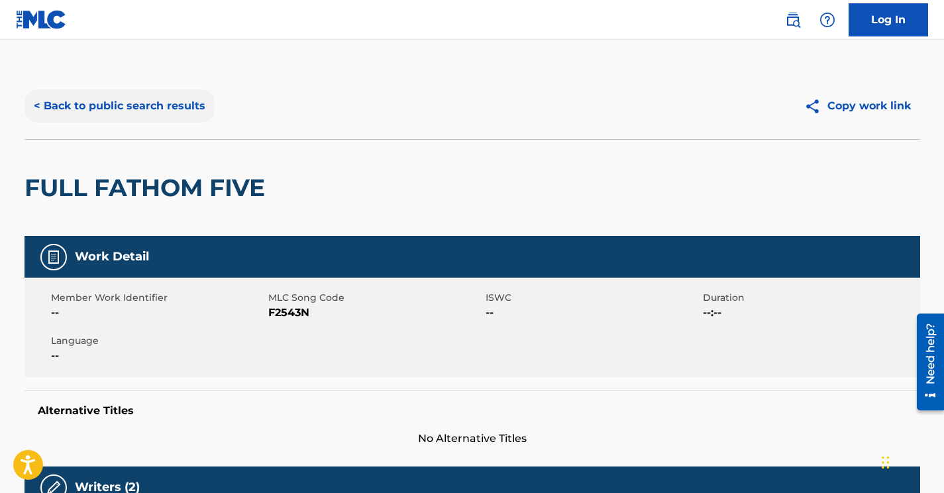
click at [178, 99] on button "< Back to public search results" at bounding box center [120, 105] width 190 height 33
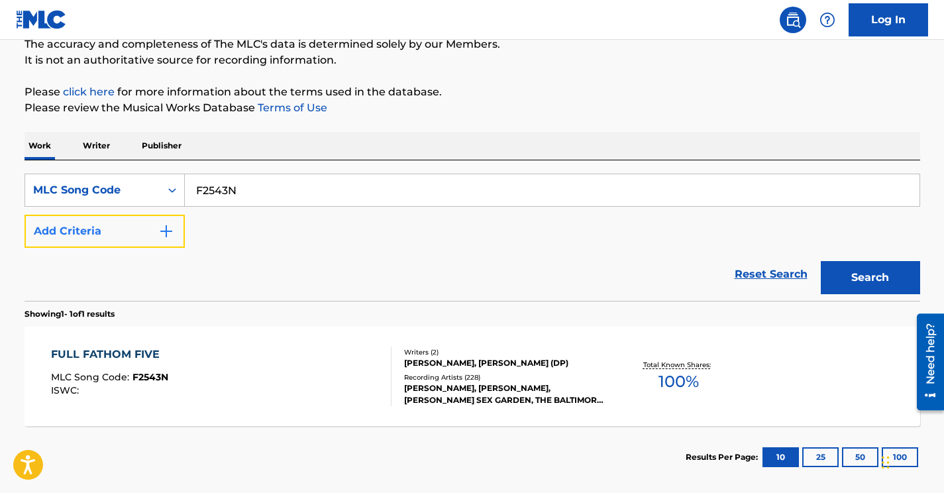
click at [144, 231] on button "Add Criteria" at bounding box center [105, 231] width 160 height 33
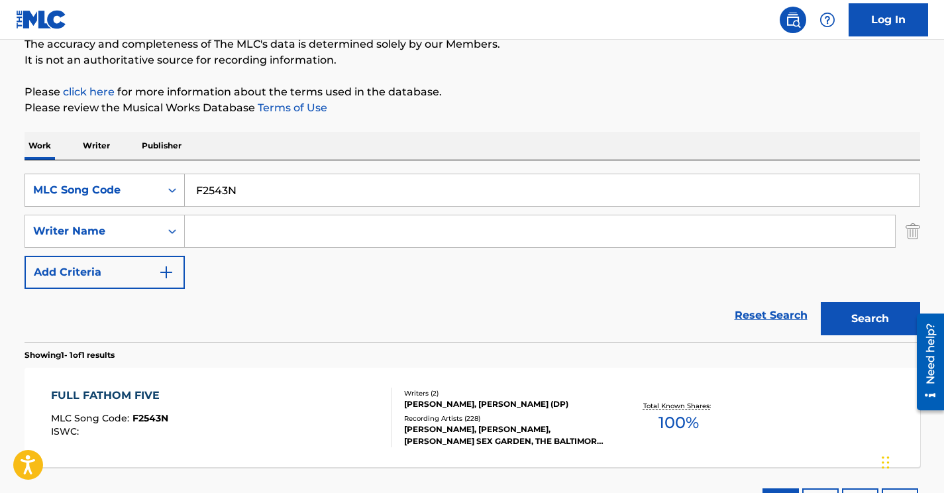
click at [157, 191] on div "MLC Song Code" at bounding box center [92, 190] width 135 height 25
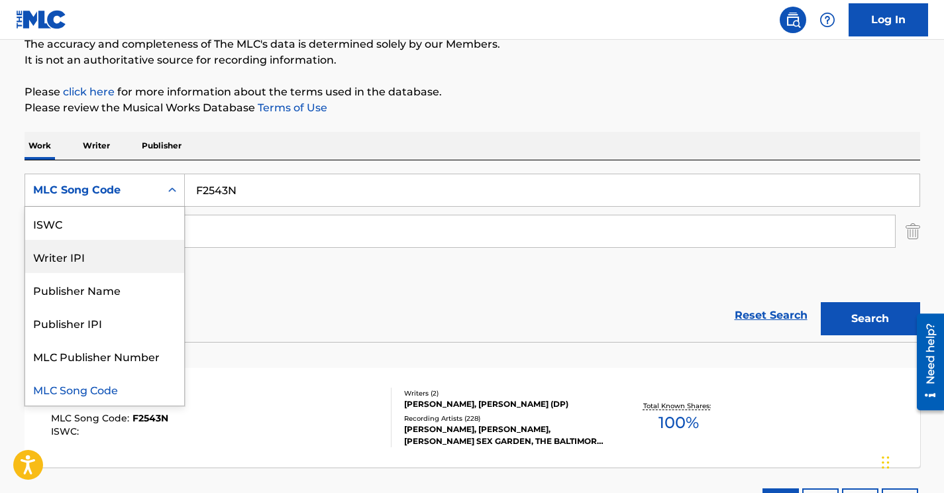
scroll to position [0, 0]
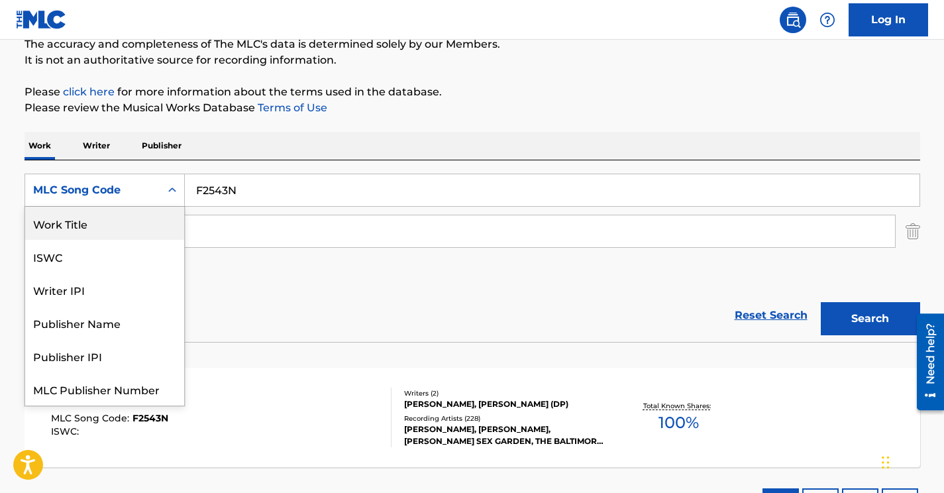
click at [117, 226] on div "Work Title" at bounding box center [104, 223] width 159 height 33
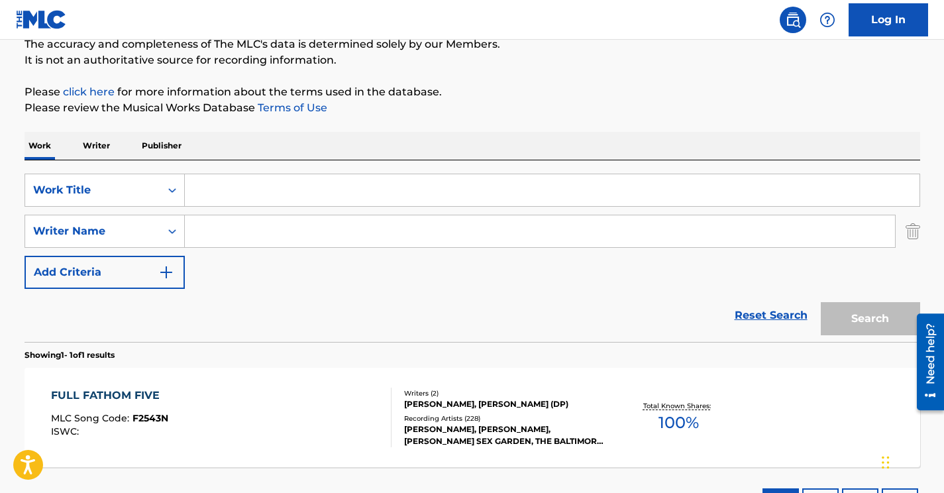
click at [214, 199] on input "Search Form" at bounding box center [552, 190] width 735 height 32
paste input "Full Fathom Five"
type input "Full Fathom Five"
click at [225, 240] on input "Search Form" at bounding box center [540, 231] width 710 height 32
paste input "[PERSON_NAME]"
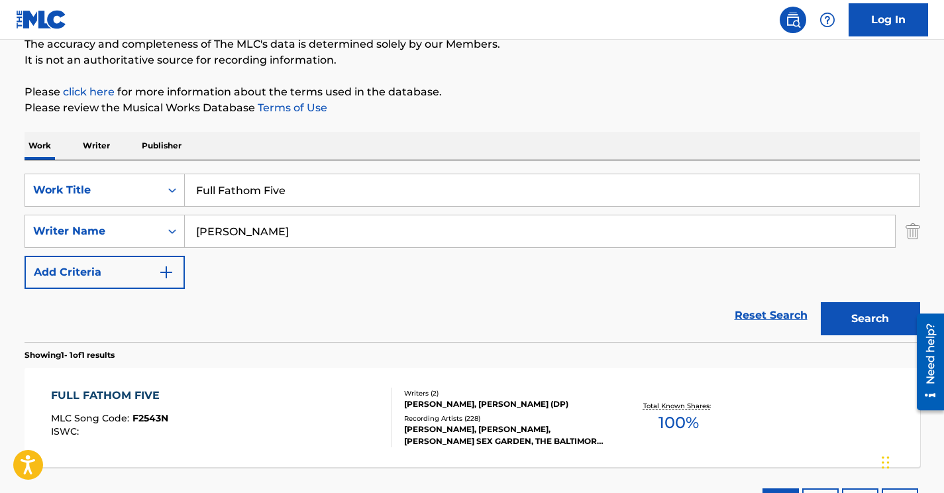
type input "[PERSON_NAME]"
click at [821, 302] on button "Search" at bounding box center [870, 318] width 99 height 33
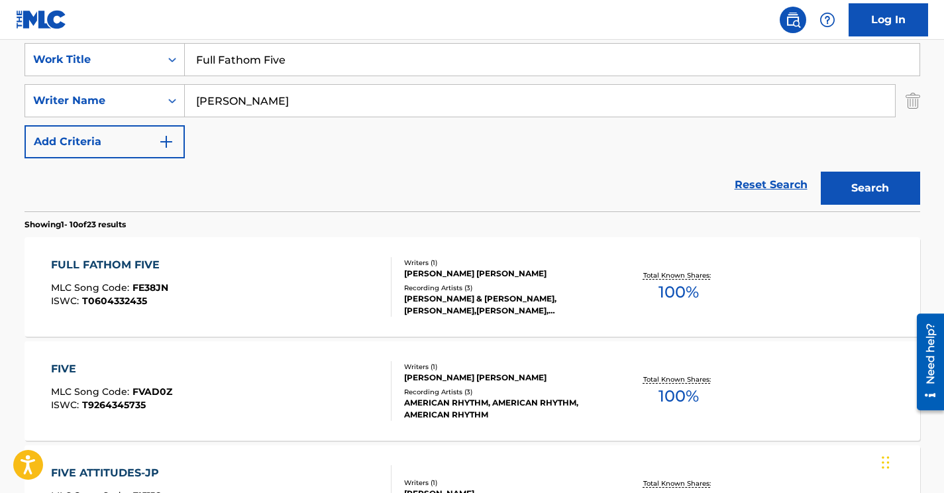
scroll to position [256, 0]
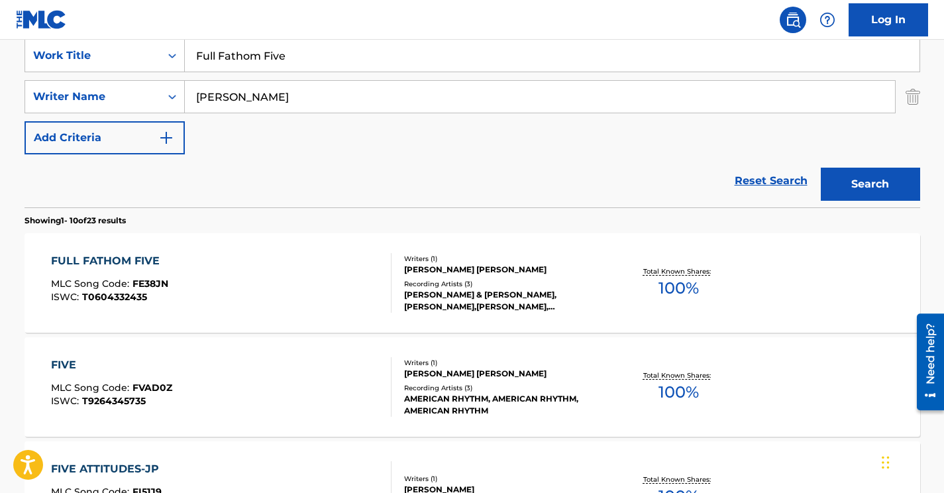
click at [281, 291] on div "FULL FATHOM FIVE MLC Song Code : FE38JN ISWC : T0604332435" at bounding box center [221, 283] width 341 height 60
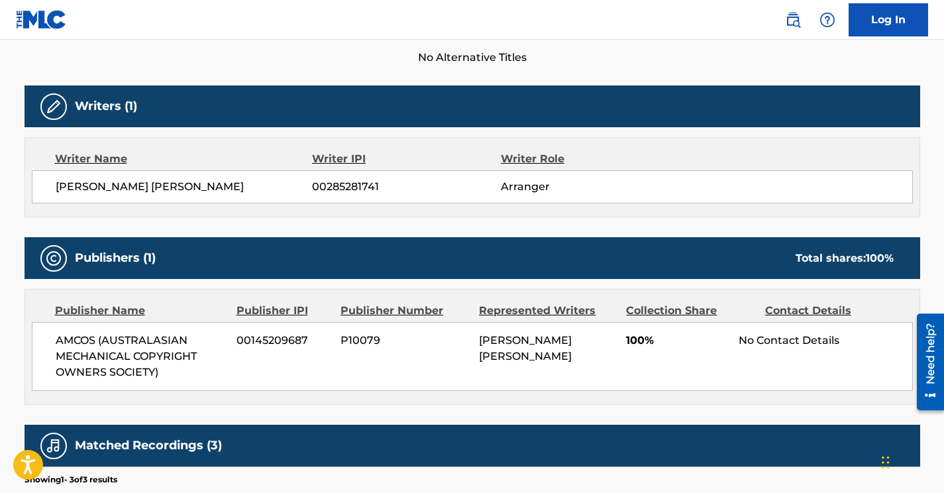
scroll to position [194, 0]
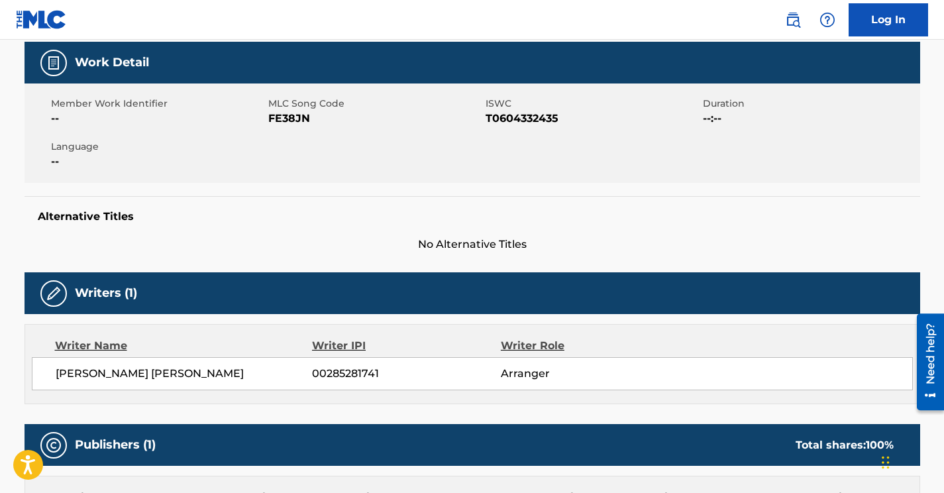
click at [298, 111] on span "FE38JN" at bounding box center [375, 119] width 214 height 16
click at [291, 126] on span "FE38JN" at bounding box center [375, 119] width 214 height 16
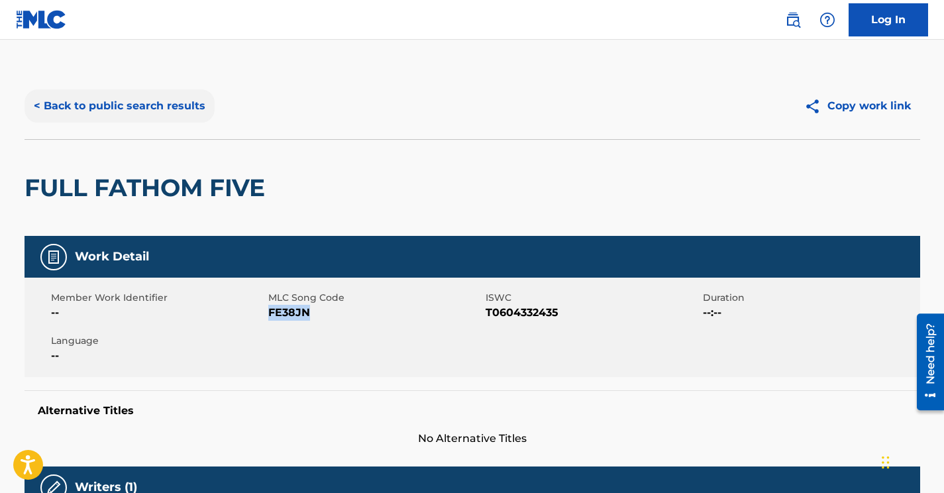
click at [167, 103] on button "< Back to public search results" at bounding box center [120, 105] width 190 height 33
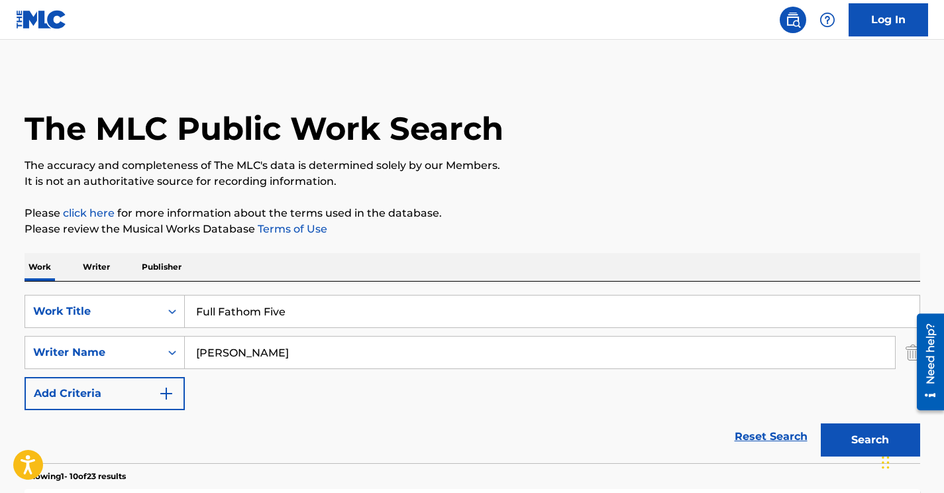
scroll to position [256, 0]
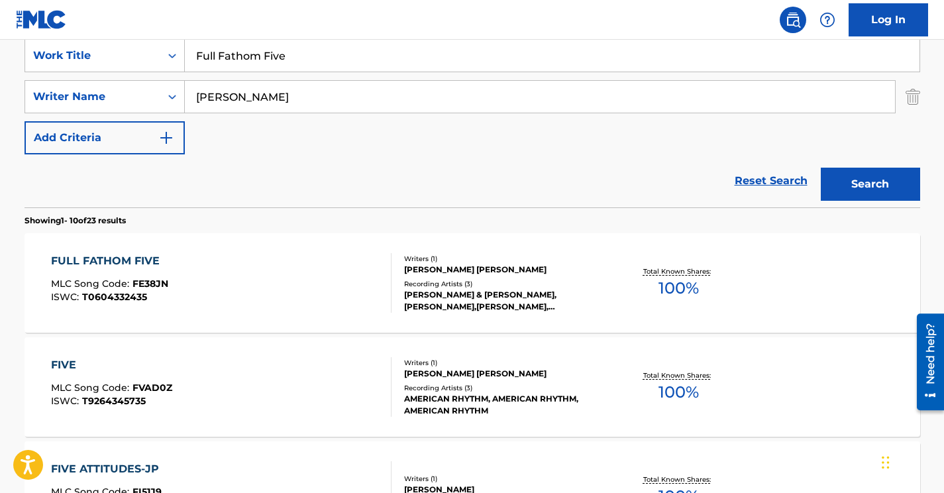
click at [236, 58] on input "Full Fathom Five" at bounding box center [552, 56] width 735 height 32
type input "Two Sides"
click at [233, 106] on input "[PERSON_NAME]" at bounding box center [540, 97] width 710 height 32
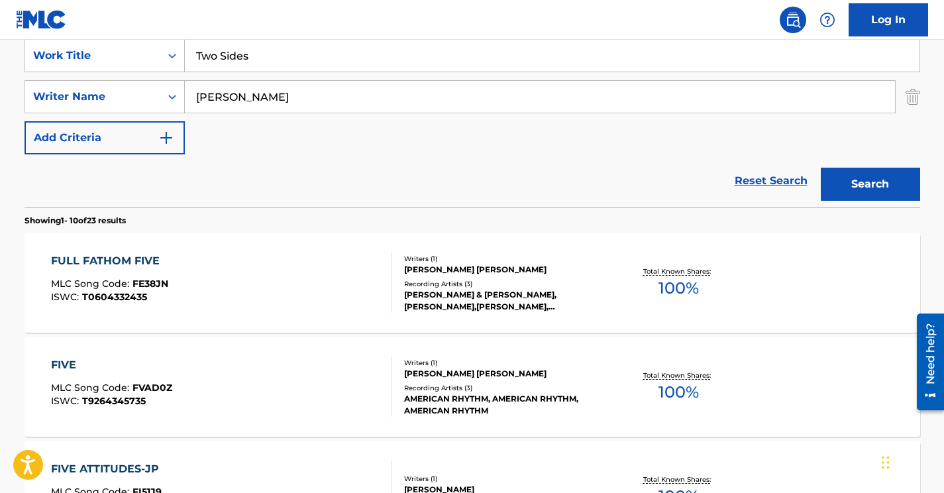
click at [233, 106] on input "[PERSON_NAME]" at bounding box center [540, 97] width 710 height 32
paste input "[PERSON_NAME]"
type input "[PERSON_NAME]"
click at [850, 176] on button "Search" at bounding box center [870, 184] width 99 height 33
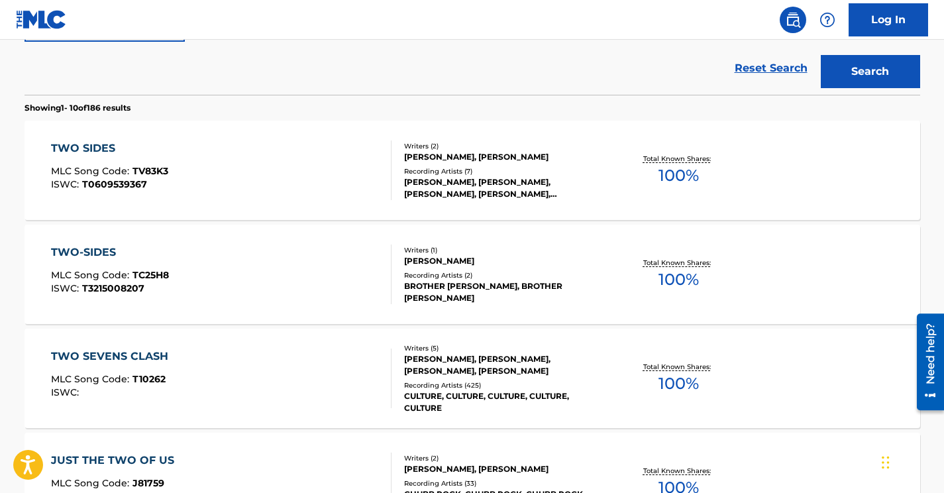
scroll to position [282, 0]
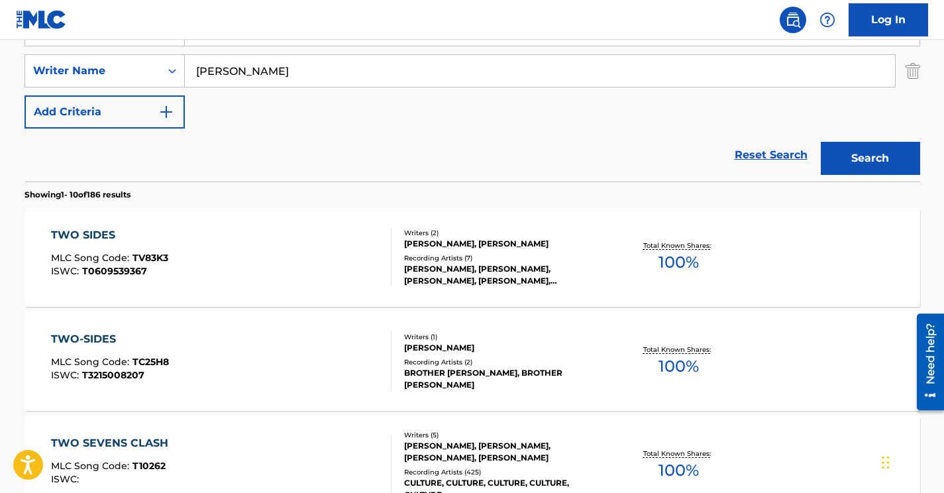
click at [281, 245] on div "TWO SIDES MLC Song Code : TV83K3 ISWC : T0609539367" at bounding box center [221, 257] width 341 height 60
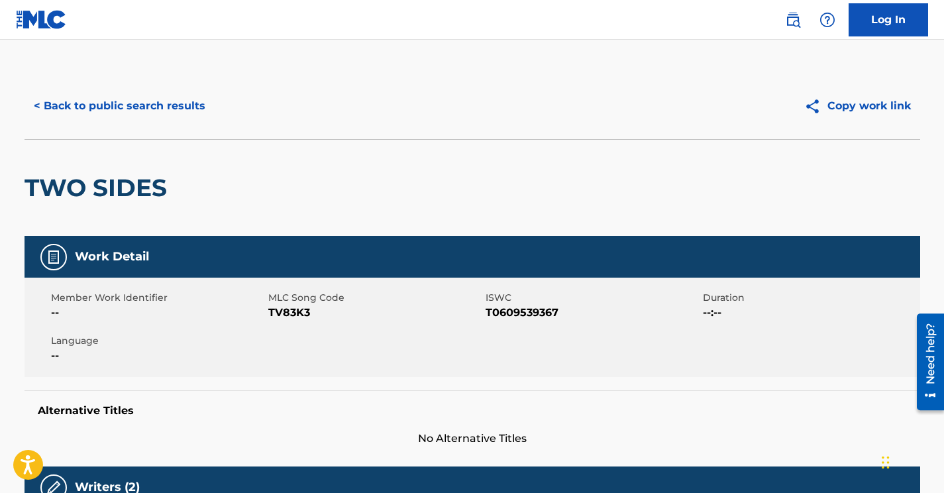
click at [278, 313] on span "TV83K3" at bounding box center [375, 313] width 214 height 16
click at [160, 101] on button "< Back to public search results" at bounding box center [120, 105] width 190 height 33
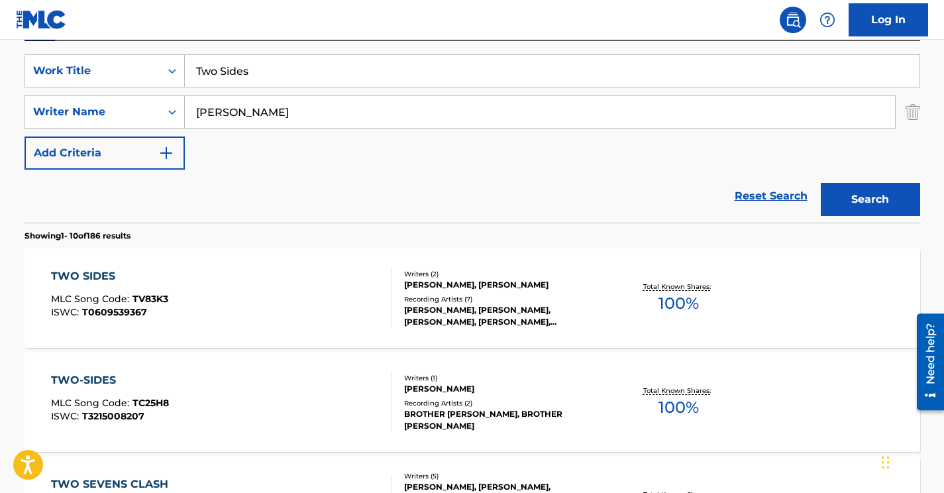
scroll to position [235, 0]
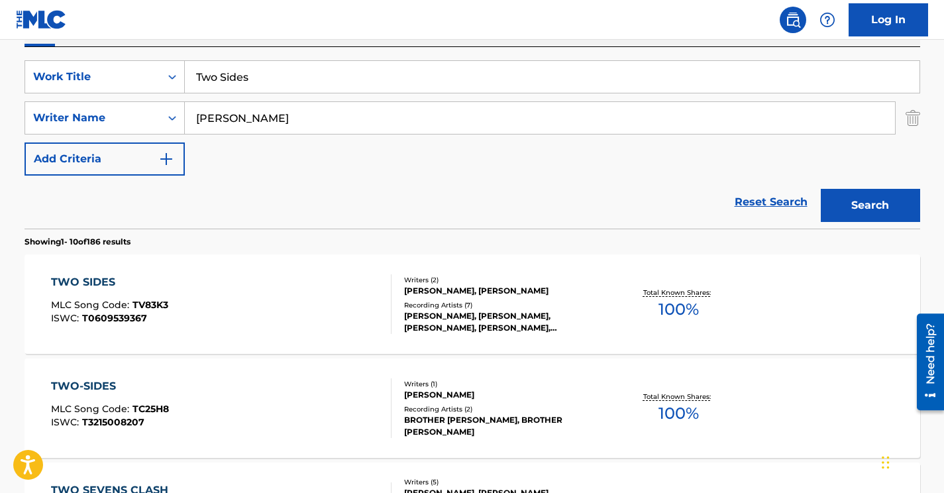
click at [228, 121] on input "[PERSON_NAME]" at bounding box center [540, 118] width 710 height 32
paste input "[PERSON_NAME]"
type input "[PERSON_NAME]"
click at [265, 84] on input "Two Sides" at bounding box center [552, 77] width 735 height 32
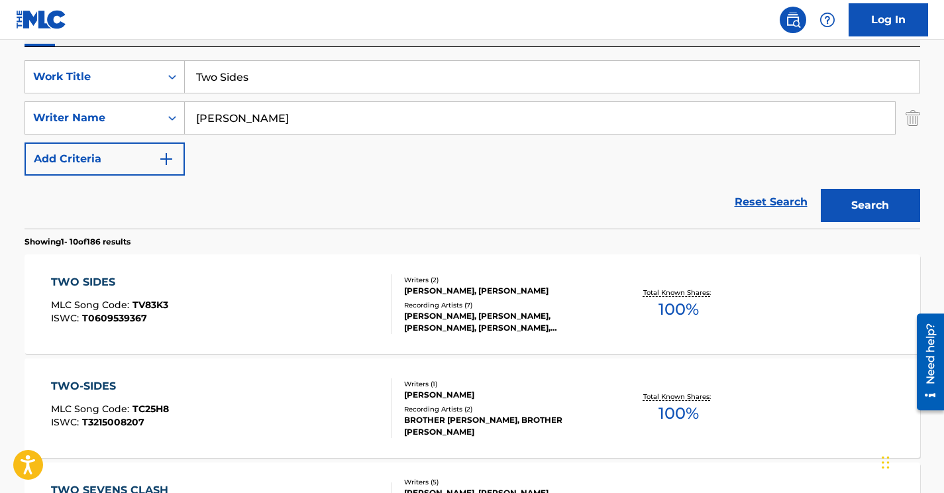
click at [265, 84] on input "Two Sides" at bounding box center [552, 77] width 735 height 32
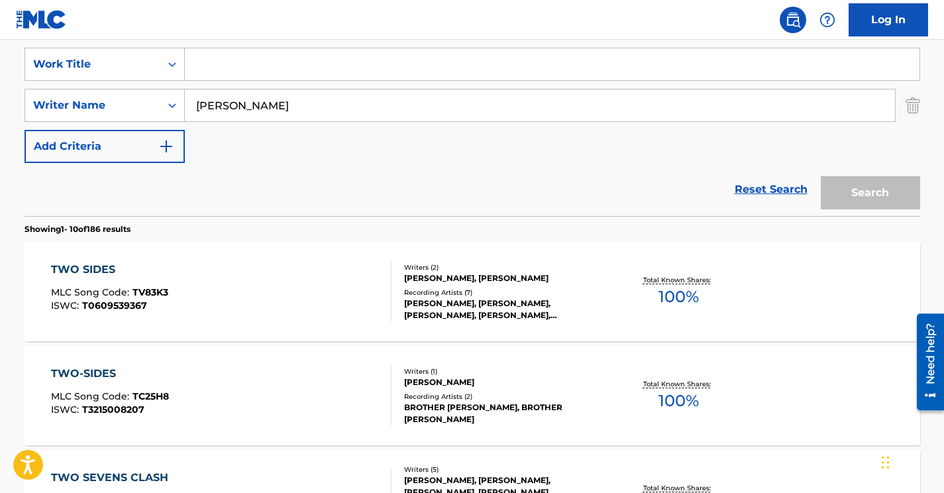
click at [207, 71] on input "Search Form" at bounding box center [552, 64] width 735 height 32
paste input "HONEY - MEDASIN REMIX"
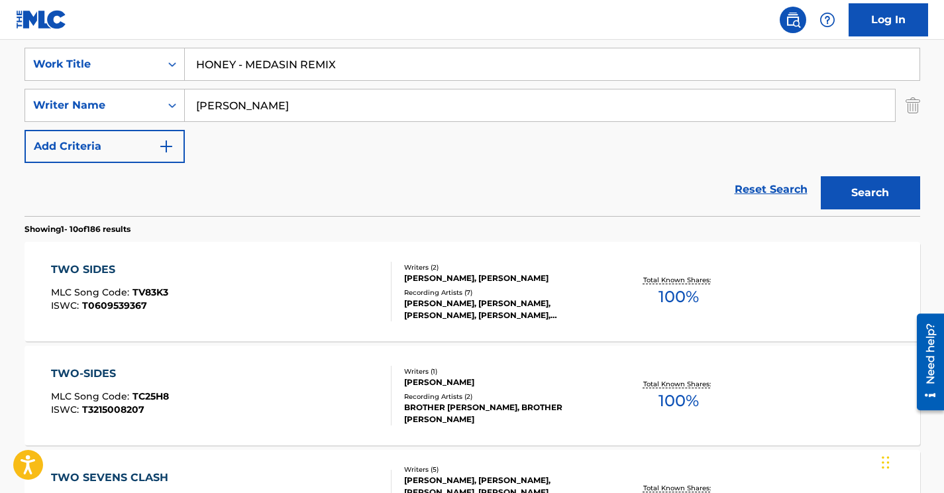
type input "HONEY - MEDASIN REMIX"
click at [821, 176] on button "Search" at bounding box center [870, 192] width 99 height 33
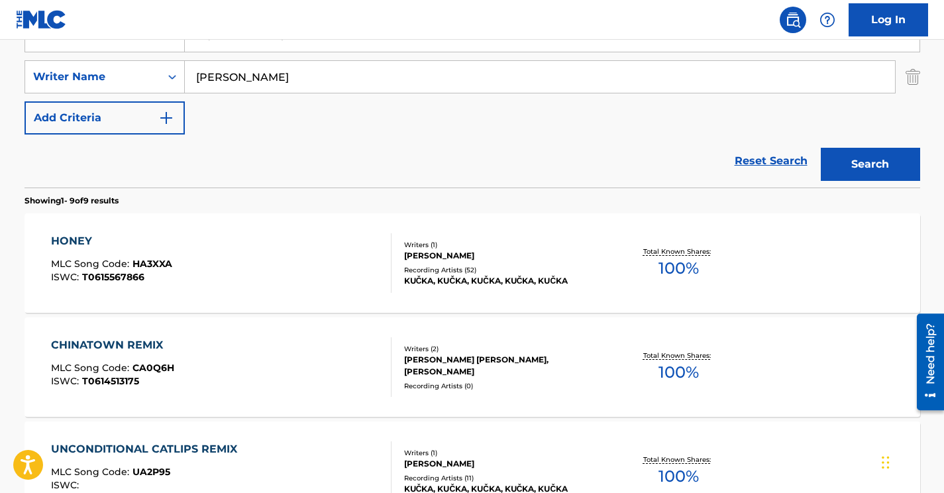
scroll to position [290, 0]
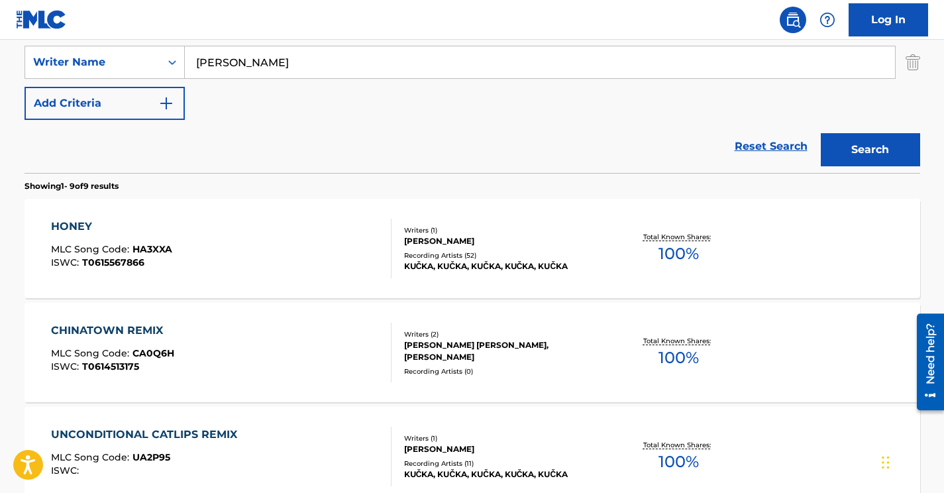
click at [311, 243] on div "HONEY MLC Song Code : HA3XXA ISWC : T0615567866" at bounding box center [221, 249] width 341 height 60
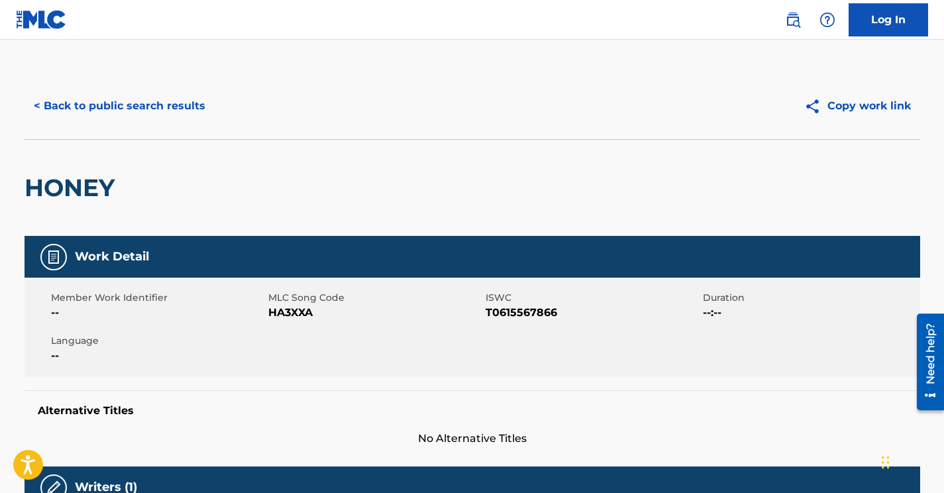
click at [297, 315] on span "HA3XXA" at bounding box center [375, 313] width 214 height 16
click at [164, 103] on button "< Back to public search results" at bounding box center [120, 105] width 190 height 33
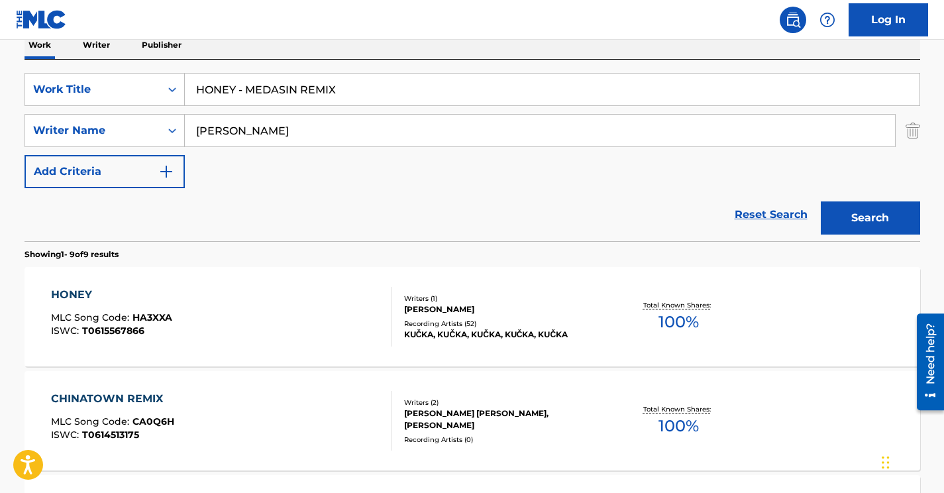
scroll to position [195, 0]
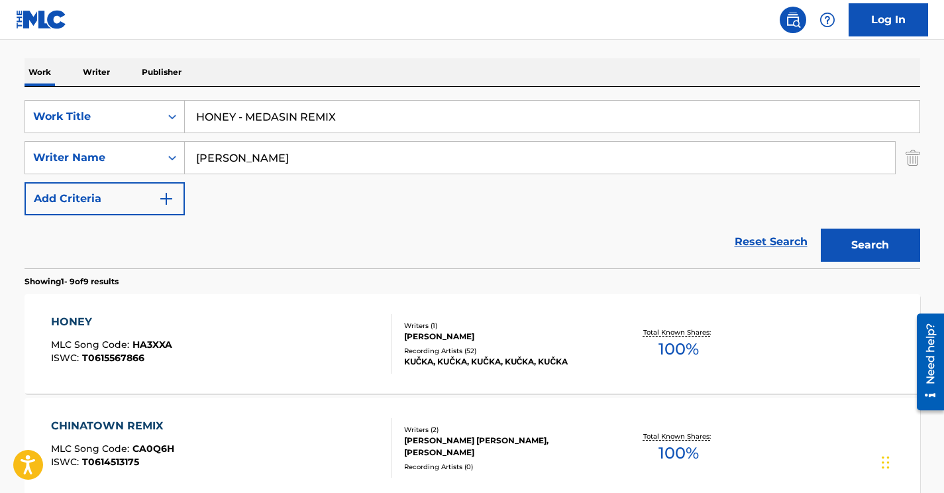
click at [230, 158] on input "[PERSON_NAME]" at bounding box center [540, 158] width 710 height 32
paste input "Young"
type input "Young"
click at [276, 120] on input "HONEY - MEDASIN REMIX" at bounding box center [552, 117] width 735 height 32
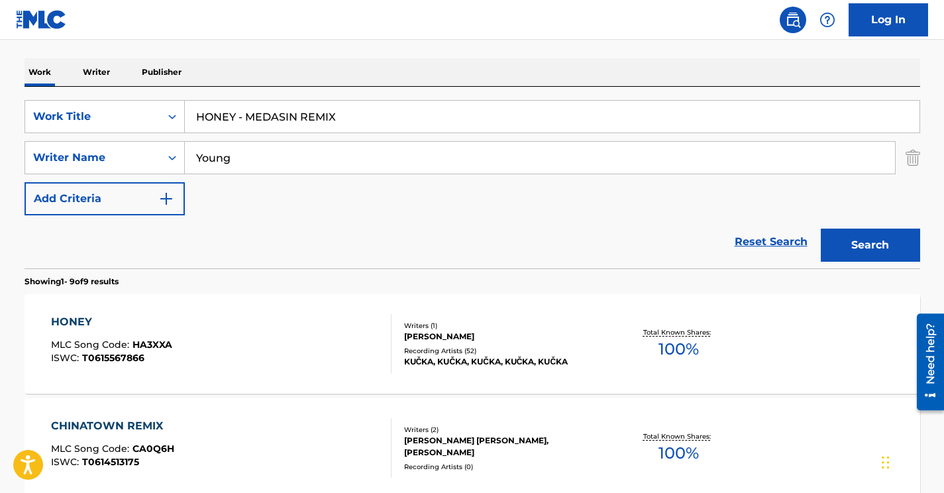
click at [276, 120] on input "HONEY - MEDASIN REMIX" at bounding box center [552, 117] width 735 height 32
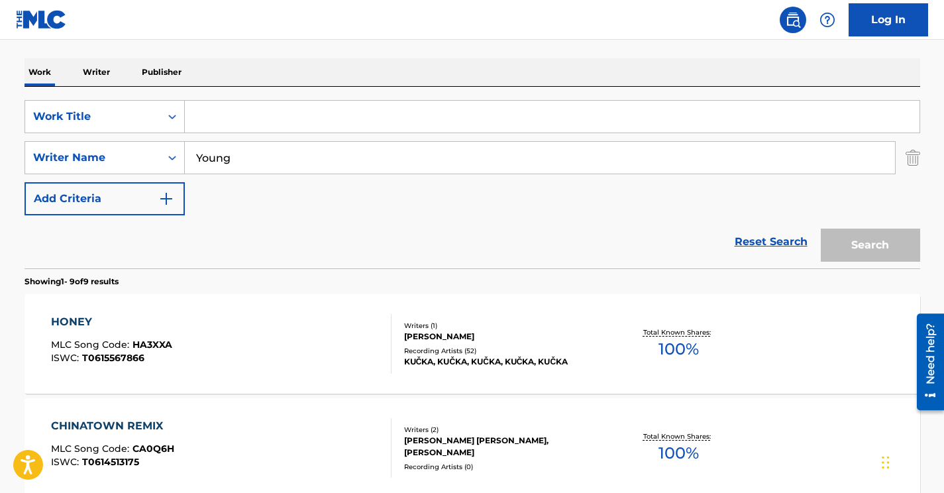
paste input "T.N.T."
type input "T.N.T."
click at [854, 245] on button "Search" at bounding box center [870, 245] width 99 height 33
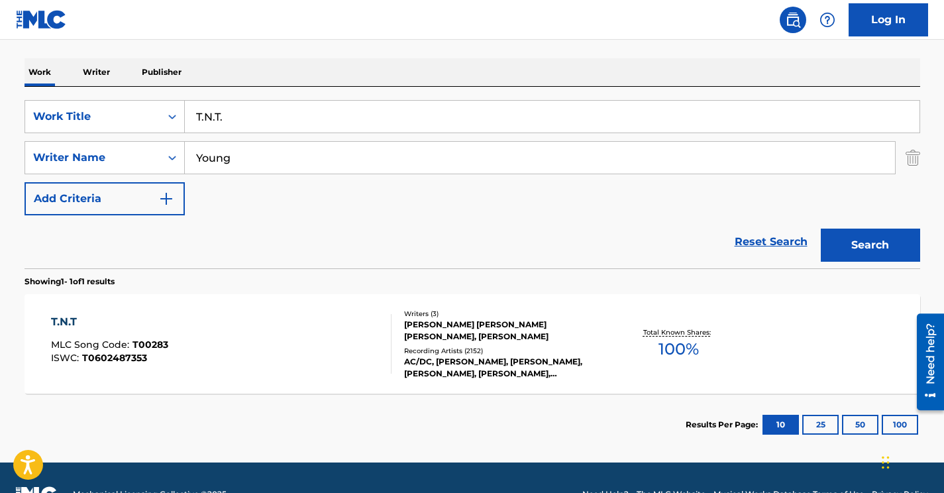
click at [217, 337] on div "T.N.T MLC Song Code : T00283 ISWC : T0602487353" at bounding box center [221, 344] width 341 height 60
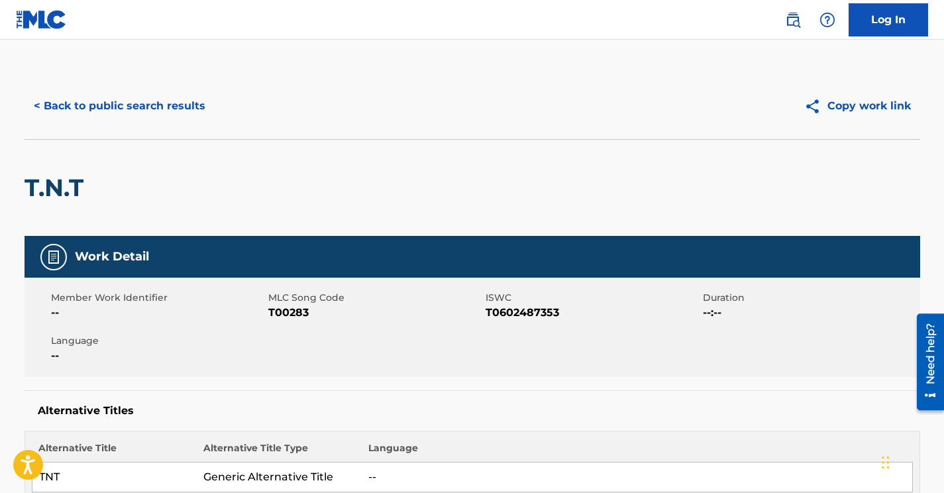
click at [288, 309] on span "T00283" at bounding box center [375, 313] width 214 height 16
click at [150, 100] on button "< Back to public search results" at bounding box center [120, 105] width 190 height 33
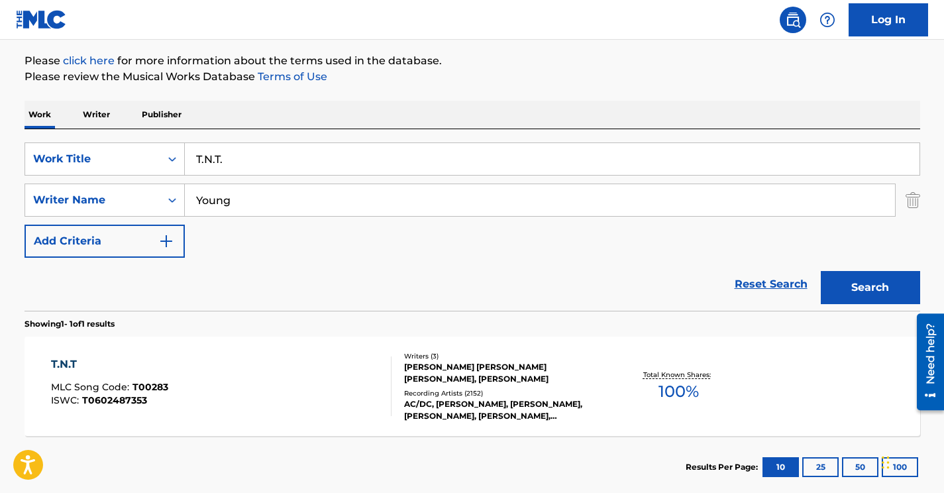
click at [225, 201] on input "Young" at bounding box center [540, 200] width 710 height 32
click at [608, 252] on div "SearchWithCriteriafec0076e-6643-4546-aa26-f9b8b1b4747e Work Title T.N.T. Search…" at bounding box center [473, 199] width 896 height 115
click at [859, 278] on button "Search" at bounding box center [870, 287] width 99 height 33
click at [248, 201] on input "[PERSON_NAME]" at bounding box center [540, 200] width 710 height 32
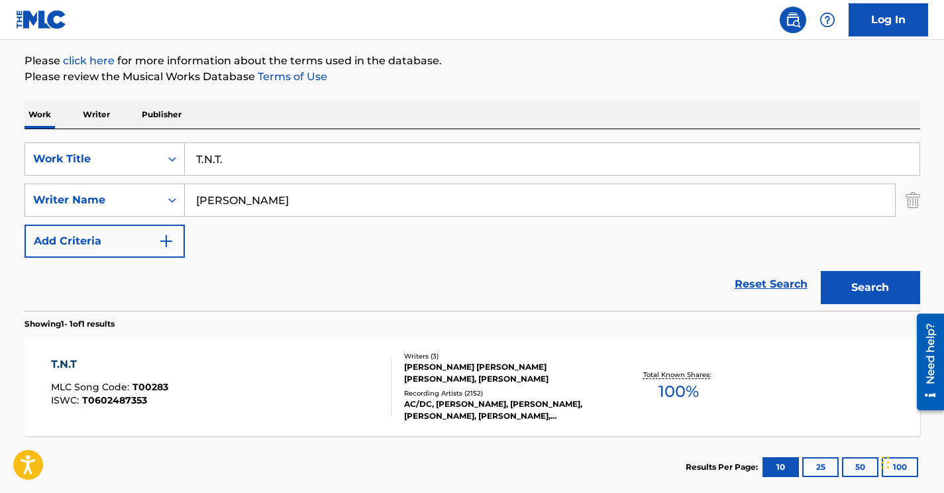
click at [248, 201] on input "[PERSON_NAME]" at bounding box center [540, 200] width 710 height 32
paste input "Marino"
click at [821, 271] on button "Search" at bounding box center [870, 287] width 99 height 33
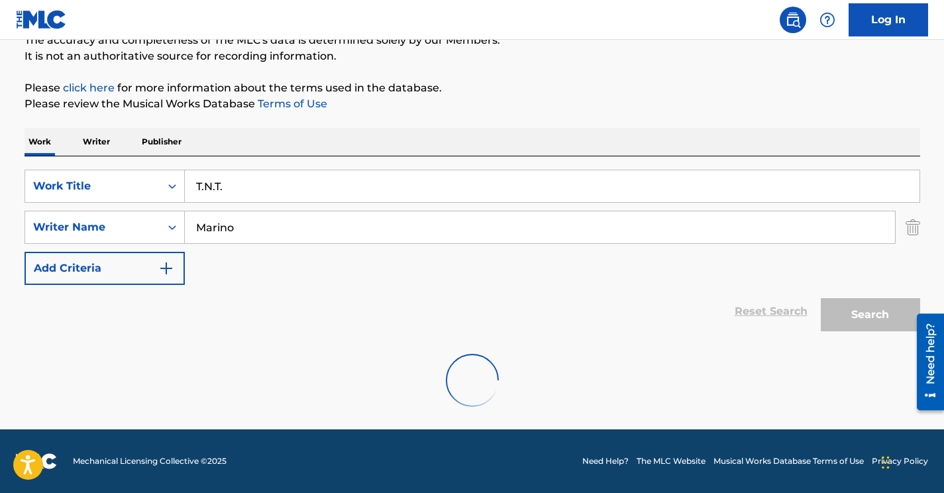
scroll to position [82, 0]
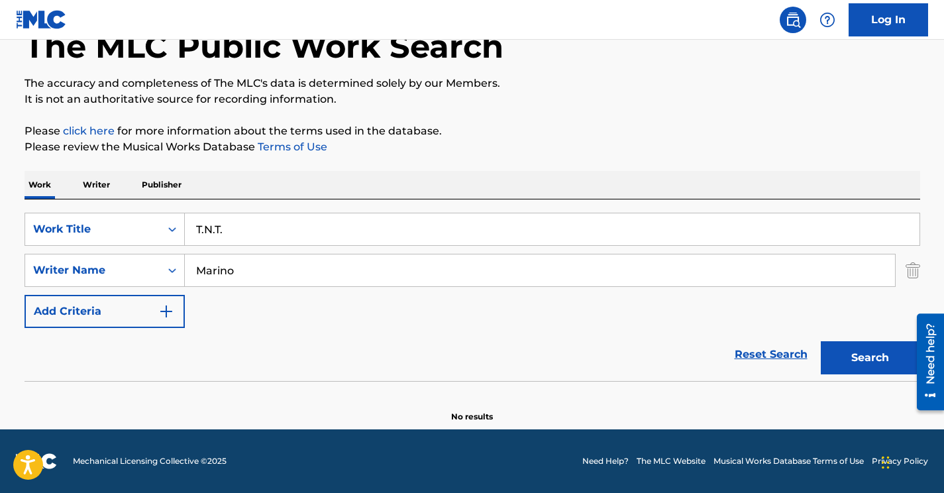
click at [263, 274] on input "Marino" at bounding box center [540, 270] width 710 height 32
paste input "Vanda"
type input "Vanda"
click at [848, 357] on button "Search" at bounding box center [870, 357] width 99 height 33
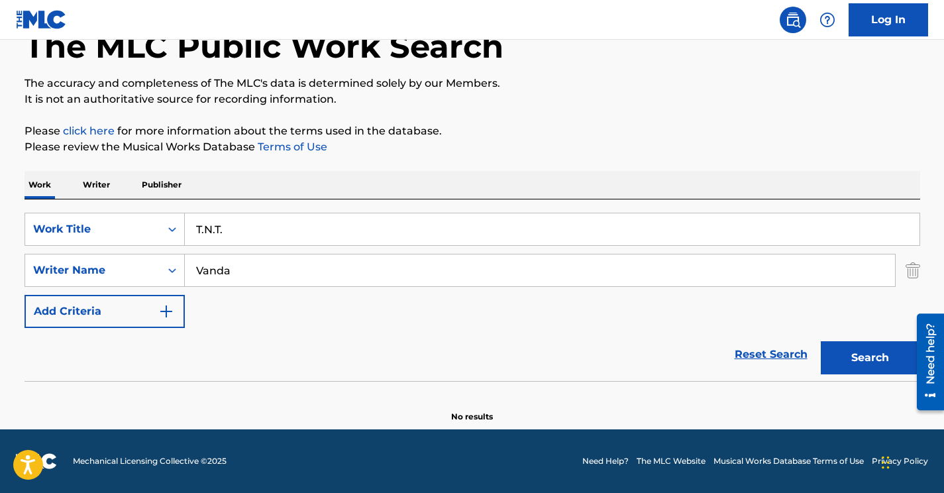
click at [223, 235] on input "T.N.T." at bounding box center [552, 229] width 735 height 32
paste input "Dirty Deeds Done Dirt Cheap"
type input "Dirty Deeds Done Dirt Cheap"
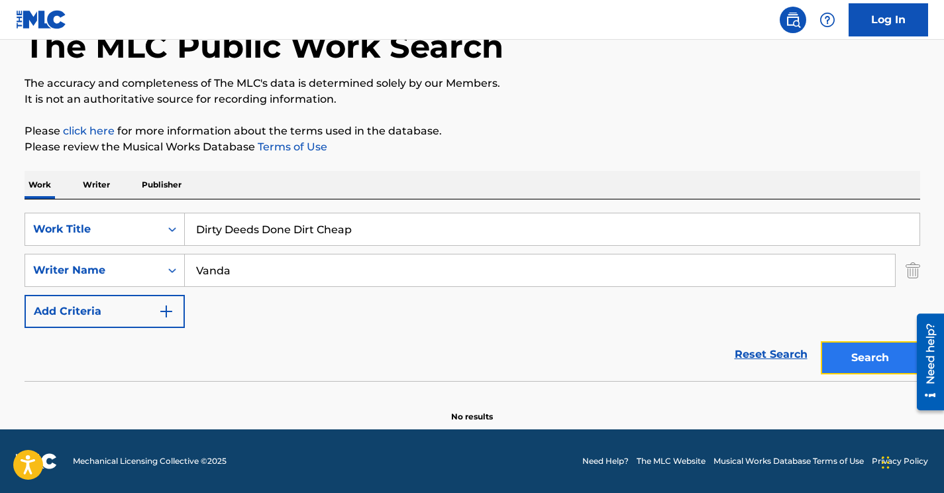
click at [863, 361] on button "Search" at bounding box center [870, 357] width 99 height 33
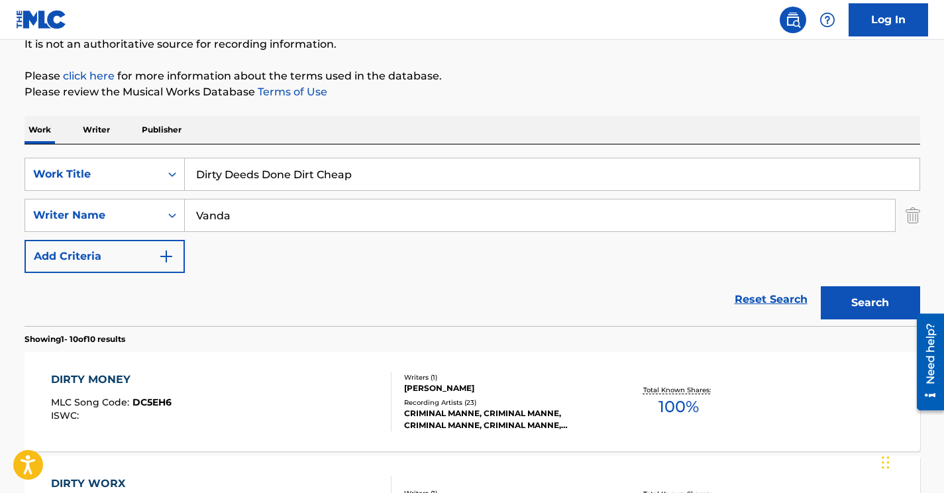
scroll to position [106, 0]
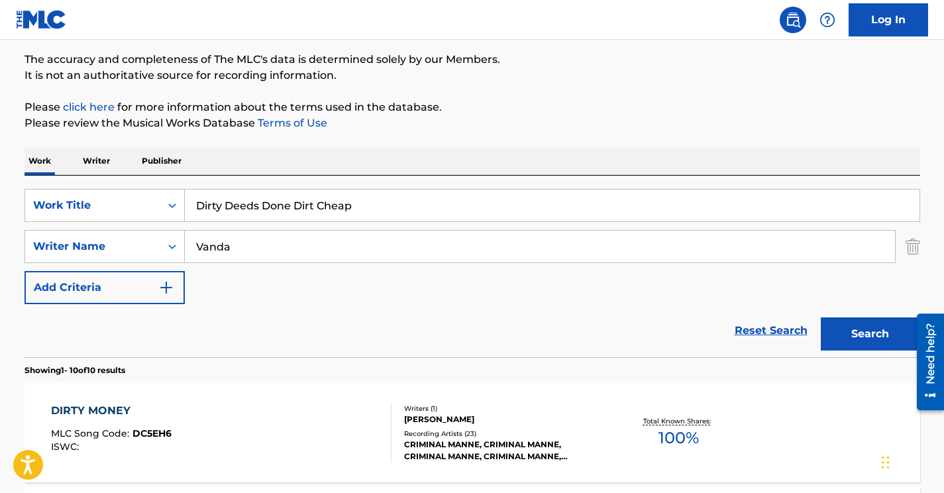
click at [218, 247] on input "Vanda" at bounding box center [540, 247] width 710 height 32
type input "young"
click at [560, 302] on div "SearchWithCriteriafec0076e-6643-4546-aa26-f9b8b1b4747e Work Title Dirty Deeds D…" at bounding box center [473, 246] width 896 height 115
click at [870, 333] on button "Search" at bounding box center [870, 333] width 99 height 33
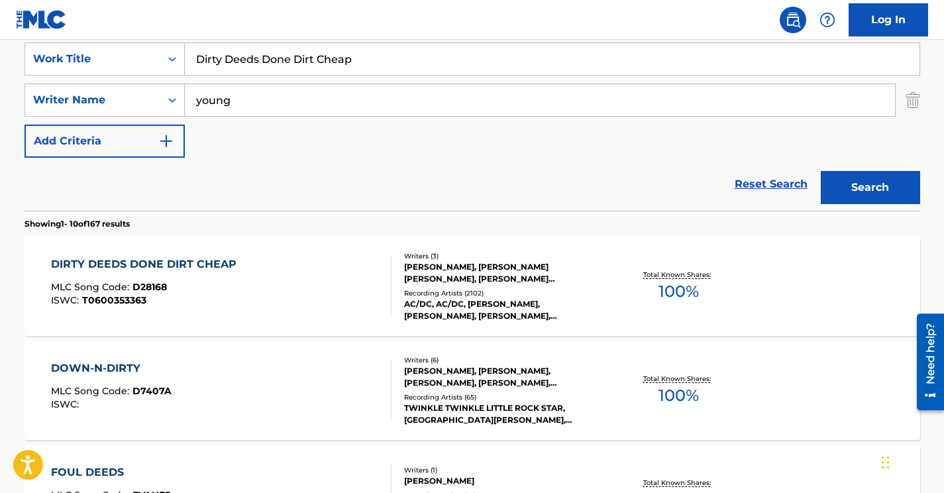
scroll to position [258, 0]
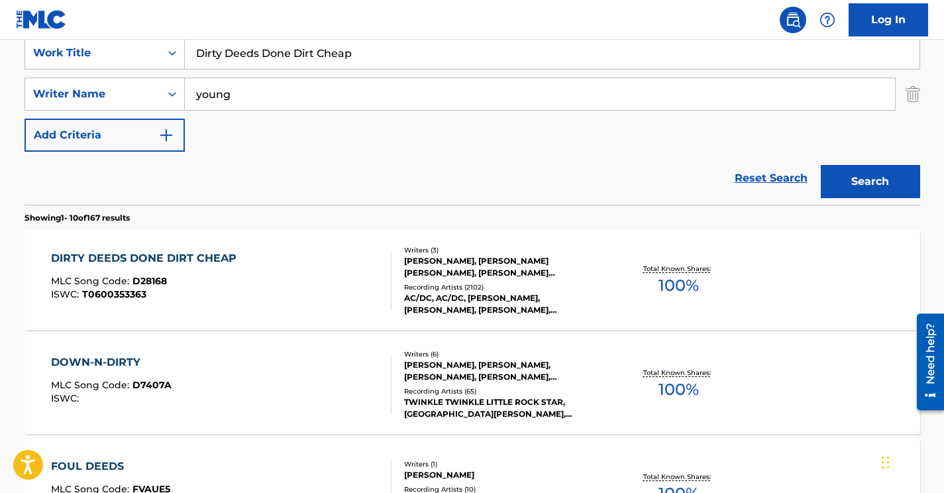
click at [270, 286] on div "DIRTY DEEDS DONE DIRT CHEAP MLC Song Code : D28168 ISWC : T0600353363" at bounding box center [221, 280] width 341 height 60
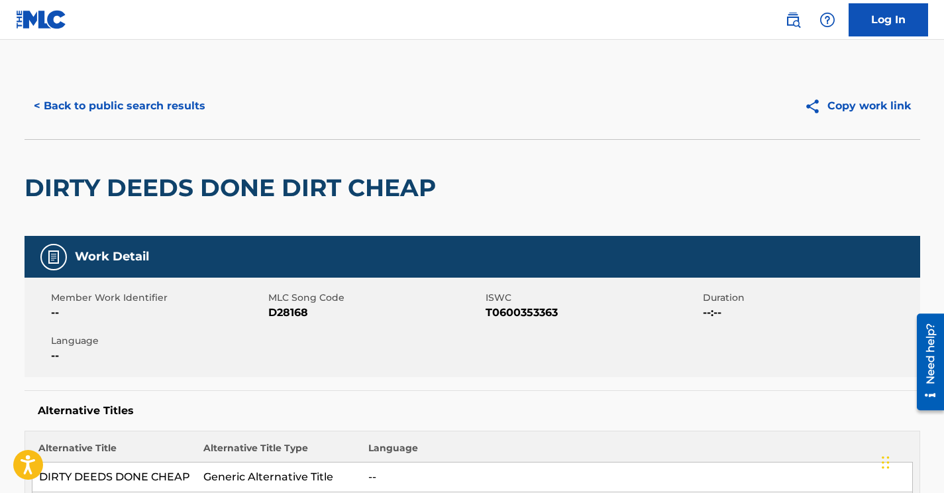
click at [288, 315] on span "D28168" at bounding box center [375, 313] width 214 height 16
click at [165, 109] on button "< Back to public search results" at bounding box center [120, 105] width 190 height 33
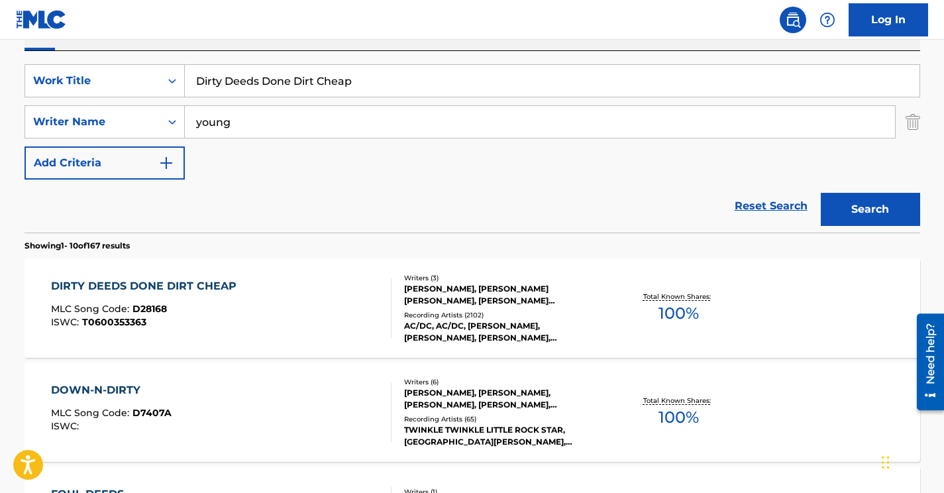
scroll to position [208, 0]
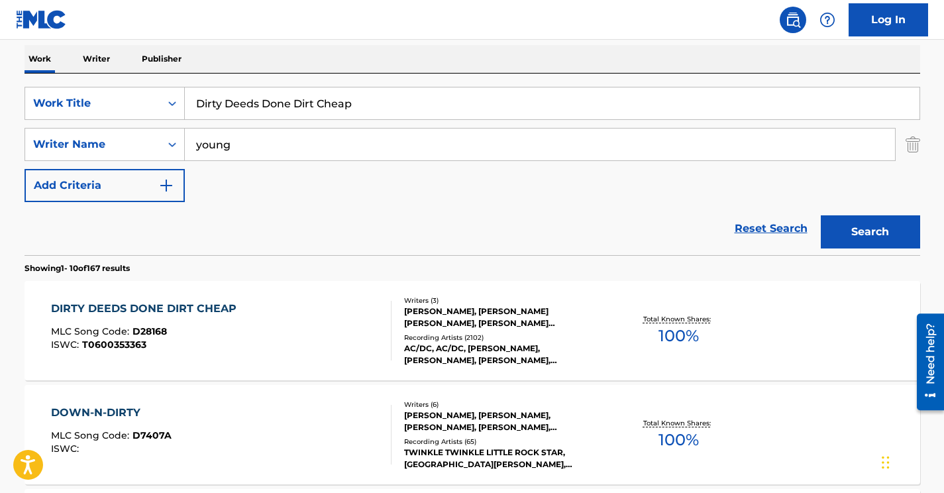
click at [256, 107] on input "Dirty Deeds Done Dirt Cheap" at bounding box center [552, 103] width 735 height 32
paste input "Let There Be Rock"
type input "Let There Be Rock"
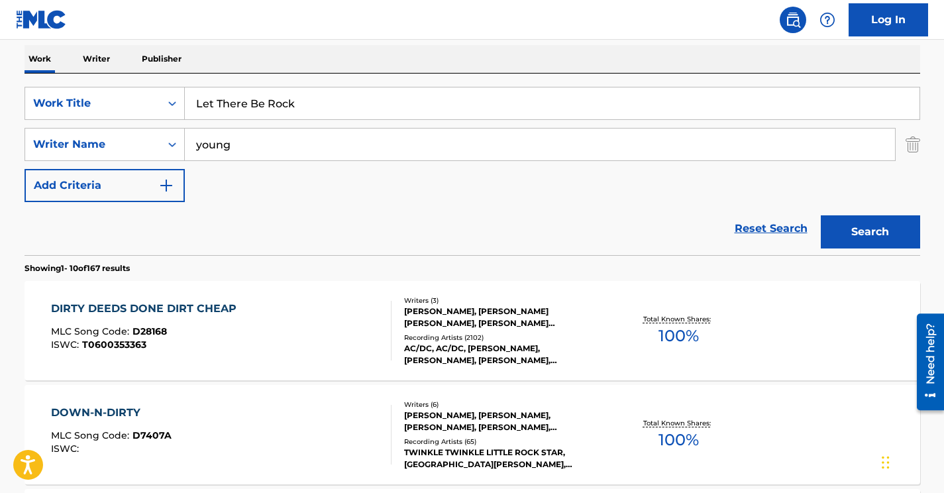
click at [821, 215] on button "Search" at bounding box center [870, 231] width 99 height 33
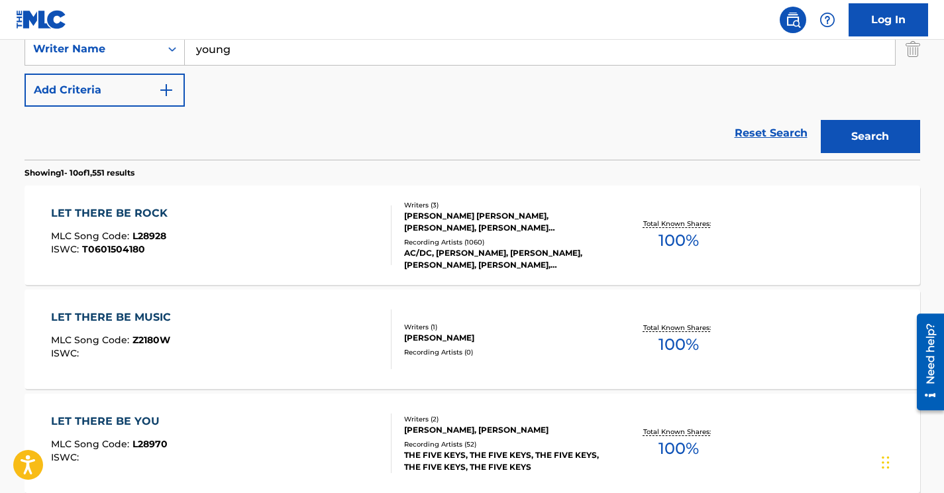
scroll to position [307, 0]
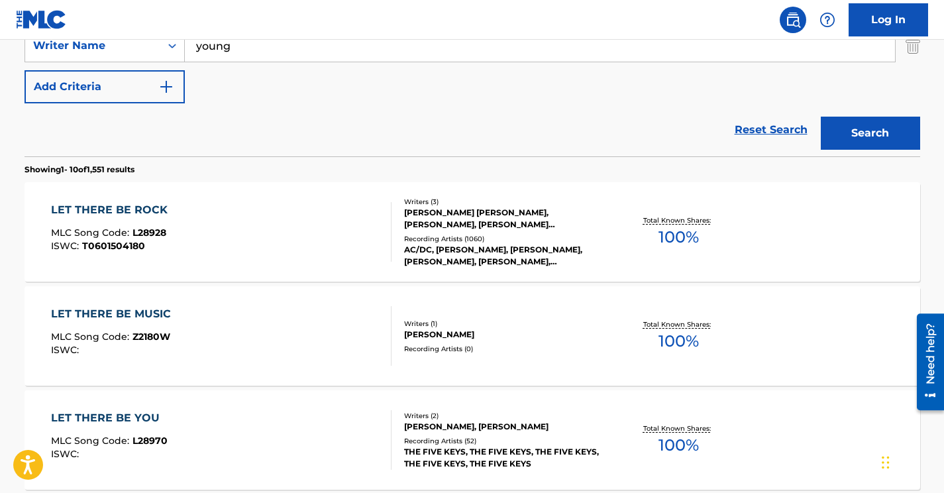
click at [262, 204] on div "LET THERE BE ROCK MLC Song Code : L28928 ISWC : T0601504180" at bounding box center [221, 232] width 341 height 60
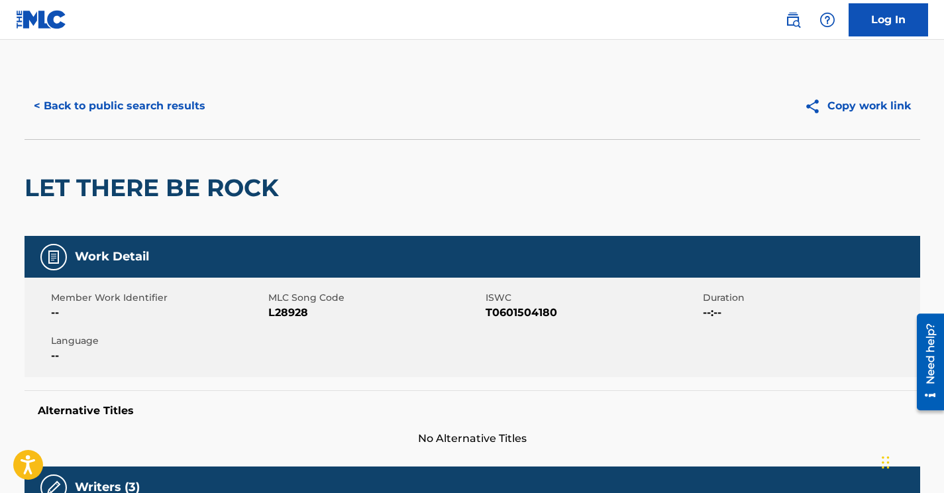
click at [290, 310] on span "L28928" at bounding box center [375, 313] width 214 height 16
